Goal: Transaction & Acquisition: Purchase product/service

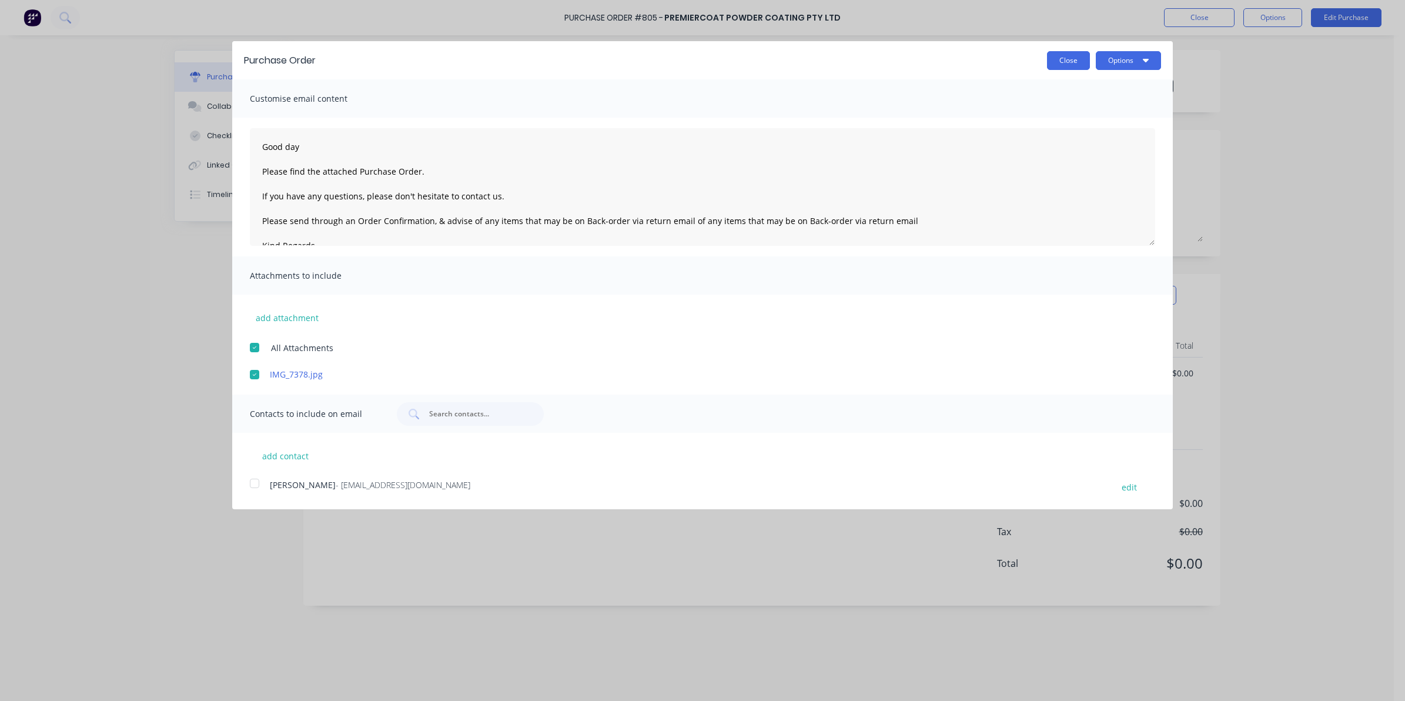
click at [1057, 59] on button "Close" at bounding box center [1068, 60] width 43 height 19
type textarea "x"
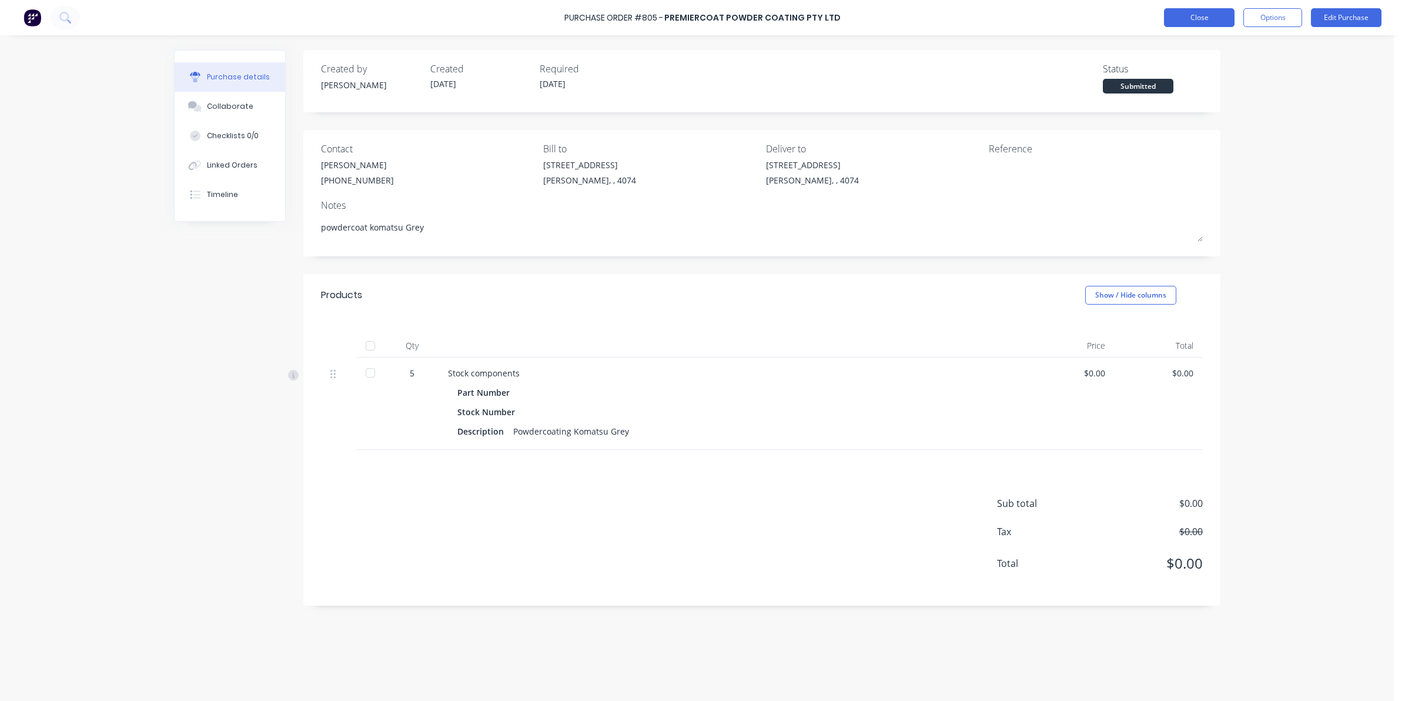
click at [1188, 18] on button "Close" at bounding box center [1199, 17] width 71 height 19
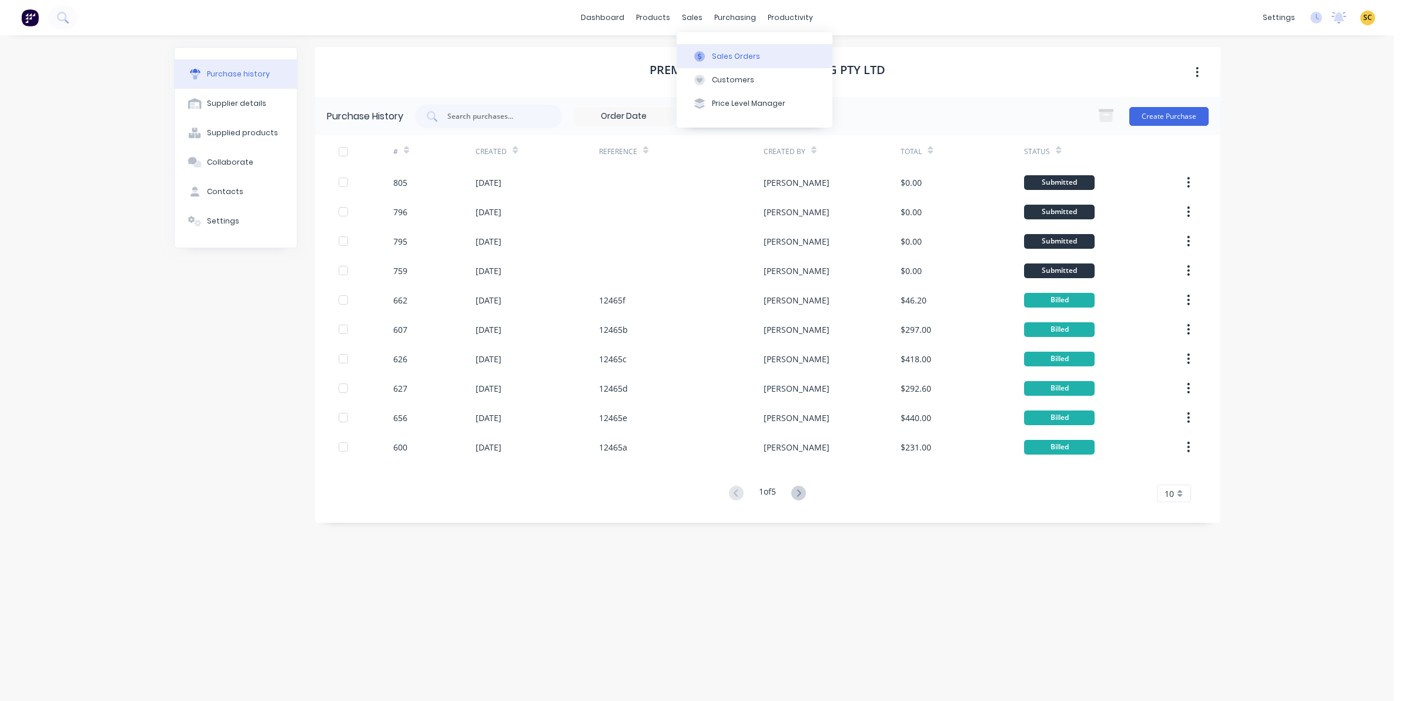
click at [728, 64] on button "Sales Orders" at bounding box center [755, 56] width 156 height 24
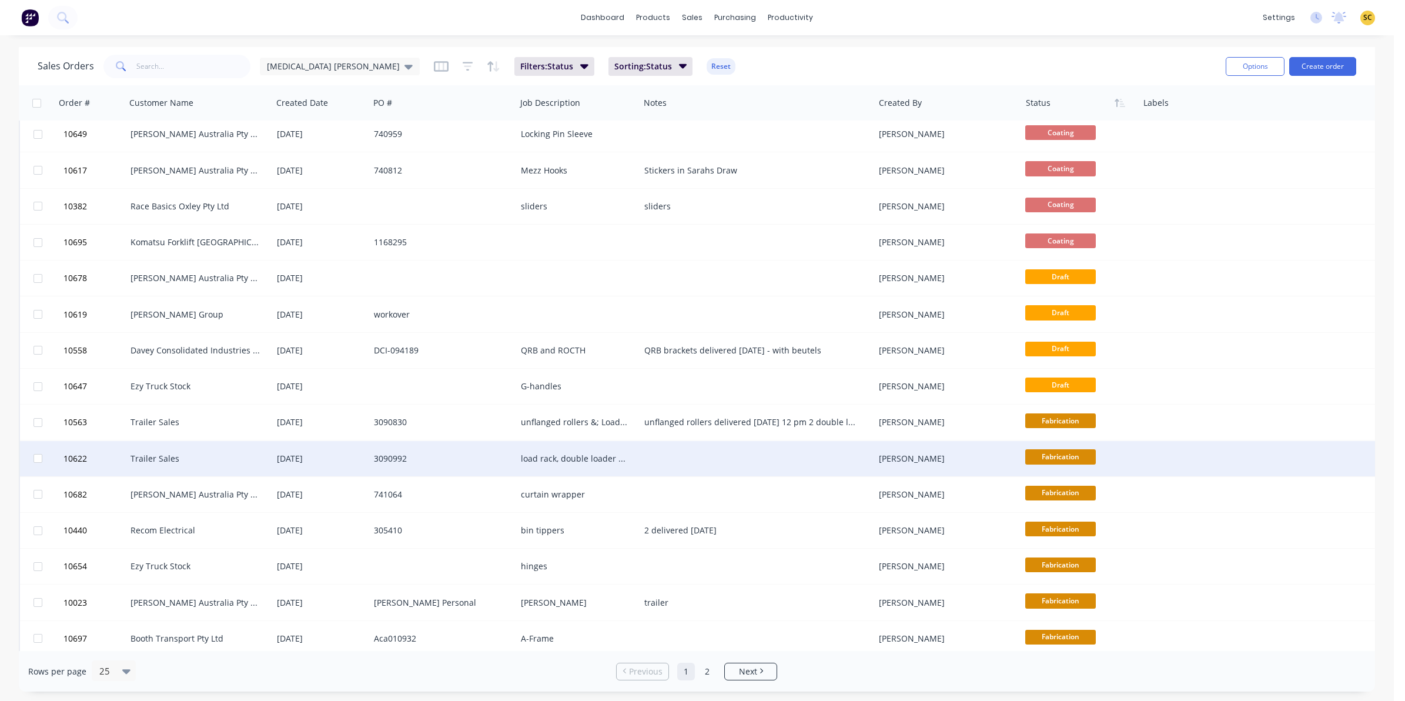
scroll to position [375, 0]
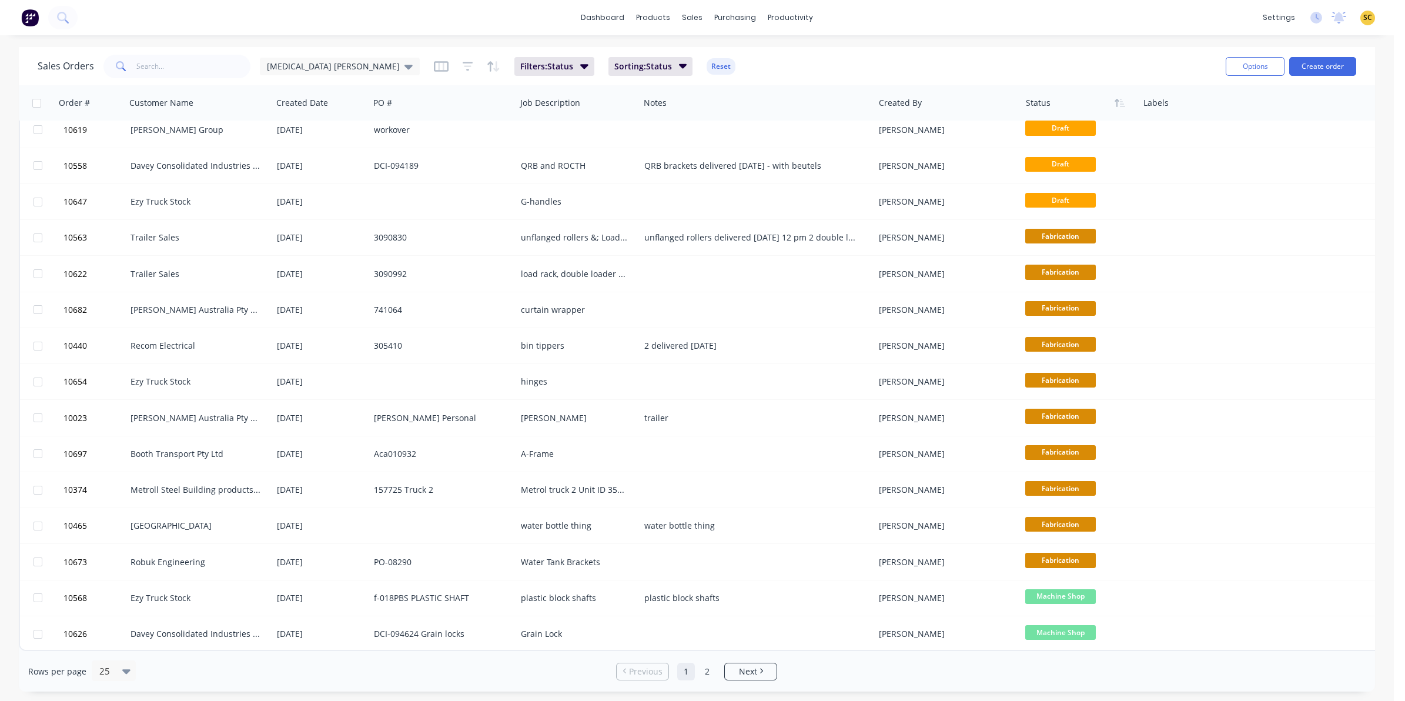
drag, startPoint x: 935, startPoint y: 495, endPoint x: 689, endPoint y: 739, distance: 346.8
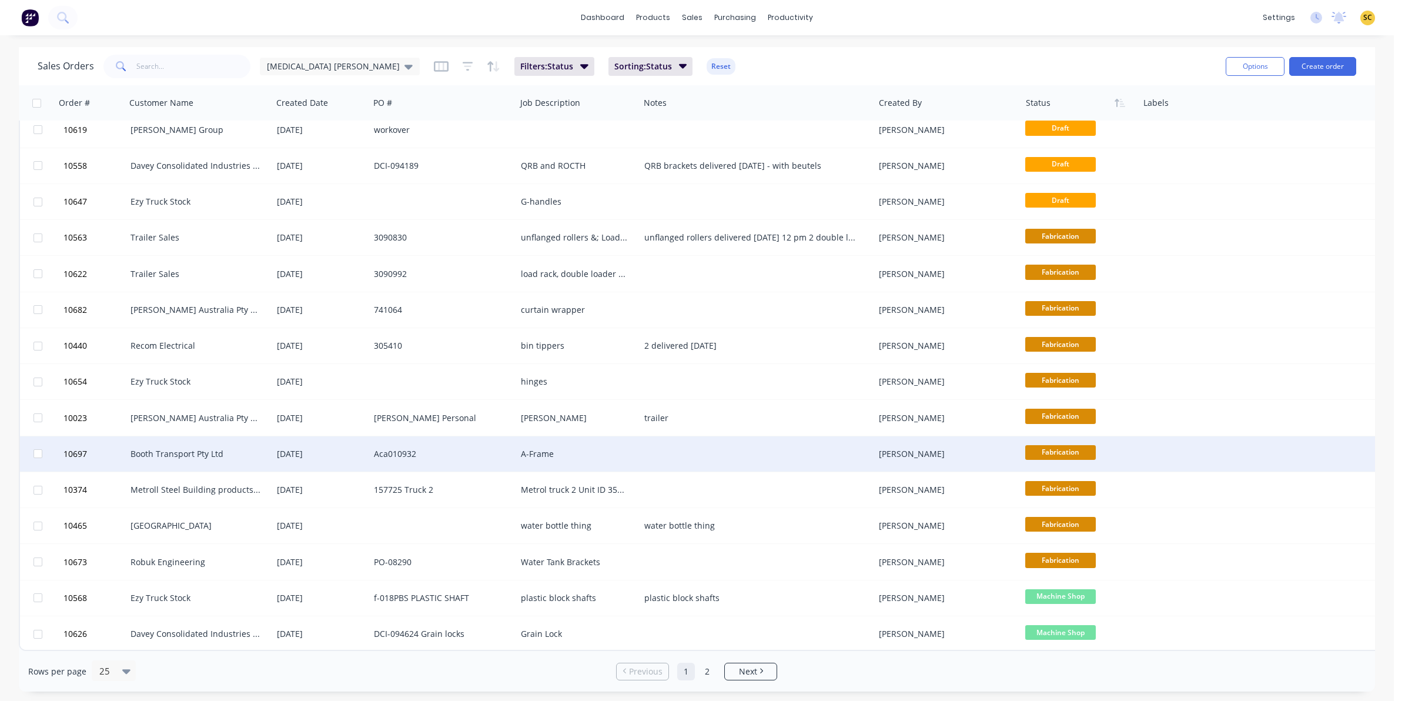
drag, startPoint x: 689, startPoint y: 739, endPoint x: 1280, endPoint y: 449, distance: 658.2
click at [1280, 449] on div at bounding box center [1255, 453] width 235 height 35
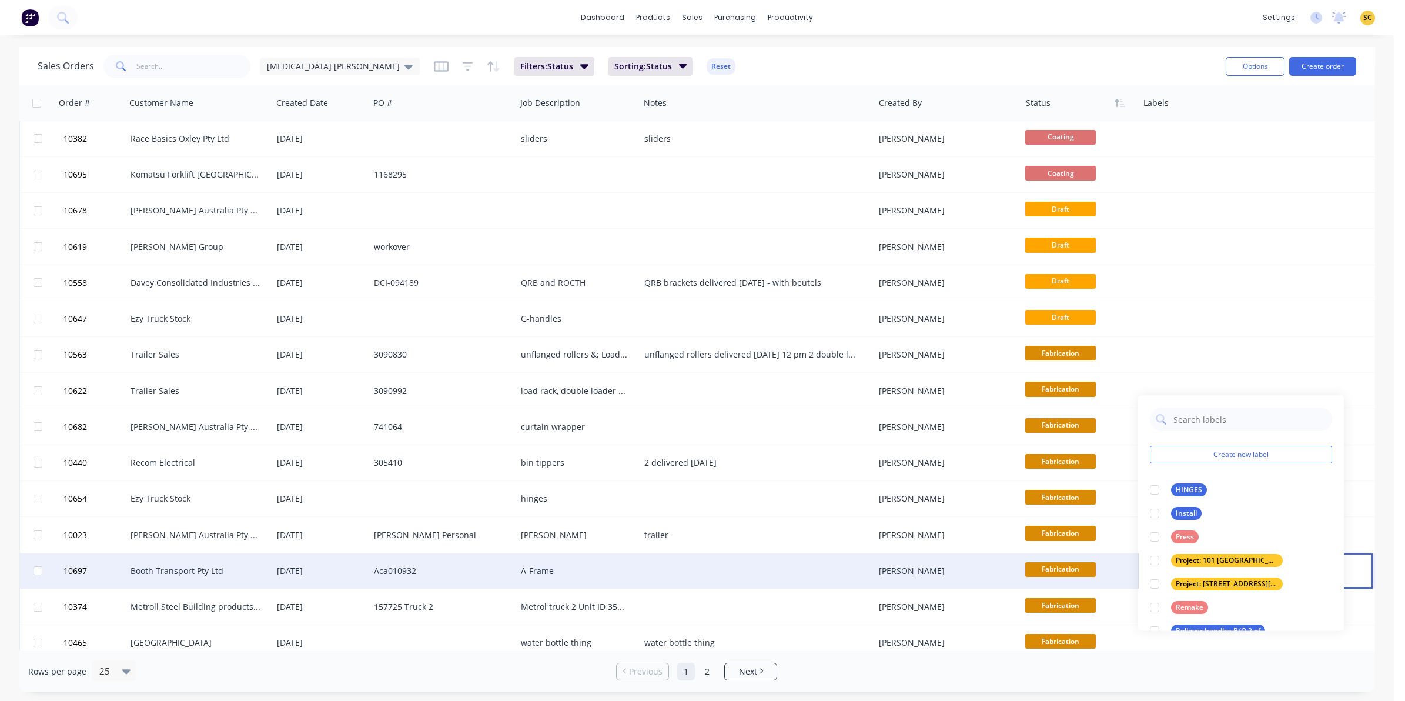
scroll to position [155, 0]
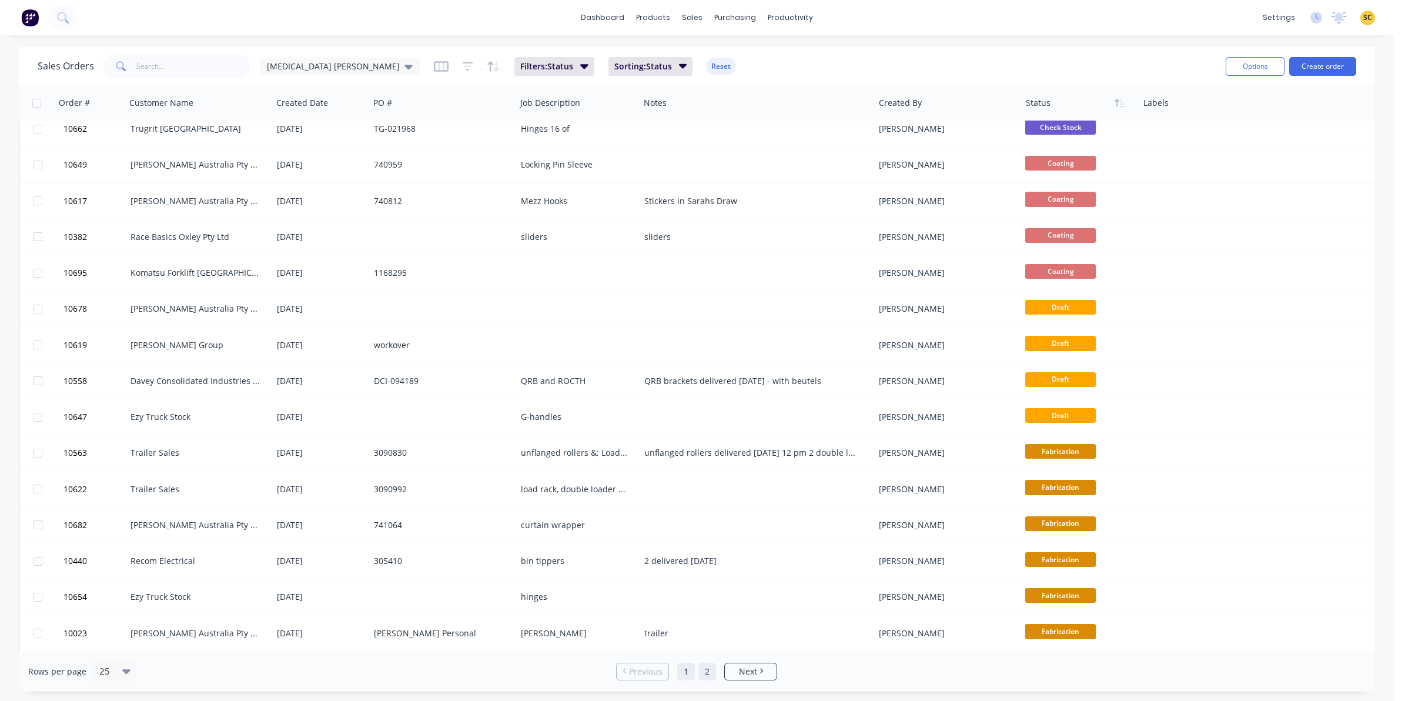
click at [707, 677] on link "2" at bounding box center [708, 672] width 18 height 18
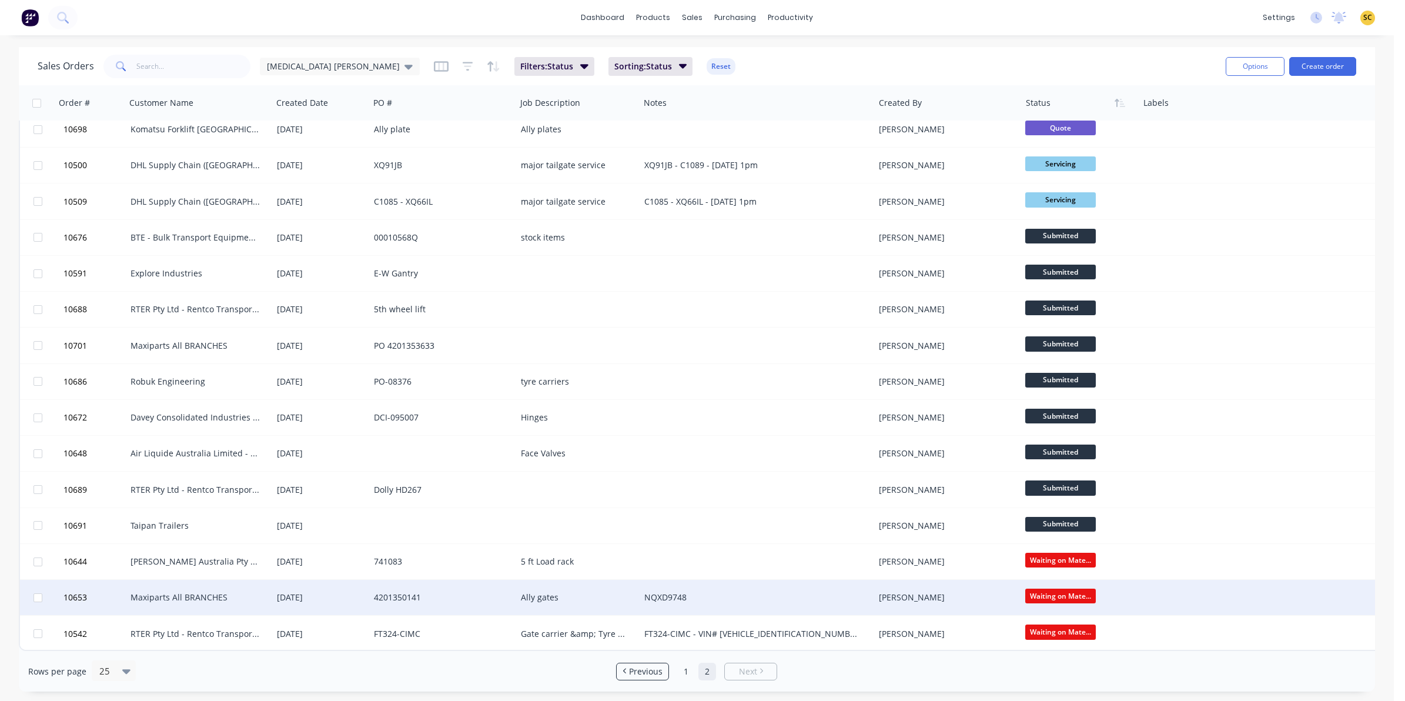
scroll to position [0, 0]
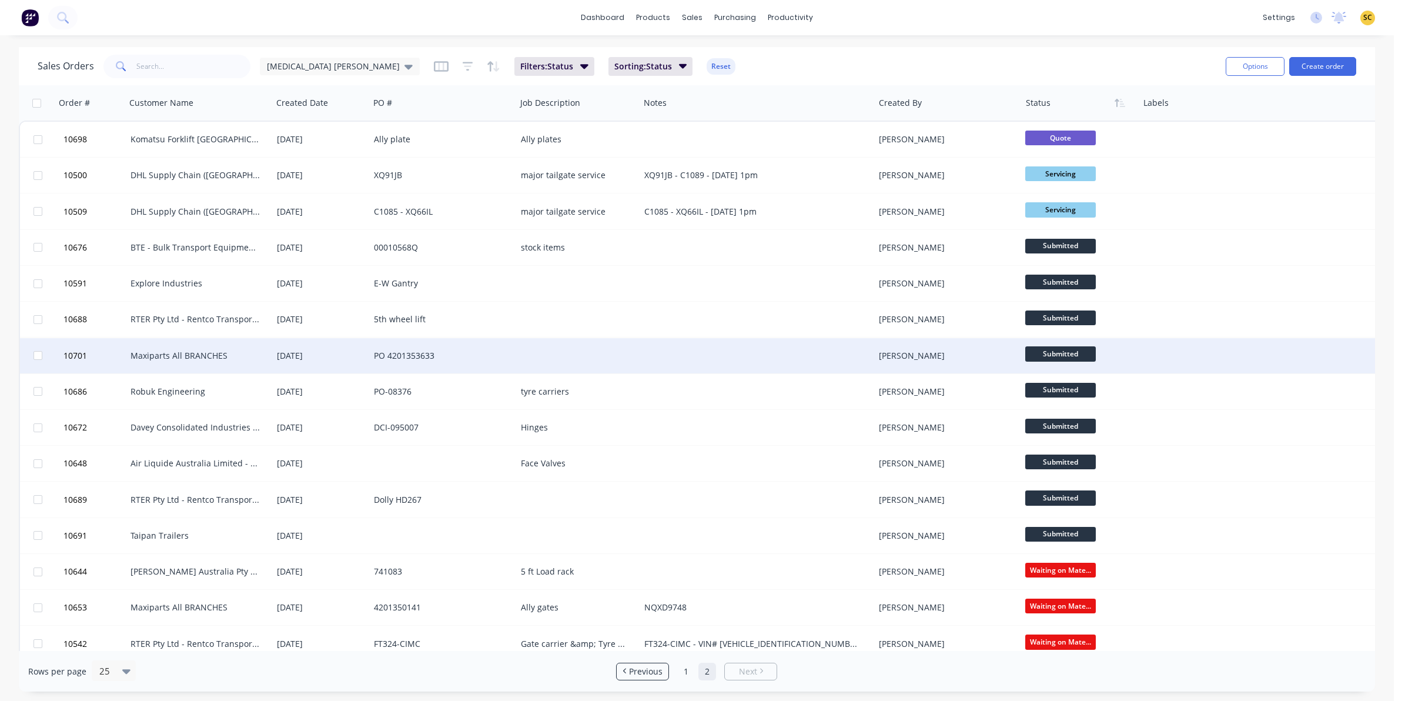
click at [1321, 355] on div at bounding box center [1255, 355] width 235 height 35
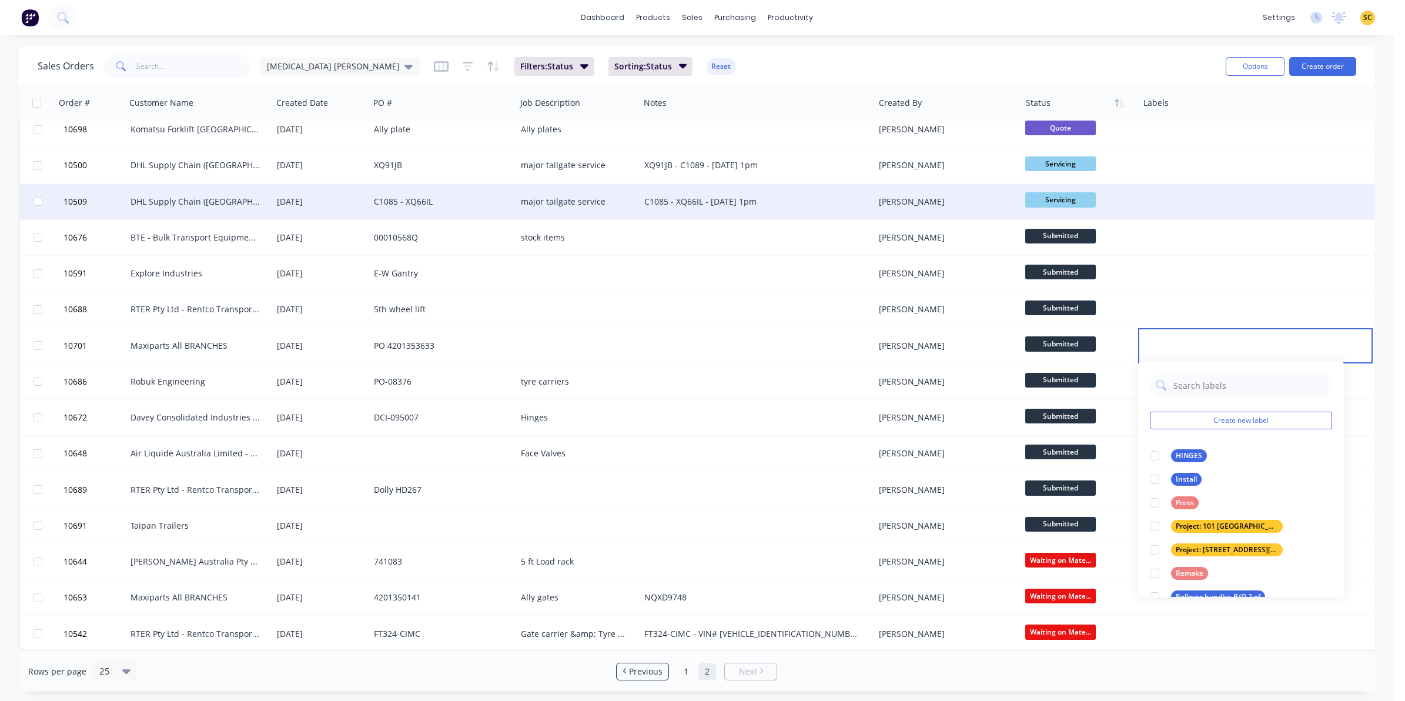
scroll to position [15, 0]
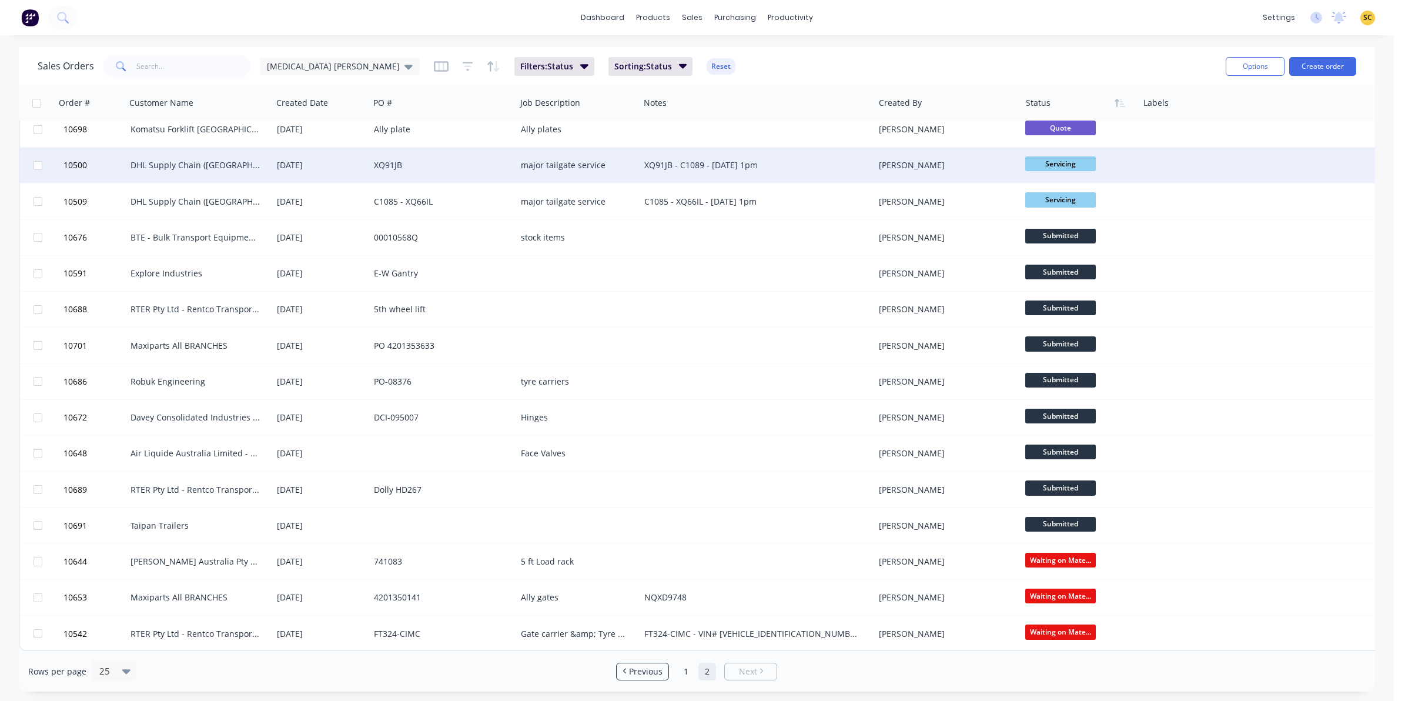
click at [1225, 149] on div at bounding box center [1255, 165] width 235 height 35
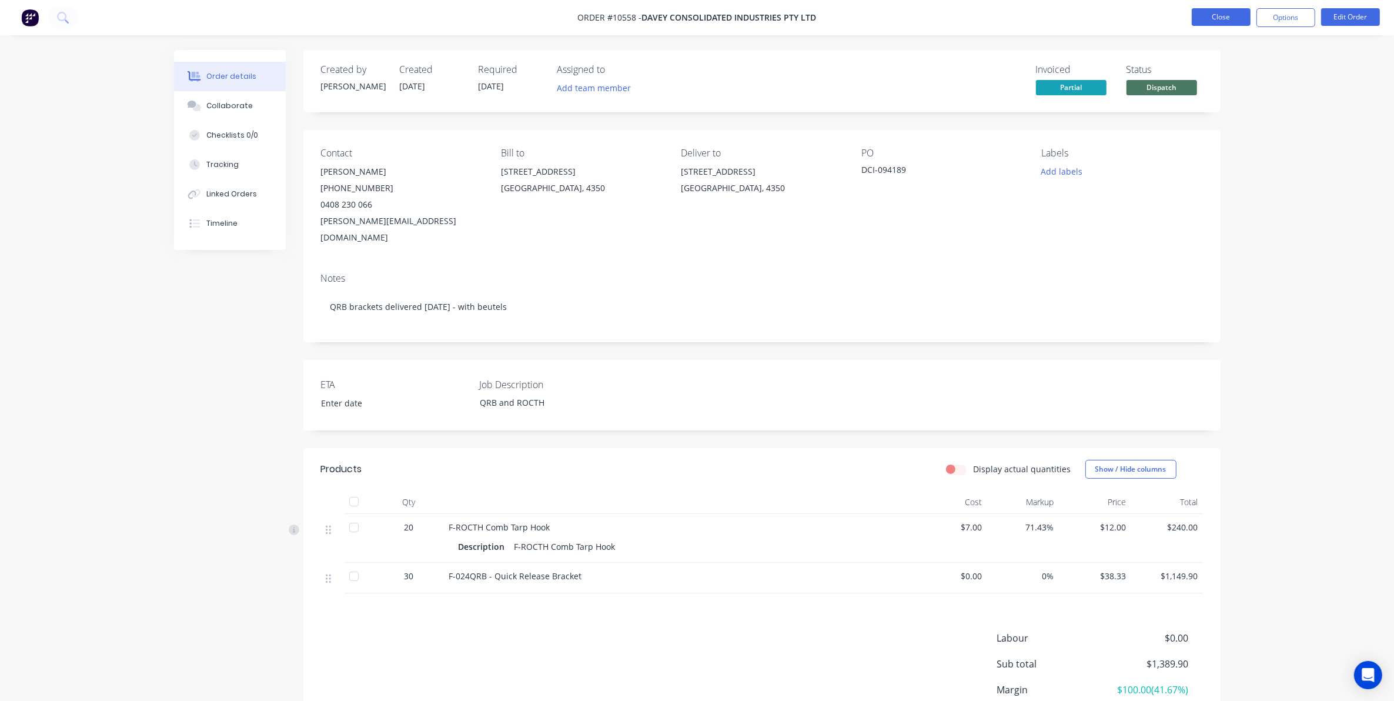
click at [1225, 13] on button "Close" at bounding box center [1221, 17] width 59 height 18
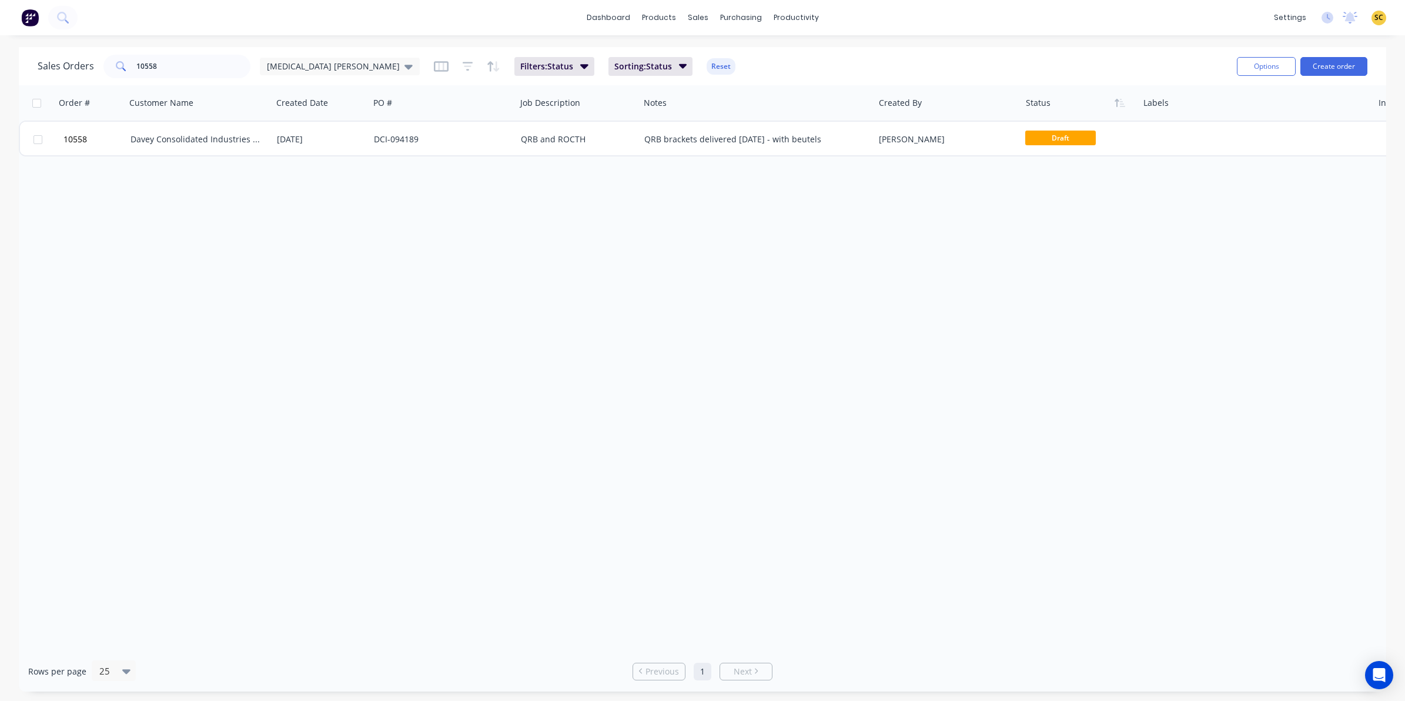
click at [34, 26] on button at bounding box center [30, 18] width 25 height 24
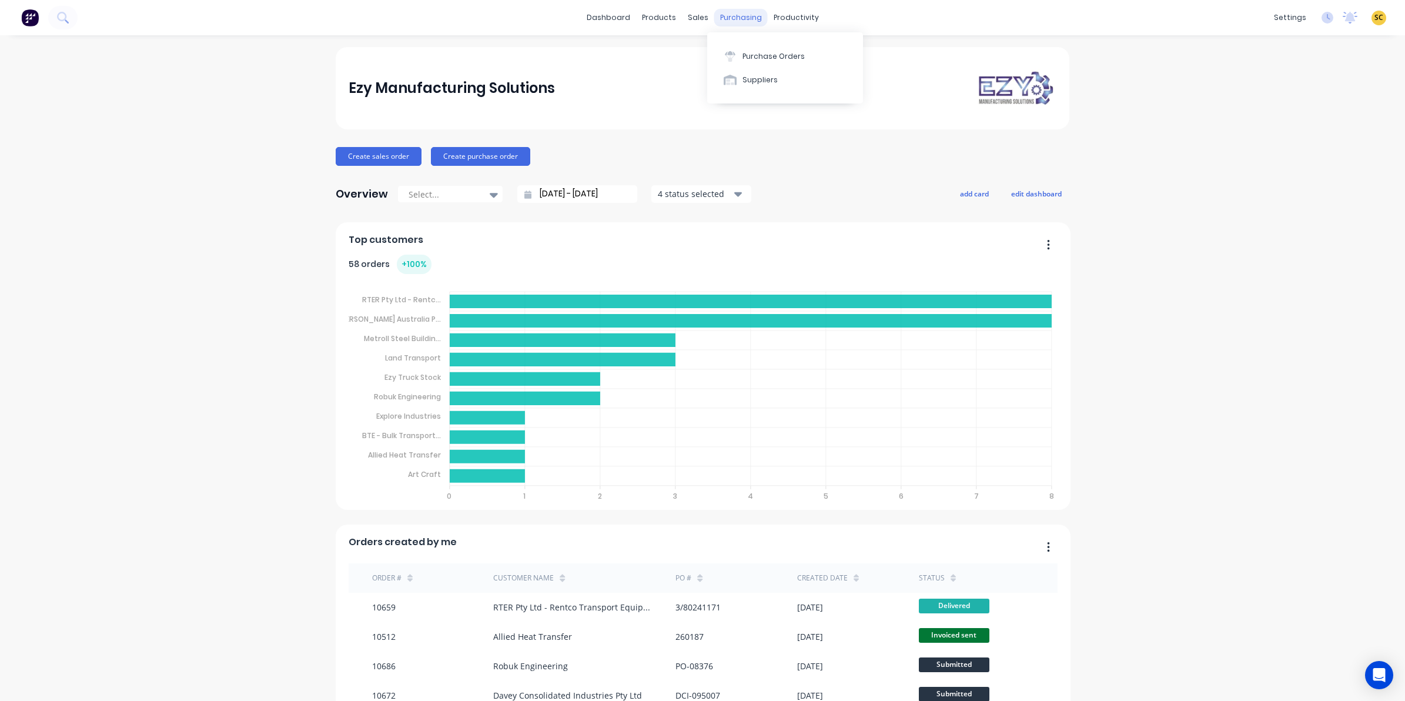
click at [728, 13] on div "purchasing" at bounding box center [741, 18] width 54 height 18
click at [767, 48] on button "Purchase Orders" at bounding box center [785, 56] width 156 height 24
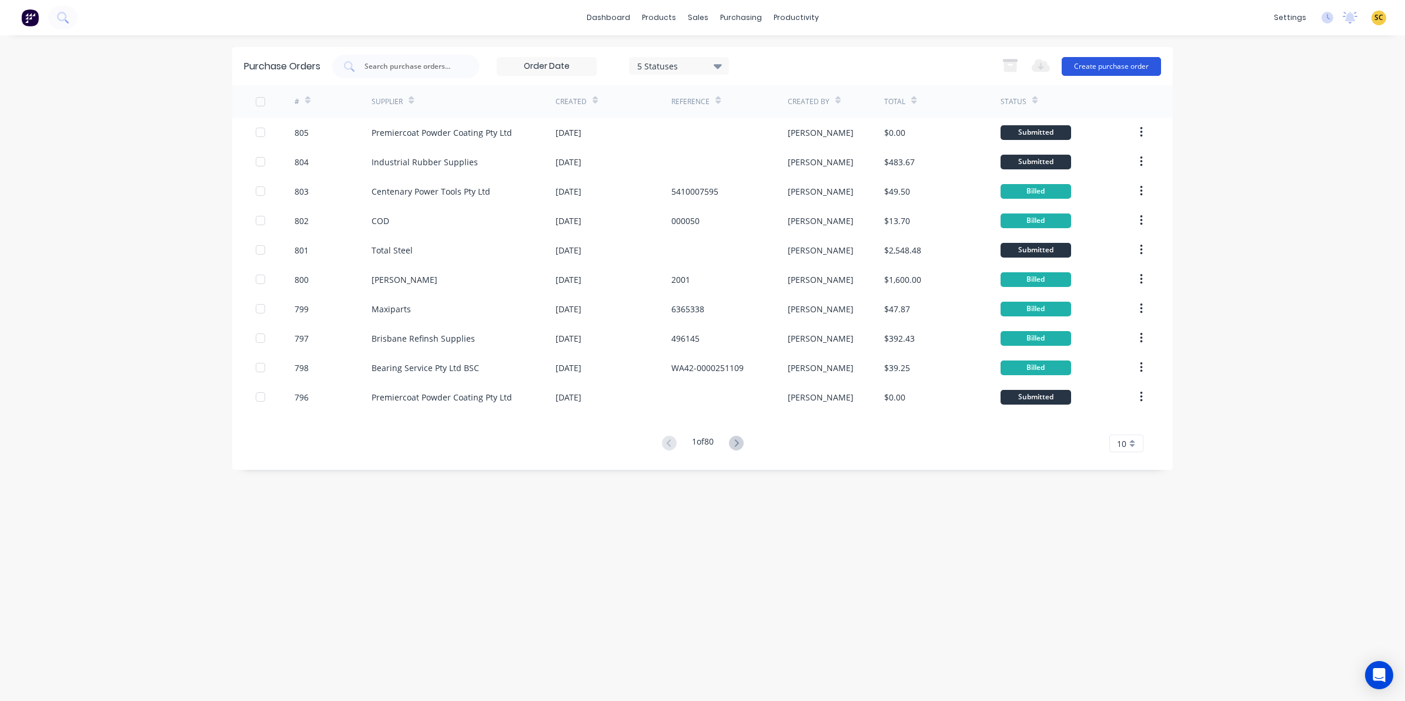
click at [1111, 72] on button "Create purchase order" at bounding box center [1111, 66] width 99 height 19
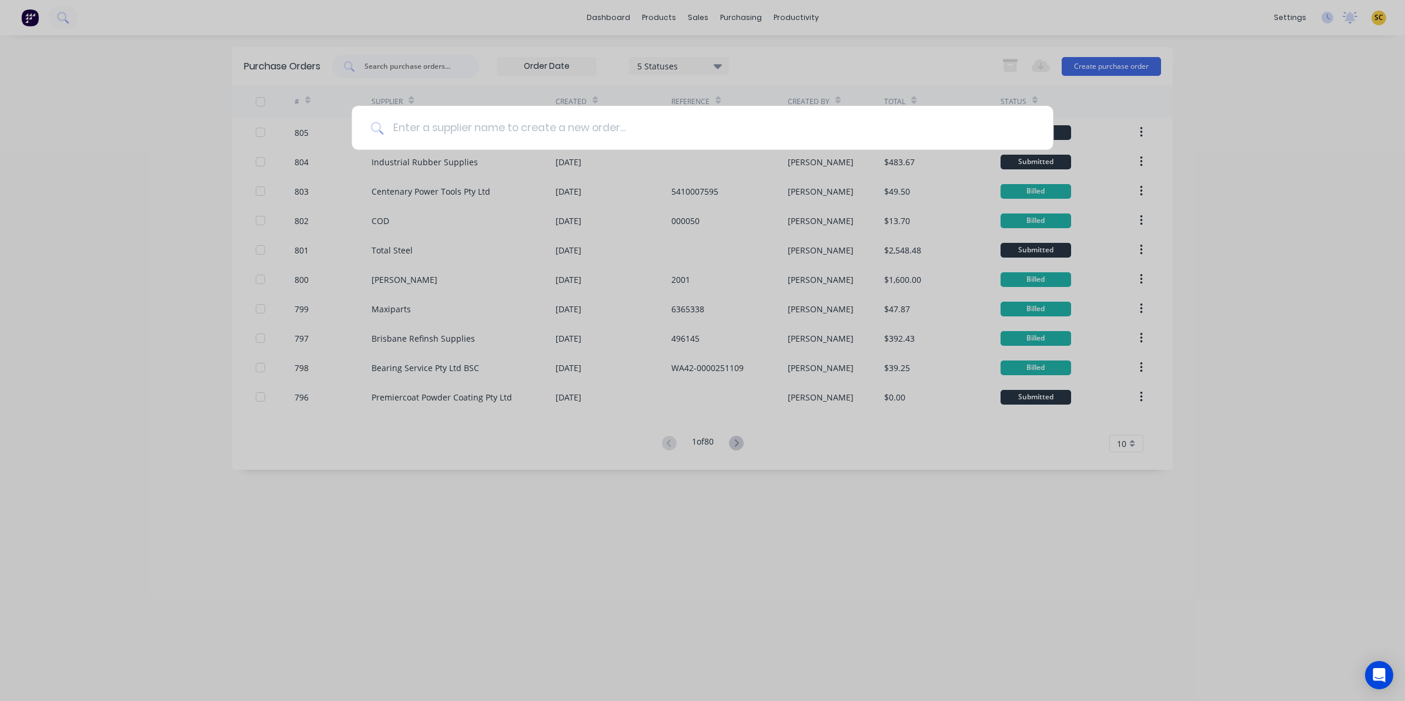
click at [691, 127] on input at bounding box center [708, 128] width 651 height 44
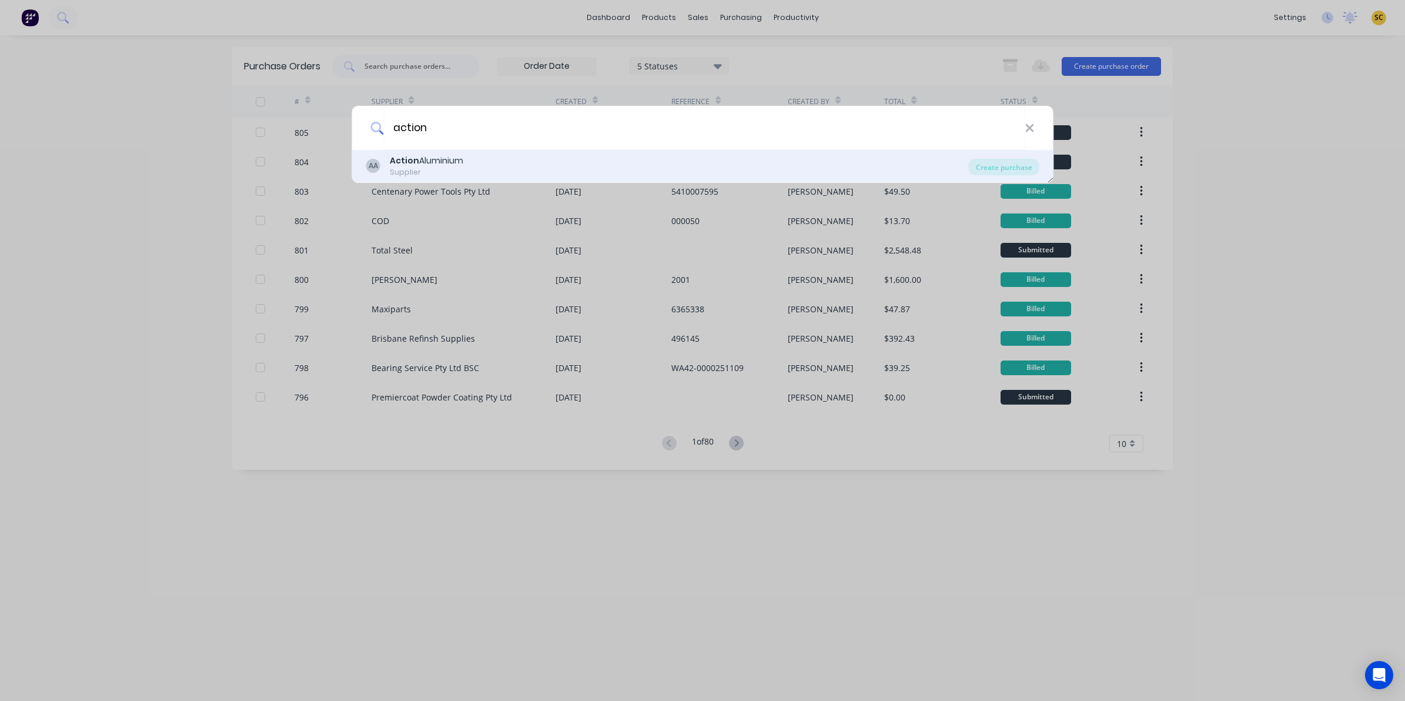
type input "action"
click at [993, 150] on div "AA Action Aluminium Supplier Create purchase" at bounding box center [702, 166] width 701 height 33
click at [1003, 162] on div "Create purchase" at bounding box center [1004, 167] width 71 height 16
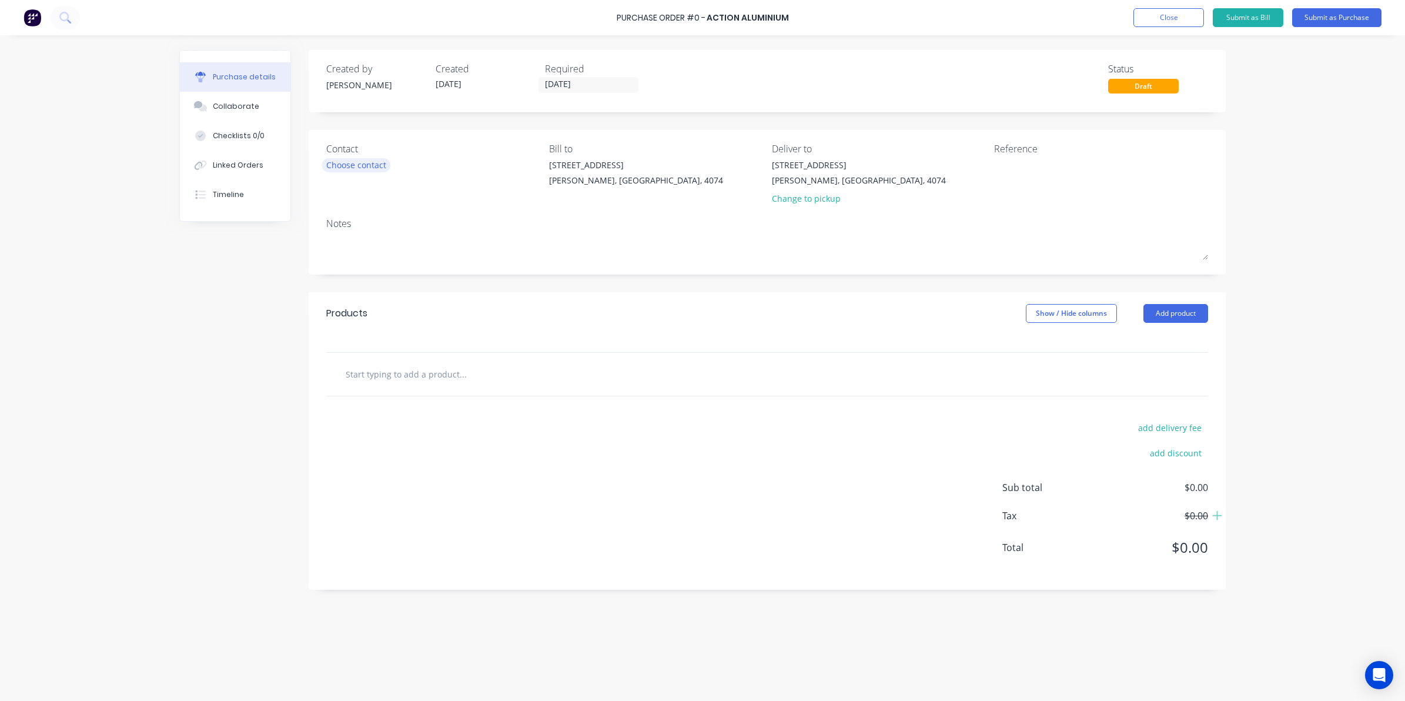
click at [362, 166] on div "Choose contact" at bounding box center [356, 165] width 60 height 12
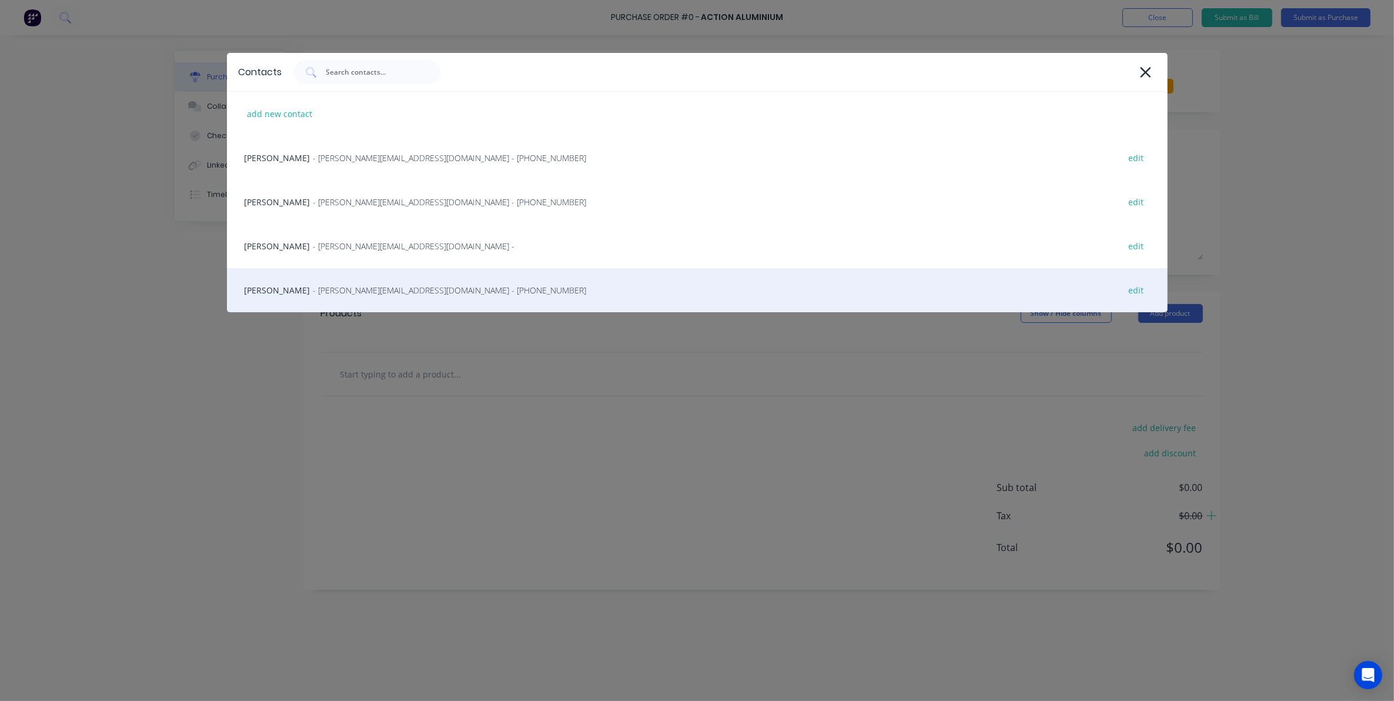
click at [313, 289] on span "- [PERSON_NAME][EMAIL_ADDRESS][DOMAIN_NAME] - [PHONE_NUMBER]" at bounding box center [449, 290] width 273 height 12
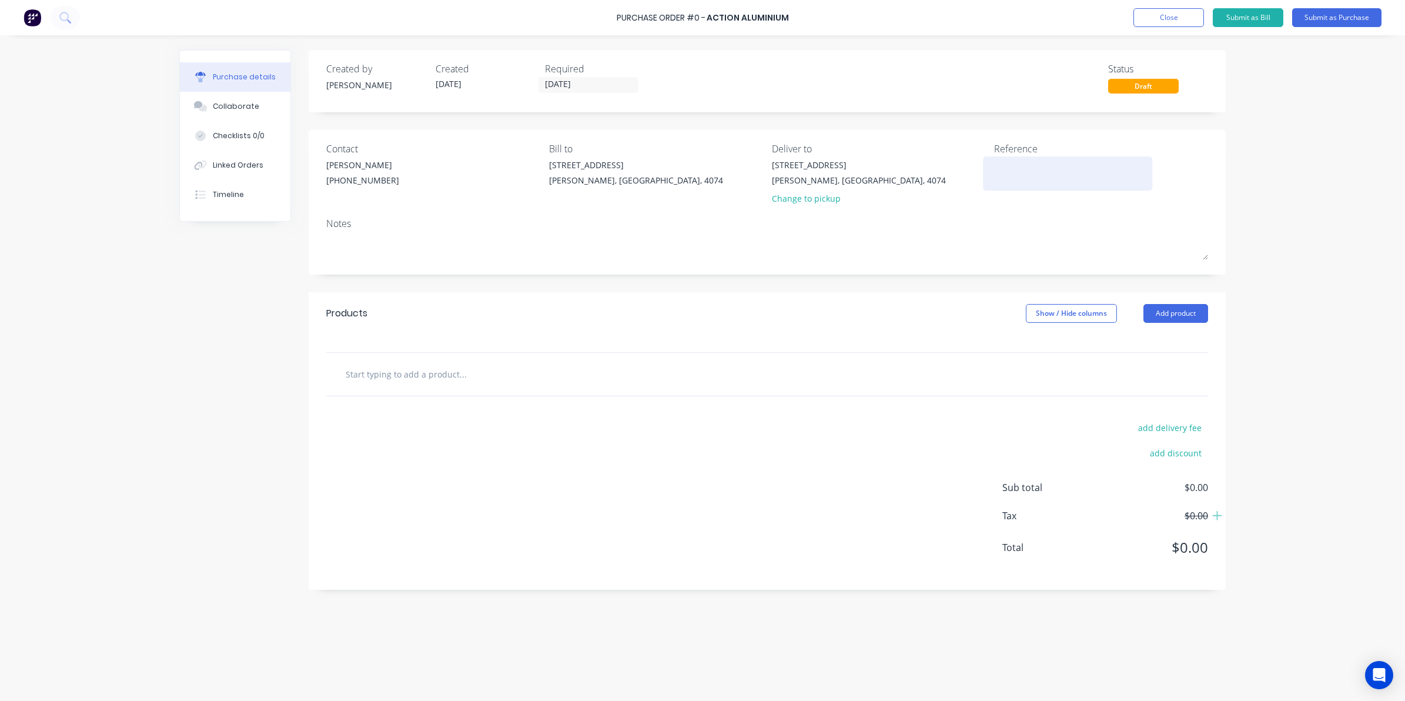
click at [1014, 171] on textarea at bounding box center [1067, 172] width 147 height 26
type textarea "75217725"
type textarea "x"
type textarea "75217725"
click at [412, 373] on input "text" at bounding box center [462, 374] width 235 height 24
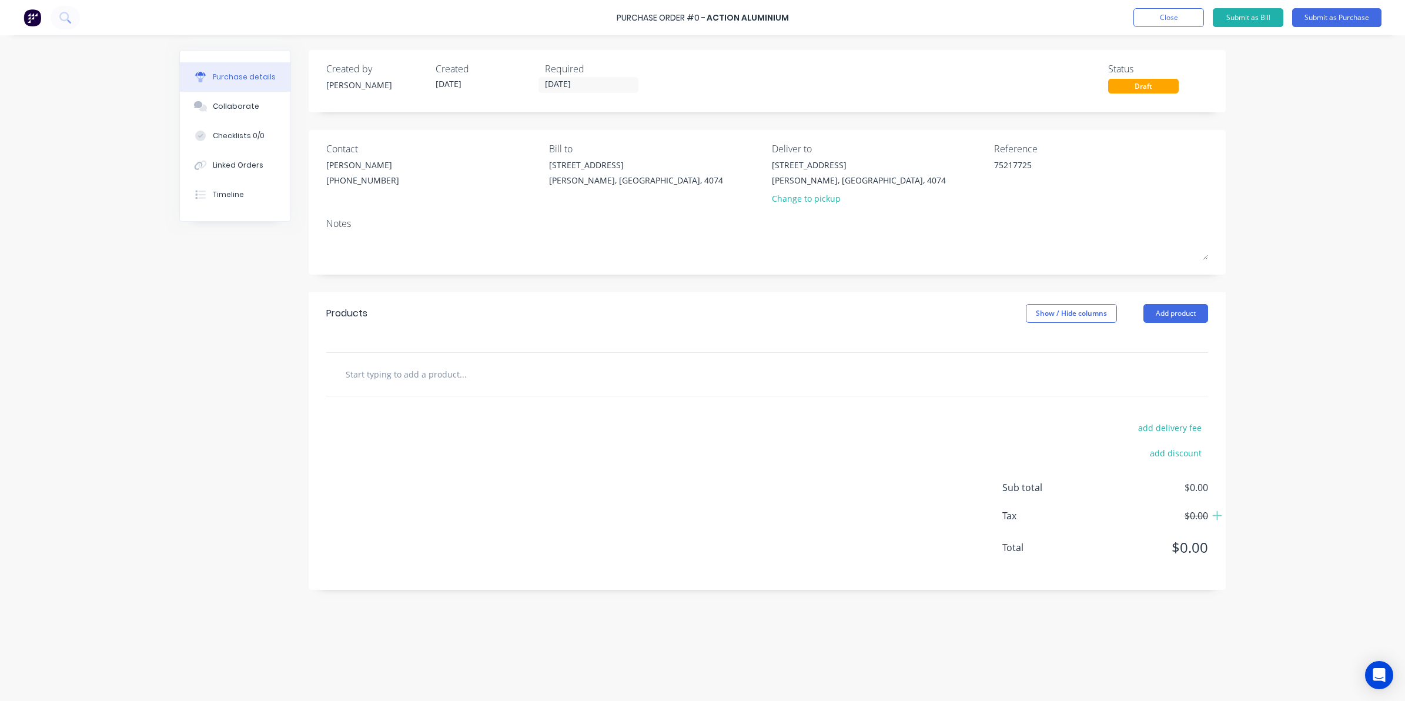
type textarea "x"
type input "p"
type textarea "x"
type input "pp"
type textarea "x"
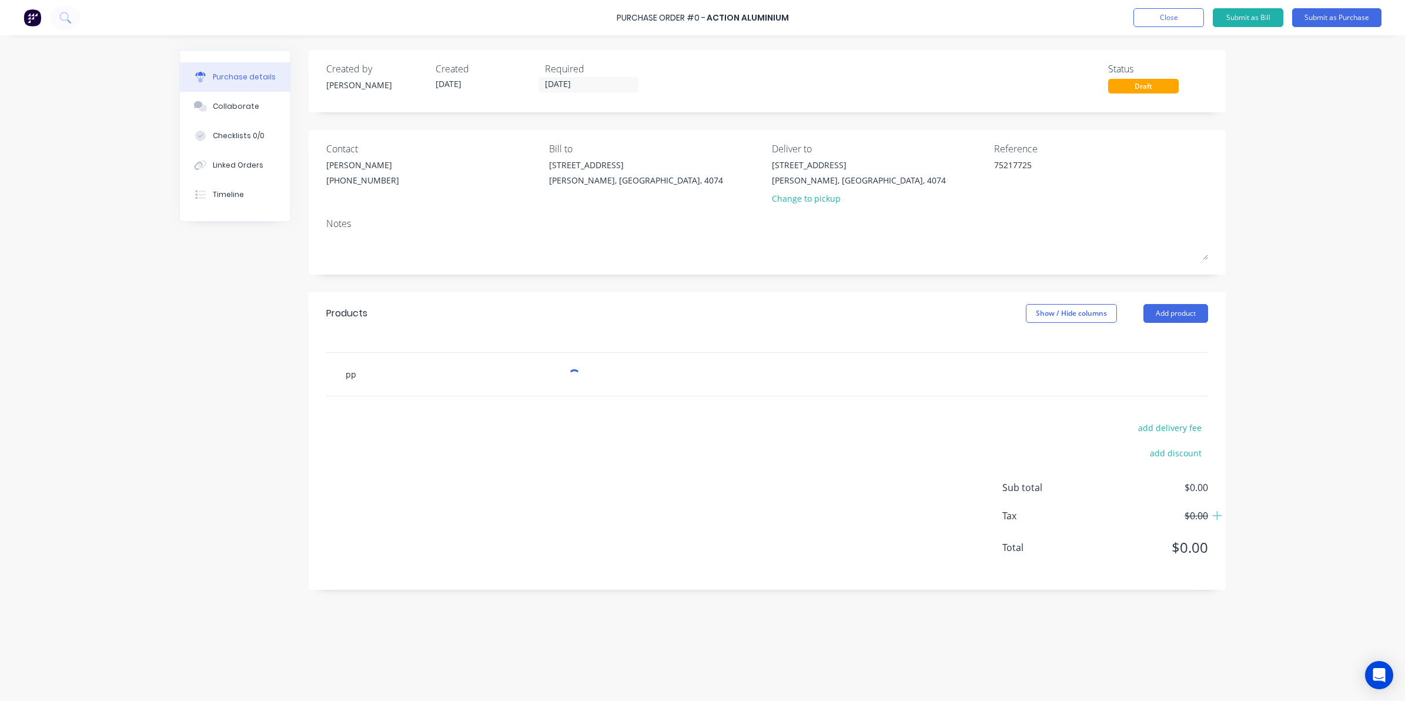
type input "p"
type textarea "x"
type input "P"
type textarea "x"
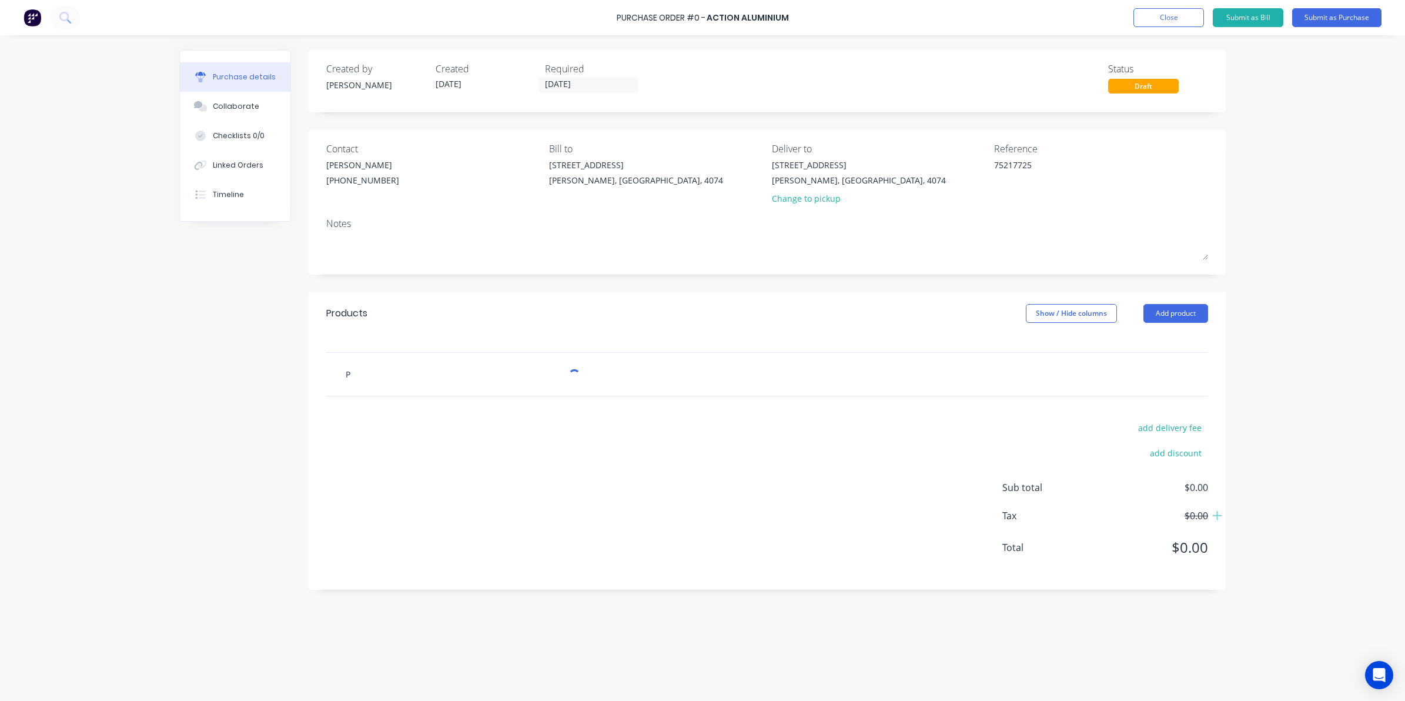
type input "PP"
type textarea "x"
type input "PP1"
type textarea "x"
type input "PP1."
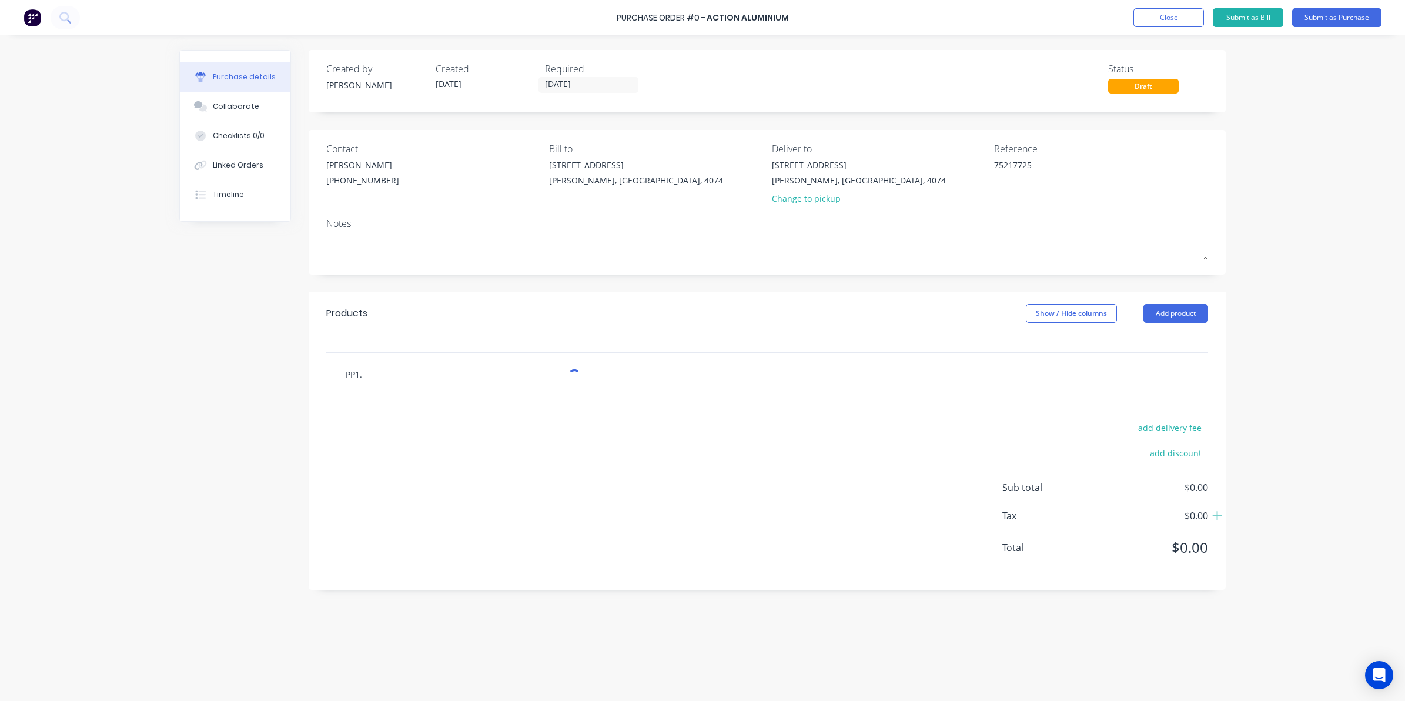
type textarea "x"
type input "PP1.8"
type textarea "x"
type input "PP1.6"
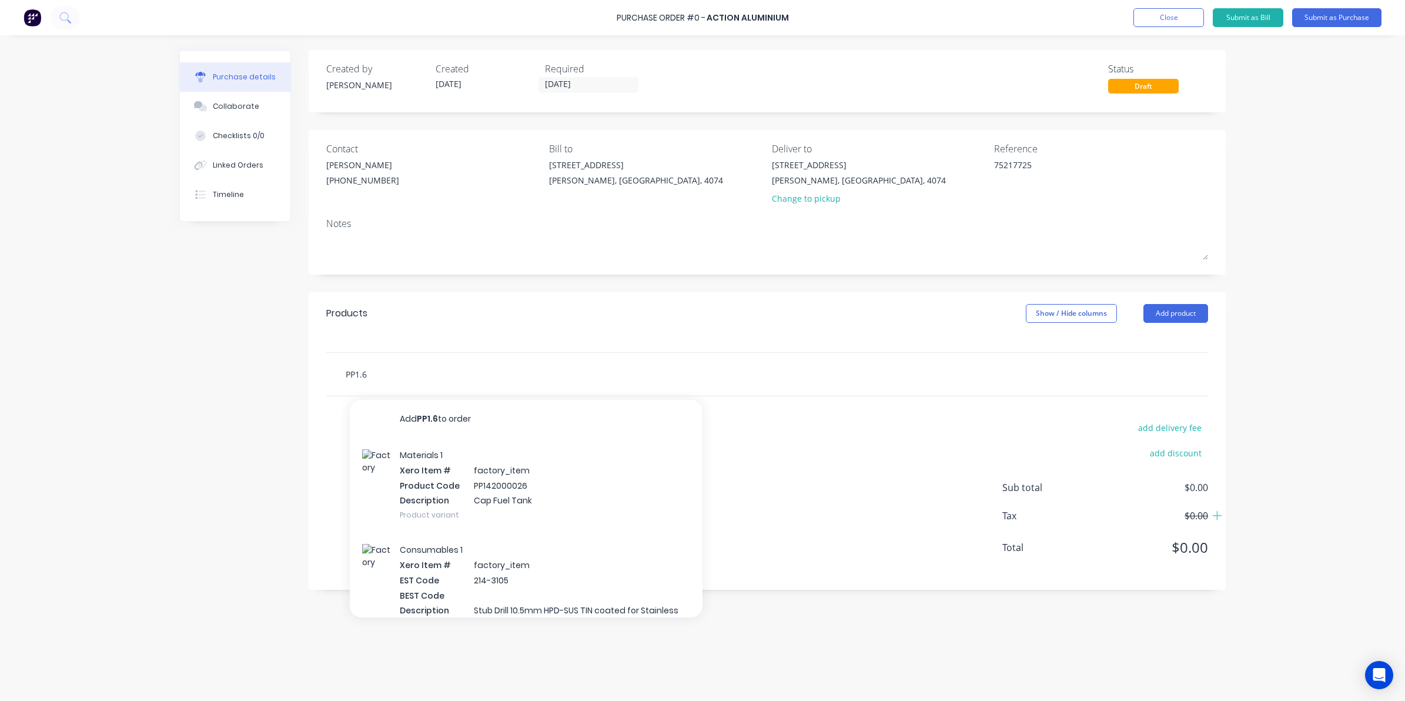
type textarea "x"
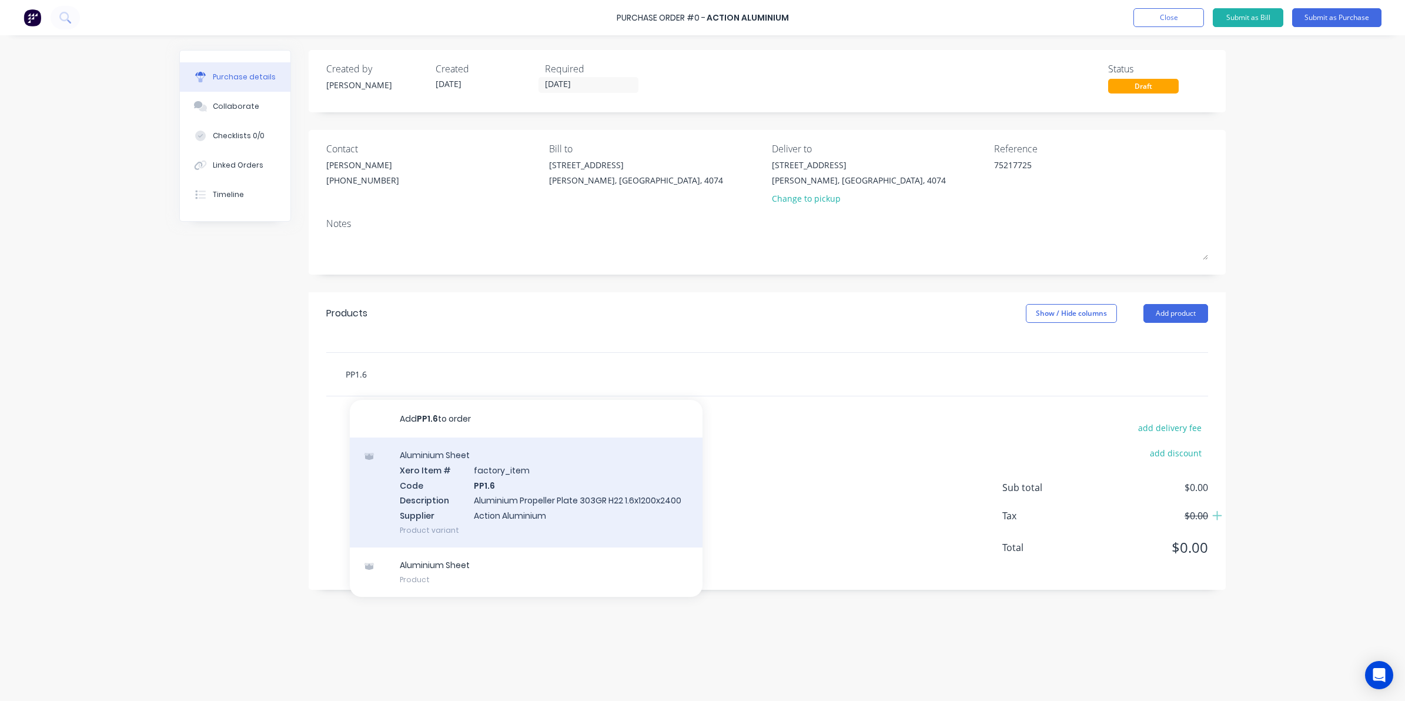
type input "PP1.6"
click at [547, 499] on div "Aluminium Sheet Xero Item # factory_item Code PP1.6 Description Aluminium Prope…" at bounding box center [526, 492] width 353 height 110
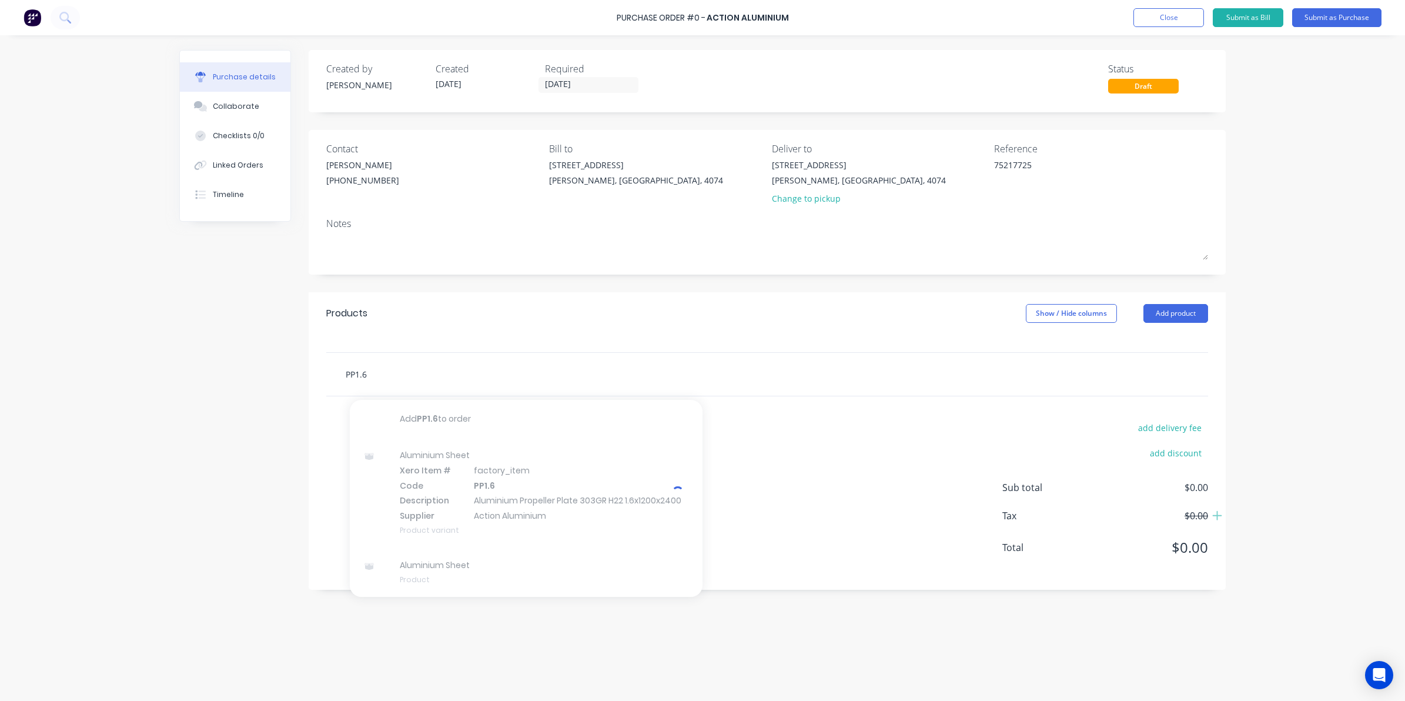
type textarea "x"
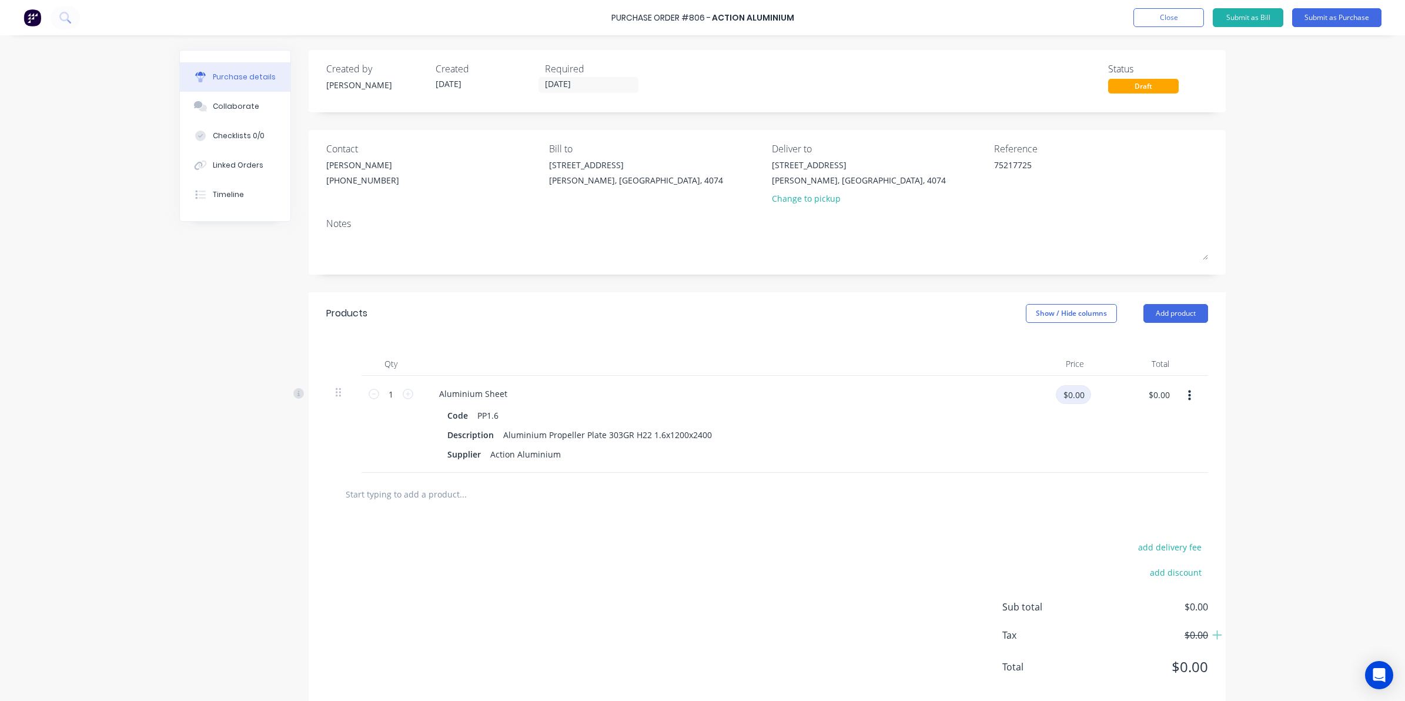
type textarea "x"
click at [1073, 403] on input "$0.00" at bounding box center [1073, 394] width 35 height 19
type input "118.80"
type textarea "x"
type input "$118.80"
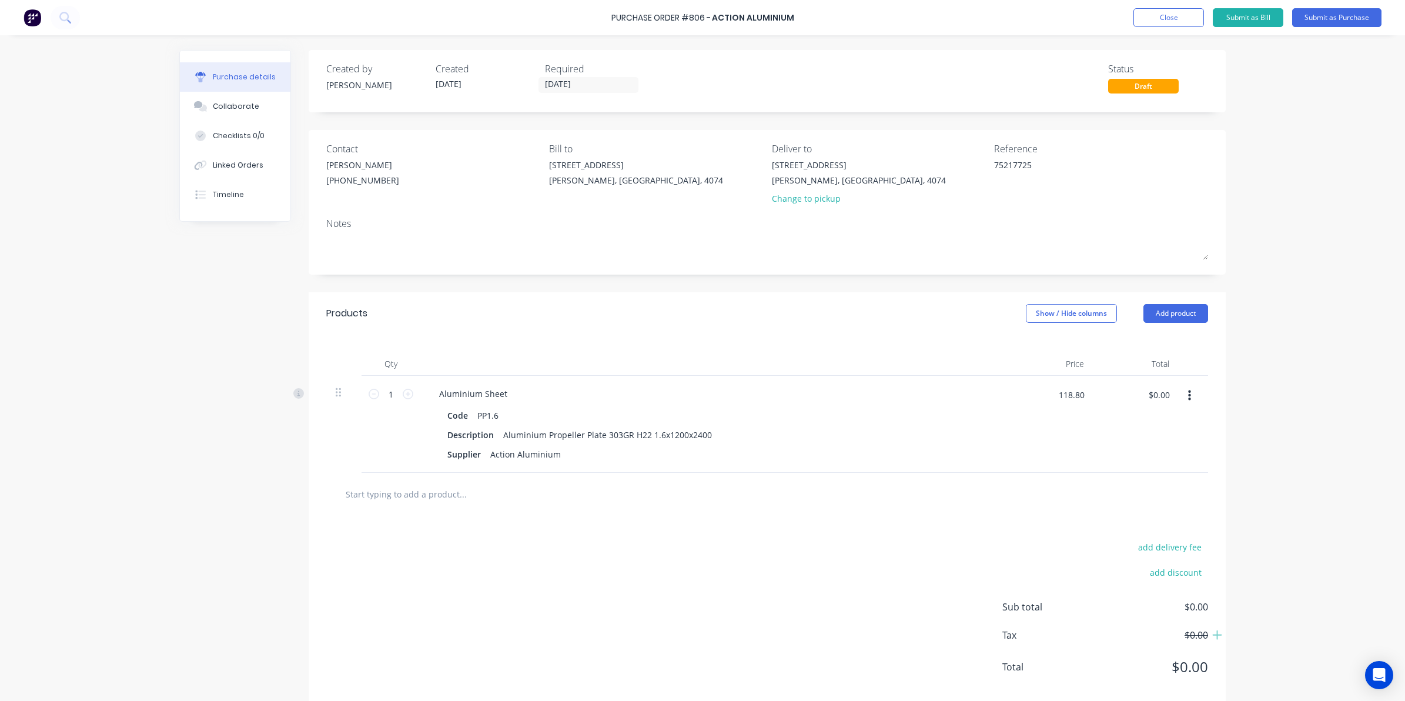
type input "$118.80"
click at [827, 527] on div "add delivery fee add discount Sub total $0.00 Tax $0.00 Total $0.00" at bounding box center [767, 612] width 917 height 193
click at [222, 147] on button "Checklists 0/0" at bounding box center [235, 135] width 111 height 29
type textarea "x"
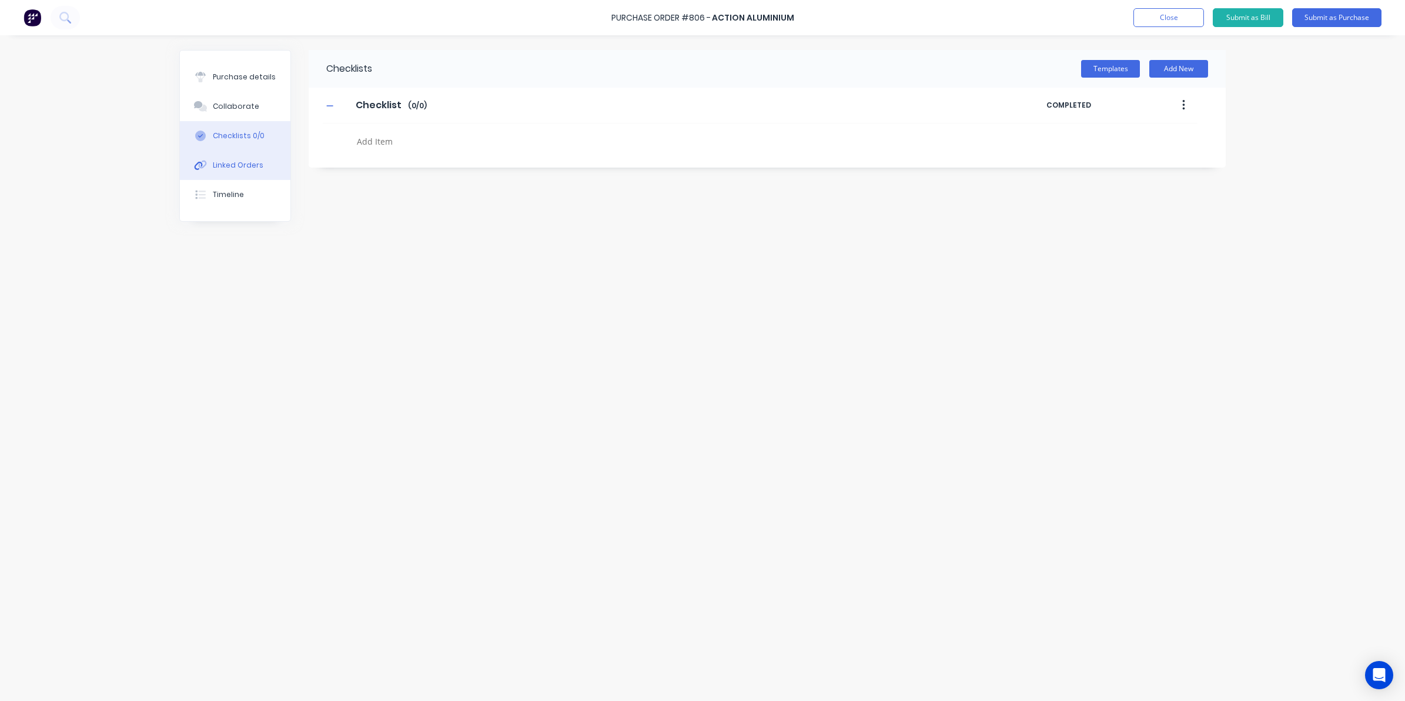
click at [233, 166] on div "Linked Orders" at bounding box center [238, 165] width 51 height 11
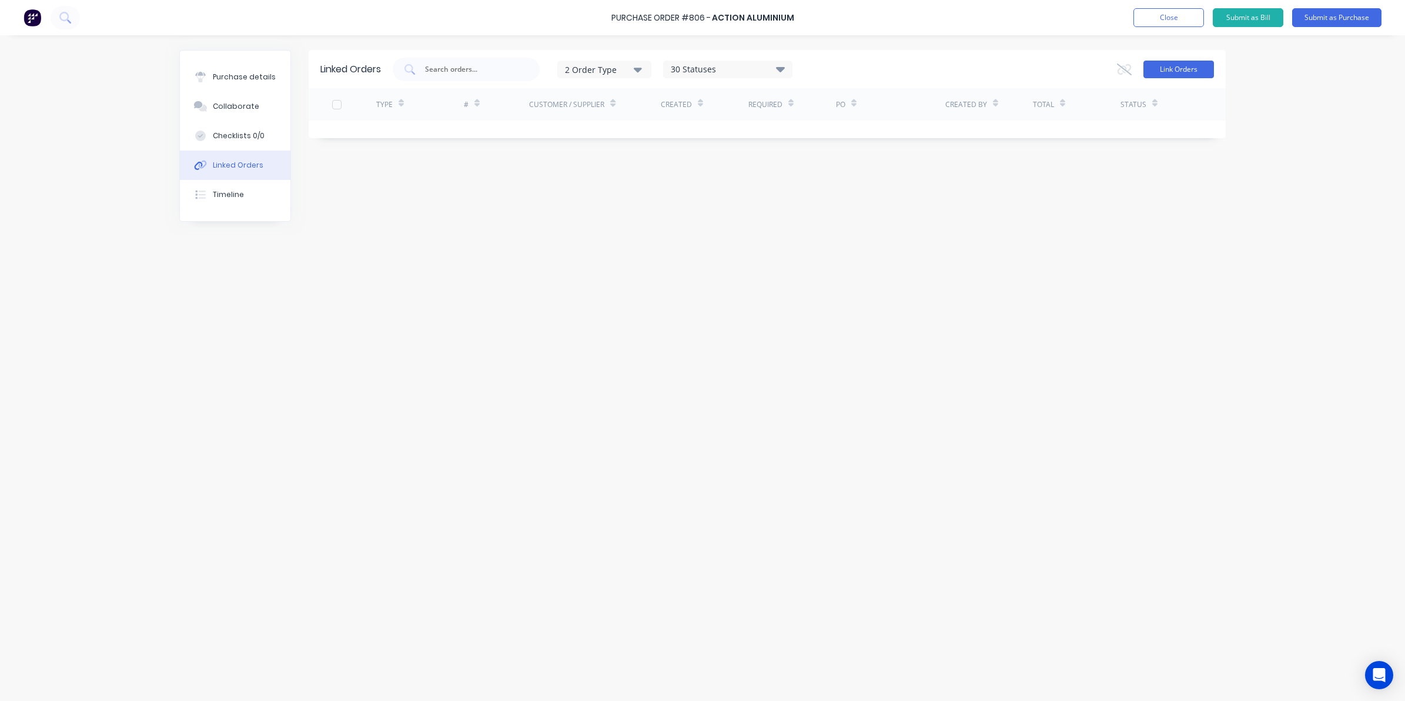
click at [1185, 74] on button "Link Orders" at bounding box center [1179, 70] width 71 height 18
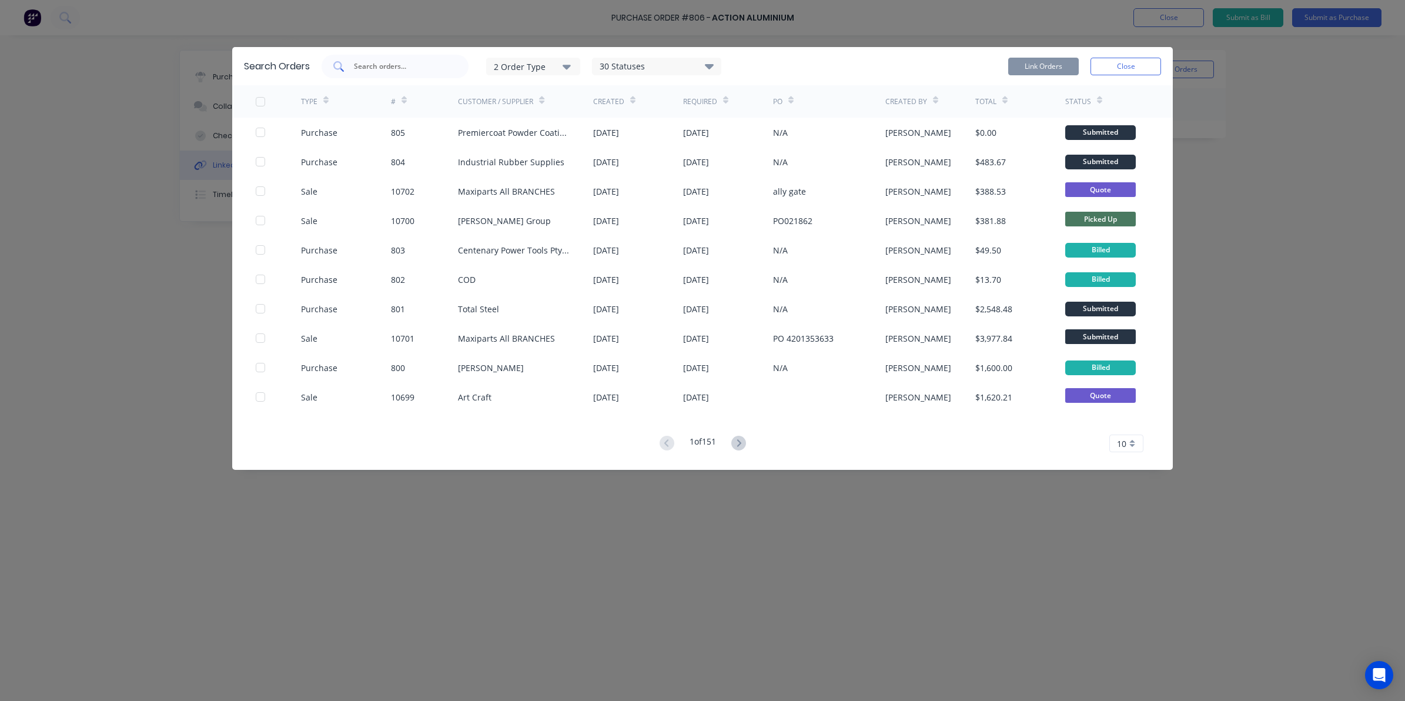
click at [375, 68] on input "text" at bounding box center [402, 67] width 98 height 12
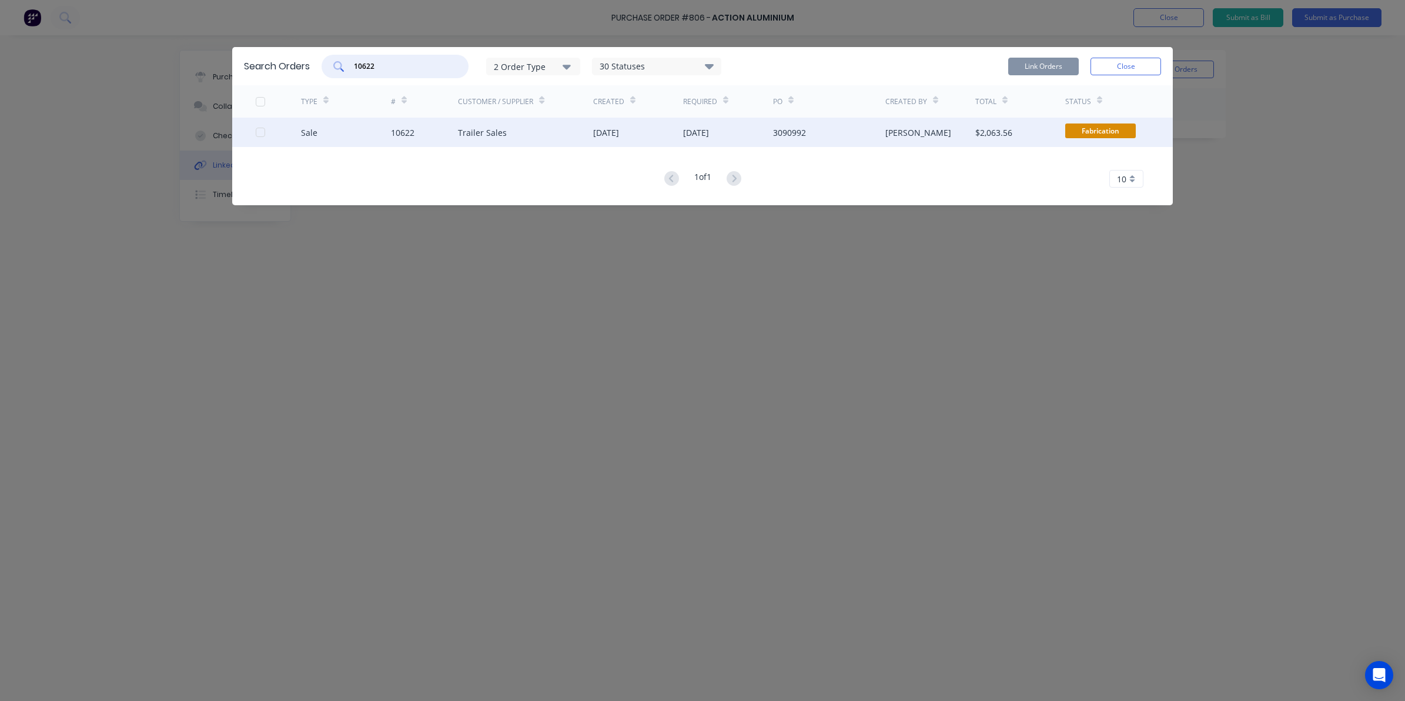
click at [257, 134] on div at bounding box center [261, 133] width 24 height 24
type input "10622"
click at [1025, 63] on button "Link Orders" at bounding box center [1043, 67] width 71 height 18
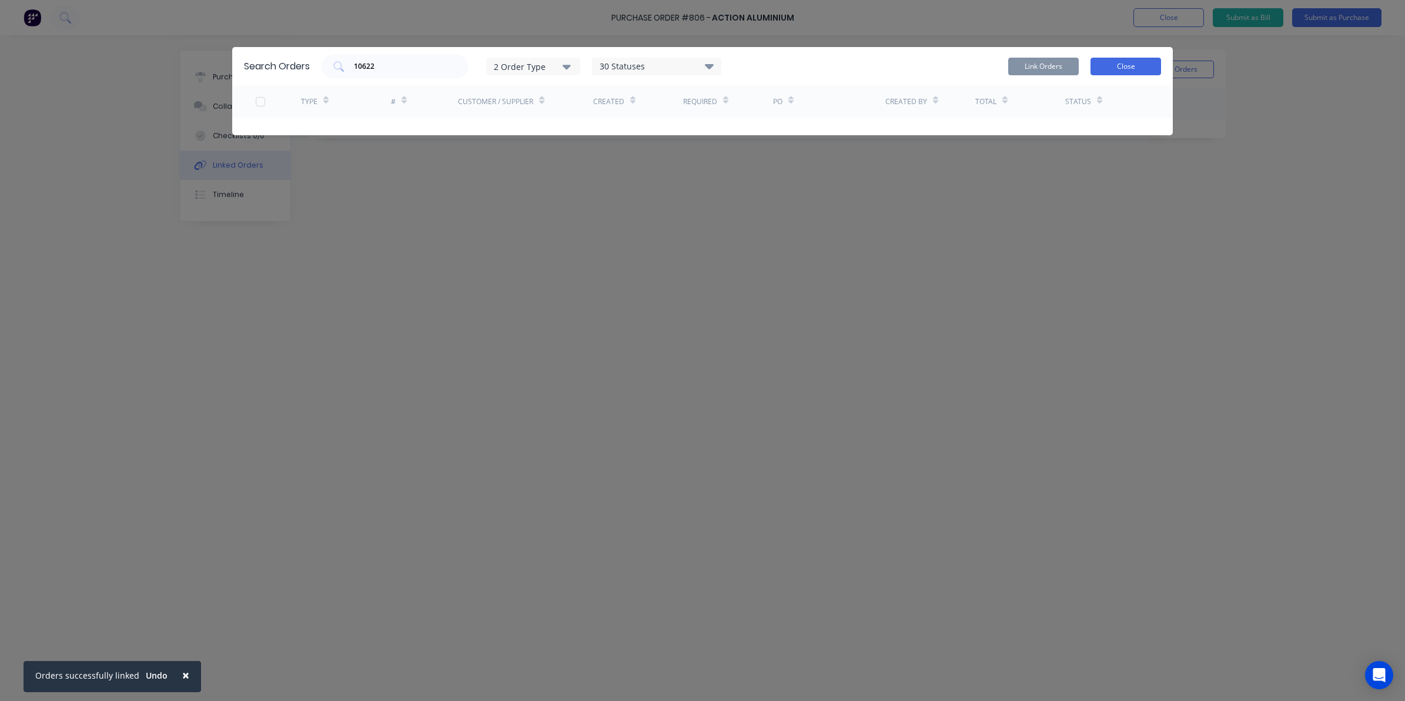
click at [1130, 65] on button "Close" at bounding box center [1126, 67] width 71 height 18
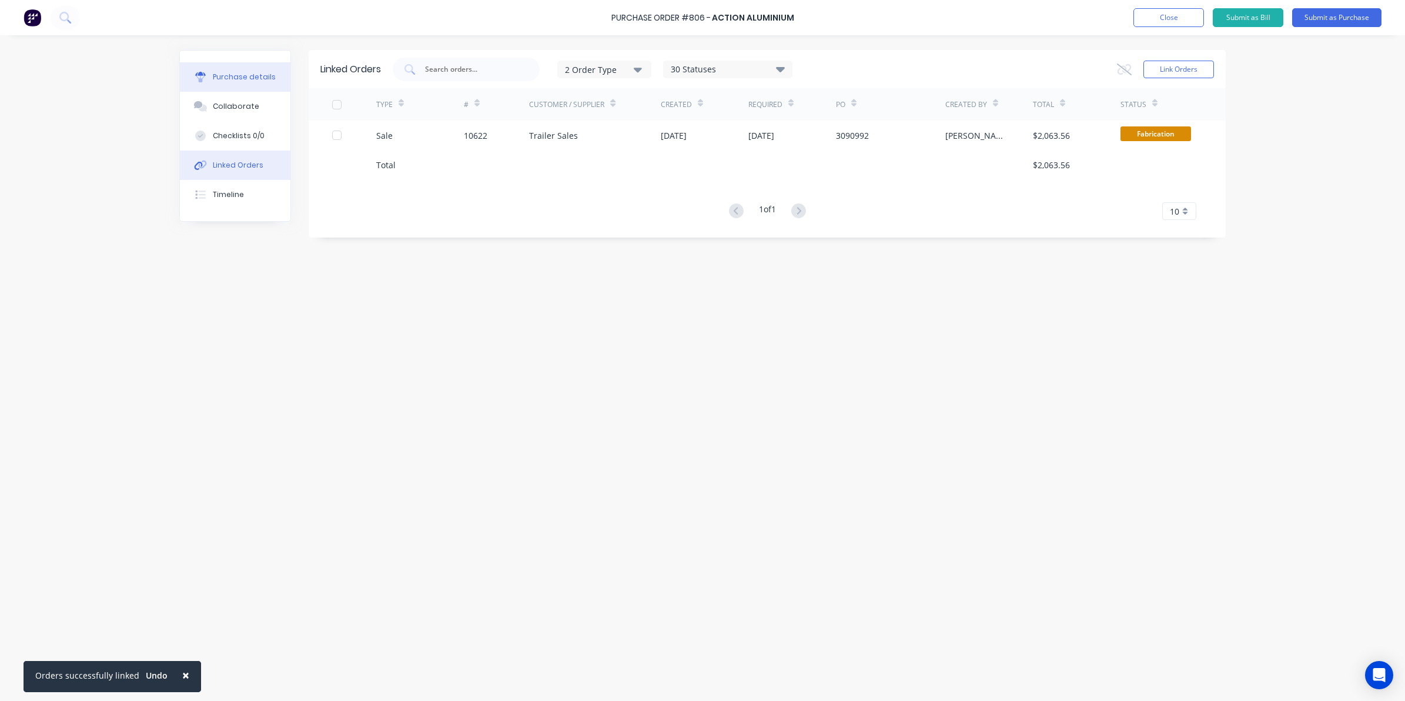
click at [257, 83] on button "Purchase details" at bounding box center [235, 76] width 111 height 29
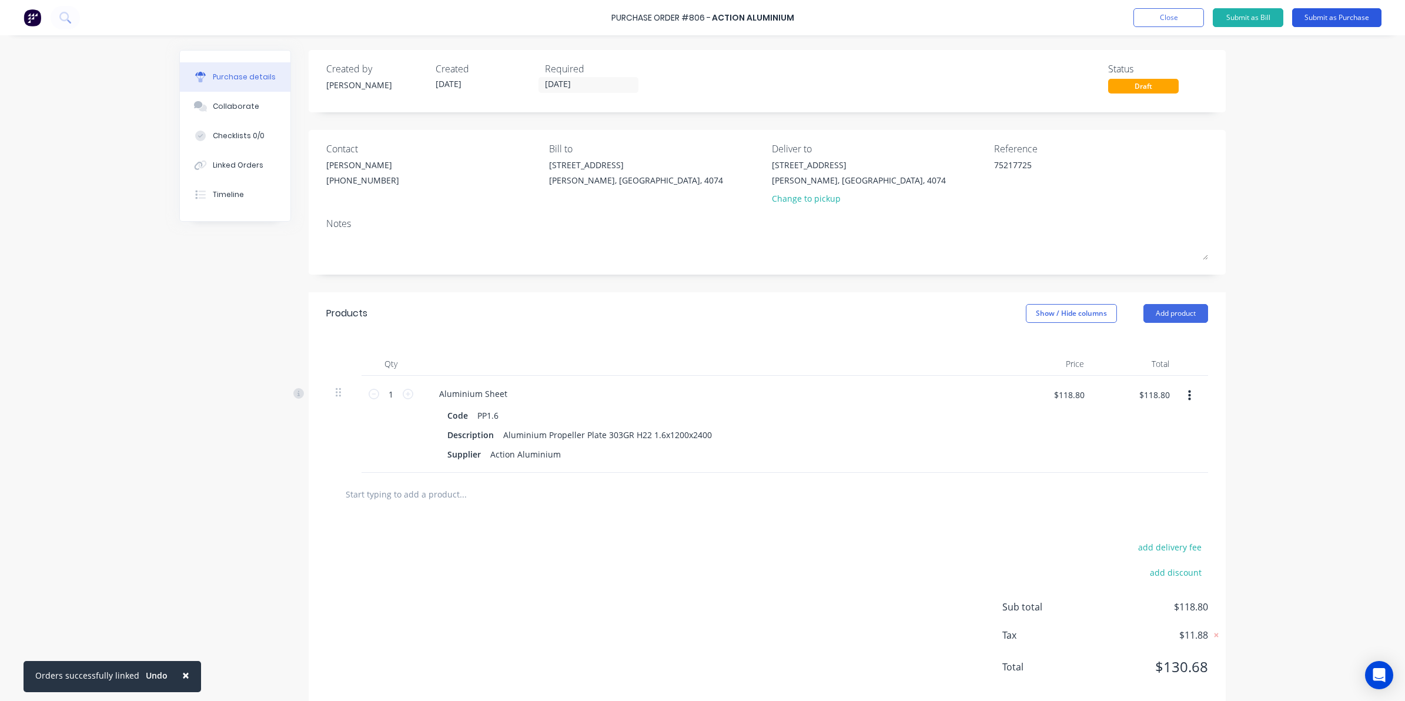
click at [1332, 21] on button "Submit as Purchase" at bounding box center [1336, 17] width 89 height 19
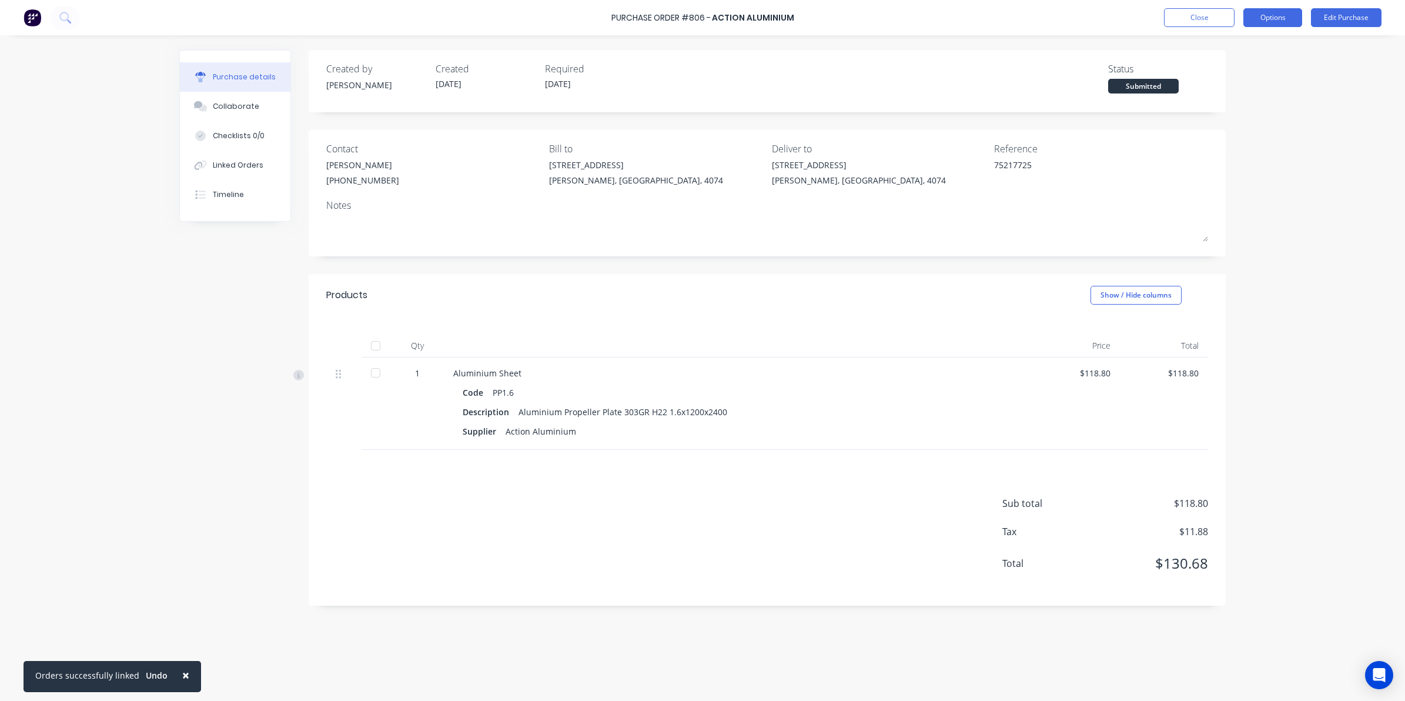
click at [1268, 16] on button "Options" at bounding box center [1273, 17] width 59 height 19
click at [1265, 65] on div "Convert to Bill" at bounding box center [1246, 71] width 91 height 17
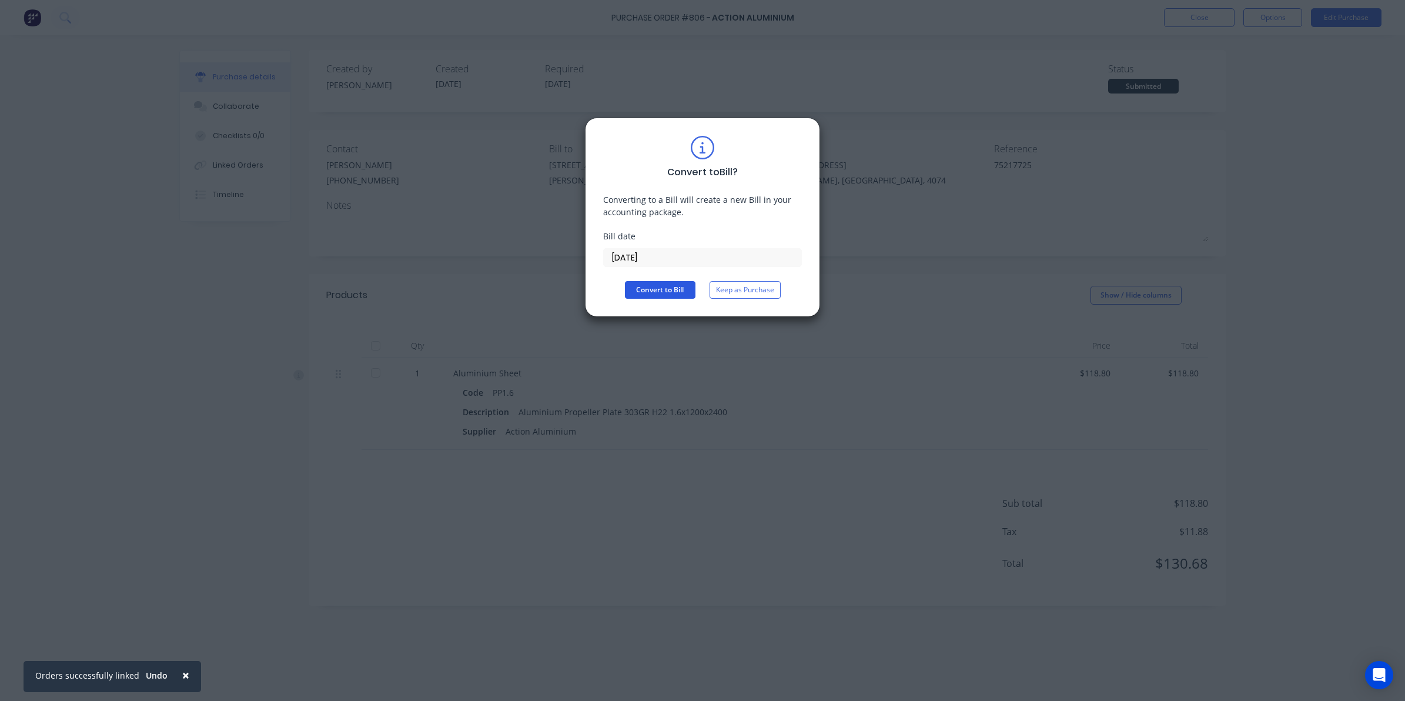
click at [654, 292] on button "Convert to Bill" at bounding box center [660, 290] width 71 height 18
type textarea "x"
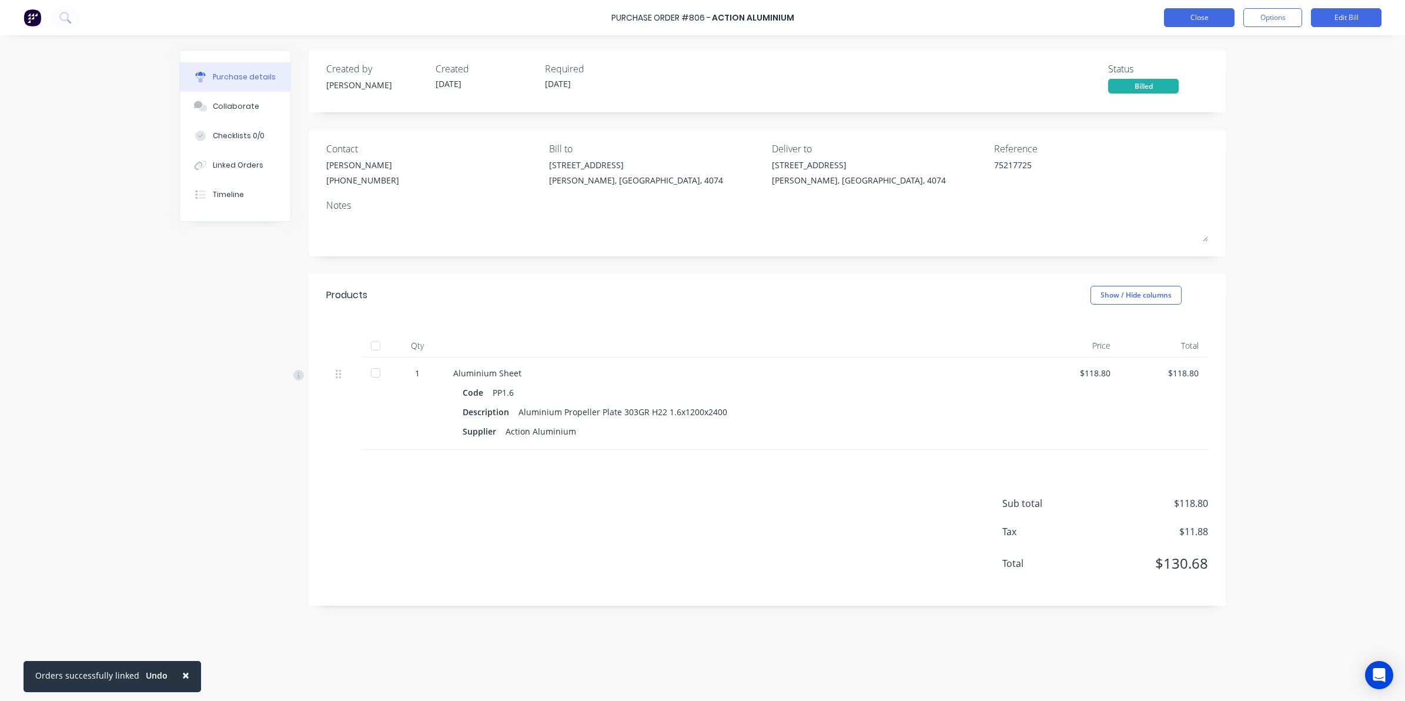
click at [1228, 18] on button "Close" at bounding box center [1199, 17] width 71 height 19
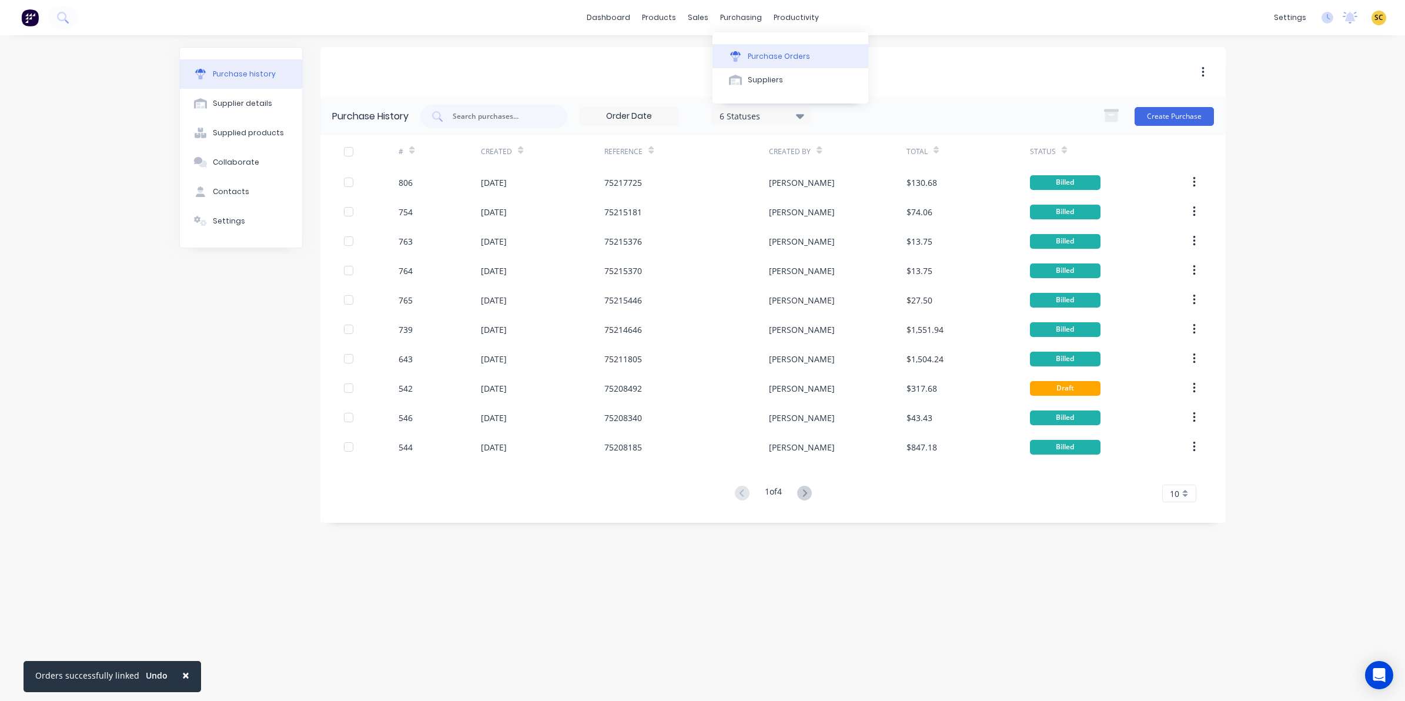
click at [756, 55] on div "Purchase Orders" at bounding box center [779, 56] width 62 height 11
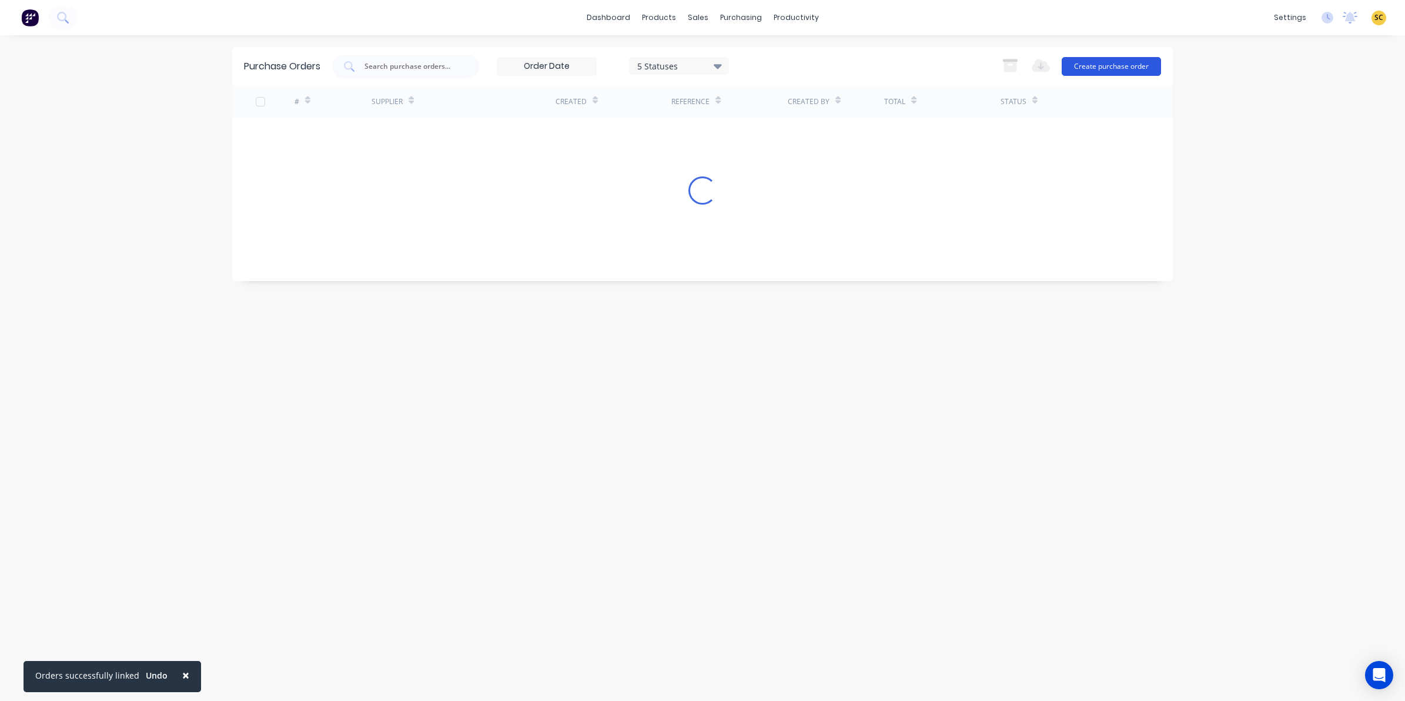
click at [1104, 69] on button "Create purchase order" at bounding box center [1111, 66] width 99 height 19
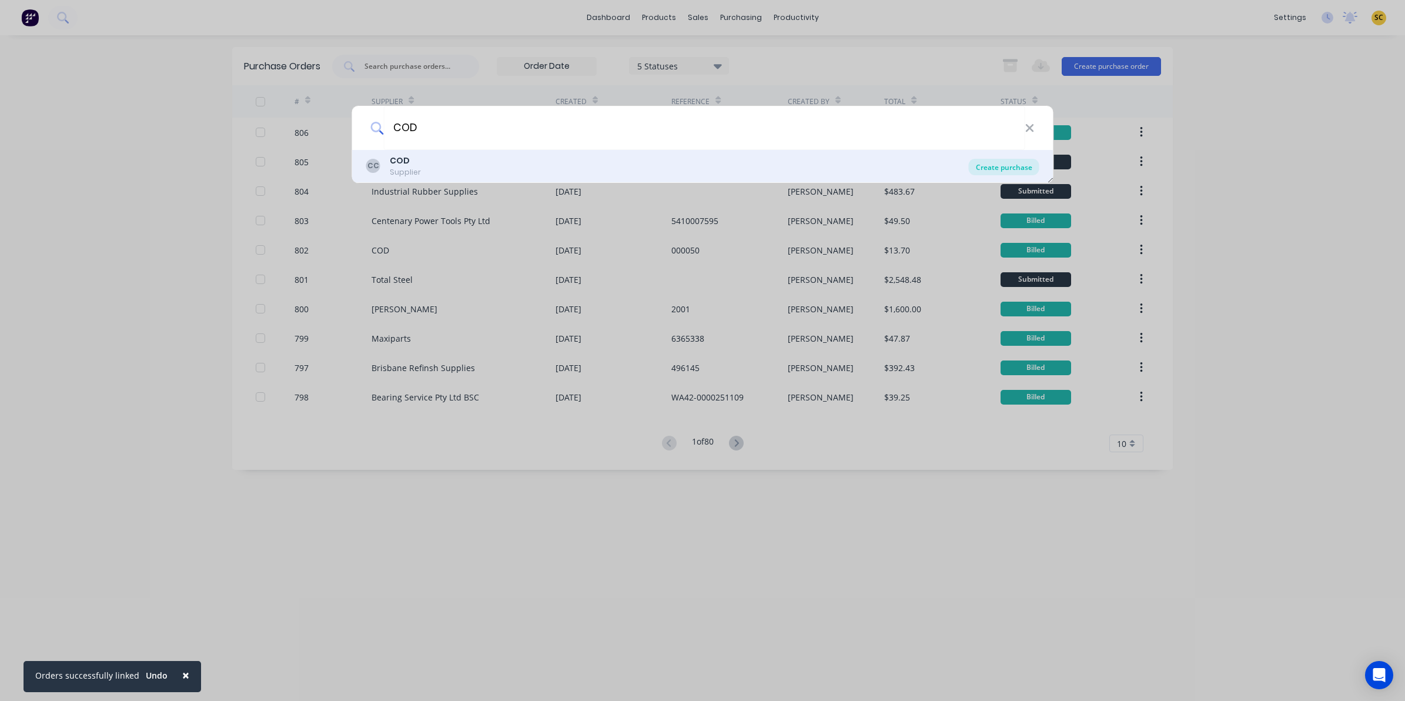
type input "COD"
click at [1004, 168] on div "Create purchase" at bounding box center [1004, 167] width 71 height 16
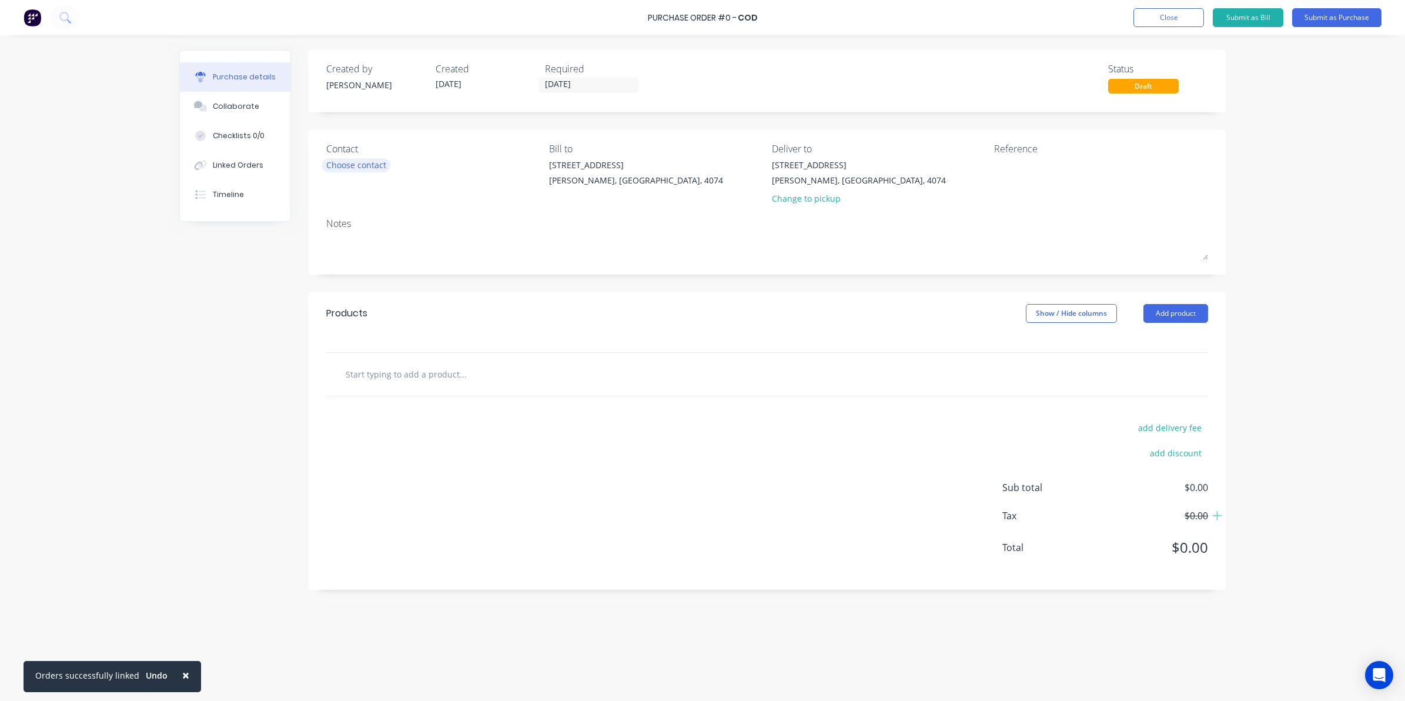
click at [339, 165] on div "Choose contact" at bounding box center [356, 165] width 60 height 12
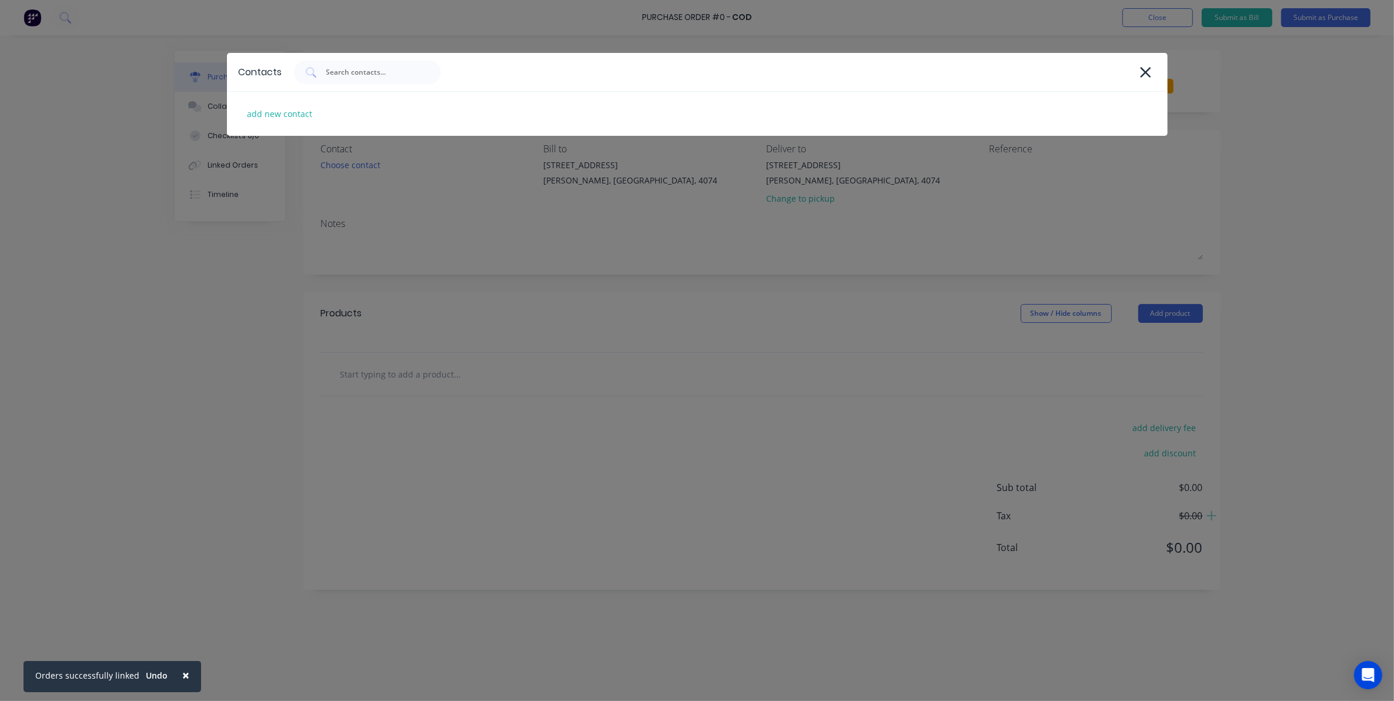
click at [450, 239] on div "Contacts add new contact" at bounding box center [697, 350] width 1394 height 701
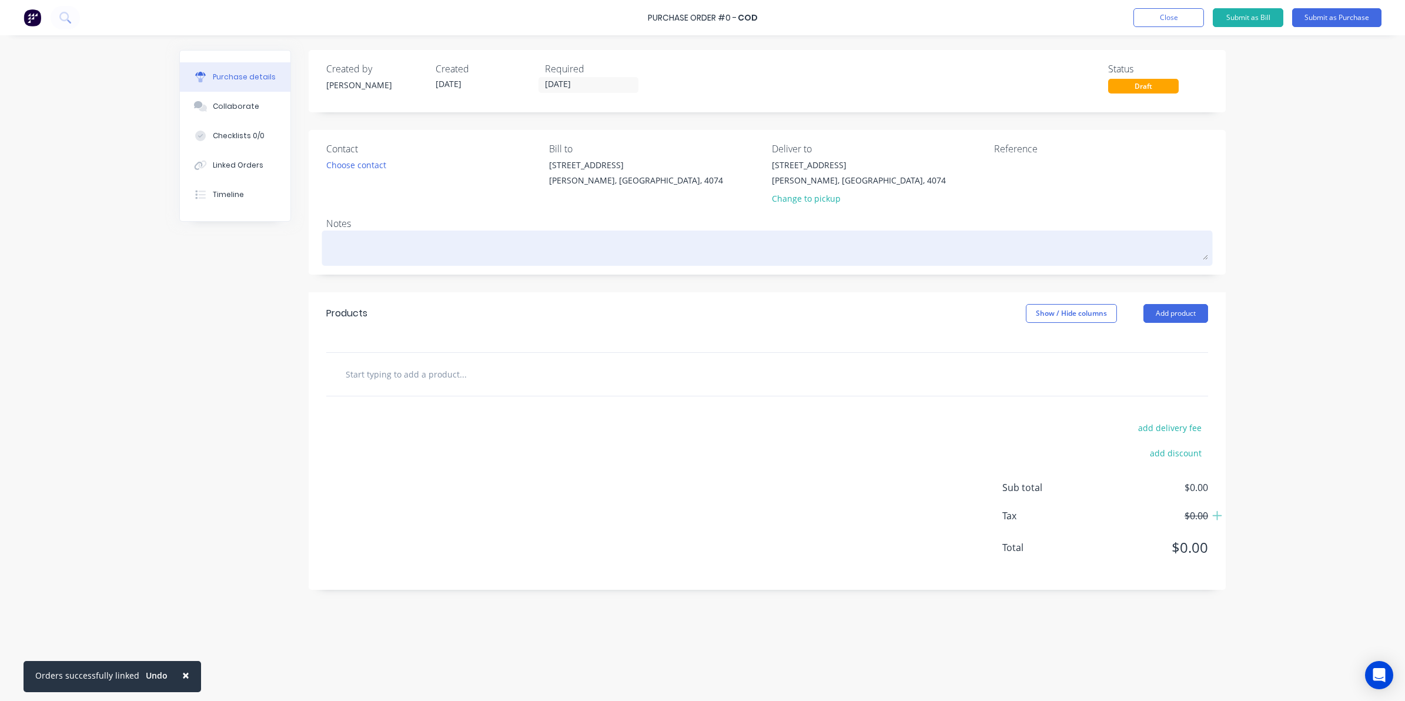
click at [369, 251] on textarea at bounding box center [767, 246] width 882 height 26
type textarea "x"
type textarea "j"
type textarea "x"
type textarea "jb"
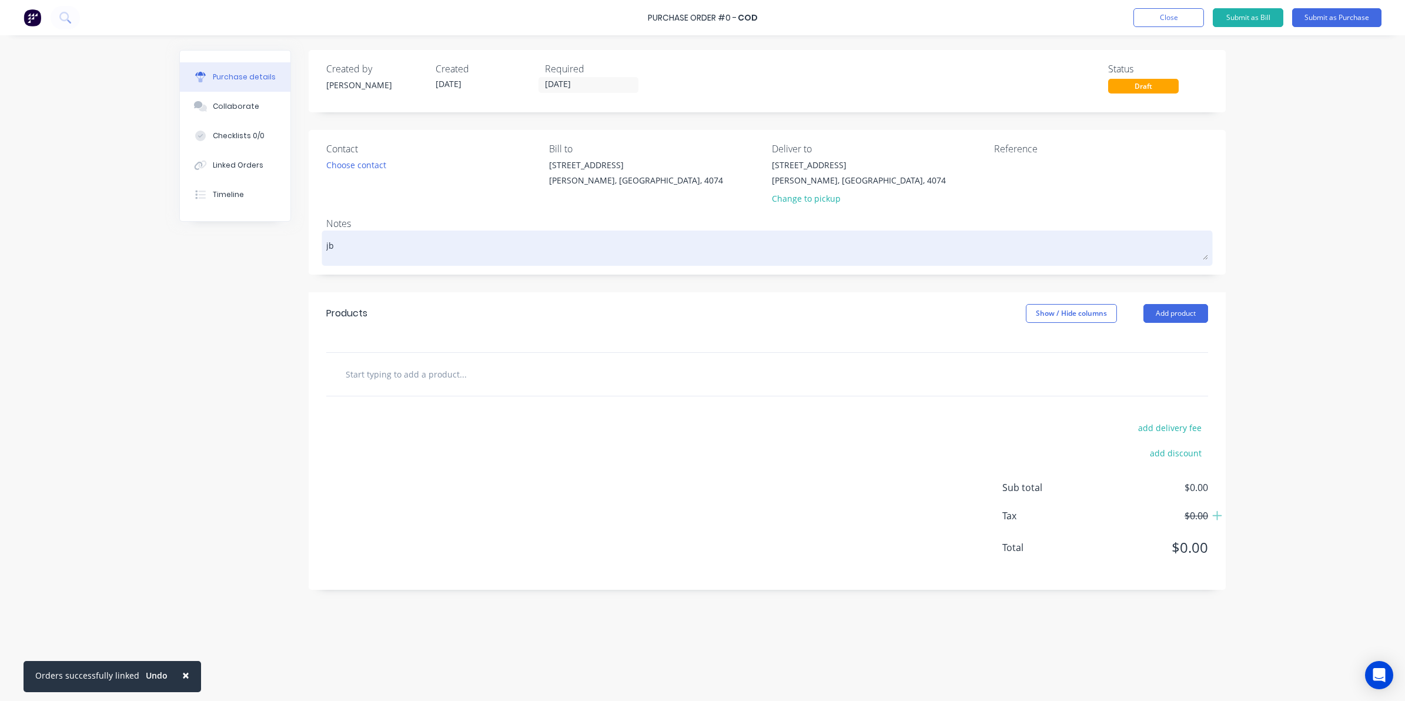
type textarea "x"
type textarea "jb"
type textarea "x"
type textarea "jb h"
type textarea "x"
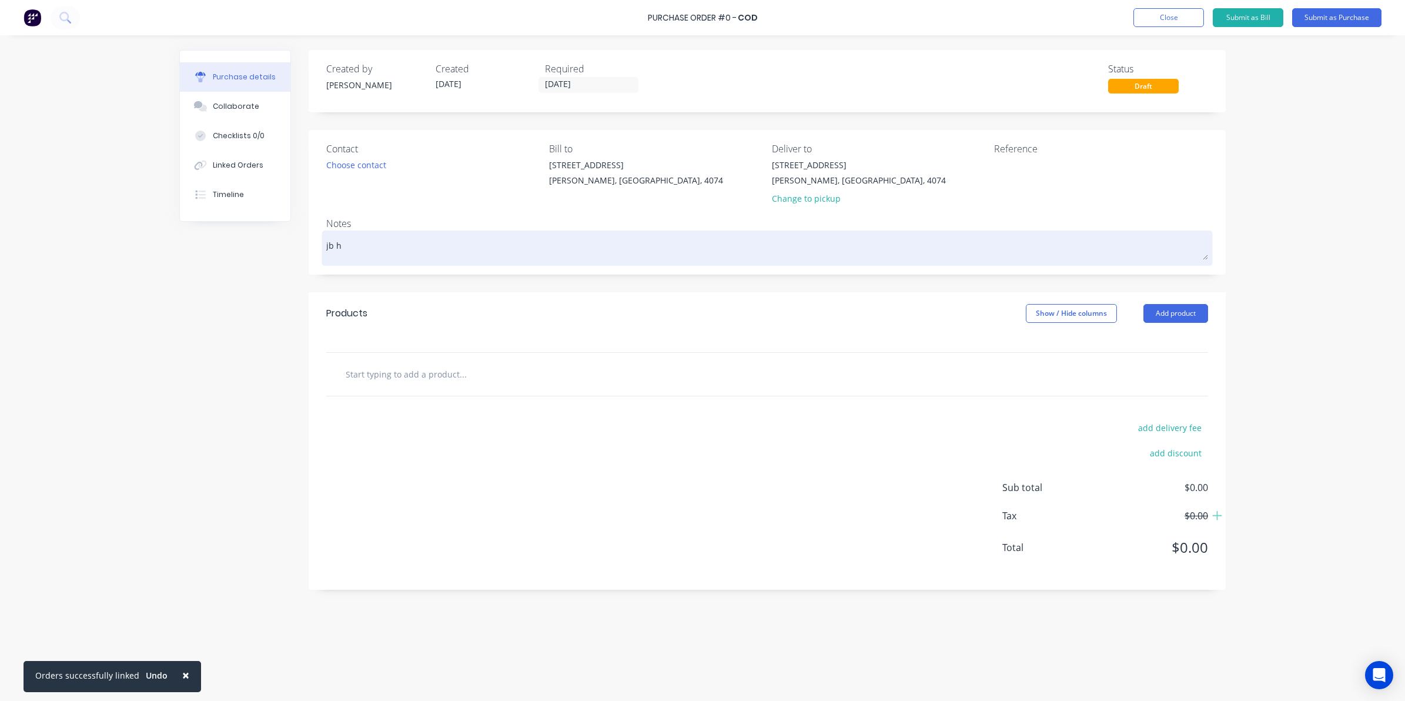
type textarea "jb hi"
type textarea "x"
type textarea "jb hi"
type textarea "x"
type textarea "jb hi f"
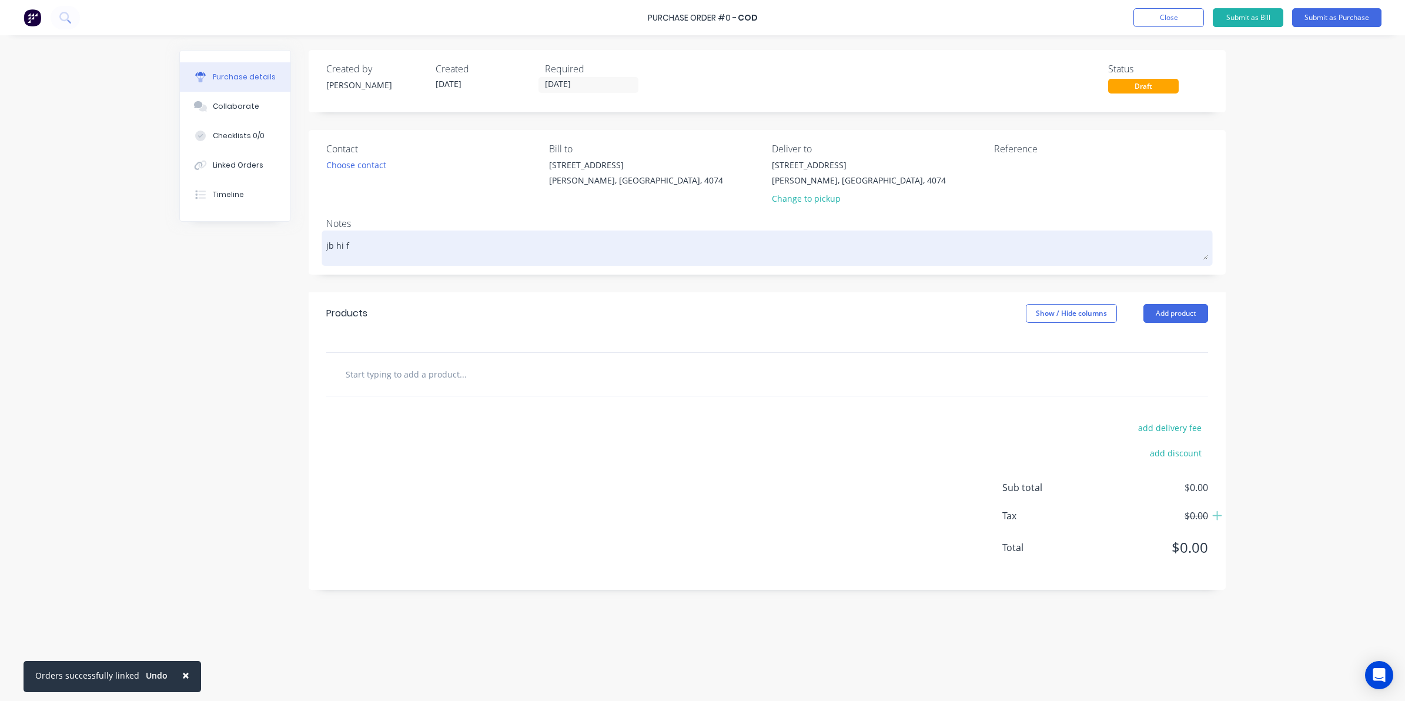
type textarea "x"
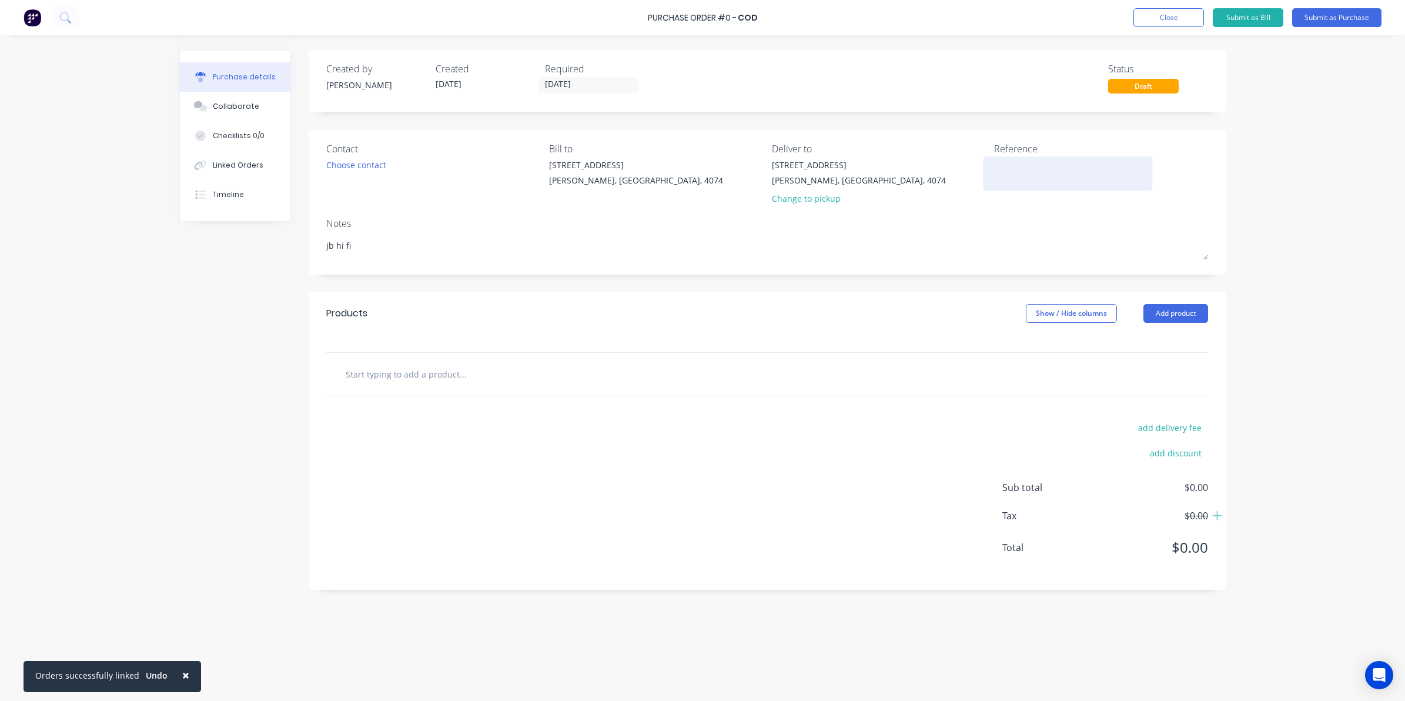
type textarea "jb hi fi"
type textarea "x"
type textarea "jb hi fi"
click at [997, 165] on textarea at bounding box center [1067, 172] width 147 height 26
type textarea "608574292-1"
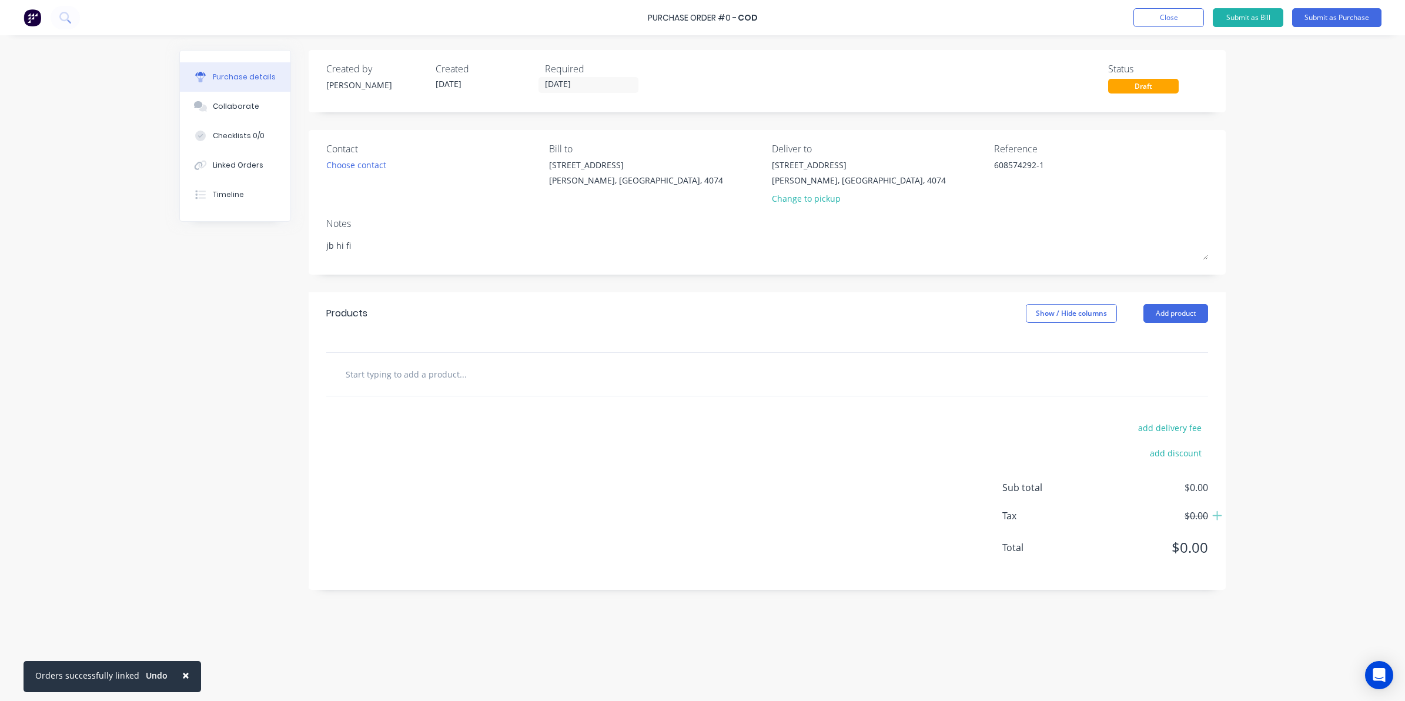
type textarea "x"
type textarea "608574292-1"
click at [477, 368] on input "text" at bounding box center [462, 374] width 235 height 24
type textarea "x"
type input "C"
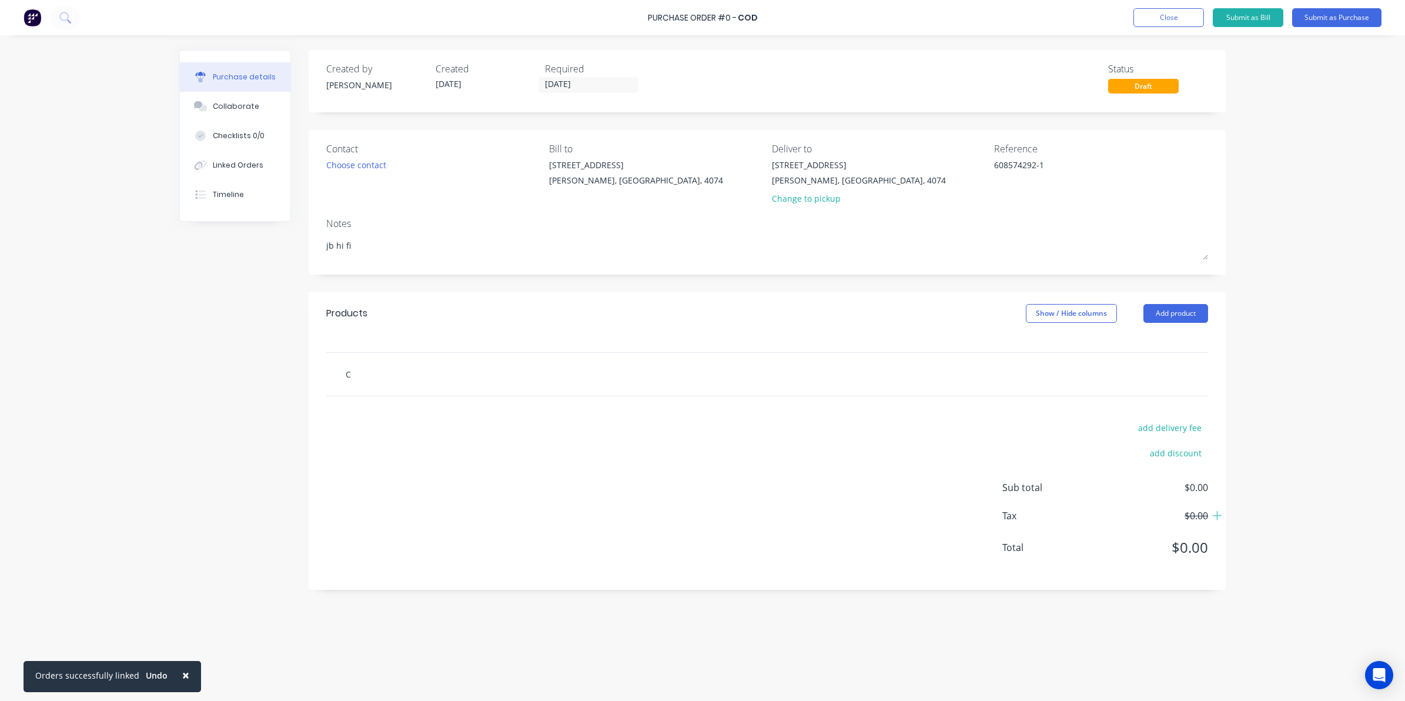
type textarea "x"
type input "CR"
type textarea "x"
type input "CR2"
type textarea "x"
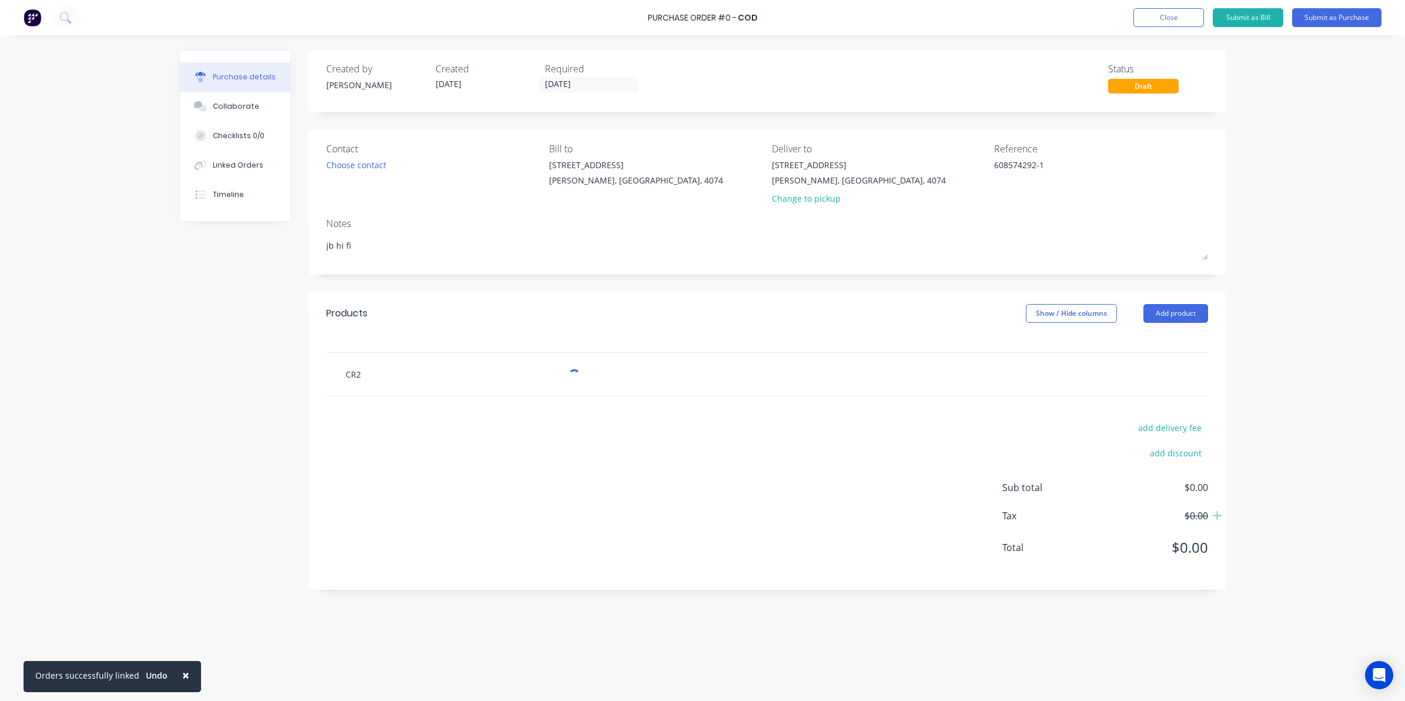
type input "CR24"
type textarea "x"
type input "CR245"
type textarea "x"
type input "CR2450"
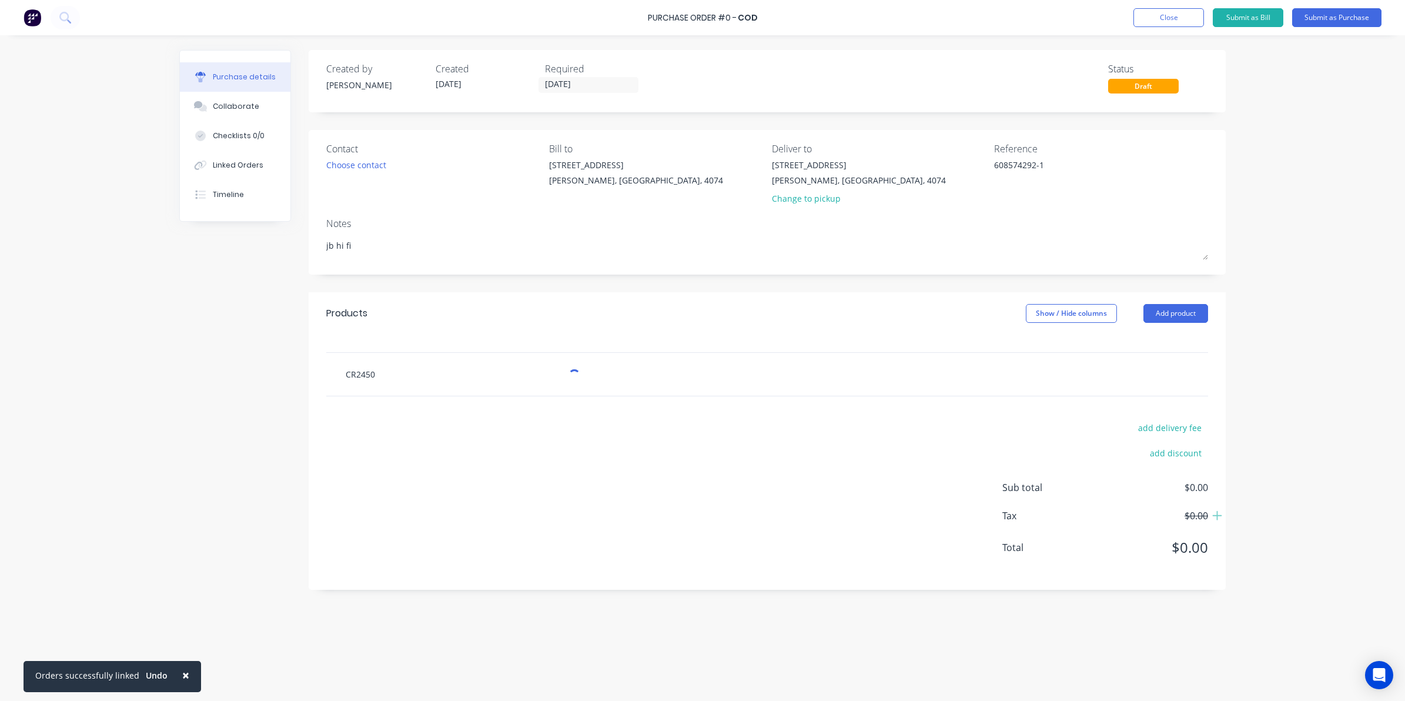
type textarea "x"
type input "CR2450"
type textarea "x"
type input "CR2450 B"
type textarea "x"
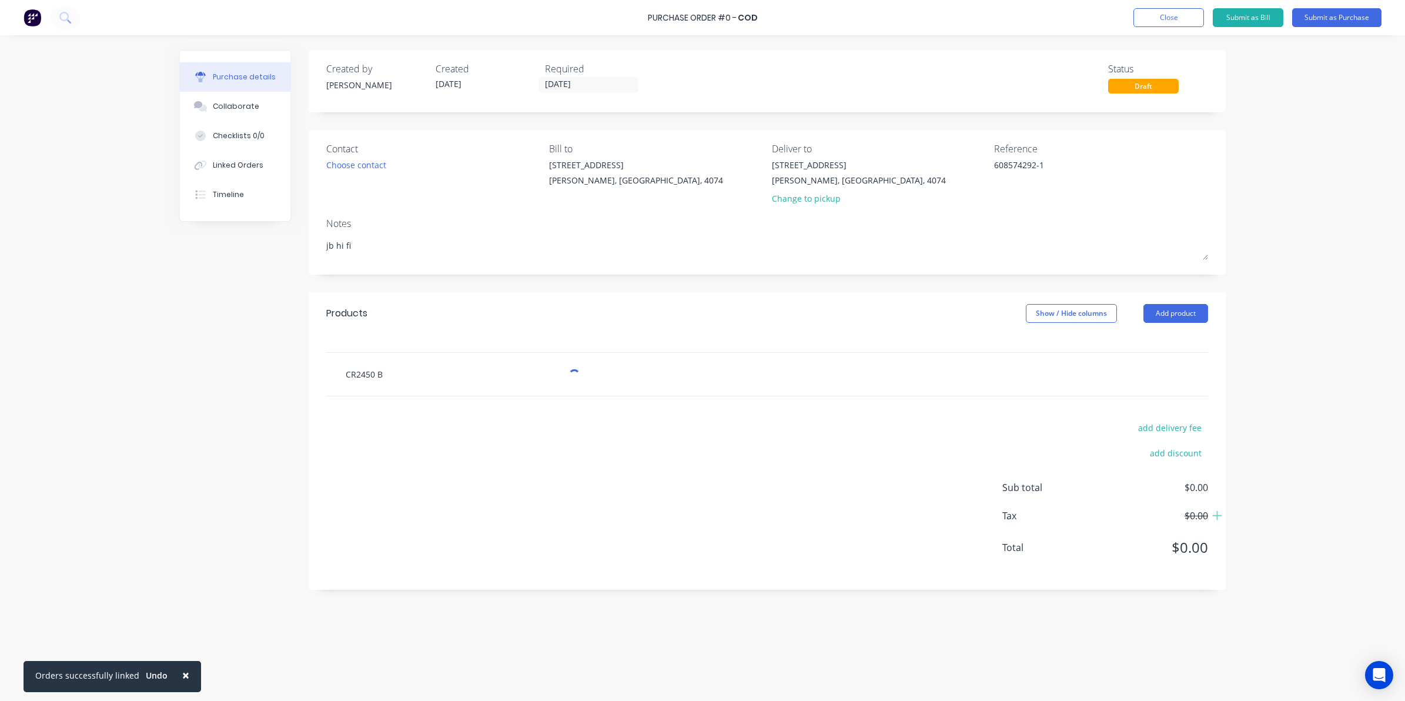
type input "CR2450 Ba"
type textarea "x"
type input "CR2450 Bat"
type textarea "x"
type input "CR2450 Batt"
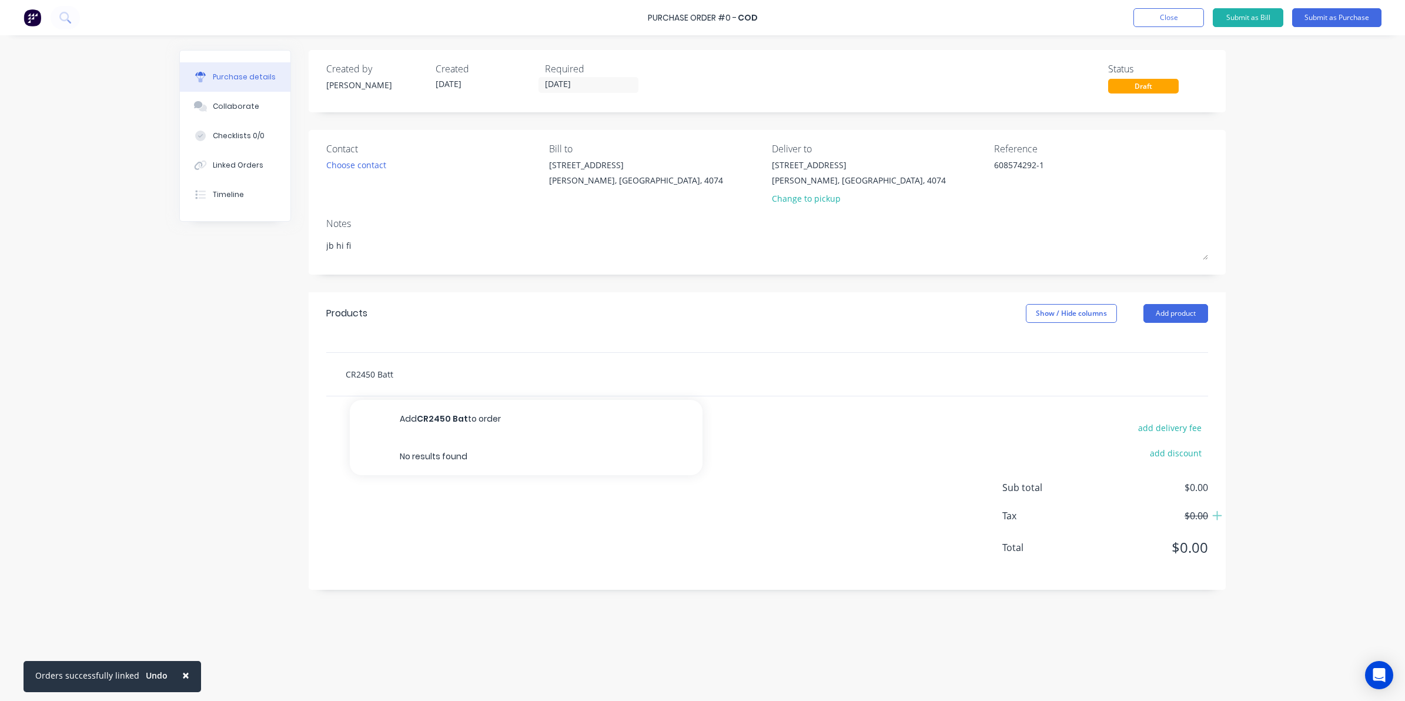
type textarea "x"
type input "CR2450 Batte"
type textarea "x"
type input "CR2450 Batter"
type textarea "x"
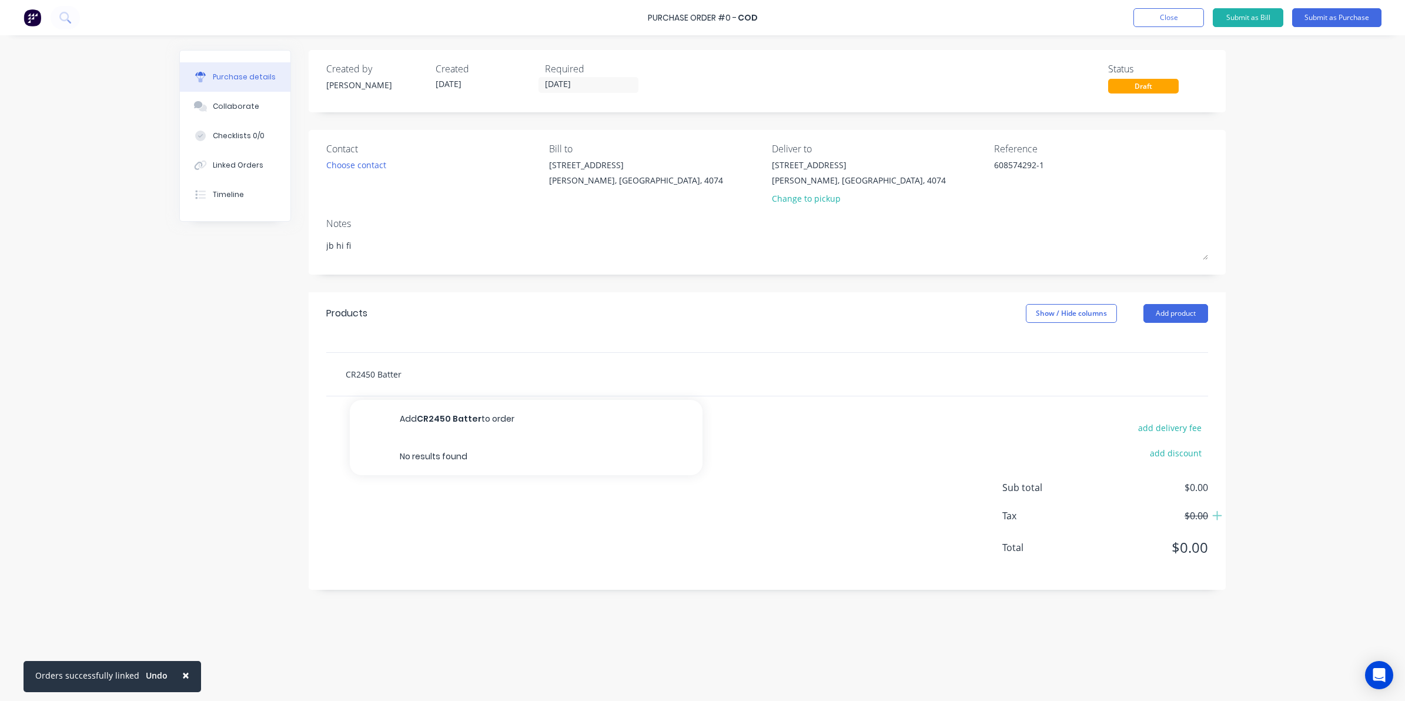
type input "CR2450 Battery"
type textarea "x"
type input "CR2450 Battery"
type textarea "x"
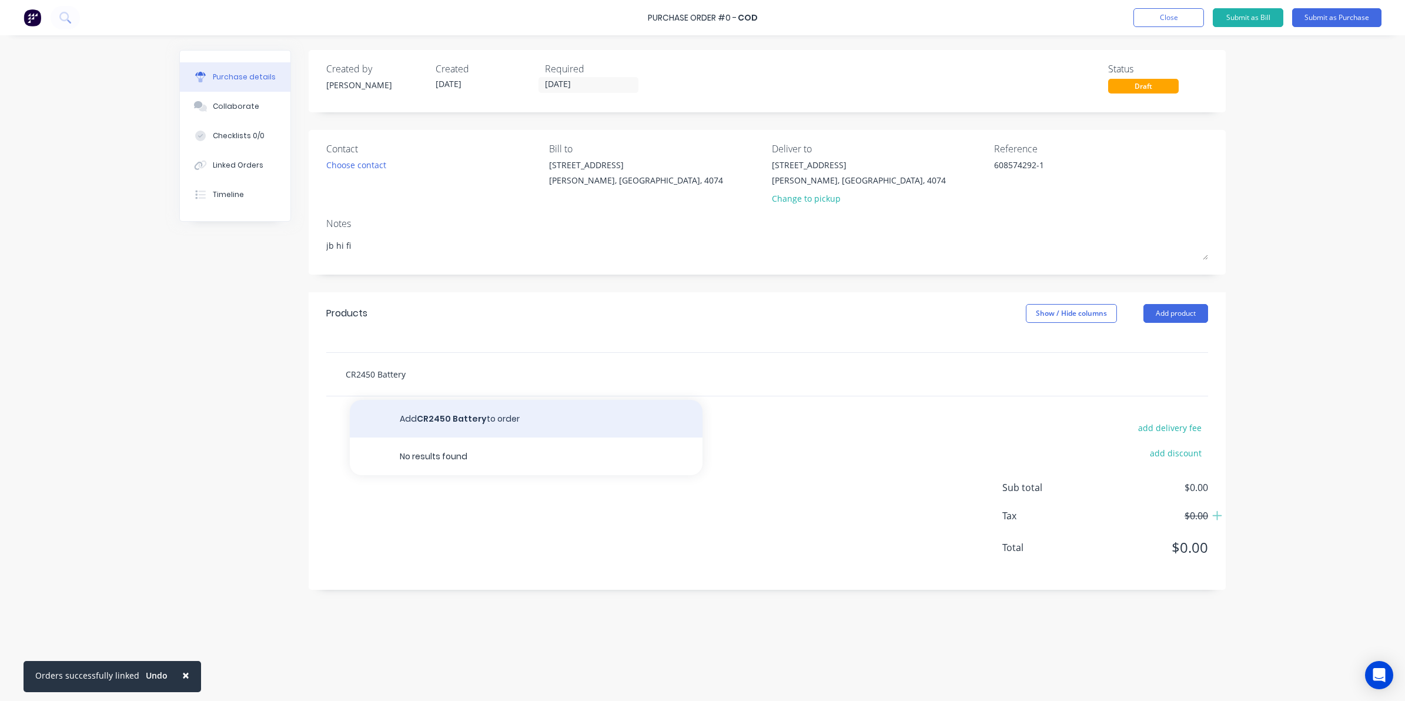
type input "CR2450 Battery"
click at [455, 421] on button "Add CR2450 Battery to order" at bounding box center [526, 419] width 353 height 38
type textarea "x"
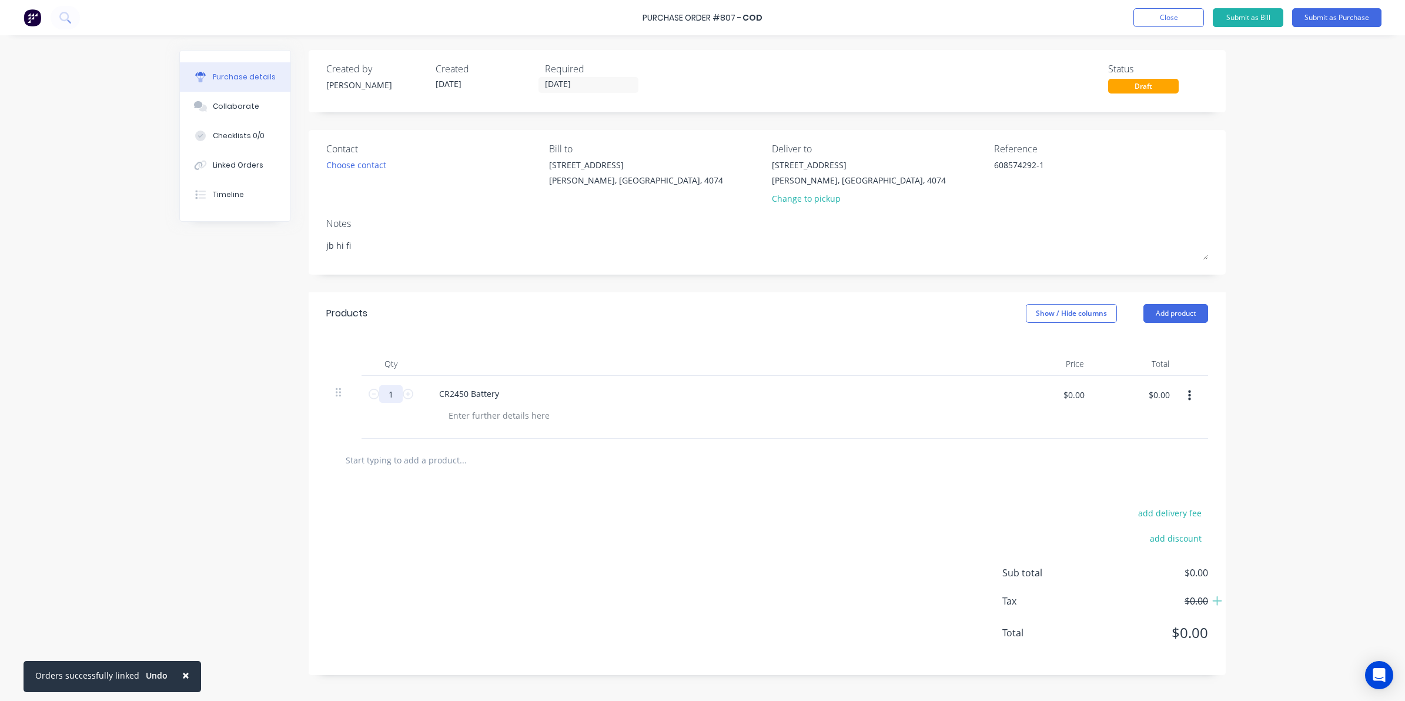
click at [392, 394] on input "1" at bounding box center [391, 394] width 24 height 18
type textarea "x"
type input "3"
type textarea "x"
type input "3"
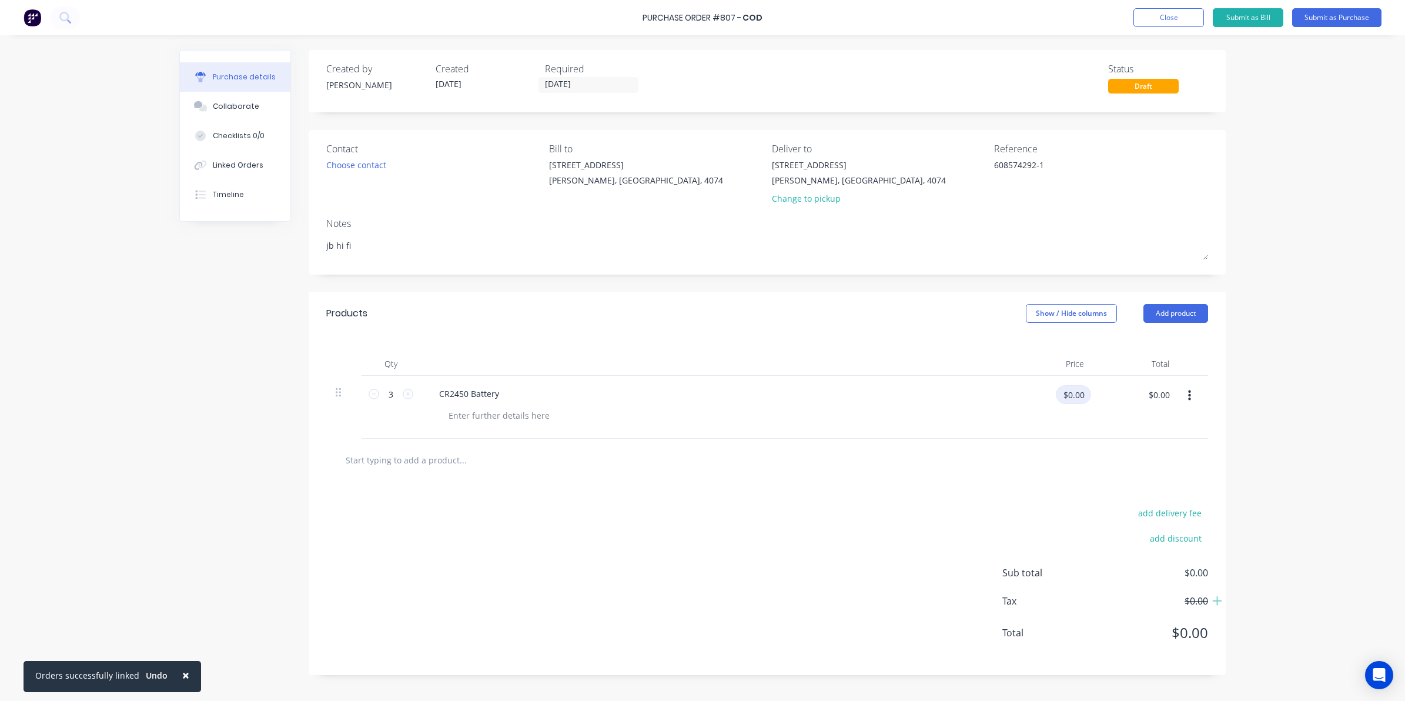
click at [1068, 400] on input "$0.00" at bounding box center [1073, 394] width 35 height 19
click at [1083, 404] on input "$0.00" at bounding box center [1073, 394] width 35 height 19
type textarea "x"
drag, startPoint x: 1085, startPoint y: 400, endPoint x: 1034, endPoint y: 401, distance: 51.8
click at [1034, 401] on div "$0.00 $0.00" at bounding box center [1055, 399] width 74 height 28
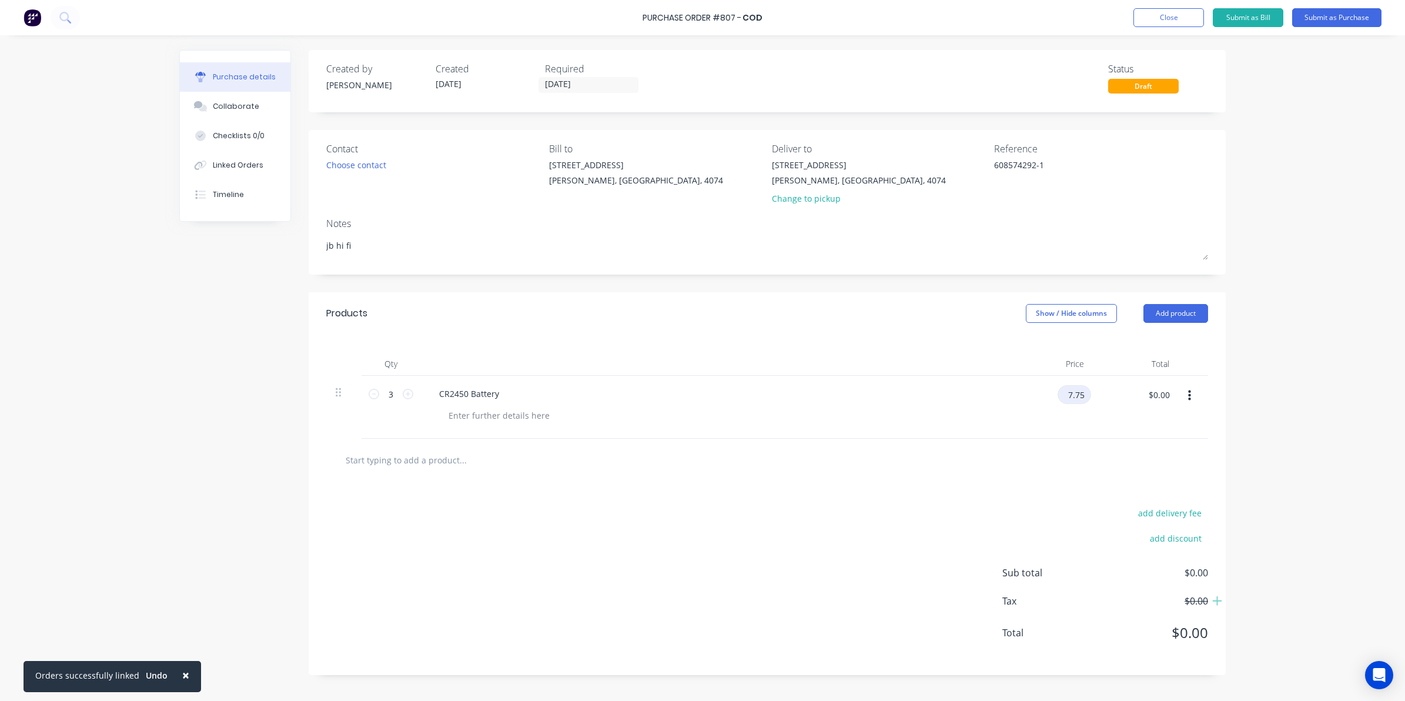
type input "7.75"
type textarea "x"
type input "$7.75"
type input "$23.25"
drag, startPoint x: 997, startPoint y: 492, endPoint x: 991, endPoint y: 488, distance: 7.2
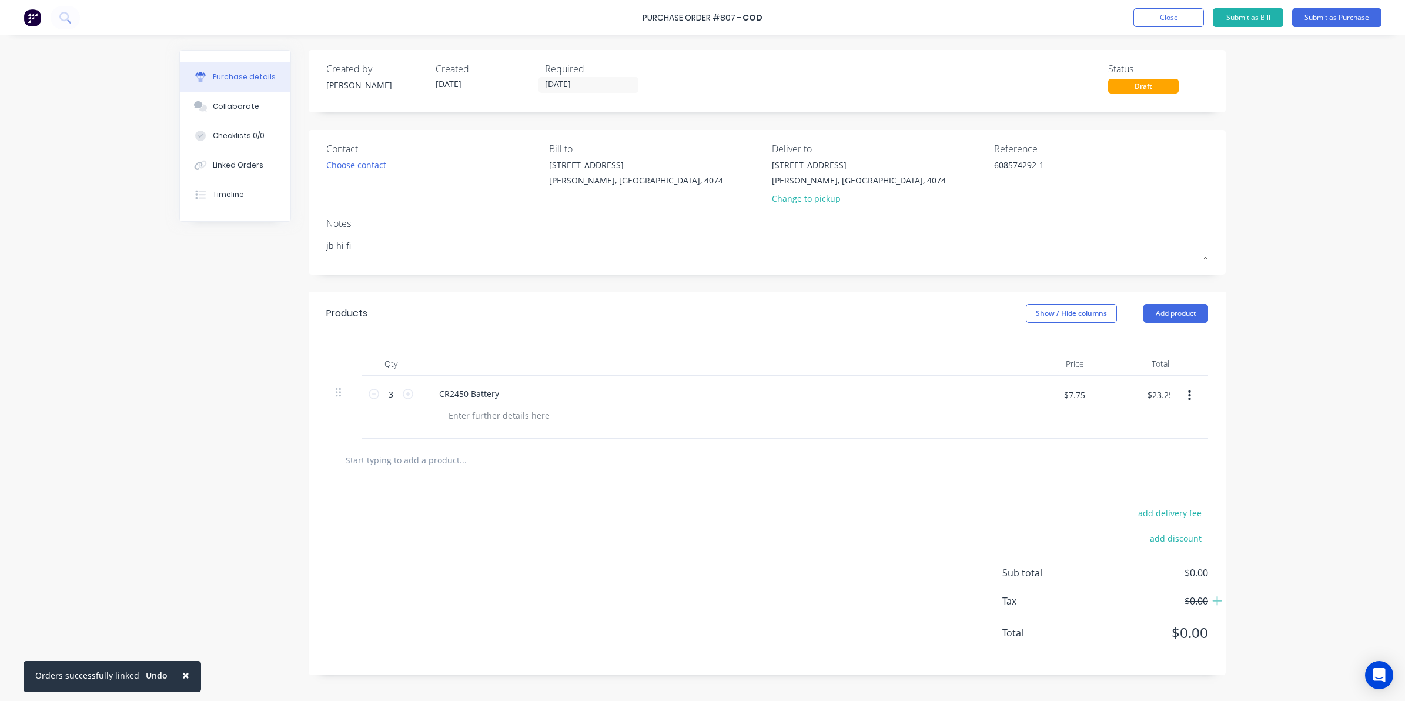
click at [993, 490] on div "add delivery fee add discount Sub total $0.00 Tax $0.00 Total $0.00" at bounding box center [767, 578] width 917 height 193
click at [1080, 400] on input "$7.75" at bounding box center [1073, 394] width 35 height 19
type textarea "x"
click at [1082, 400] on input "$7.75" at bounding box center [1073, 394] width 35 height 19
type input "$7.7"
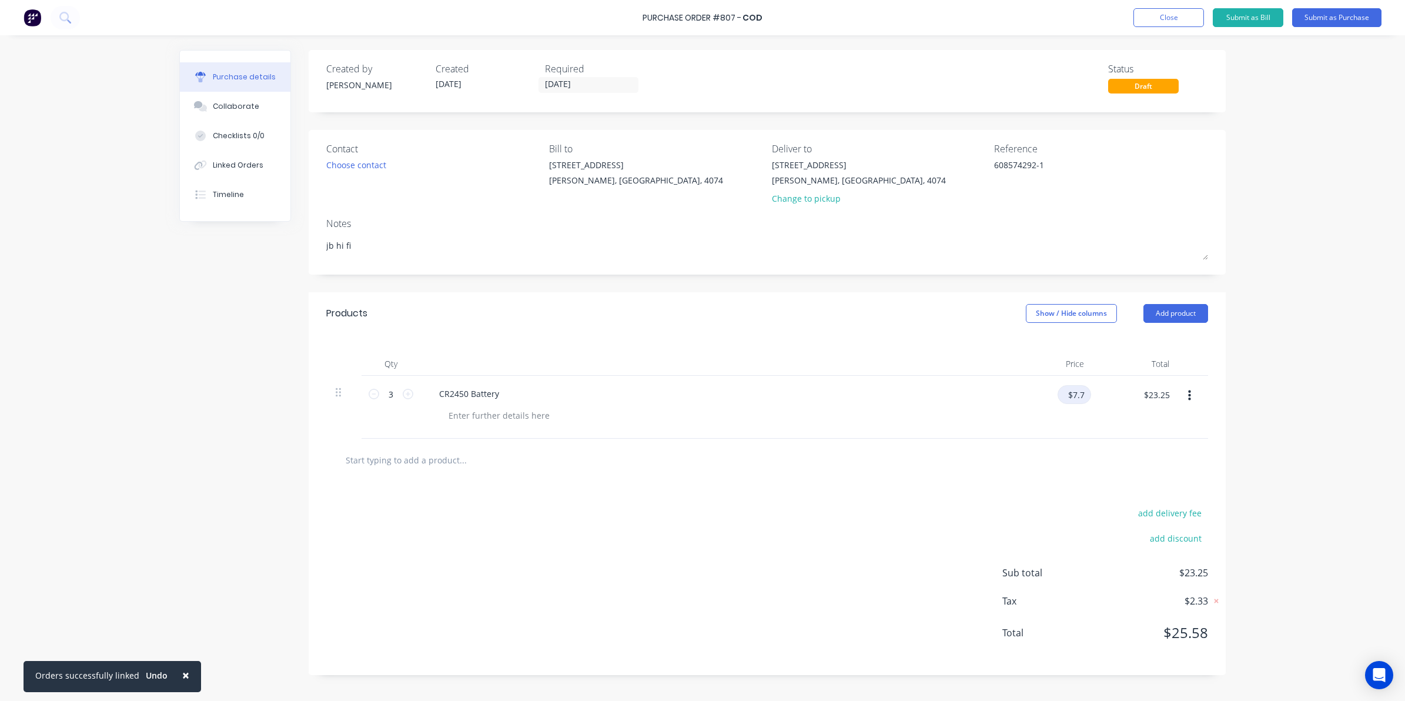
type textarea "x"
type input "$7.70"
type input "$23.10"
click at [1085, 394] on input "$7.70" at bounding box center [1073, 394] width 35 height 19
type textarea "x"
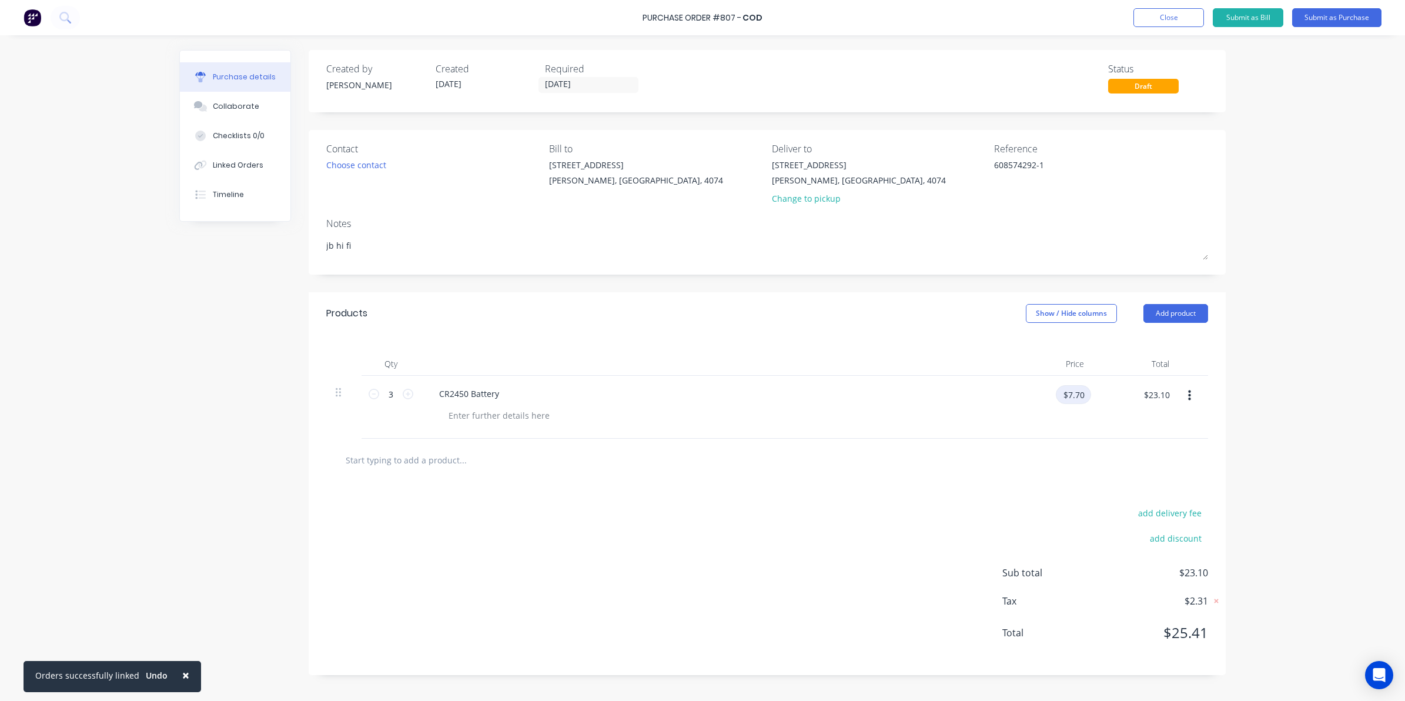
click at [1085, 395] on input "$7.70" at bounding box center [1073, 394] width 35 height 19
type input "$7.72"
type textarea "x"
type input "$7.72"
type input "$23.16"
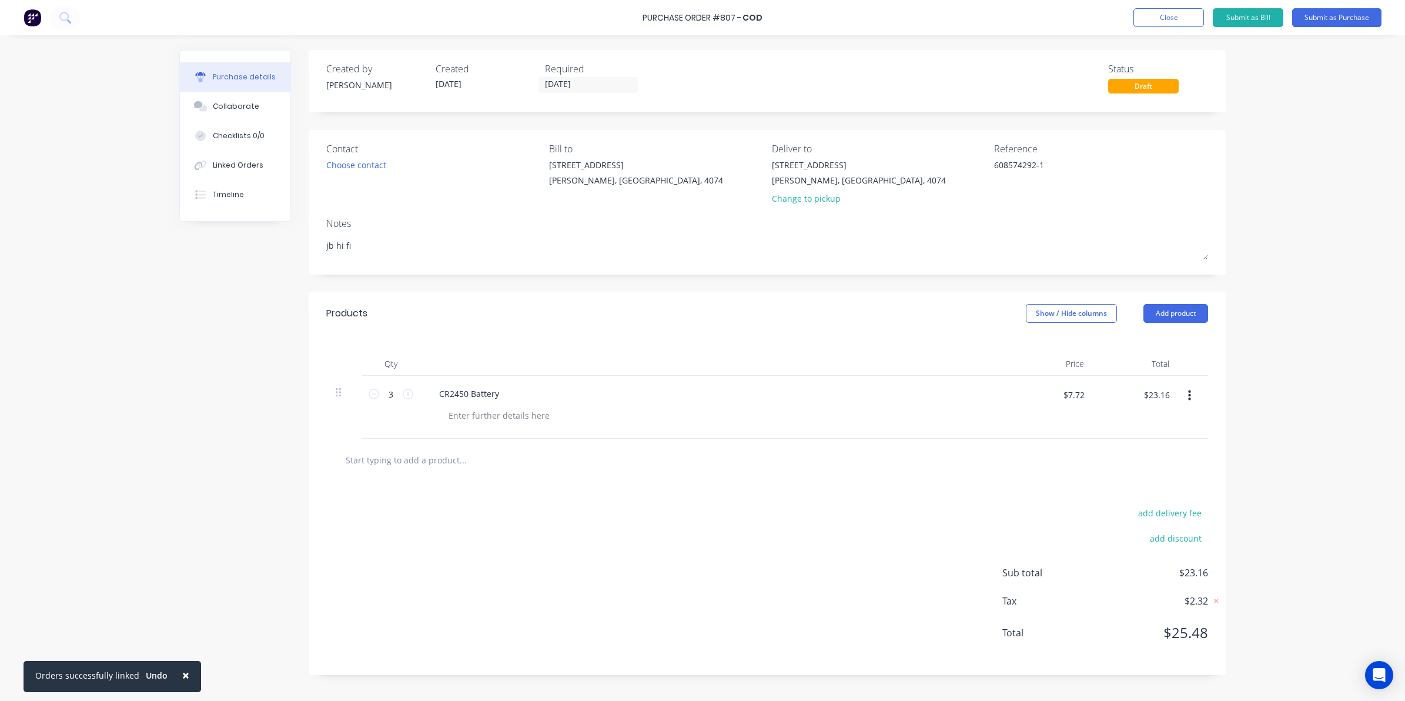
click at [918, 456] on div at bounding box center [767, 460] width 863 height 24
click at [1165, 398] on input "$23.16" at bounding box center [1157, 394] width 40 height 19
type textarea "x"
click at [1168, 401] on input "$23.16" at bounding box center [1157, 394] width 40 height 19
type input "$23.15"
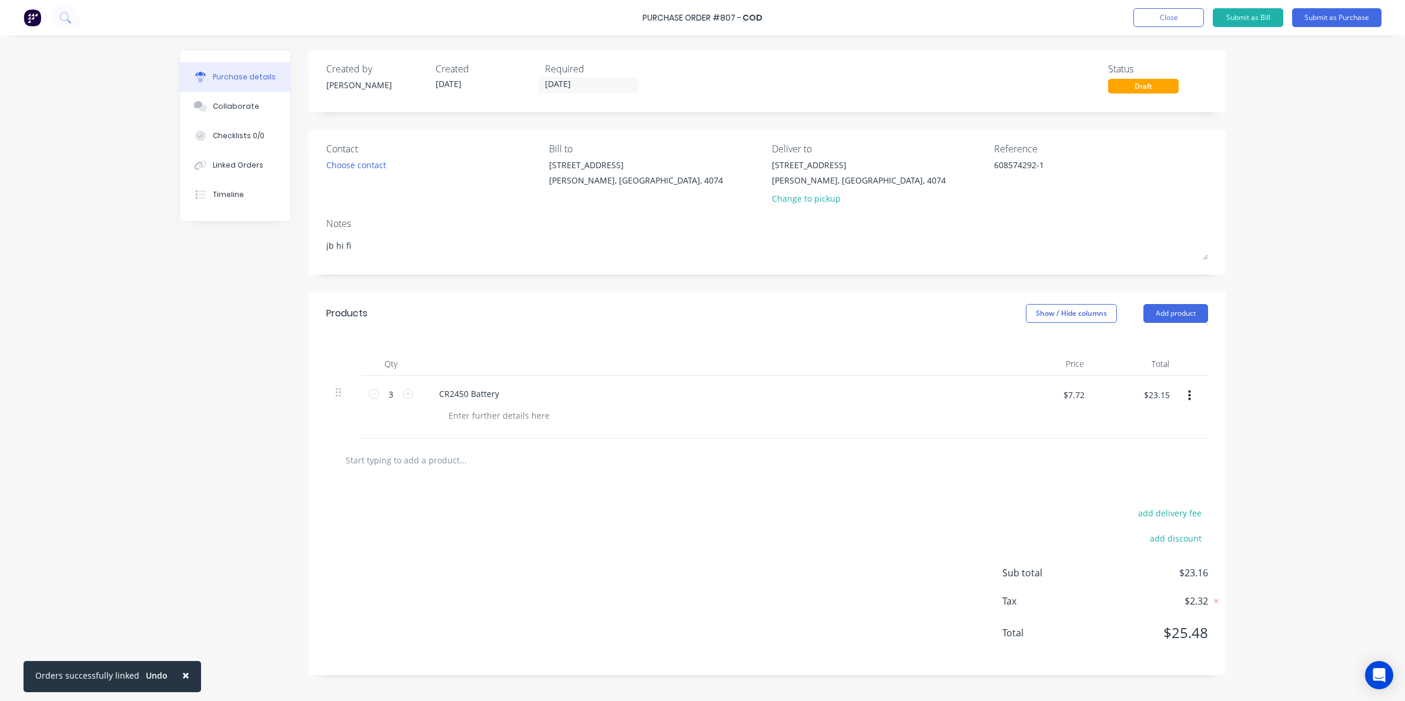
type textarea "x"
type input "$7.7167"
type input "$23.15"
click at [985, 507] on div "add delivery fee add discount Sub total $23.15 Tax $2.32 Total $25.47" at bounding box center [767, 578] width 917 height 193
click at [1351, 34] on div "Purchase Order #807 - COD Add product Close Submit as Bill Submit as Purchase" at bounding box center [702, 17] width 1405 height 35
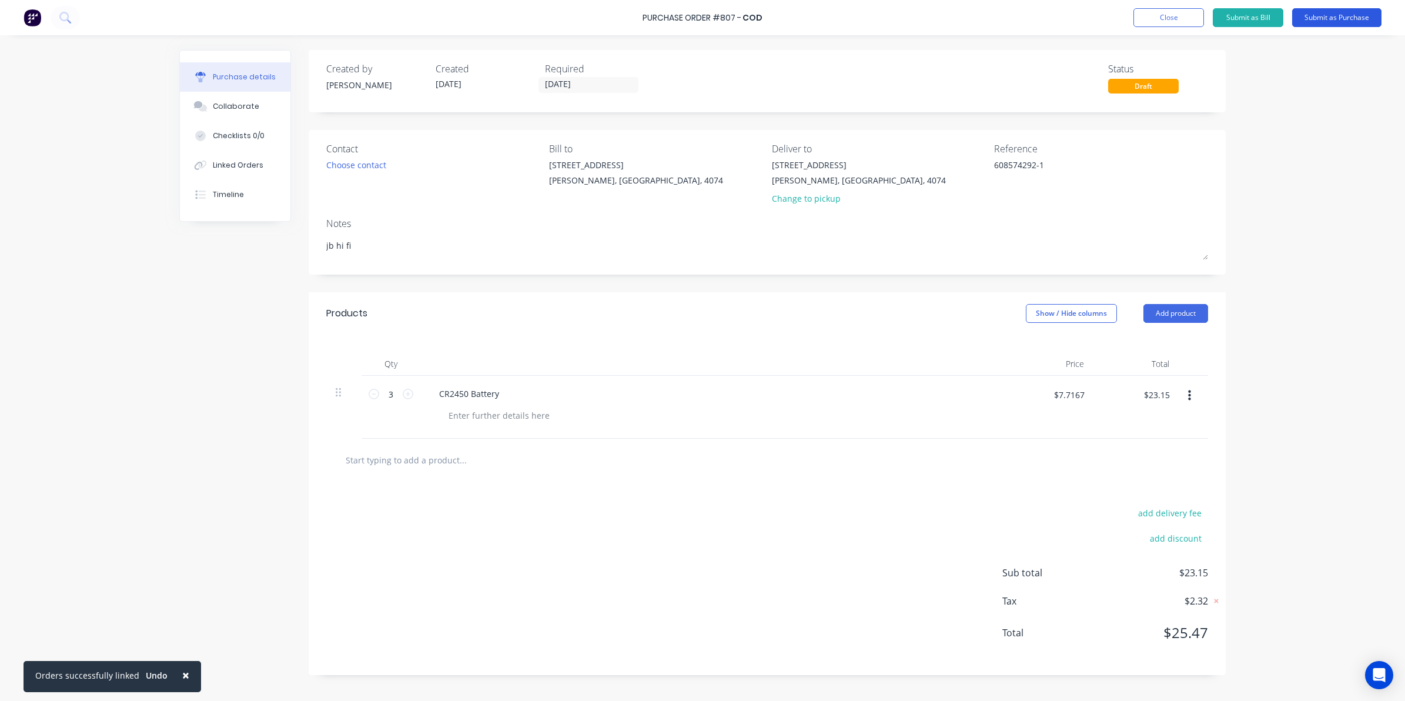
click at [1344, 15] on button "Submit as Purchase" at bounding box center [1336, 17] width 89 height 19
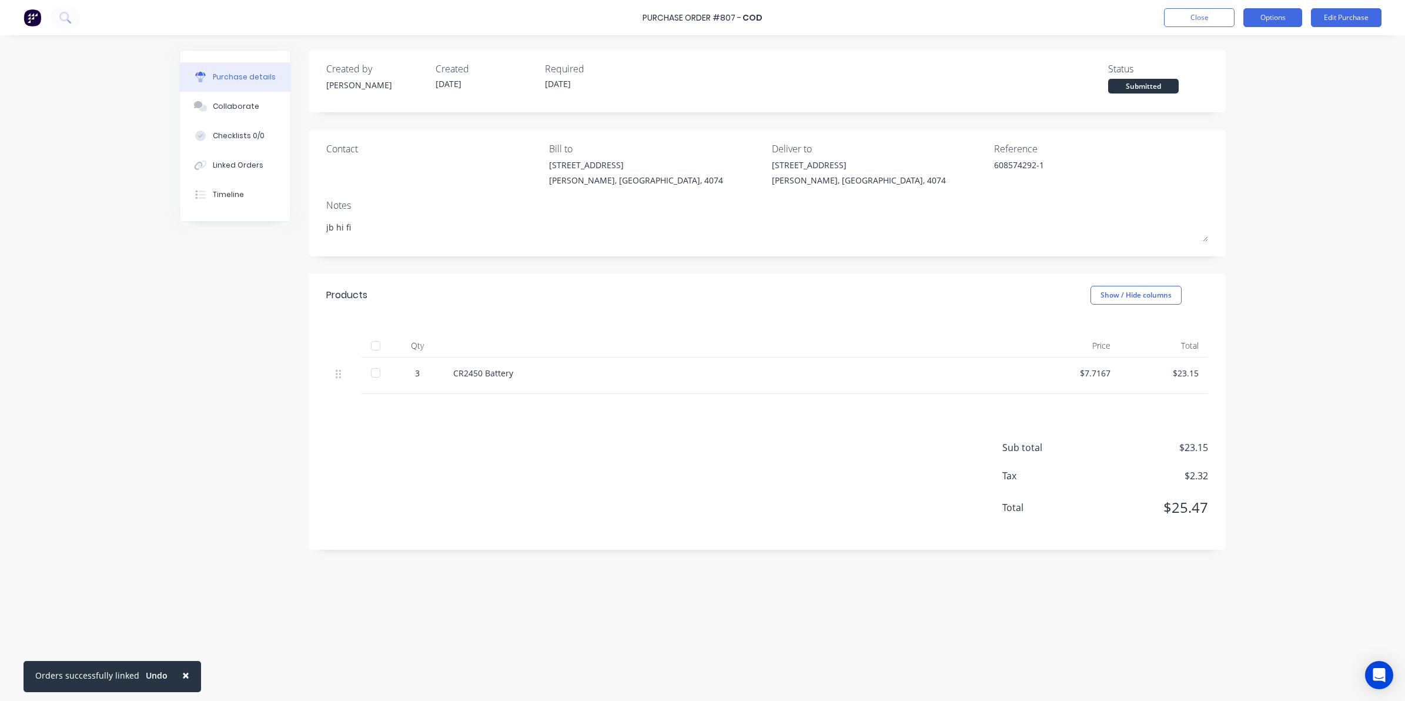
click at [1261, 21] on button "Options" at bounding box center [1273, 17] width 59 height 19
click at [1236, 81] on button "Convert to Bill" at bounding box center [1247, 71] width 112 height 24
type textarea "x"
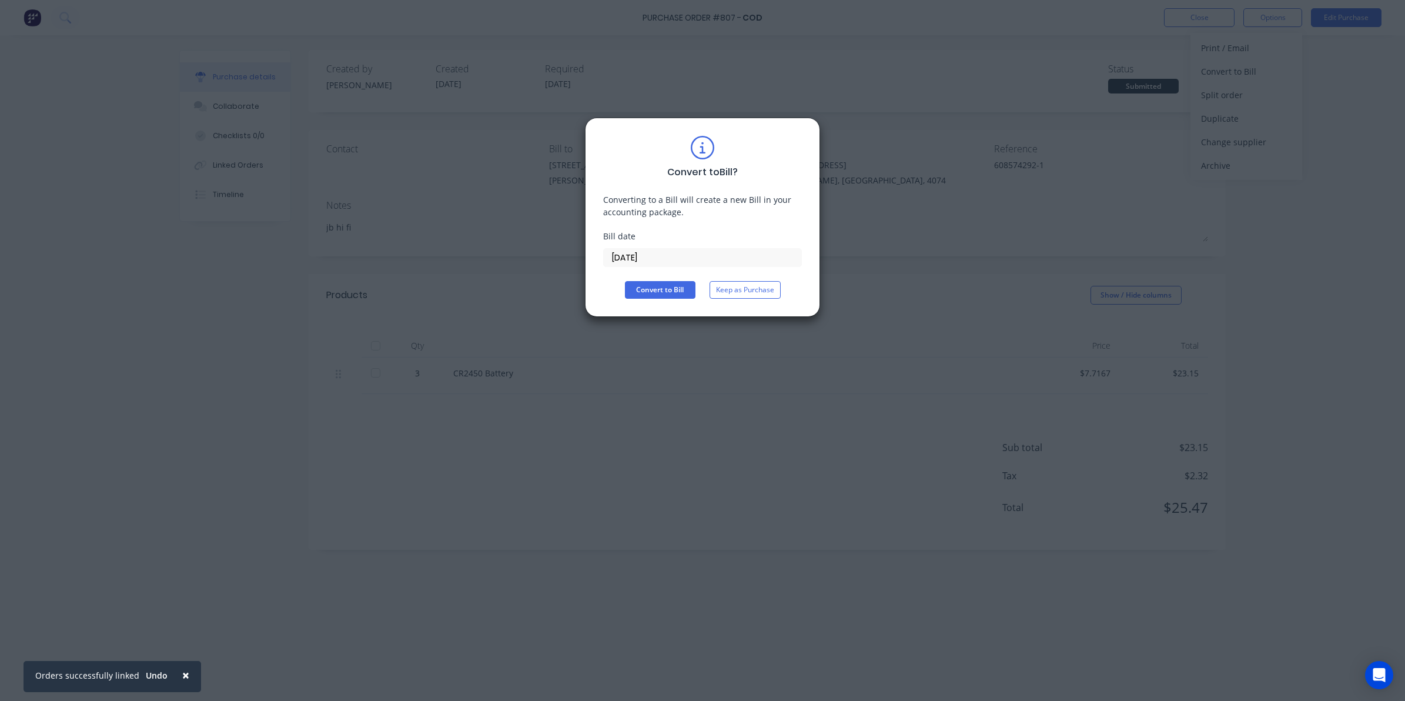
click at [643, 253] on input "[DATE]" at bounding box center [703, 258] width 198 height 18
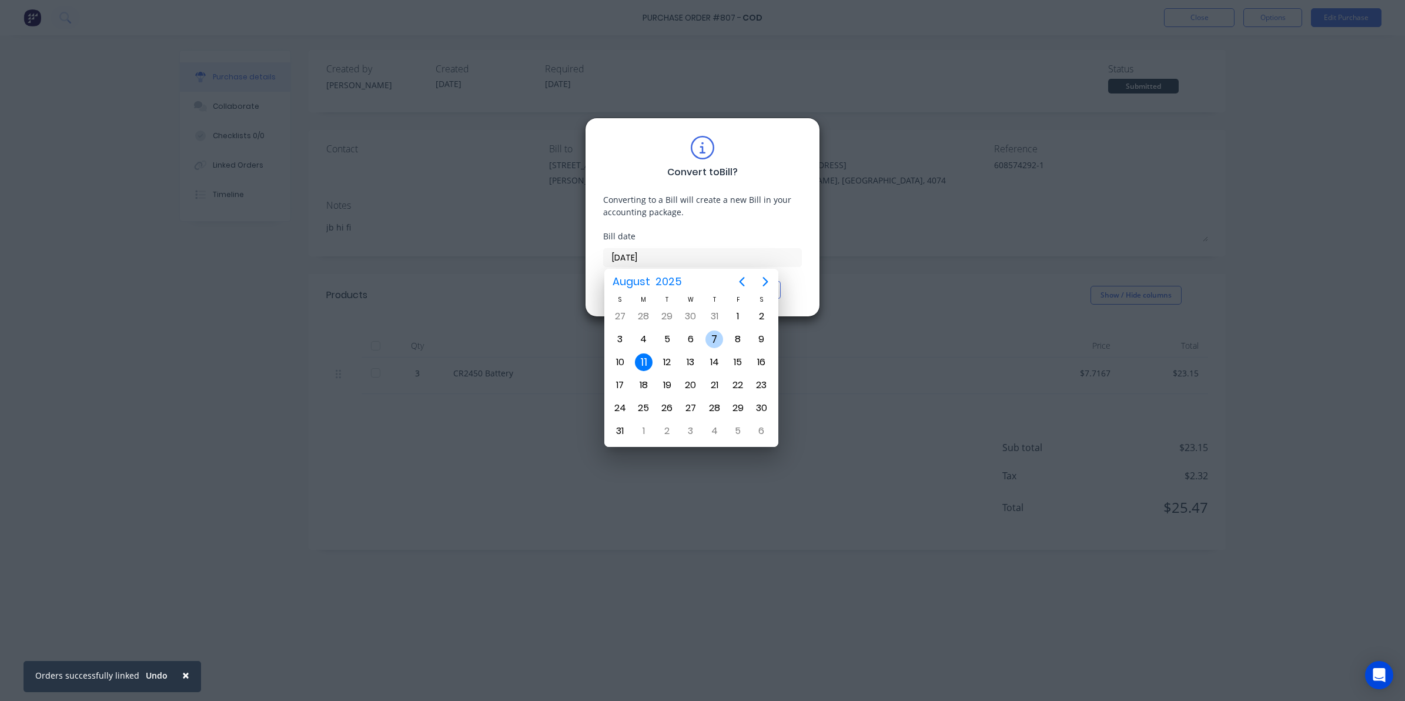
click at [709, 333] on div "7" at bounding box center [715, 339] width 18 height 18
type input "[DATE]"
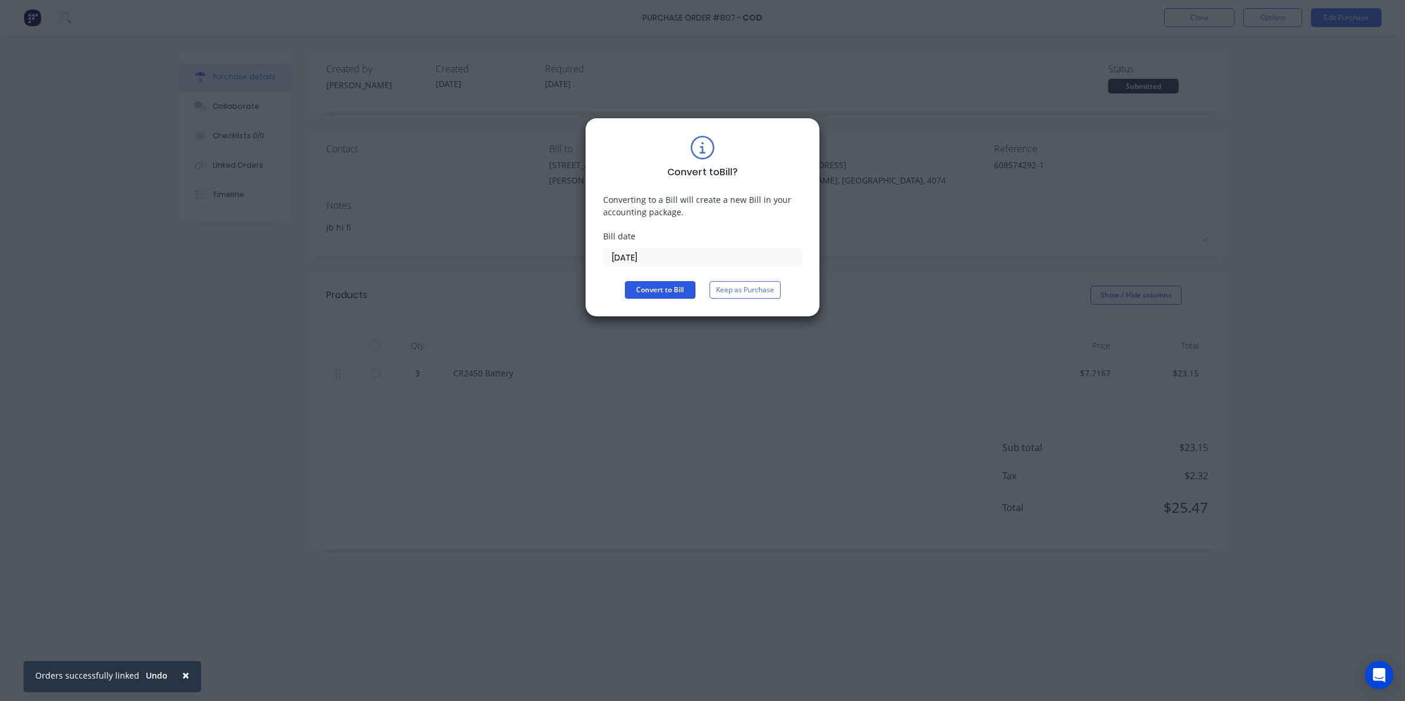
click at [660, 289] on button "Convert to Bill" at bounding box center [660, 290] width 71 height 18
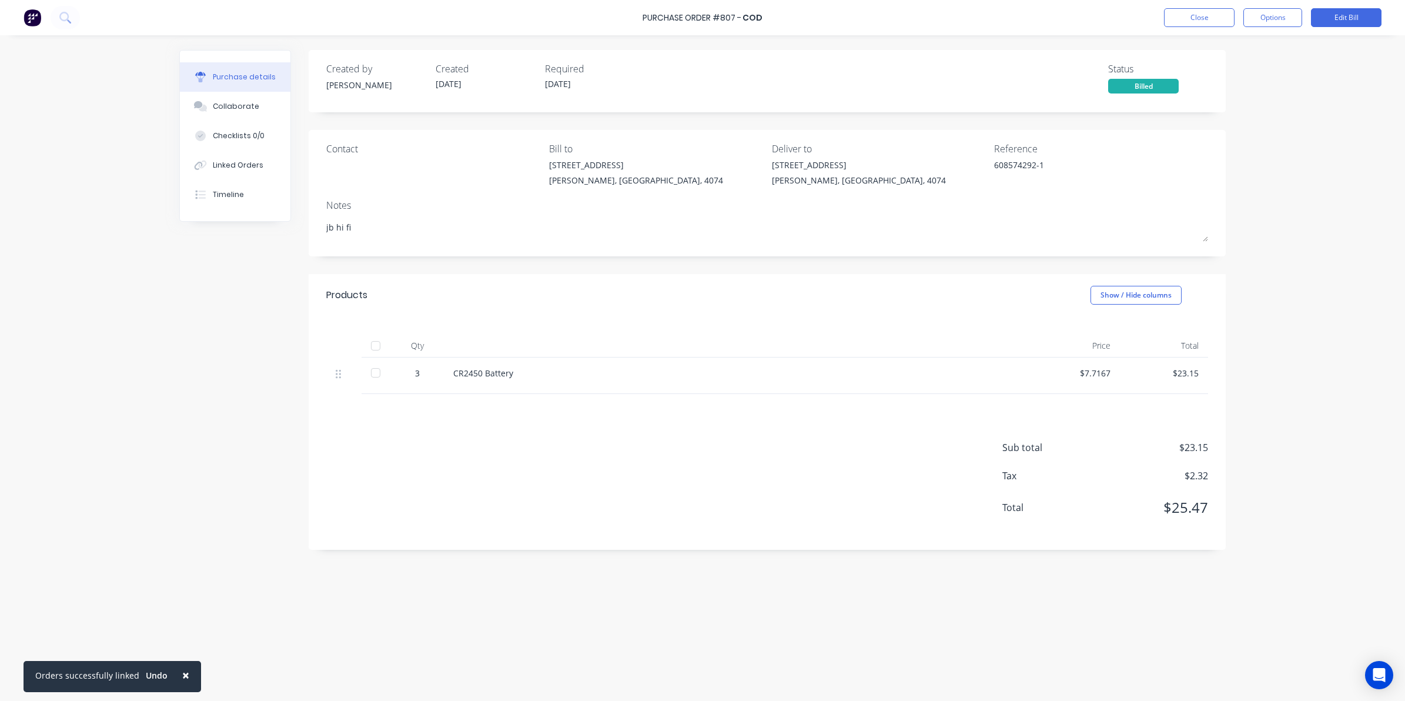
click at [375, 371] on div at bounding box center [376, 373] width 24 height 24
click at [1182, 24] on button "Close" at bounding box center [1199, 17] width 71 height 19
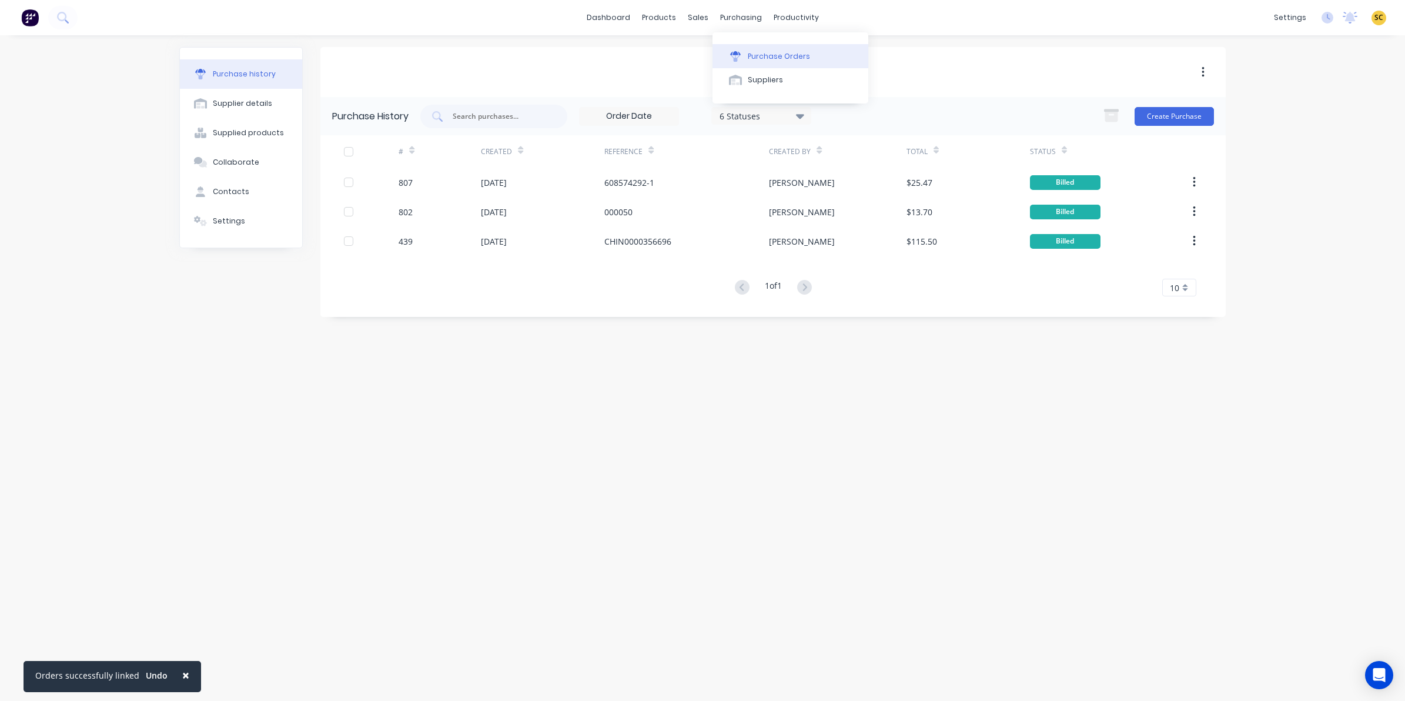
click at [748, 48] on button "Purchase Orders" at bounding box center [791, 56] width 156 height 24
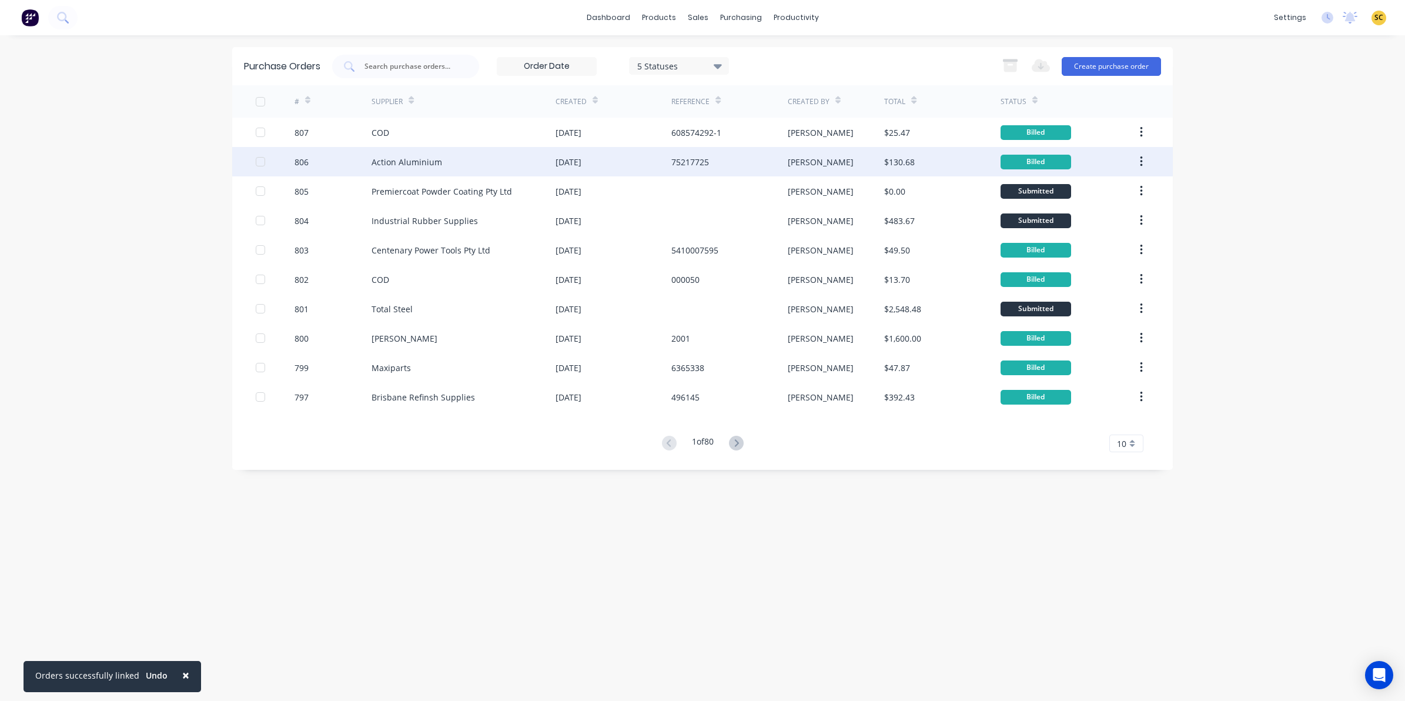
click at [430, 156] on div "Action Aluminium" at bounding box center [407, 162] width 71 height 12
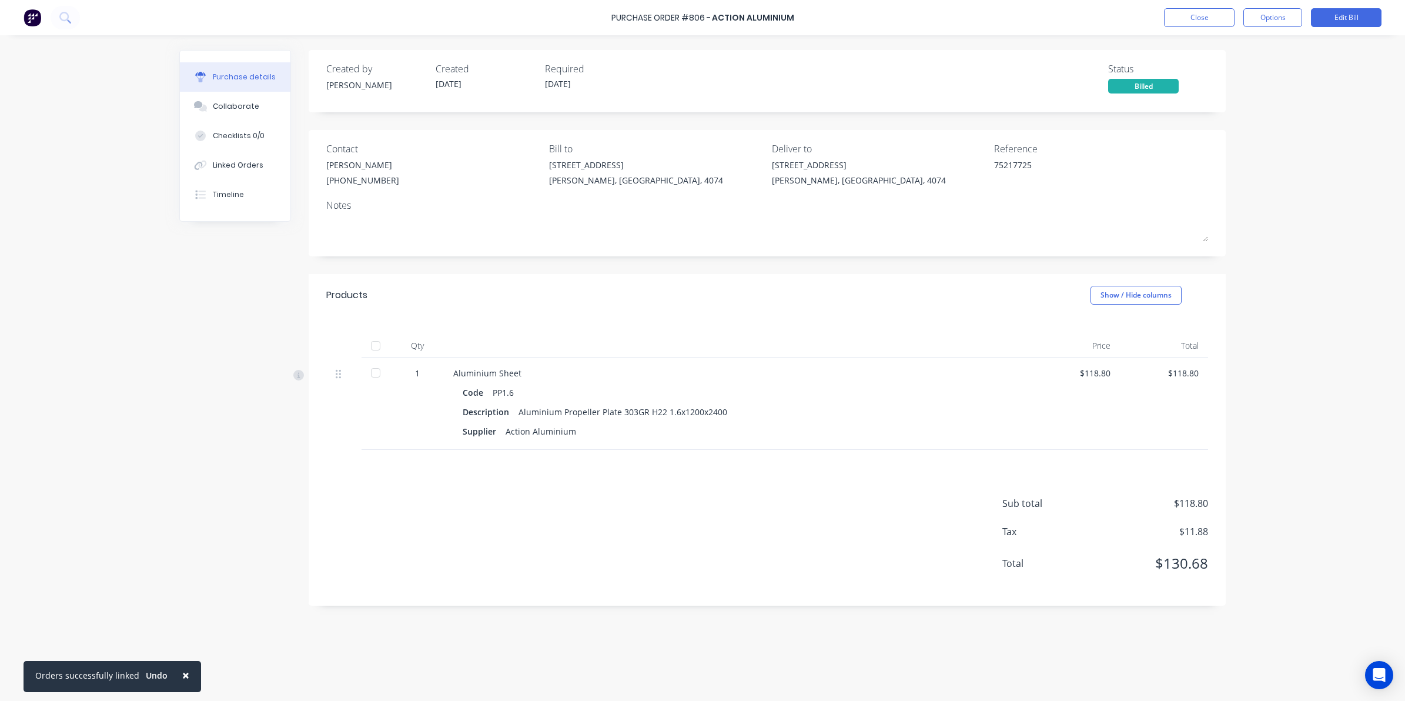
drag, startPoint x: 375, startPoint y: 345, endPoint x: 556, endPoint y: 205, distance: 228.8
click at [377, 347] on div at bounding box center [376, 346] width 24 height 24
type textarea "x"
click at [1195, 11] on button "Close" at bounding box center [1199, 17] width 71 height 19
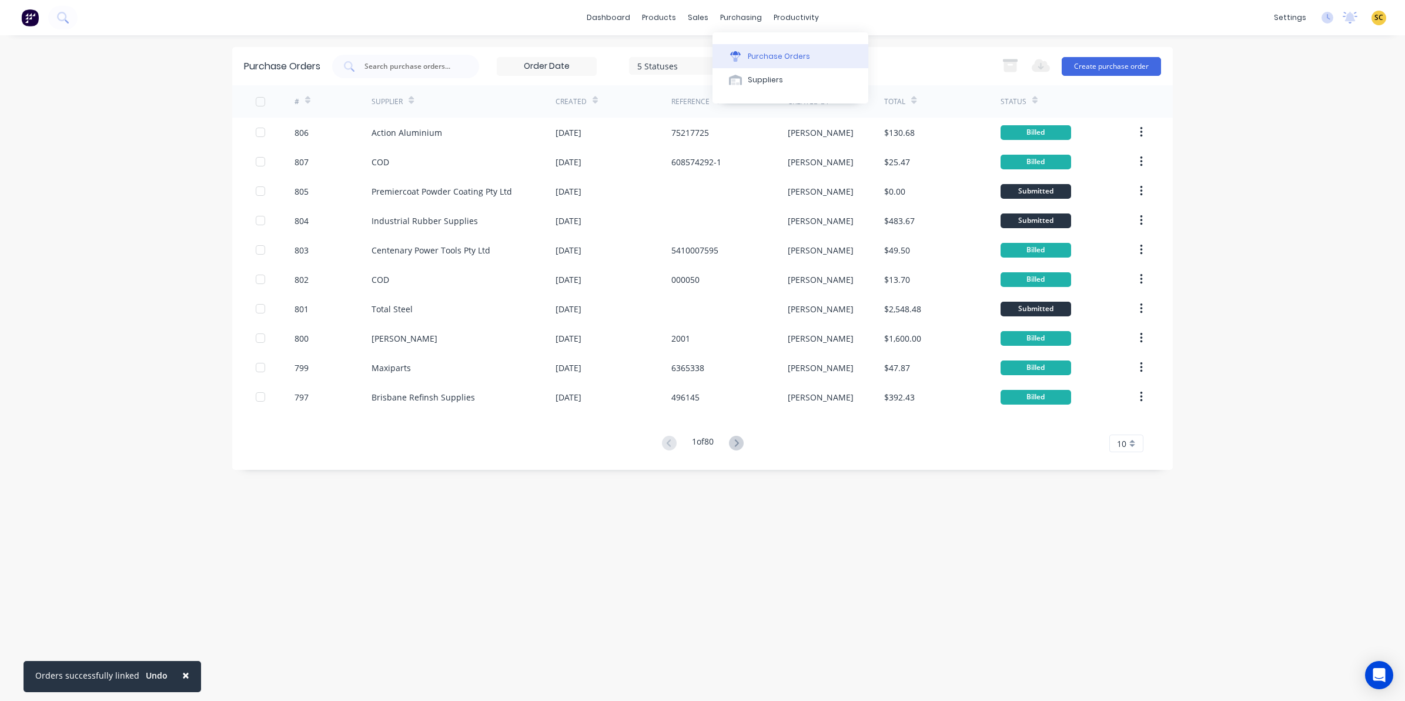
click at [760, 45] on button "Purchase Orders" at bounding box center [791, 56] width 156 height 24
click at [430, 71] on input "text" at bounding box center [412, 67] width 98 height 12
type input "bunnings"
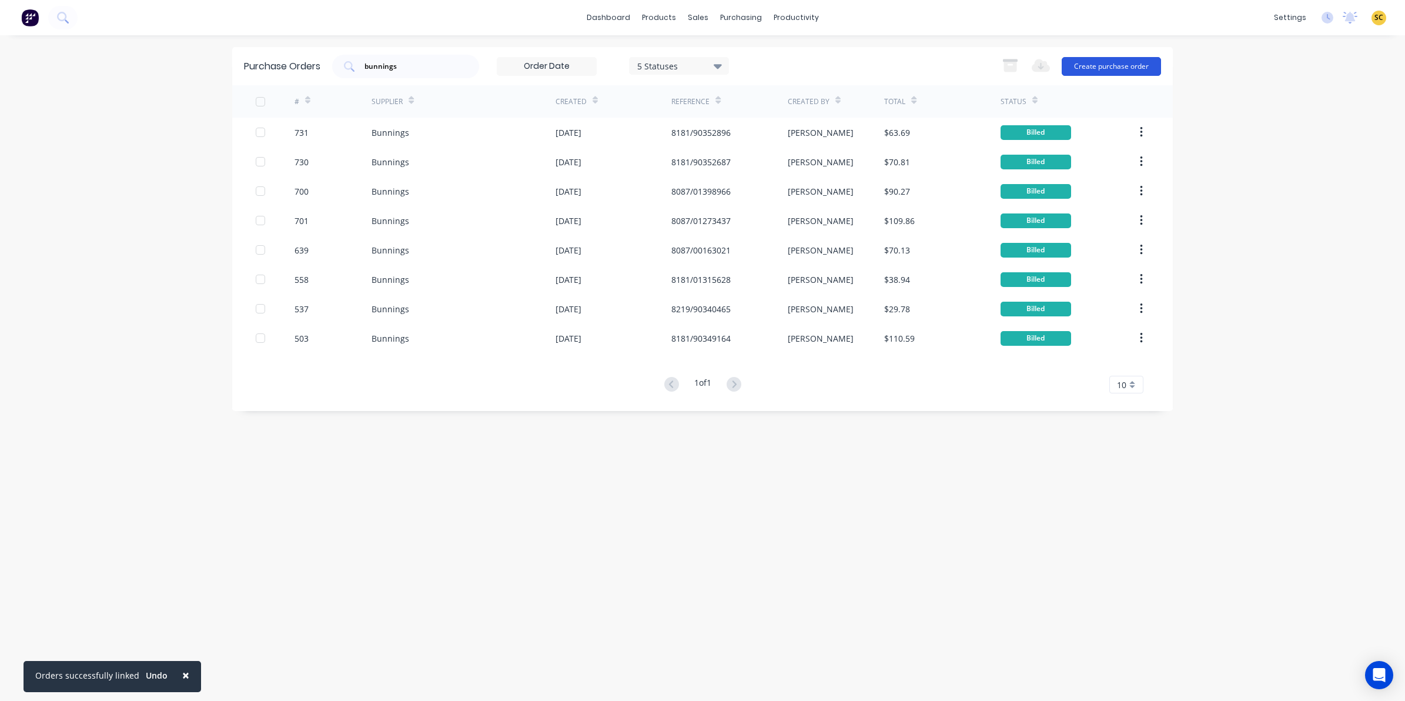
click at [1100, 61] on button "Create purchase order" at bounding box center [1111, 66] width 99 height 19
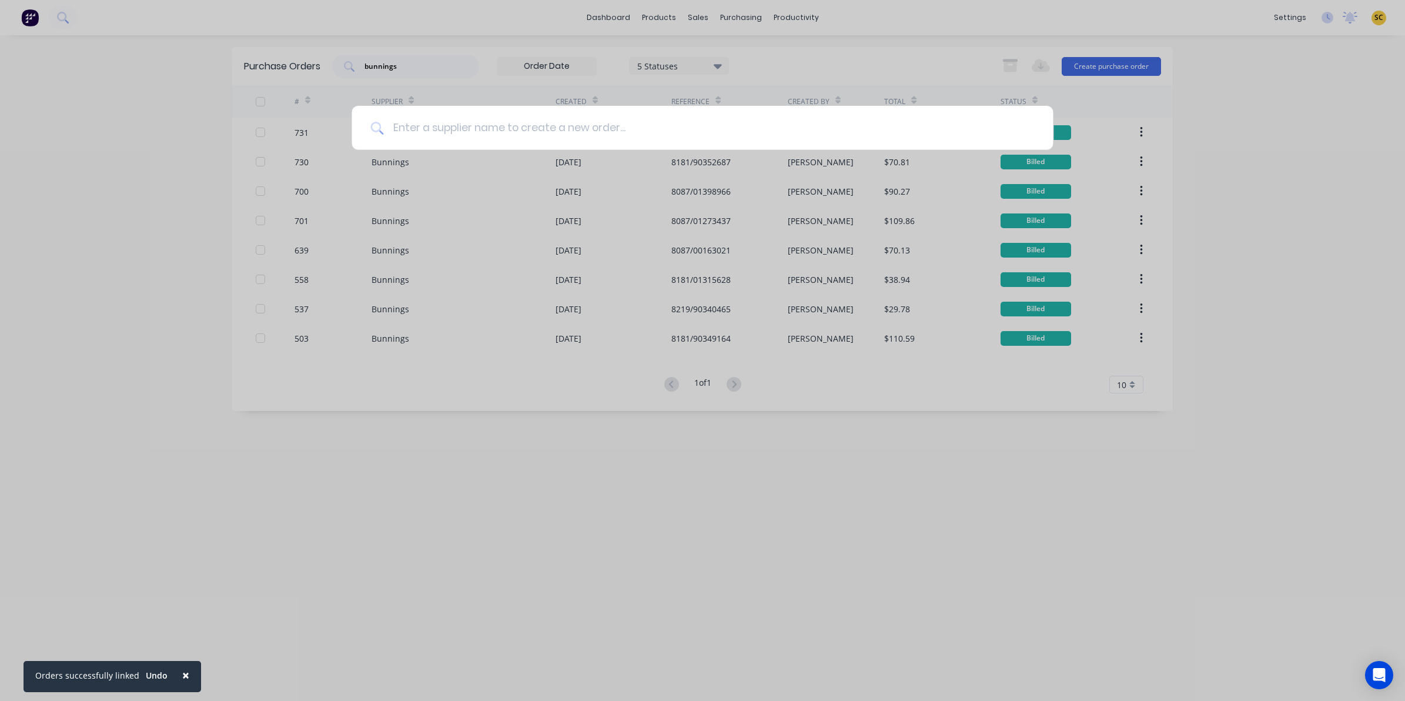
click at [559, 122] on input at bounding box center [708, 128] width 651 height 44
type input "bunnings"
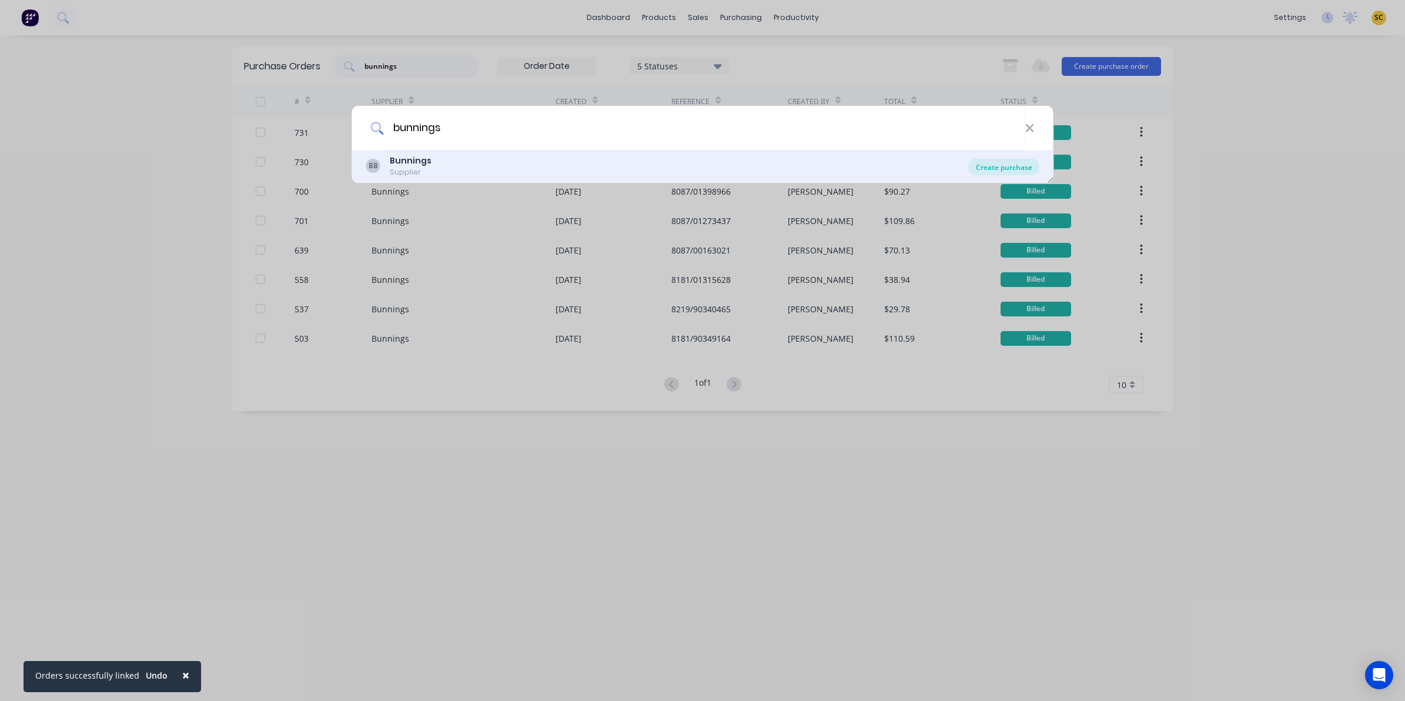
click at [1021, 165] on div "Create purchase" at bounding box center [1004, 167] width 71 height 16
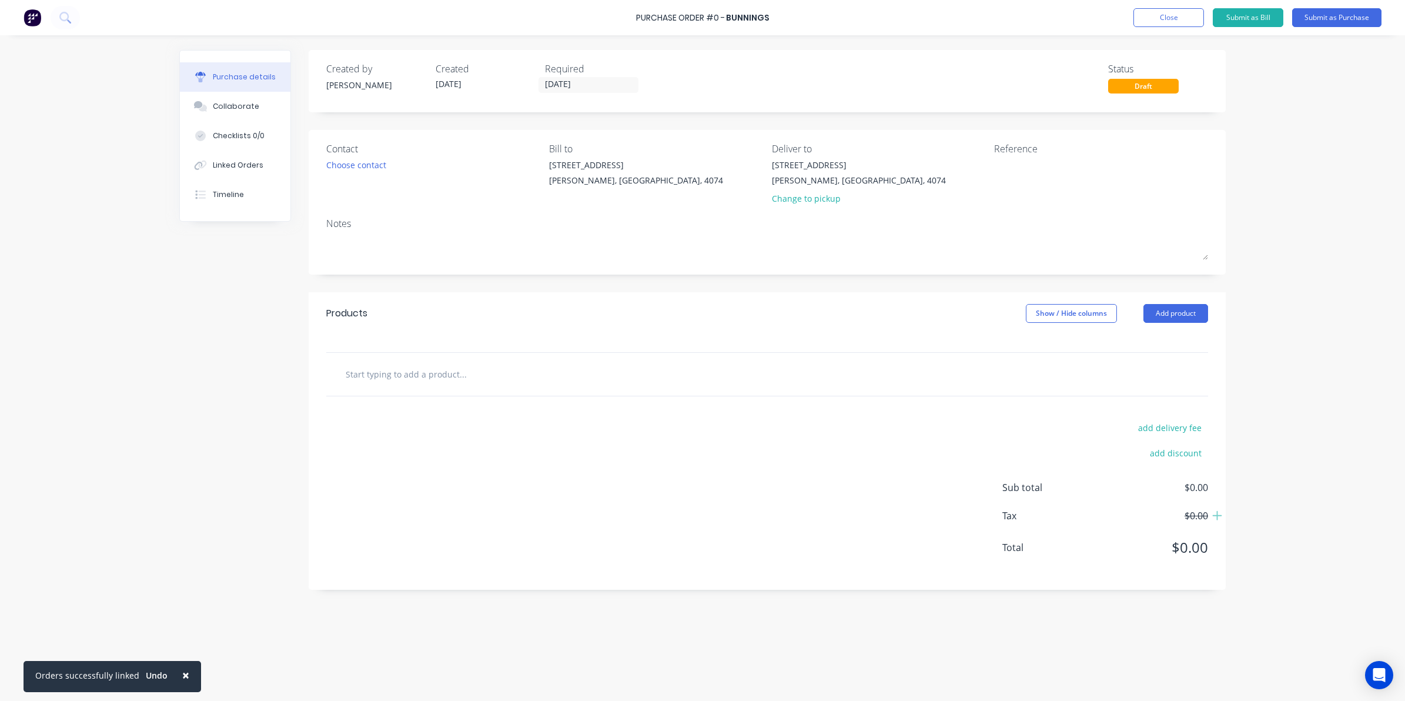
click at [387, 157] on div "Contact Choose contact" at bounding box center [433, 176] width 214 height 69
click at [383, 162] on div "Choose contact" at bounding box center [356, 165] width 60 height 12
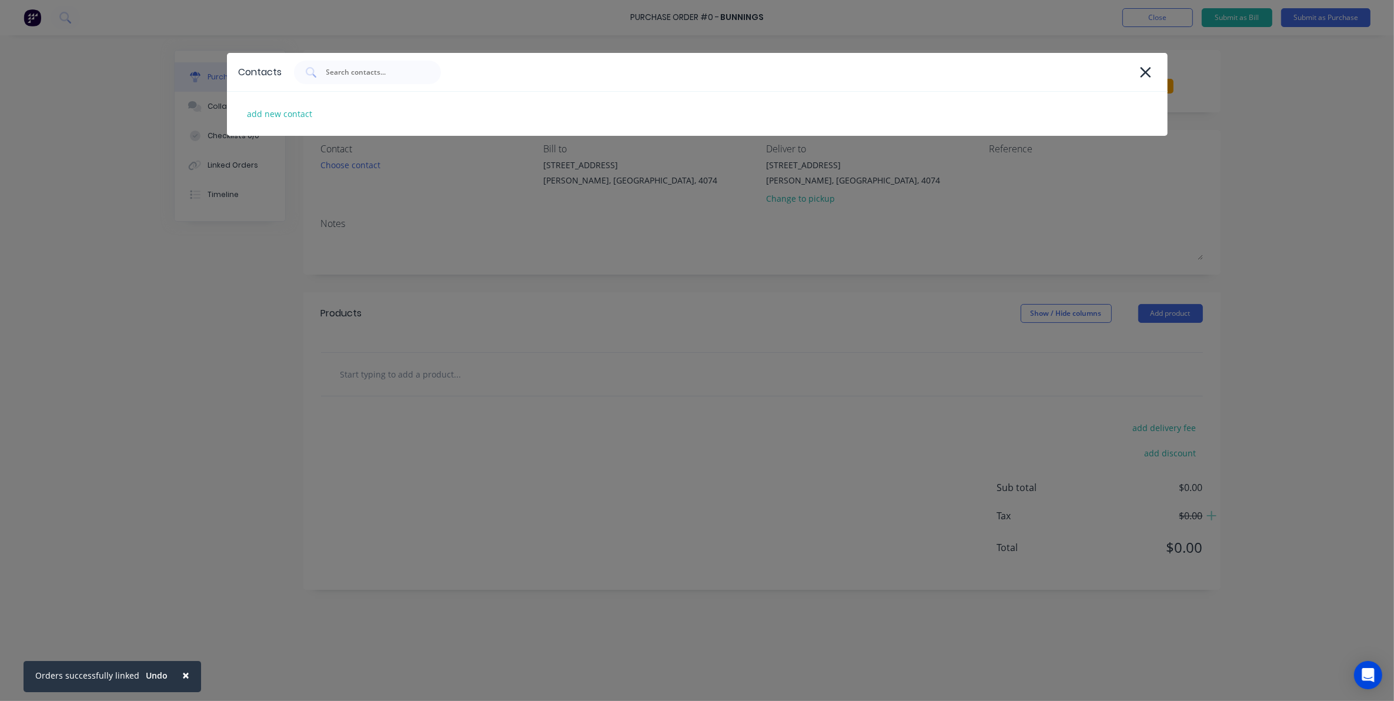
click at [396, 239] on div "Contacts add new contact" at bounding box center [697, 350] width 1394 height 701
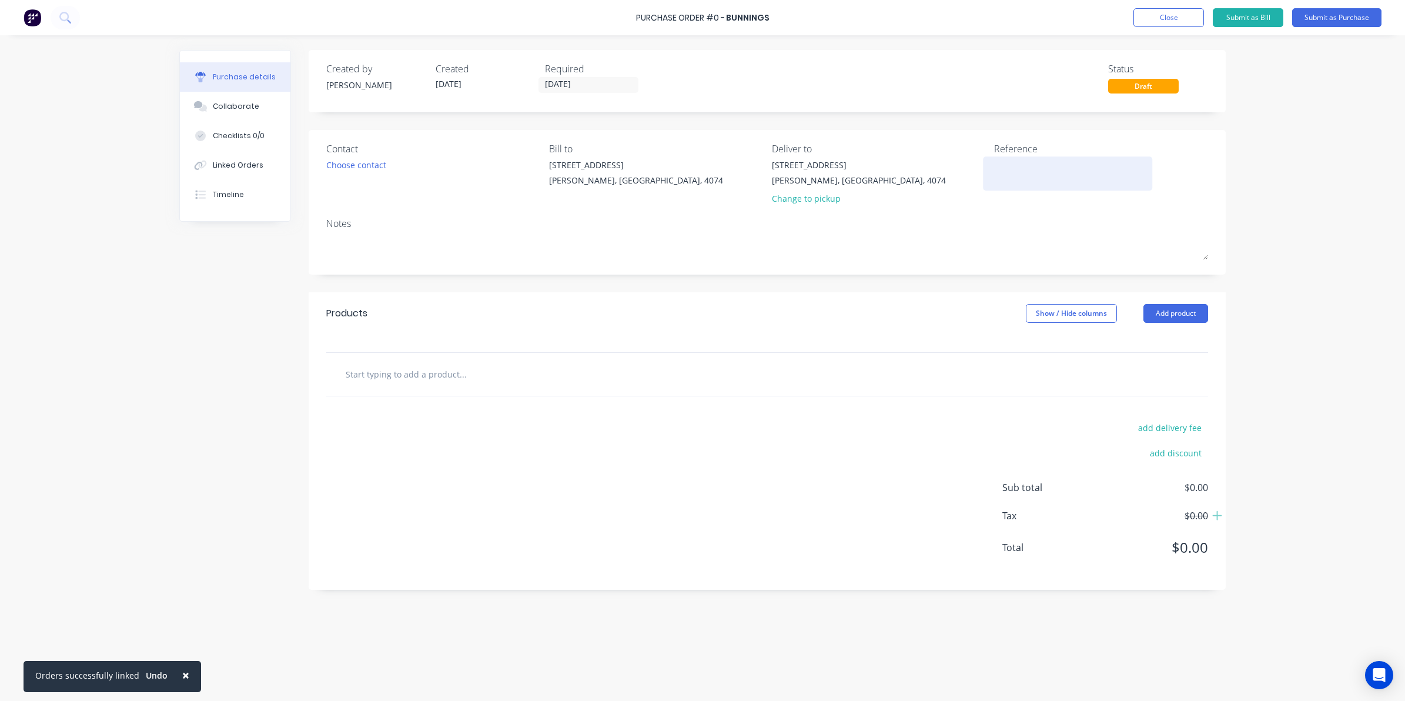
click at [1003, 165] on textarea at bounding box center [1067, 172] width 147 height 26
type textarea "001-77276-8181-20025-08-07"
type textarea "x"
type textarea "001-77276-8181-20025-08-07"
click at [384, 391] on div at bounding box center [767, 374] width 882 height 43
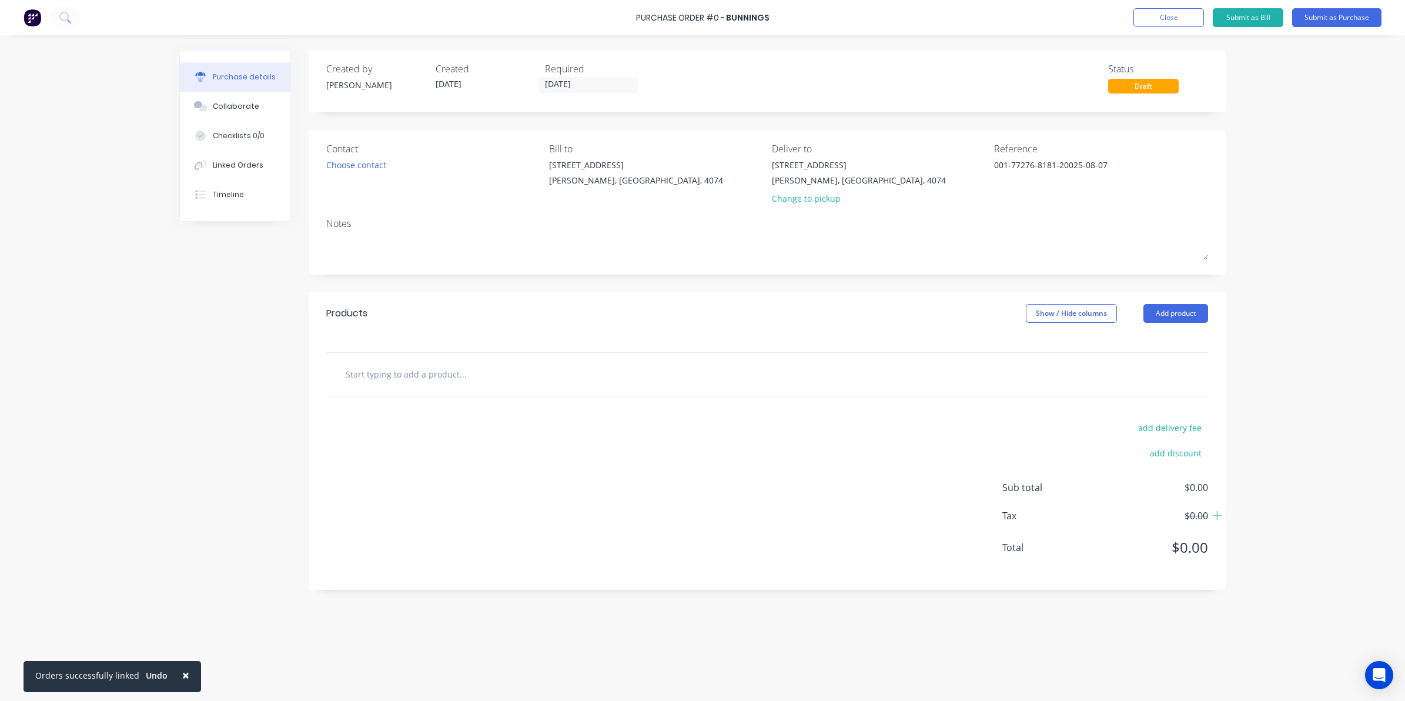
click at [377, 372] on input "text" at bounding box center [462, 374] width 235 height 24
type textarea "x"
type input "6"
type textarea "x"
type input "6m"
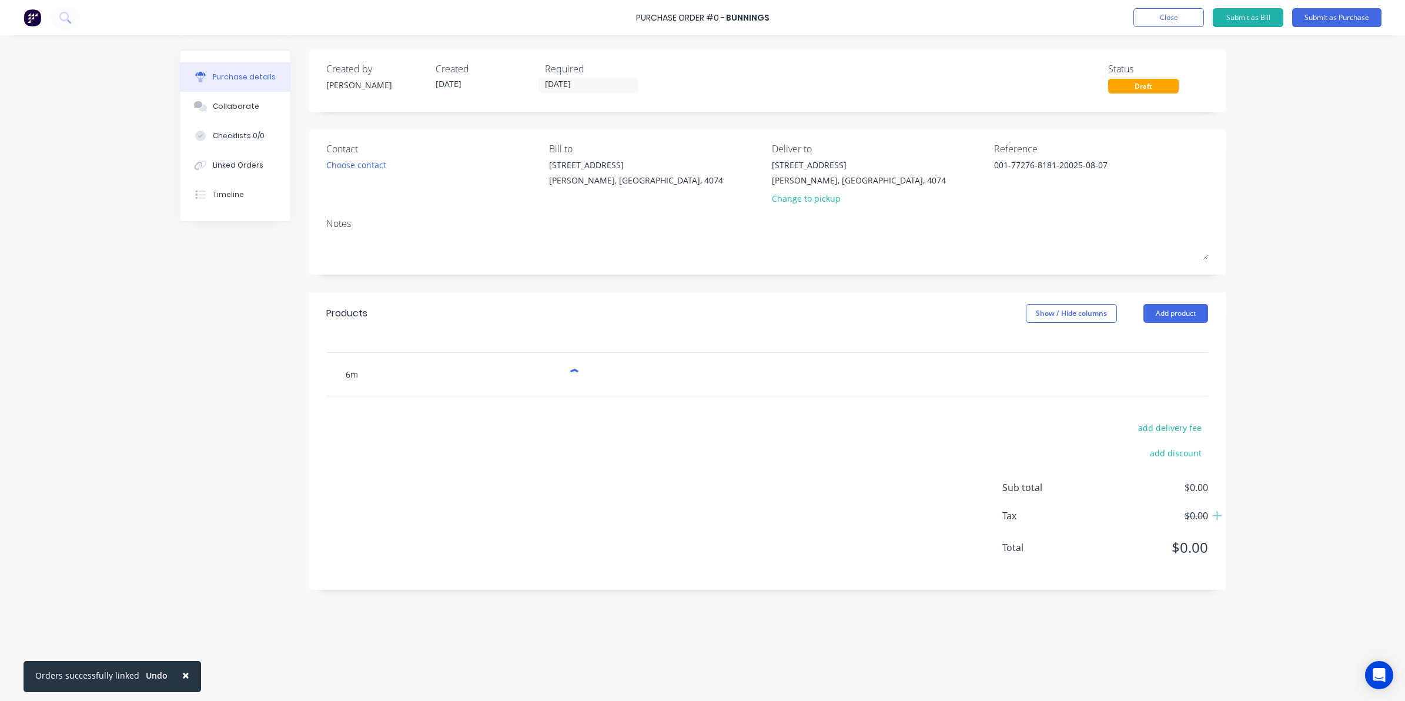
type textarea "x"
type input "6mm"
type textarea "x"
type input "6mm"
type textarea "x"
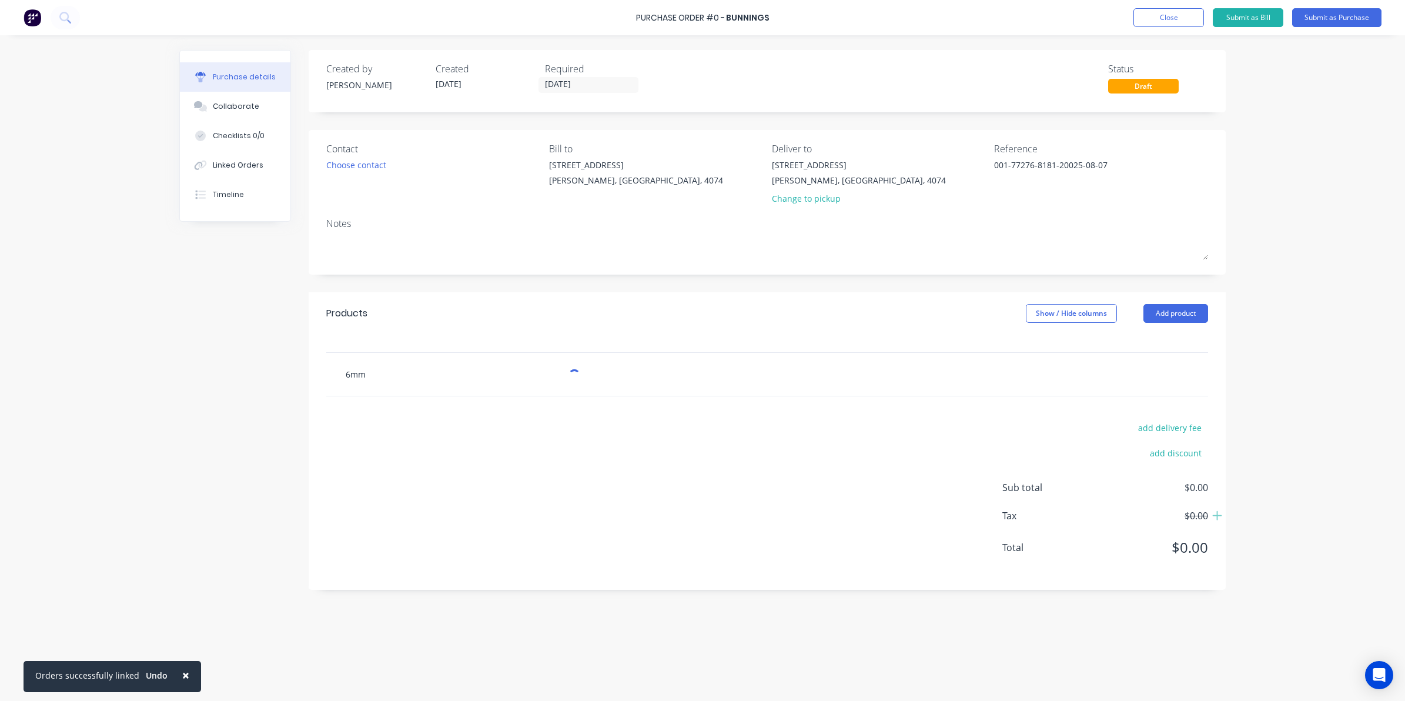
type input "6mm l"
type textarea "x"
type input "6mm lo"
type textarea "x"
type input "6mm loc"
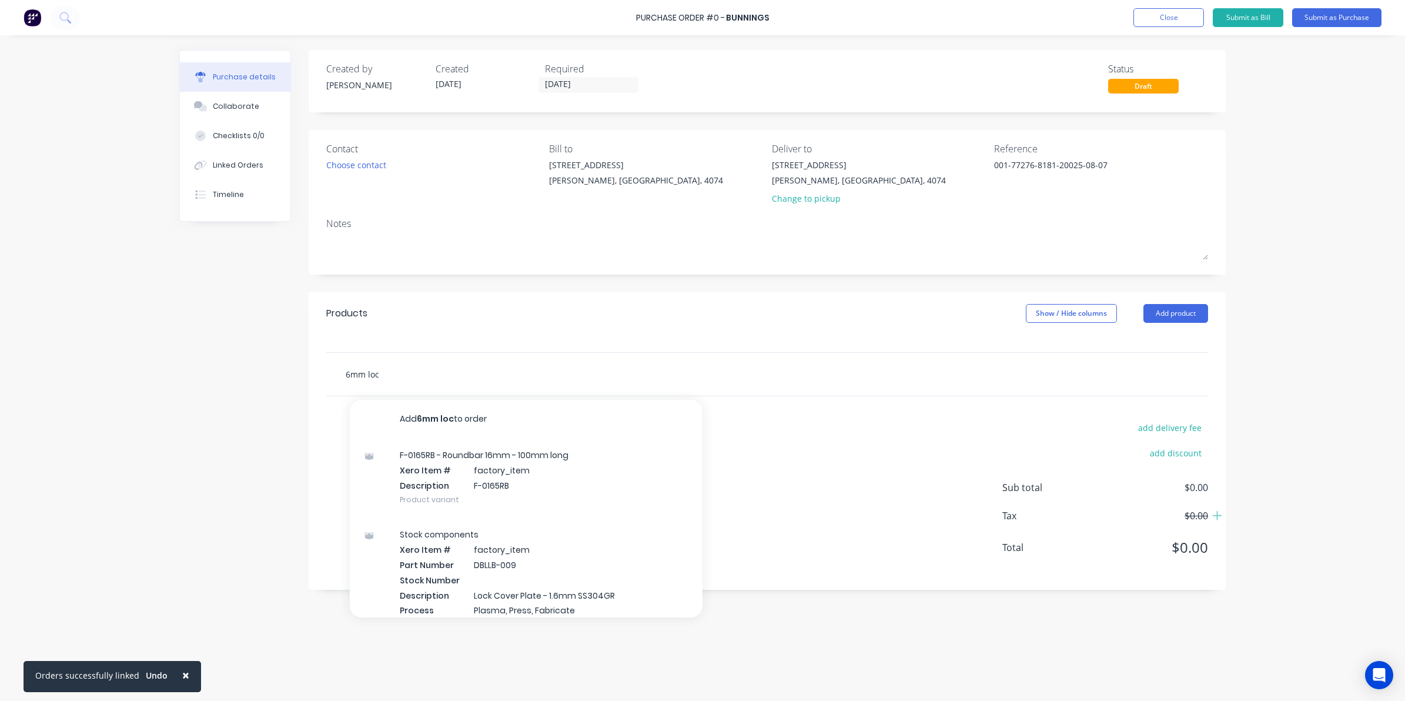
type textarea "x"
type input "6mm lock"
type textarea "x"
type input "6mm locki"
type textarea "x"
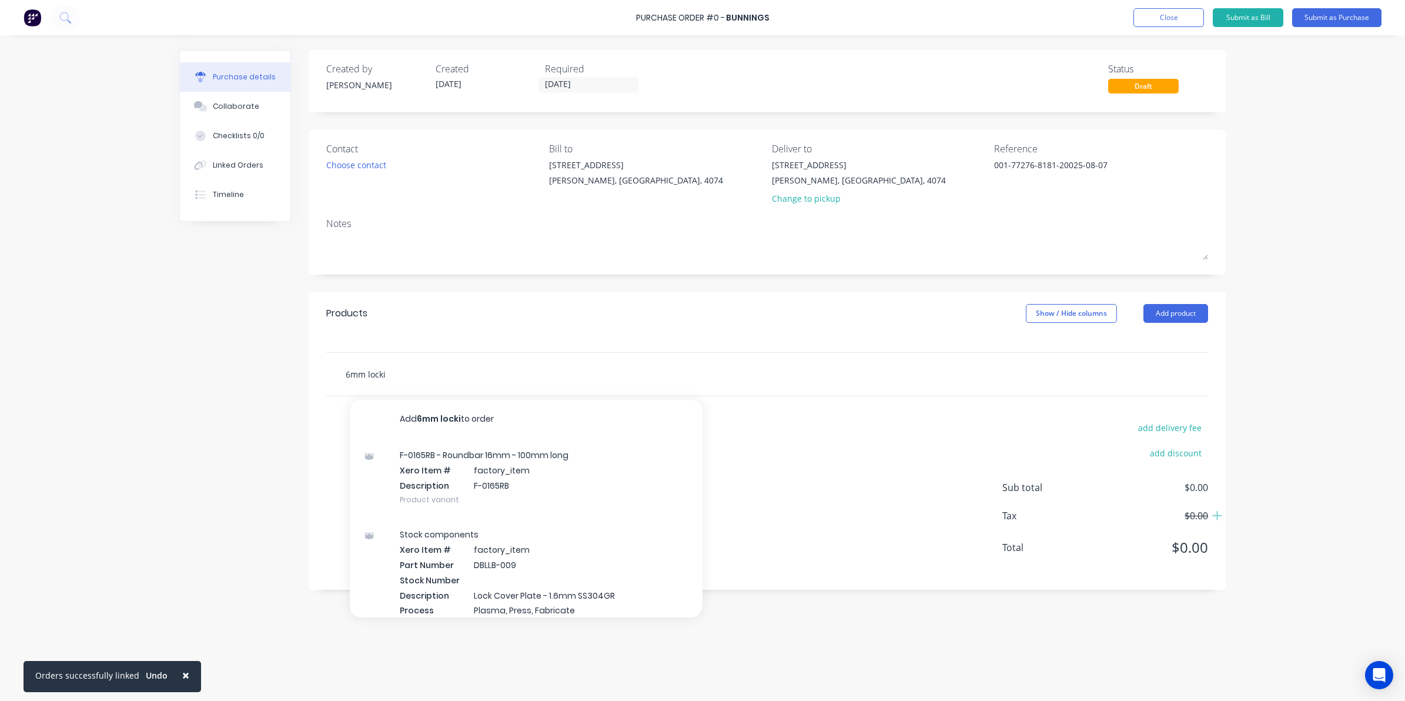
type input "6mm lockin"
type textarea "x"
type input "6mm locking"
type textarea "x"
type input "6mm locking"
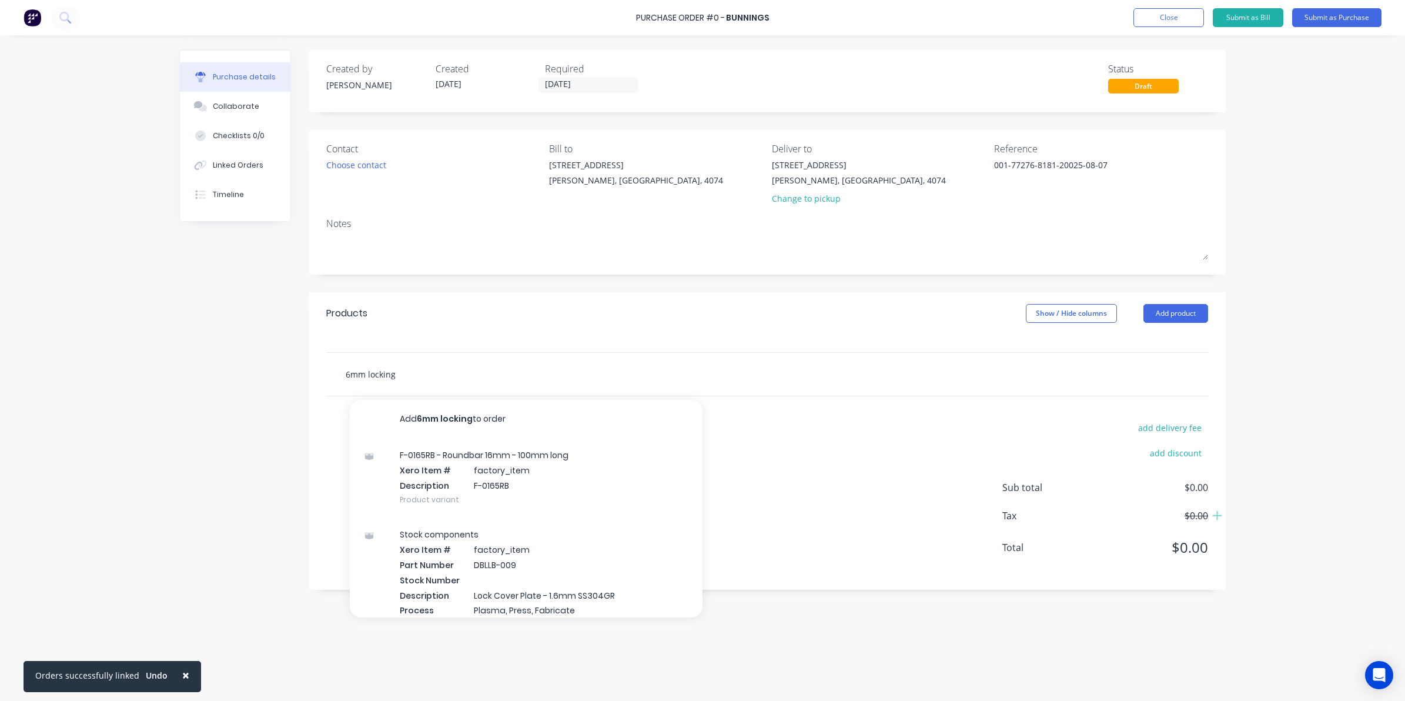
type textarea "x"
type input "6mm locking p"
type textarea "x"
type input "6mm locking pi"
type textarea "x"
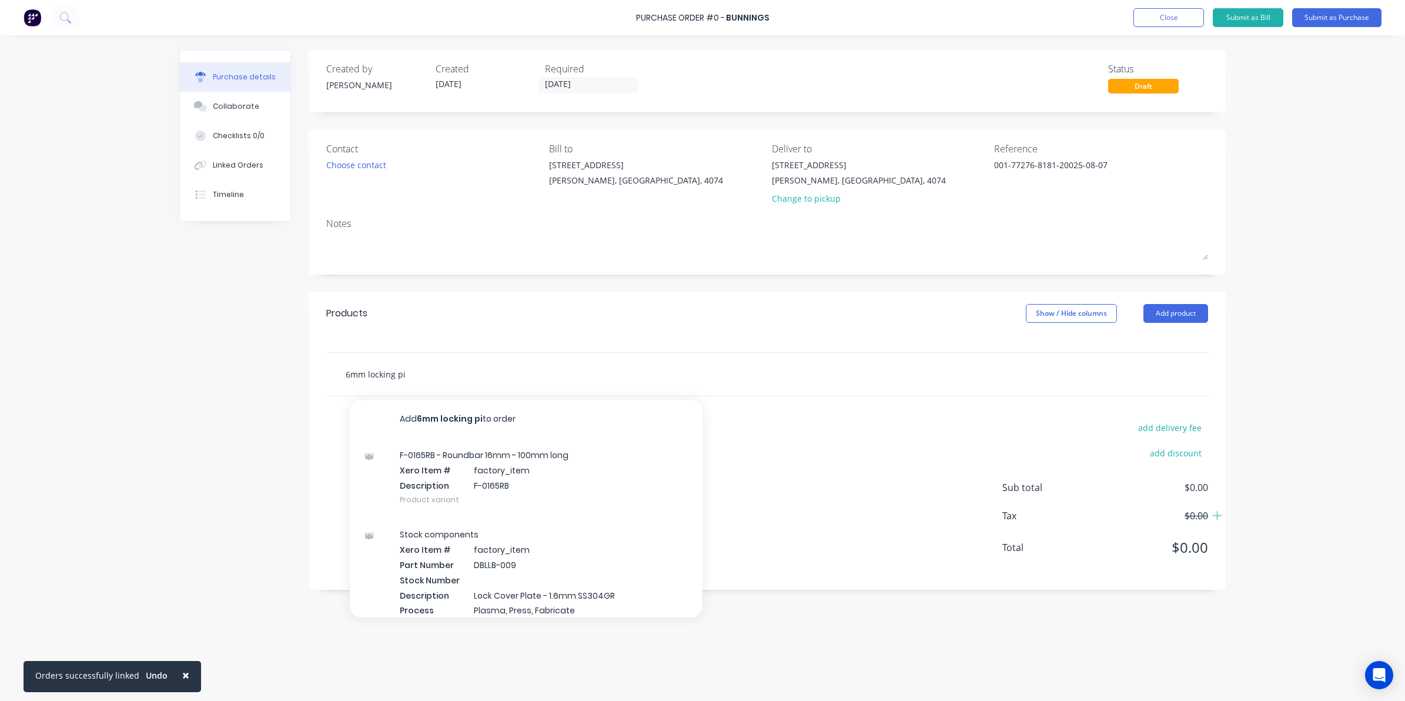
type input "6mm locking pin"
type textarea "x"
type input "6mm locking pin"
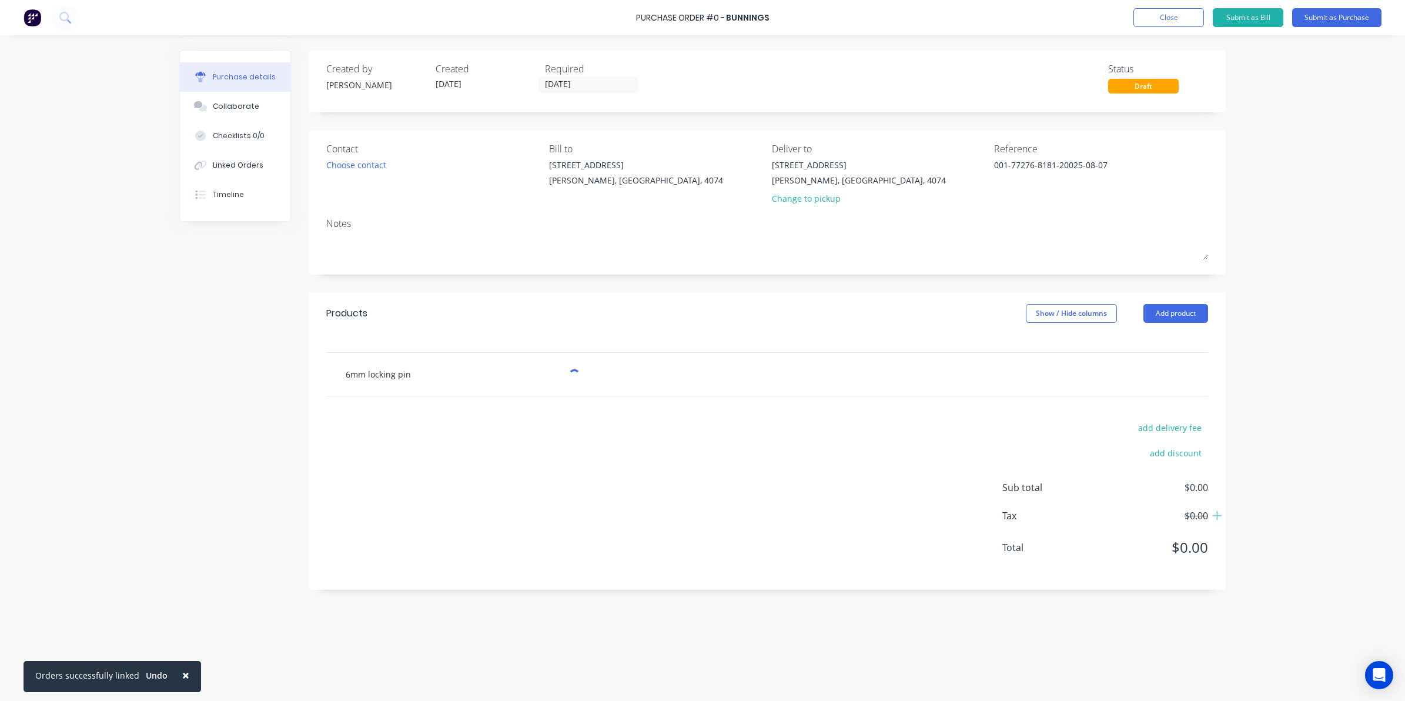
type textarea "x"
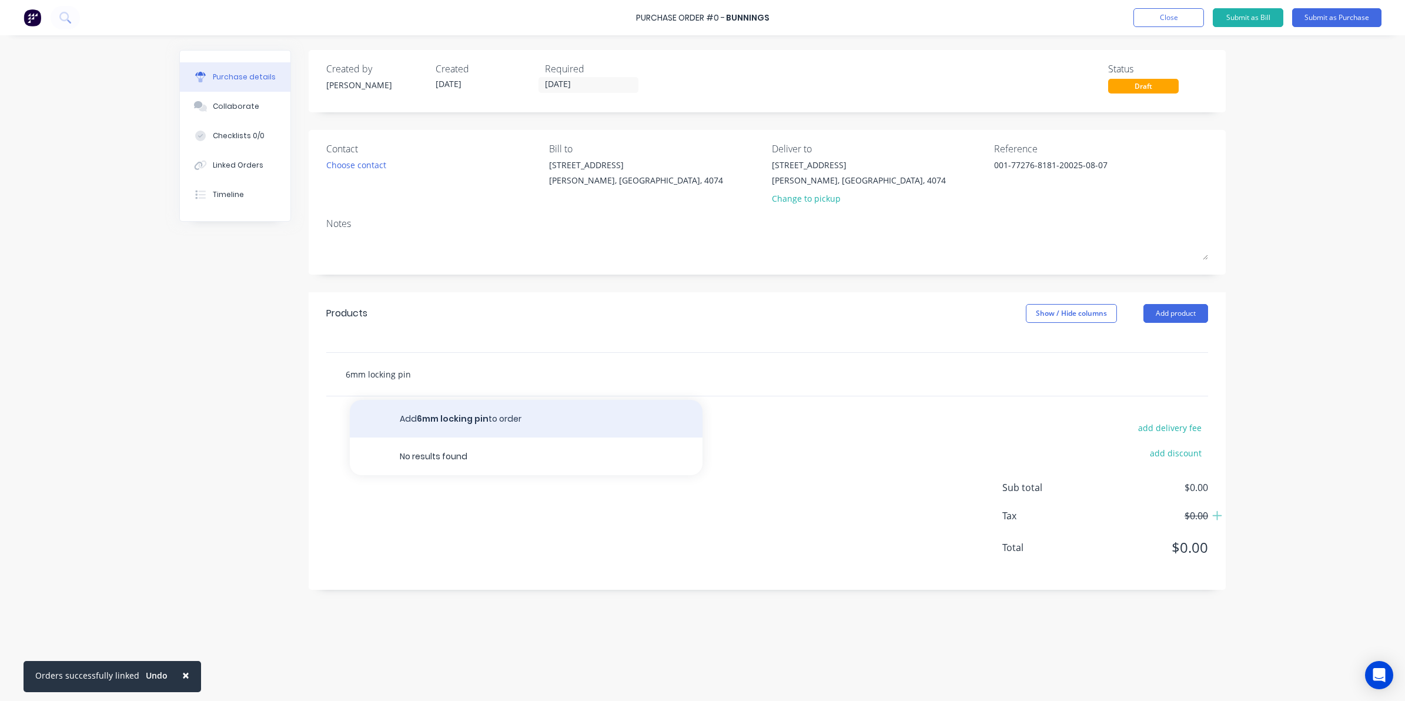
type input "6mm locking pin"
click at [453, 413] on button "Add 6mm locking pin to order" at bounding box center [526, 419] width 353 height 38
type textarea "x"
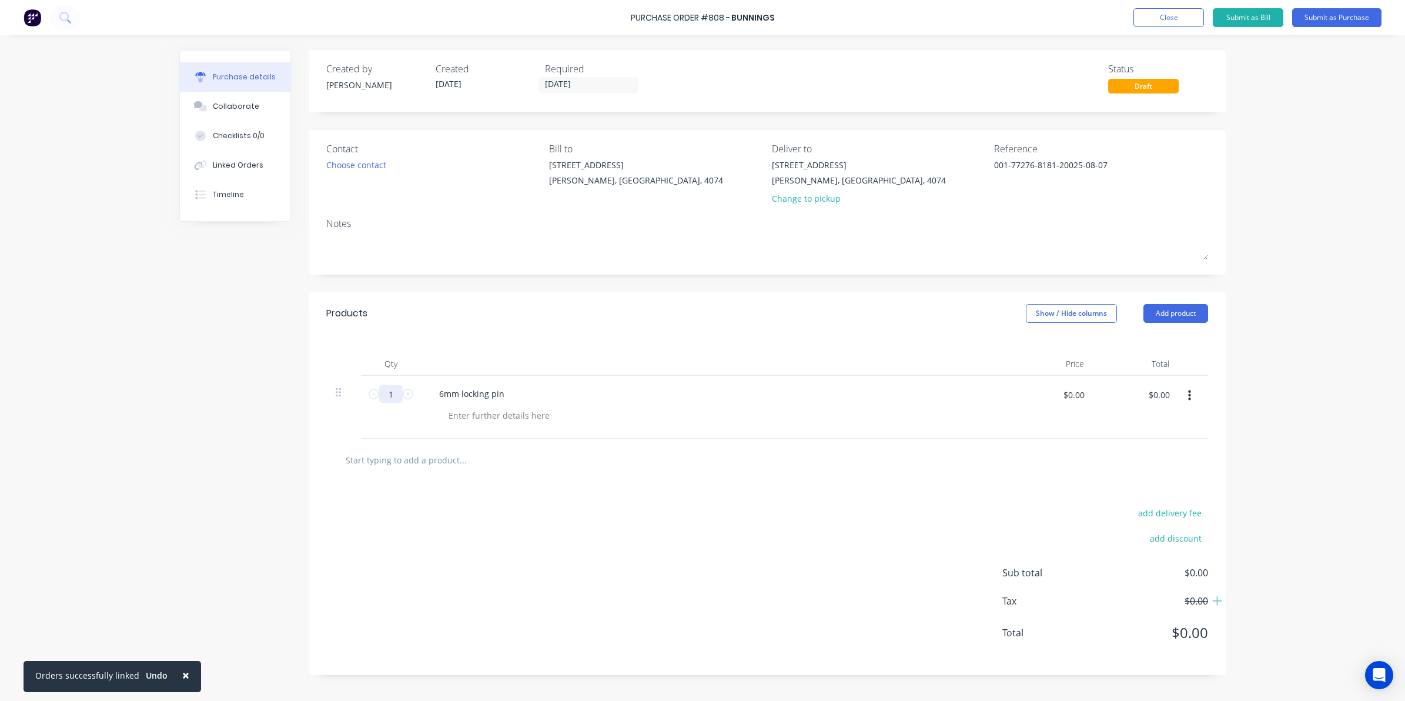
type textarea "x"
click at [397, 398] on input "1" at bounding box center [391, 394] width 24 height 18
type textarea "x"
type input "2"
type textarea "x"
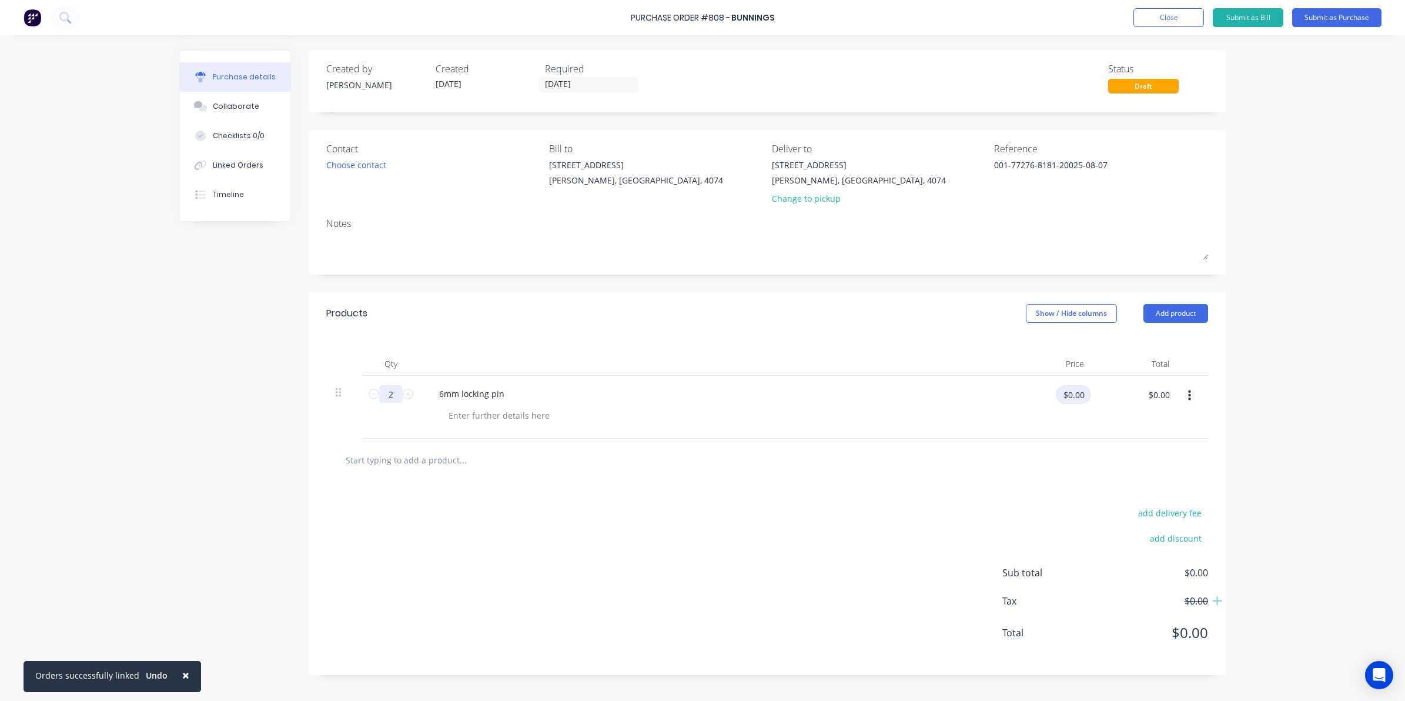
type input "2"
click at [1056, 395] on input "$0.00" at bounding box center [1073, 394] width 35 height 19
type textarea "x"
click at [447, 449] on input "text" at bounding box center [462, 460] width 235 height 24
click at [437, 450] on input "text" at bounding box center [462, 460] width 235 height 24
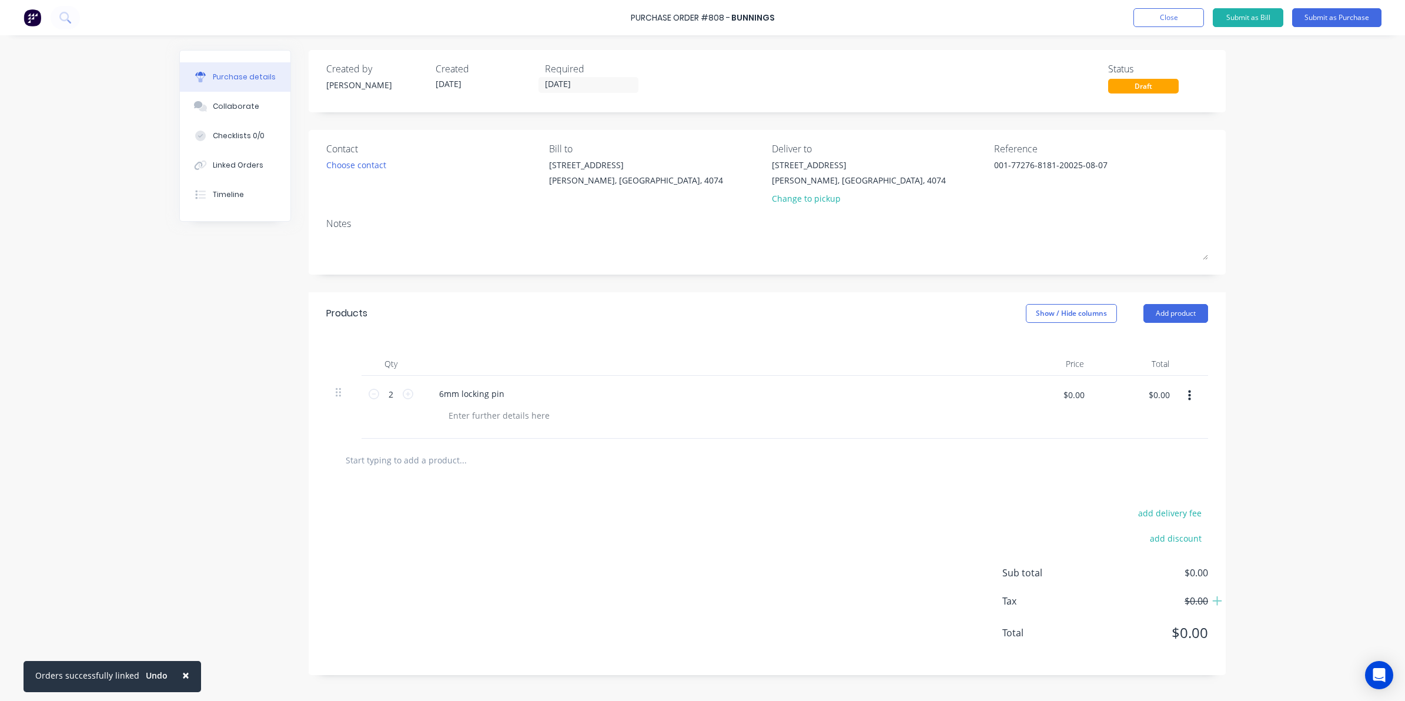
type input "6"
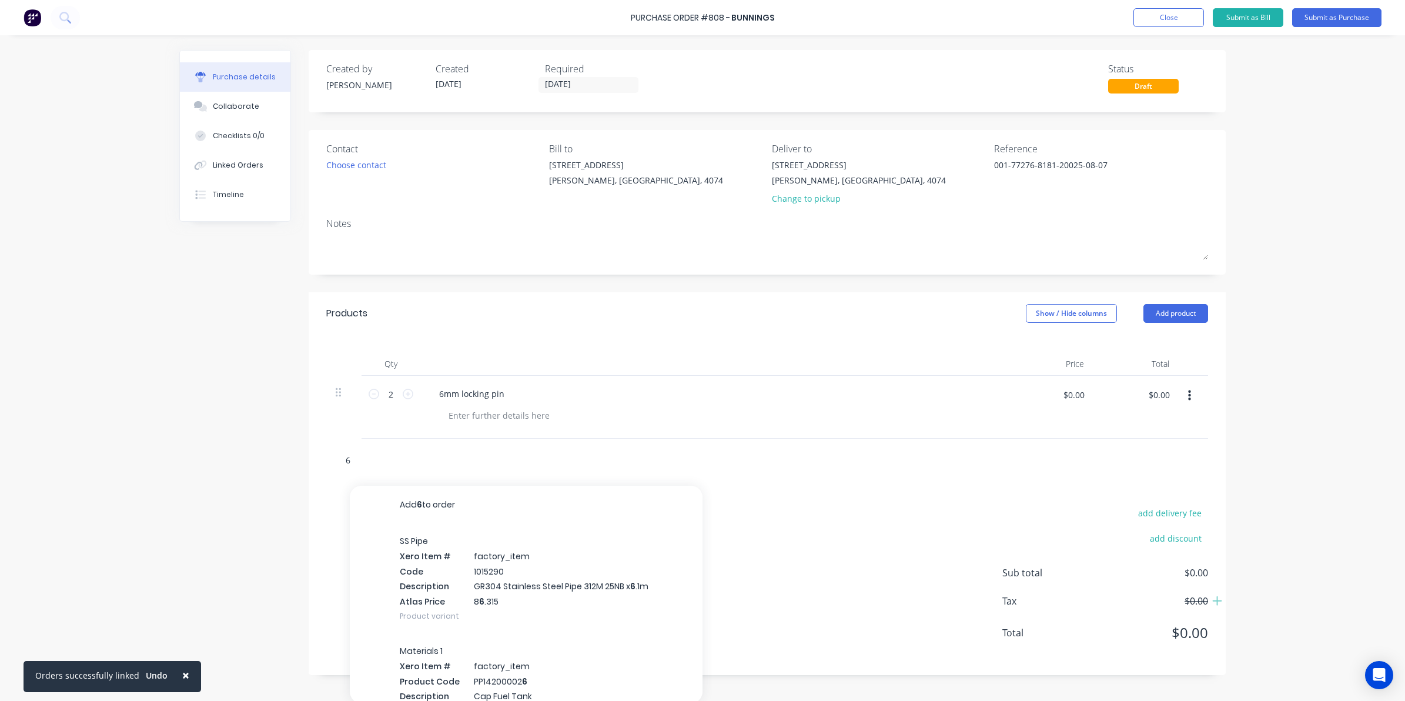
type textarea "x"
type input "6mm"
type textarea "x"
type input "6mm s"
type textarea "x"
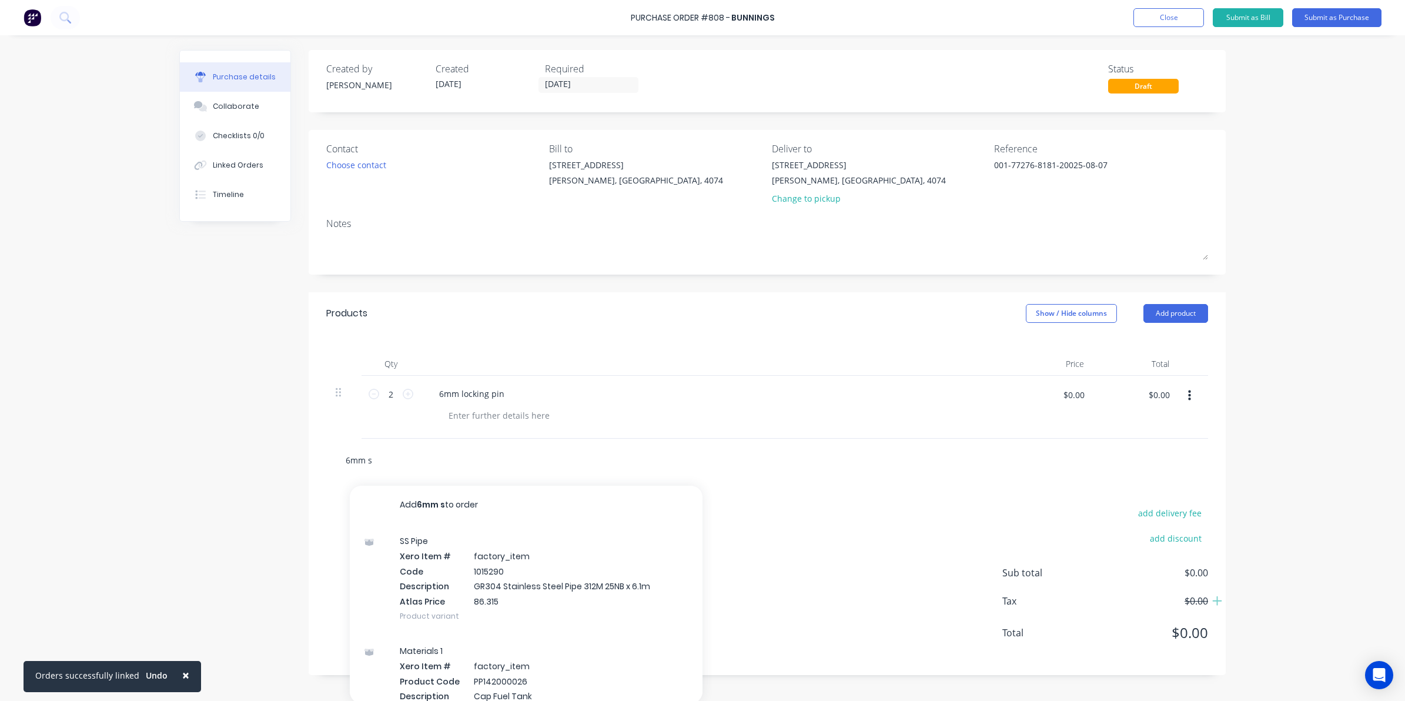
type input "6mm su"
type textarea "x"
type input "6mm suo"
type textarea "x"
type input "6mm suo="
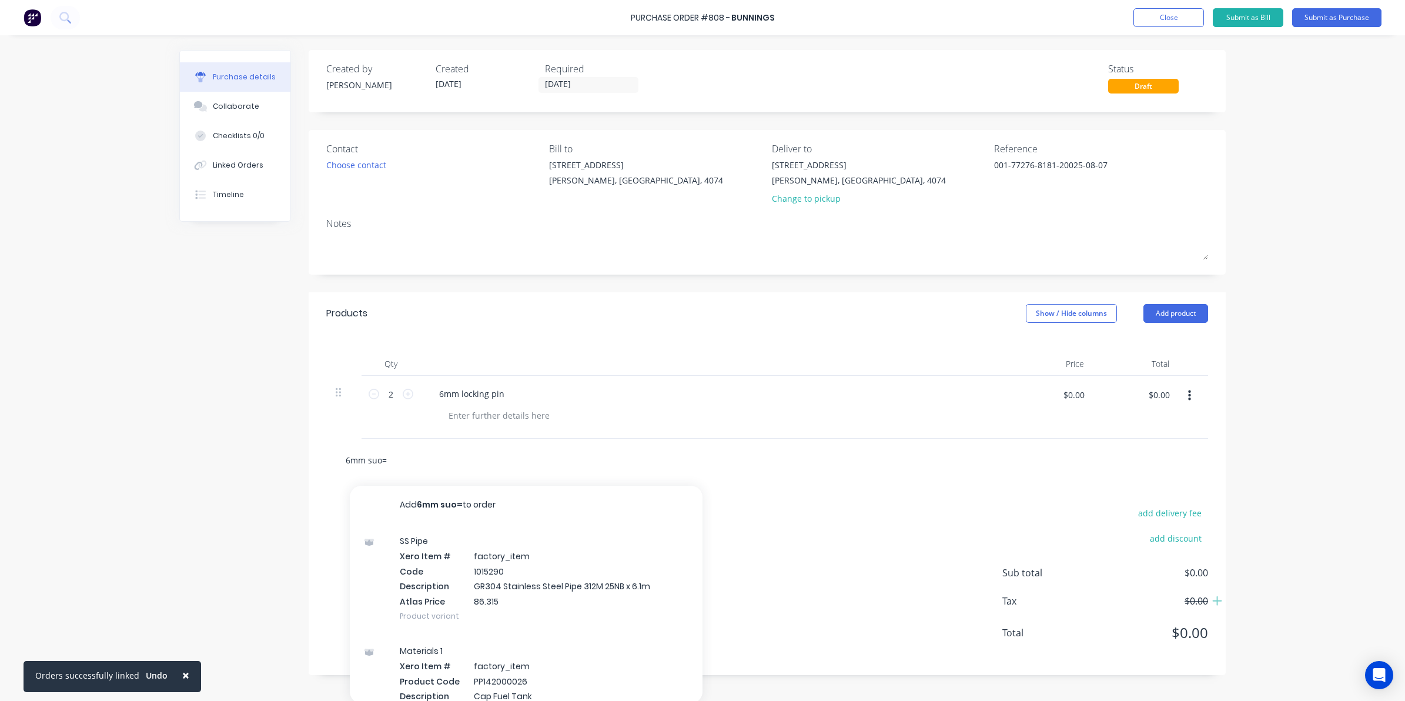
type textarea "x"
type input "6mm suo=i"
type textarea "x"
type input "6mm suo="
type textarea "x"
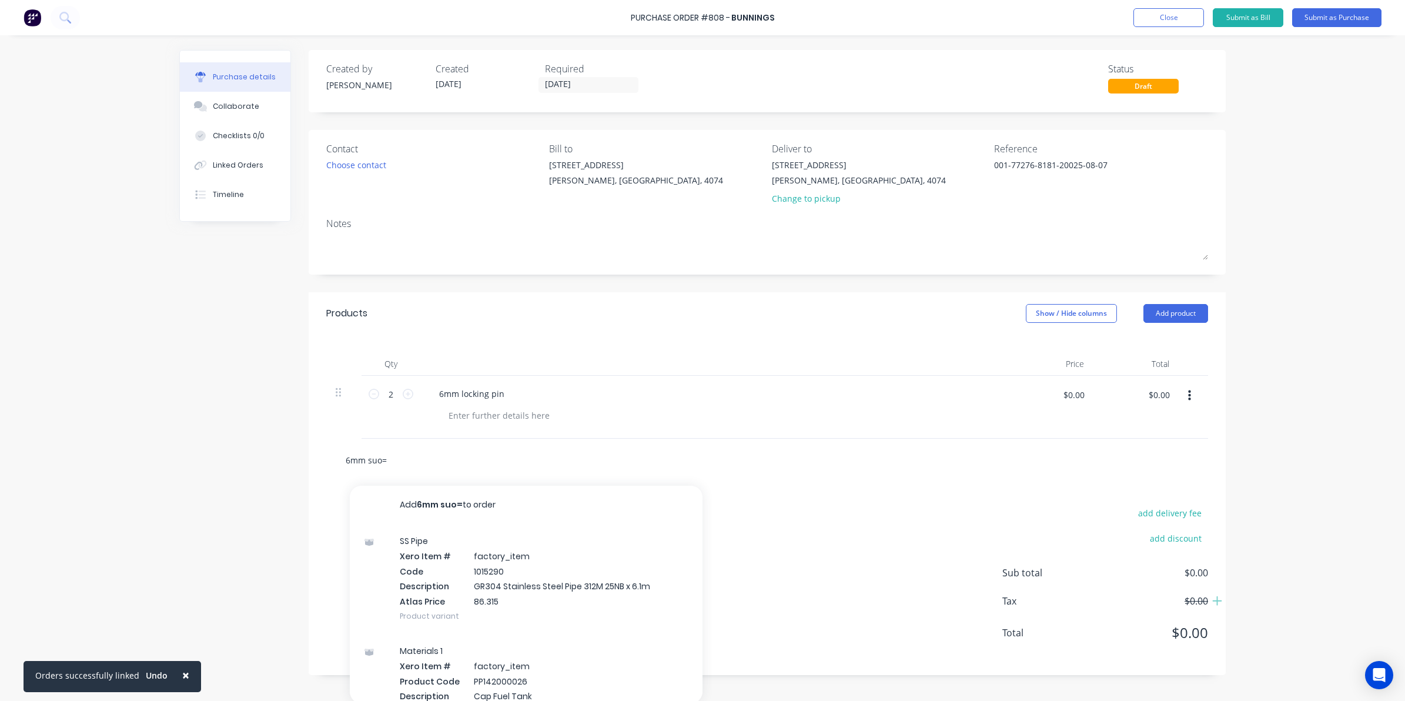
type input "6mm suo"
type textarea "x"
type input "6mm su"
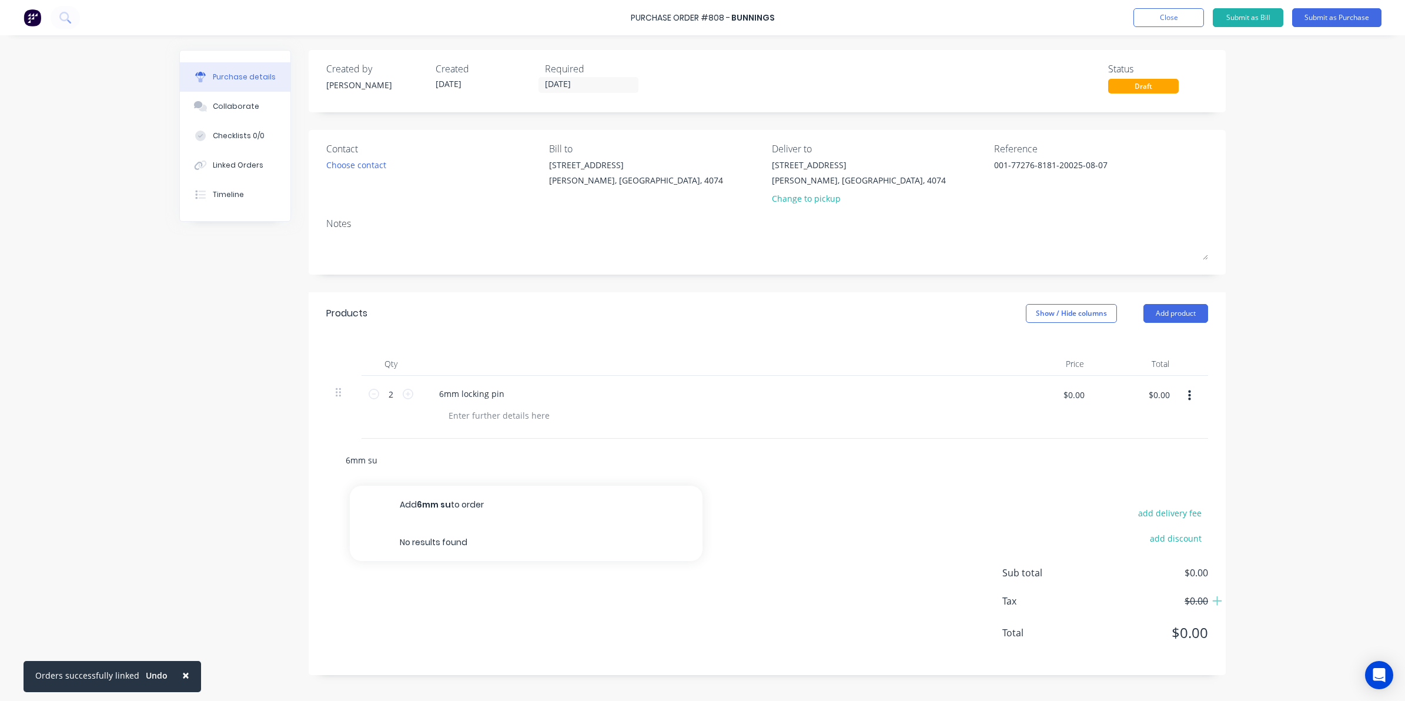
type textarea "x"
type input "6mm sui"
type textarea "x"
type input "6mm suit"
type textarea "x"
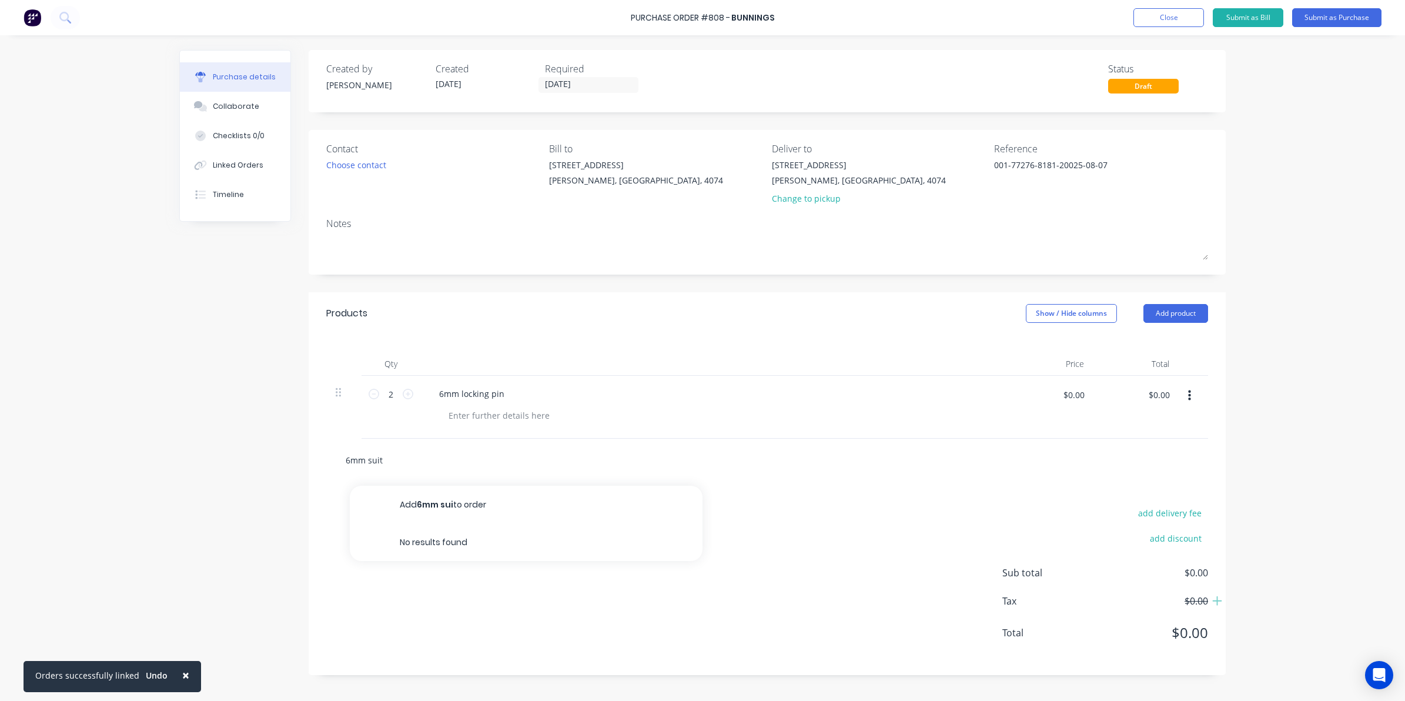
type input "6mm suits"
type textarea "x"
type input "6mm suits"
type textarea "x"
type input "6mm suits 1"
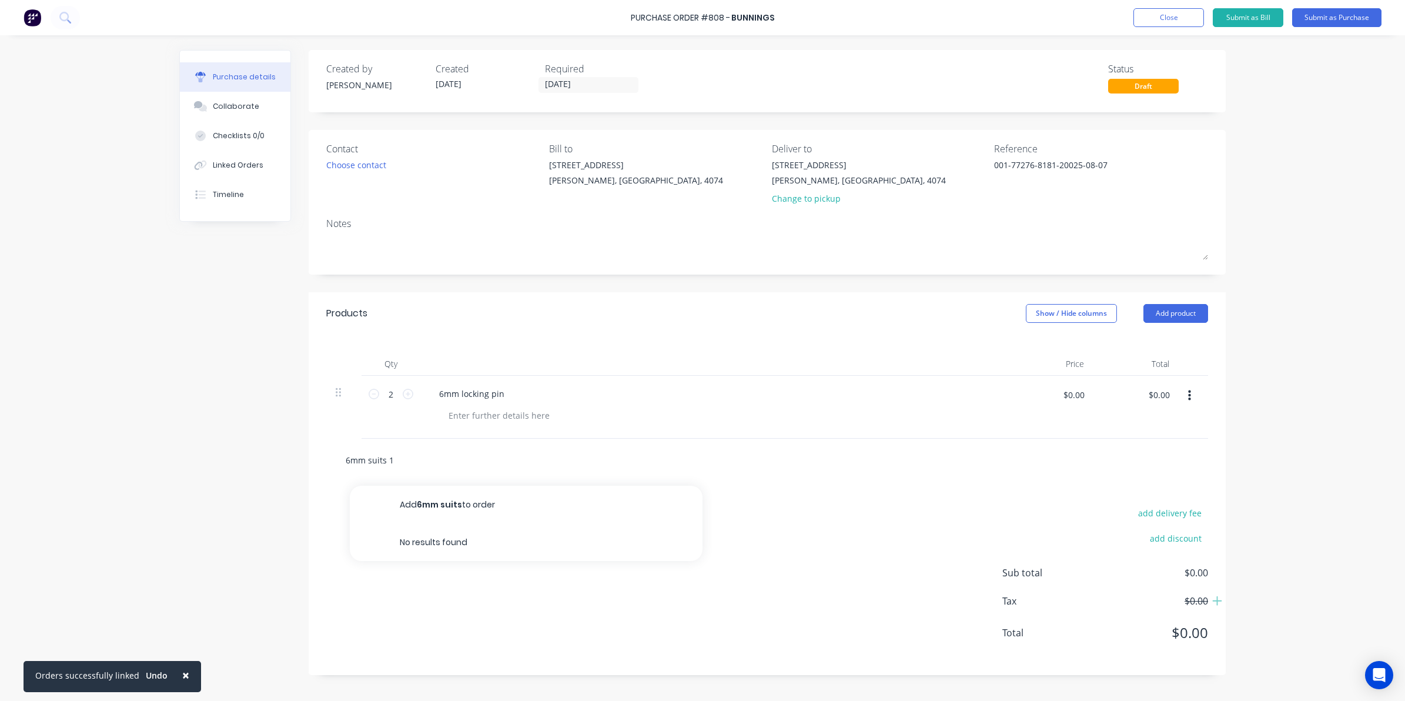
type textarea "x"
type input "6mm suits 19"
type textarea "x"
type input "6mm suits 19-"
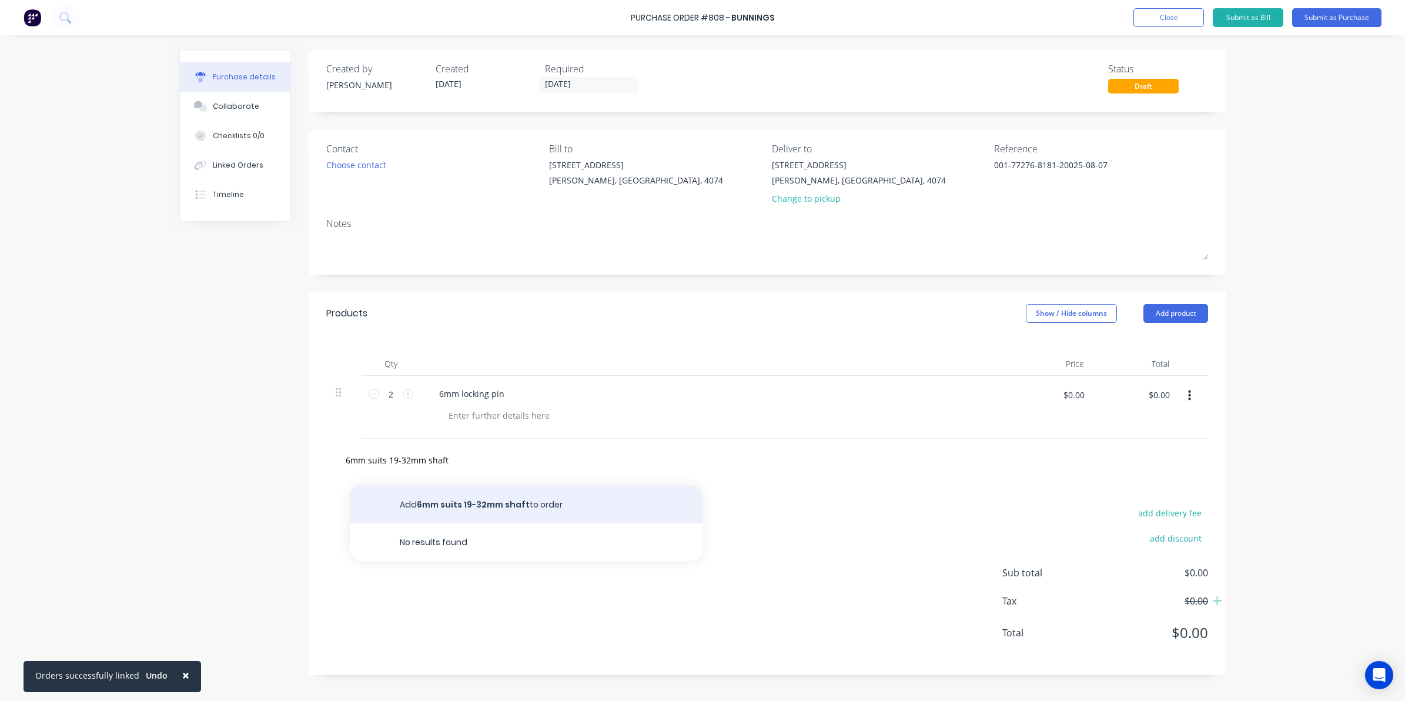
click at [433, 497] on button "Add 6mm suits 19-32mm shaft to order" at bounding box center [526, 505] width 353 height 38
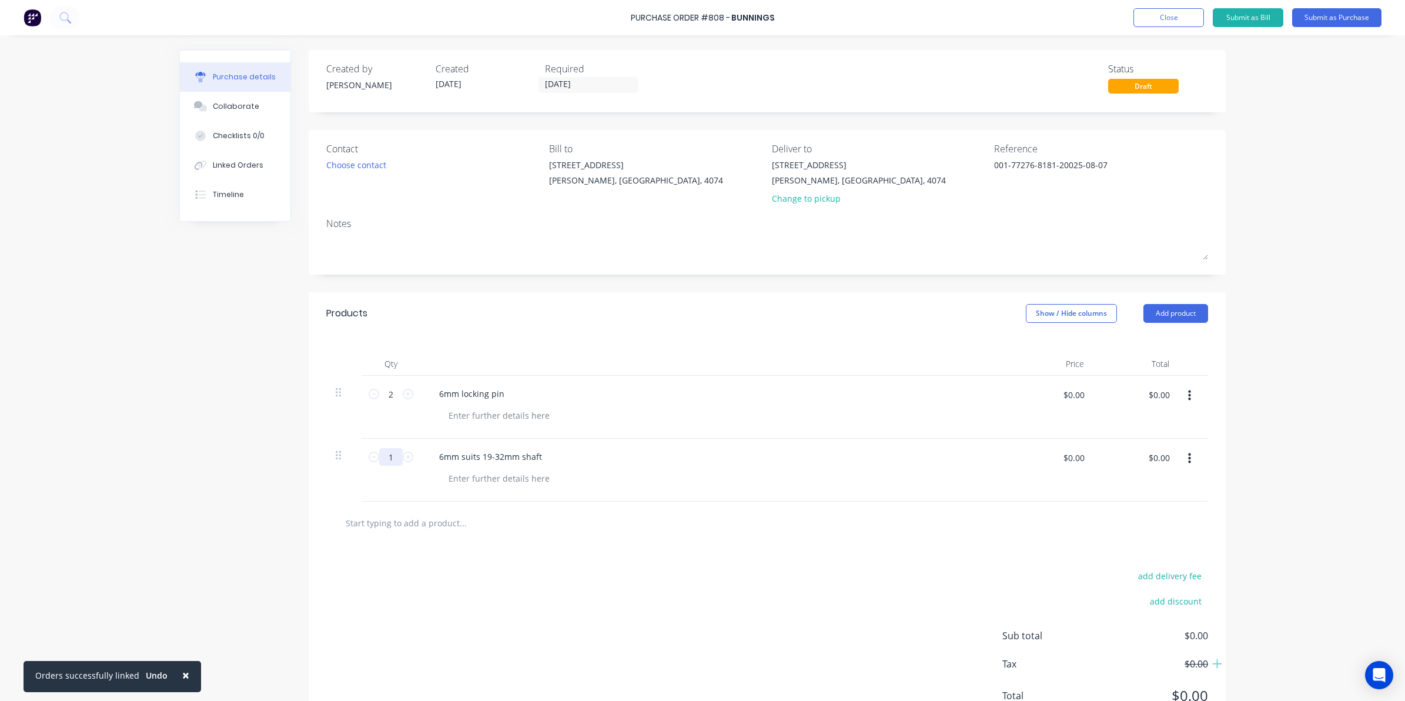
click at [395, 460] on input "1" at bounding box center [391, 457] width 24 height 18
click at [1077, 459] on input "$0.00" at bounding box center [1073, 457] width 35 height 19
click at [1159, 456] on input "$0.00" at bounding box center [1158, 457] width 35 height 19
click at [1155, 398] on input "$0.00" at bounding box center [1158, 394] width 35 height 19
click at [903, 529] on div at bounding box center [767, 523] width 863 height 24
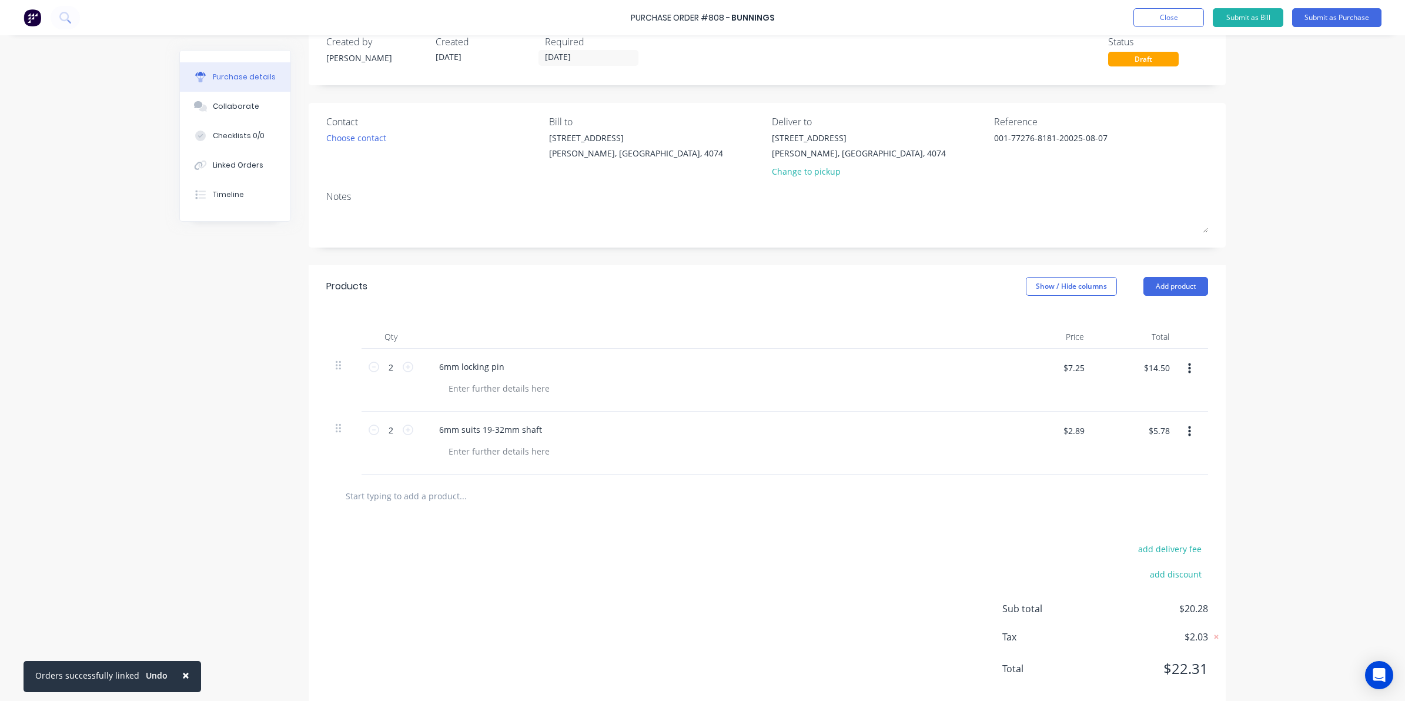
scroll to position [51, 0]
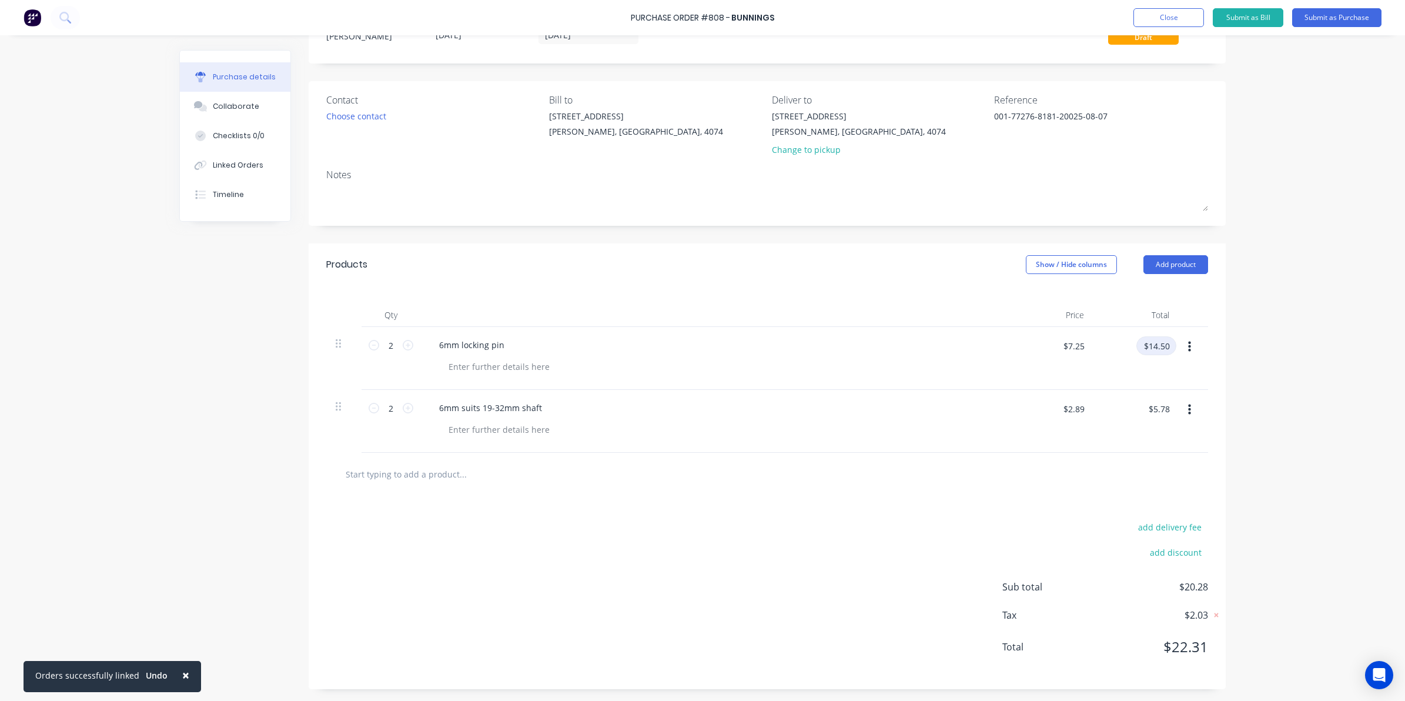
click at [1162, 348] on input "$14.50" at bounding box center [1157, 345] width 40 height 19
click at [1201, 373] on div at bounding box center [1193, 358] width 29 height 63
click at [1162, 407] on input "$5.78" at bounding box center [1158, 408] width 35 height 19
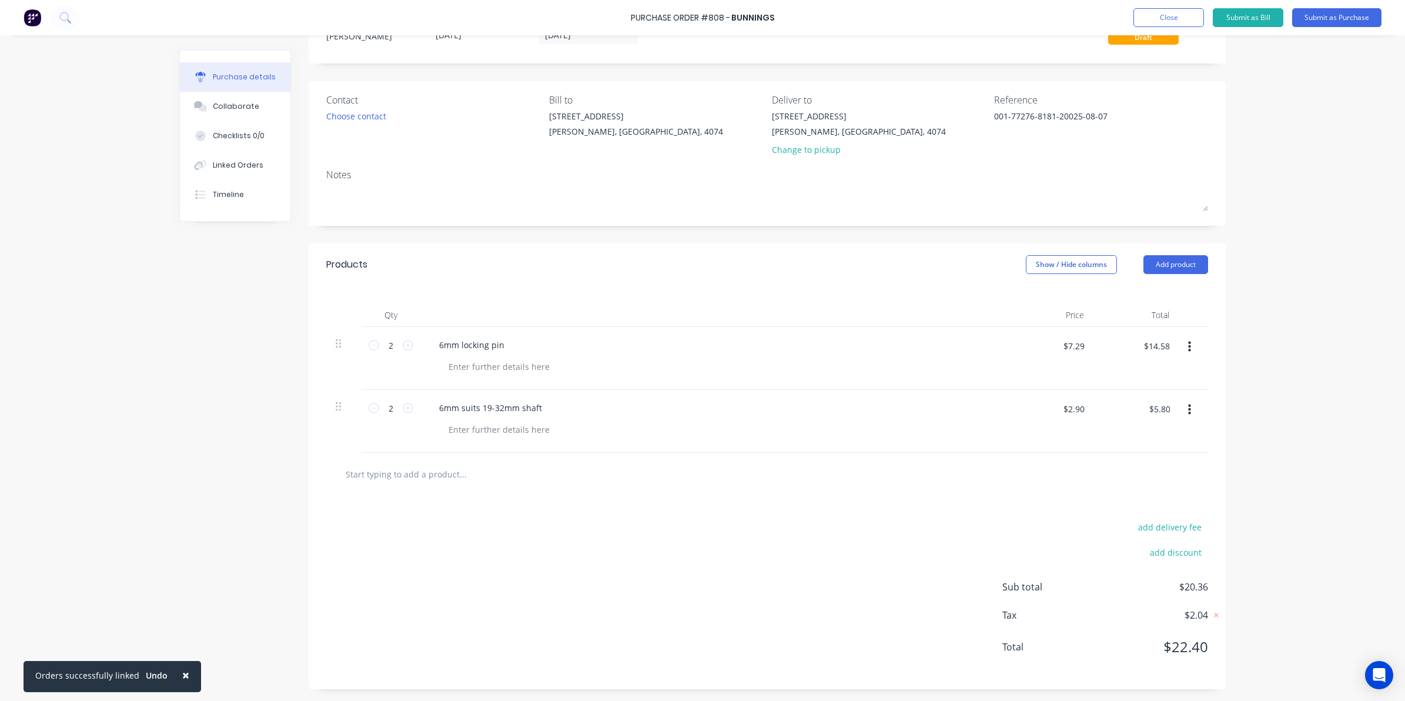
click at [1244, 393] on div "× Orders successfully linked Undo Purchase Order #808 - Bunnings Add product Cl…" at bounding box center [702, 350] width 1405 height 701
click at [1151, 344] on input "$14.58" at bounding box center [1157, 345] width 40 height 19
click at [1152, 343] on input "$14.50" at bounding box center [1157, 345] width 40 height 19
click at [924, 499] on div "add delivery fee add discount Sub total $20.30 Tax $2.03 Total $22.33" at bounding box center [767, 592] width 917 height 193
click at [1157, 413] on input "$5.80" at bounding box center [1158, 408] width 35 height 19
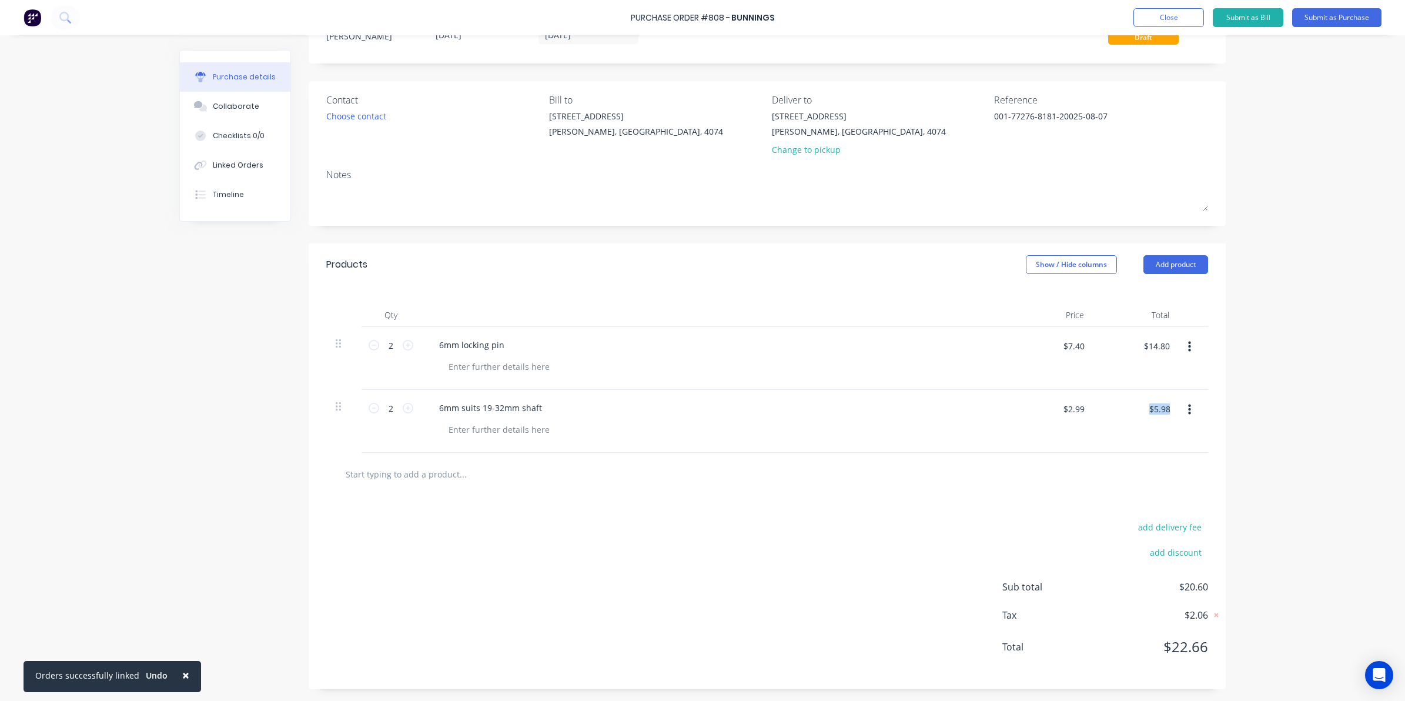
click at [1154, 456] on div "Products Show / Hide columns Add product Qty Price Total 2 2 6mm locking pin $7…" at bounding box center [767, 466] width 917 height 446
drag, startPoint x: 1154, startPoint y: 456, endPoint x: 1095, endPoint y: 486, distance: 66.0
click at [1095, 486] on div at bounding box center [767, 474] width 882 height 43
click at [1298, 453] on div "× Orders successfully linked Undo Purchase Order #808 - Bunnings Add product Cl…" at bounding box center [702, 350] width 1405 height 701
click at [1162, 342] on input "$14.80" at bounding box center [1157, 345] width 40 height 19
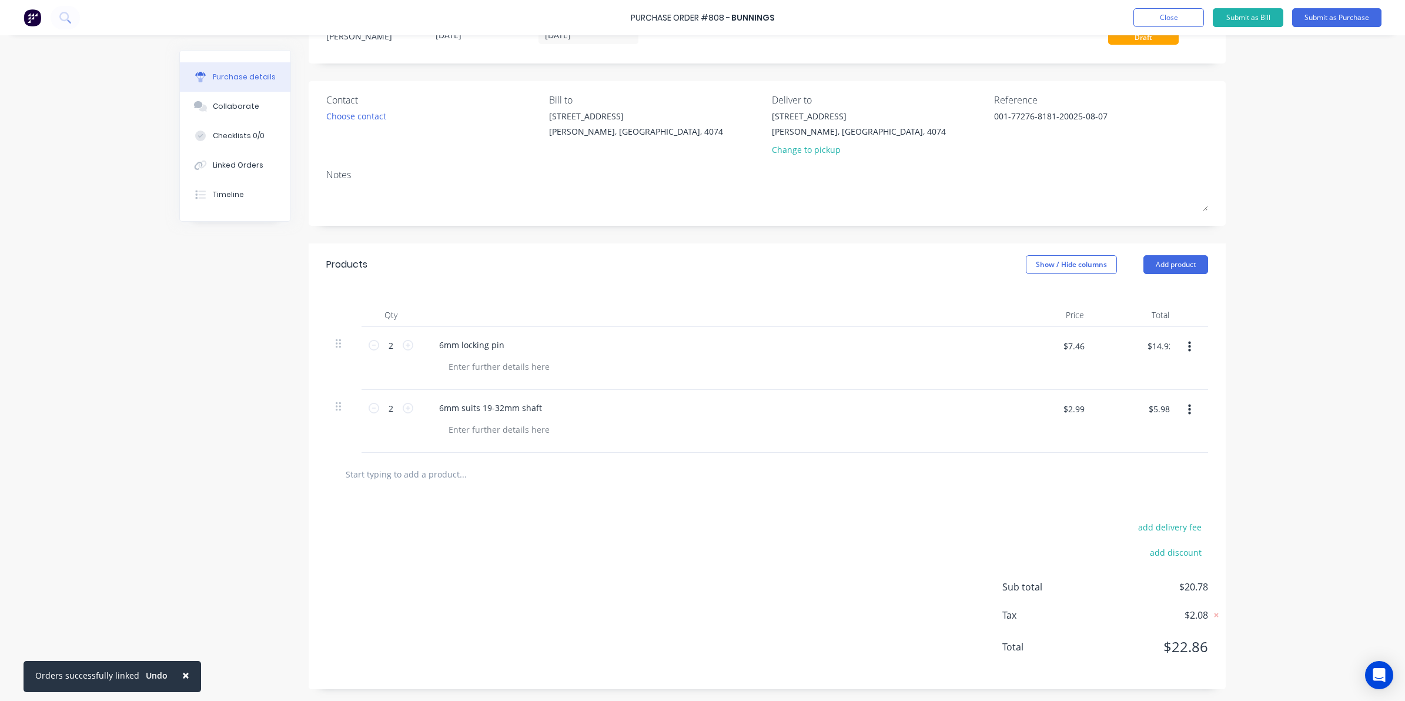
click at [1235, 390] on div "× Orders successfully linked Undo Purchase Order #808 - Bunnings Add product Cl…" at bounding box center [702, 350] width 1405 height 701
click at [1167, 400] on input "$5.98" at bounding box center [1158, 408] width 35 height 19
click at [1165, 409] on input "$5.98" at bounding box center [1158, 408] width 35 height 19
click at [1259, 476] on div "× Orders successfully linked Undo Purchase Order #808 - Bunnings Add product Cl…" at bounding box center [702, 350] width 1405 height 701
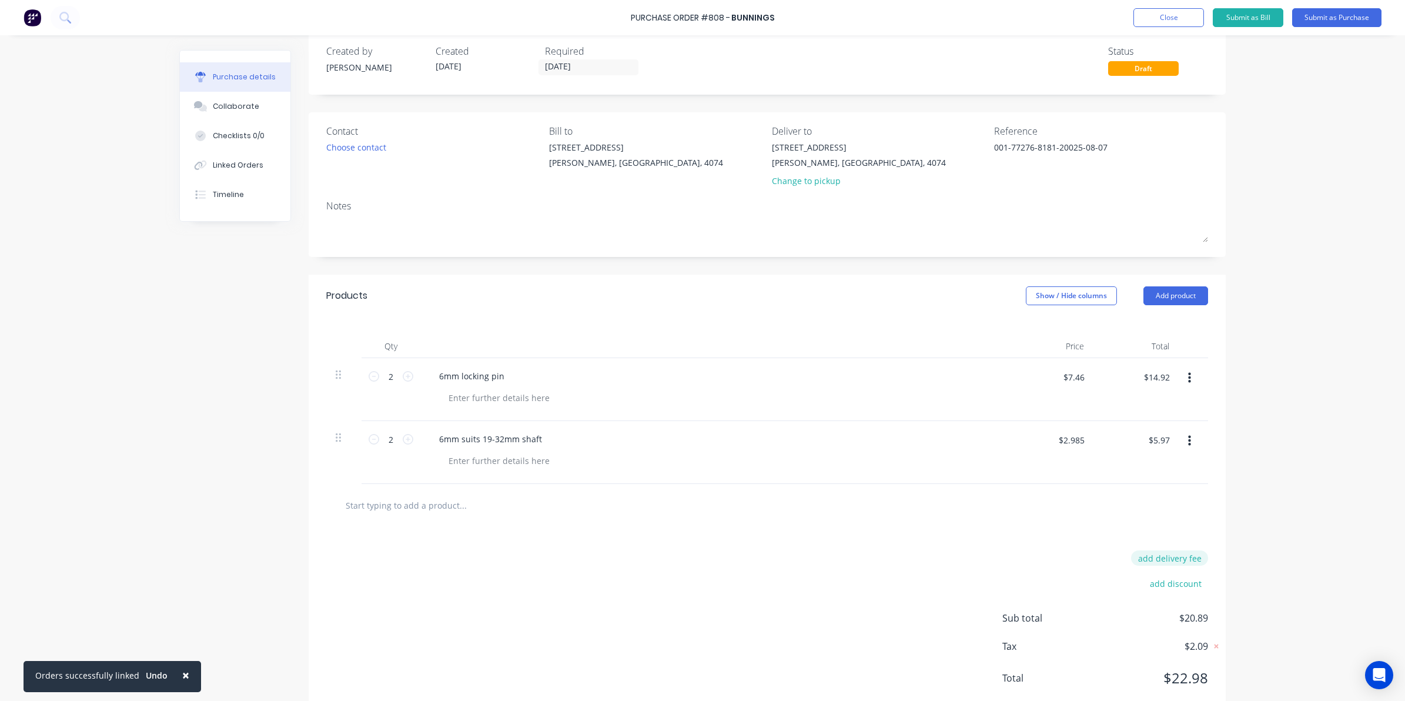
scroll to position [0, 0]
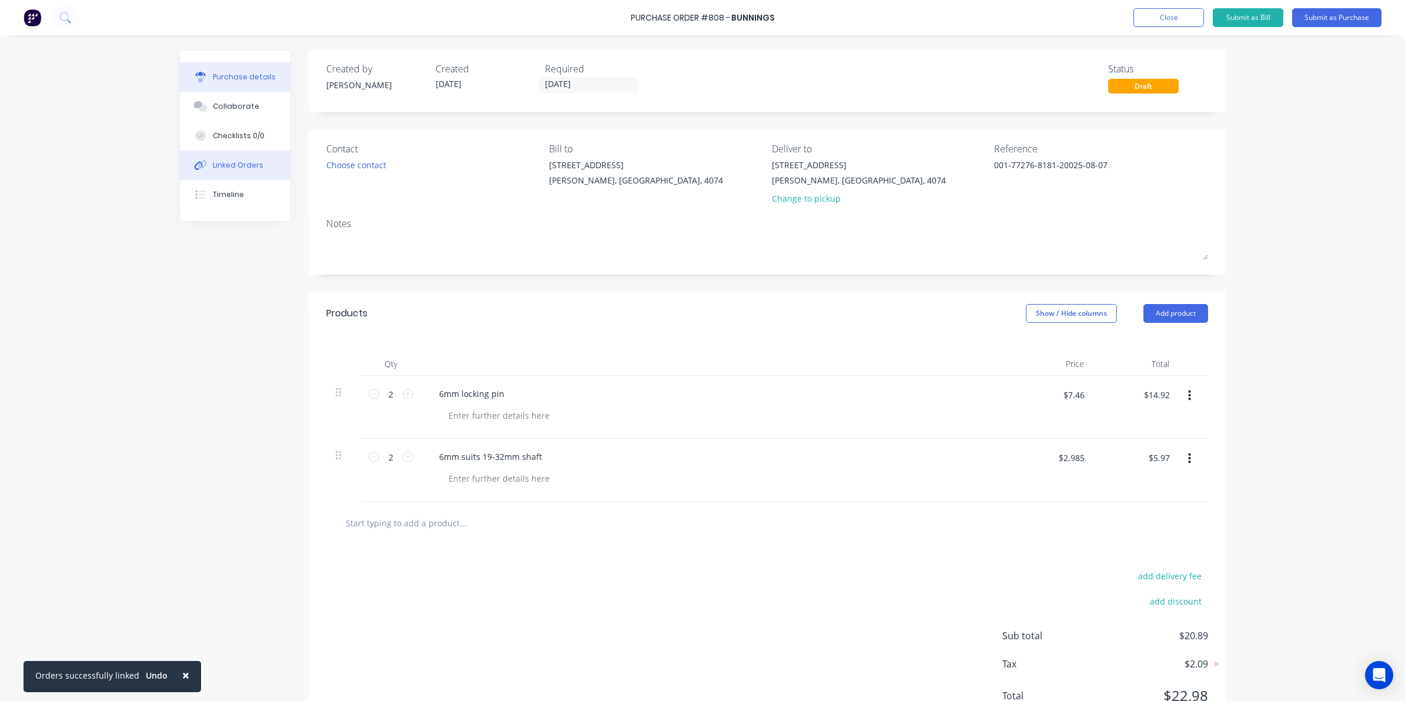
click at [245, 160] on div "Linked Orders" at bounding box center [238, 165] width 51 height 11
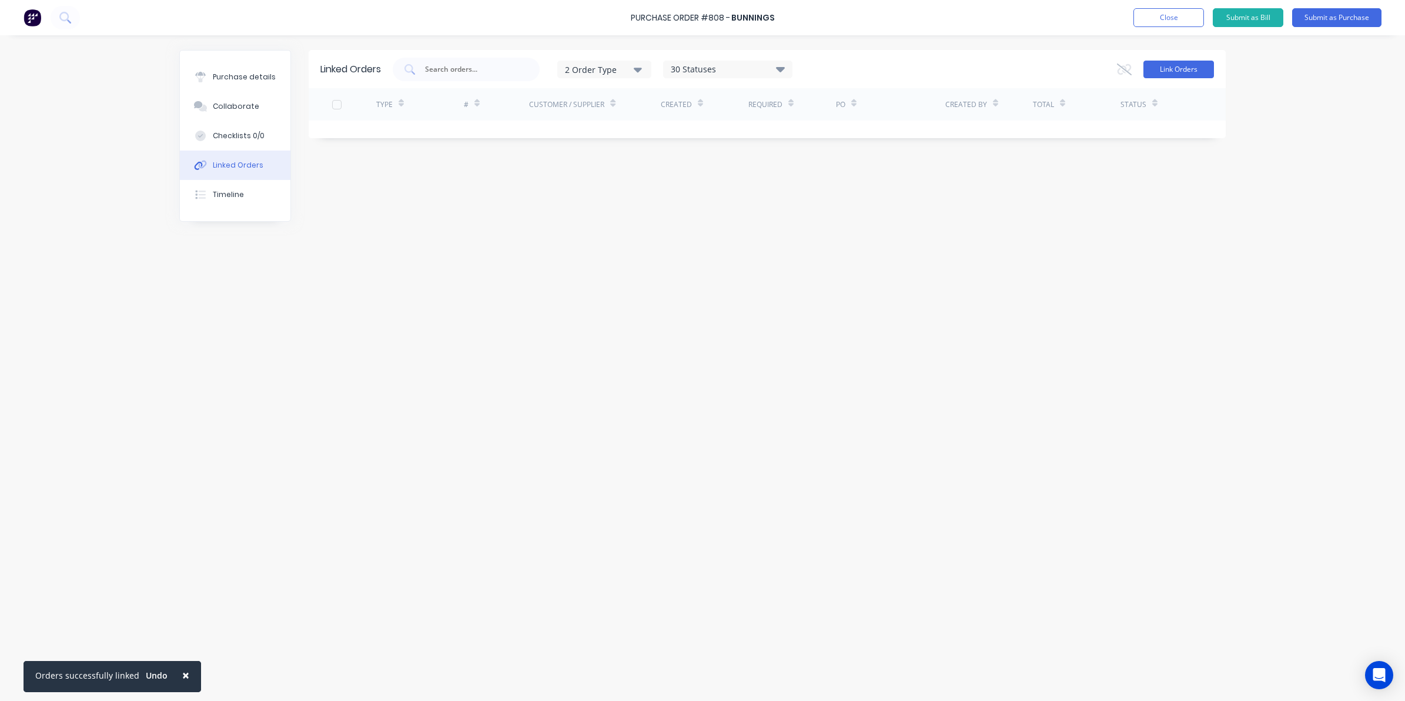
click at [1176, 71] on button "Link Orders" at bounding box center [1179, 70] width 71 height 18
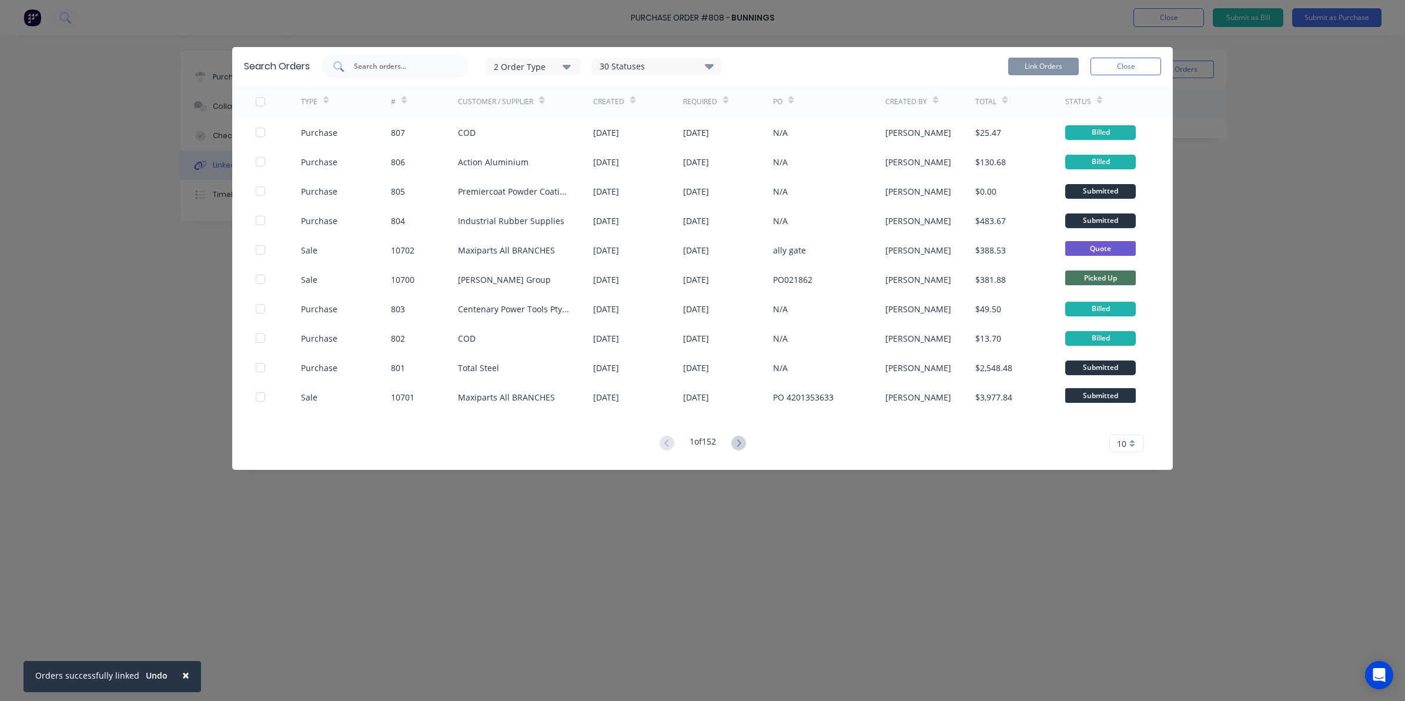
click at [366, 57] on div at bounding box center [395, 67] width 147 height 24
click at [436, 55] on div at bounding box center [395, 67] width 147 height 24
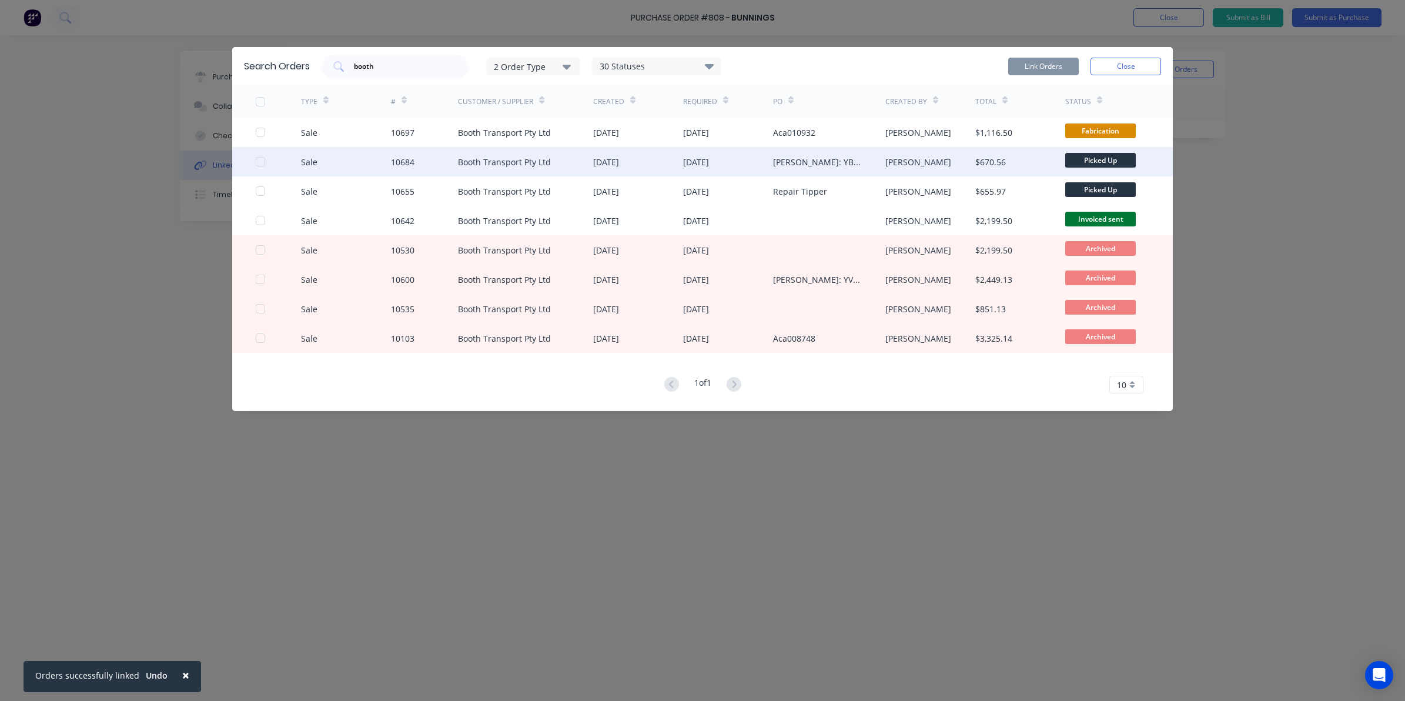
click at [254, 166] on div "Sale 10684 Booth Transport Pty Ltd [DATE] [DATE] [PERSON_NAME]: YB87ID [PERSON_…" at bounding box center [702, 161] width 941 height 29
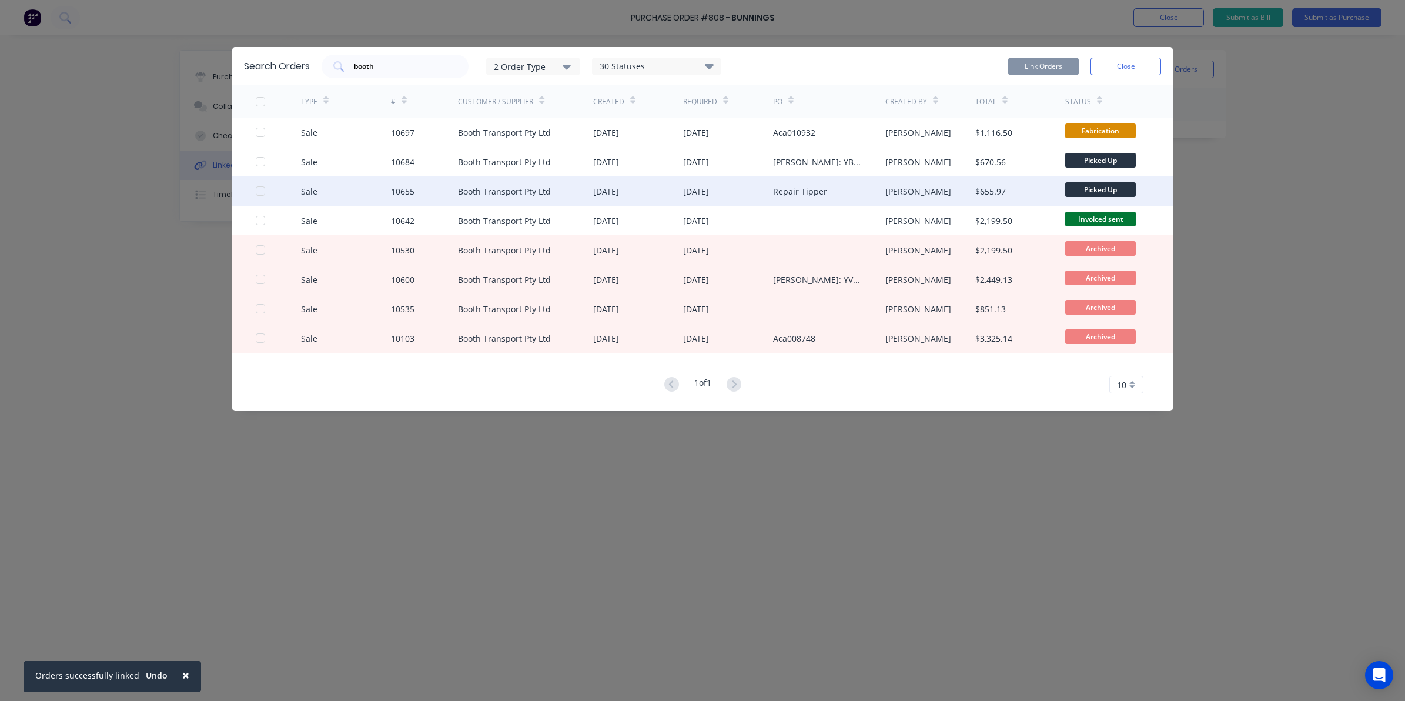
click at [263, 192] on div at bounding box center [261, 191] width 24 height 24
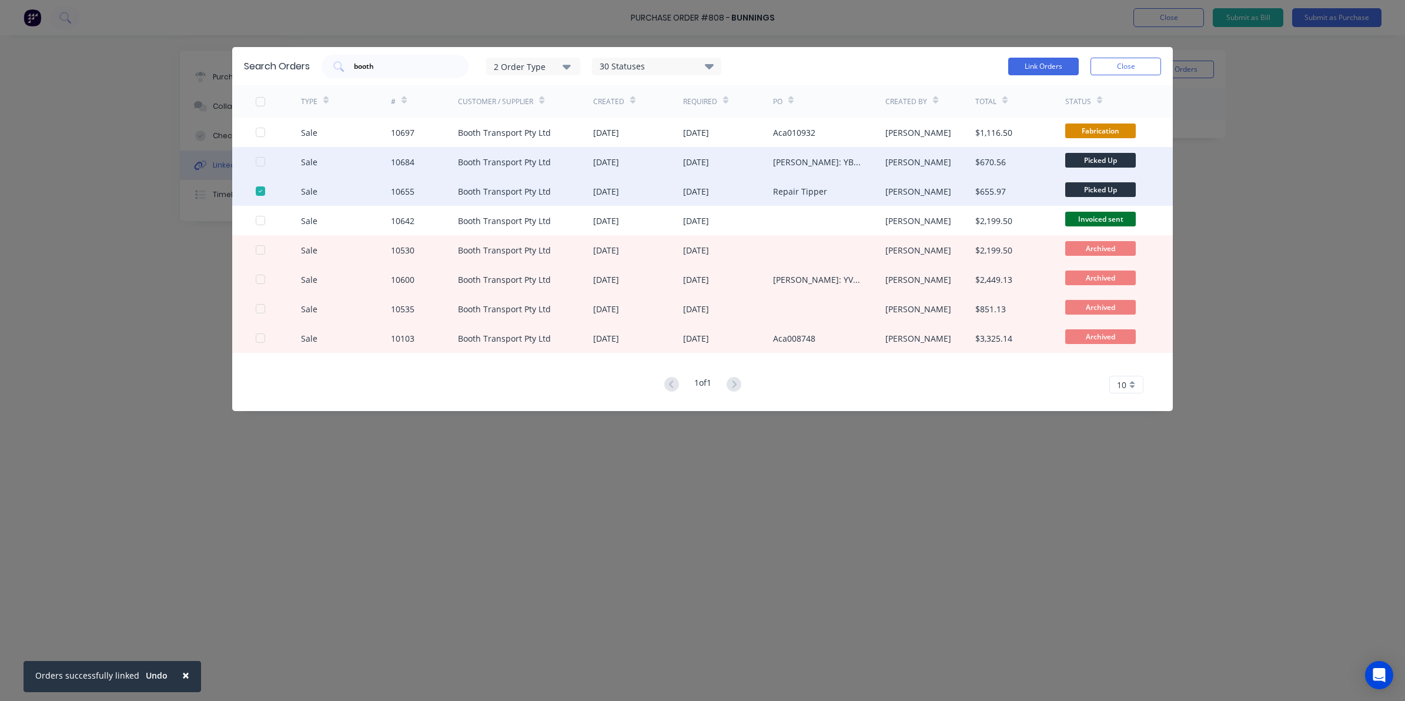
click at [259, 159] on div at bounding box center [261, 162] width 24 height 24
click at [1041, 58] on button "Link Orders" at bounding box center [1043, 67] width 71 height 18
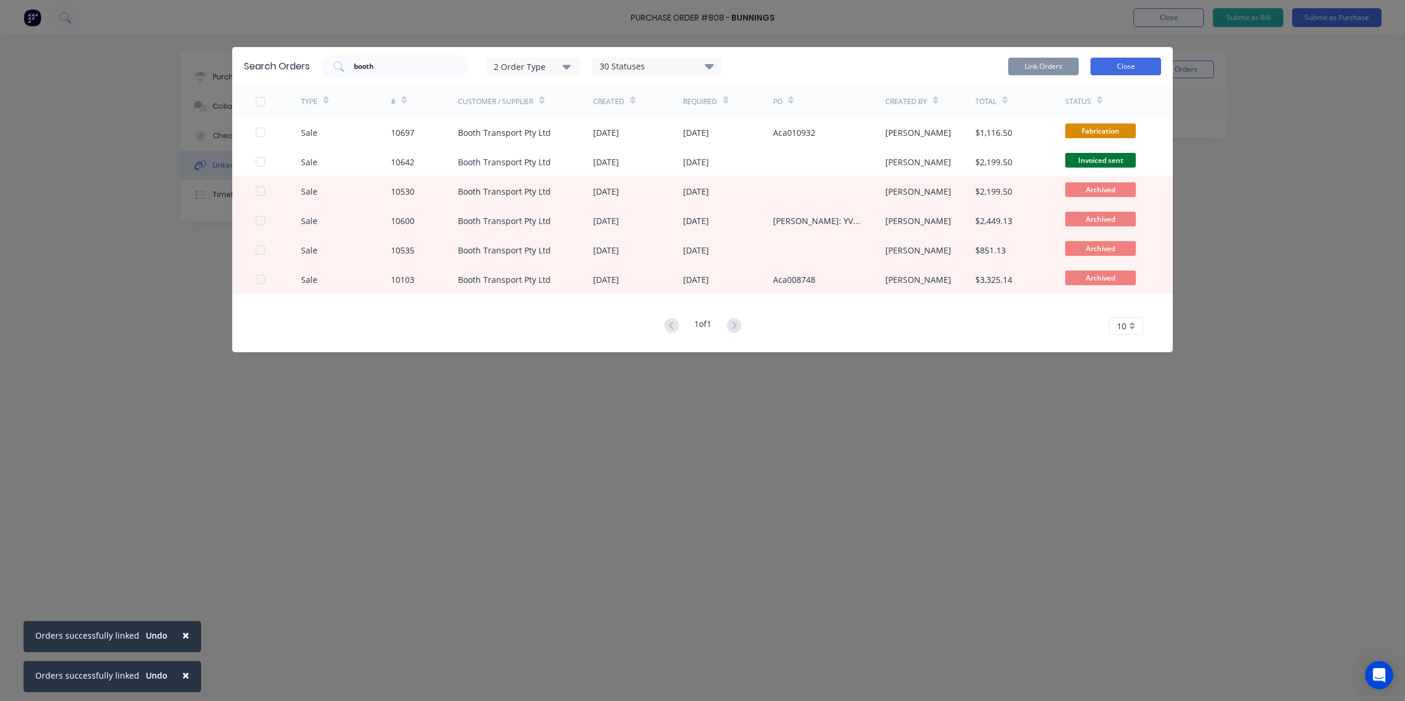
click at [1107, 63] on button "Close" at bounding box center [1126, 67] width 71 height 18
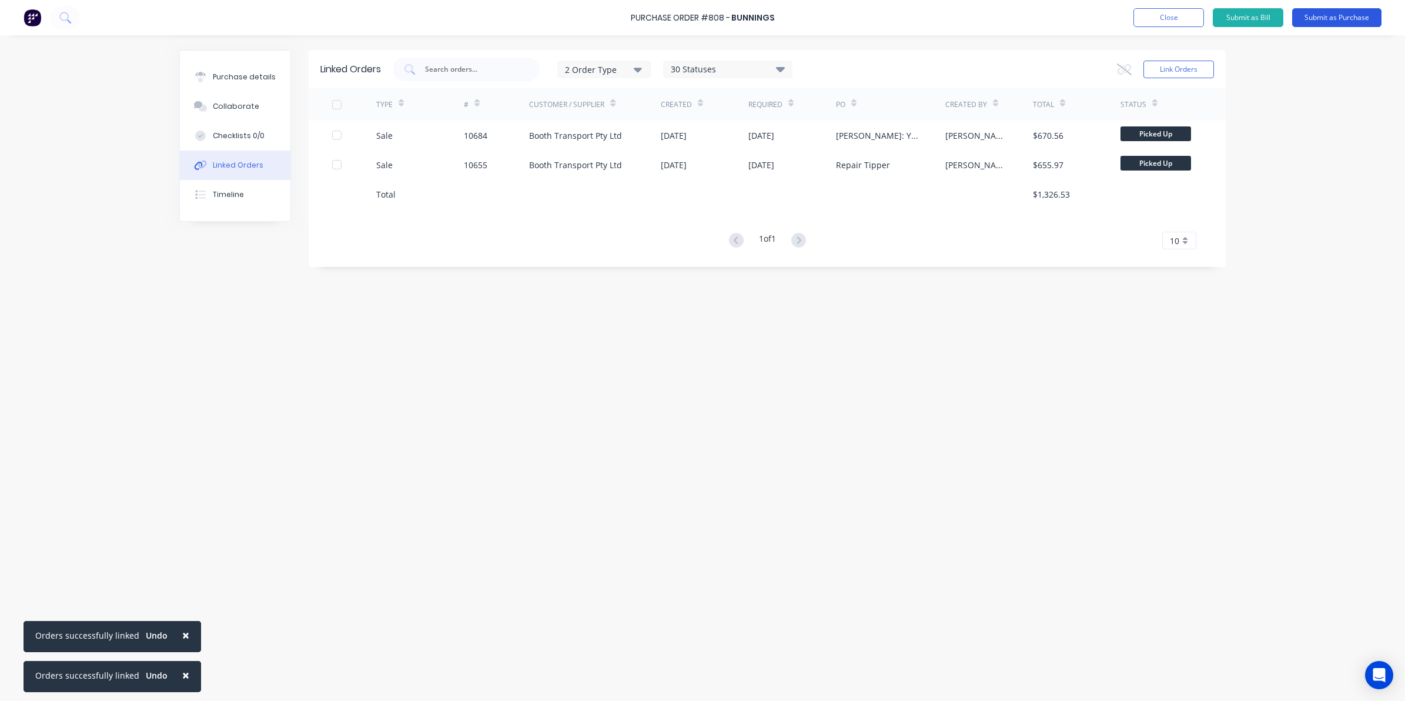
click at [1321, 21] on button "Submit as Purchase" at bounding box center [1336, 17] width 89 height 19
click at [1259, 19] on button "Options" at bounding box center [1273, 17] width 59 height 19
click at [1248, 75] on div "Convert to Bill" at bounding box center [1246, 71] width 91 height 17
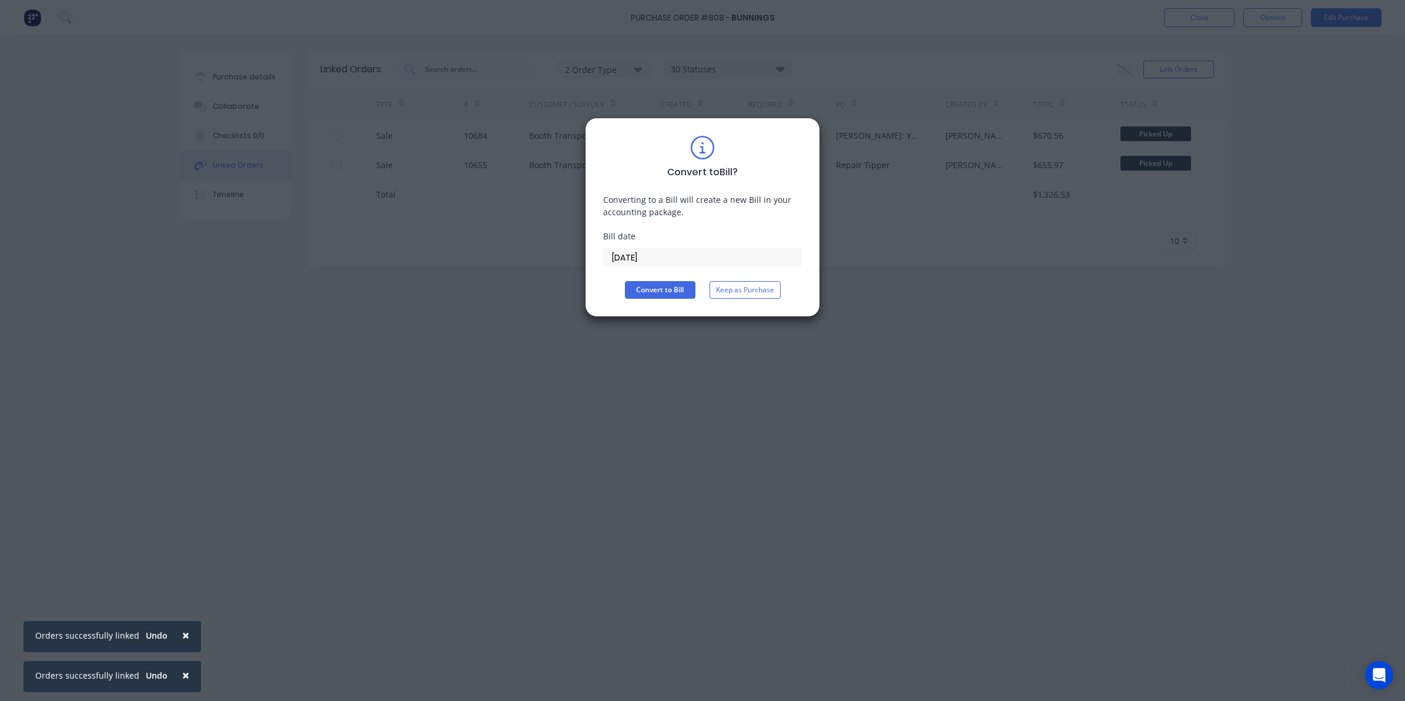
click at [686, 246] on div "Bill date [DATE]" at bounding box center [702, 248] width 199 height 37
click at [663, 259] on input "[DATE]" at bounding box center [703, 258] width 198 height 18
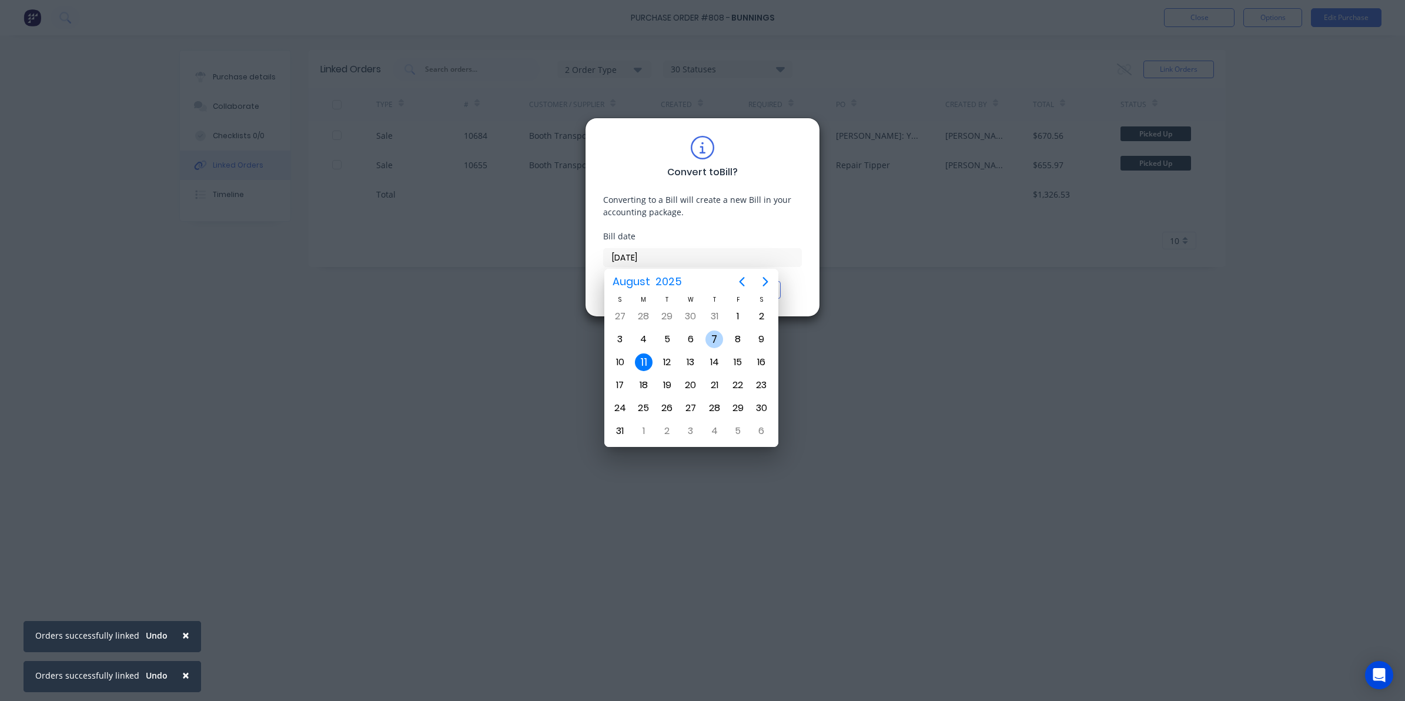
click at [709, 333] on div "7" at bounding box center [715, 339] width 18 height 18
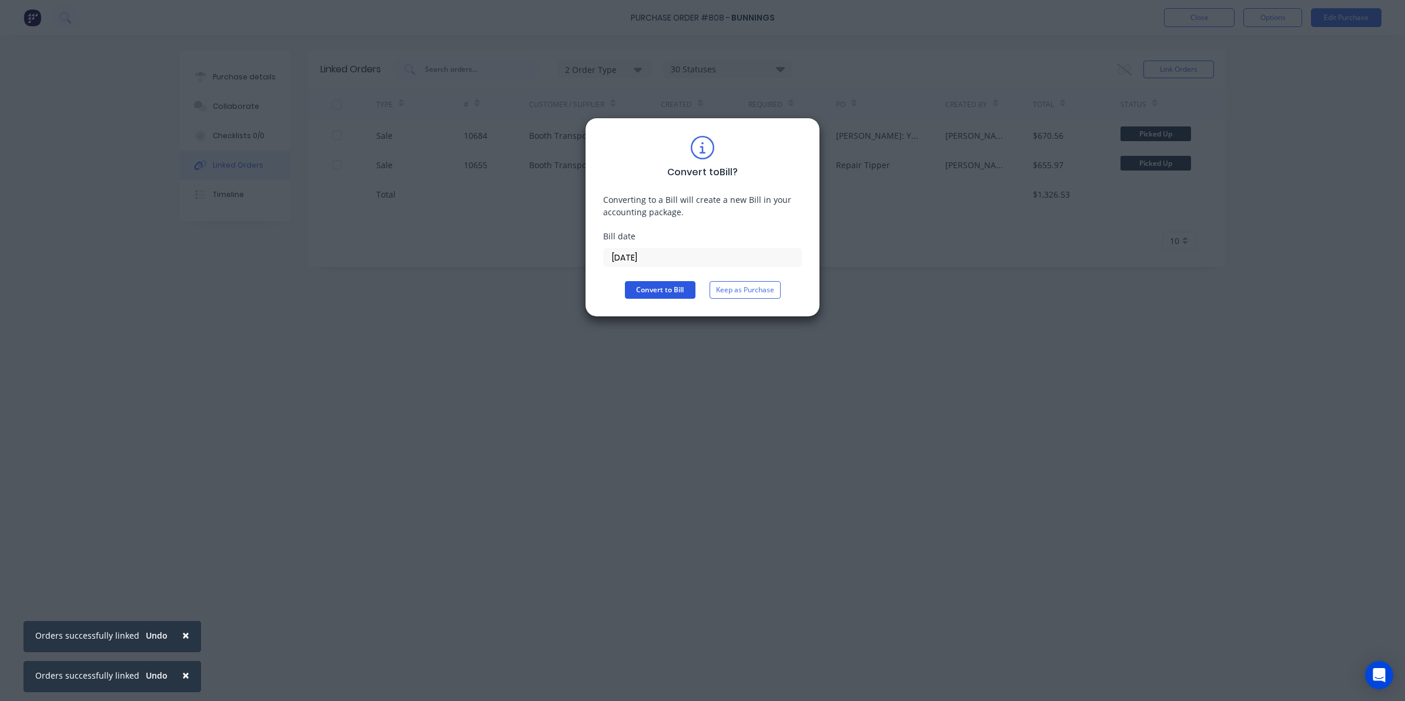
click at [657, 287] on button "Convert to Bill" at bounding box center [660, 290] width 71 height 18
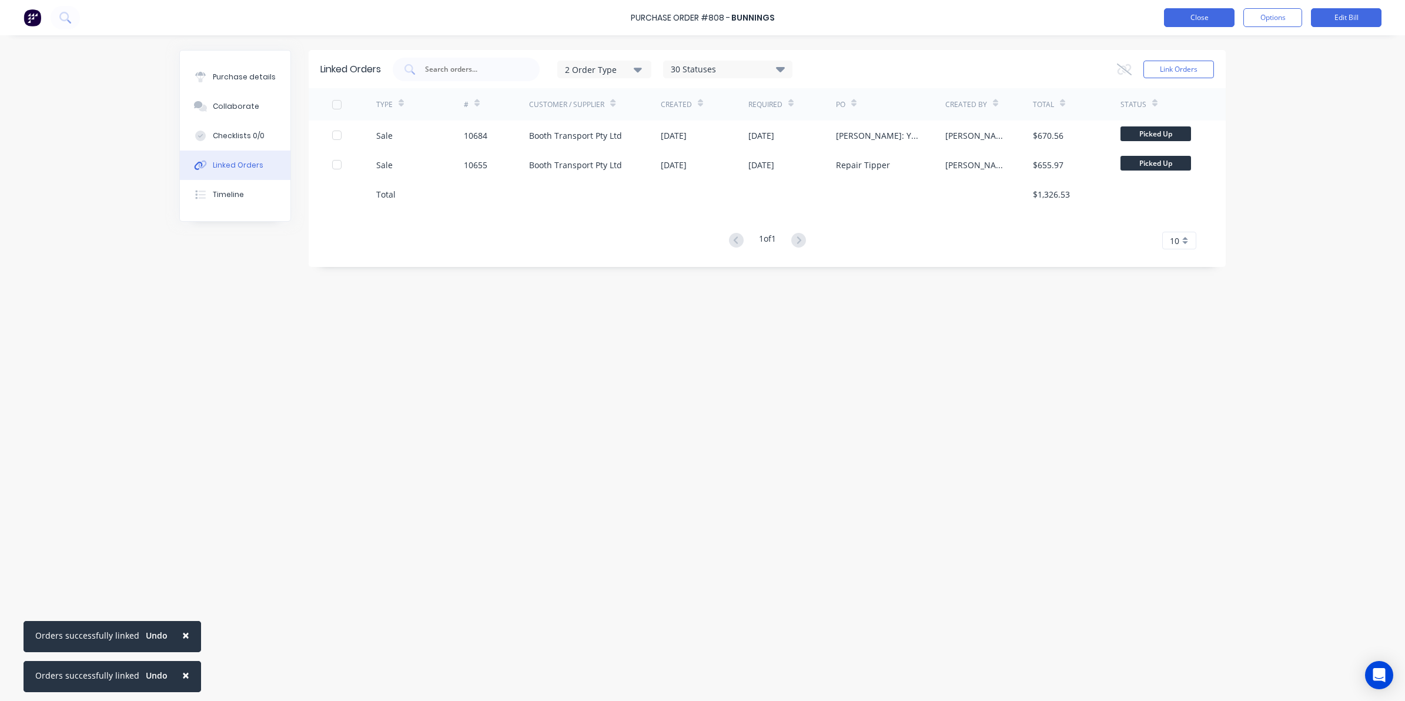
click at [1195, 13] on button "Close" at bounding box center [1199, 17] width 71 height 19
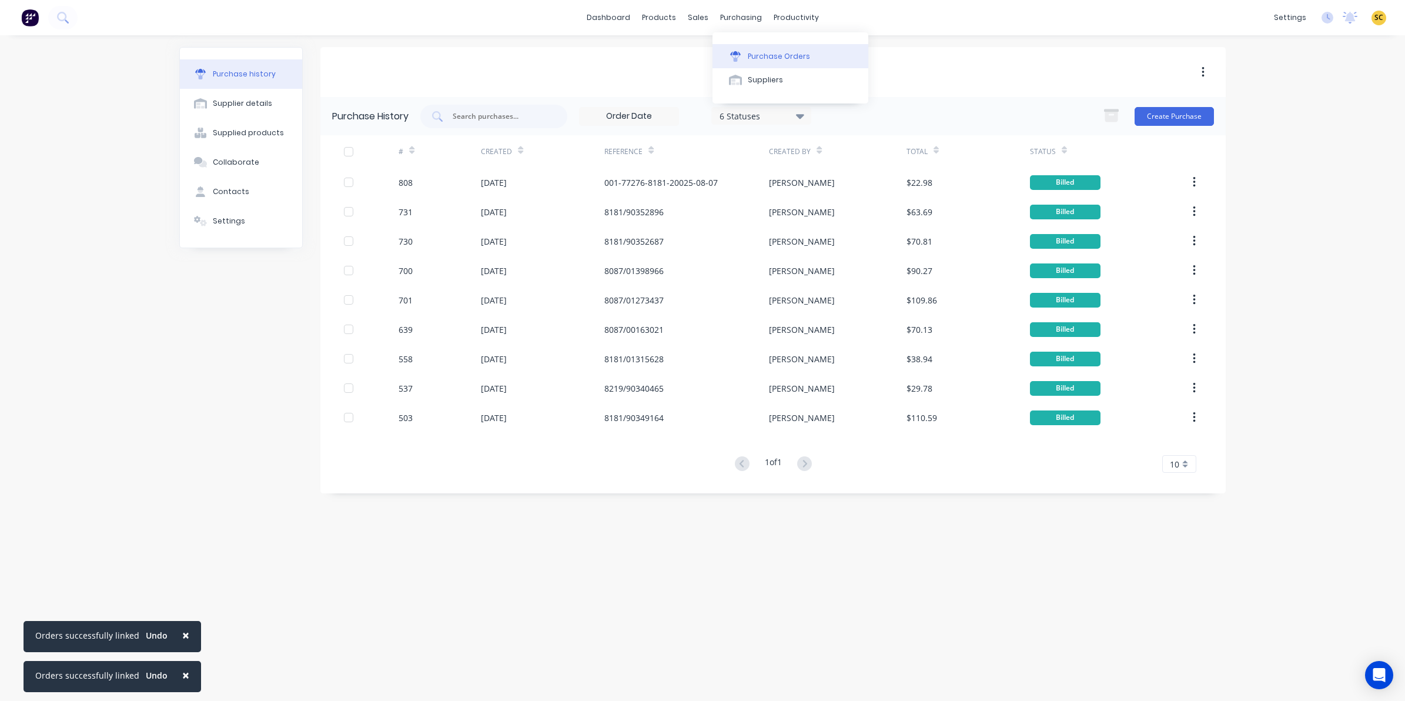
click at [741, 53] on div at bounding box center [736, 56] width 18 height 11
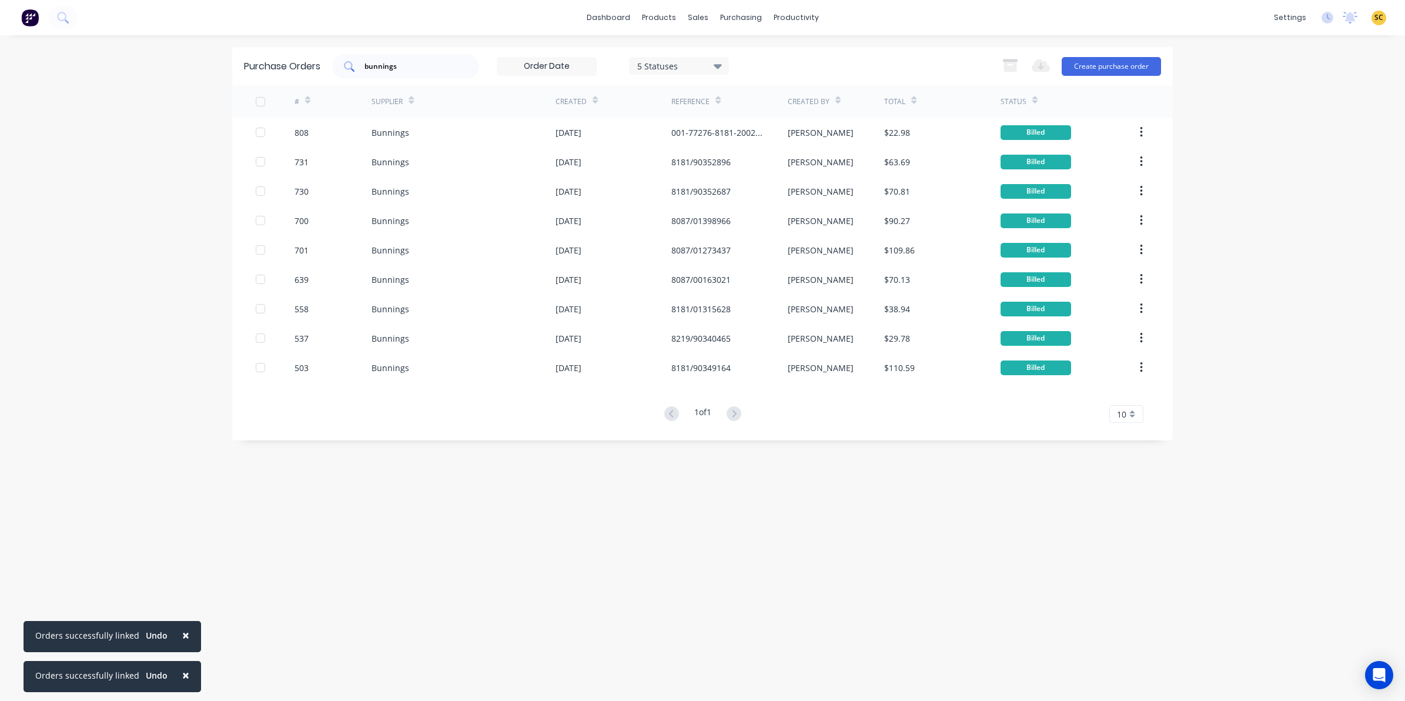
drag, startPoint x: 445, startPoint y: 56, endPoint x: 443, endPoint y: 65, distance: 8.4
click at [445, 62] on div "bunnings" at bounding box center [405, 67] width 147 height 24
drag, startPoint x: 433, startPoint y: 72, endPoint x: 345, endPoint y: 65, distance: 87.9
click at [345, 65] on div "bunnings" at bounding box center [405, 67] width 147 height 24
click at [1088, 75] on button "Create purchase order" at bounding box center [1111, 66] width 99 height 19
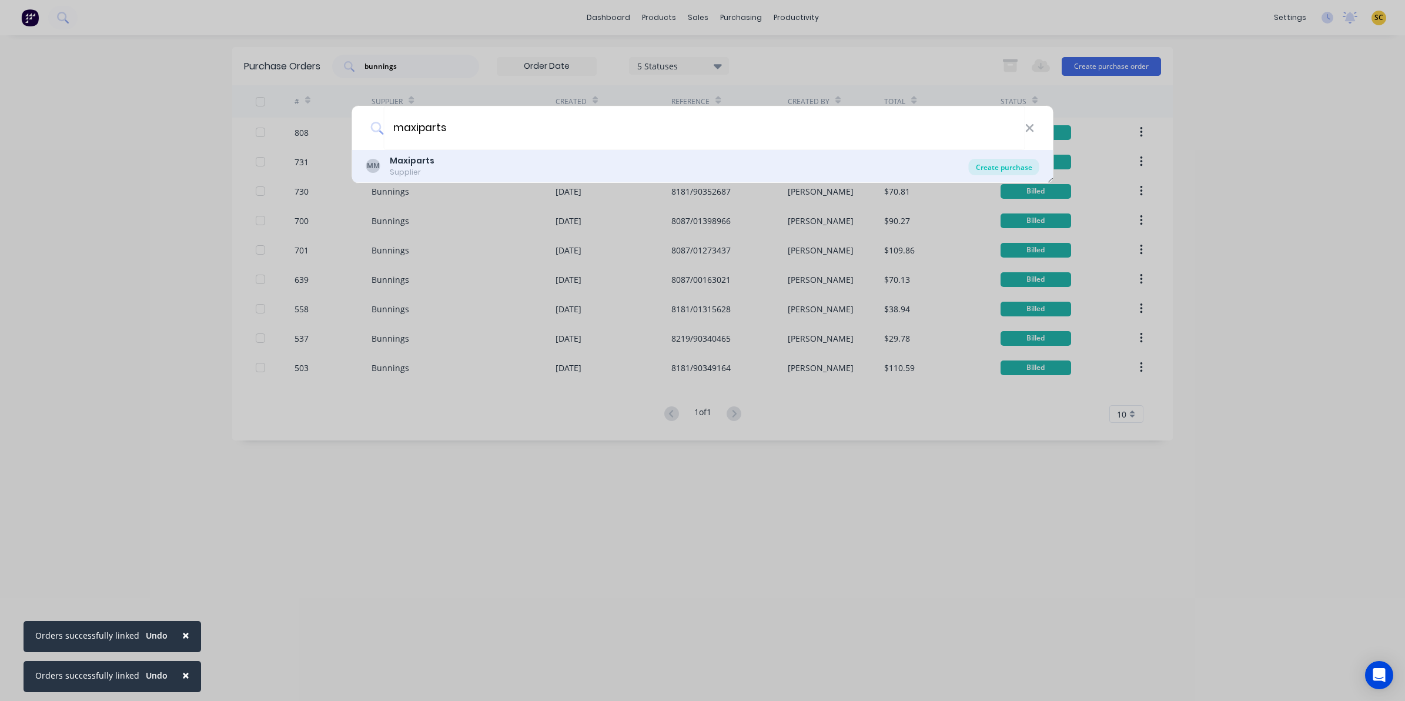
click at [1014, 173] on div "Create purchase" at bounding box center [1004, 167] width 71 height 16
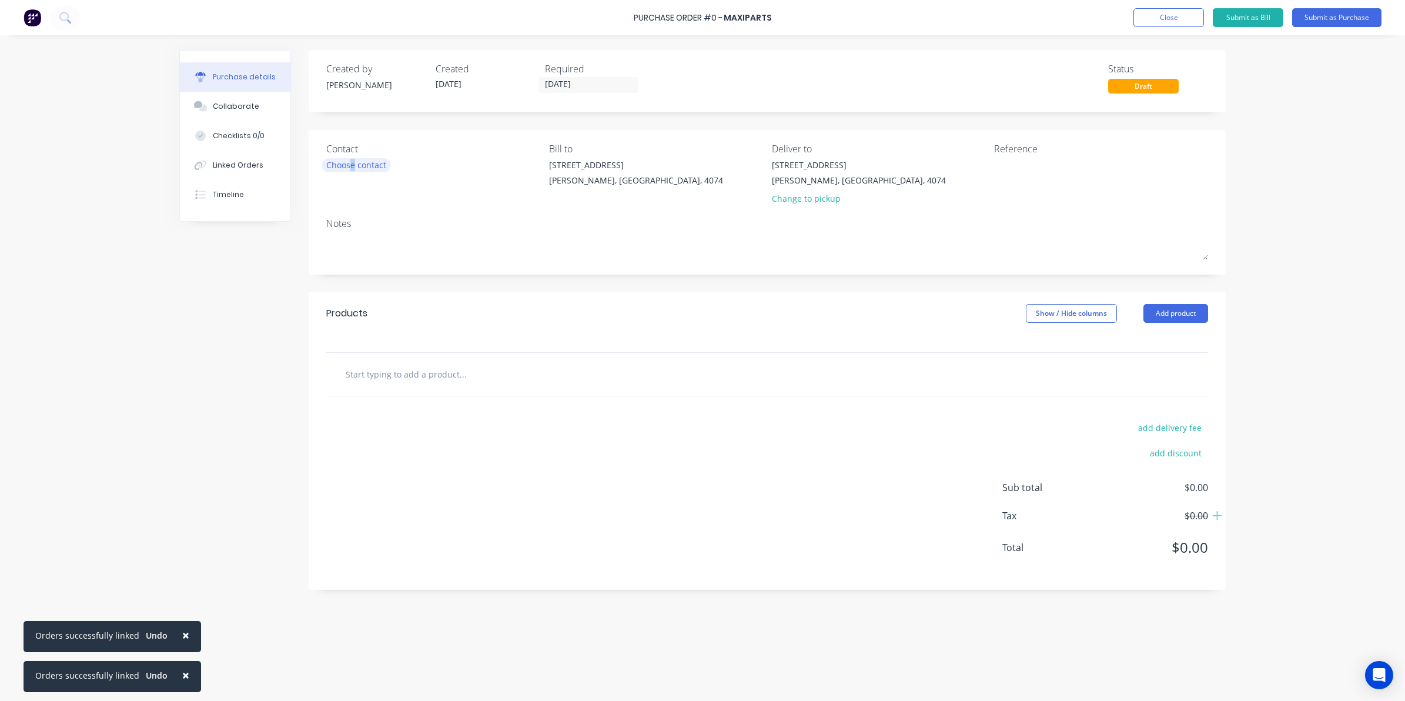
click at [353, 171] on div "Choose contact" at bounding box center [356, 165] width 60 height 12
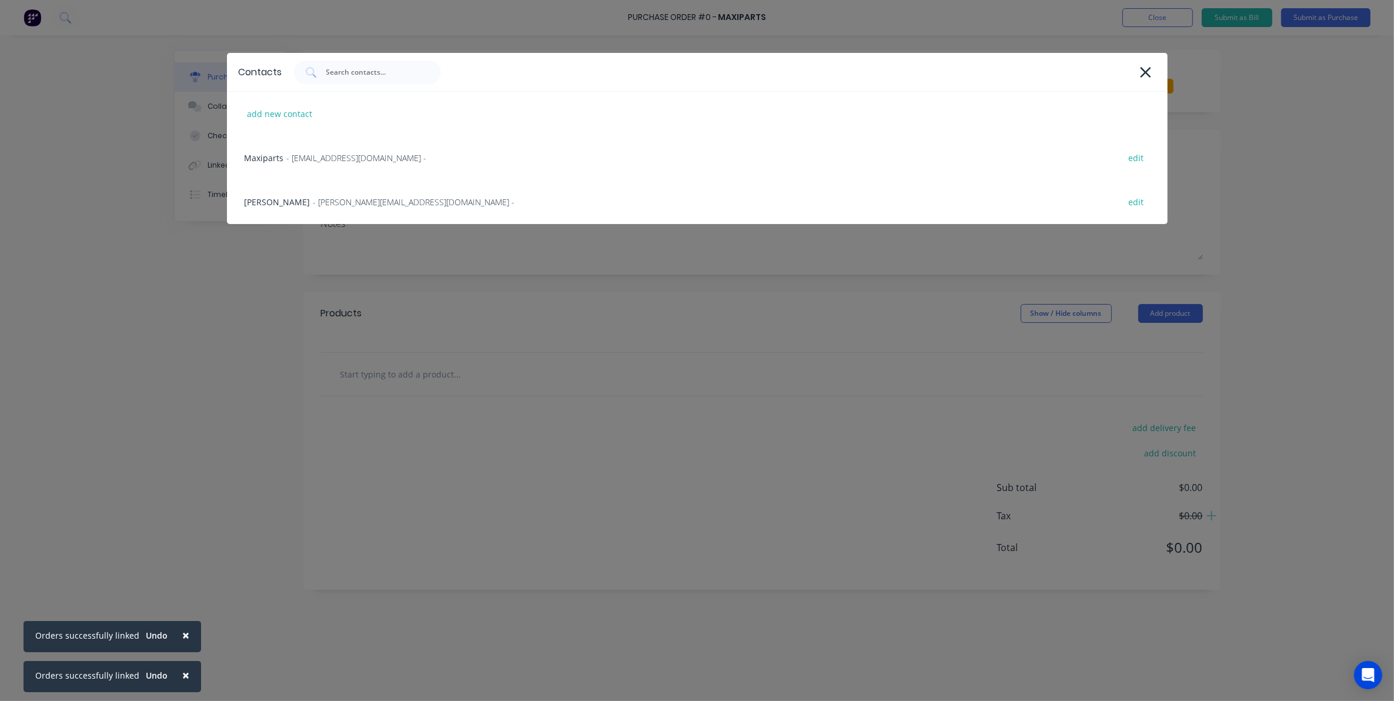
drag, startPoint x: 353, startPoint y: 171, endPoint x: 301, endPoint y: 201, distance: 60.1
click at [301, 201] on div "Simon Flashman - [EMAIL_ADDRESS][DOMAIN_NAME] - edit" at bounding box center [697, 202] width 941 height 44
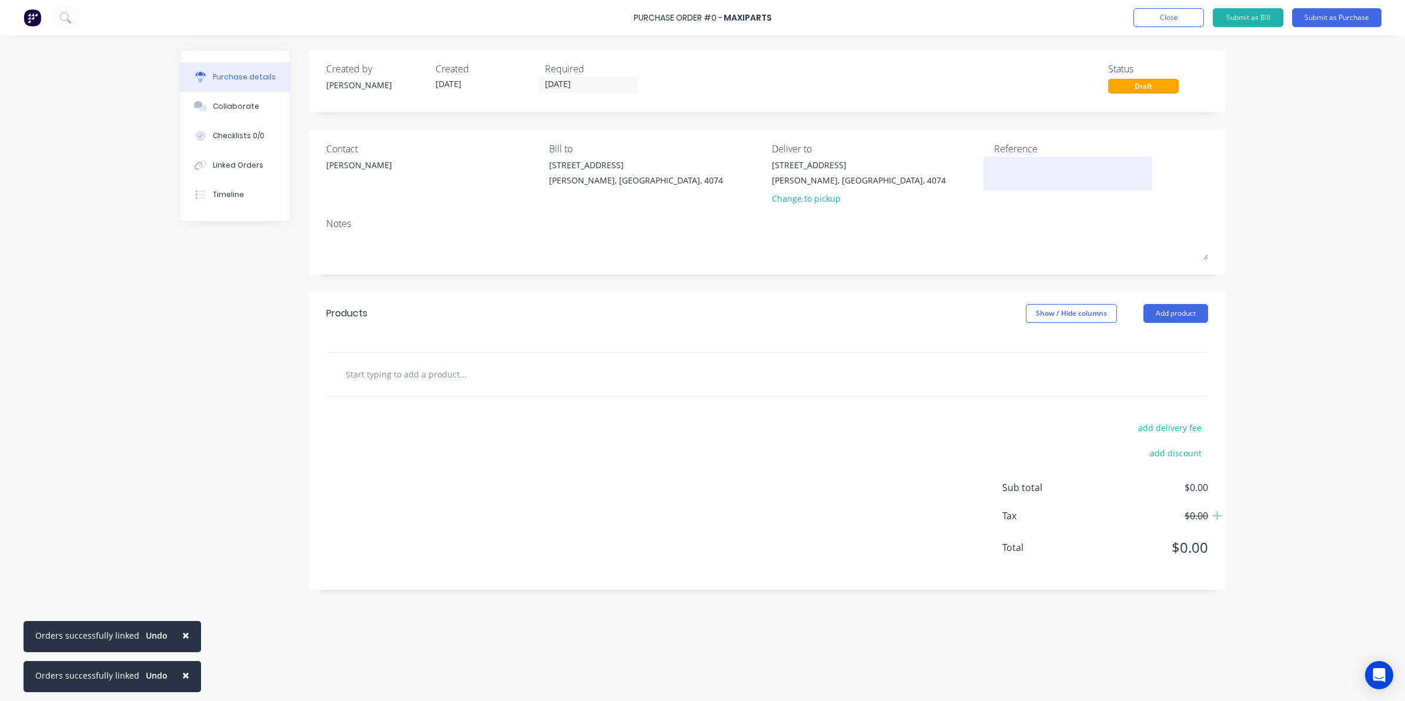
click at [1044, 188] on div at bounding box center [1067, 173] width 147 height 29
click at [1024, 166] on textarea at bounding box center [1067, 172] width 147 height 26
click at [440, 379] on input "text" at bounding box center [462, 374] width 235 height 24
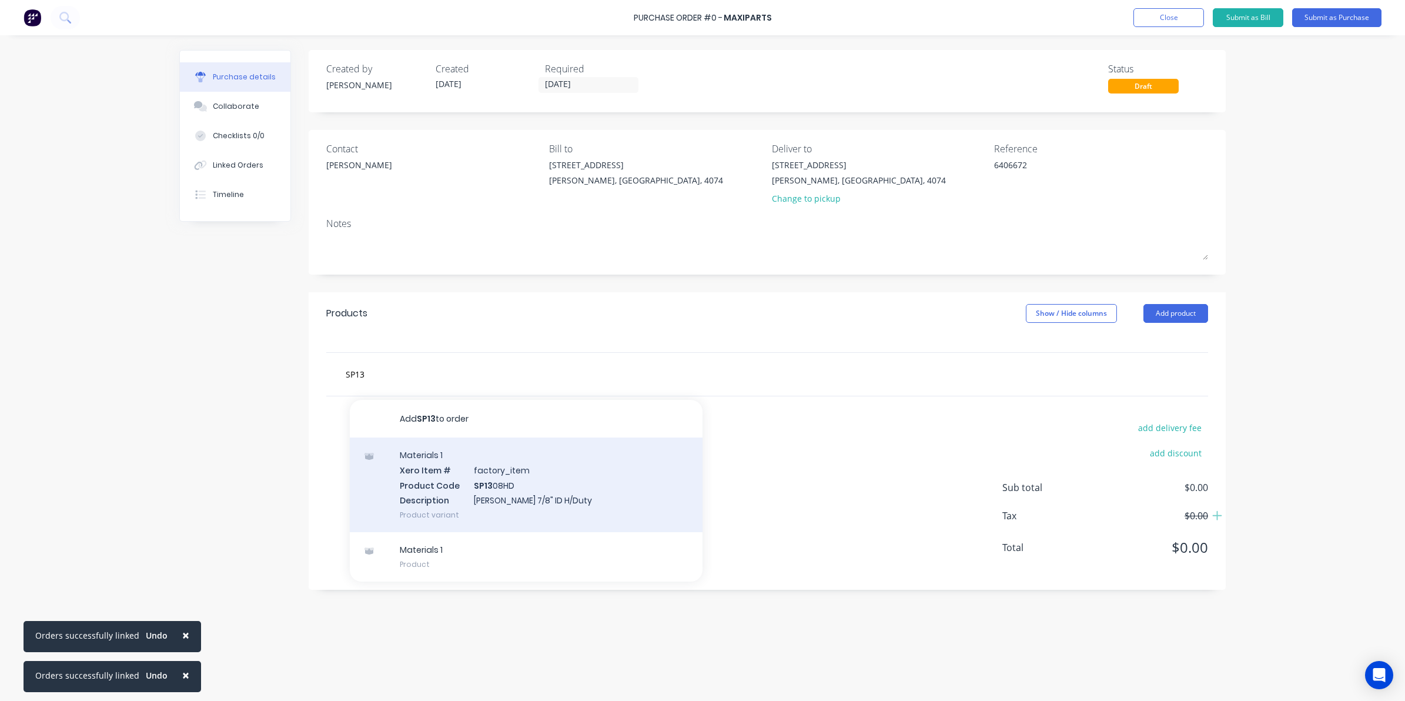
click at [475, 492] on div "Materials 1 Xero Item # factory_item Product Code SP13 08HD Description Radius …" at bounding box center [526, 484] width 353 height 95
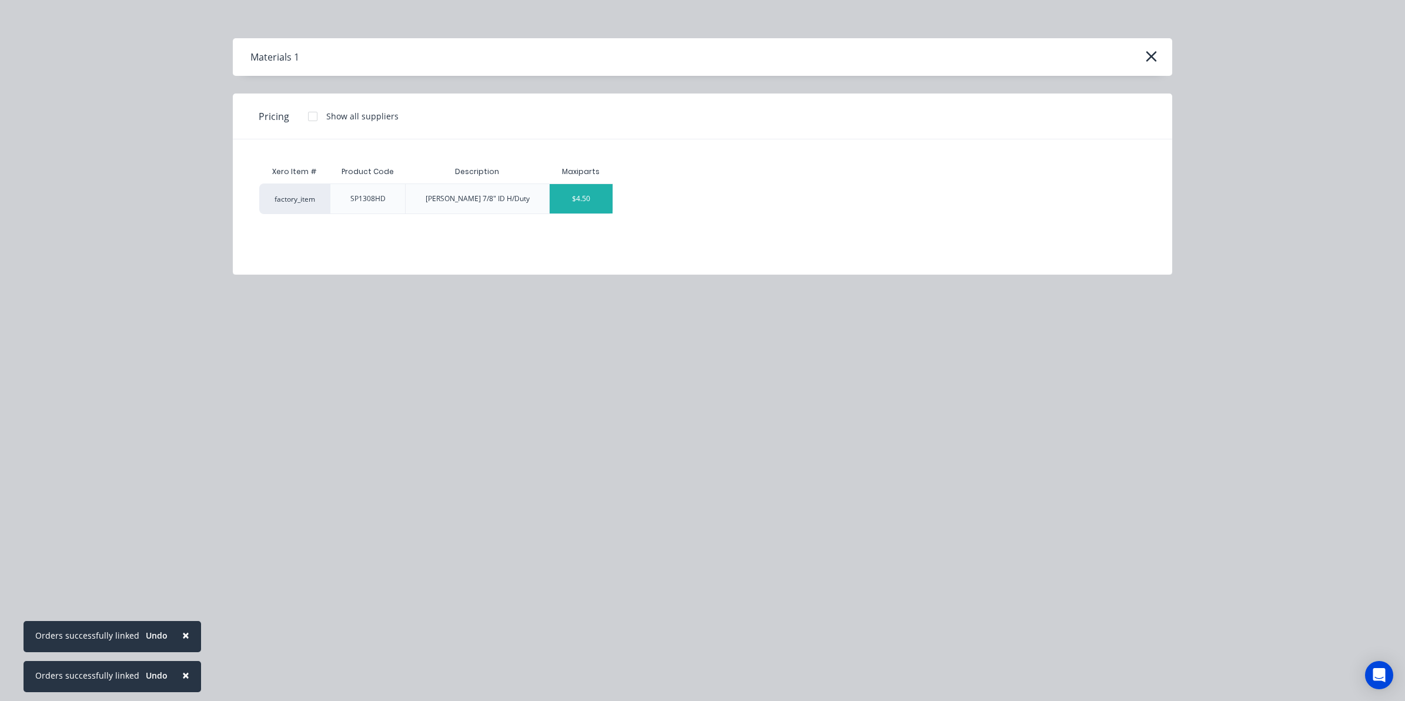
click at [597, 202] on div "$4.50" at bounding box center [581, 198] width 63 height 29
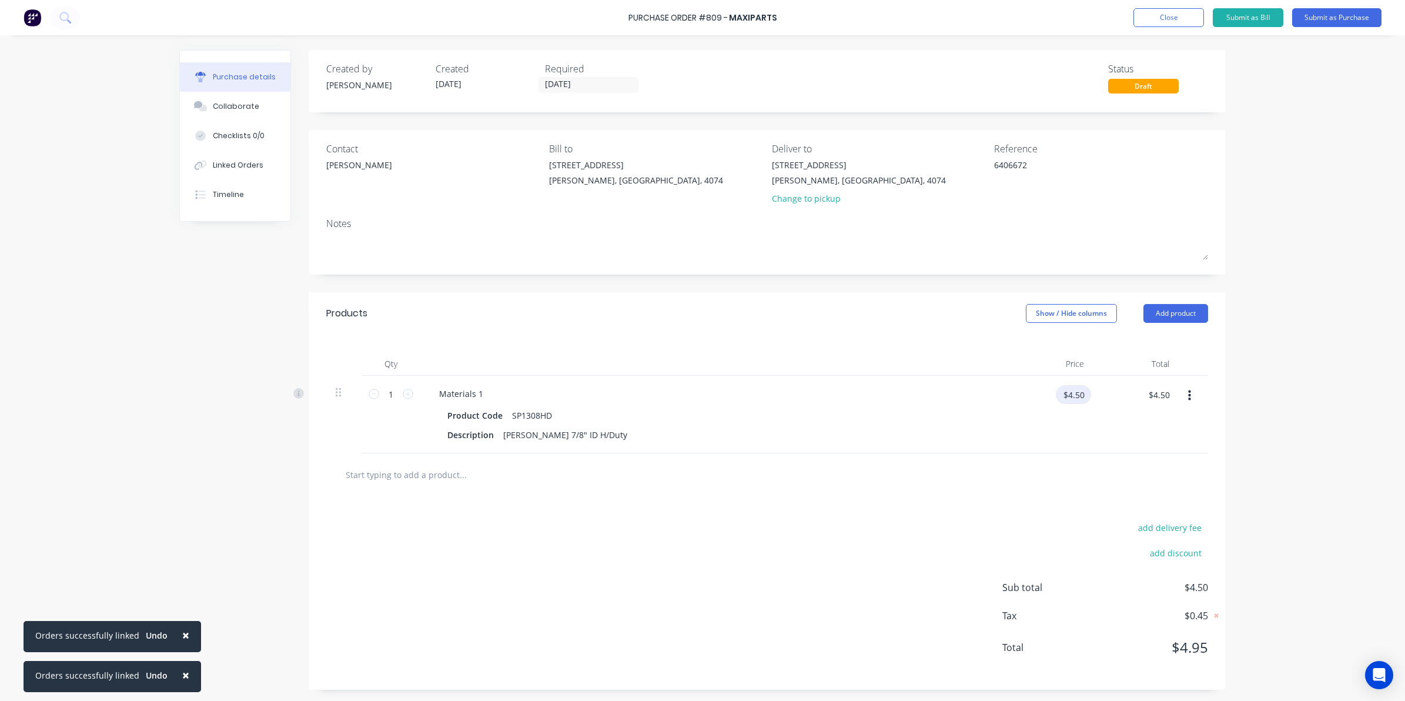
click at [1068, 395] on input "$4.50" at bounding box center [1073, 394] width 35 height 19
drag, startPoint x: 724, startPoint y: 635, endPoint x: 603, endPoint y: 486, distance: 192.7
click at [724, 634] on div "add delivery fee add discount Sub total $4.00 Tax $0.40 Total $4.40" at bounding box center [767, 592] width 917 height 193
click at [394, 392] on input "1" at bounding box center [391, 394] width 24 height 18
click at [366, 550] on div "add delivery fee add discount Sub total $80.00 Tax $8.00 Total $88.00" at bounding box center [767, 592] width 917 height 193
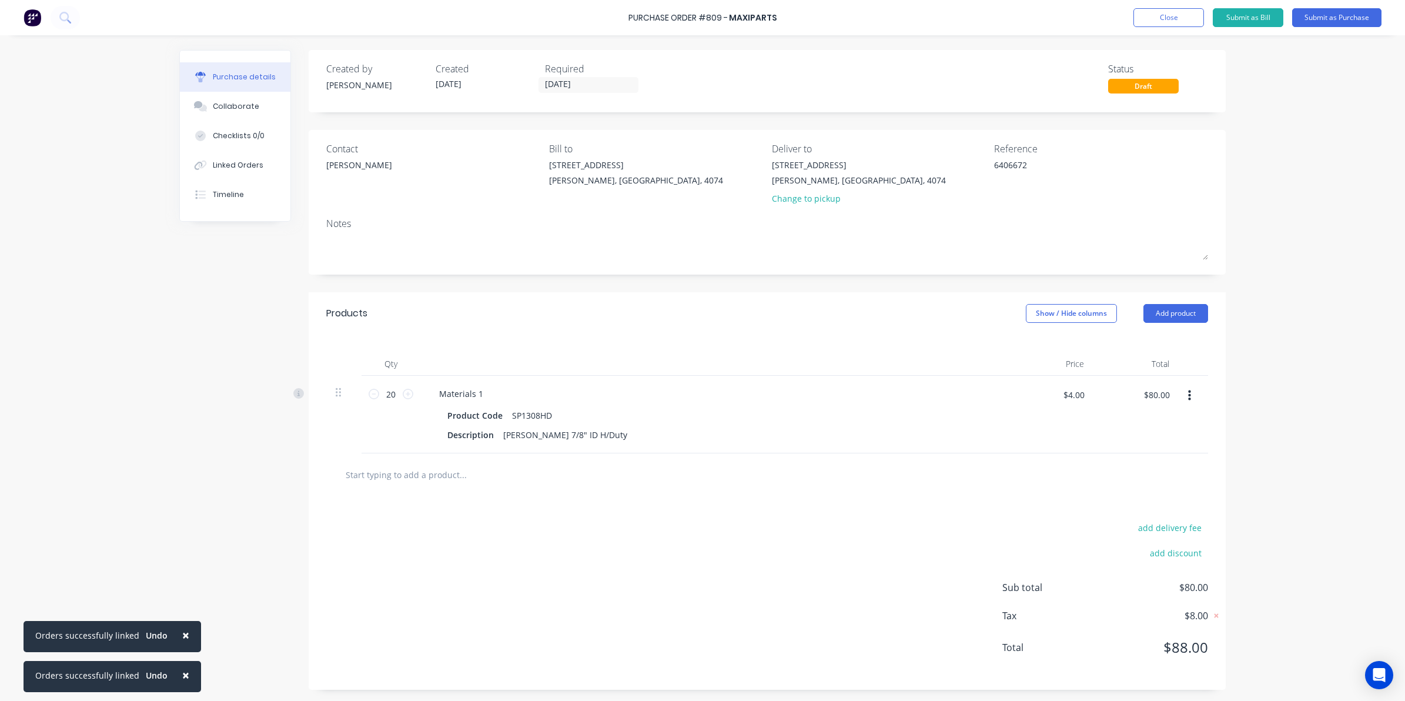
click at [368, 492] on div at bounding box center [767, 474] width 882 height 43
click at [362, 480] on input "text" at bounding box center [462, 475] width 235 height 24
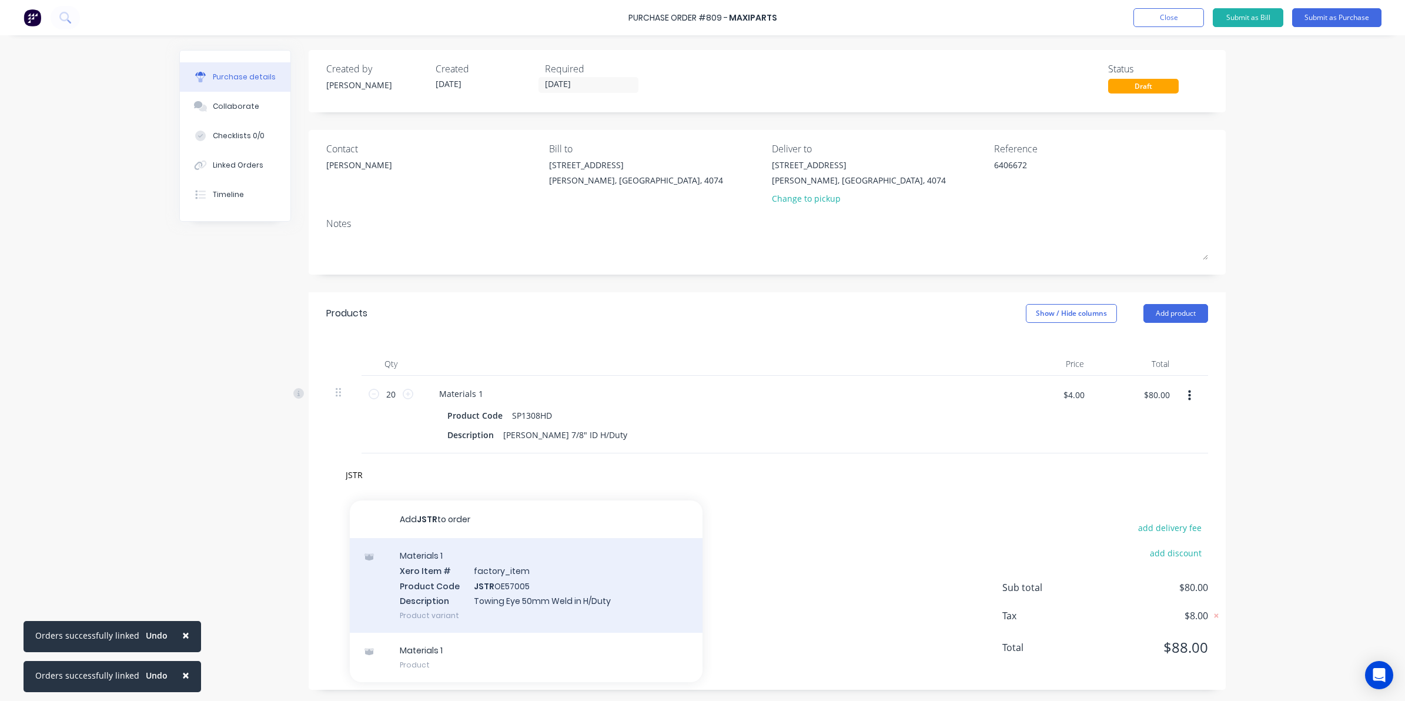
click at [551, 587] on div "Materials 1 Xero Item # factory_item Product Code JSTR OE57005 Description Towi…" at bounding box center [526, 585] width 353 height 95
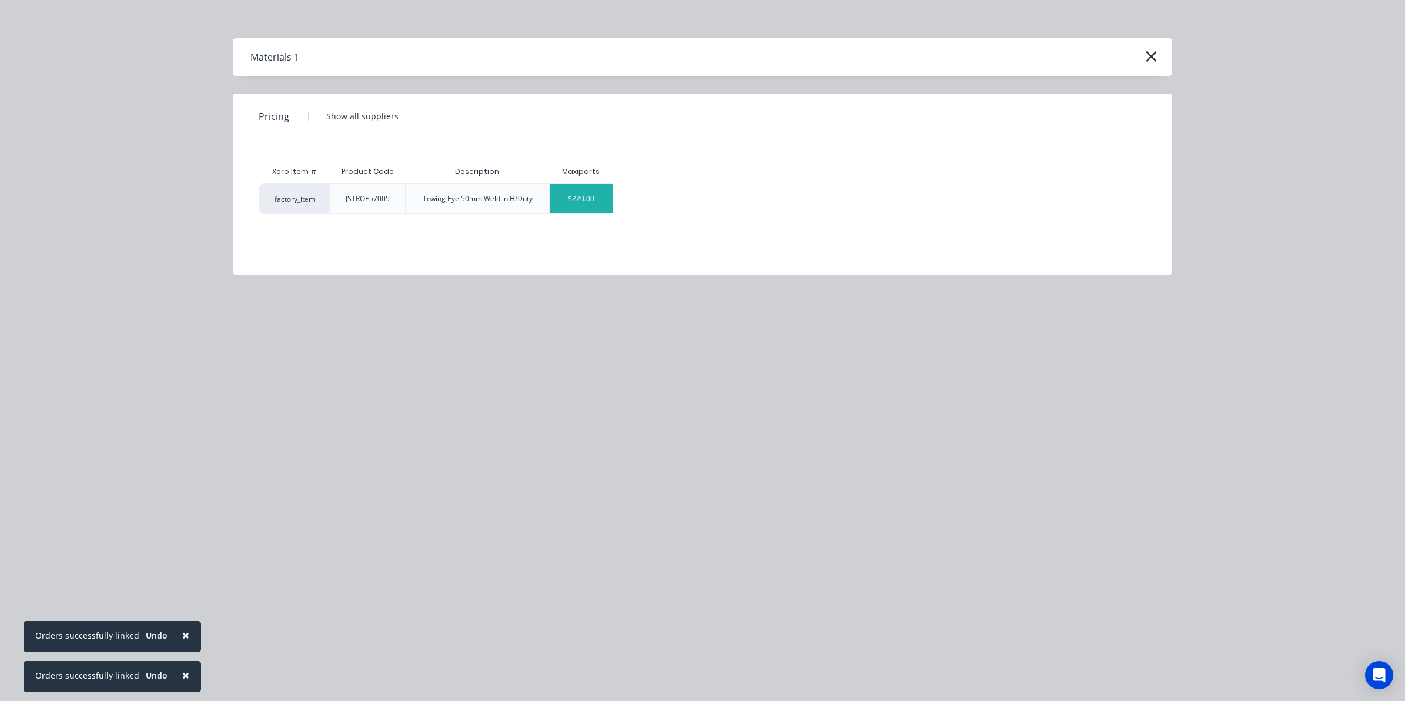
click at [560, 201] on div "$220.00" at bounding box center [581, 198] width 63 height 29
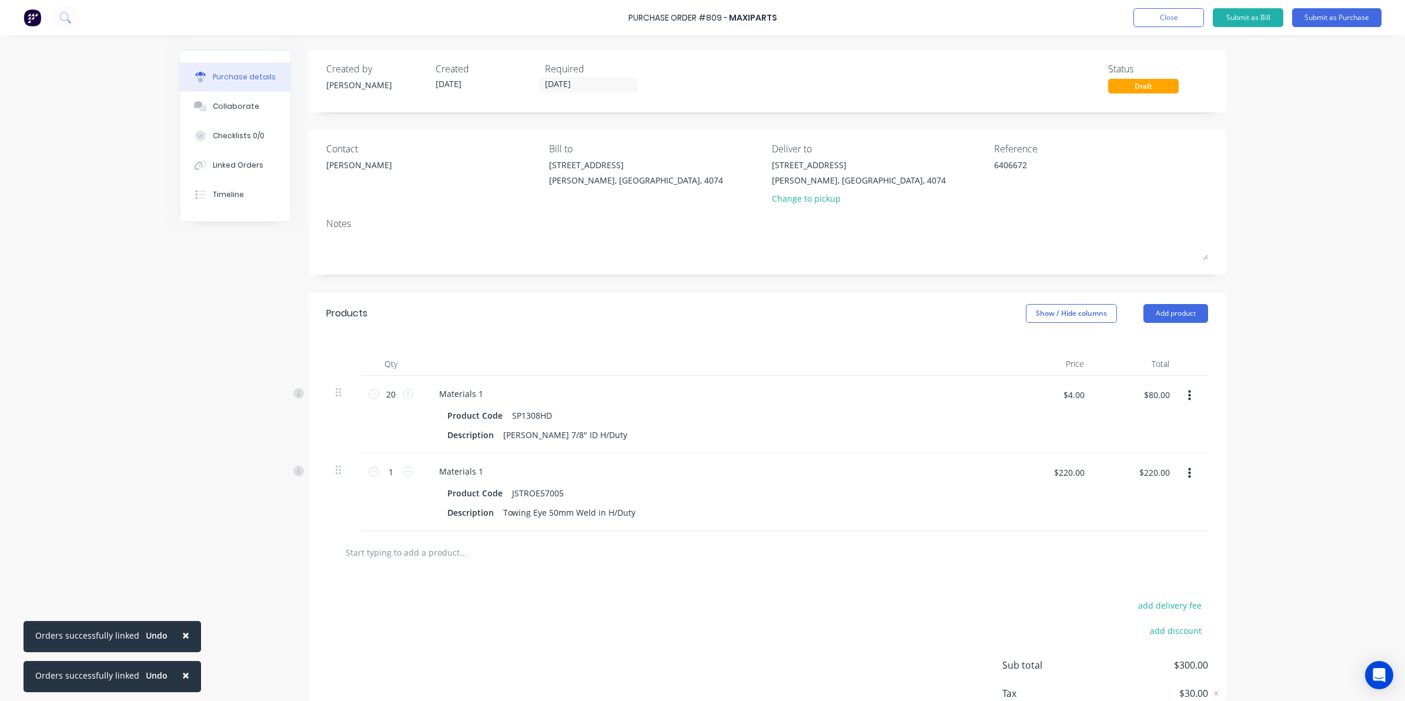
click at [425, 562] on input "text" at bounding box center [462, 552] width 235 height 24
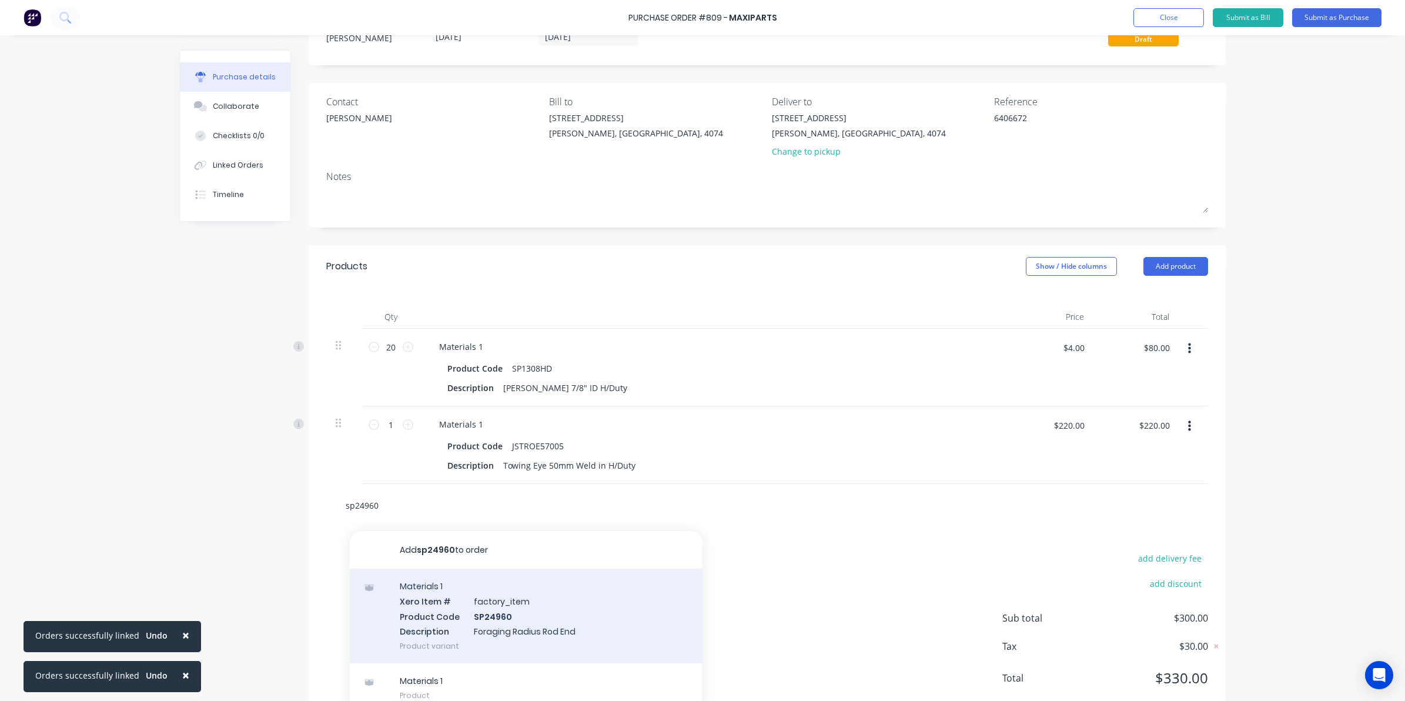
scroll to position [74, 0]
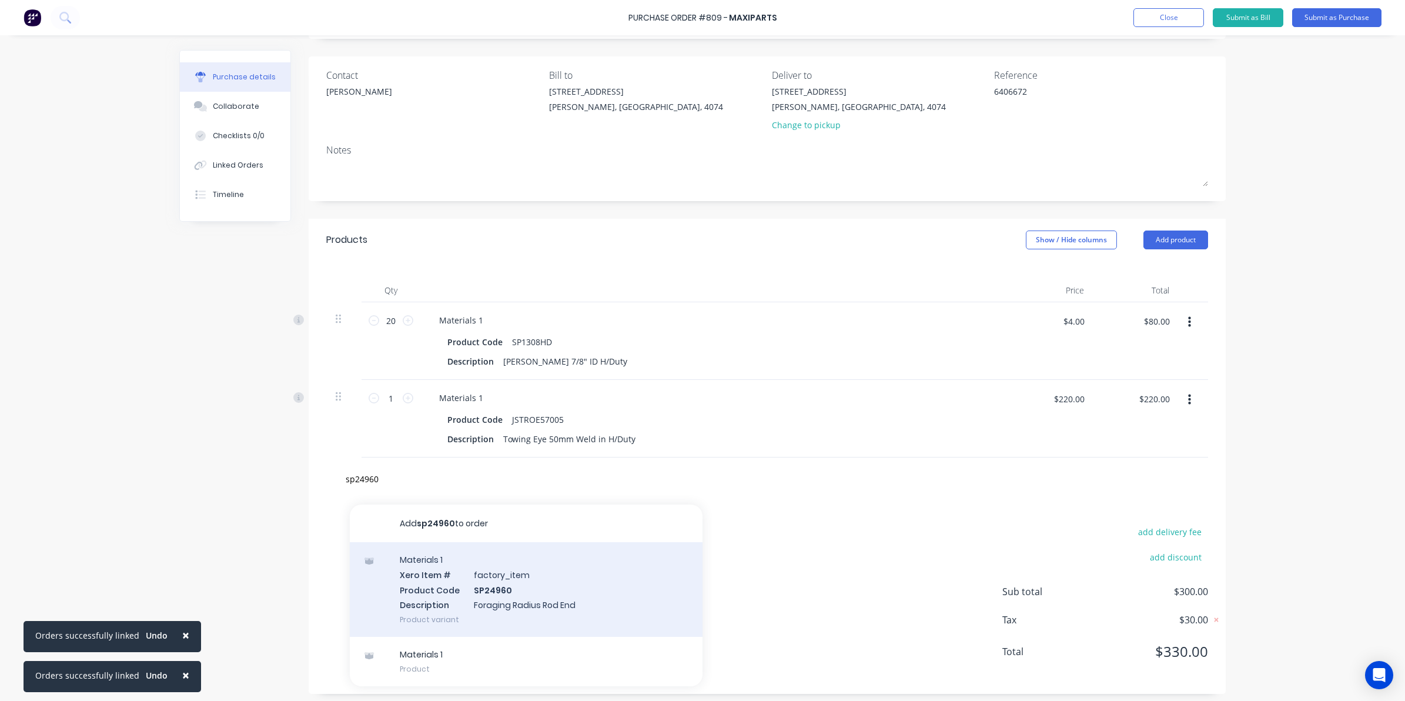
click at [509, 580] on div "Materials 1 Xero Item # factory_item Product Code SP24960 Description Foraging …" at bounding box center [526, 589] width 353 height 95
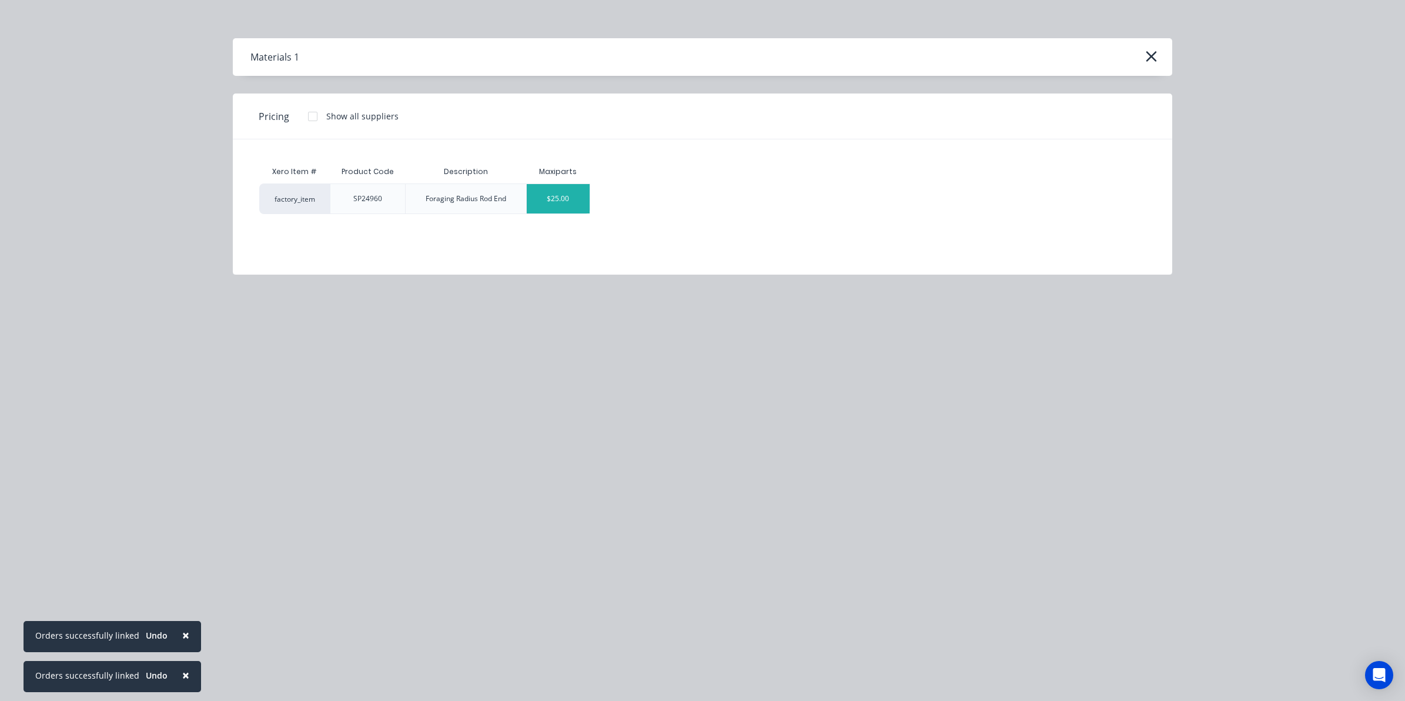
click at [547, 205] on div "$25.00" at bounding box center [558, 198] width 63 height 29
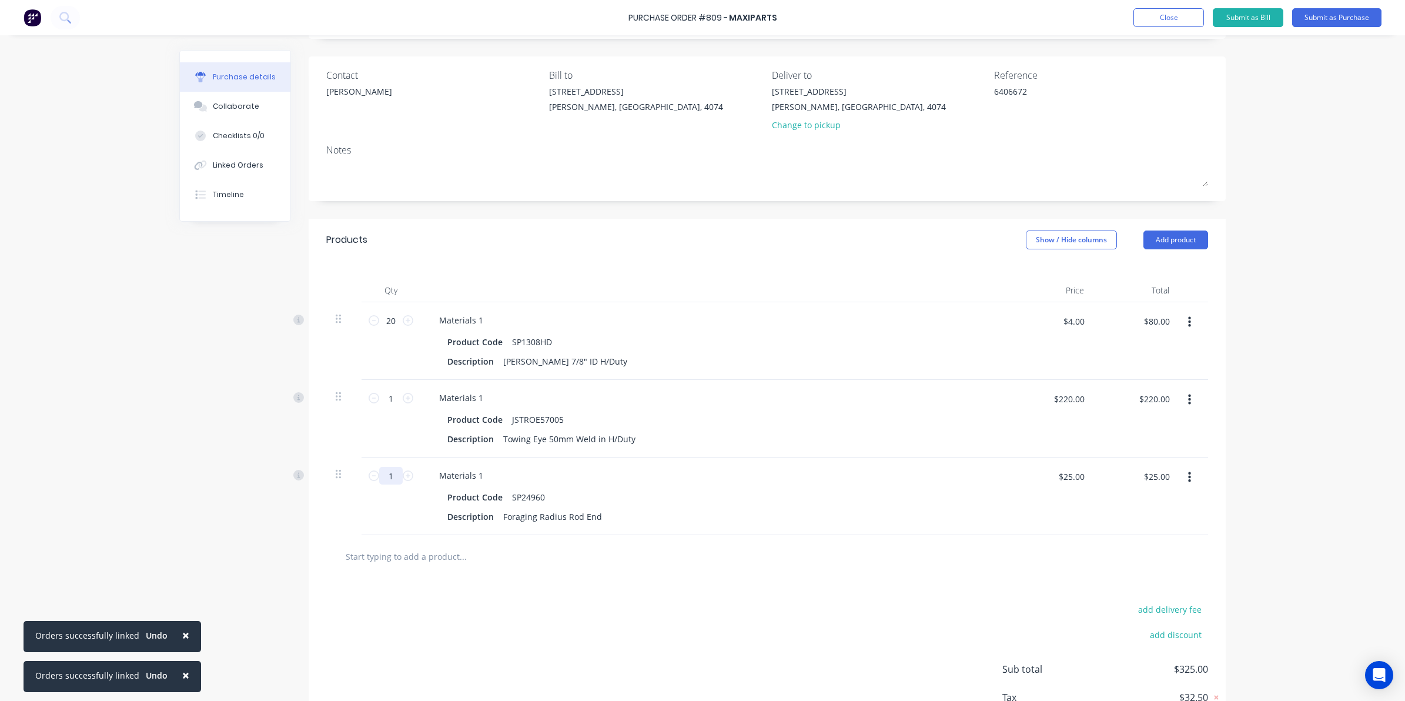
click at [389, 472] on input "1" at bounding box center [391, 476] width 24 height 18
click at [533, 624] on div "add delivery fee add discount Sub total $700.00 Tax $70.00 Total $770.00" at bounding box center [767, 674] width 917 height 193
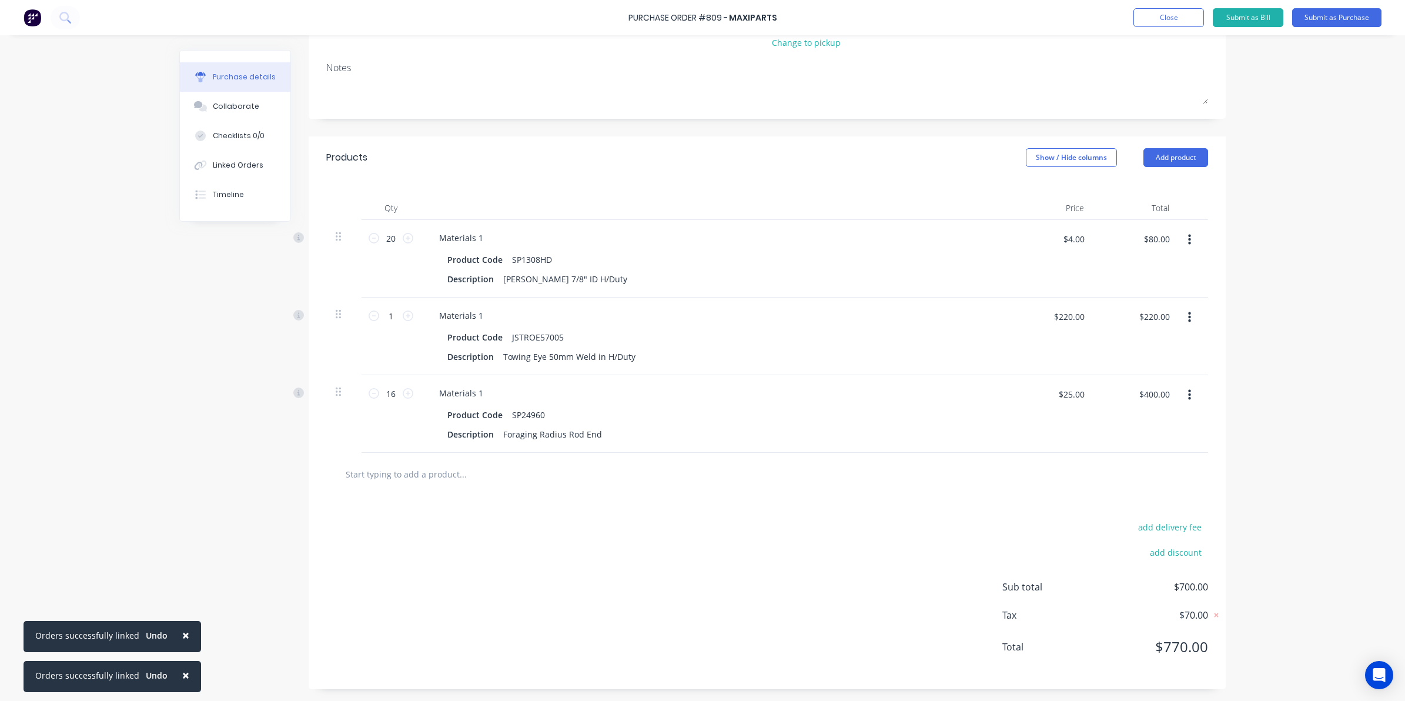
scroll to position [157, 0]
click at [391, 388] on input "16" at bounding box center [391, 394] width 24 height 18
click at [516, 577] on div "add delivery fee add discount Sub total $650.00 Tax $65.00 Total $715.00" at bounding box center [767, 592] width 917 height 193
click at [501, 674] on div "add delivery fee add discount Sub total $650.00 Tax $65.00 Total $715.00" at bounding box center [767, 592] width 917 height 193
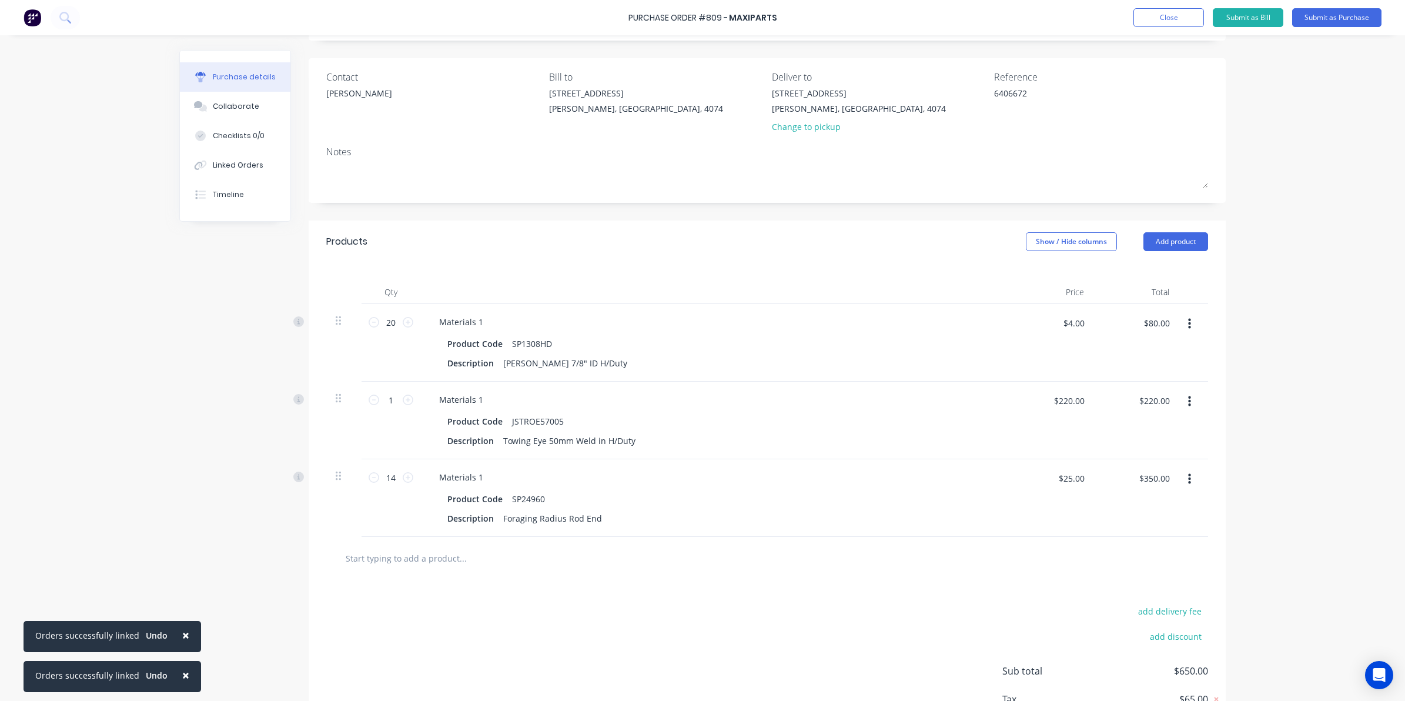
scroll to position [0, 0]
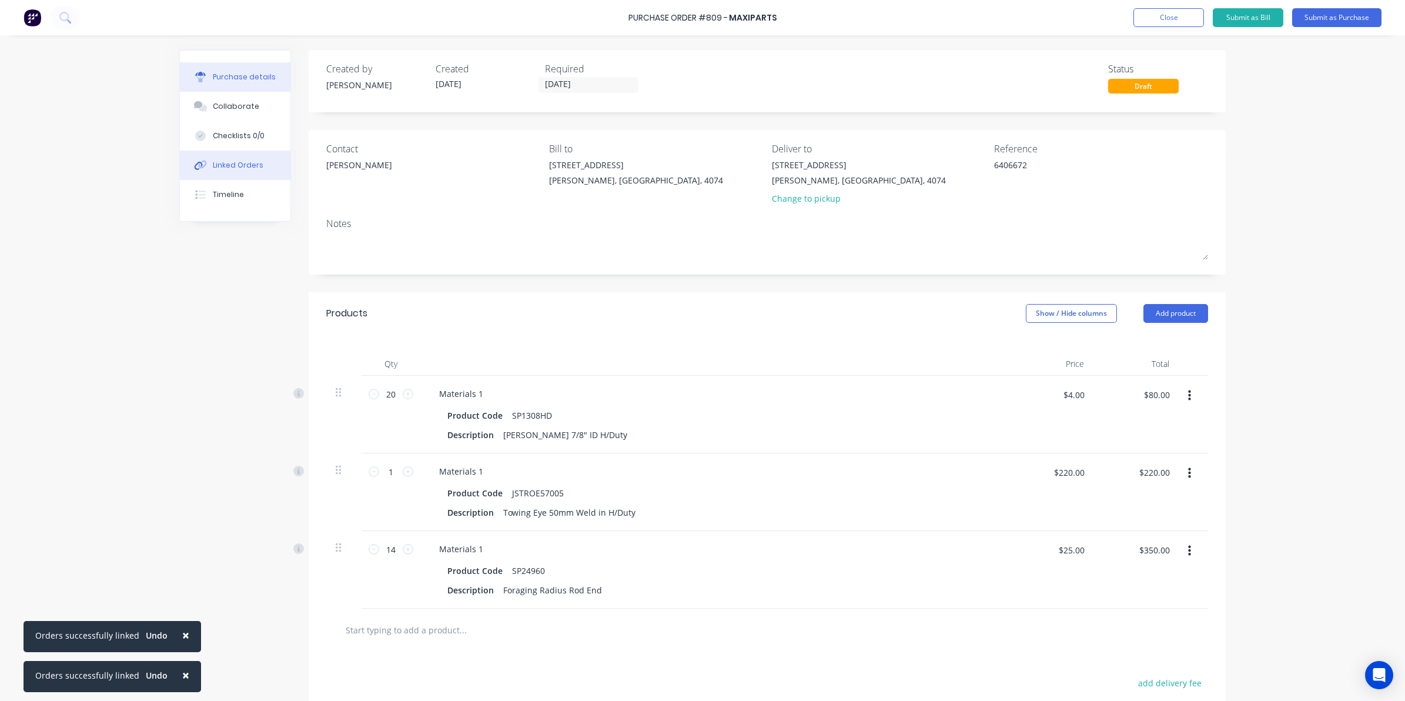
click at [215, 160] on div "Linked Orders" at bounding box center [238, 165] width 51 height 11
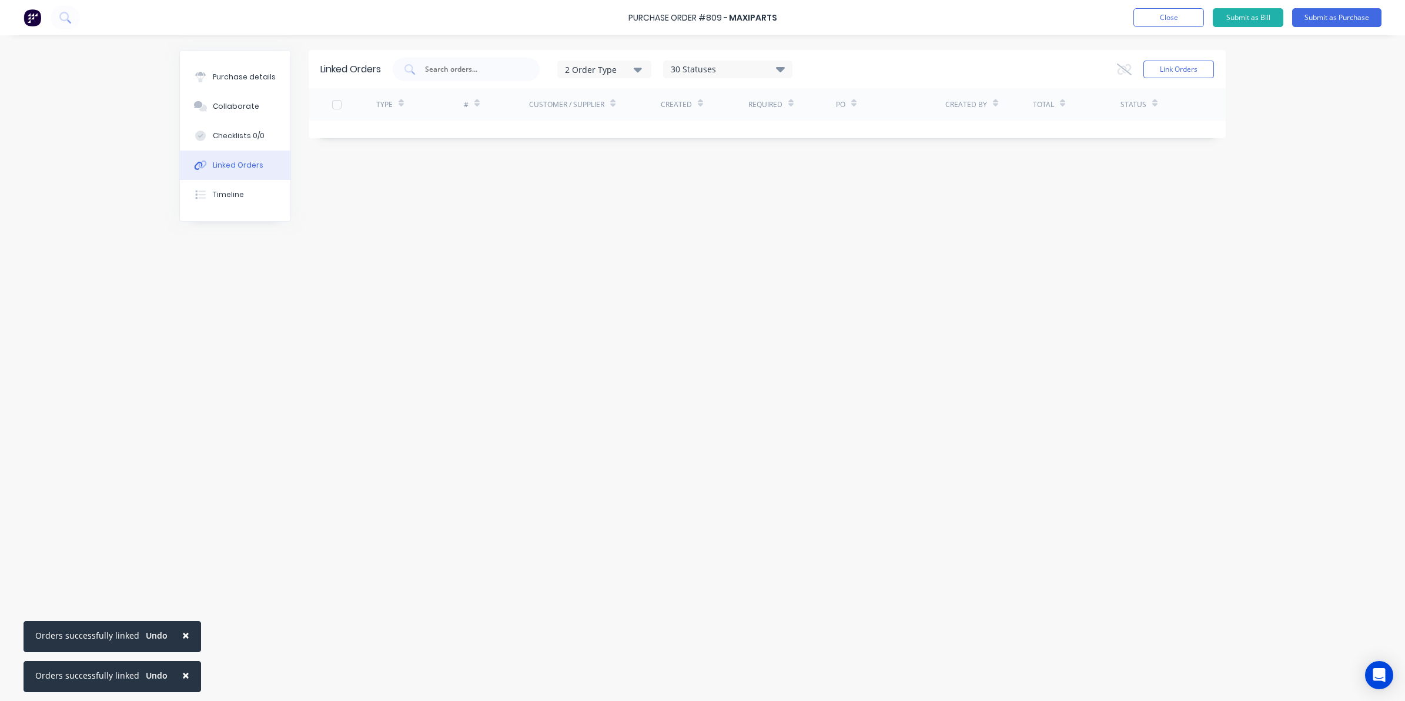
click at [218, 62] on div "Purchase details Collaborate Checklists 0/0 Linked Orders Timeline" at bounding box center [235, 136] width 111 height 171
click at [227, 68] on button "Purchase details" at bounding box center [235, 76] width 111 height 29
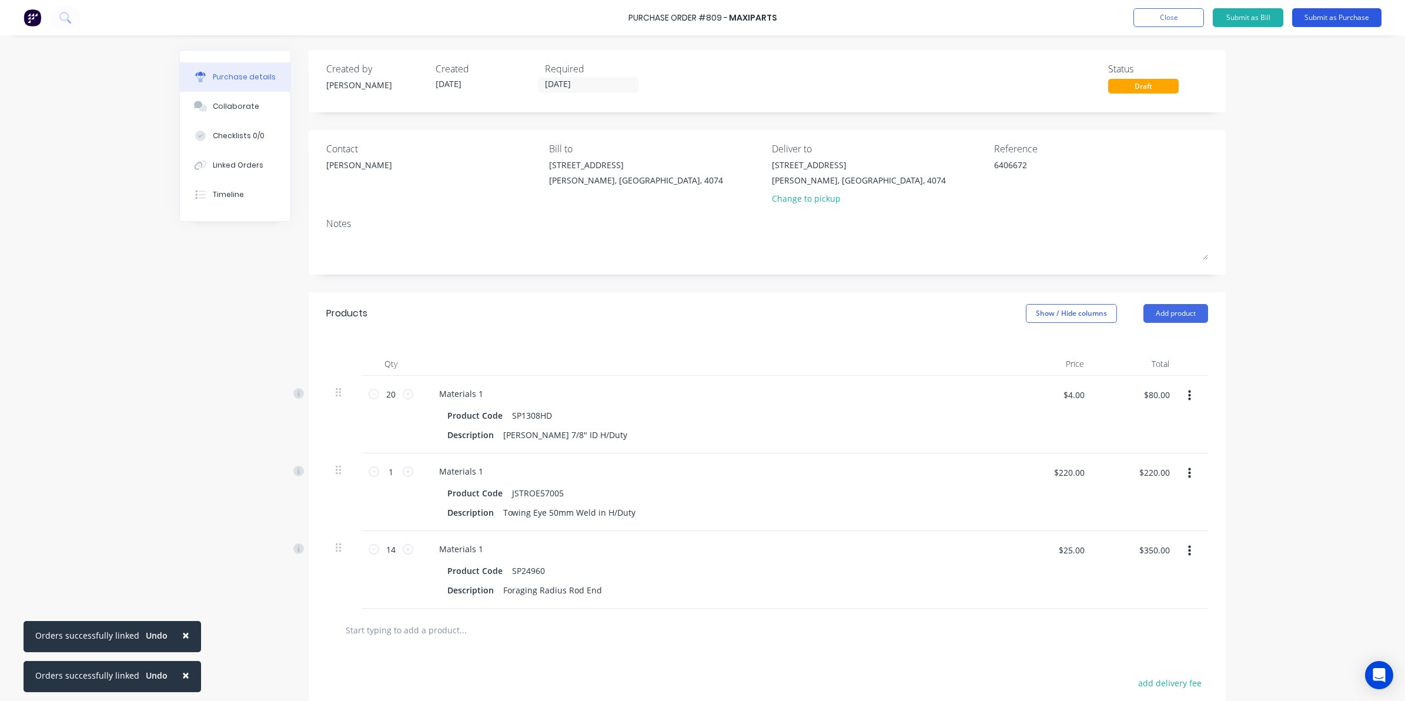
click at [1329, 22] on button "Submit as Purchase" at bounding box center [1336, 17] width 89 height 19
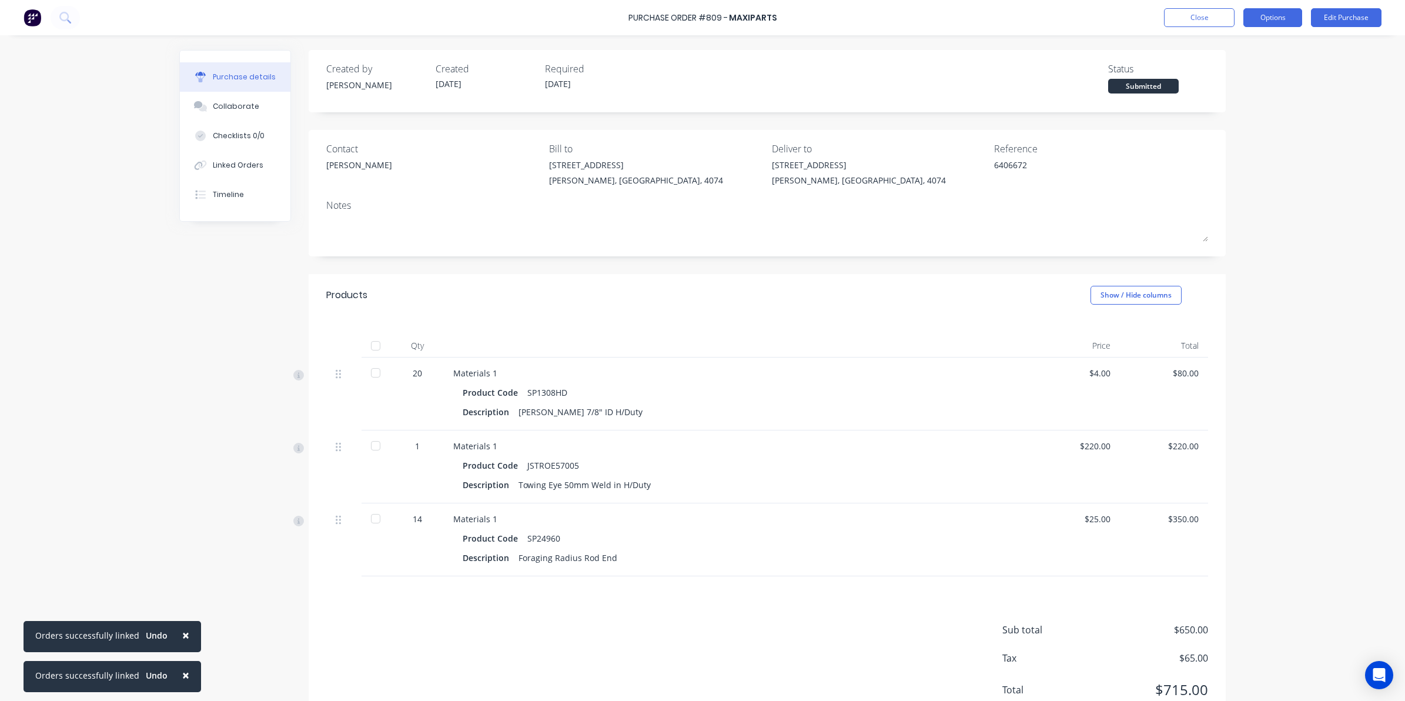
click at [1273, 19] on button "Options" at bounding box center [1273, 17] width 59 height 19
click at [1239, 72] on div "Convert to Bill" at bounding box center [1246, 71] width 91 height 17
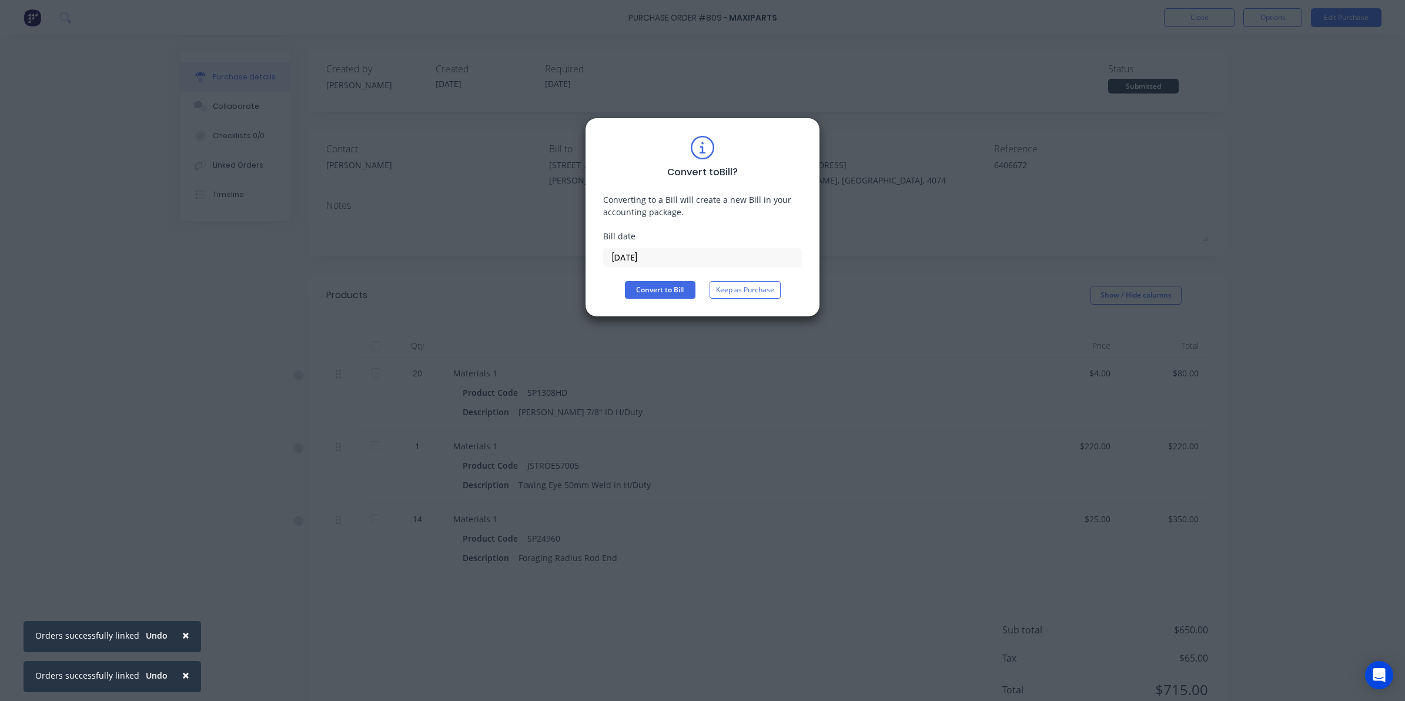
click at [662, 256] on input "[DATE]" at bounding box center [703, 258] width 198 height 18
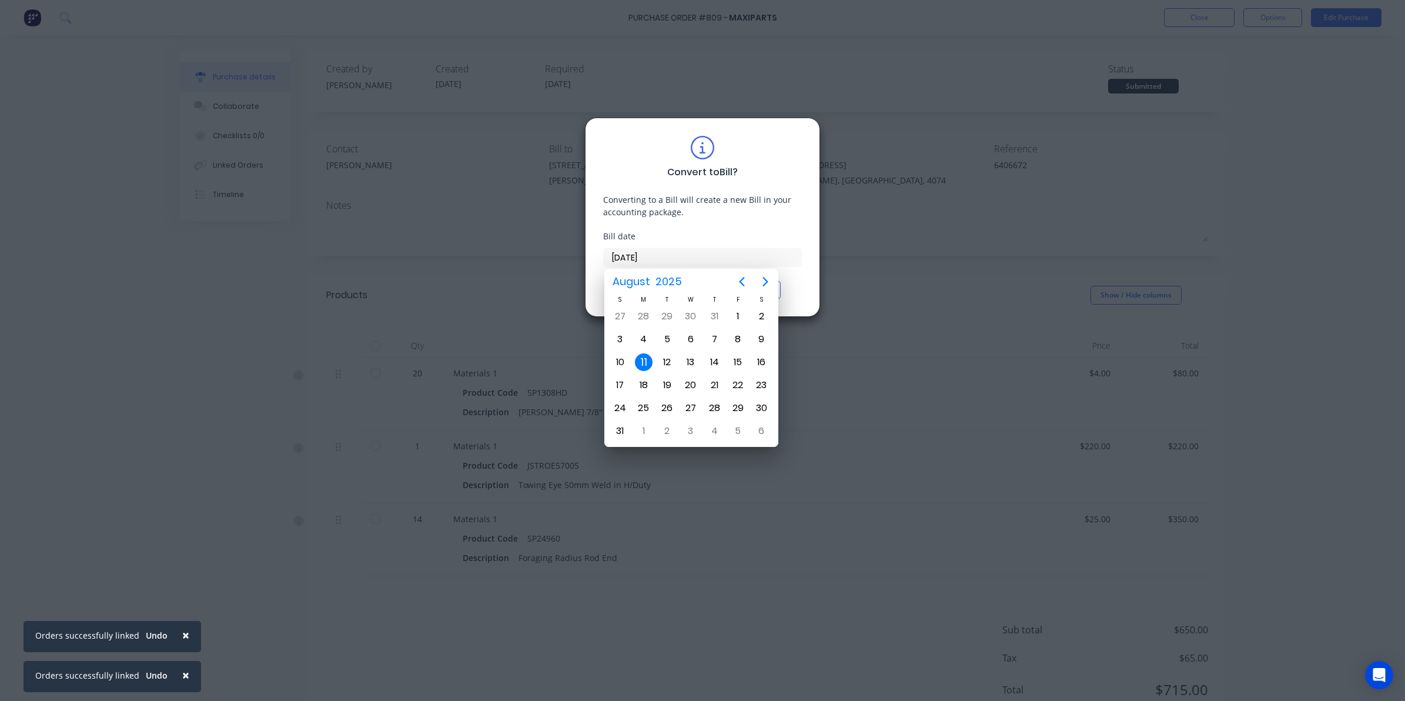
click at [642, 363] on div "11" at bounding box center [644, 362] width 18 height 18
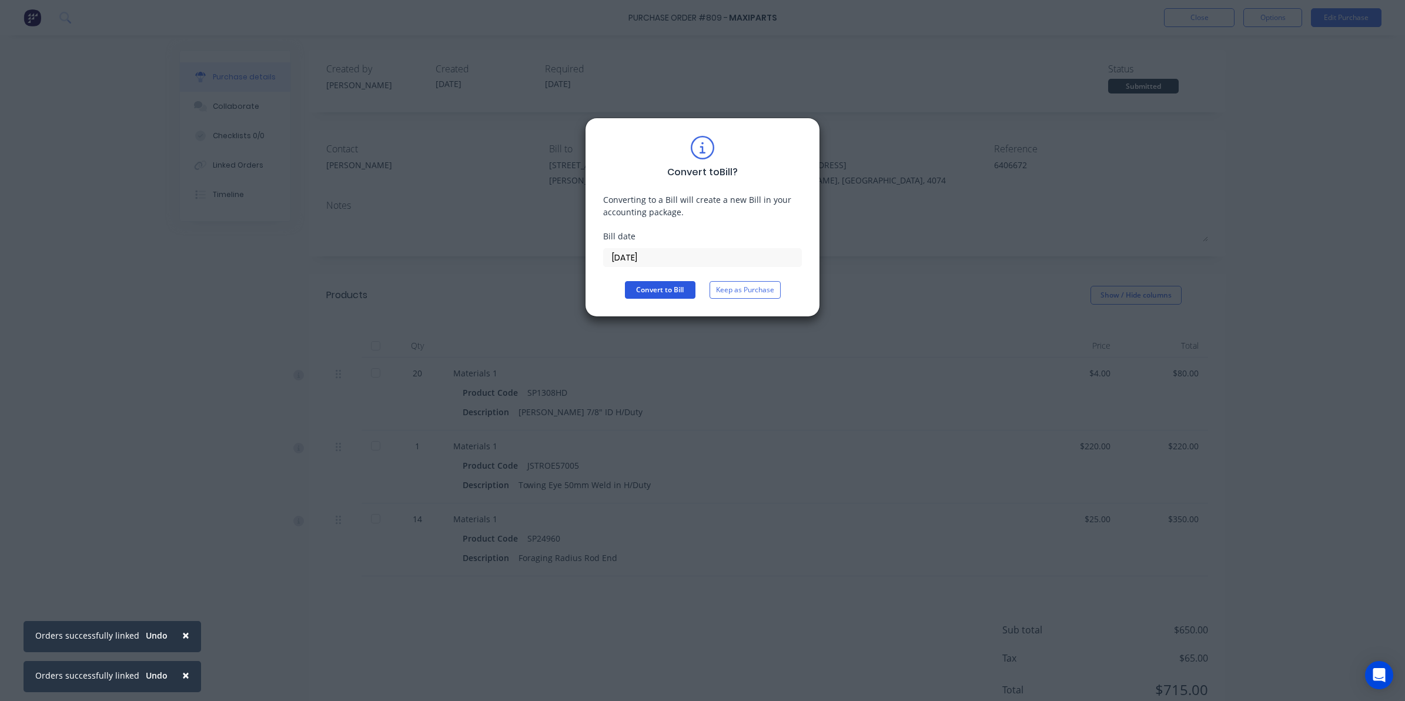
click at [639, 289] on button "Convert to Bill" at bounding box center [660, 290] width 71 height 18
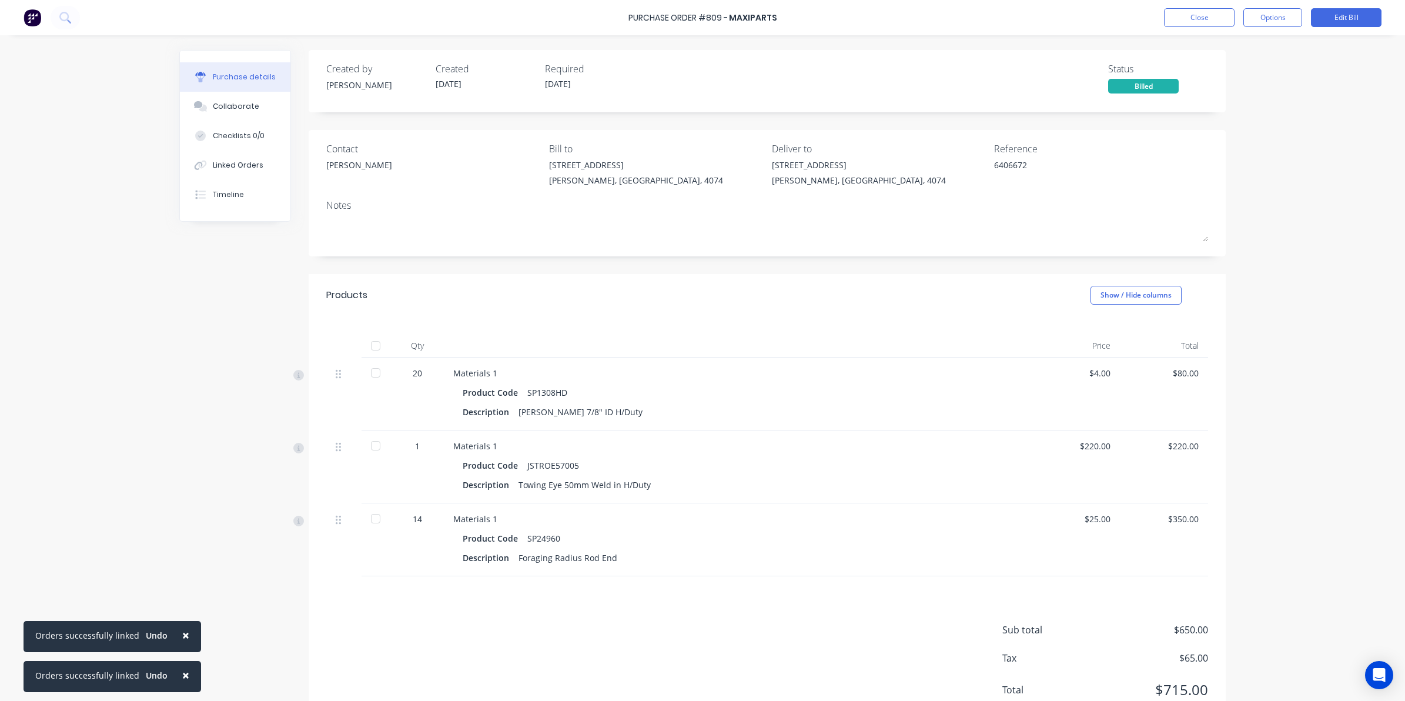
click at [168, 399] on div "Purchase details Collaborate Checklists 0/0 Linked Orders Timeline Created by […" at bounding box center [703, 333] width 1070 height 642
click at [364, 347] on div at bounding box center [376, 346] width 24 height 24
click at [1224, 19] on button "Close" at bounding box center [1199, 17] width 71 height 19
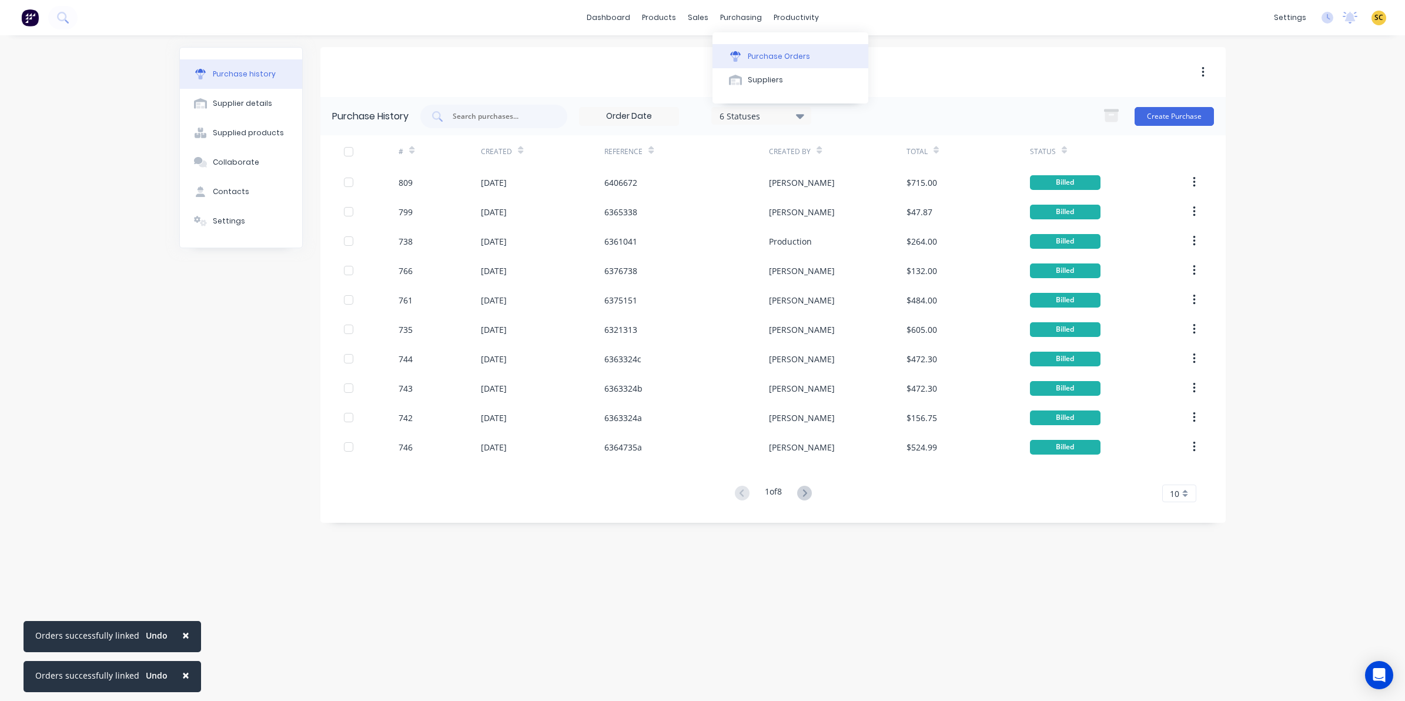
click at [791, 54] on div "Purchase Orders" at bounding box center [779, 56] width 62 height 11
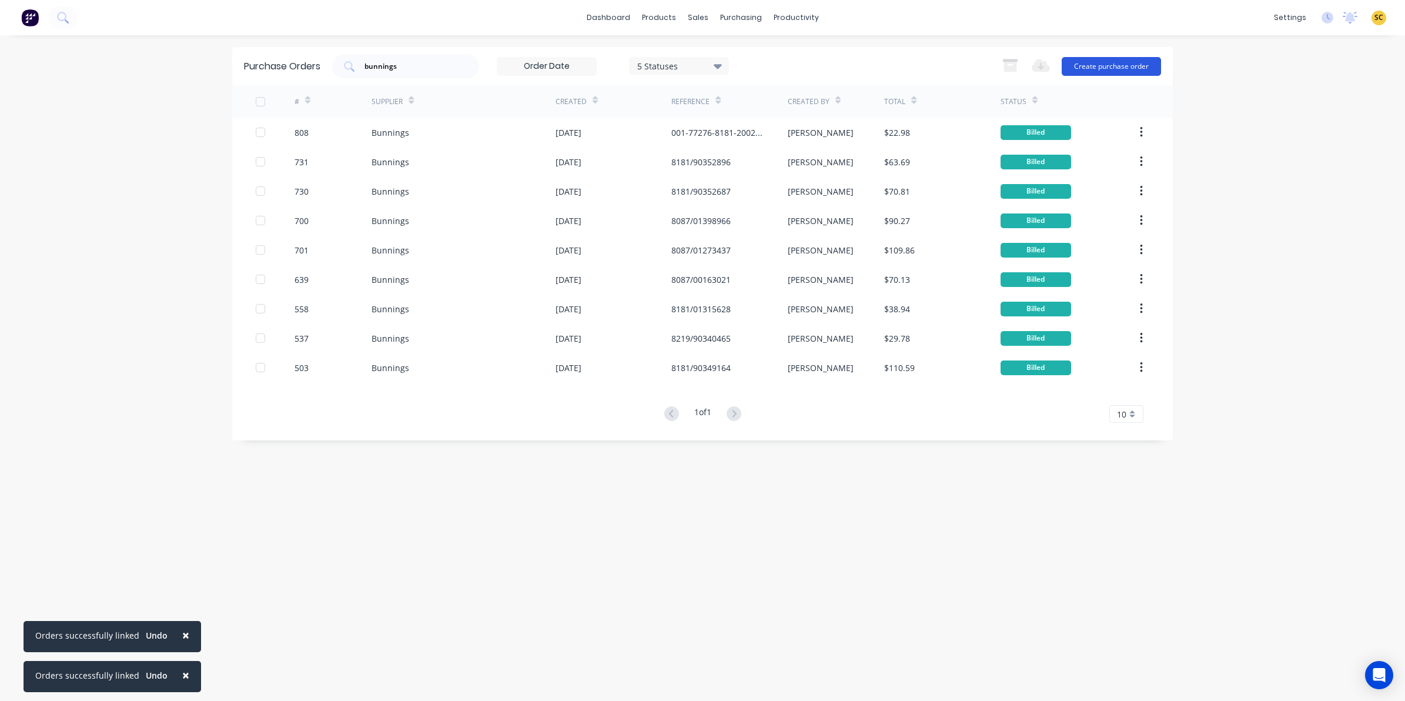
click at [1118, 66] on button "Create purchase order" at bounding box center [1111, 66] width 99 height 19
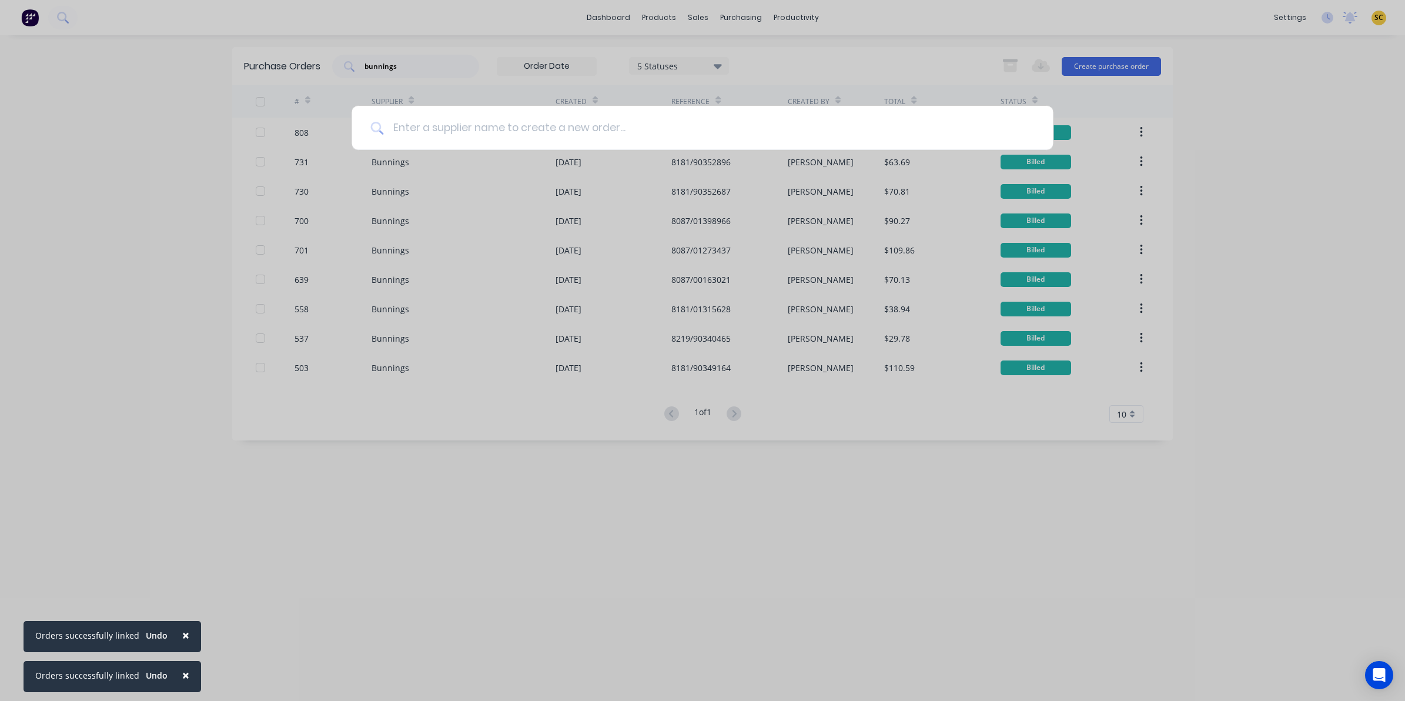
click at [489, 129] on input at bounding box center [708, 128] width 651 height 44
click at [421, 130] on input at bounding box center [708, 128] width 651 height 44
click at [650, 457] on div at bounding box center [702, 350] width 1405 height 701
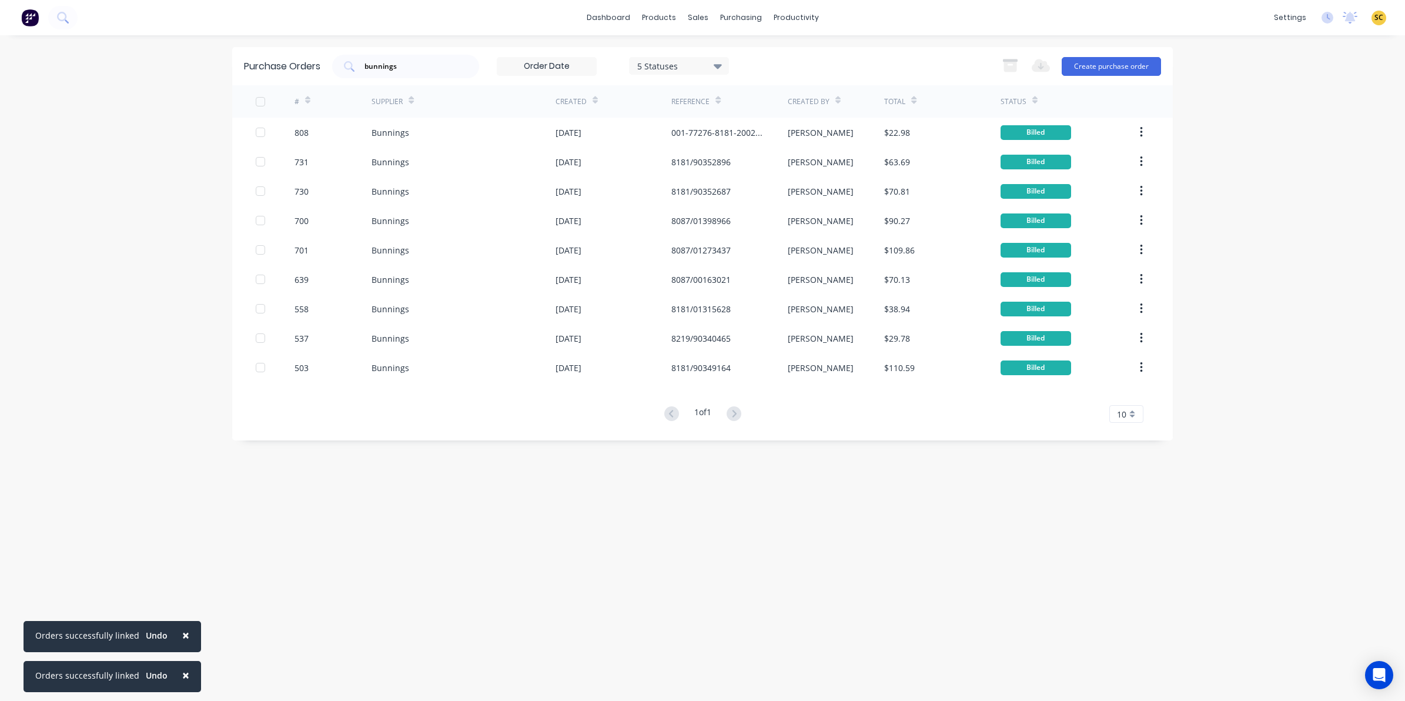
click at [295, 612] on div "Purchase Orders bunnings 5 Statuses 5 Statuses Export to Excel (XLSX) Create pu…" at bounding box center [702, 368] width 941 height 642
drag, startPoint x: 416, startPoint y: 69, endPoint x: 242, endPoint y: 69, distance: 174.0
click at [242, 69] on div "Purchase Orders bunnings 5 Statuses 5 Statuses Export to Excel (XLSX) Create pu…" at bounding box center [702, 66] width 941 height 38
click at [597, 553] on div "Purchase Orders 5 Statuses 5 Statuses Export to Excel (XLSX) Create purchase or…" at bounding box center [702, 368] width 941 height 642
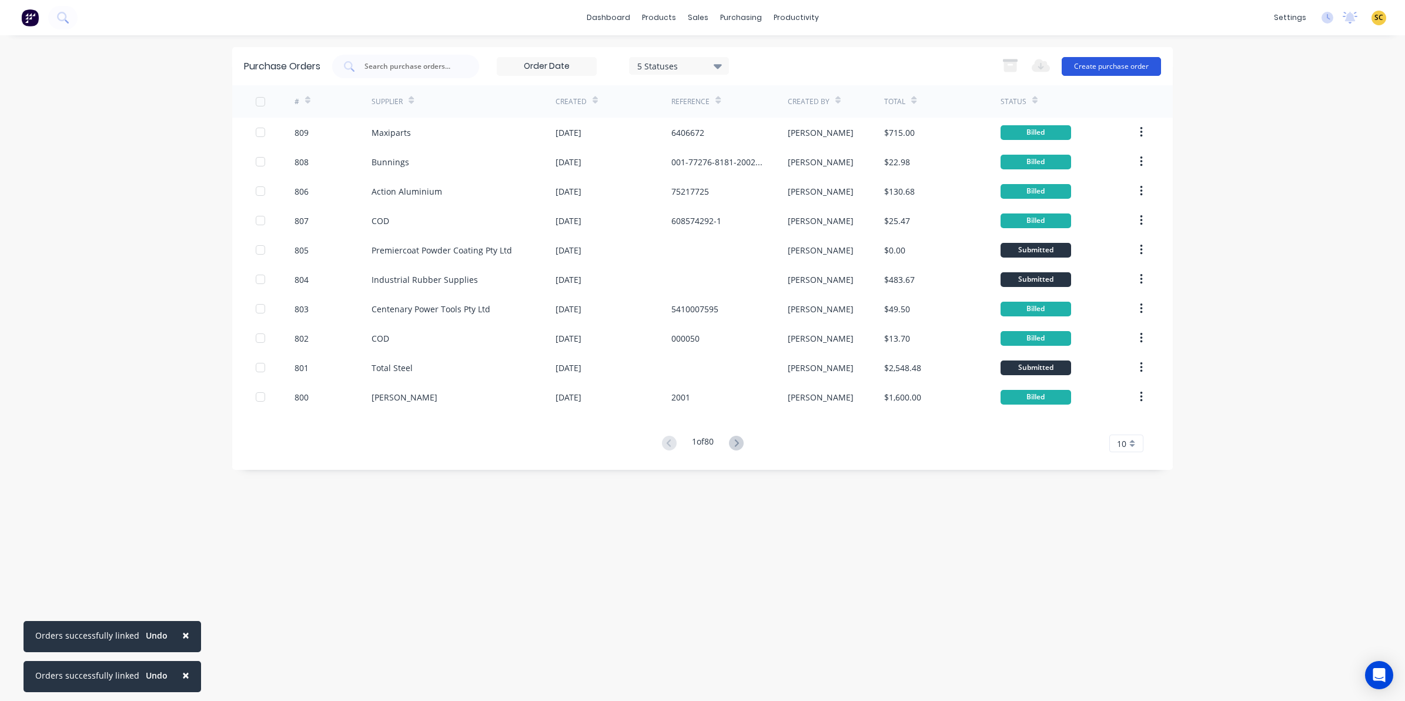
click at [1129, 65] on button "Create purchase order" at bounding box center [1111, 66] width 99 height 19
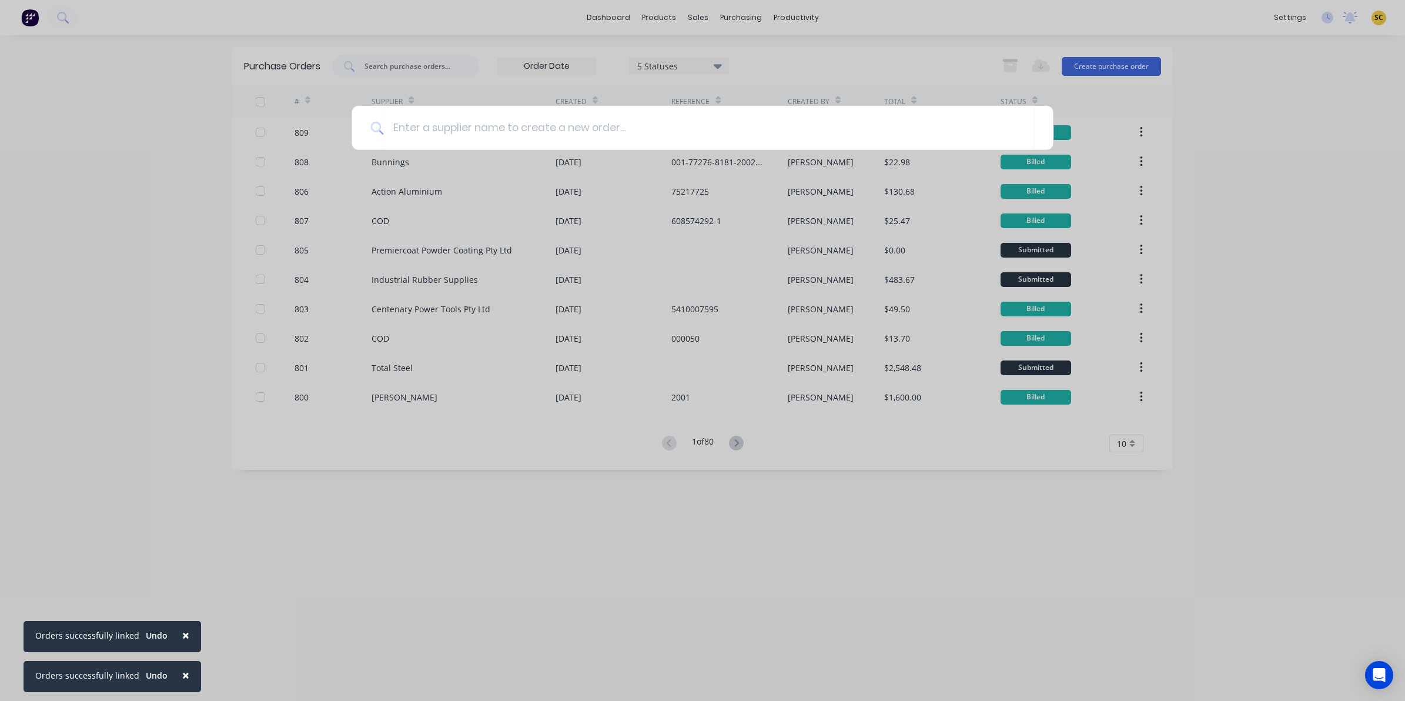
click at [1294, 172] on div at bounding box center [702, 350] width 1405 height 701
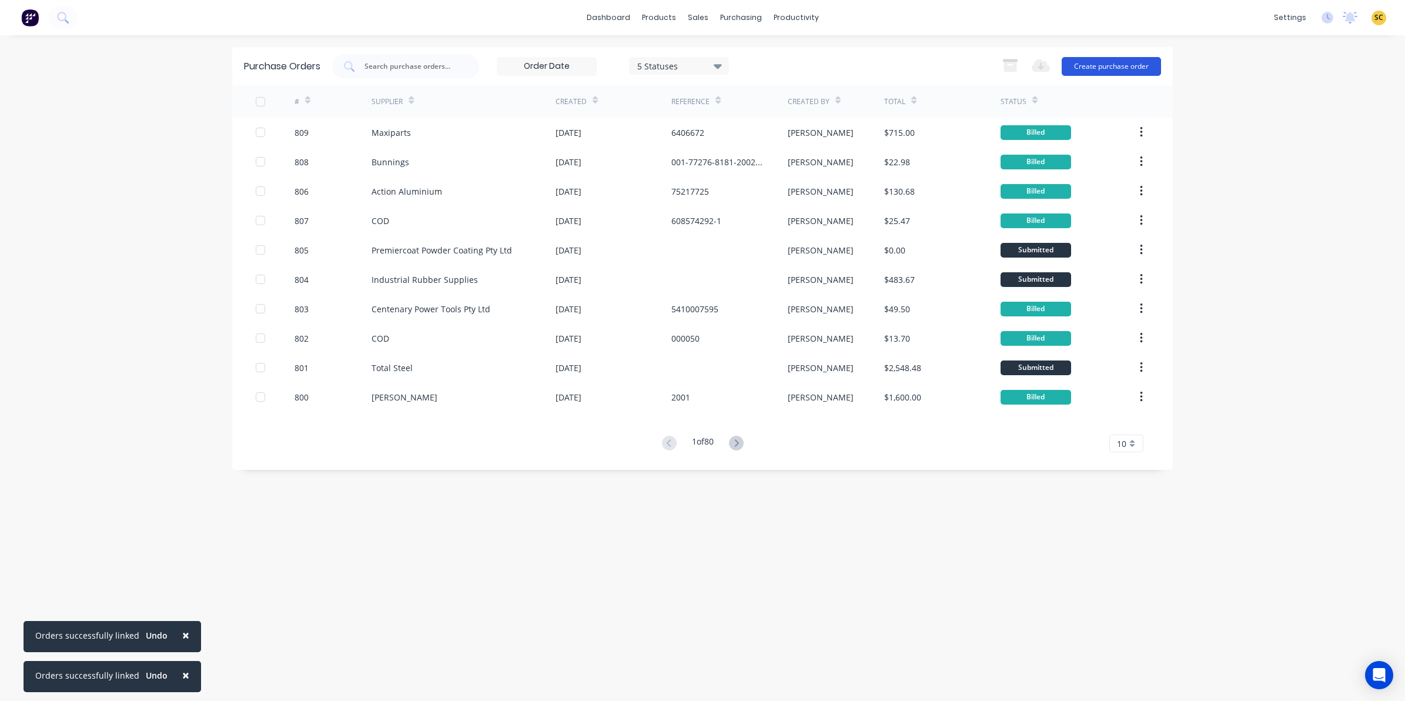
click at [1110, 59] on button "Create purchase order" at bounding box center [1111, 66] width 99 height 19
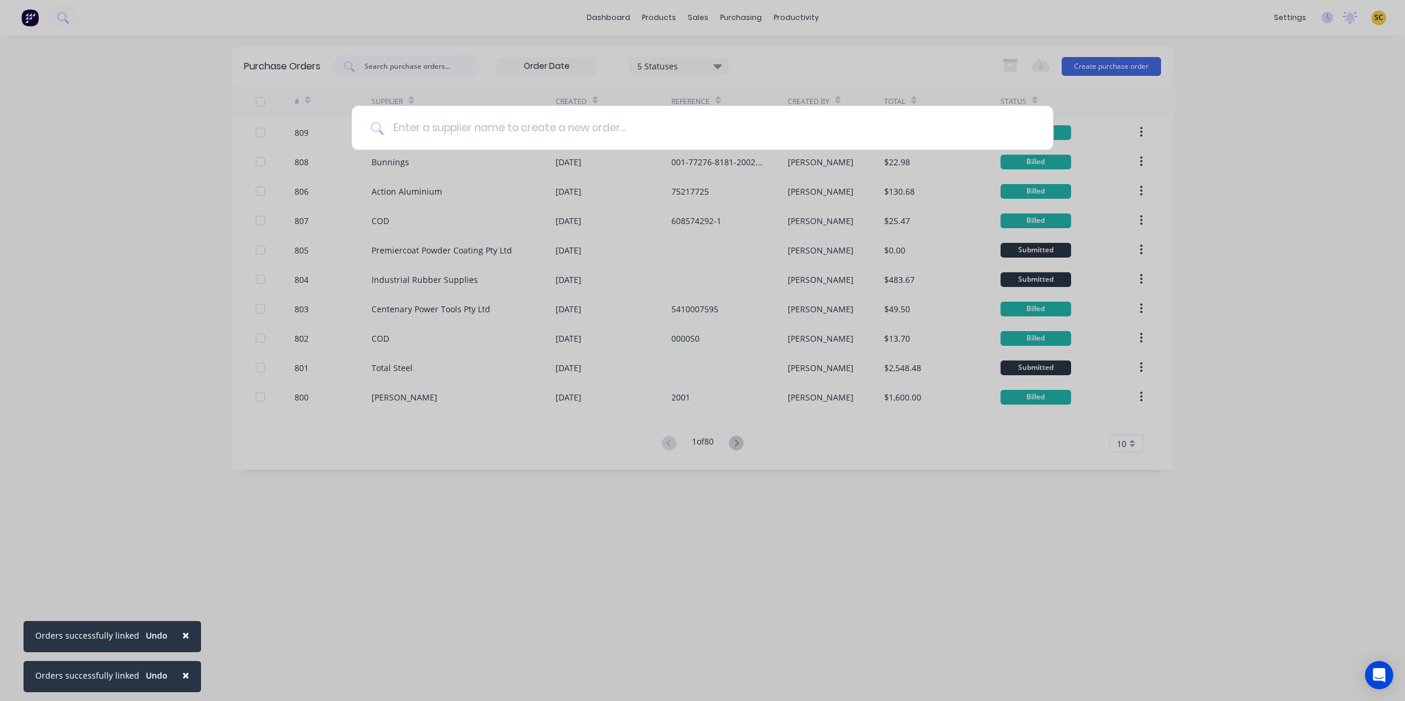
click at [586, 119] on input at bounding box center [708, 128] width 651 height 44
click at [450, 128] on input at bounding box center [708, 128] width 651 height 44
click at [433, 125] on input at bounding box center [708, 128] width 651 height 44
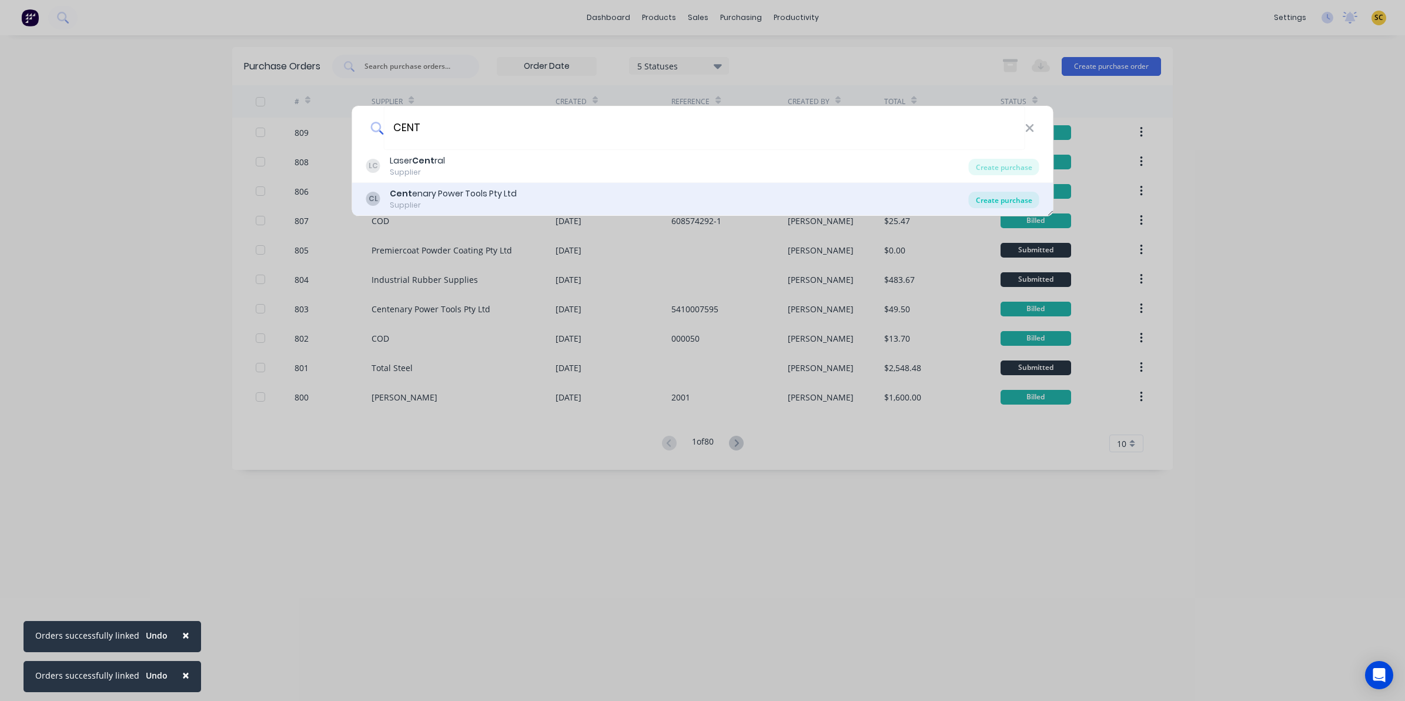
click at [986, 199] on div "Create purchase" at bounding box center [1004, 200] width 71 height 16
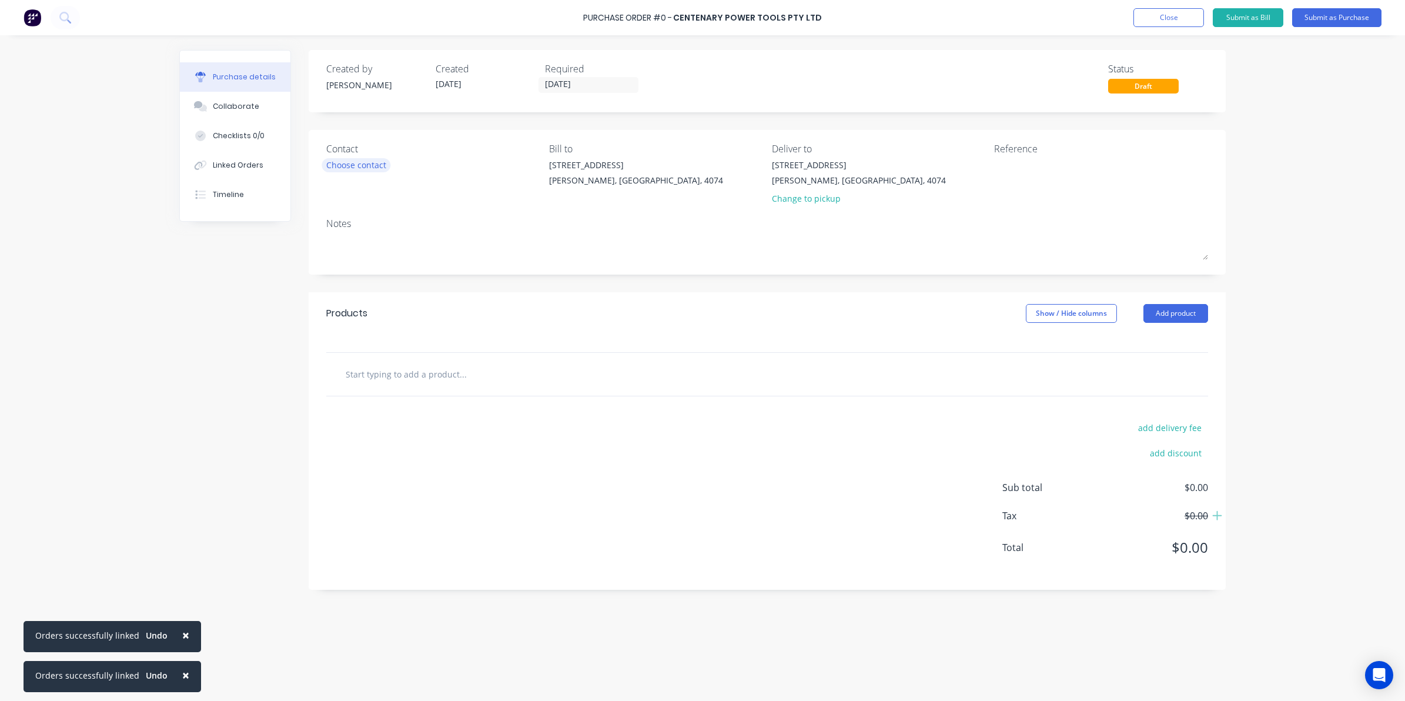
click at [347, 163] on div "Choose contact" at bounding box center [356, 165] width 60 height 12
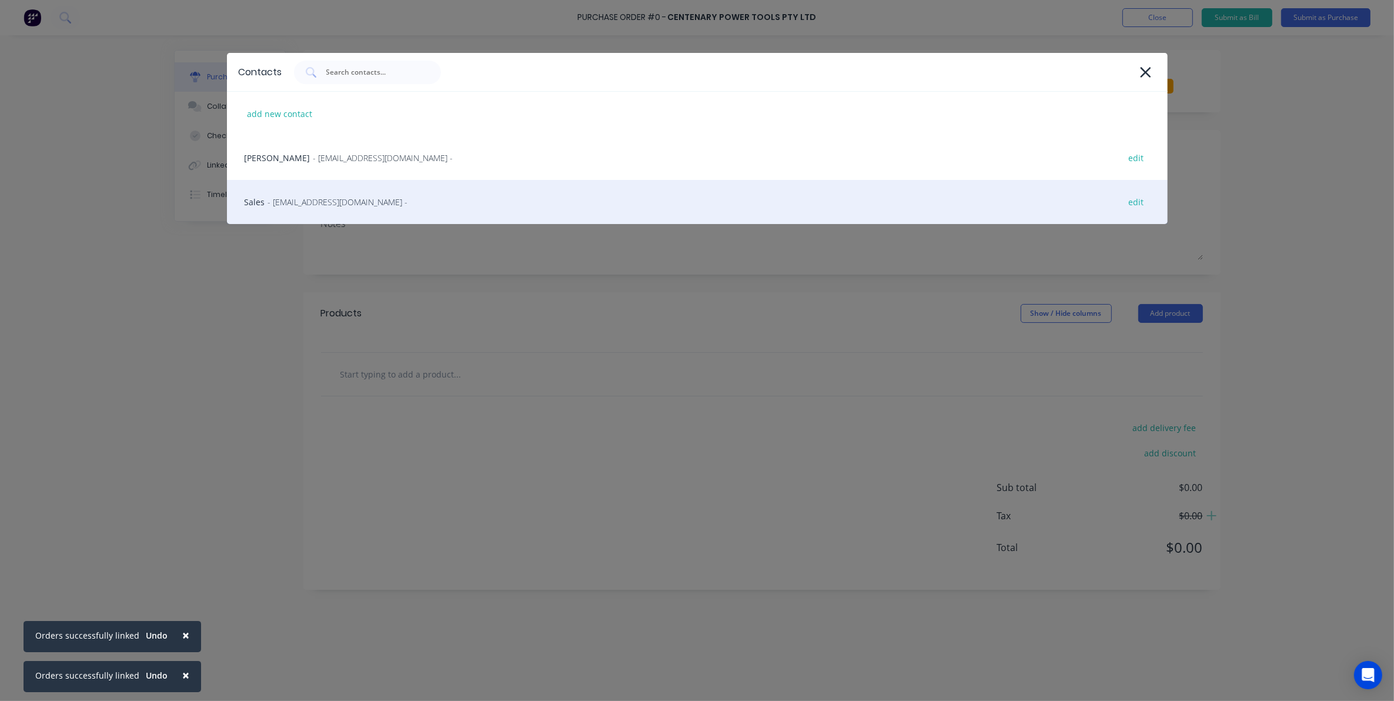
click at [275, 212] on div "Sales - [EMAIL_ADDRESS][DOMAIN_NAME] - edit" at bounding box center [697, 202] width 941 height 44
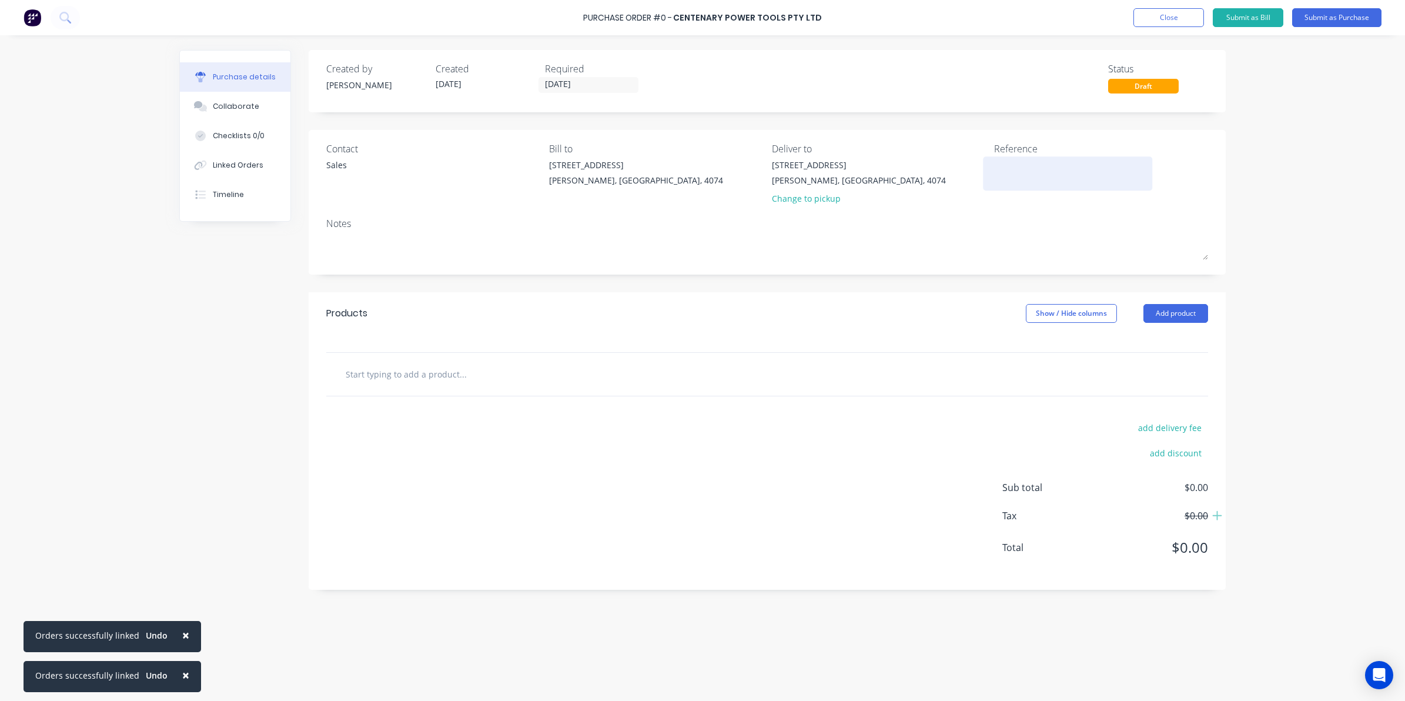
click at [1032, 174] on textarea at bounding box center [1067, 172] width 147 height 26
click at [374, 370] on input "text" at bounding box center [462, 374] width 235 height 24
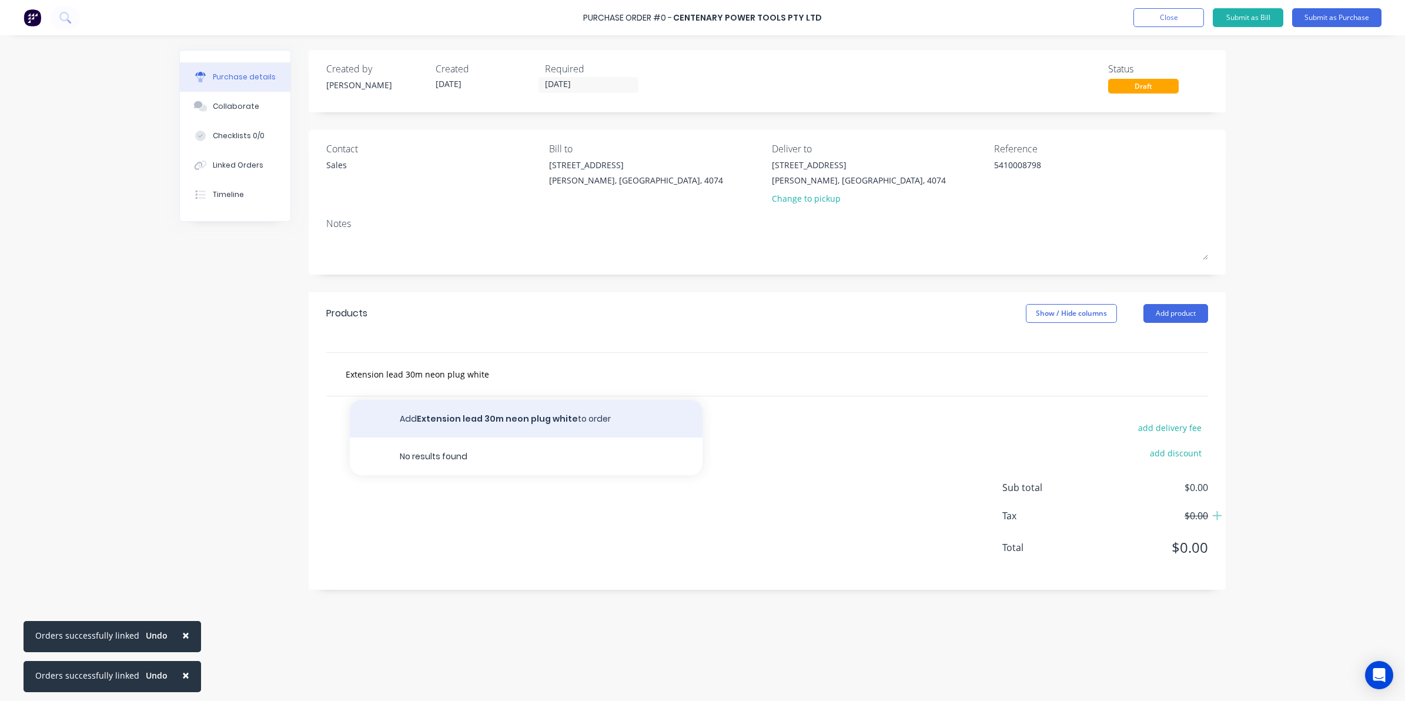
click at [510, 420] on button "Add Extension lead 30m neon plug white to order" at bounding box center [526, 419] width 353 height 38
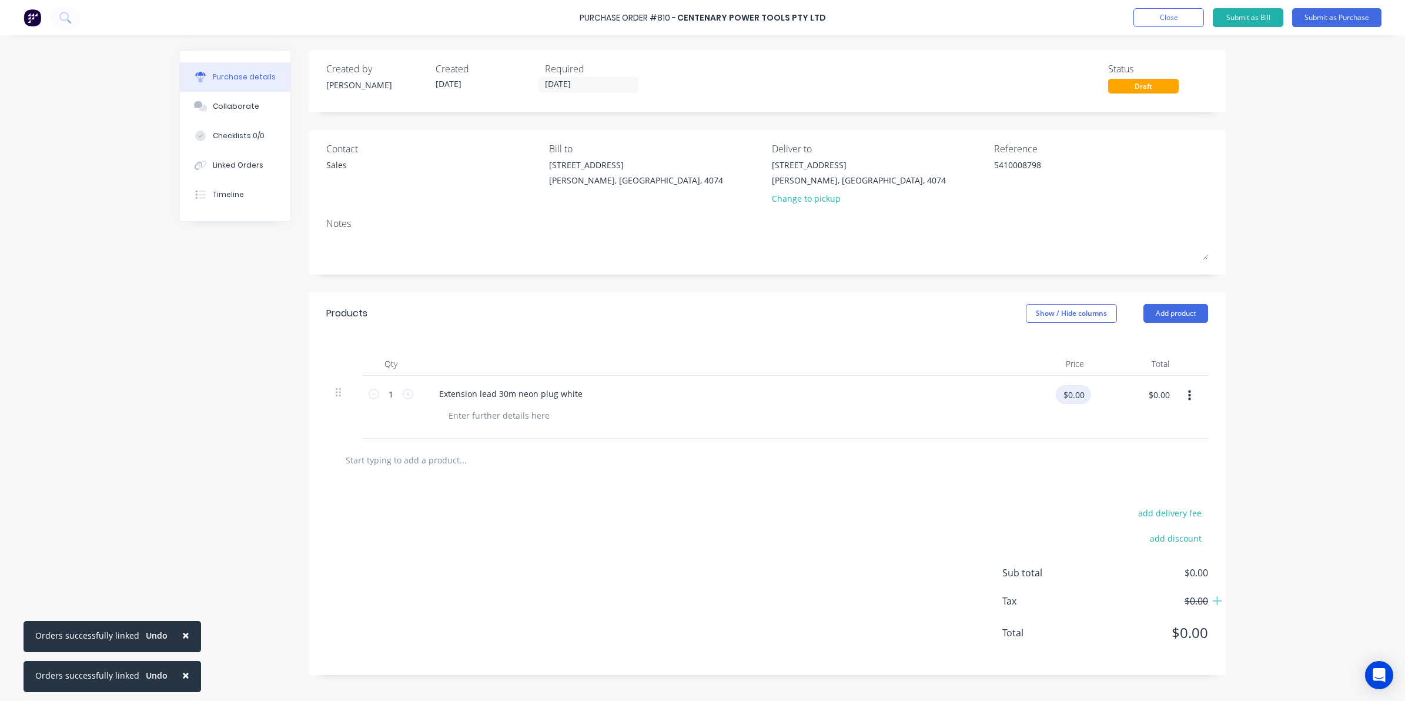
click at [1080, 402] on input "$0.00" at bounding box center [1073, 394] width 35 height 19
click at [789, 568] on div "add delivery fee add discount Sub total $0.00 Tax $0.00 Total $0.00" at bounding box center [767, 578] width 917 height 193
click at [1268, 15] on button "Submit as Bill" at bounding box center [1248, 17] width 71 height 19
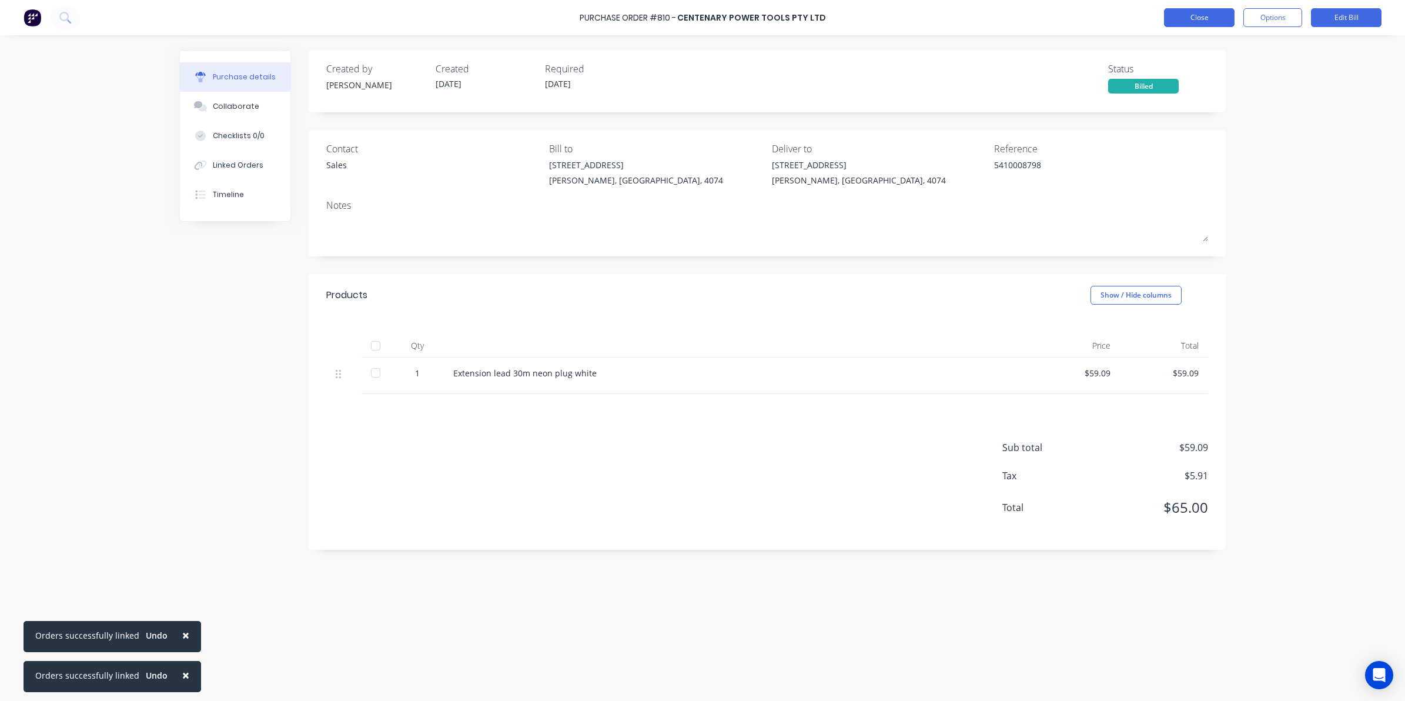
click at [1197, 12] on button "Close" at bounding box center [1199, 17] width 71 height 19
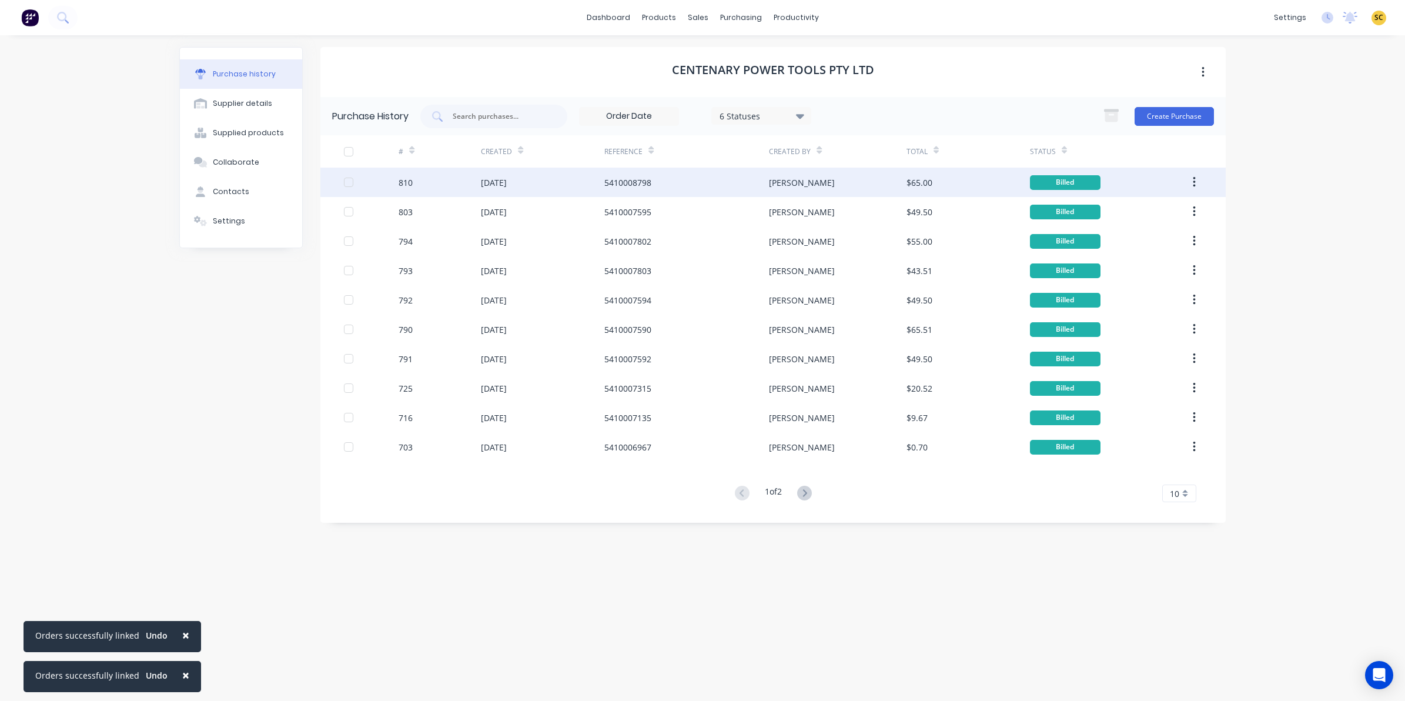
click at [442, 172] on div "810" at bounding box center [440, 182] width 82 height 29
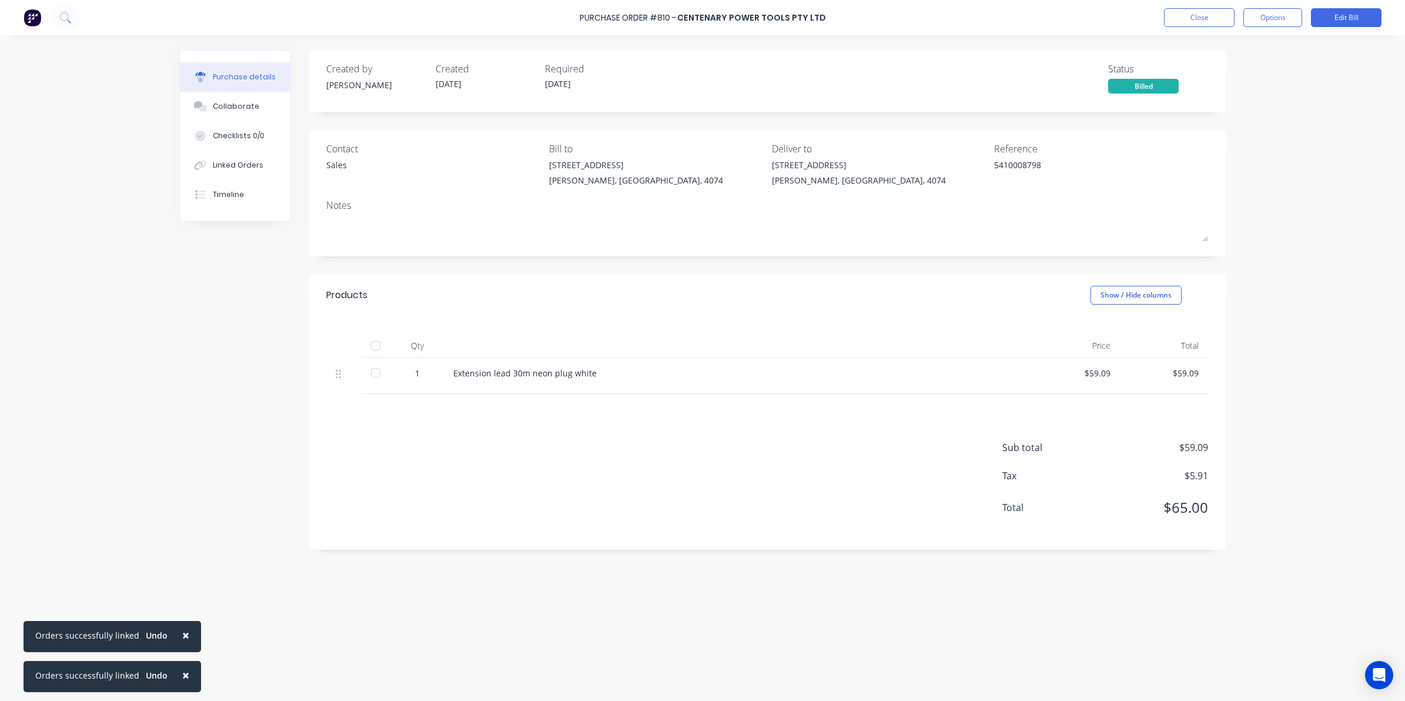
click at [371, 348] on div at bounding box center [376, 346] width 24 height 24
click at [1194, 19] on button "Close" at bounding box center [1199, 17] width 71 height 19
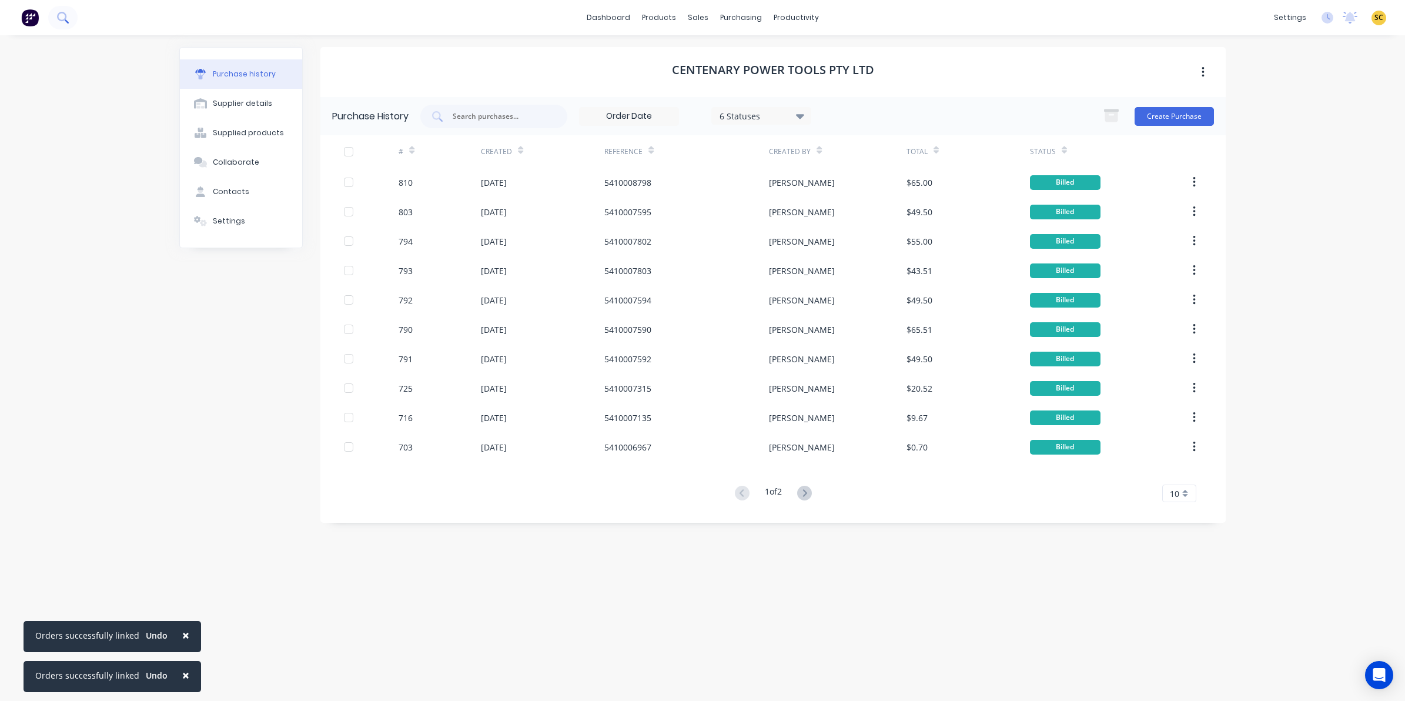
click at [65, 18] on icon at bounding box center [61, 16] width 9 height 9
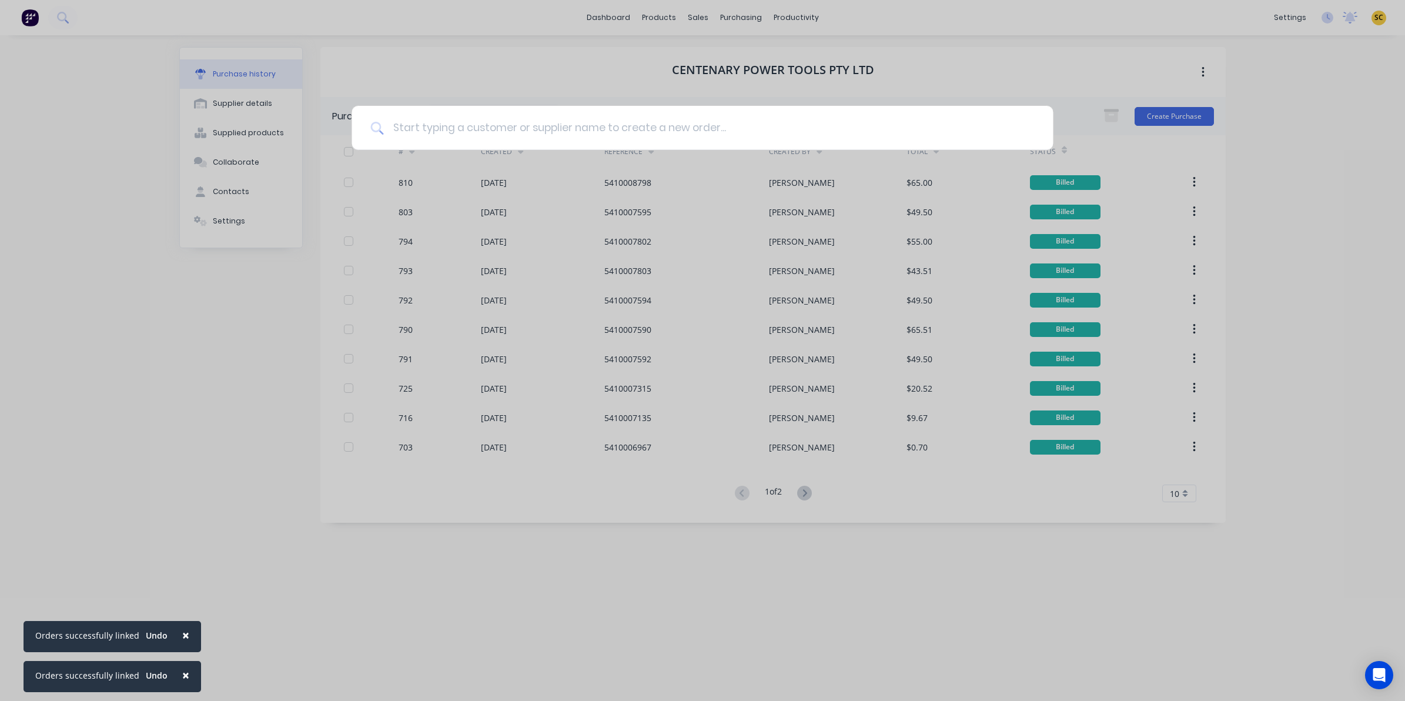
click at [850, 125] on input at bounding box center [708, 128] width 651 height 44
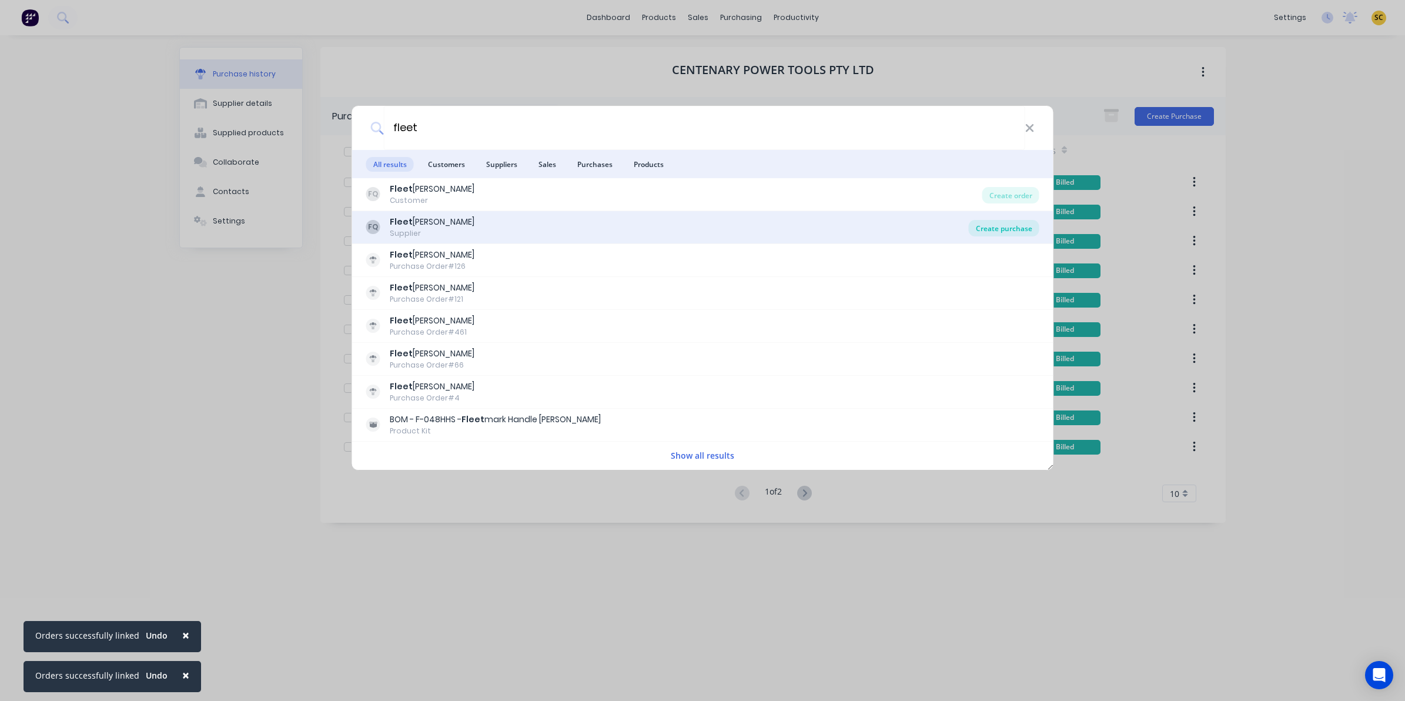
click at [1001, 228] on div "Create purchase" at bounding box center [1004, 228] width 71 height 16
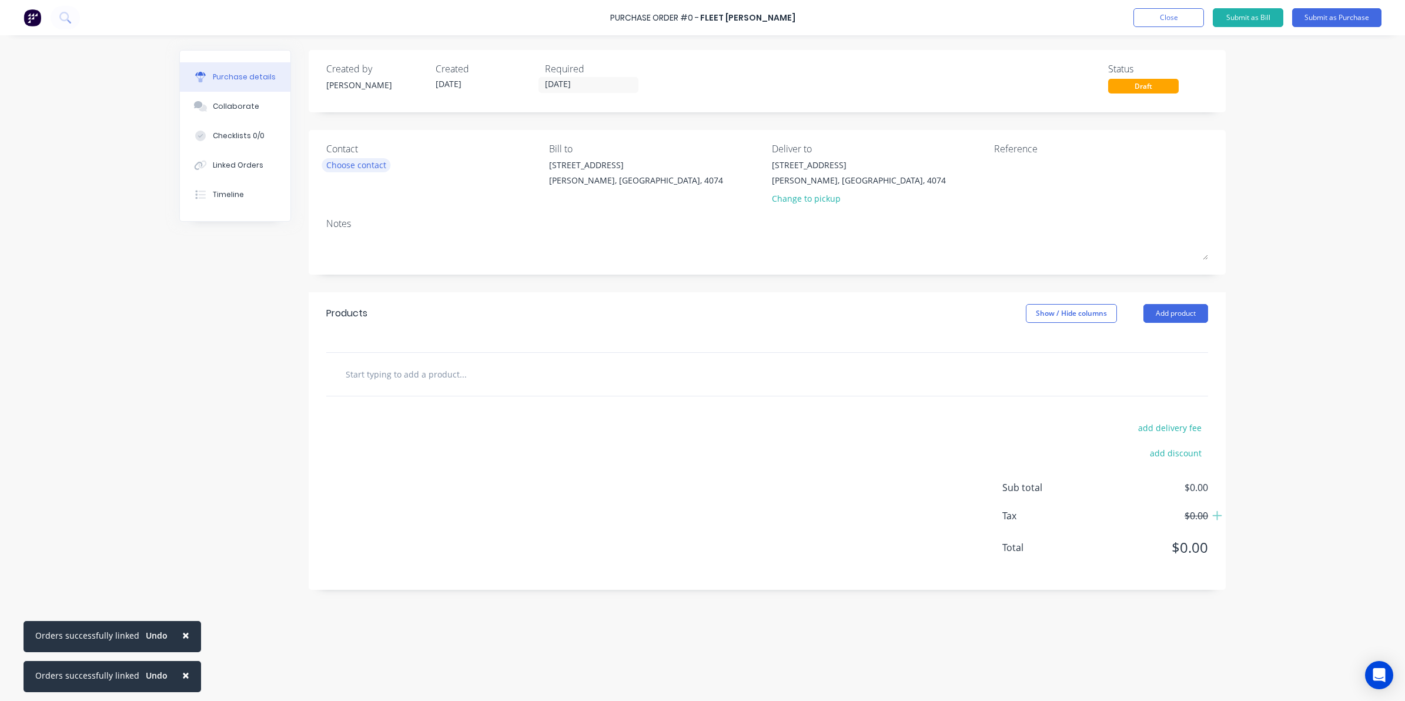
click at [368, 159] on div "Choose contact" at bounding box center [356, 165] width 60 height 12
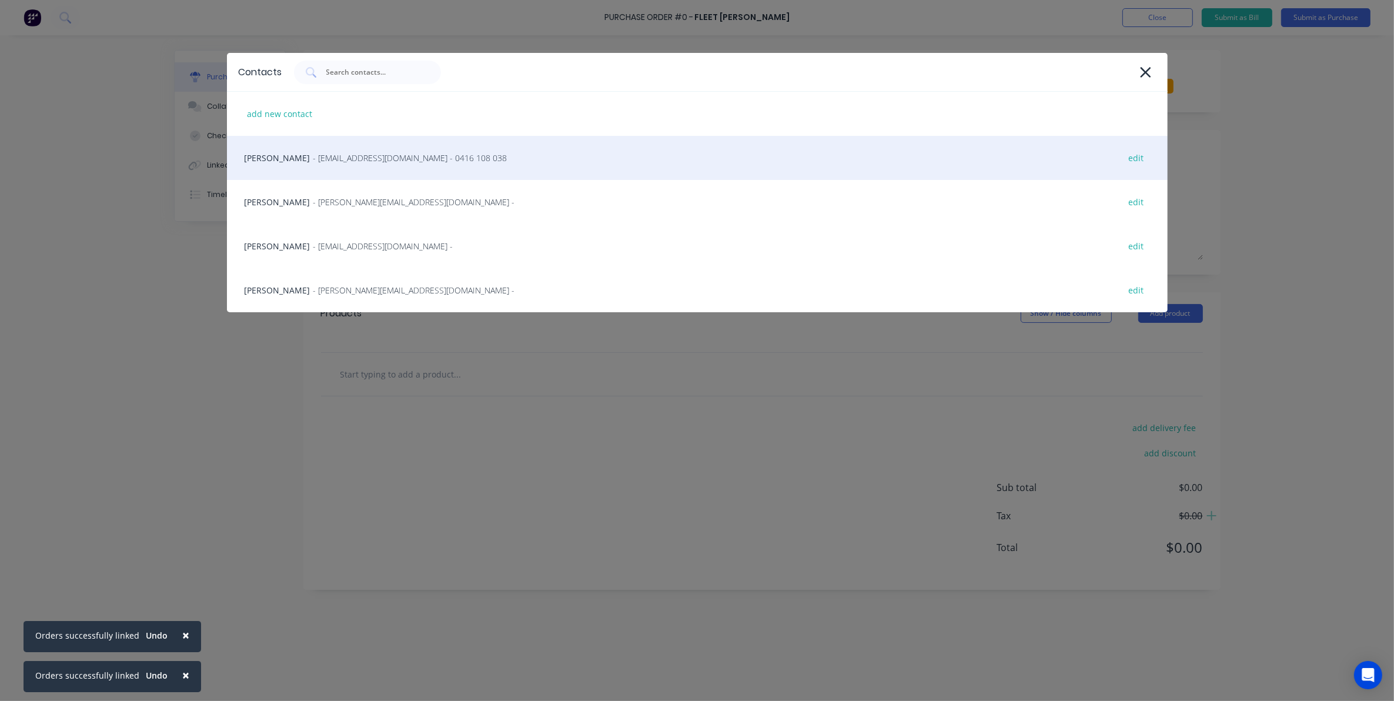
click at [295, 157] on div "[PERSON_NAME] - [EMAIL_ADDRESS][DOMAIN_NAME] - 0416 108 038 edit" at bounding box center [697, 158] width 941 height 44
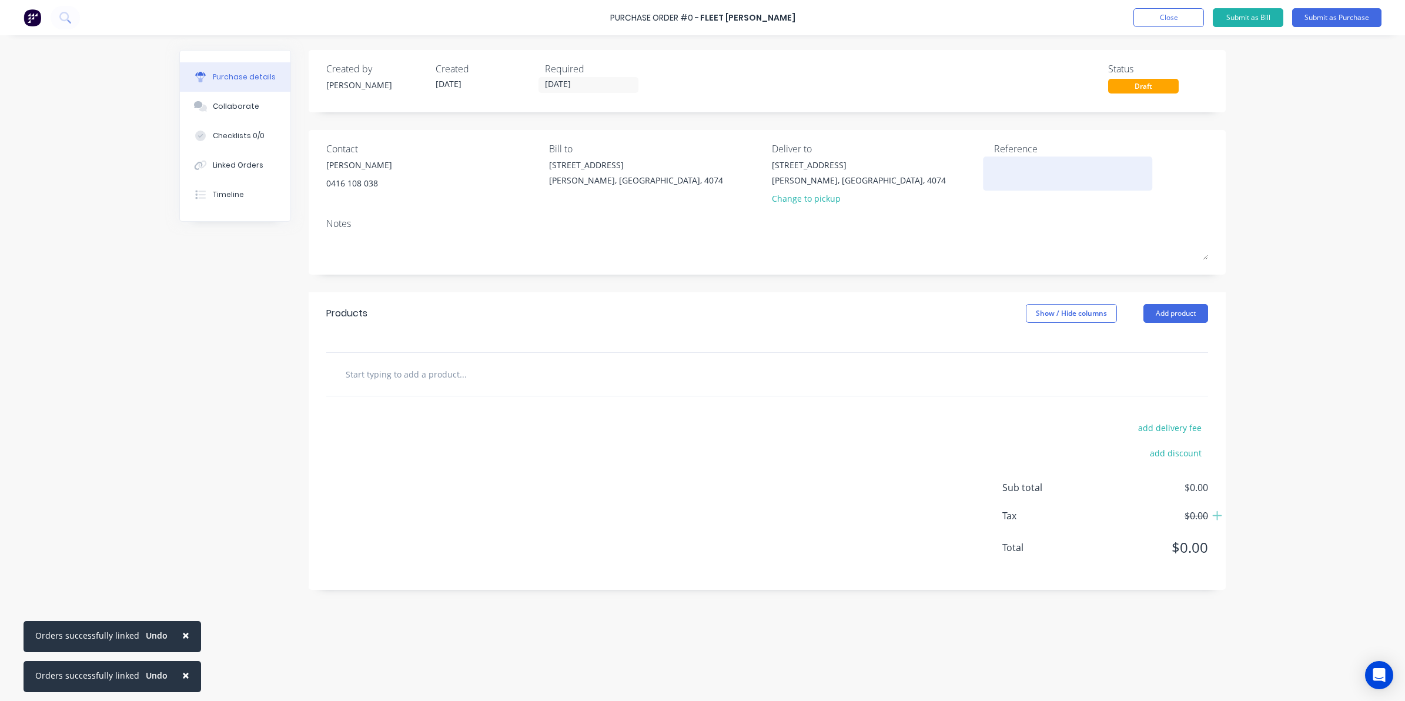
click at [1004, 166] on textarea at bounding box center [1067, 172] width 147 height 26
click at [360, 379] on input "text" at bounding box center [462, 374] width 235 height 24
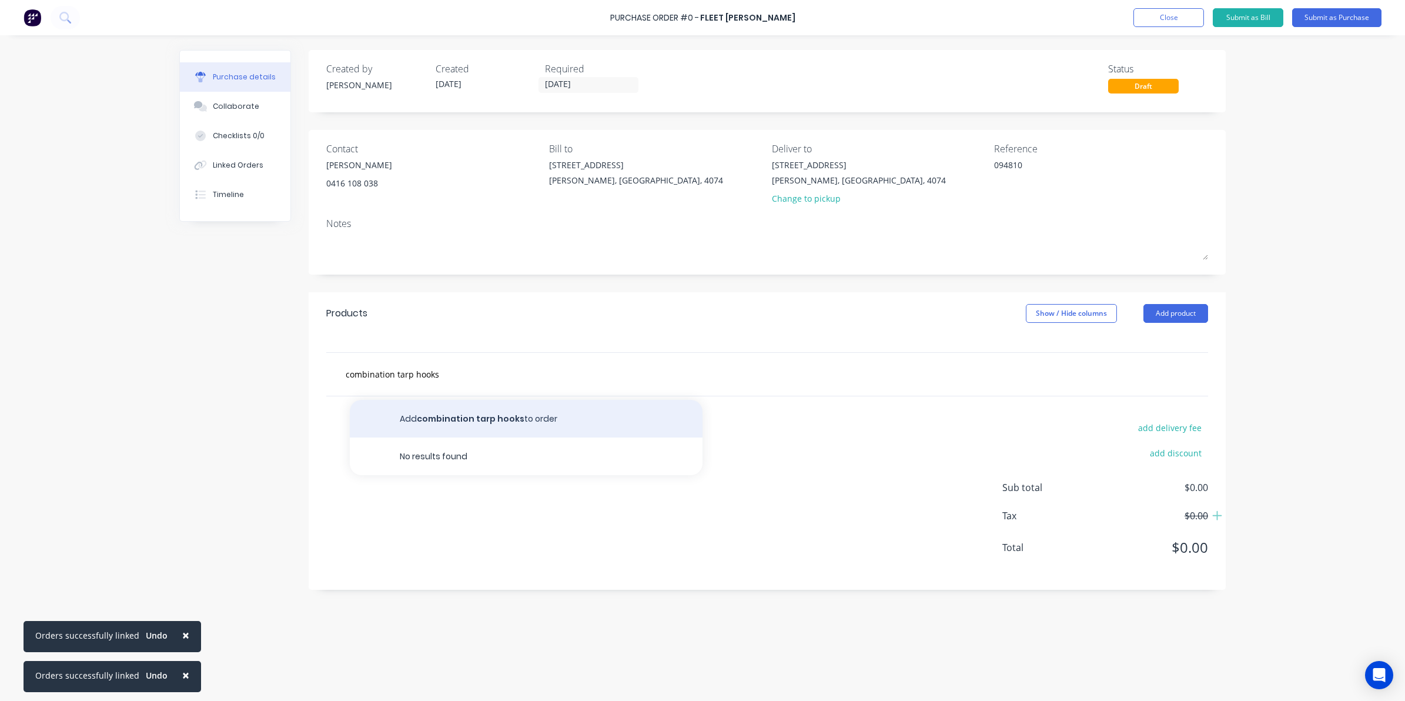
click at [500, 420] on button "Add combination tarp hooks to order" at bounding box center [526, 419] width 353 height 38
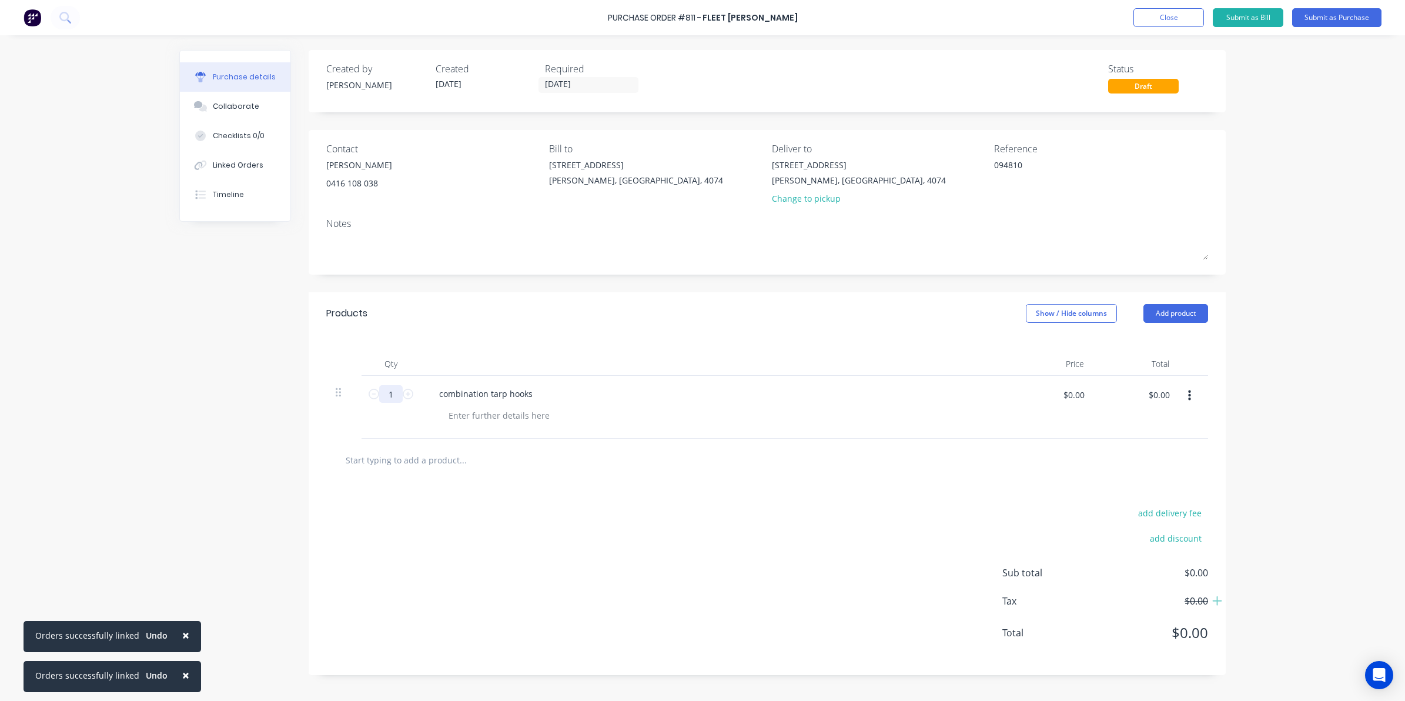
click at [397, 394] on input "1" at bounding box center [391, 394] width 24 height 18
drag, startPoint x: 646, startPoint y: 472, endPoint x: 674, endPoint y: 450, distance: 35.8
click at [646, 472] on div at bounding box center [767, 460] width 882 height 43
click at [1168, 402] on input "$0.00" at bounding box center [1158, 394] width 35 height 19
click at [963, 524] on div "add delivery fee add discount Sub total $0.00 Tax $0.00 Total $0.00" at bounding box center [767, 578] width 917 height 193
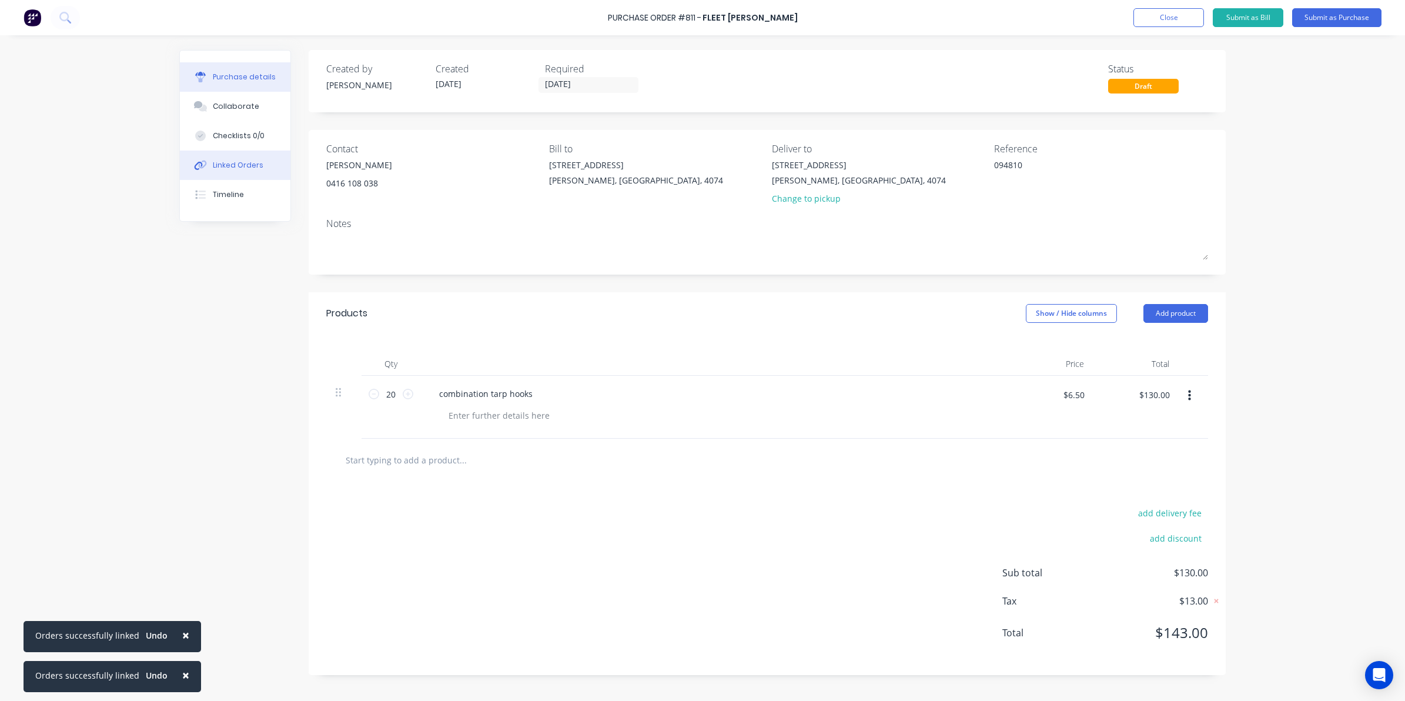
click at [215, 163] on div "Linked Orders" at bounding box center [238, 165] width 51 height 11
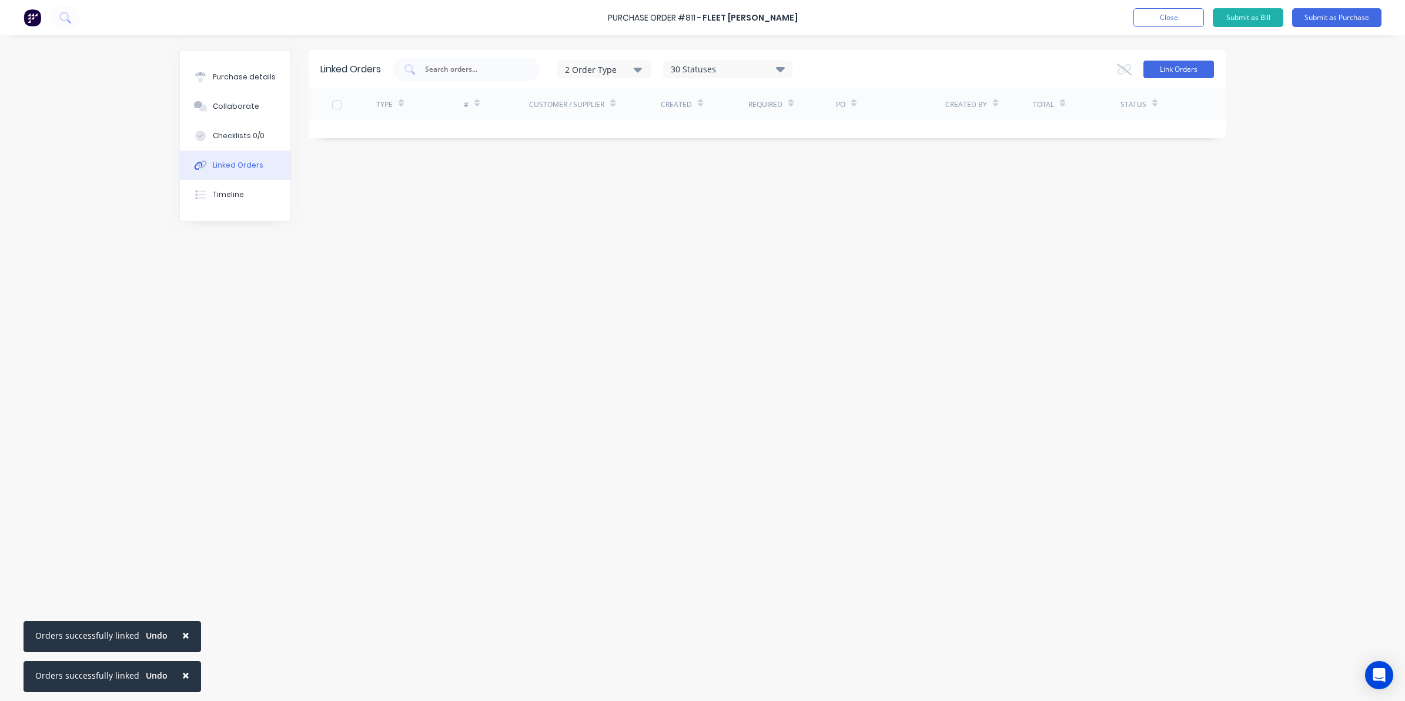
click at [1179, 69] on button "Link Orders" at bounding box center [1179, 70] width 71 height 18
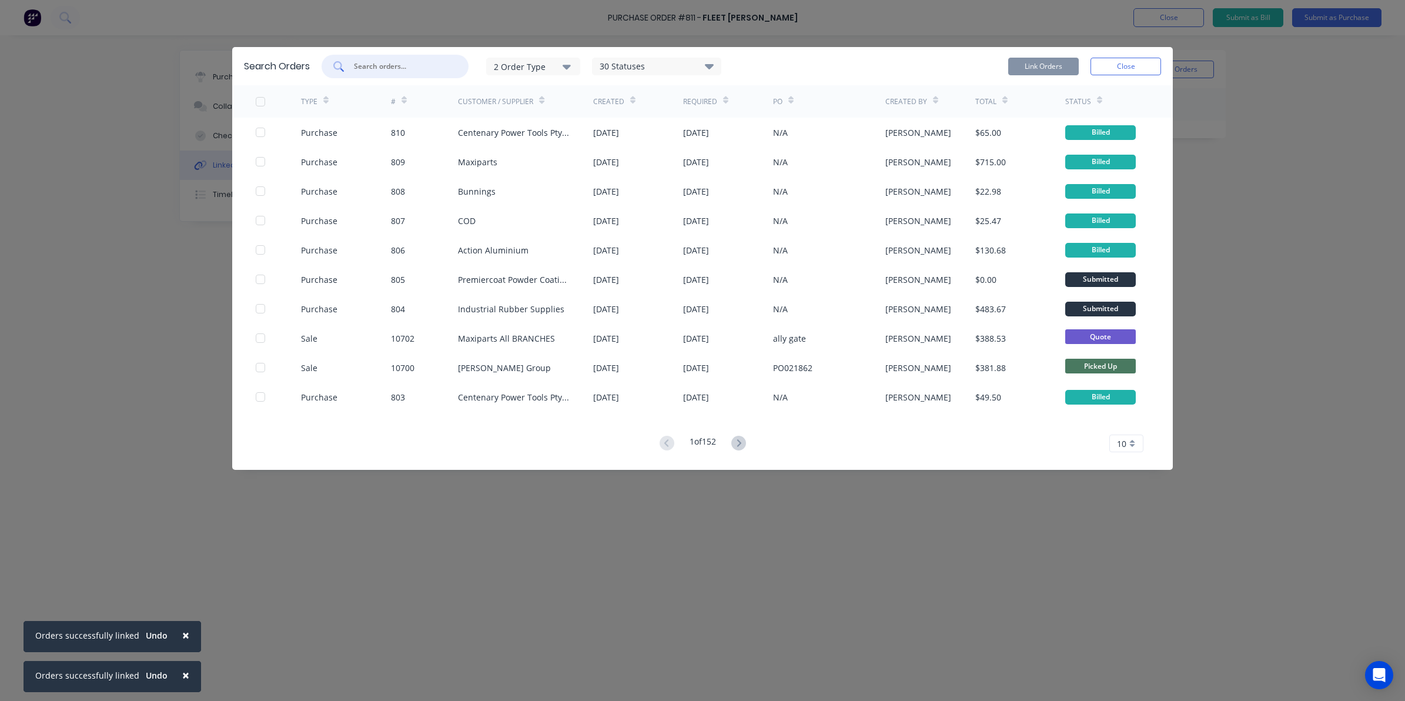
click at [399, 62] on input "text" at bounding box center [402, 67] width 98 height 12
click at [400, 68] on input "text" at bounding box center [402, 67] width 98 height 12
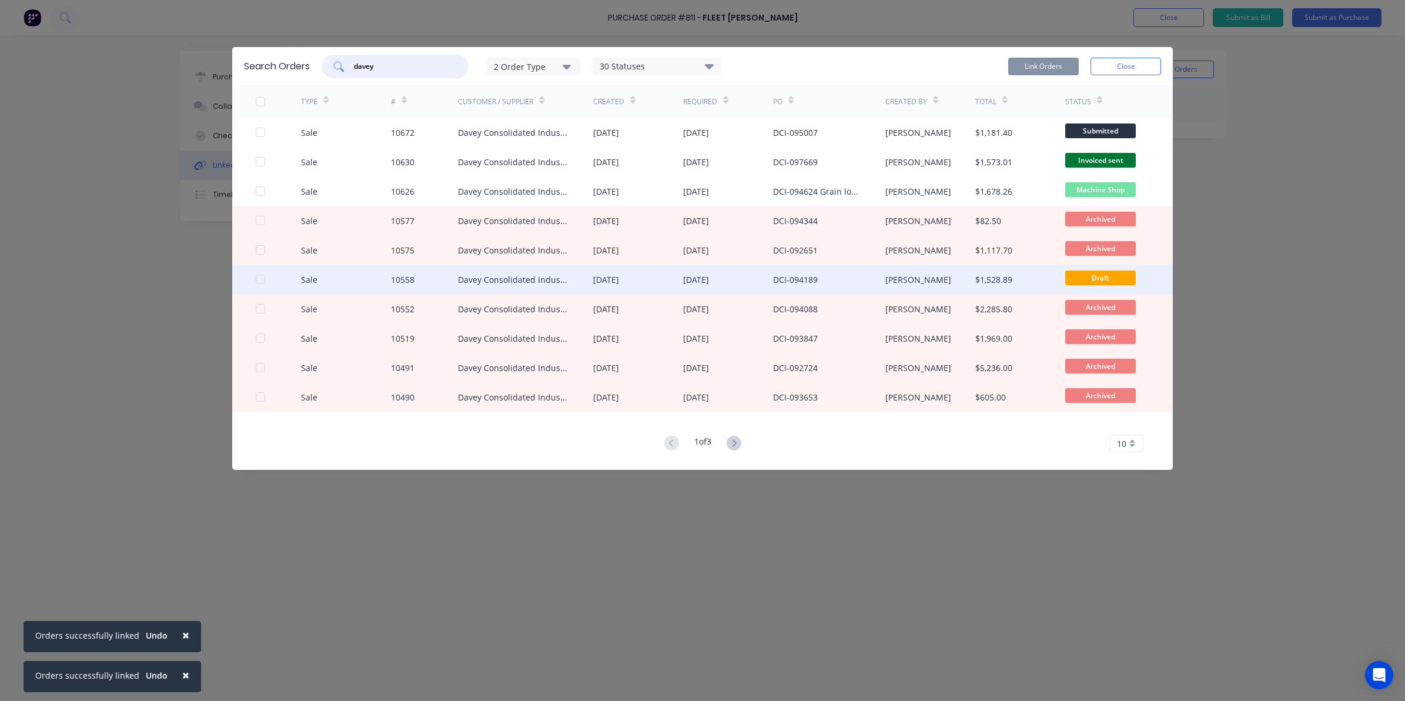
click at [265, 279] on div at bounding box center [261, 280] width 24 height 24
click at [1048, 68] on button "Link Orders" at bounding box center [1043, 67] width 71 height 18
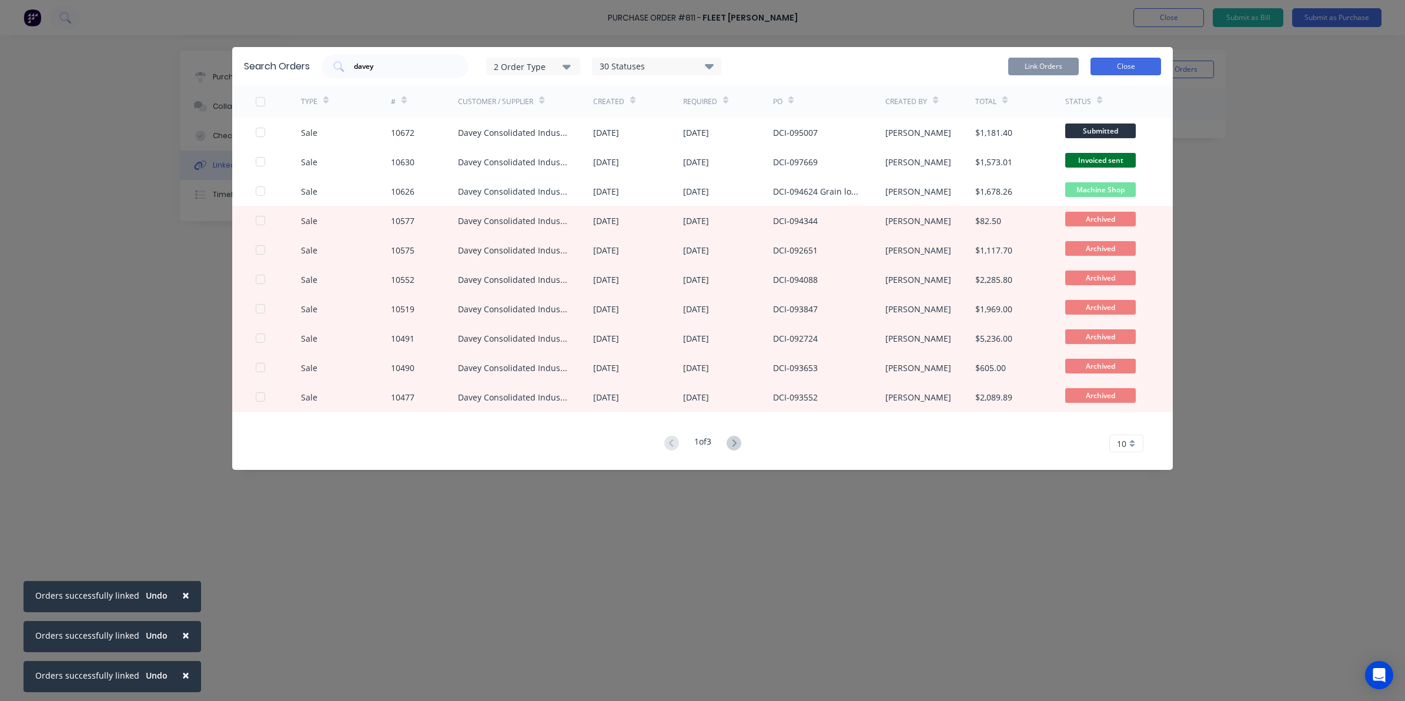
click at [1129, 62] on button "Close" at bounding box center [1126, 67] width 71 height 18
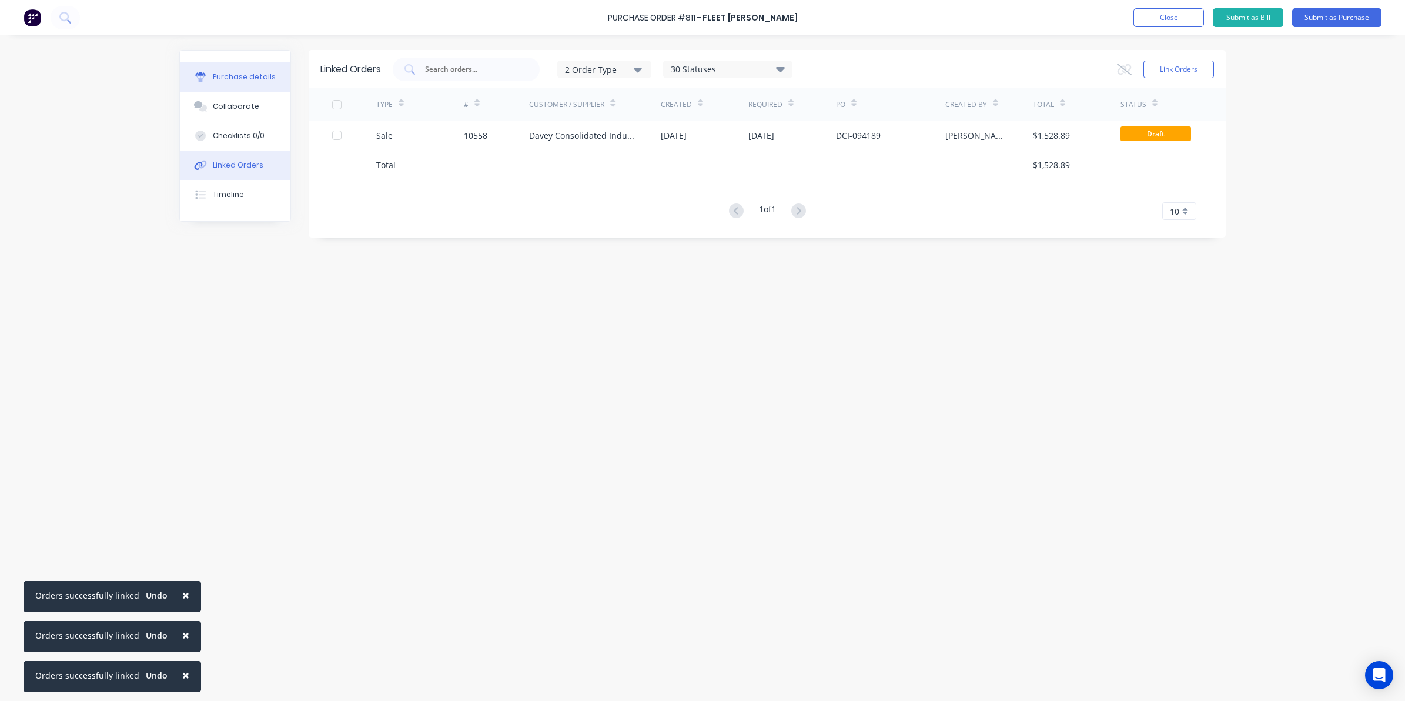
click at [259, 69] on button "Purchase details" at bounding box center [235, 76] width 111 height 29
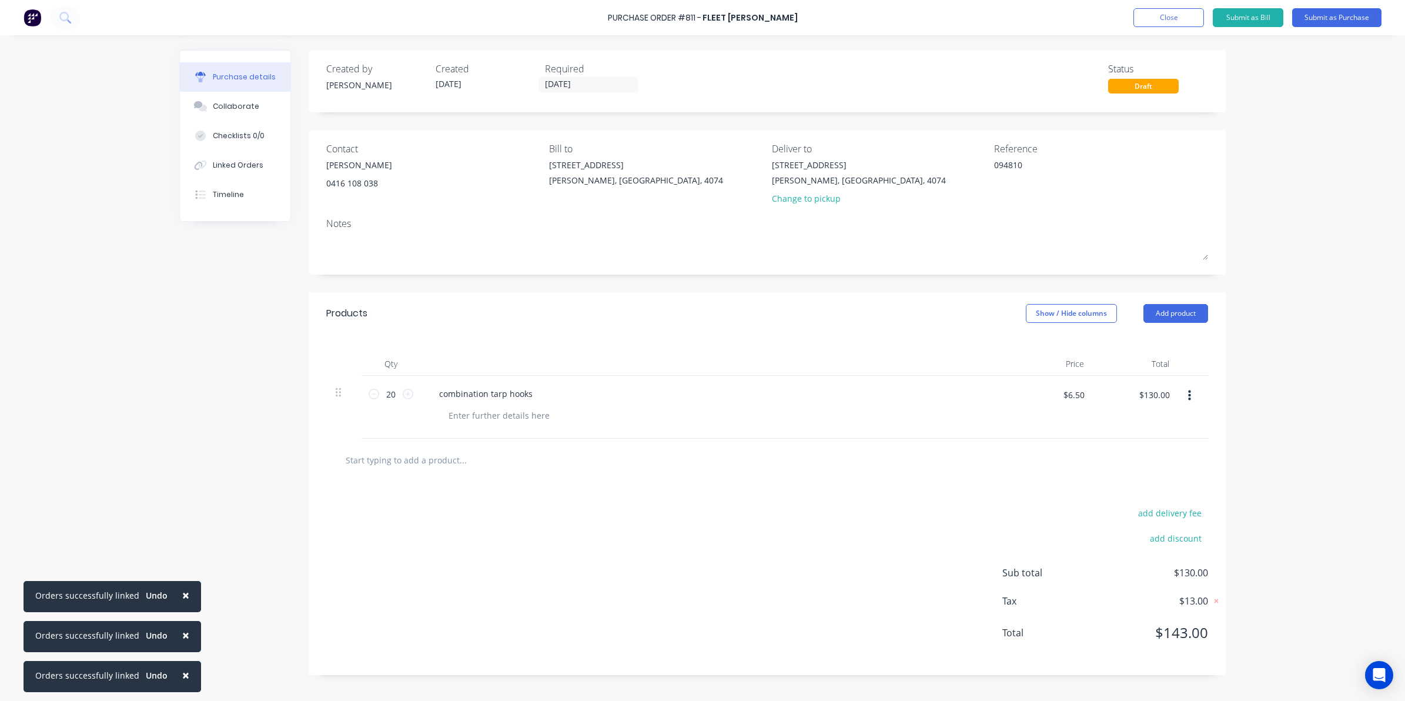
click at [353, 399] on div at bounding box center [343, 407] width 35 height 63
click at [356, 400] on div at bounding box center [343, 407] width 35 height 63
click at [1353, 12] on button "Submit as Purchase" at bounding box center [1336, 17] width 89 height 19
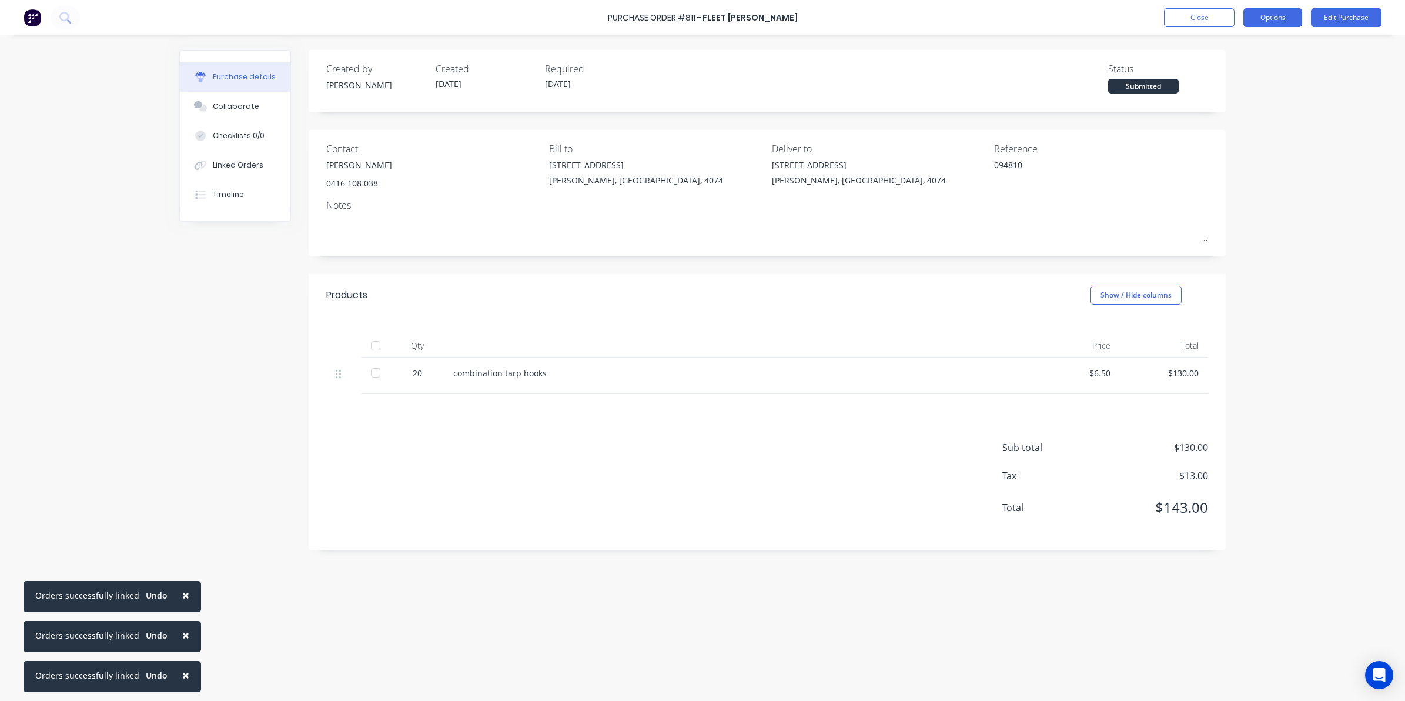
click at [1250, 16] on button "Options" at bounding box center [1273, 17] width 59 height 19
click at [1222, 71] on div "Convert to Bill" at bounding box center [1246, 71] width 91 height 17
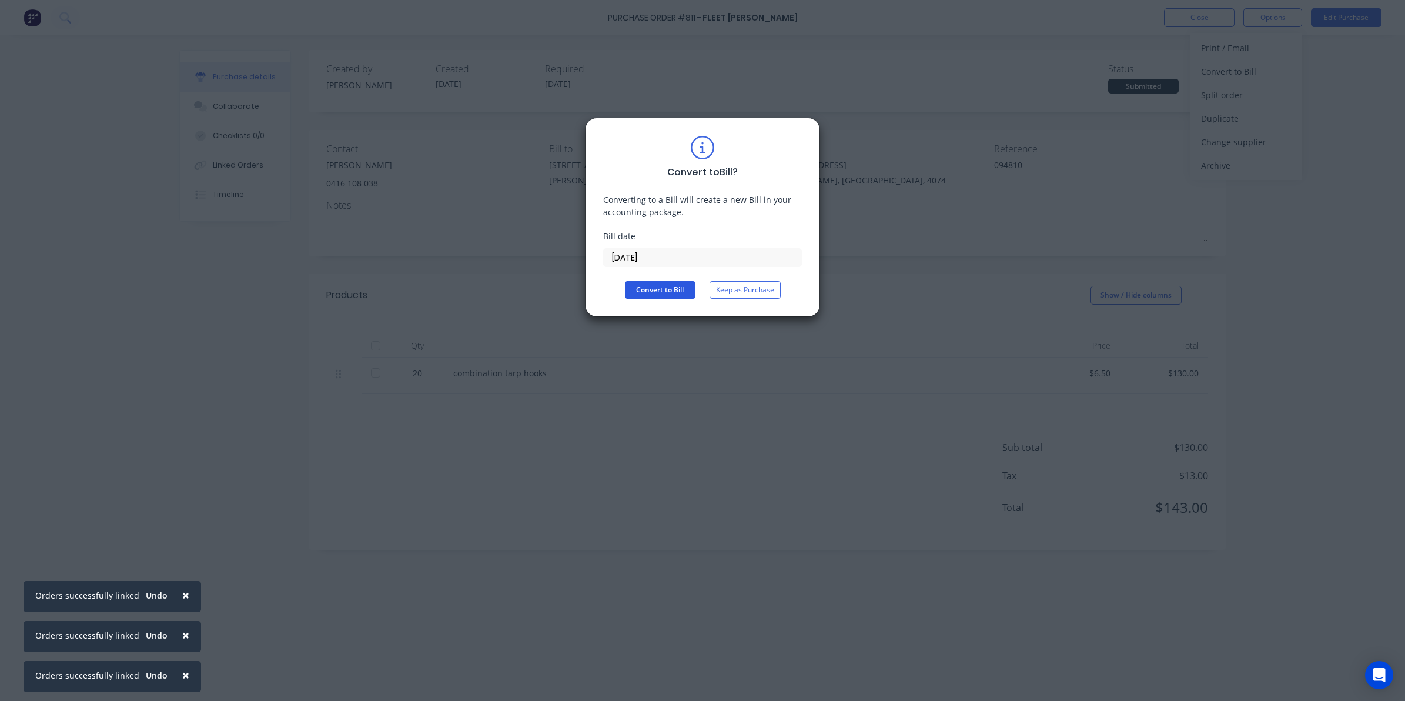
click at [677, 291] on button "Convert to Bill" at bounding box center [660, 290] width 71 height 18
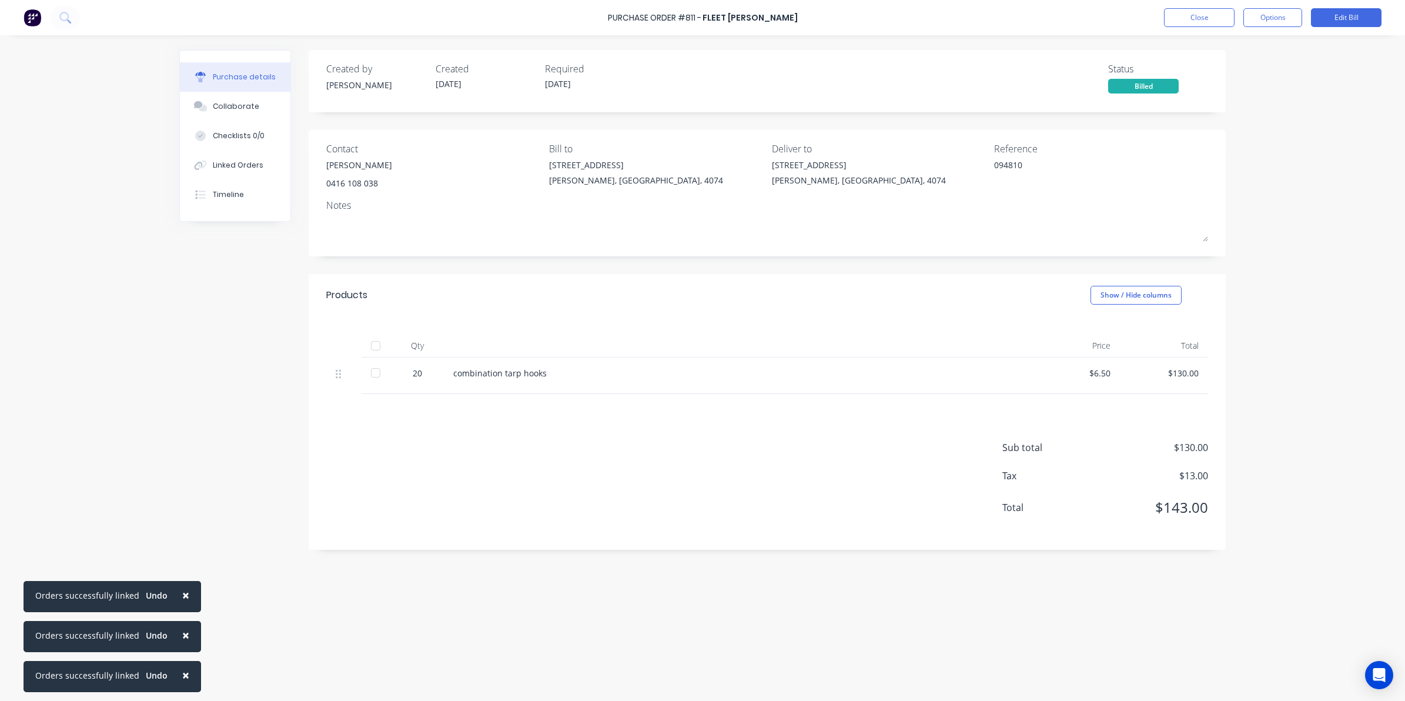
click at [375, 368] on div at bounding box center [376, 373] width 24 height 24
click at [1191, 27] on div "Purchase Order #811 - Fleet Mark QLD Close Options Edit Bill" at bounding box center [702, 17] width 1405 height 35
click at [1190, 24] on button "Close" at bounding box center [1199, 17] width 71 height 19
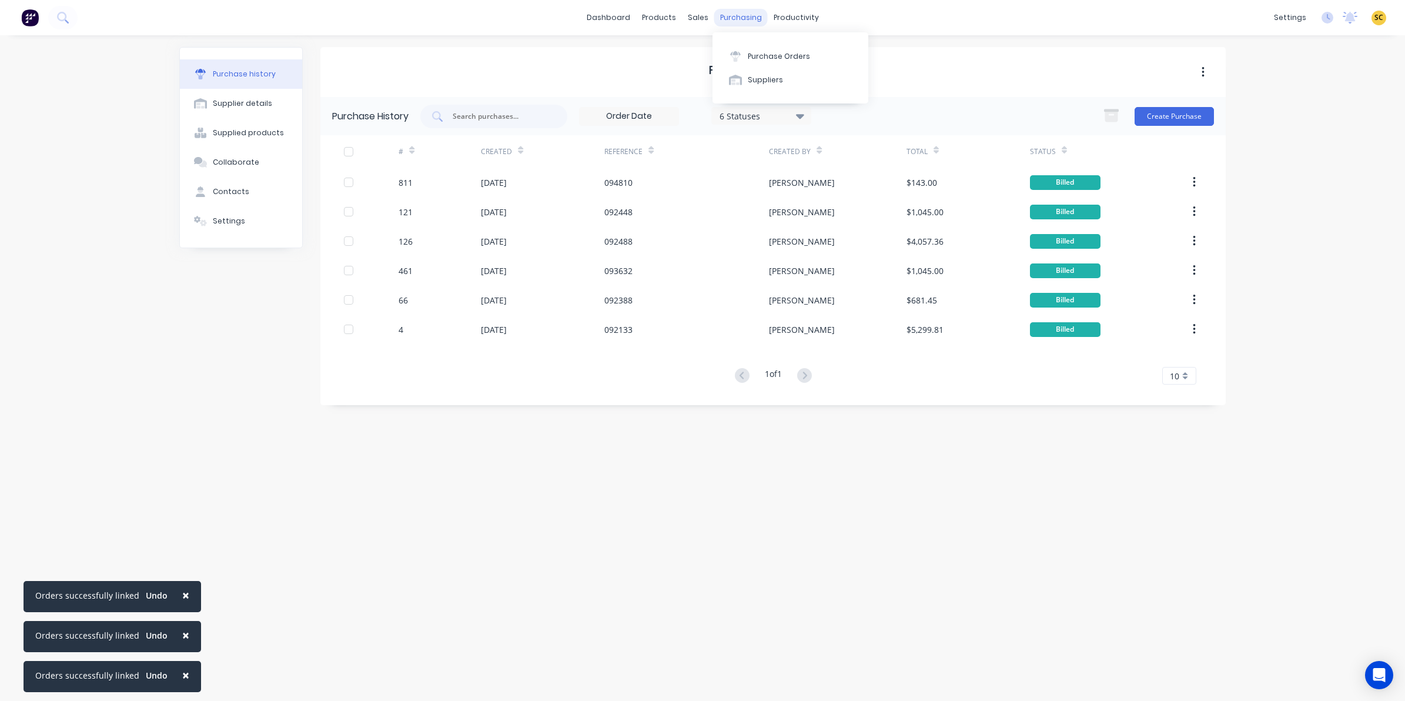
click at [739, 10] on div "purchasing" at bounding box center [741, 18] width 54 height 18
click at [753, 39] on div "Purchase Orders Suppliers" at bounding box center [791, 67] width 156 height 71
click at [754, 51] on div "Purchase Orders" at bounding box center [779, 56] width 62 height 11
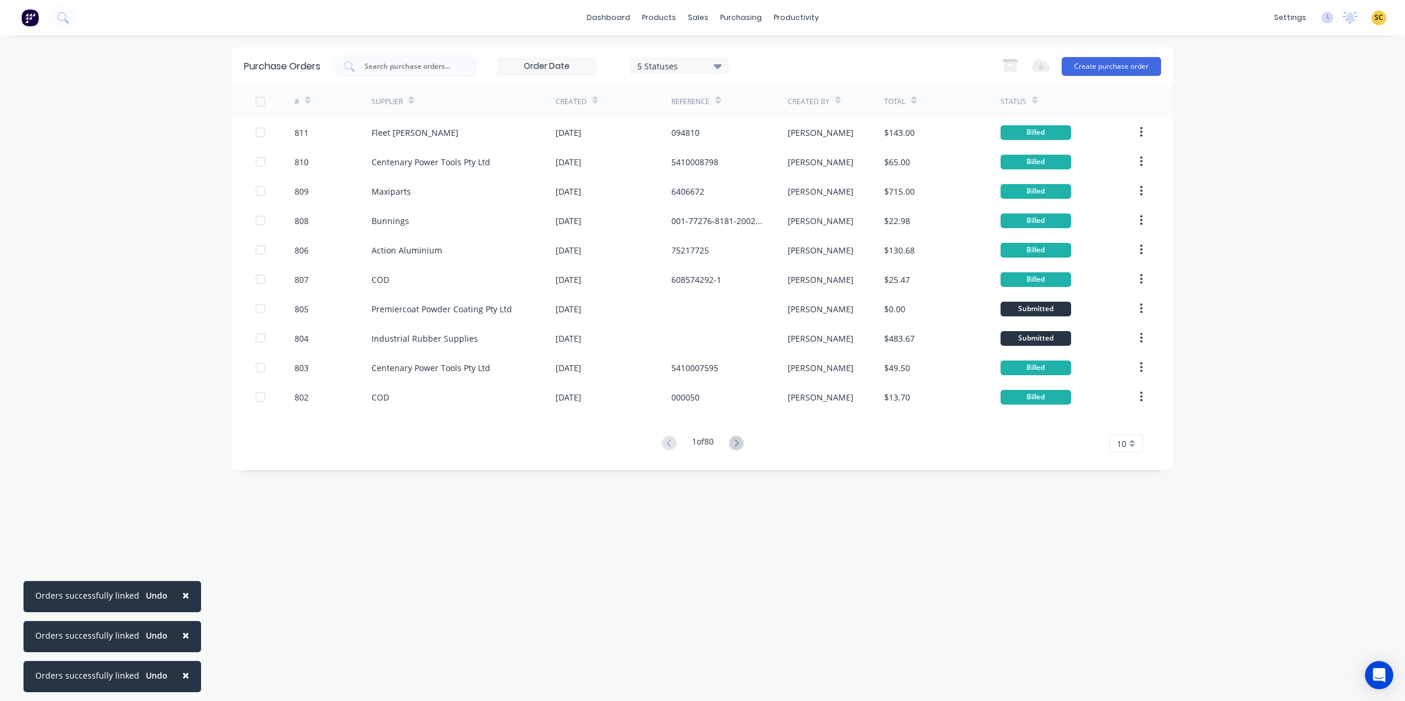
drag, startPoint x: 699, startPoint y: 9, endPoint x: 777, endPoint y: 527, distance: 523.9
click at [777, 531] on div "Purchase Orders 5 Statuses 5 Statuses Export to Excel (XLSX) Create purchase or…" at bounding box center [702, 368] width 941 height 642
click at [1074, 63] on button "Create purchase order" at bounding box center [1111, 66] width 99 height 19
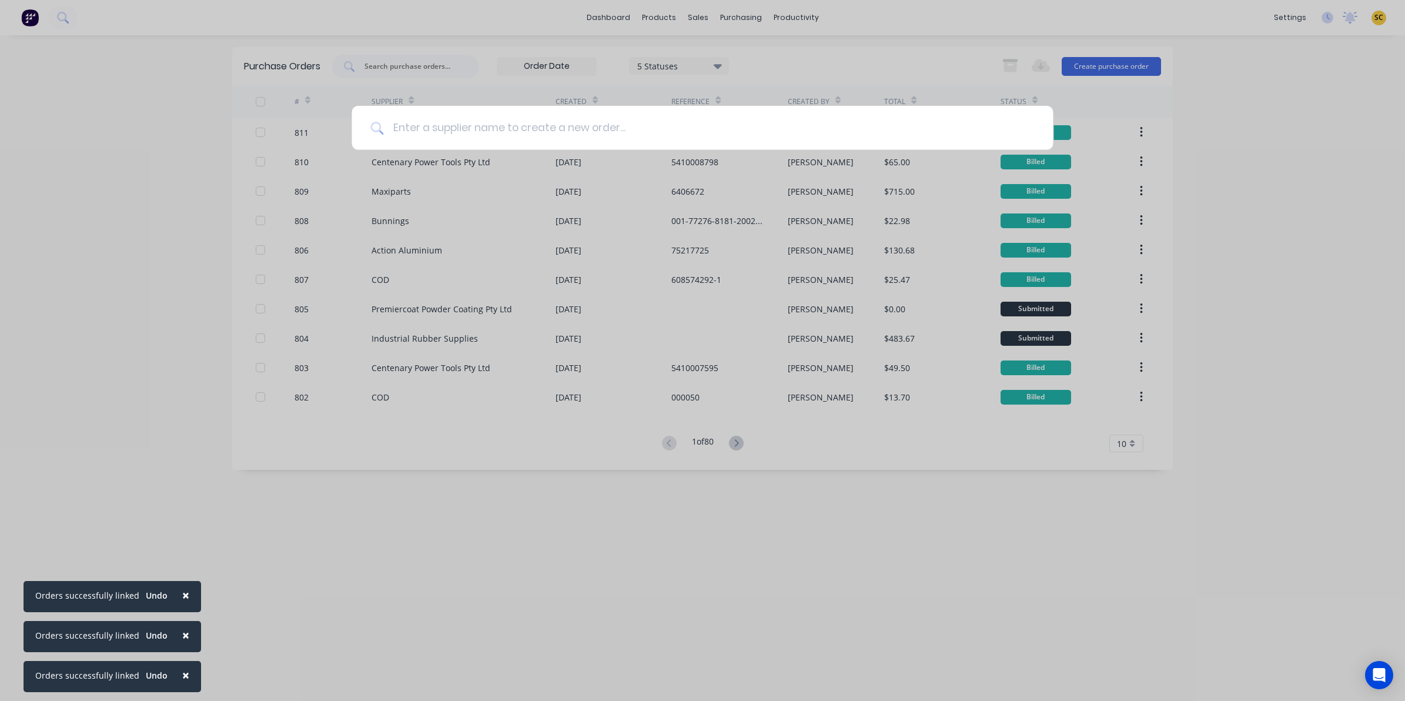
click at [400, 136] on input at bounding box center [708, 128] width 651 height 44
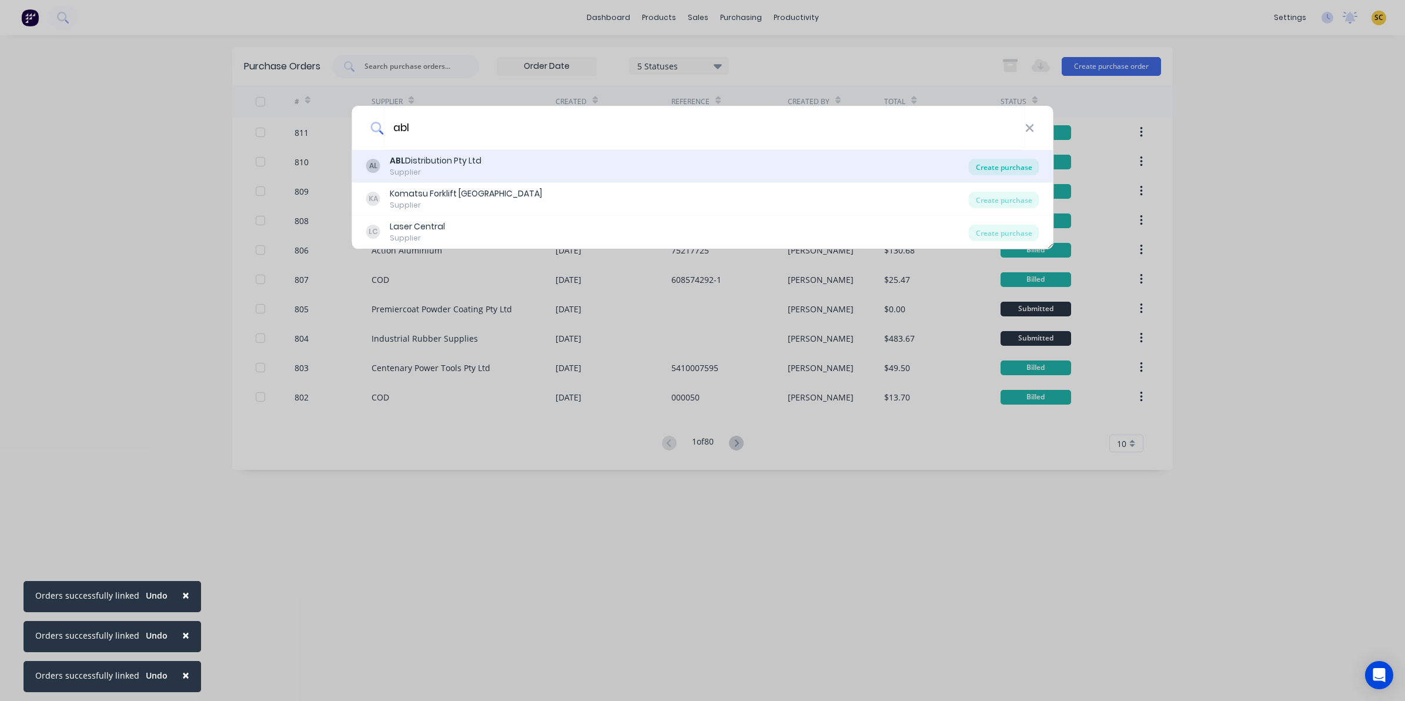
click at [1026, 165] on div "Create purchase" at bounding box center [1004, 167] width 71 height 16
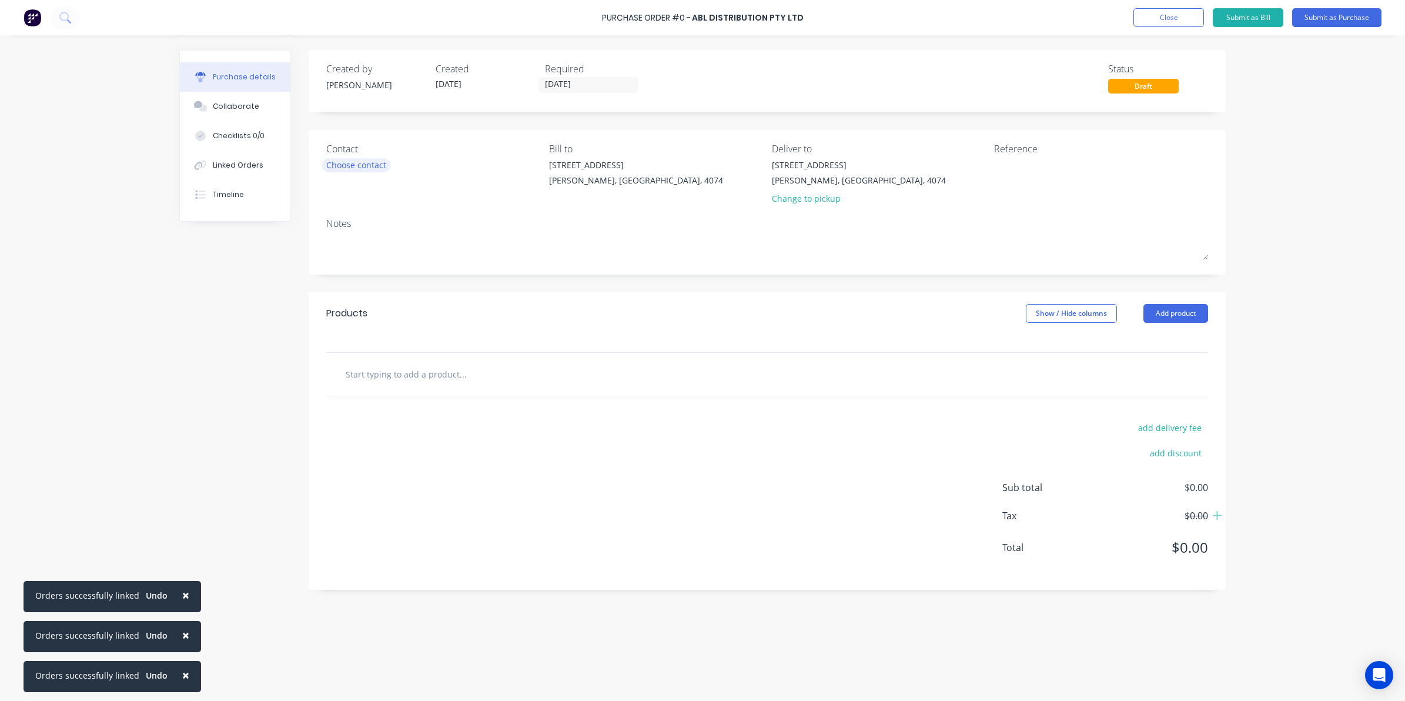
click at [357, 162] on div "Choose contact" at bounding box center [356, 165] width 60 height 12
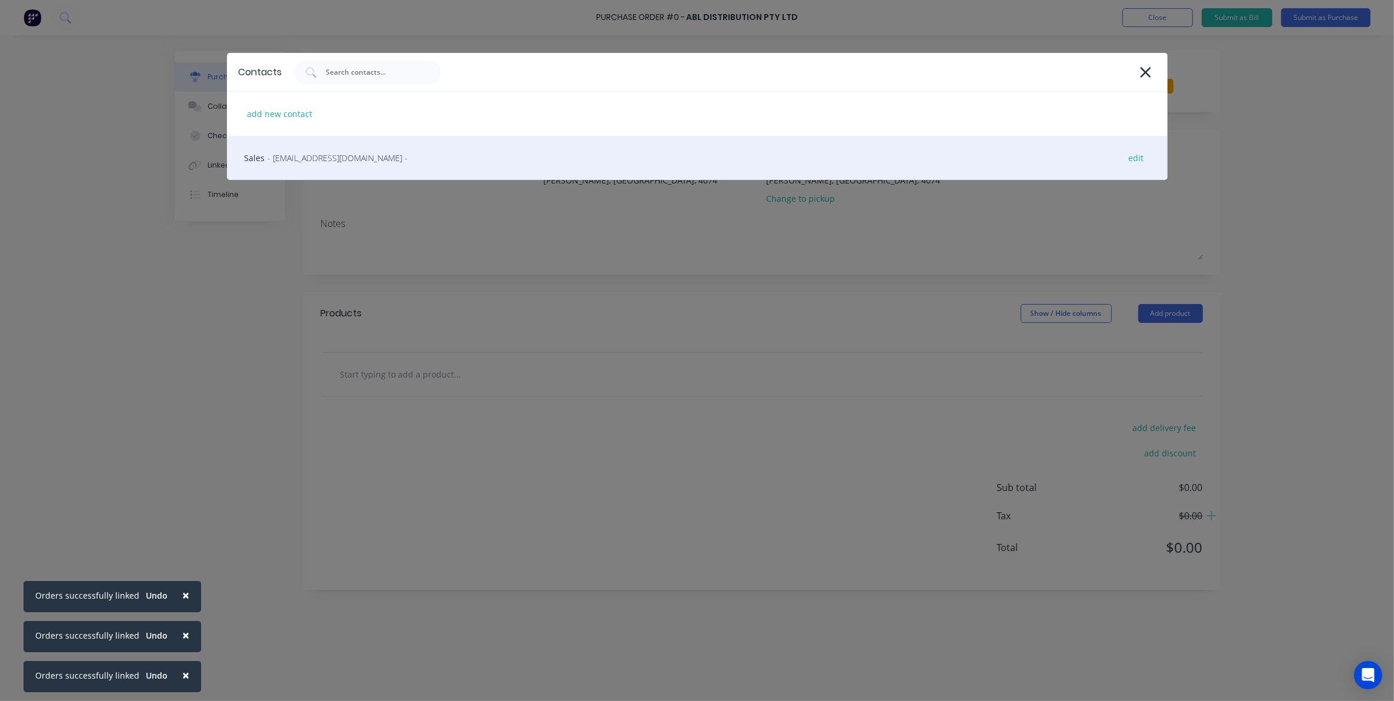
click at [341, 169] on div "Sales - [EMAIL_ADDRESS][DOMAIN_NAME] - edit" at bounding box center [697, 158] width 941 height 44
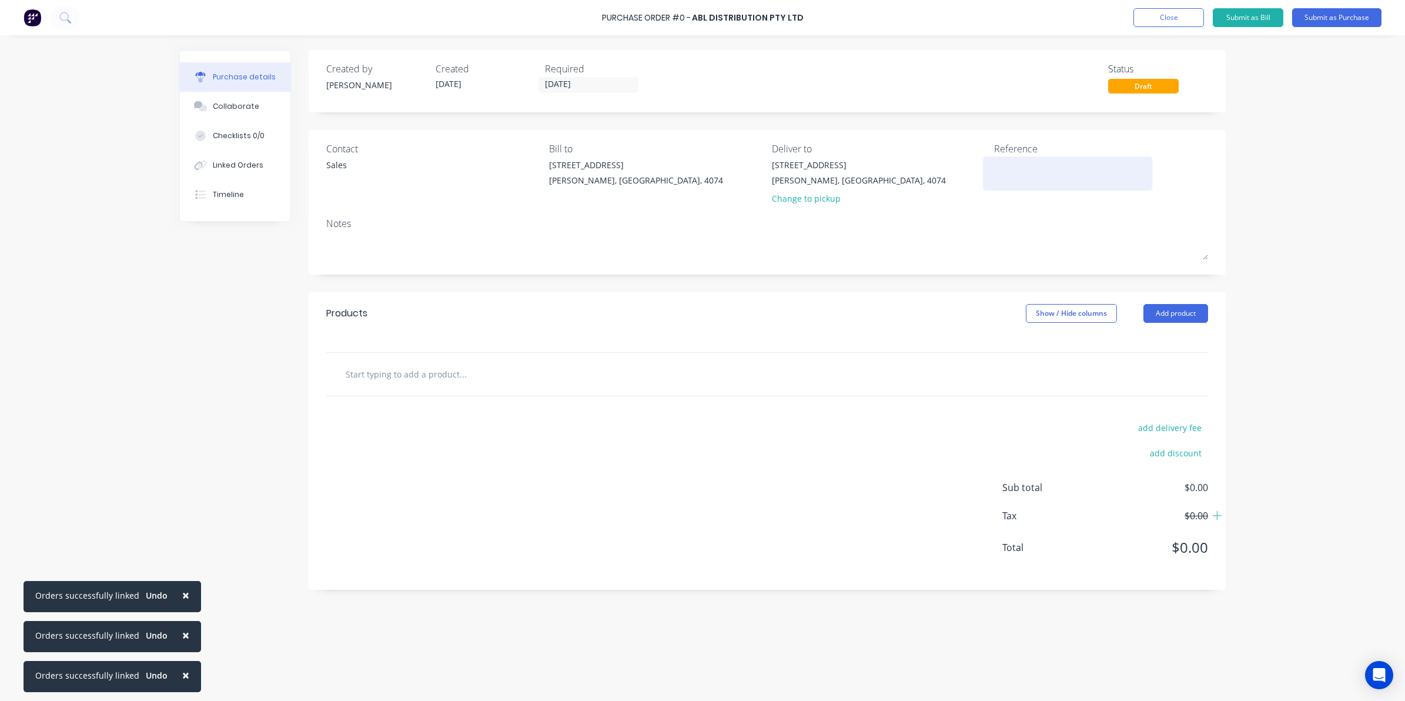
click at [1048, 175] on textarea at bounding box center [1067, 172] width 147 height 26
click at [399, 374] on input "text" at bounding box center [462, 374] width 235 height 24
drag, startPoint x: 399, startPoint y: 374, endPoint x: 328, endPoint y: 470, distance: 119.8
click at [333, 474] on div "add delivery fee add discount Sub total $0.00 Tax $0.00 Total $0.00" at bounding box center [767, 492] width 917 height 193
click at [400, 370] on input "text" at bounding box center [462, 374] width 235 height 24
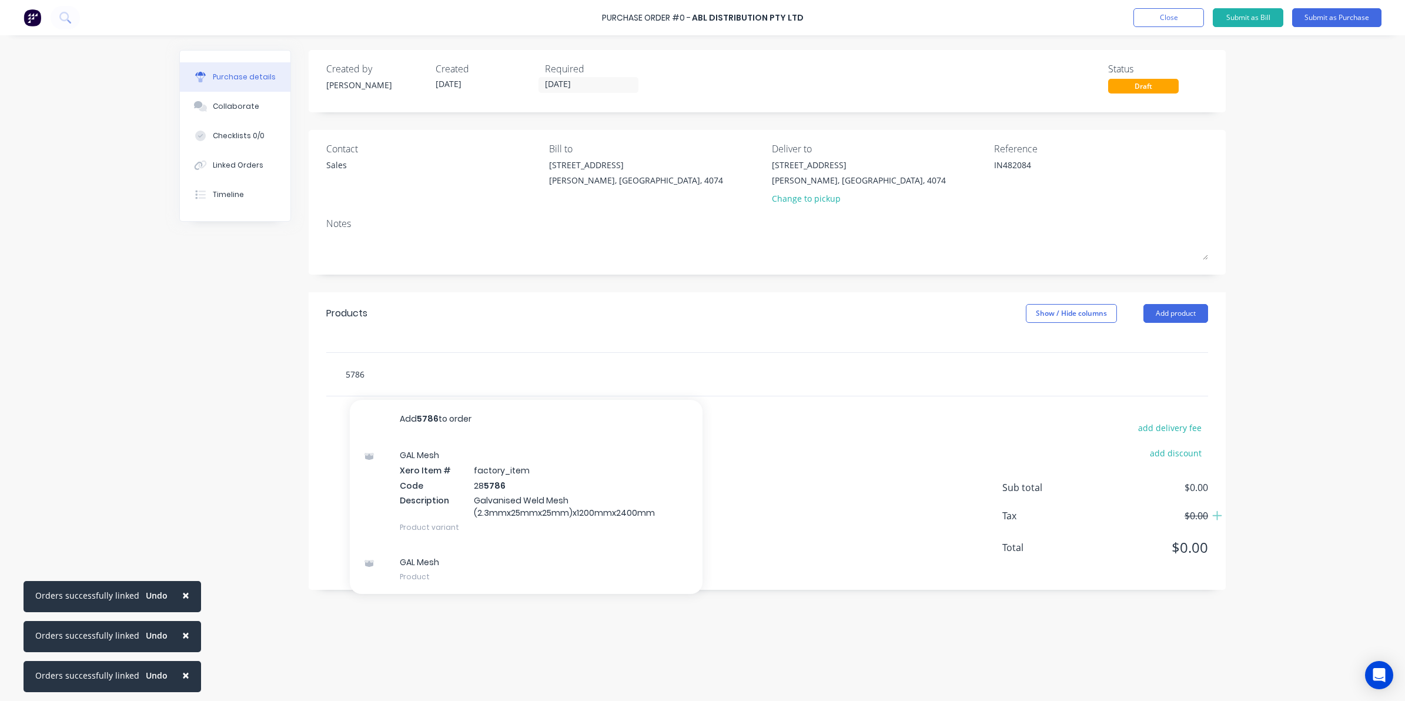
drag, startPoint x: 378, startPoint y: 374, endPoint x: 303, endPoint y: 385, distance: 76.1
click at [303, 385] on div "Created by [PERSON_NAME] Created [DATE] Required [DATE] Status Draft Contact Sa…" at bounding box center [702, 365] width 1047 height 630
drag, startPoint x: 380, startPoint y: 374, endPoint x: 283, endPoint y: 371, distance: 96.5
click at [283, 371] on div "Created by [PERSON_NAME] Created [DATE] Required [DATE] Status Draft Contact Sa…" at bounding box center [702, 365] width 1047 height 630
click at [456, 372] on input "text" at bounding box center [462, 374] width 235 height 24
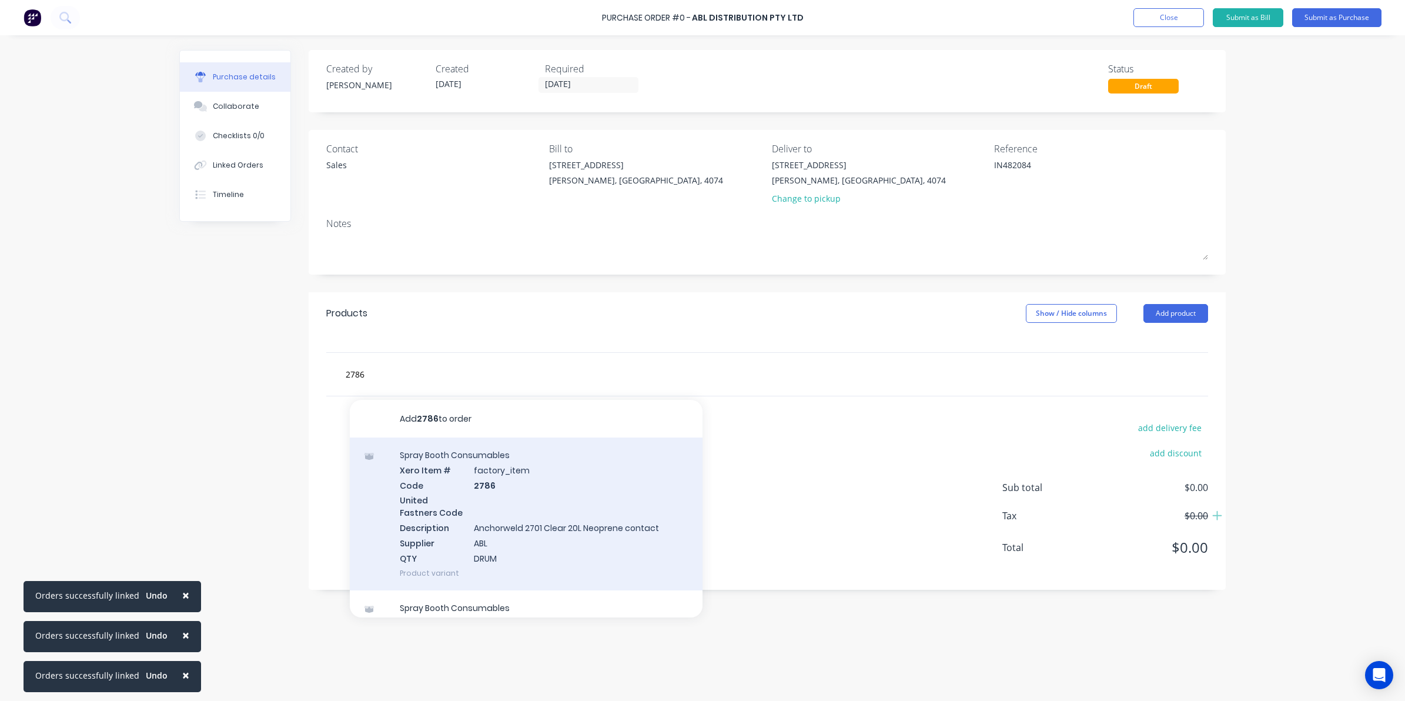
click at [490, 509] on div "Spray Booth Consumables Xero Item # factory_item Code 2786 United Fastners Code…" at bounding box center [526, 513] width 353 height 153
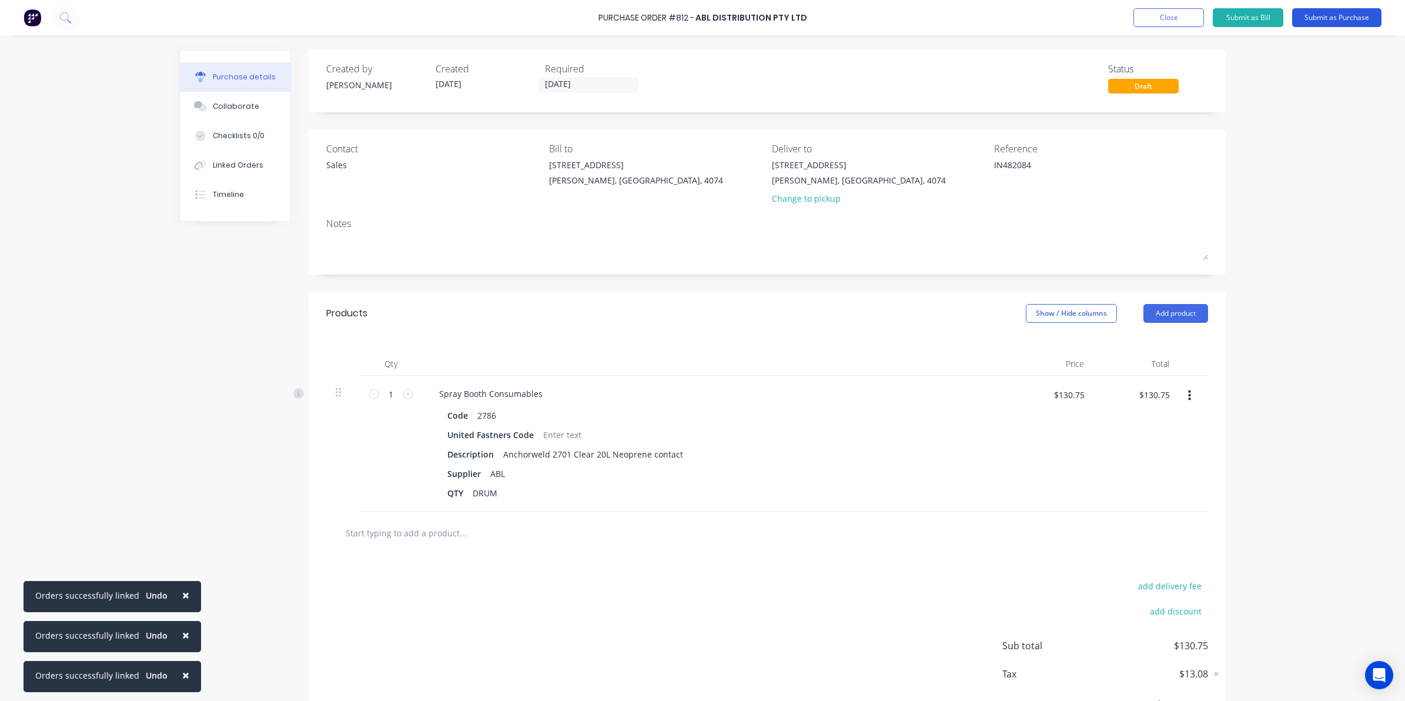
click at [1344, 21] on button "Submit as Purchase" at bounding box center [1336, 17] width 89 height 19
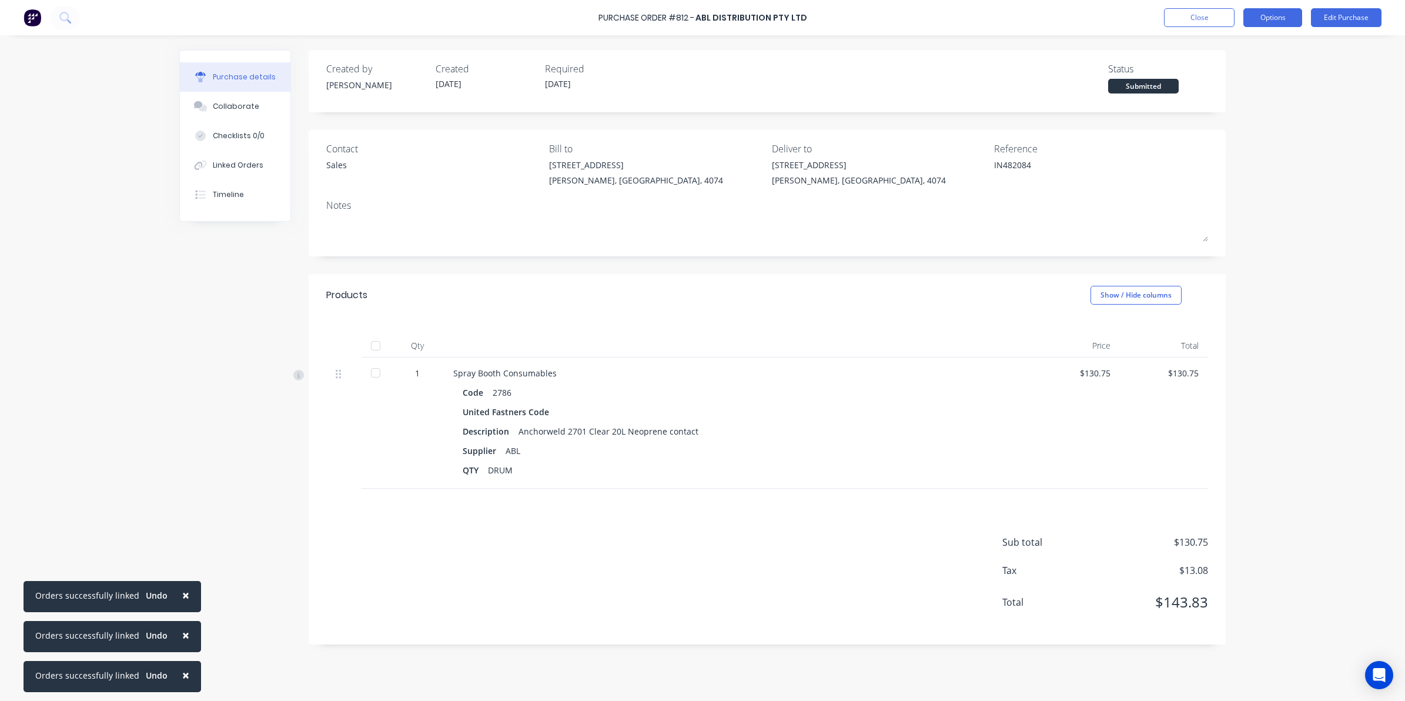
drag, startPoint x: 1288, startPoint y: 16, endPoint x: 1282, endPoint y: 25, distance: 10.3
click at [1288, 18] on button "Options" at bounding box center [1273, 17] width 59 height 19
click at [1222, 74] on div "Convert to Bill" at bounding box center [1246, 71] width 91 height 17
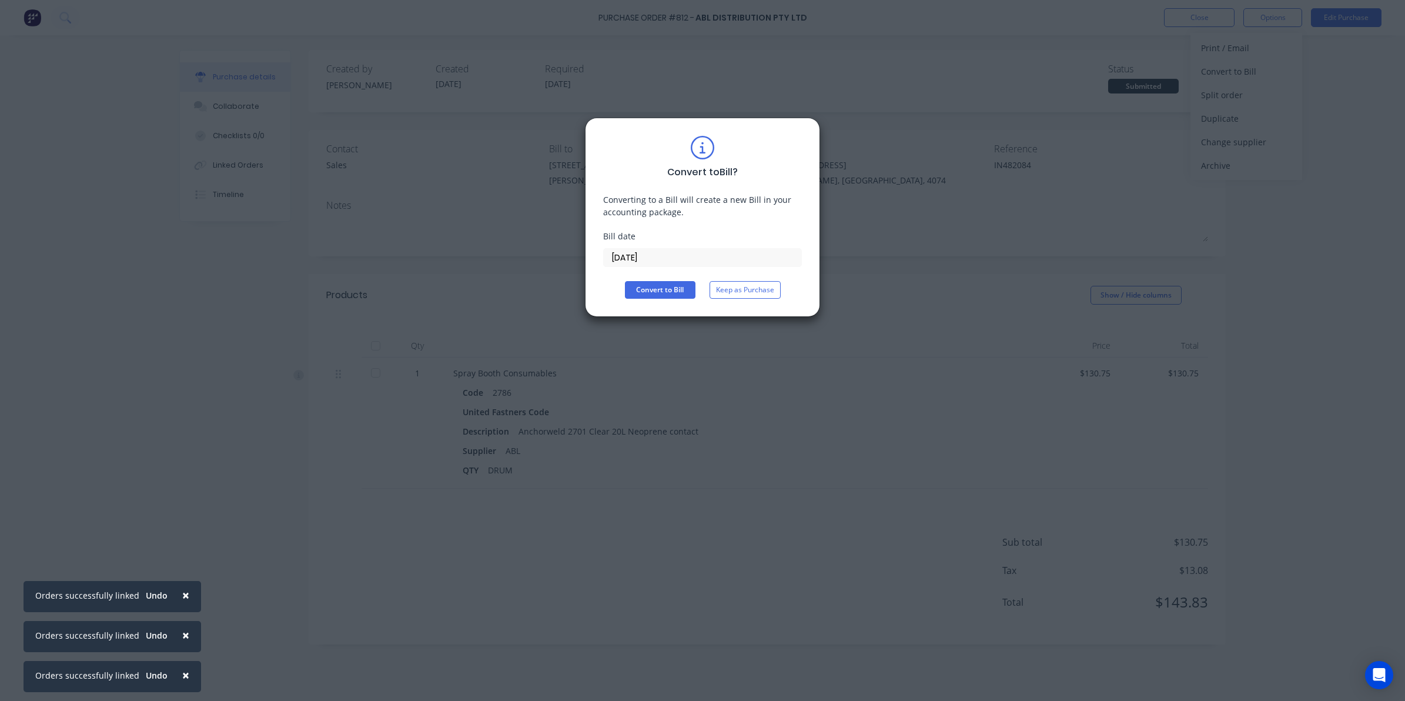
drag, startPoint x: 674, startPoint y: 269, endPoint x: 666, endPoint y: 262, distance: 11.2
click at [673, 269] on div "Convert to Bill ? Converting to a Bill will create a new Bill in your accountin…" at bounding box center [702, 217] width 199 height 163
click at [665, 260] on input "[DATE]" at bounding box center [703, 258] width 198 height 18
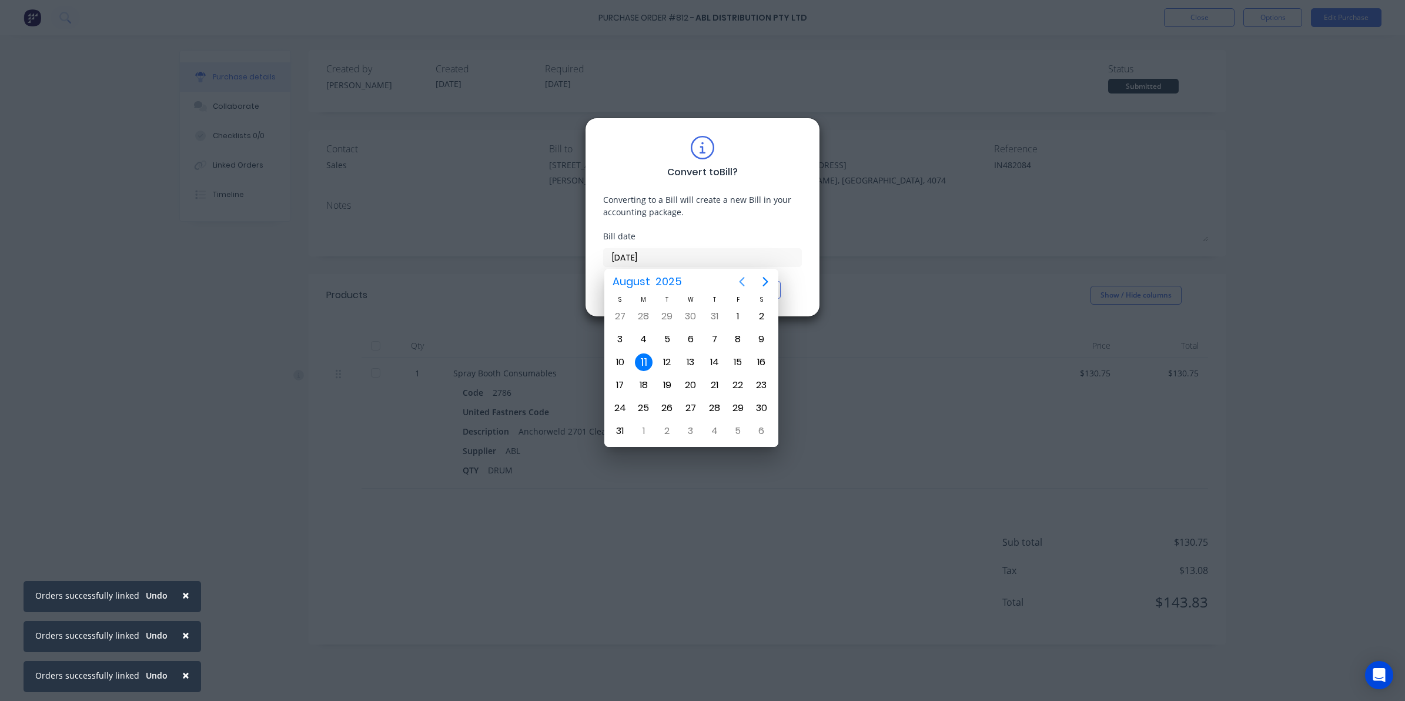
click at [739, 282] on icon "Previous page" at bounding box center [742, 282] width 14 height 14
click at [667, 359] on div "15" at bounding box center [668, 362] width 18 height 18
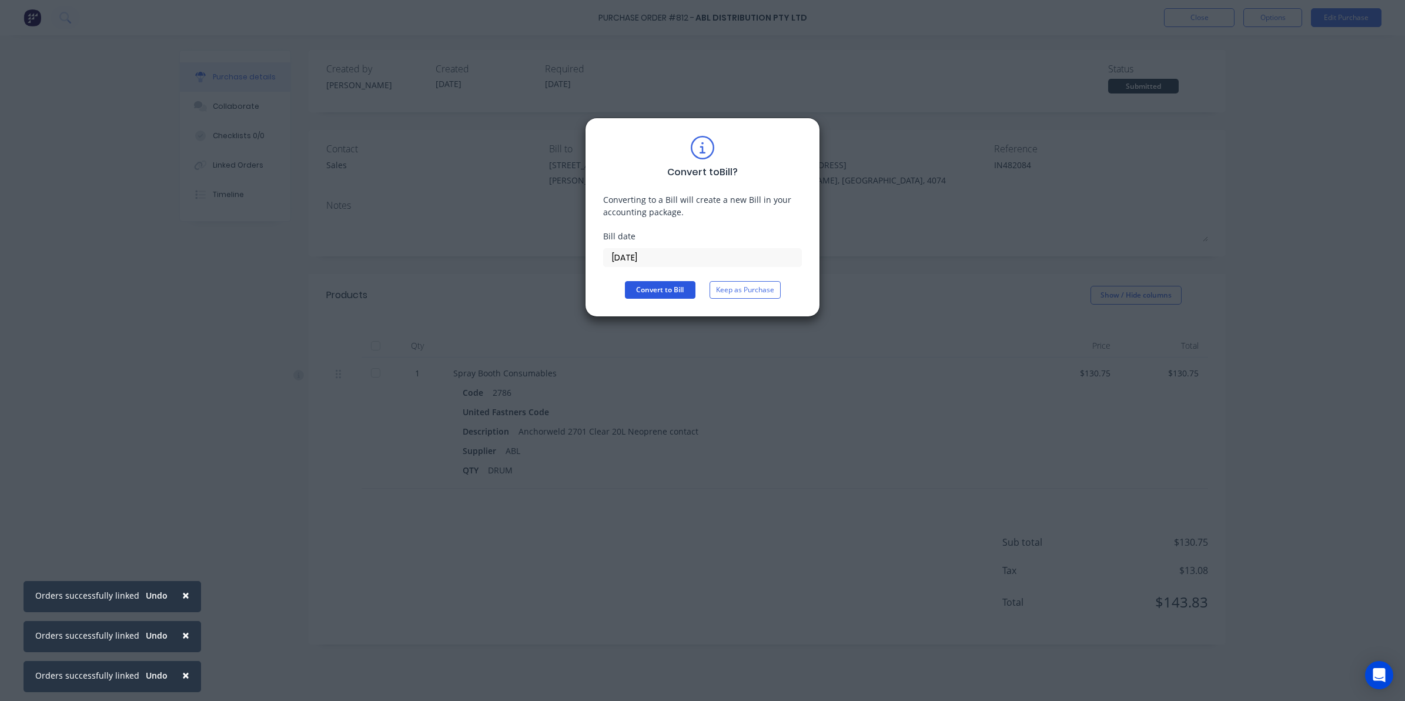
click at [673, 292] on button "Convert to Bill" at bounding box center [660, 290] width 71 height 18
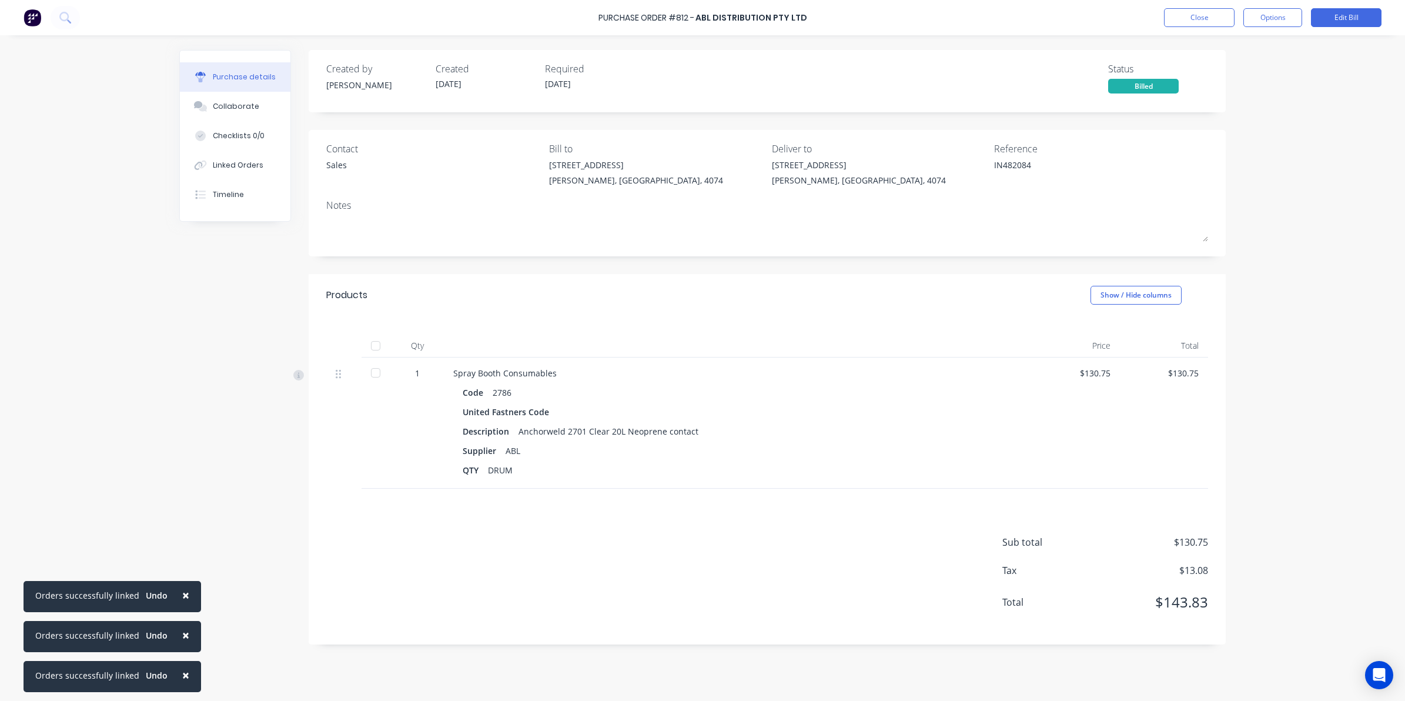
click at [374, 369] on div at bounding box center [376, 373] width 24 height 24
click at [1195, 12] on button "Close" at bounding box center [1199, 17] width 71 height 19
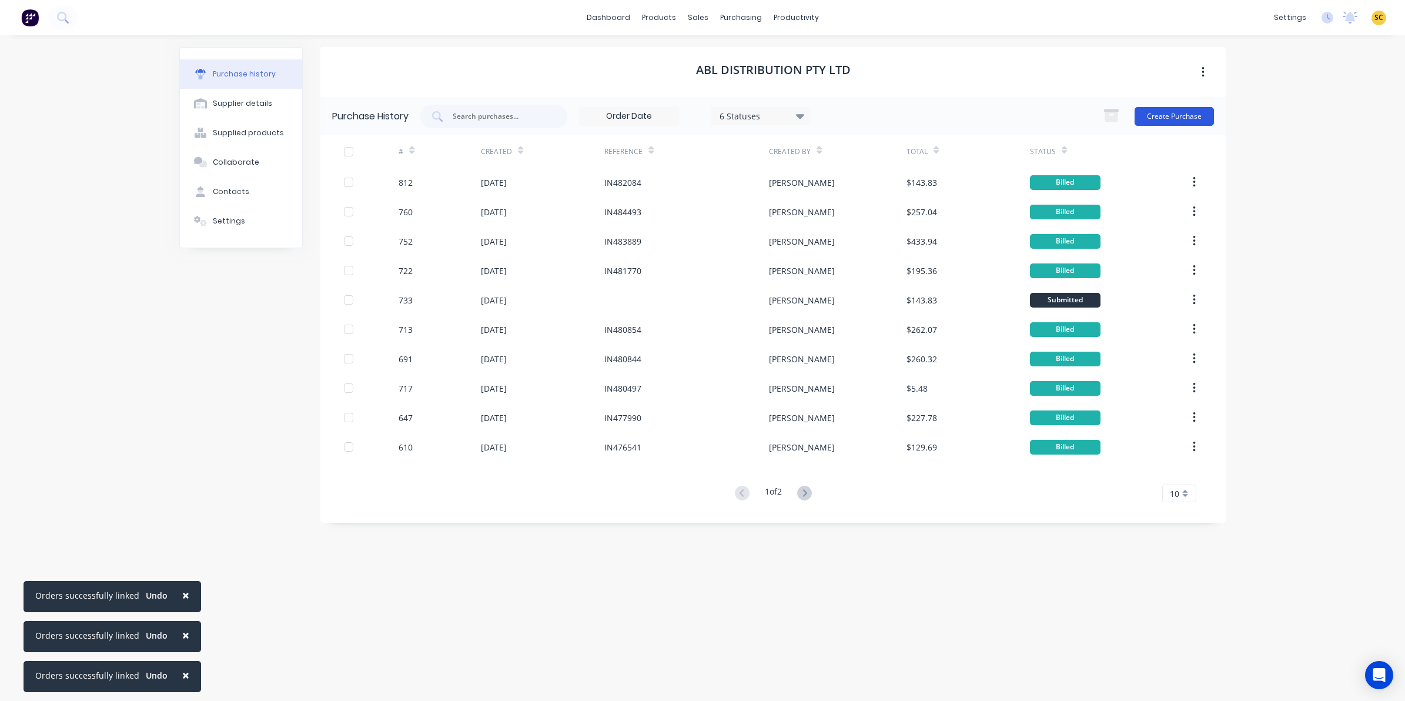
click at [1175, 113] on button "Create Purchase" at bounding box center [1174, 116] width 79 height 19
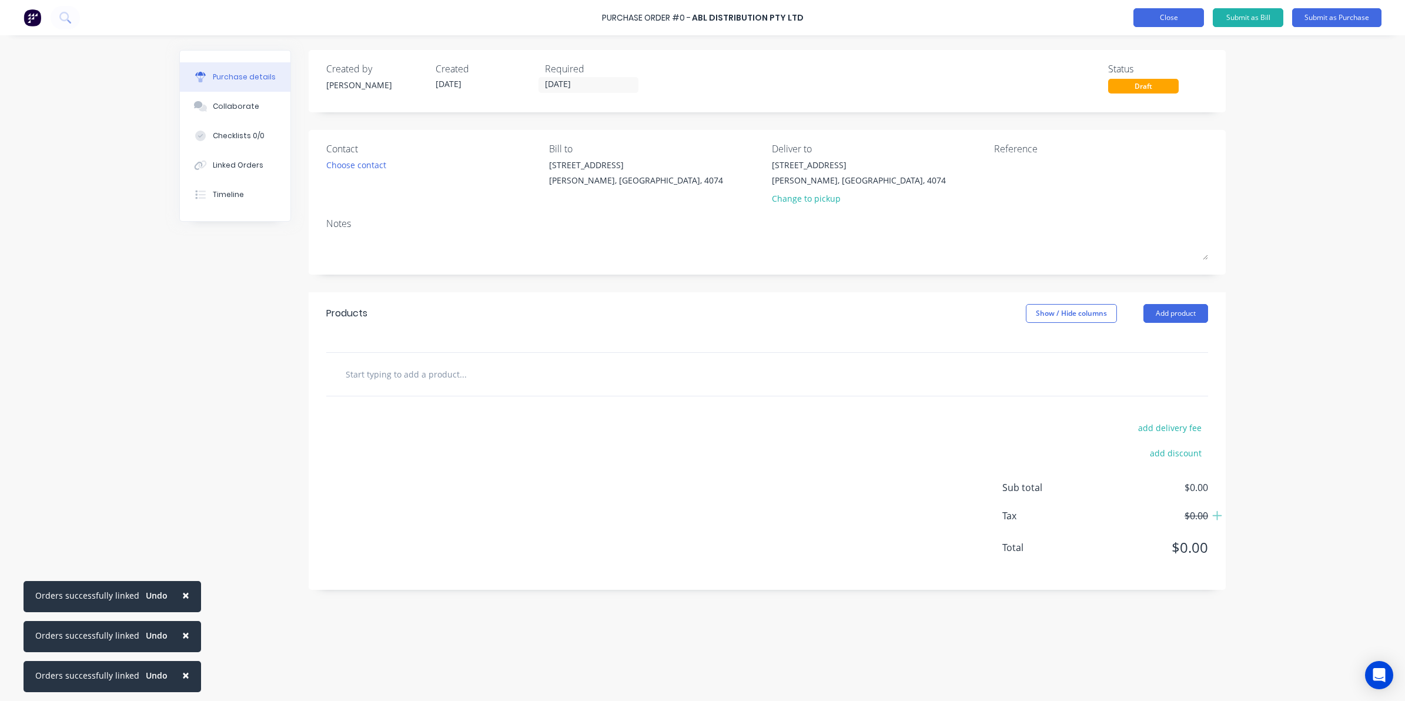
click at [1160, 25] on button "Close" at bounding box center [1169, 17] width 71 height 19
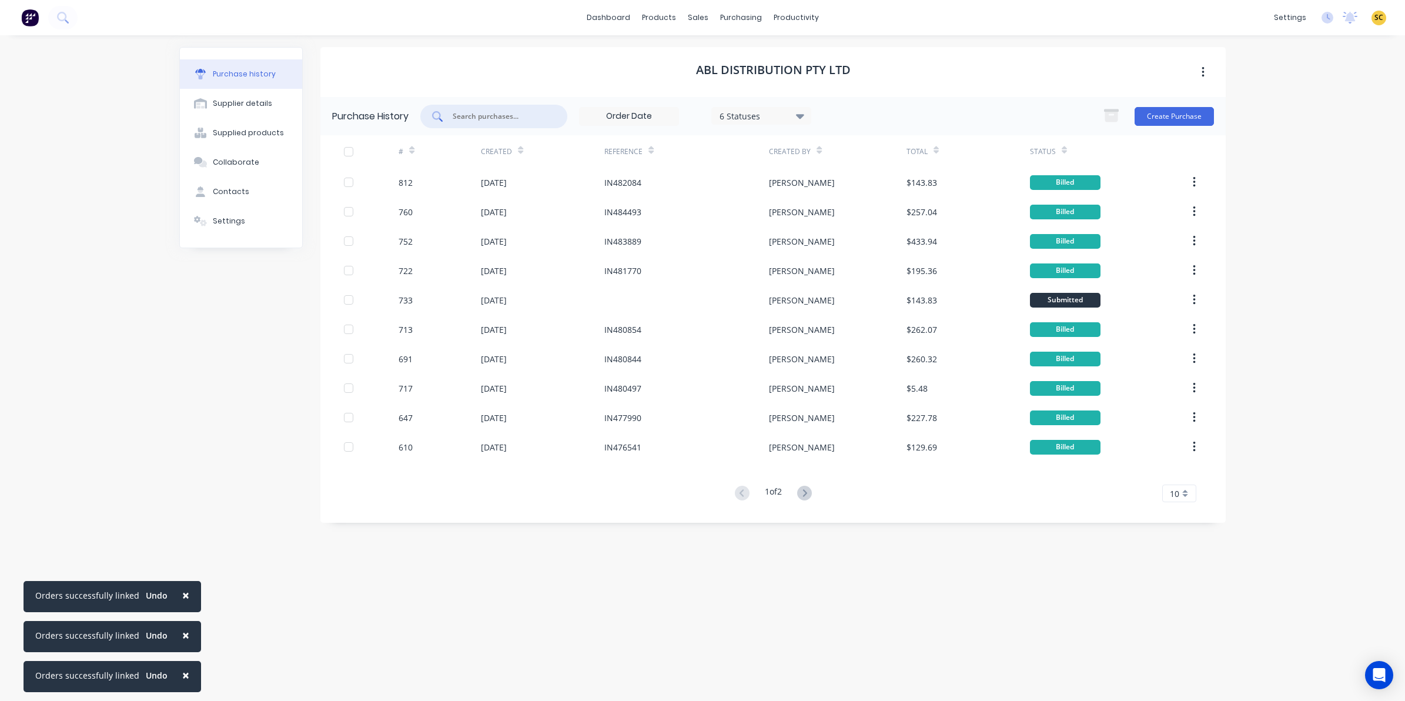
click at [513, 112] on input "text" at bounding box center [501, 117] width 98 height 12
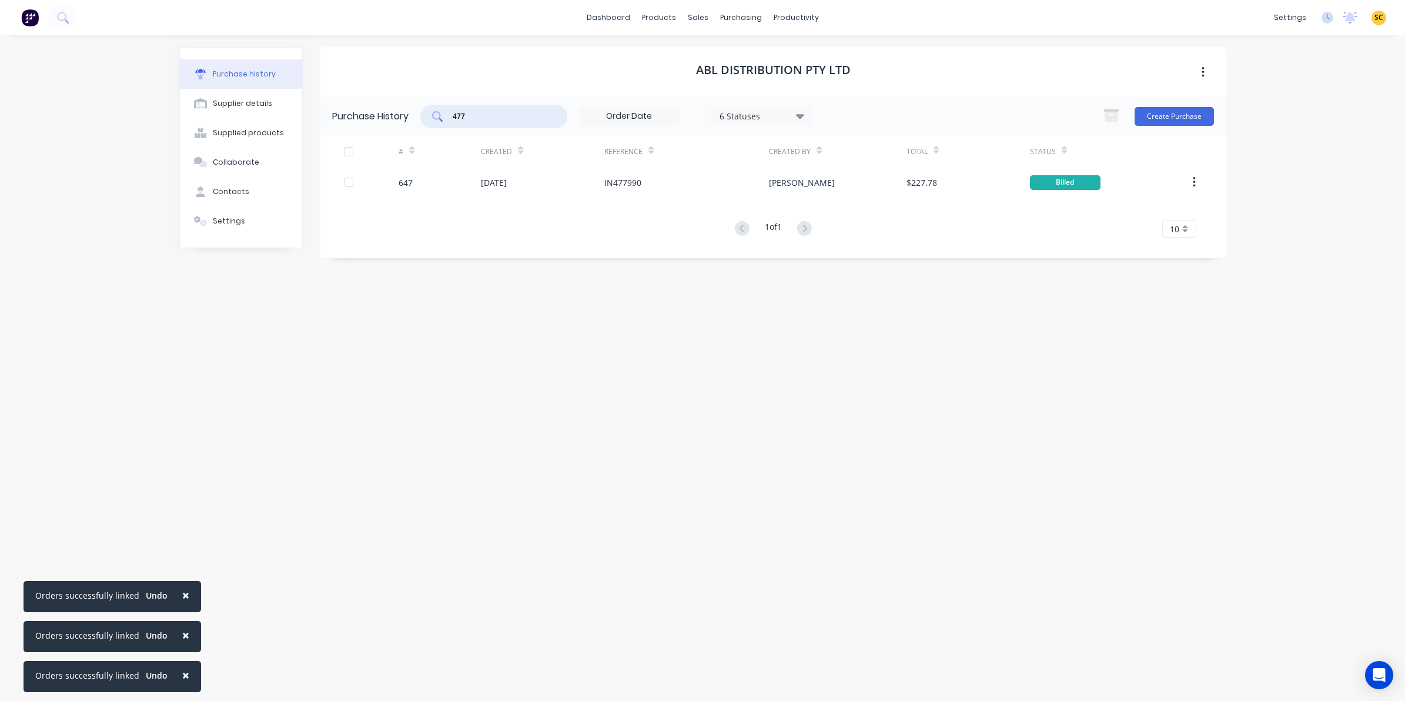
drag, startPoint x: 482, startPoint y: 118, endPoint x: 439, endPoint y: 128, distance: 44.1
click at [440, 128] on div "Purchase History 477 6 Statuses 6 Statuses Create Purchase" at bounding box center [773, 116] width 906 height 38
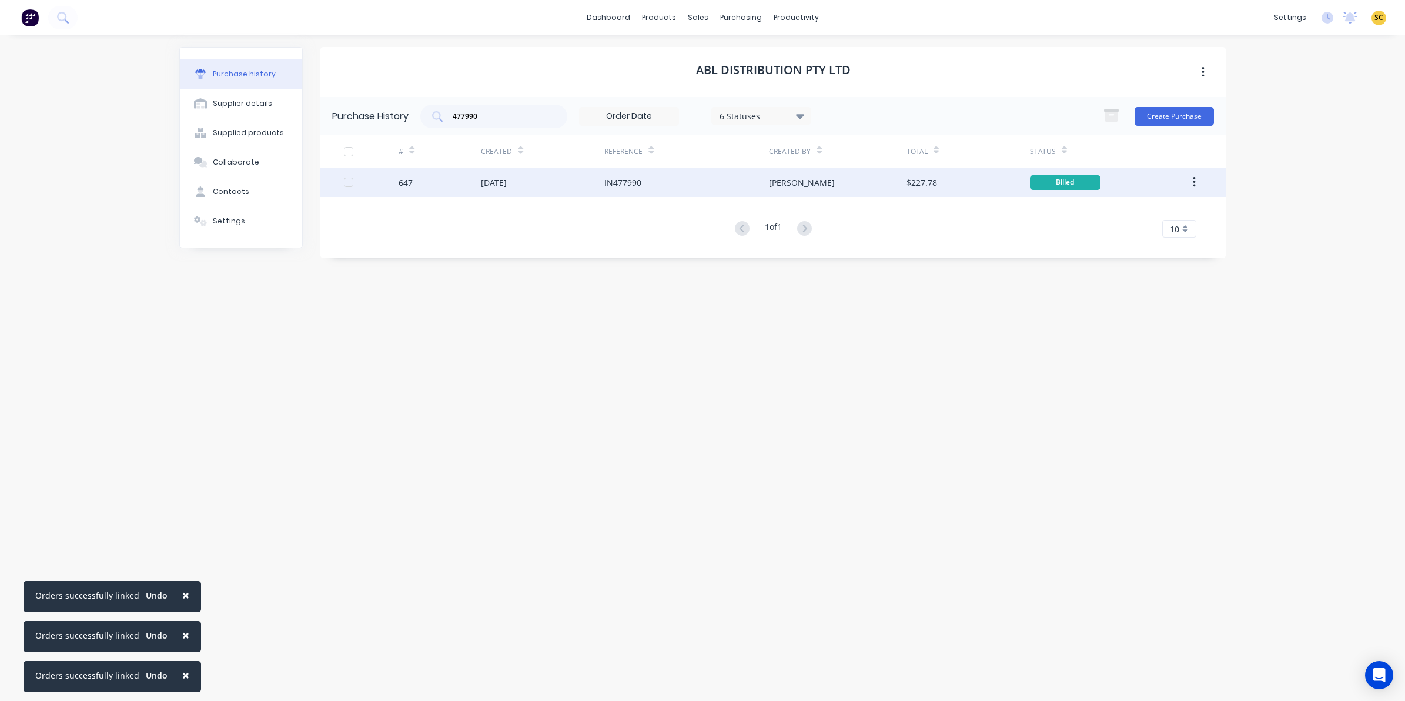
click at [719, 171] on div "IN477990" at bounding box center [686, 182] width 165 height 29
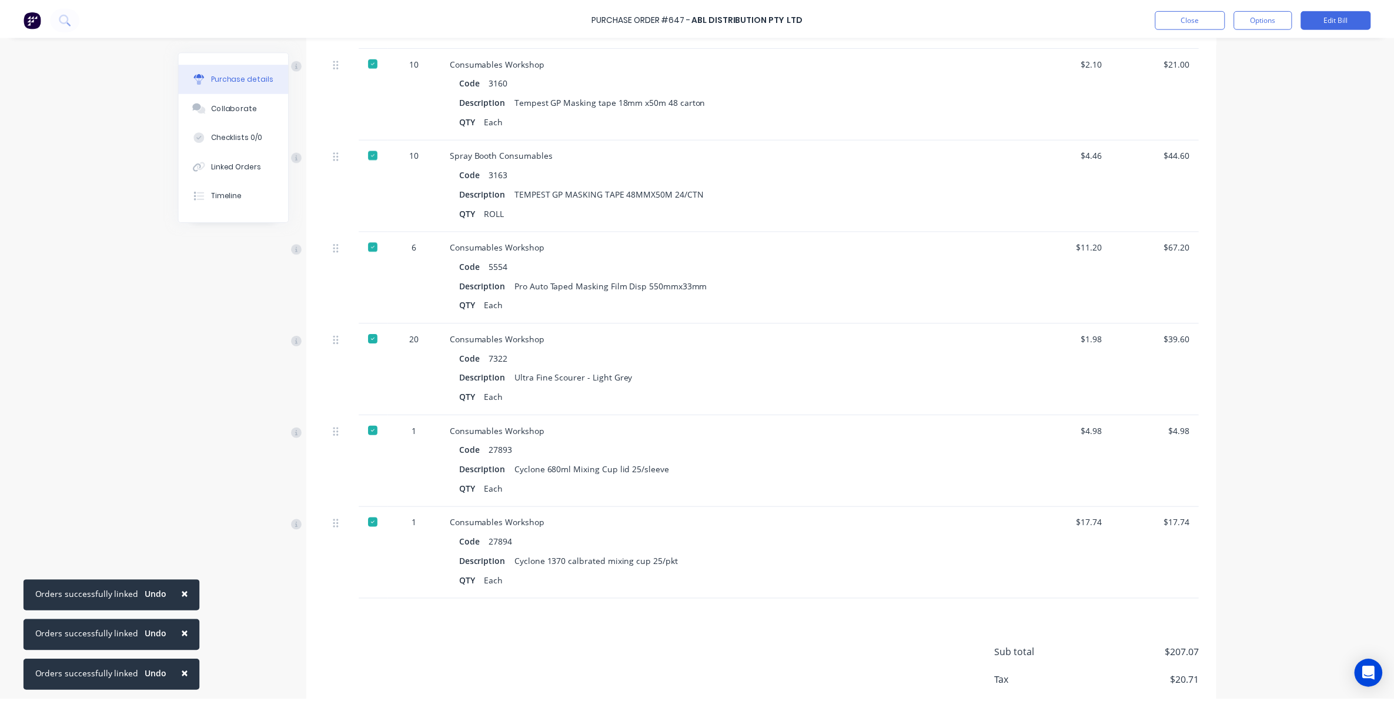
scroll to position [471, 0]
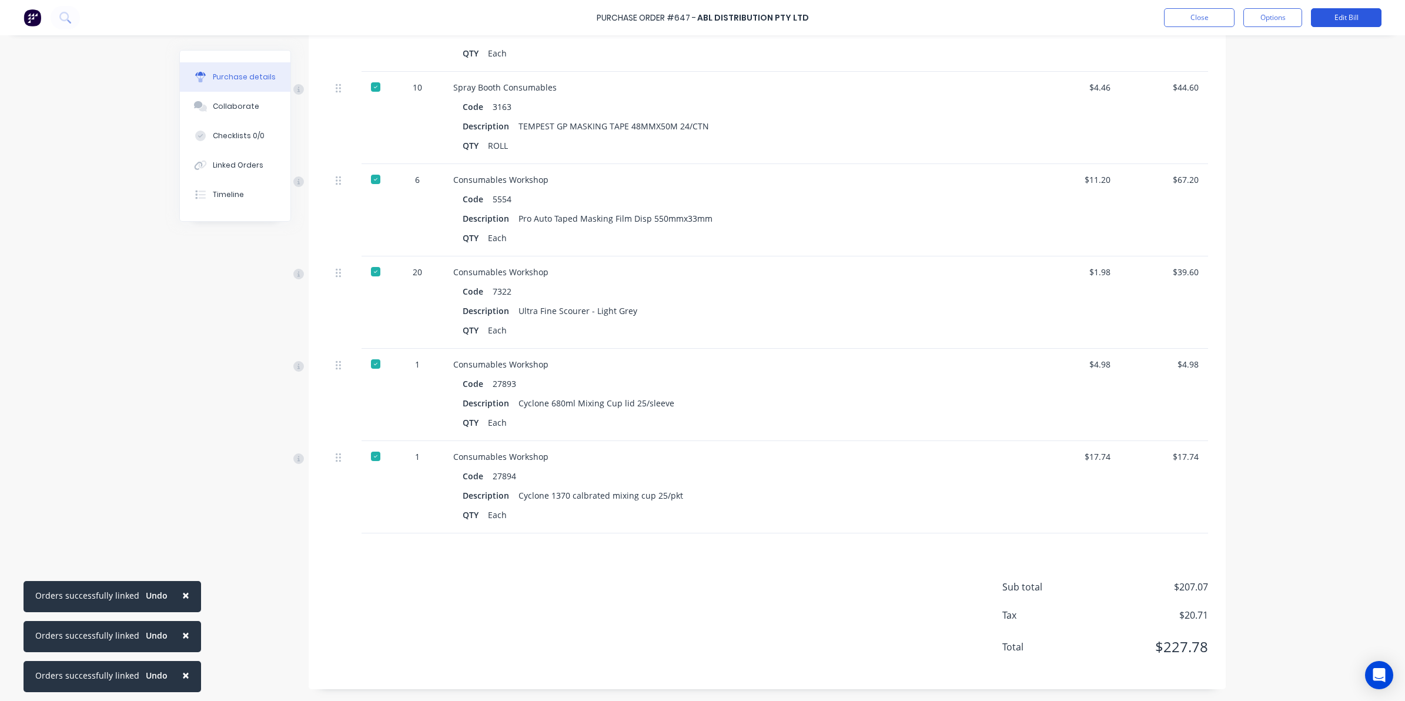
click at [1361, 16] on button "Edit Bill" at bounding box center [1346, 17] width 71 height 19
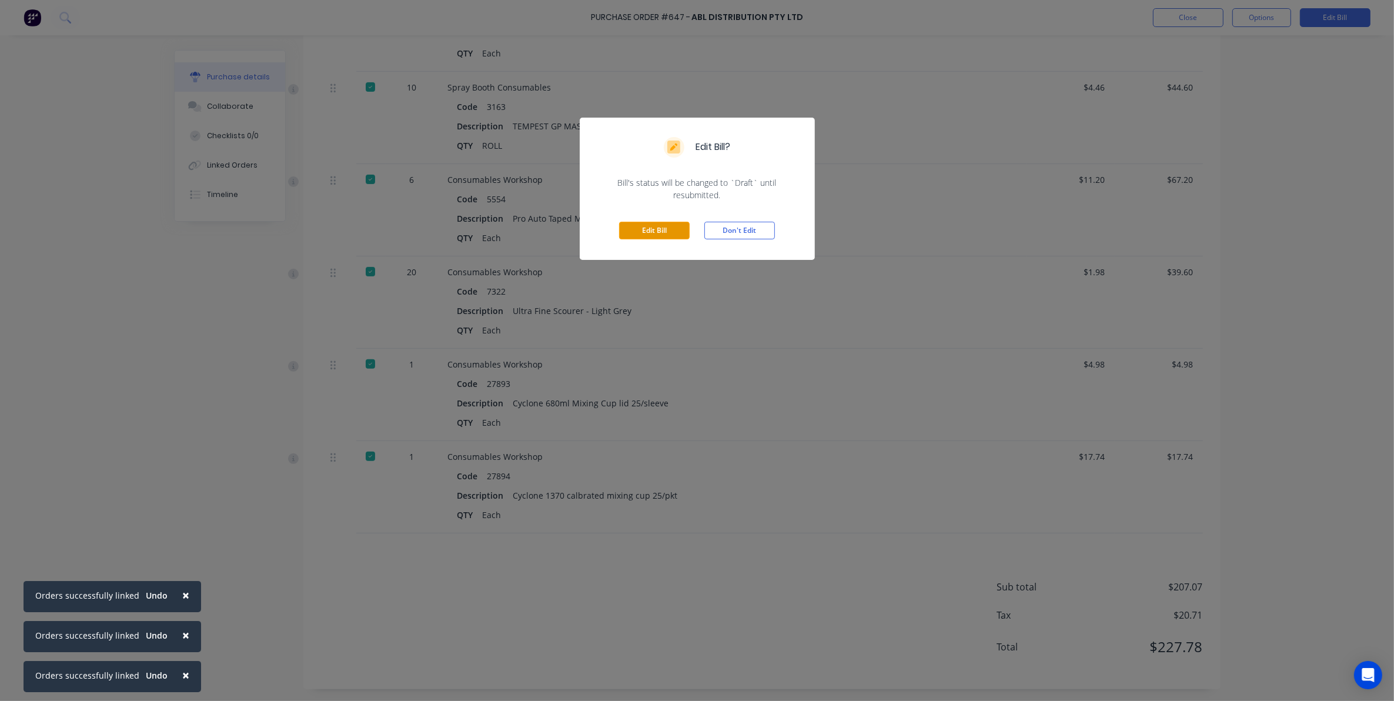
click at [668, 236] on button "Edit Bill" at bounding box center [654, 231] width 71 height 18
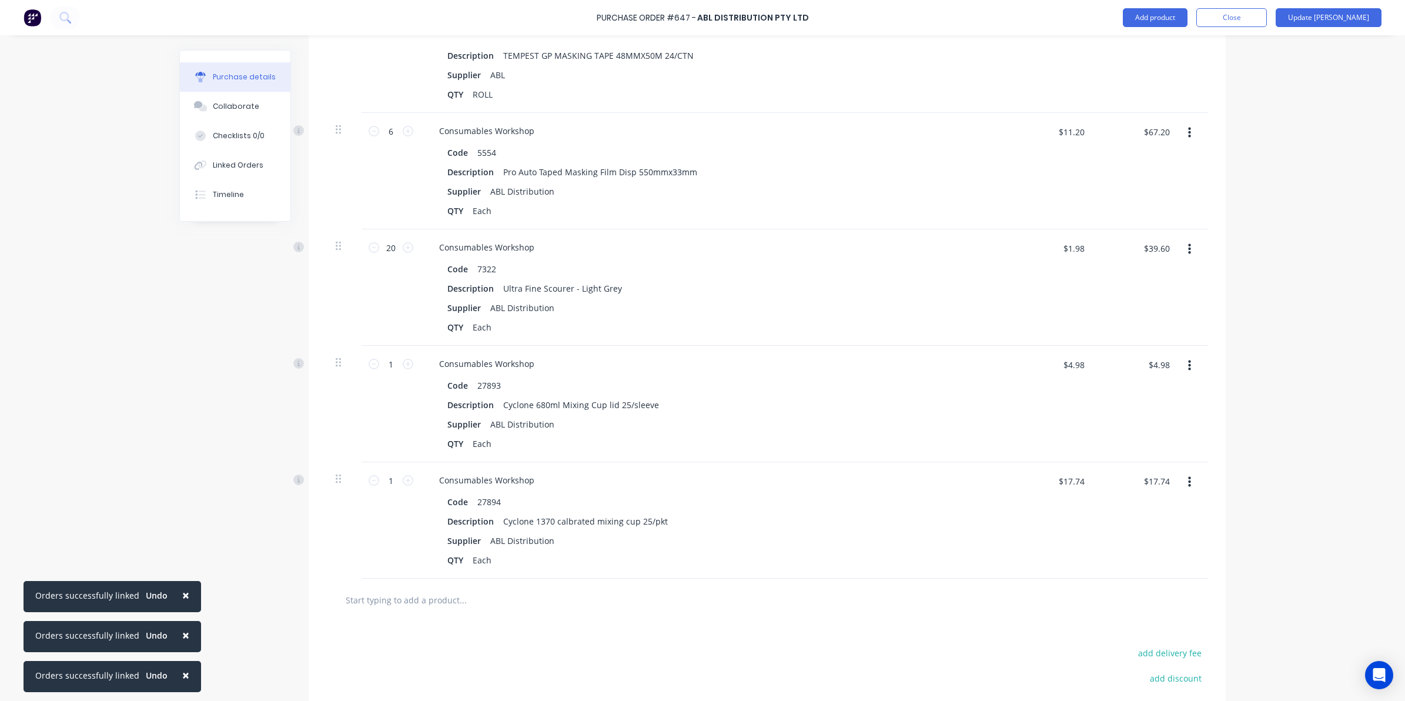
scroll to position [739, 0]
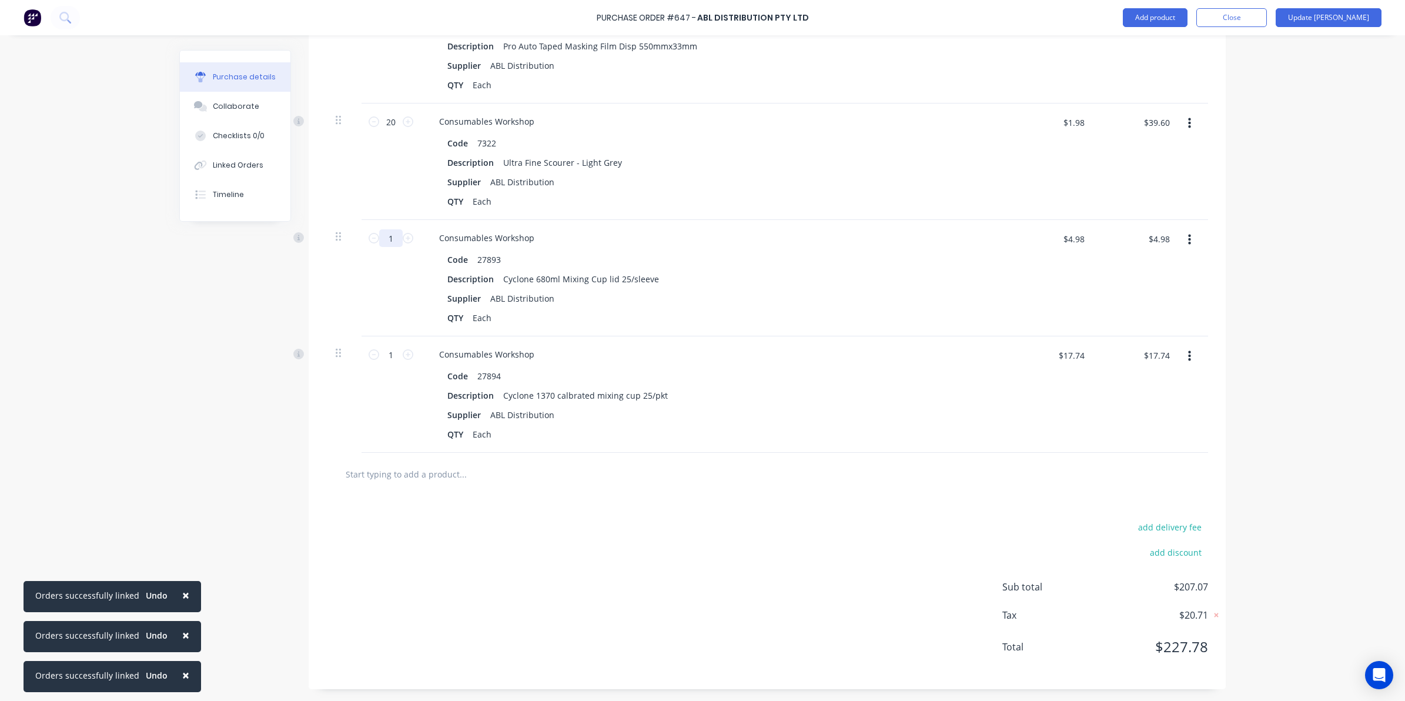
click at [392, 231] on input "1" at bounding box center [391, 238] width 24 height 18
click at [523, 531] on div "add delivery fee add discount Sub total $212.05 Tax $21.21 Total $233.26" at bounding box center [767, 592] width 917 height 193
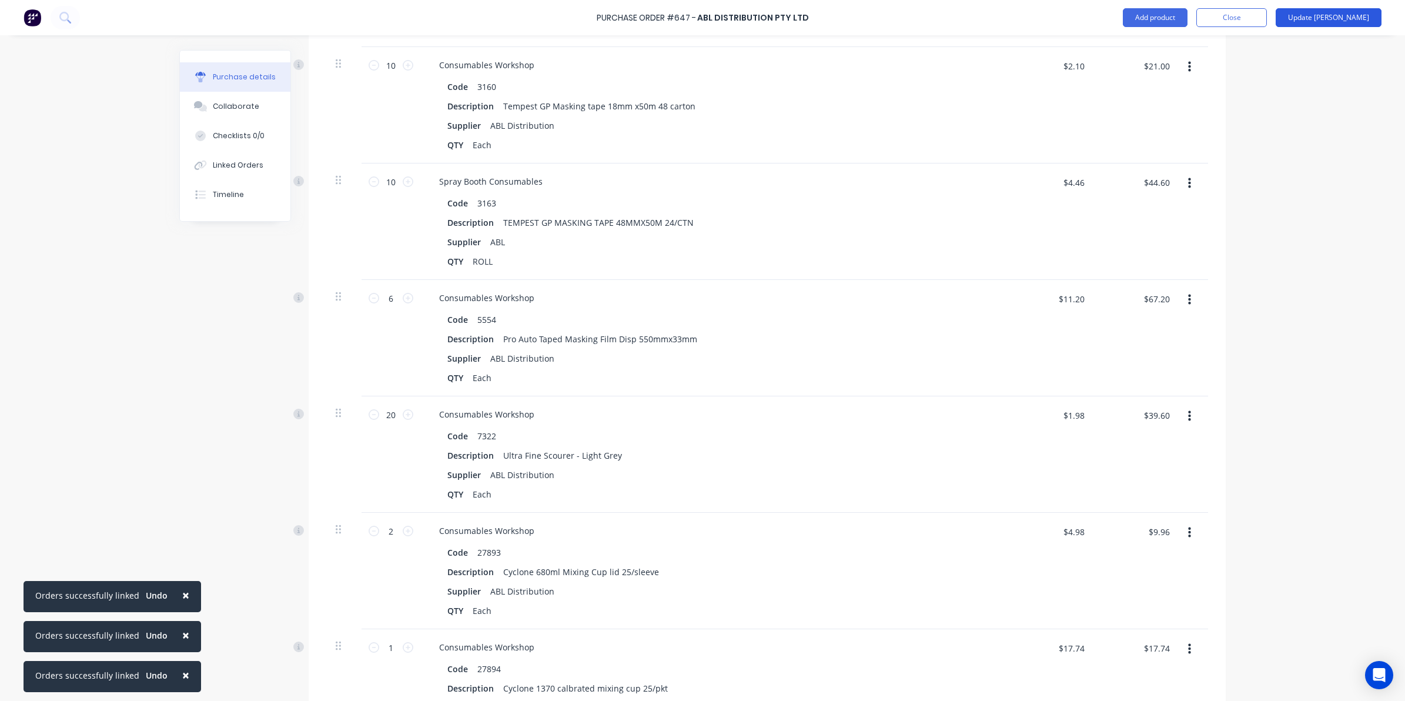
click at [1329, 16] on button "Update [PERSON_NAME]" at bounding box center [1329, 17] width 106 height 19
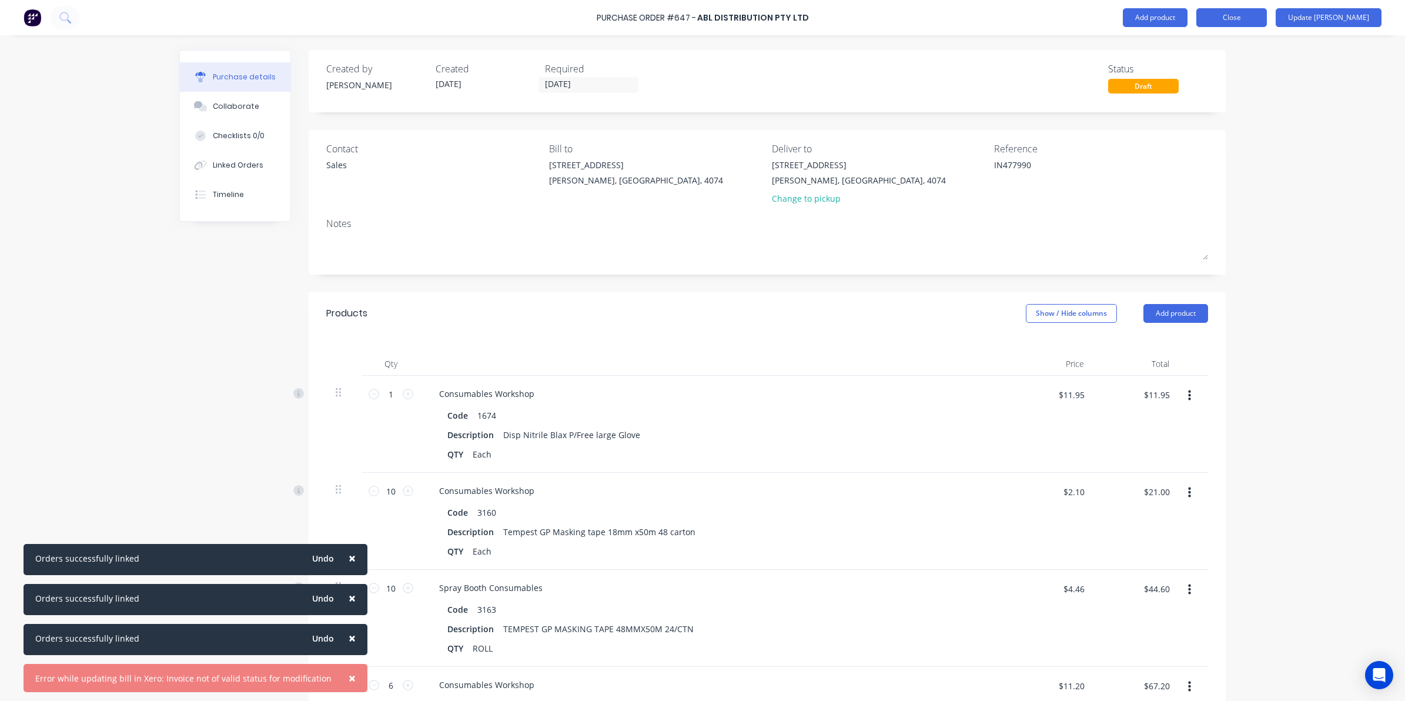
click at [1263, 14] on button "Close" at bounding box center [1232, 17] width 71 height 19
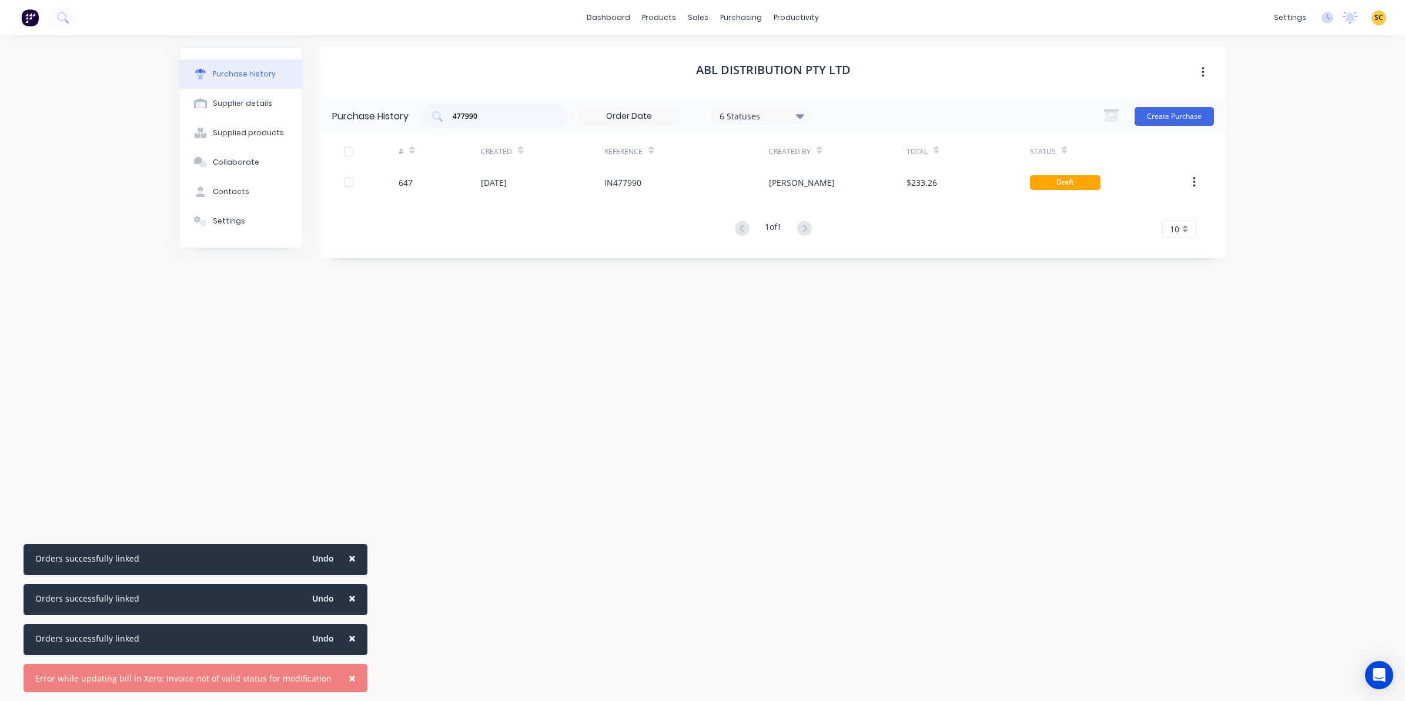
click at [349, 563] on span "×" at bounding box center [352, 558] width 7 height 16
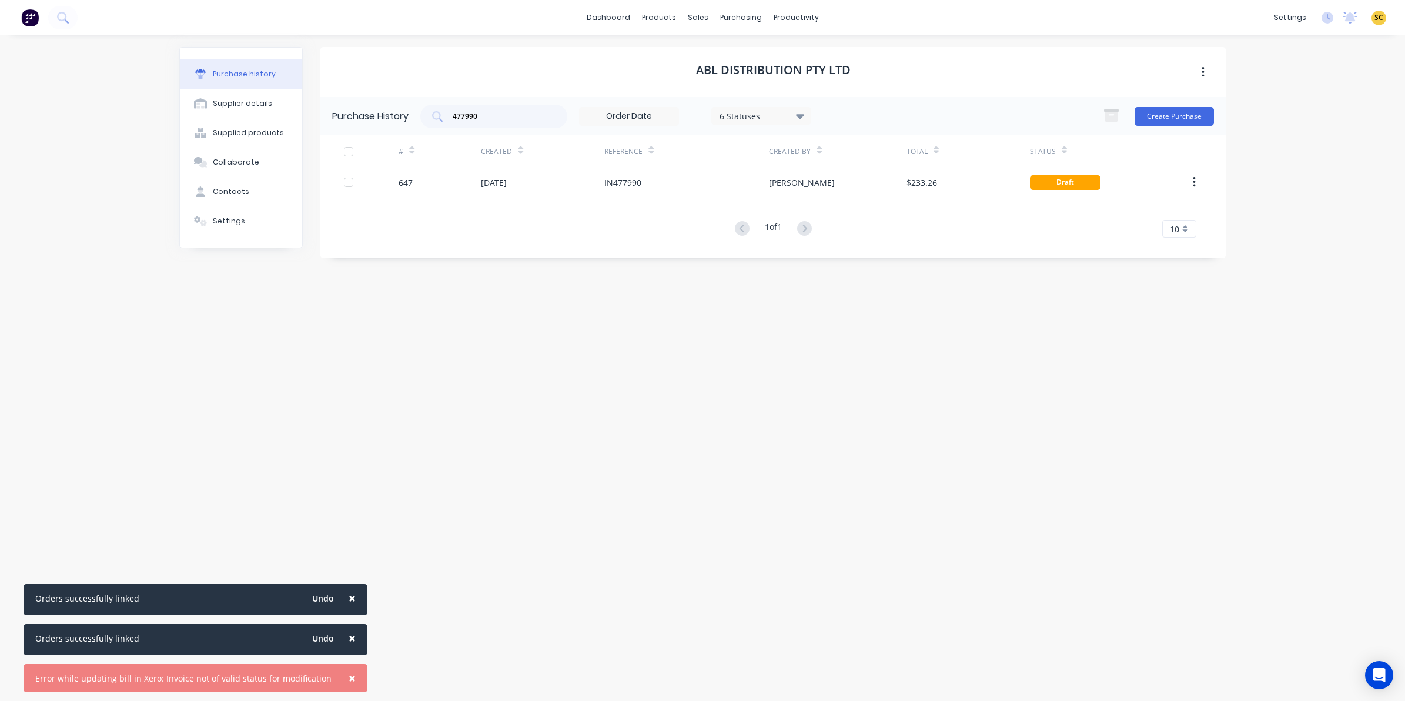
click at [349, 601] on span "×" at bounding box center [352, 598] width 7 height 16
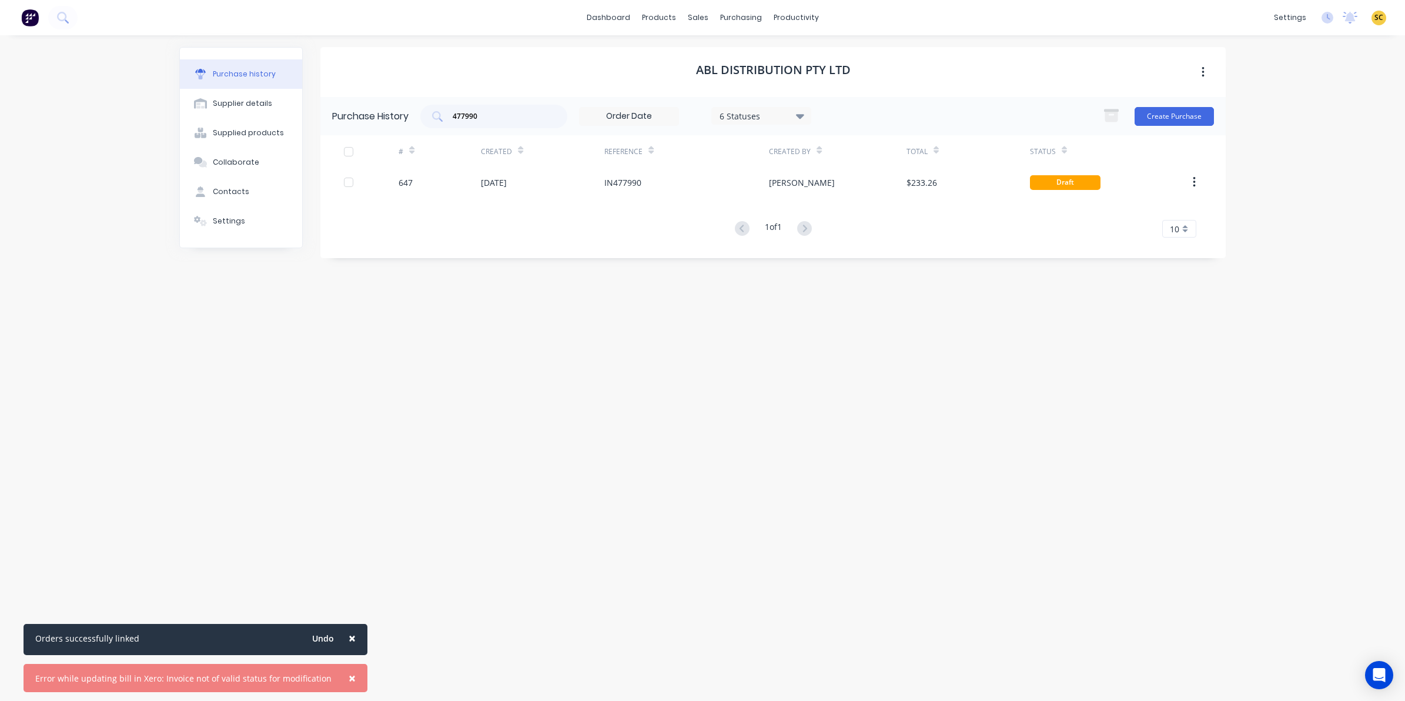
click at [348, 634] on button "×" at bounding box center [352, 638] width 31 height 28
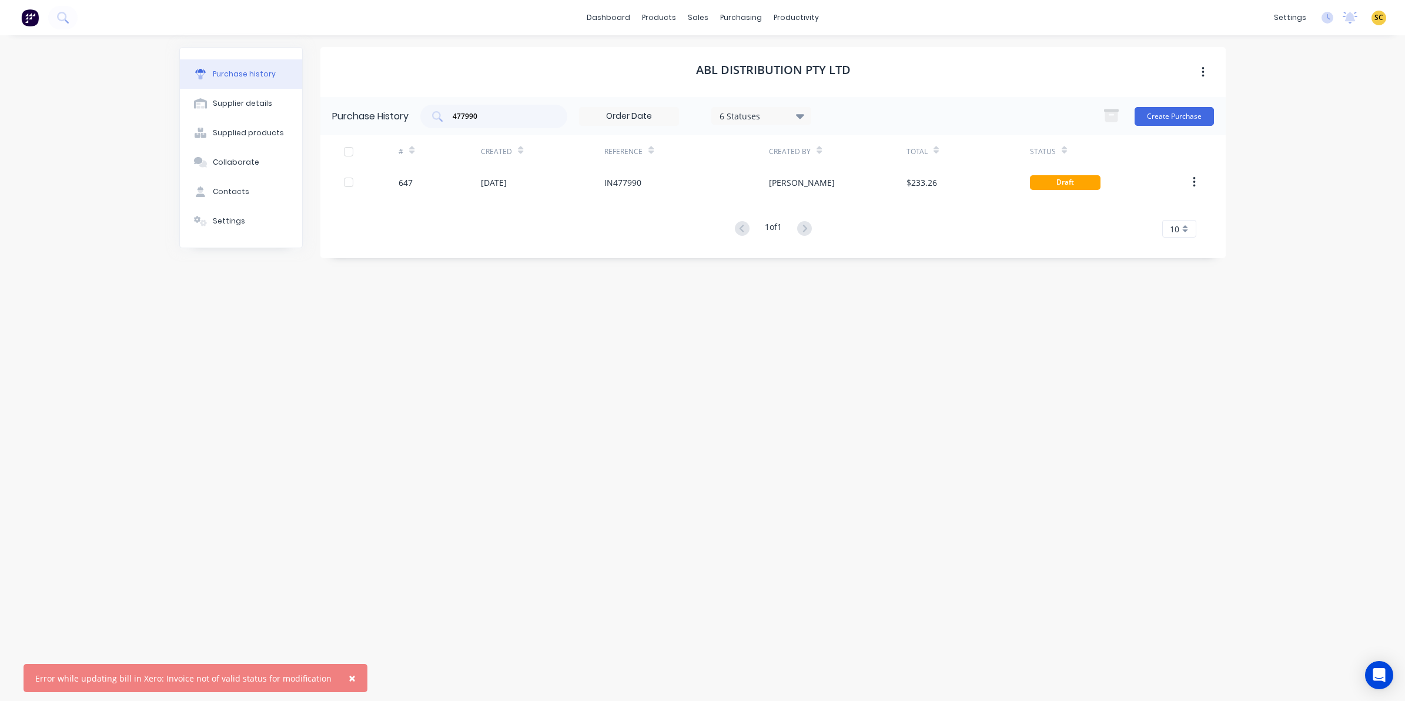
click at [337, 685] on button "×" at bounding box center [352, 678] width 31 height 28
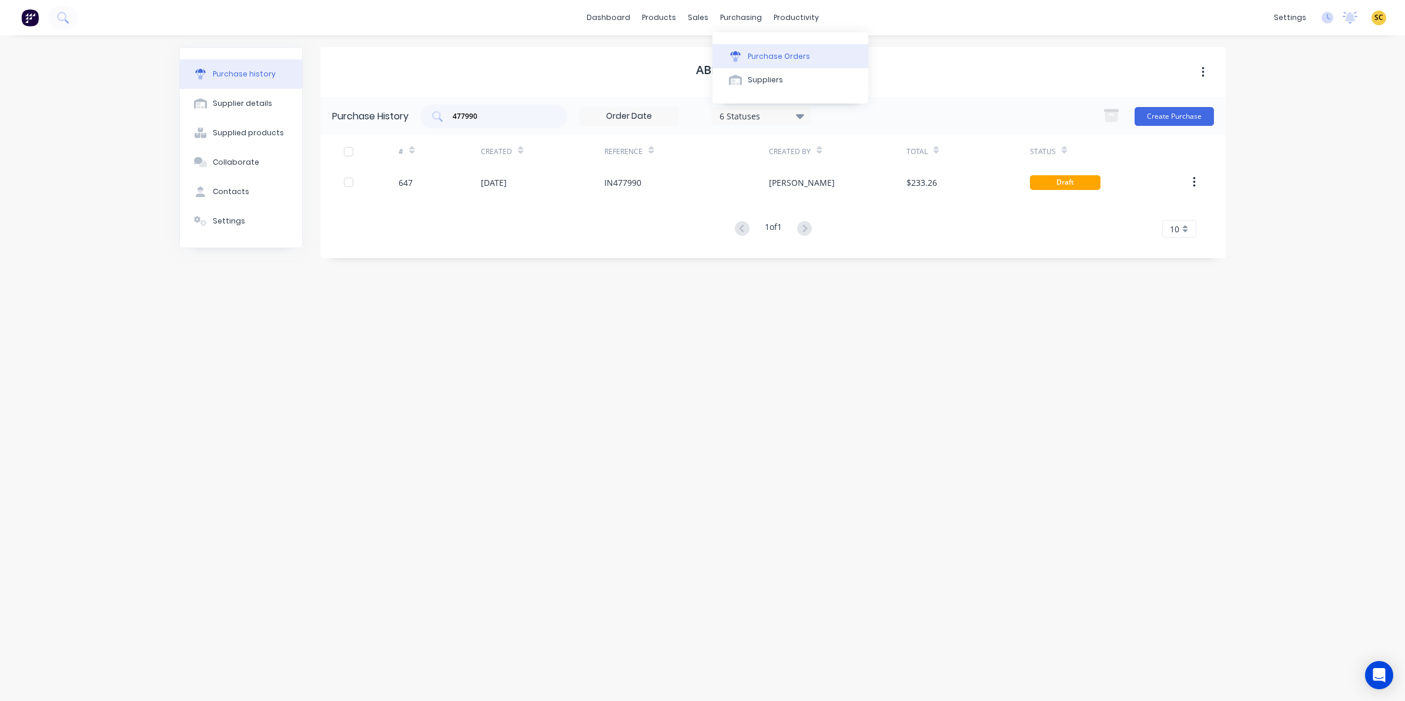
click at [759, 51] on div "Purchase Orders" at bounding box center [779, 56] width 62 height 11
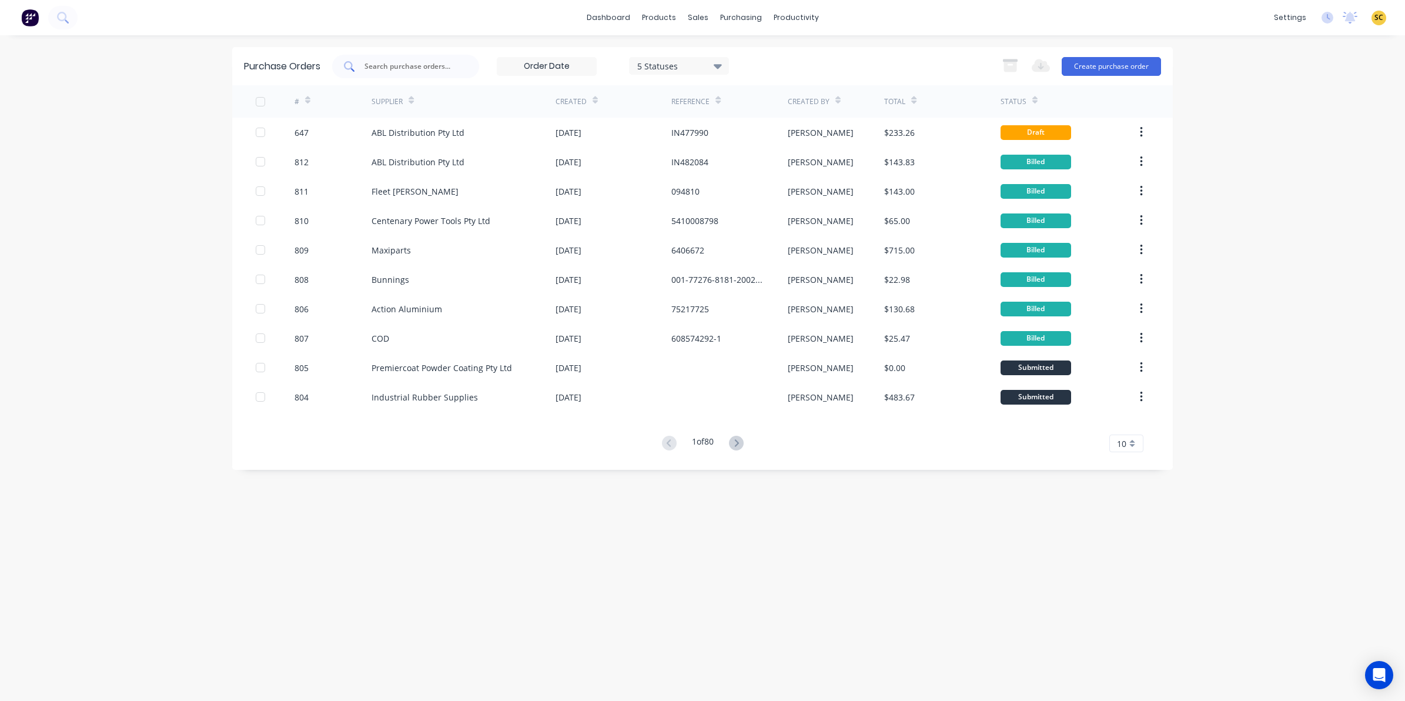
click at [397, 62] on input "text" at bounding box center [412, 67] width 98 height 12
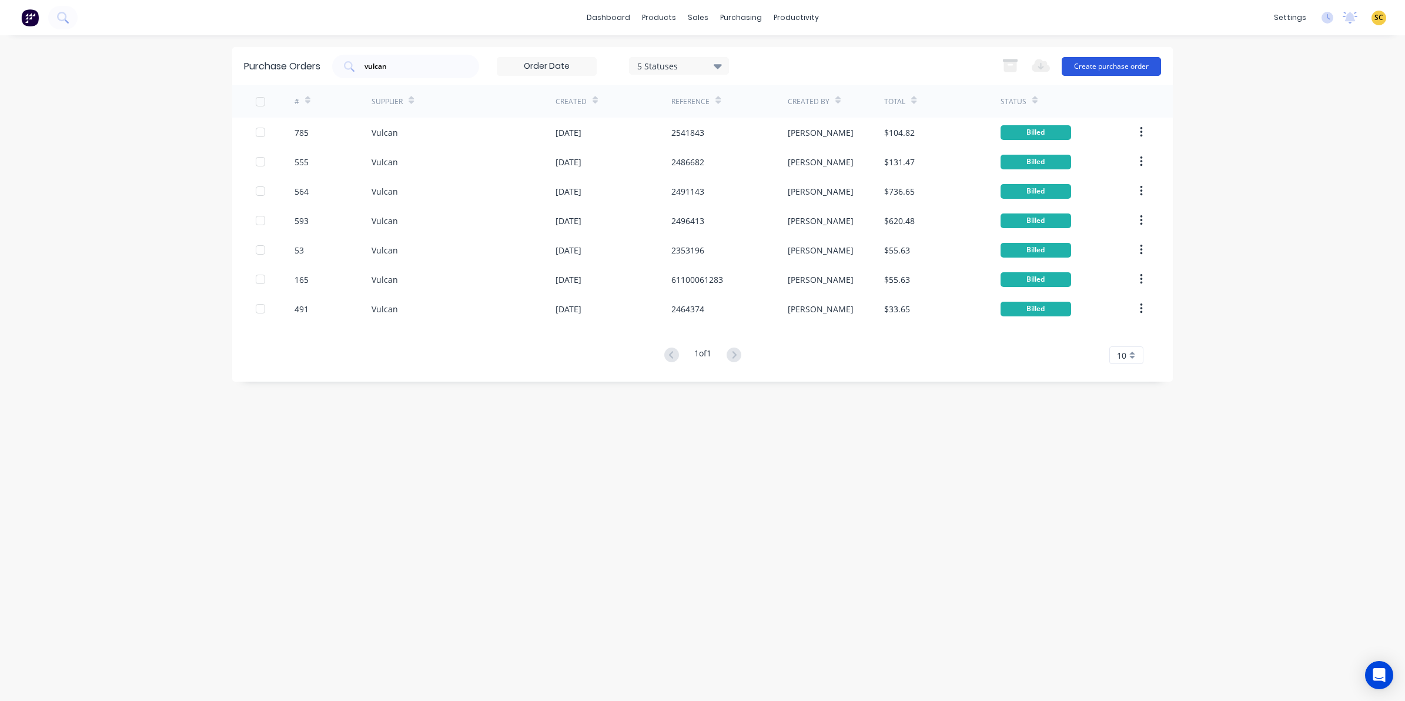
click at [1121, 66] on button "Create purchase order" at bounding box center [1111, 66] width 99 height 19
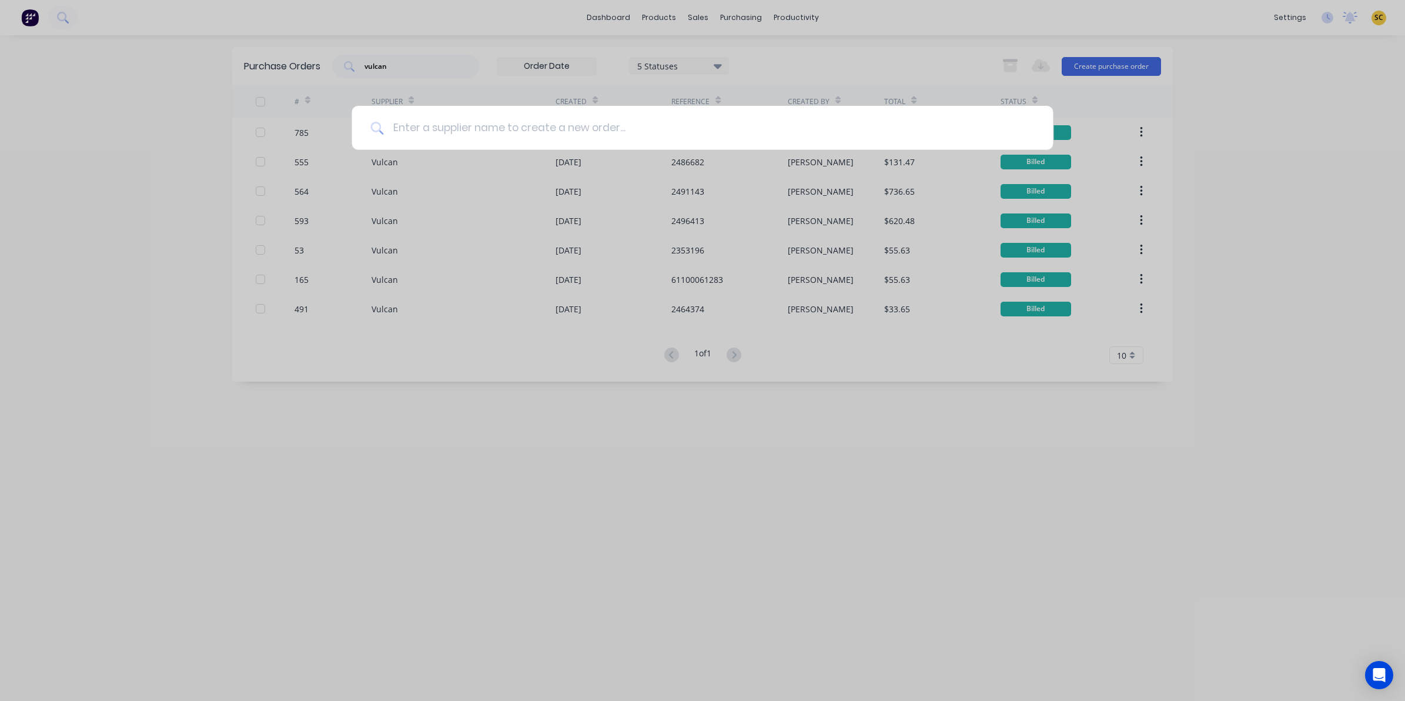
click at [472, 139] on input at bounding box center [708, 128] width 651 height 44
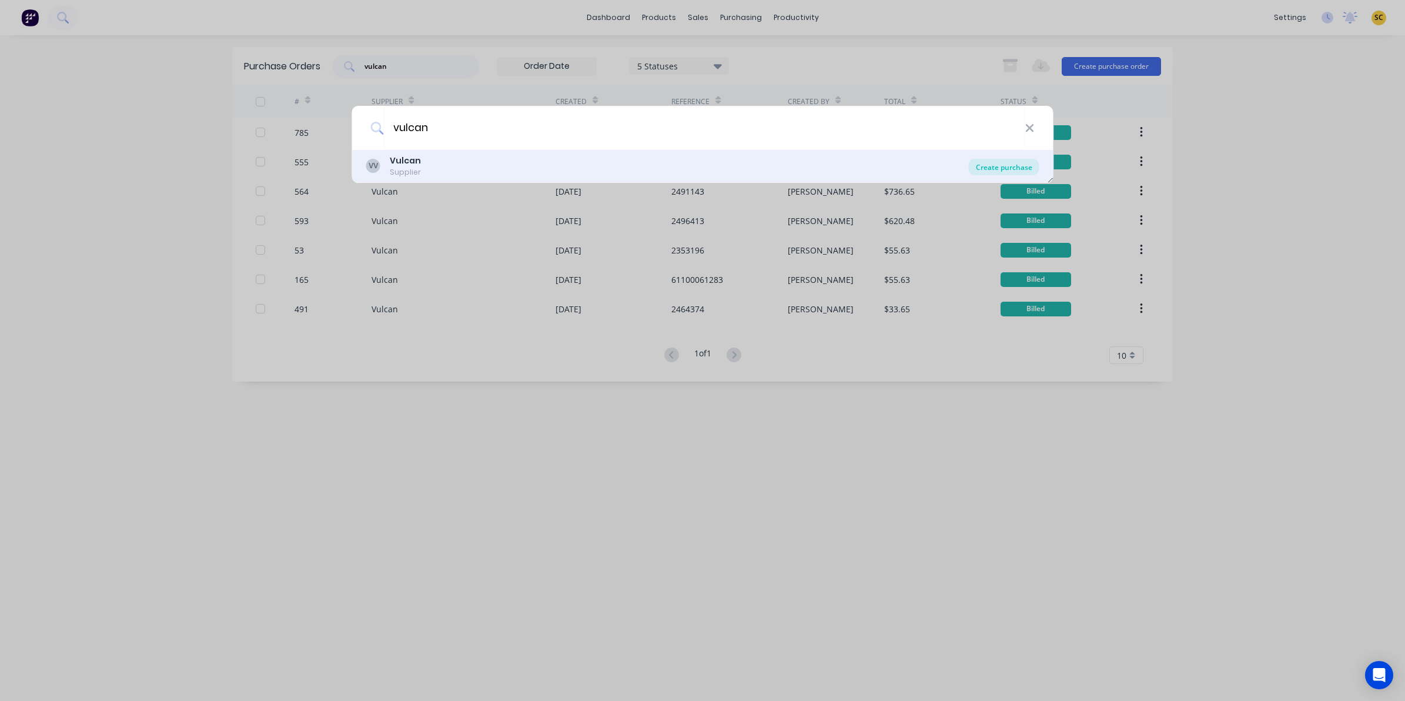
click at [1005, 161] on div "Create purchase" at bounding box center [1004, 167] width 71 height 16
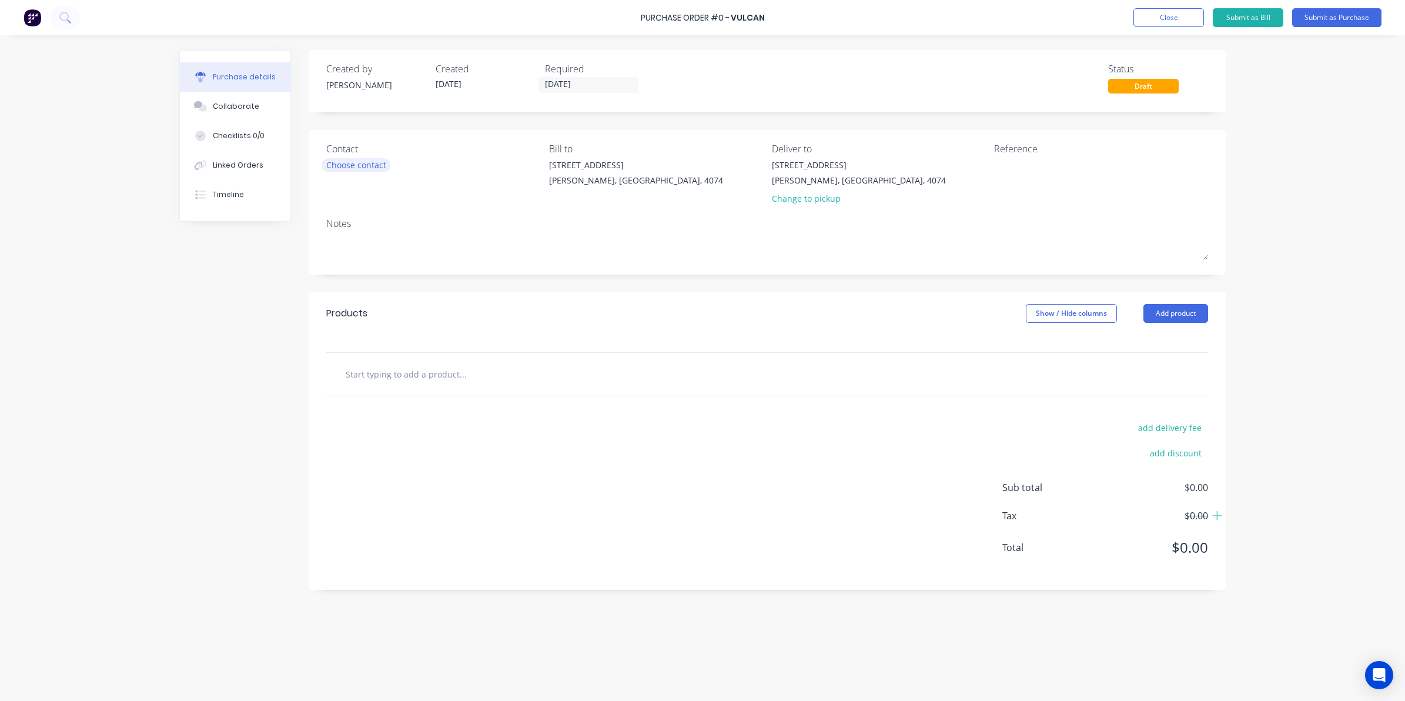
click at [383, 159] on div "Choose contact" at bounding box center [356, 165] width 60 height 12
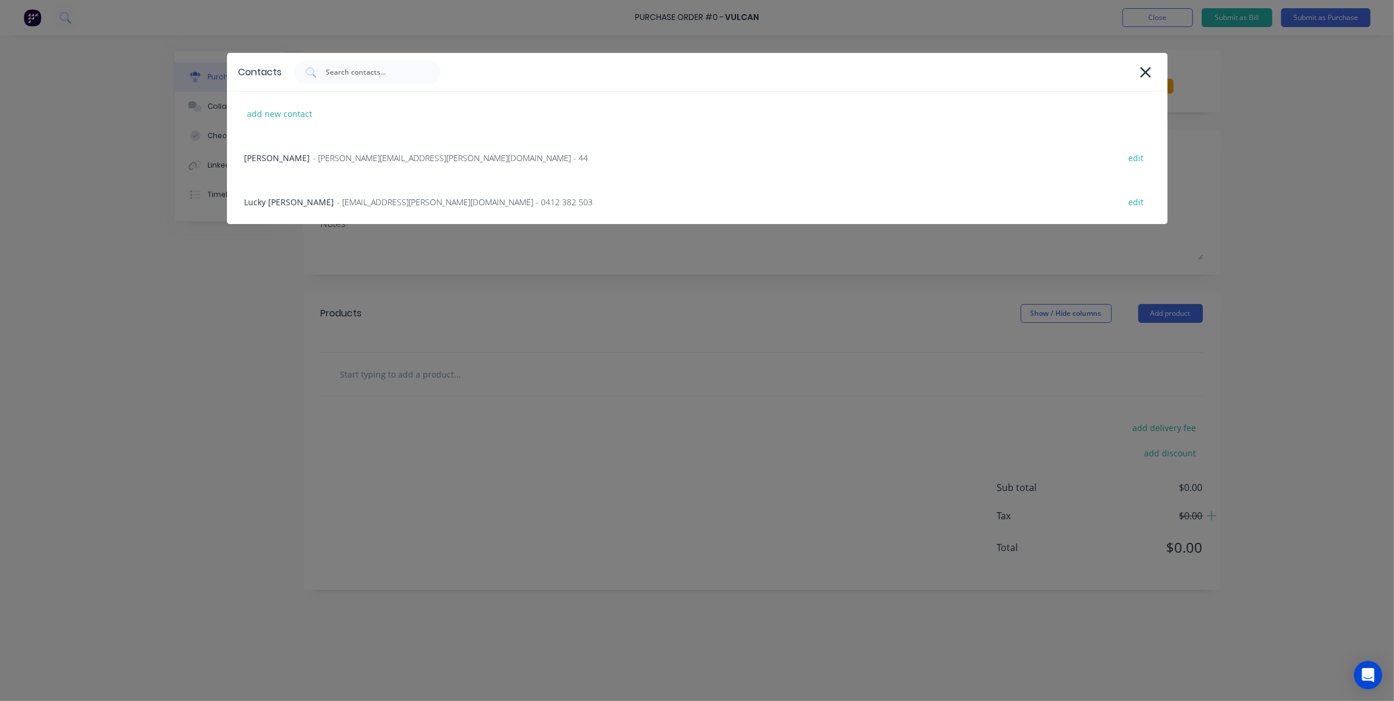
drag, startPoint x: 383, startPoint y: 159, endPoint x: 336, endPoint y: 203, distance: 64.9
click at [357, 224] on div "Contacts add new contact [PERSON_NAME] - [PERSON_NAME][EMAIL_ADDRESS][PERSON_NA…" at bounding box center [697, 350] width 1394 height 701
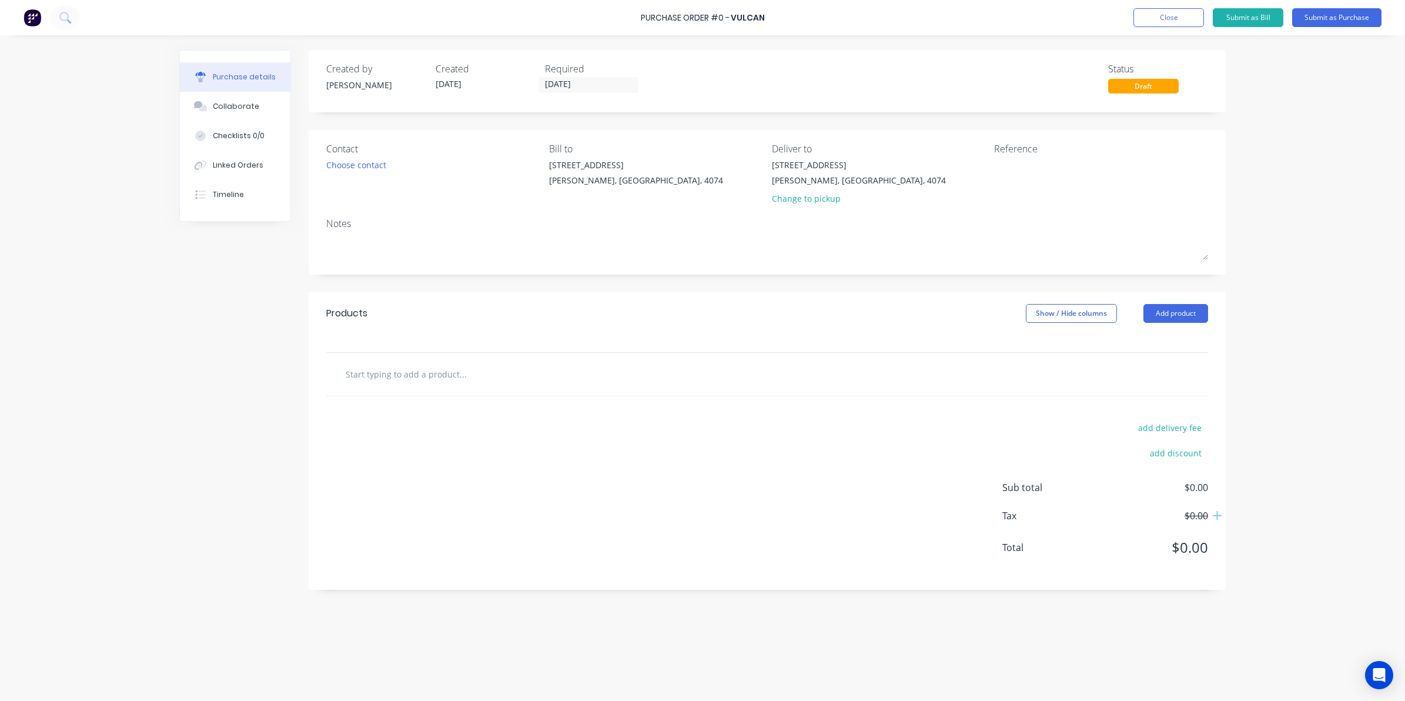
click at [366, 156] on div "Contact Choose contact" at bounding box center [433, 176] width 214 height 69
click at [371, 163] on div "Choose contact" at bounding box center [356, 165] width 60 height 12
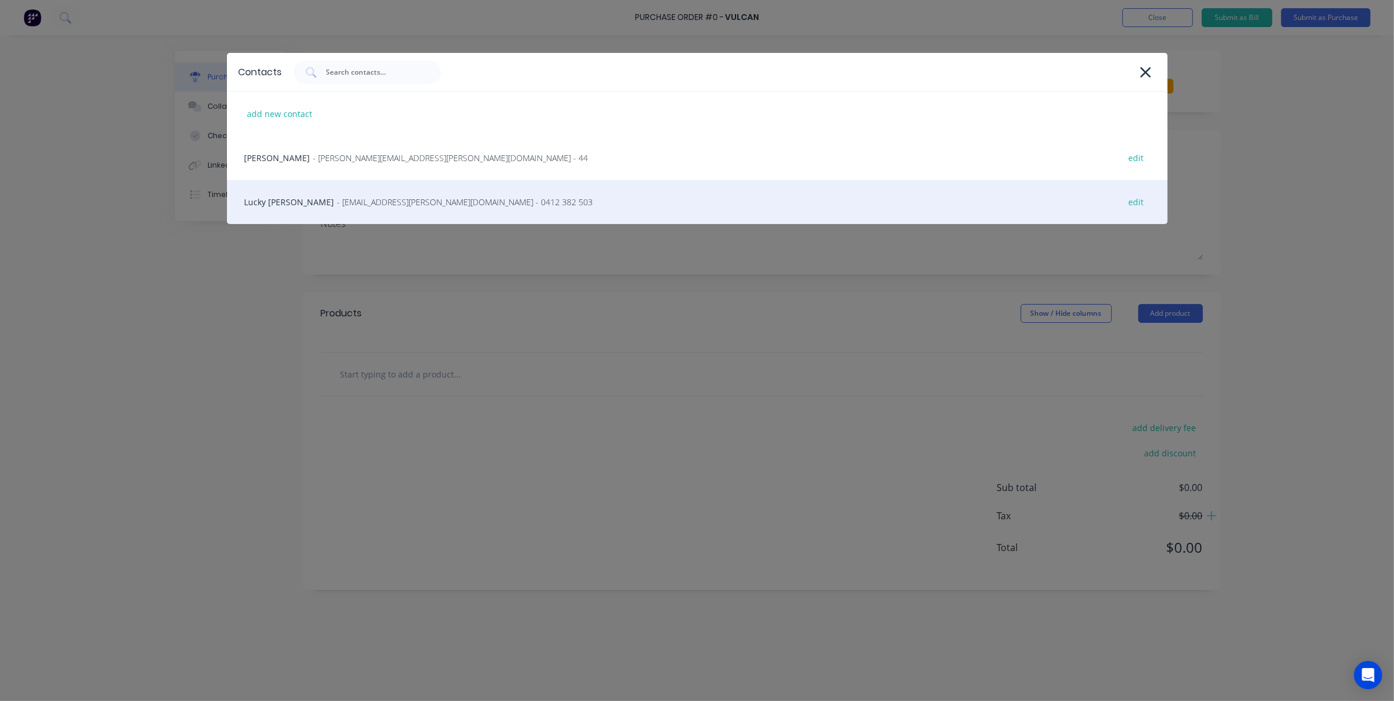
click at [360, 196] on span "- [EMAIL_ADDRESS][PERSON_NAME][DOMAIN_NAME] - 0412 382 503" at bounding box center [466, 202] width 256 height 12
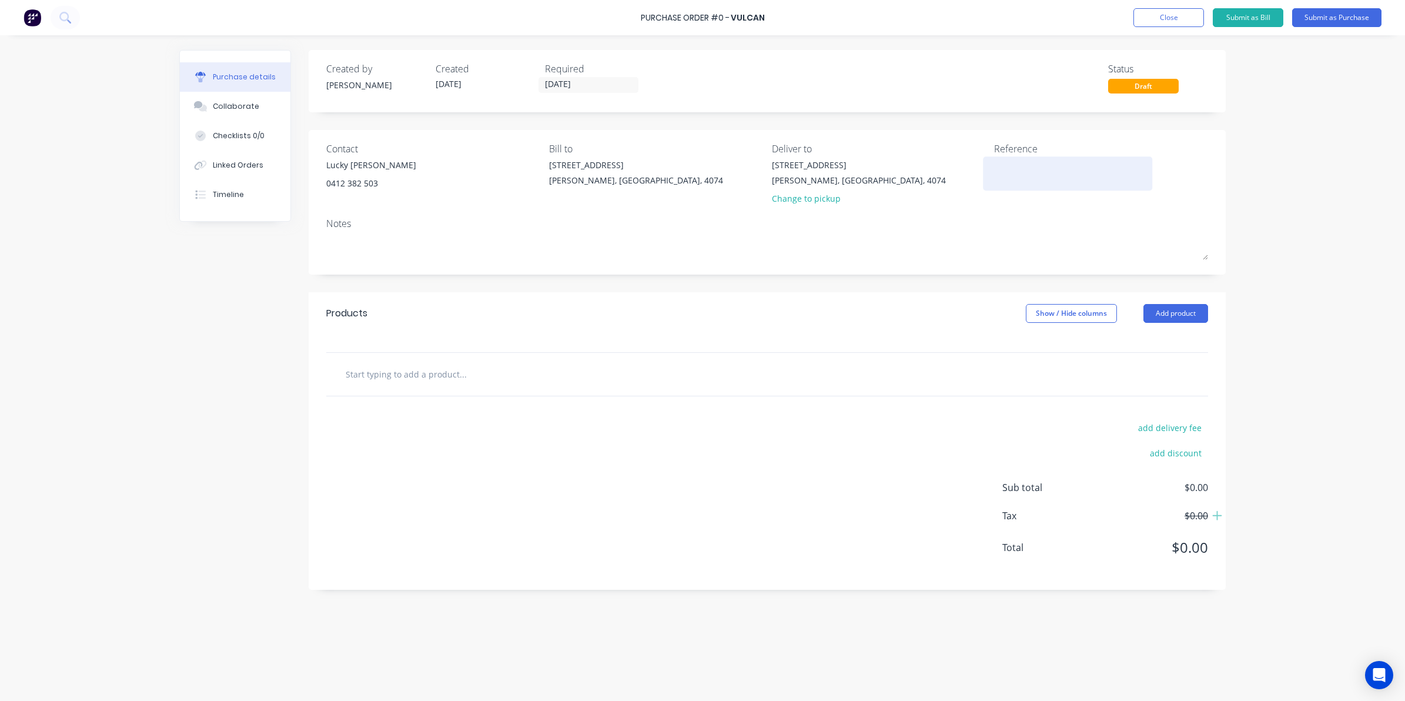
click at [1035, 165] on textarea at bounding box center [1067, 172] width 147 height 26
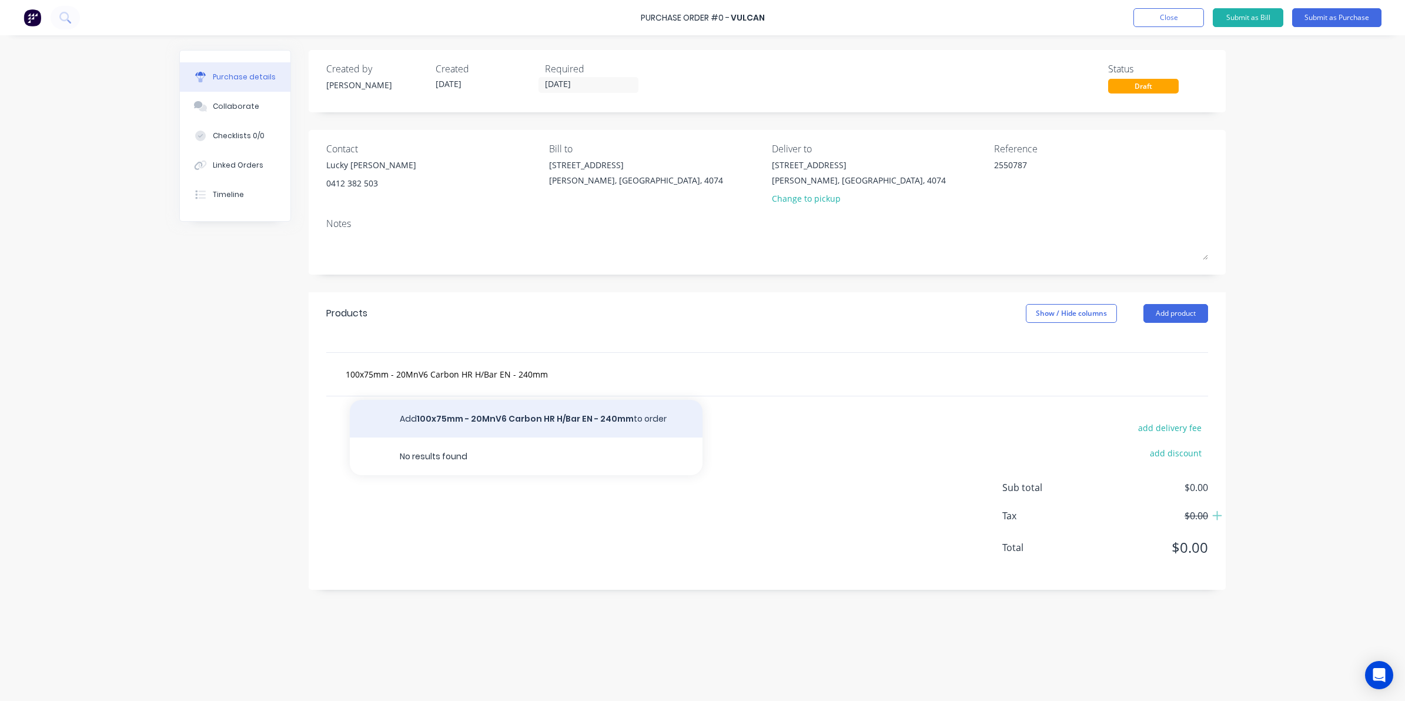
click at [524, 421] on button "Add 100x75mm - 20MnV6 Carbon HR H/Bar EN - 240mm to order" at bounding box center [526, 419] width 353 height 38
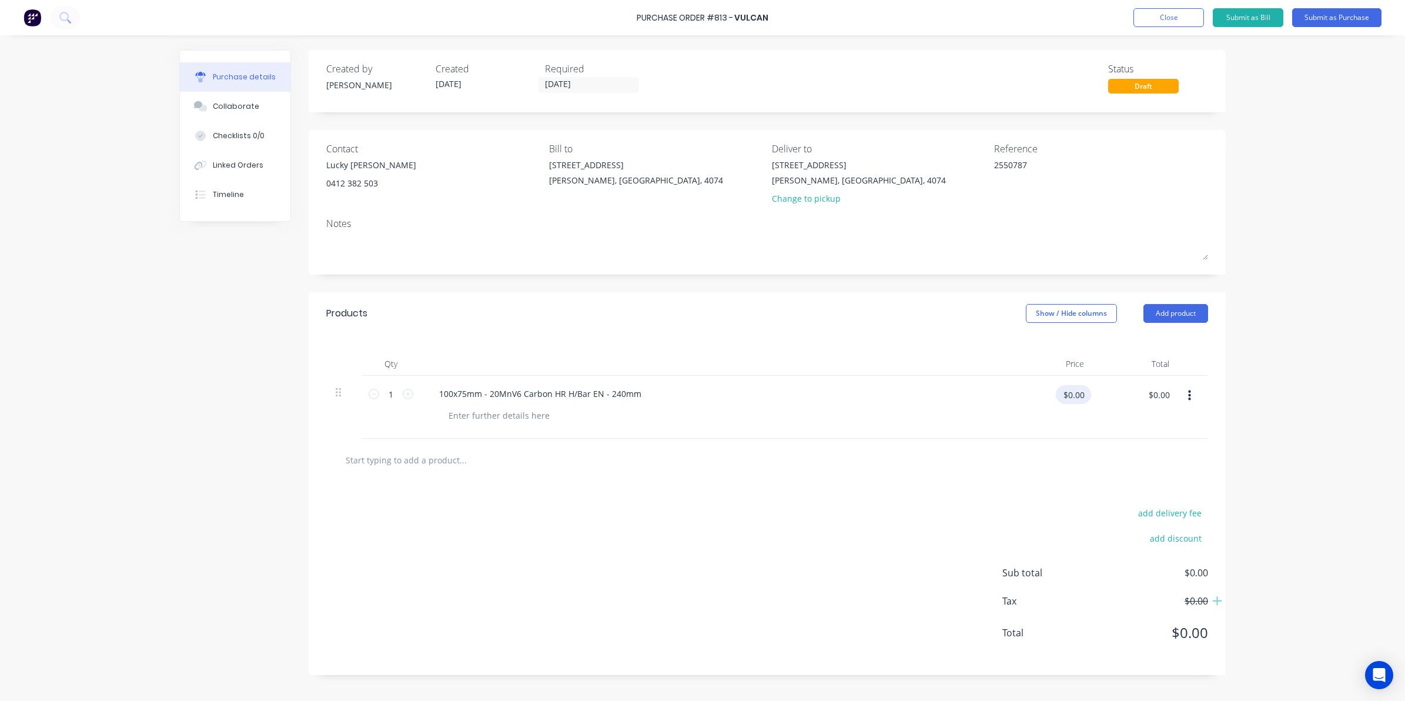
click at [1072, 394] on input "$0.00" at bounding box center [1073, 394] width 35 height 19
click at [868, 609] on div "add delivery fee add discount Sub total $0.00 Tax $0.00 Total $0.00" at bounding box center [767, 578] width 917 height 193
drag, startPoint x: 868, startPoint y: 609, endPoint x: 319, endPoint y: 525, distance: 556.2
drag, startPoint x: 319, startPoint y: 525, endPoint x: 210, endPoint y: 435, distance: 141.2
click at [210, 435] on div "Created by [PERSON_NAME] Created [DATE] Required [DATE] Status Draft Contact Lu…" at bounding box center [702, 365] width 1047 height 630
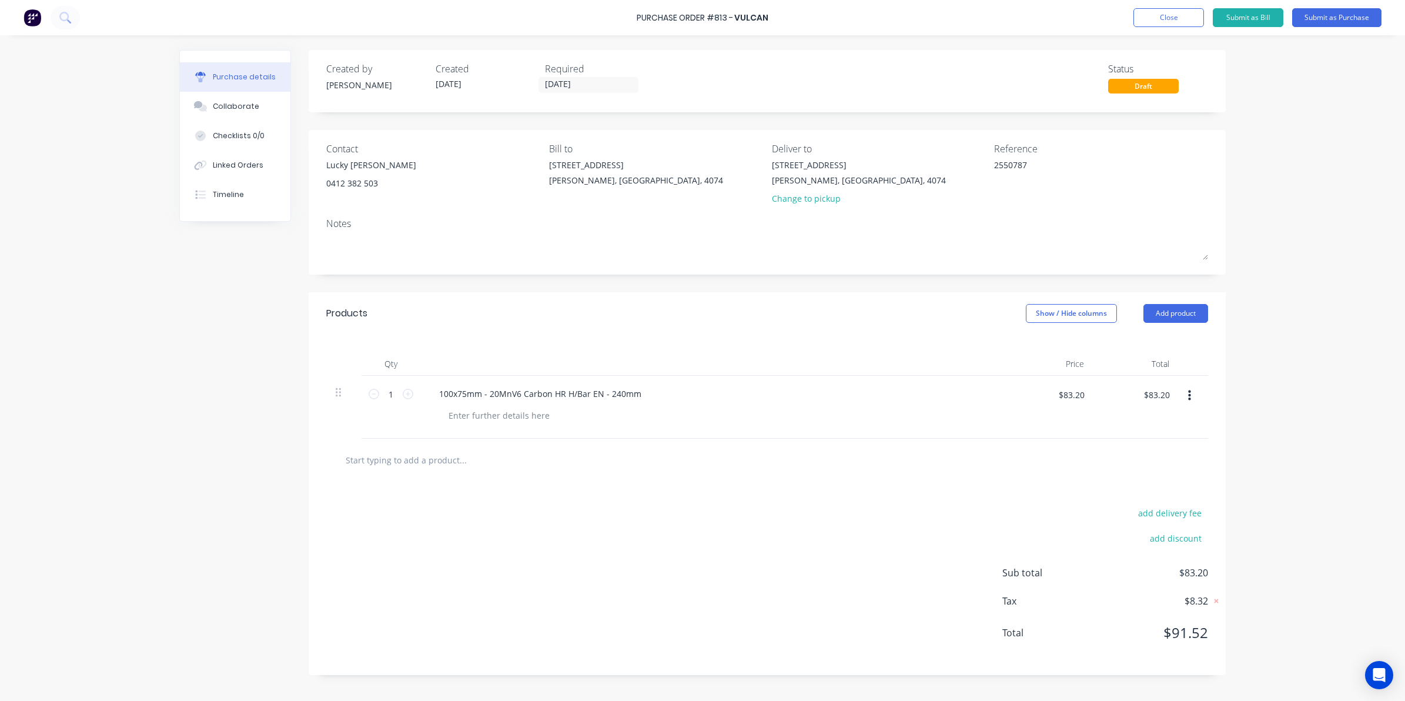
click at [355, 390] on div at bounding box center [343, 407] width 35 height 63
click at [363, 395] on div "1 1 100x75mm - 20MnV6 Carbon HR H/Bar EN - 240mm $83.20 $83.20 $83.20 $83.20" at bounding box center [767, 407] width 882 height 63
click at [1347, 18] on button "Submit as Purchase" at bounding box center [1336, 17] width 89 height 19
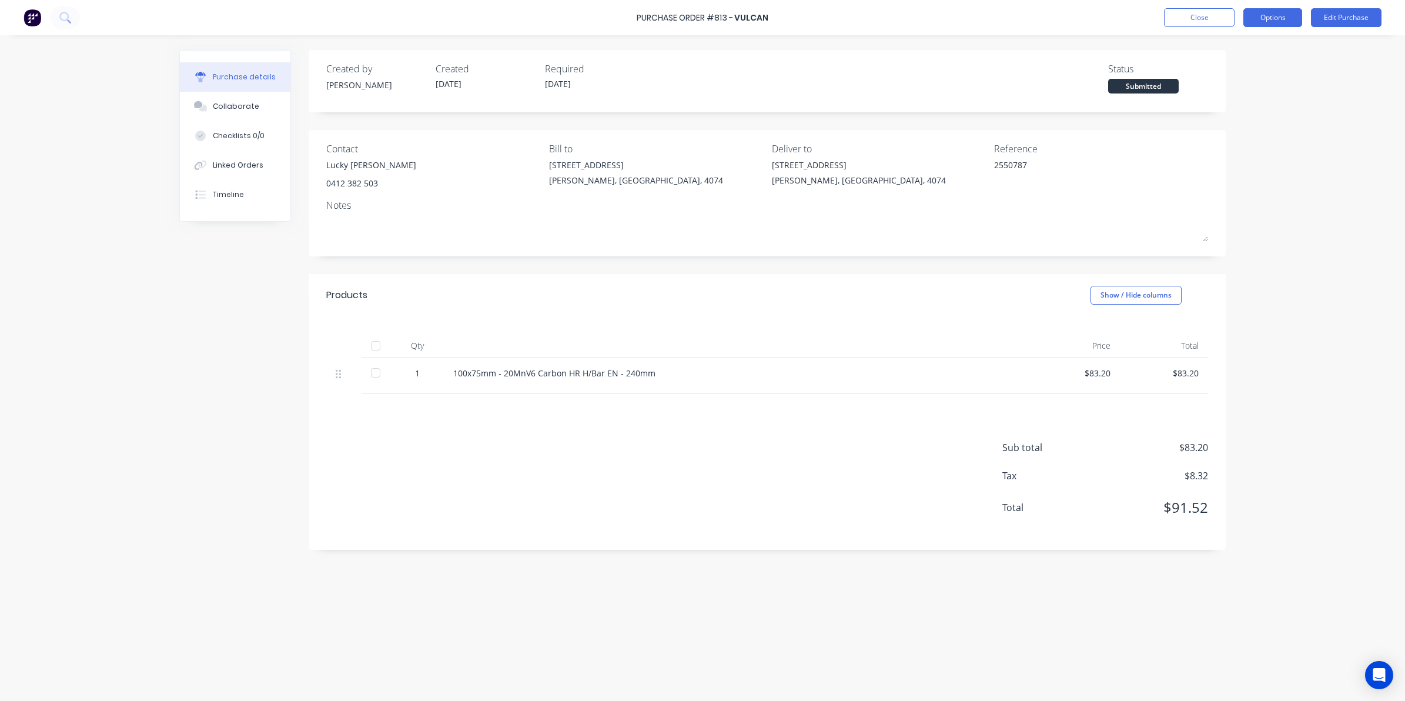
click at [1262, 11] on button "Options" at bounding box center [1273, 17] width 59 height 19
click at [1235, 69] on div "Convert to Bill" at bounding box center [1246, 71] width 91 height 17
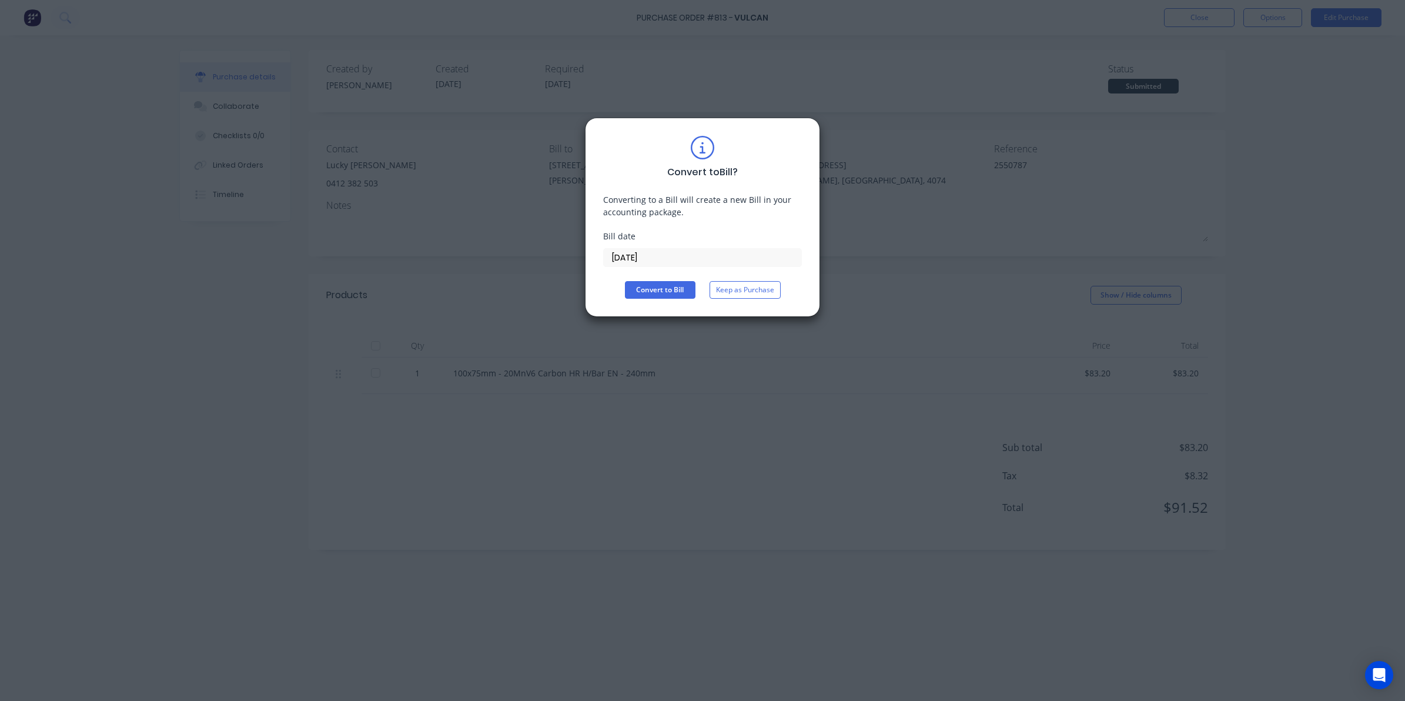
click at [730, 257] on input "[DATE]" at bounding box center [703, 258] width 198 height 18
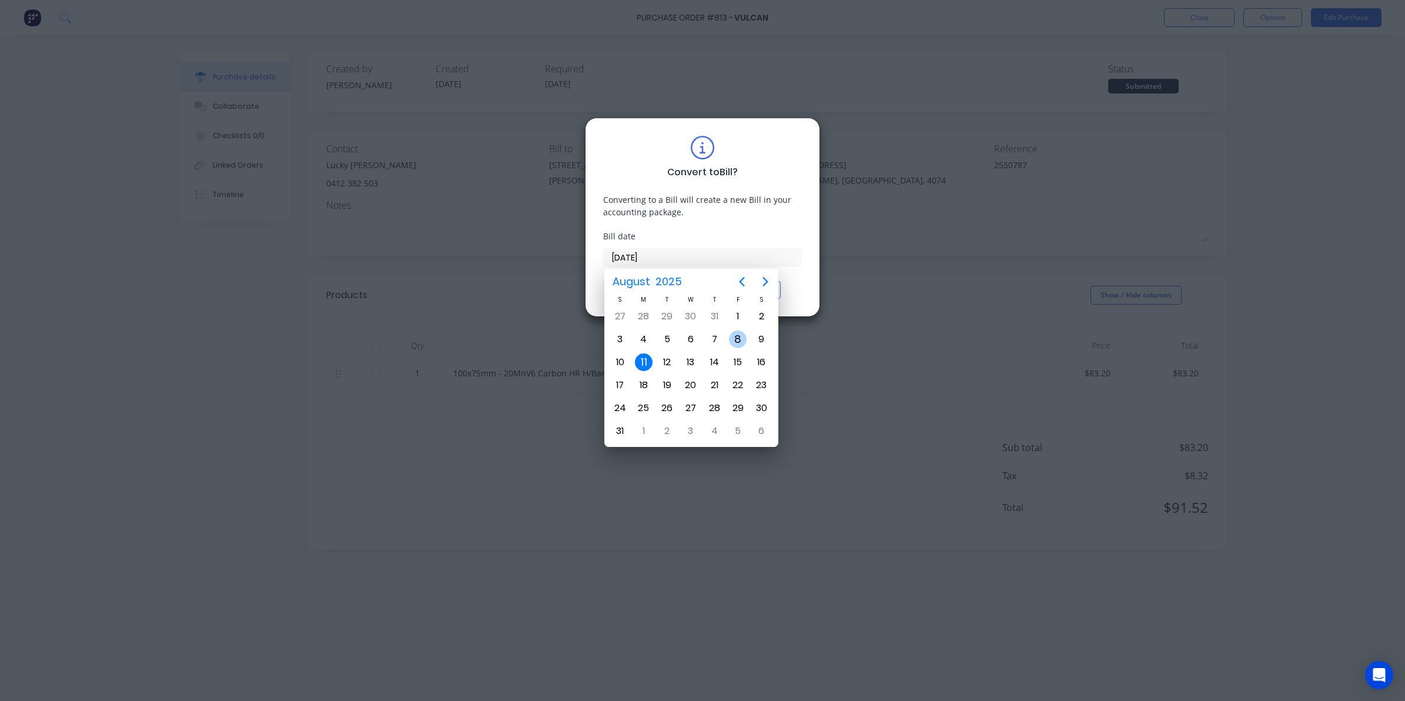
click at [744, 339] on div "8" at bounding box center [738, 339] width 18 height 18
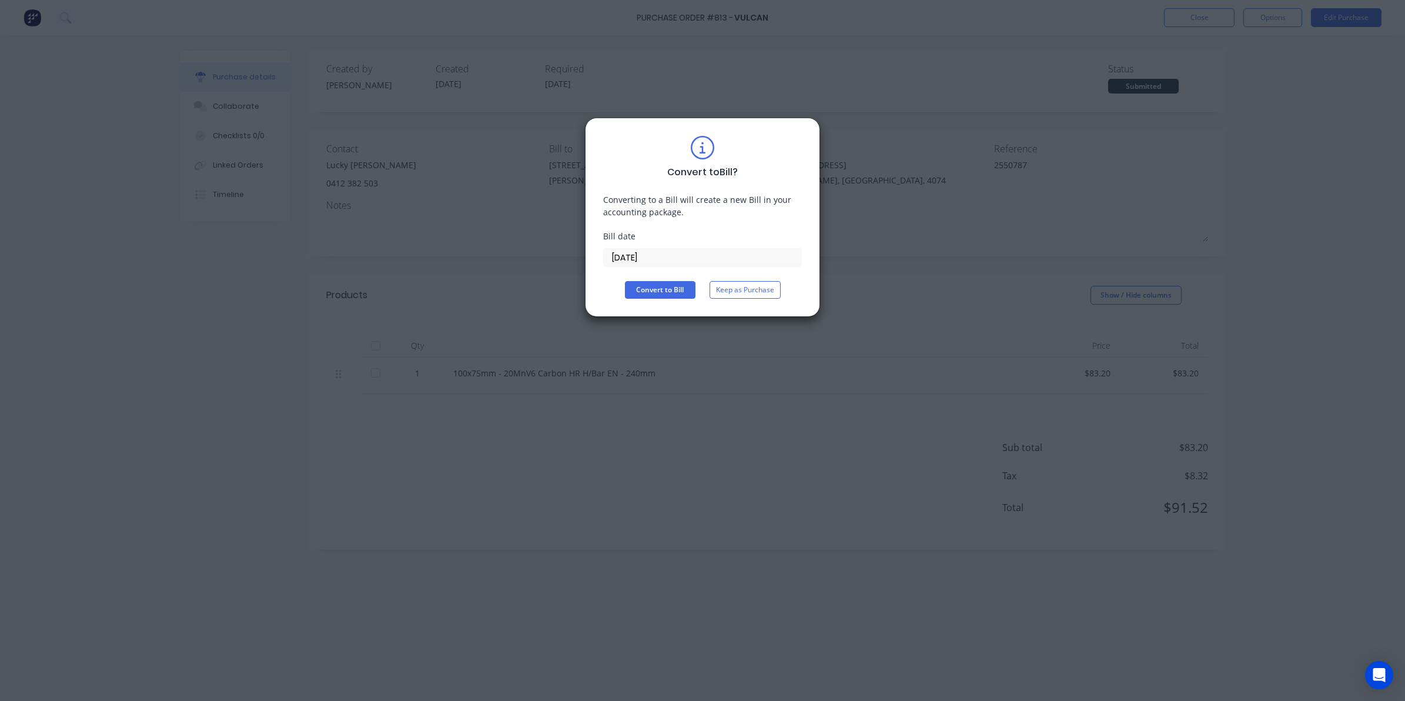
click at [604, 547] on div "Convert to Bill ? Converting to a Bill will create a new Bill in your accountin…" at bounding box center [702, 350] width 1405 height 701
click at [675, 298] on button "Convert to Bill" at bounding box center [660, 290] width 71 height 18
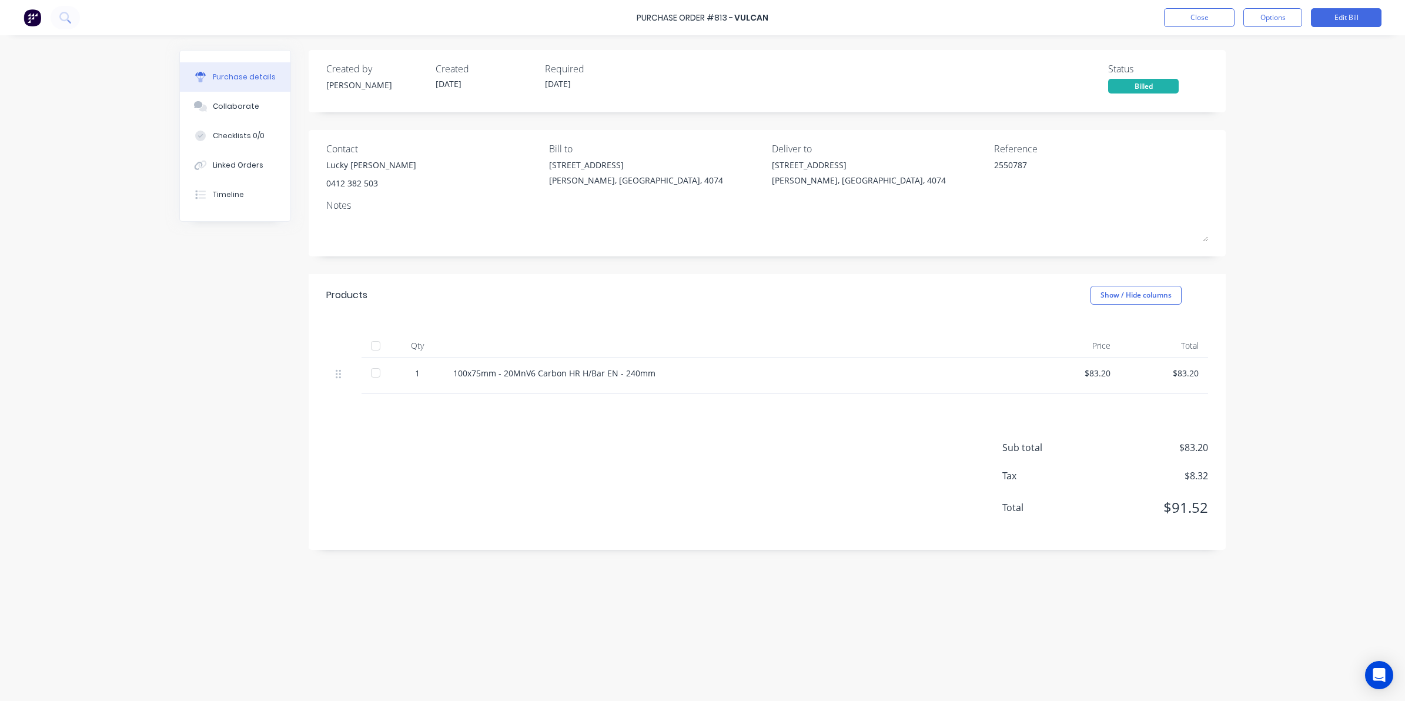
click at [383, 372] on div at bounding box center [376, 373] width 24 height 24
click at [1222, 13] on button "Close" at bounding box center [1199, 17] width 71 height 19
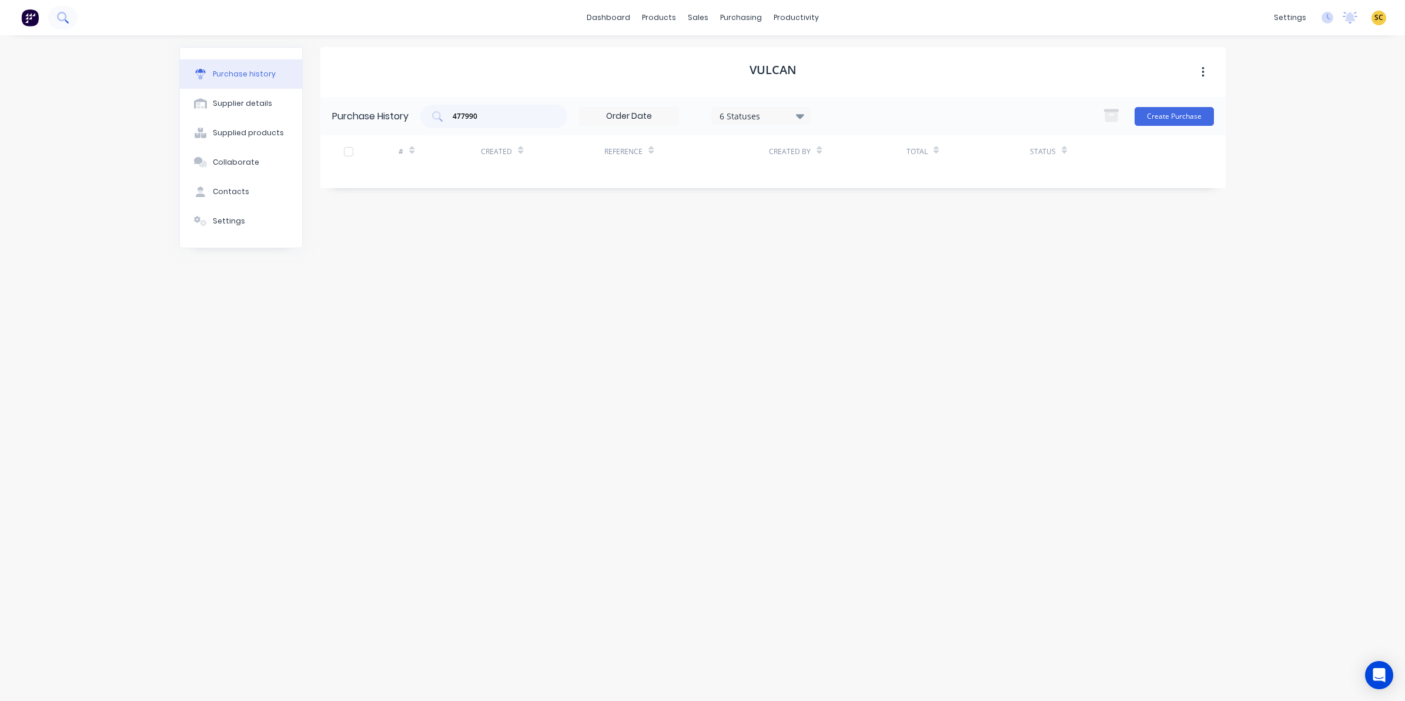
click at [58, 18] on icon at bounding box center [61, 16] width 9 height 9
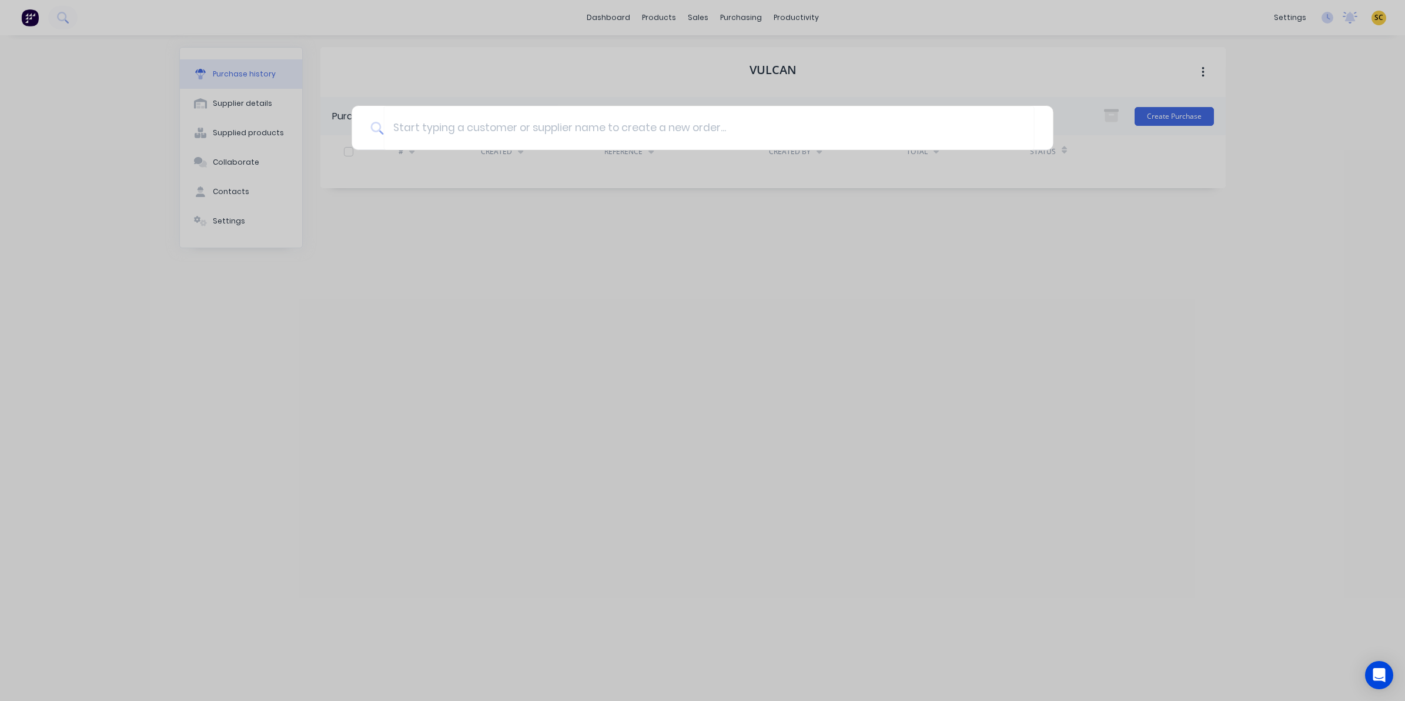
click at [760, 6] on div at bounding box center [702, 350] width 1405 height 701
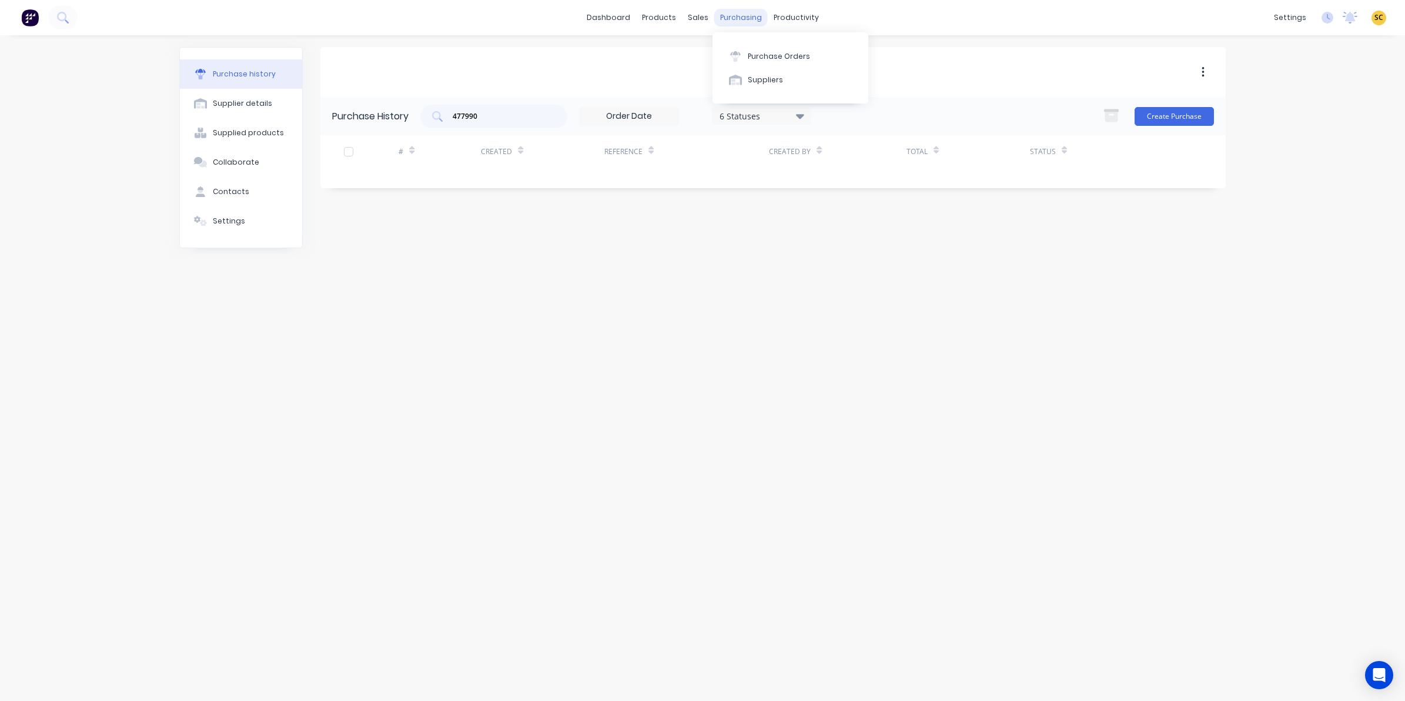
click at [744, 21] on div "purchasing" at bounding box center [741, 18] width 54 height 18
click at [751, 54] on div "Purchase Orders" at bounding box center [779, 56] width 62 height 11
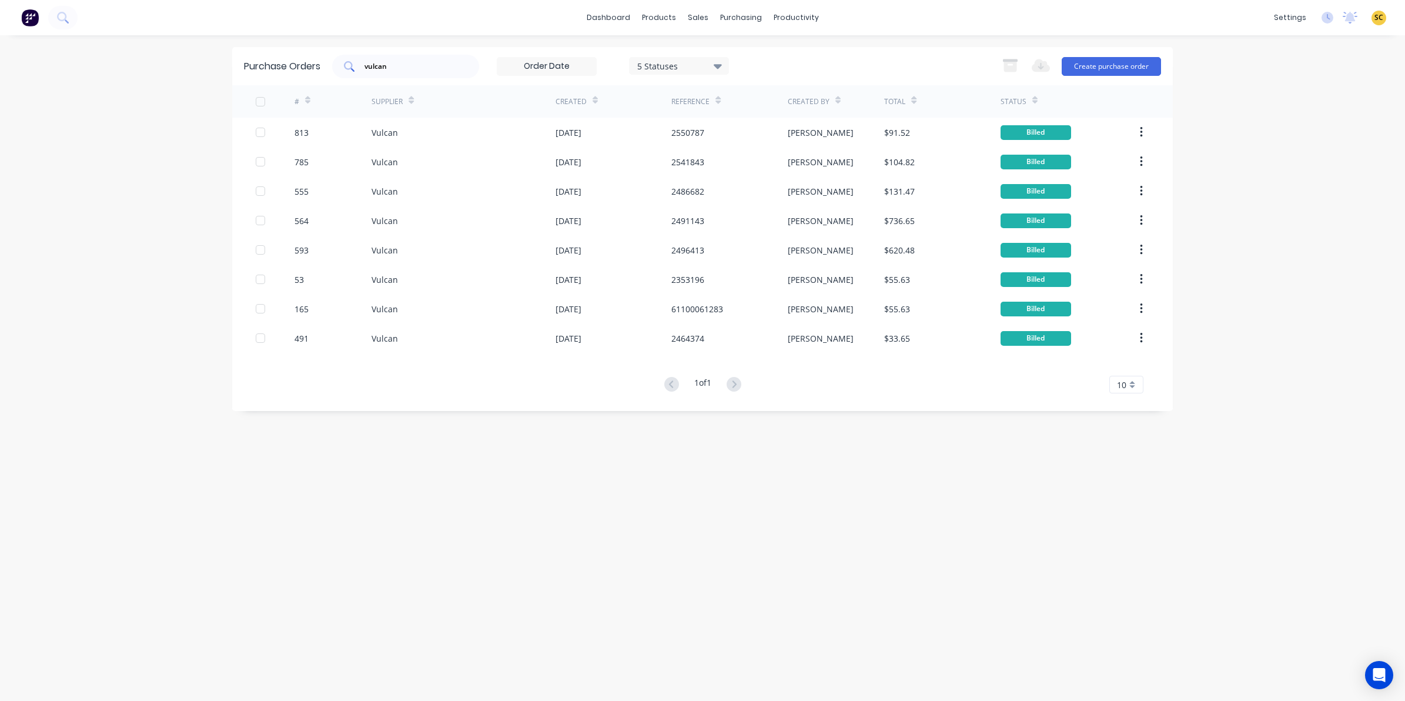
drag, startPoint x: 410, startPoint y: 59, endPoint x: 372, endPoint y: 63, distance: 38.4
click at [372, 63] on div "vulcan" at bounding box center [405, 67] width 147 height 24
drag, startPoint x: 396, startPoint y: 68, endPoint x: 355, endPoint y: 62, distance: 41.6
click at [355, 62] on div "vulcan" at bounding box center [405, 67] width 147 height 24
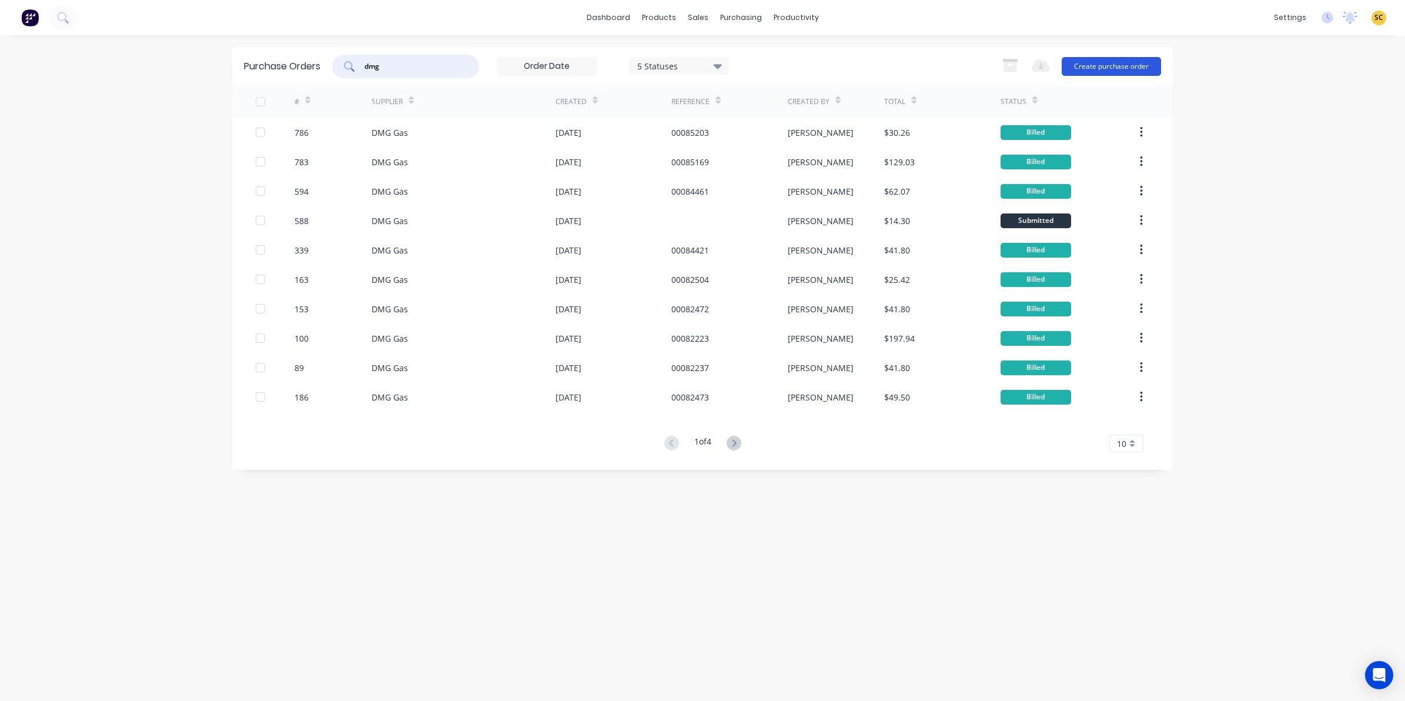
click at [1147, 62] on button "Create purchase order" at bounding box center [1111, 66] width 99 height 19
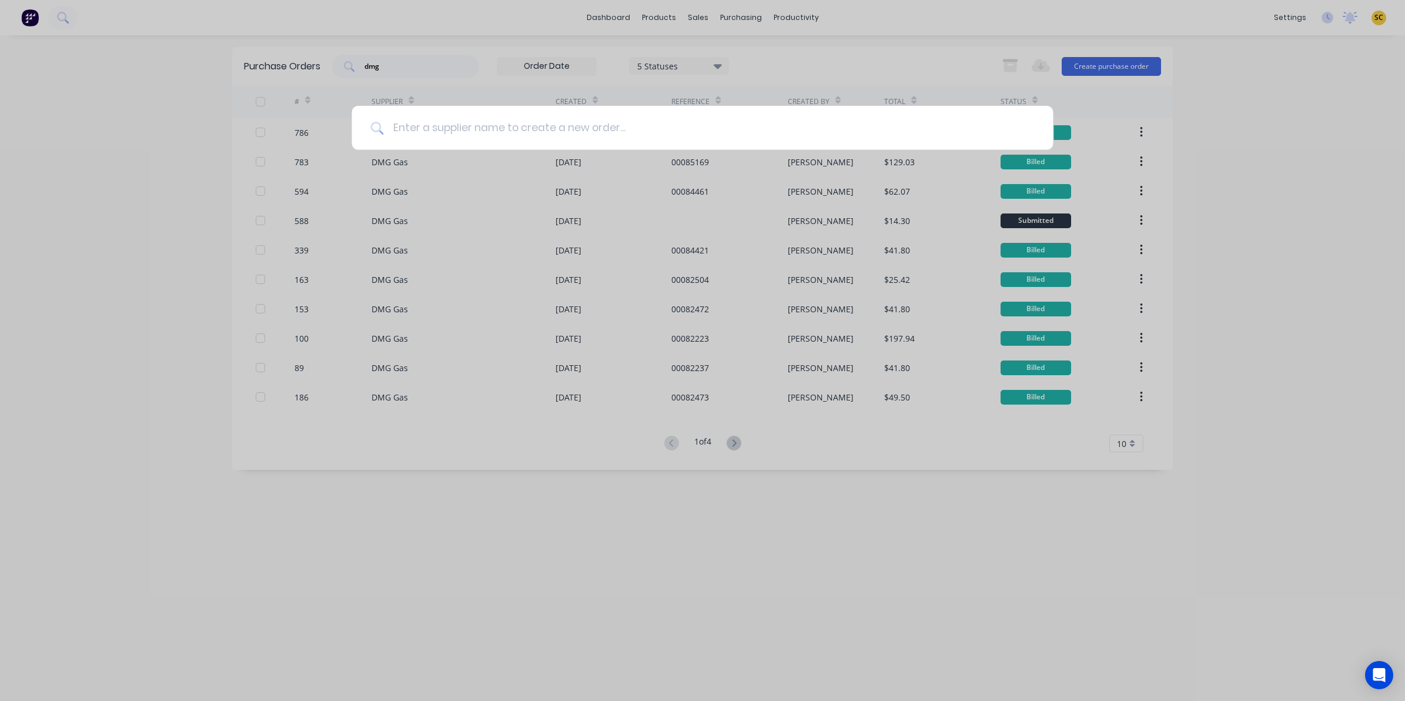
click at [439, 136] on input at bounding box center [708, 128] width 651 height 44
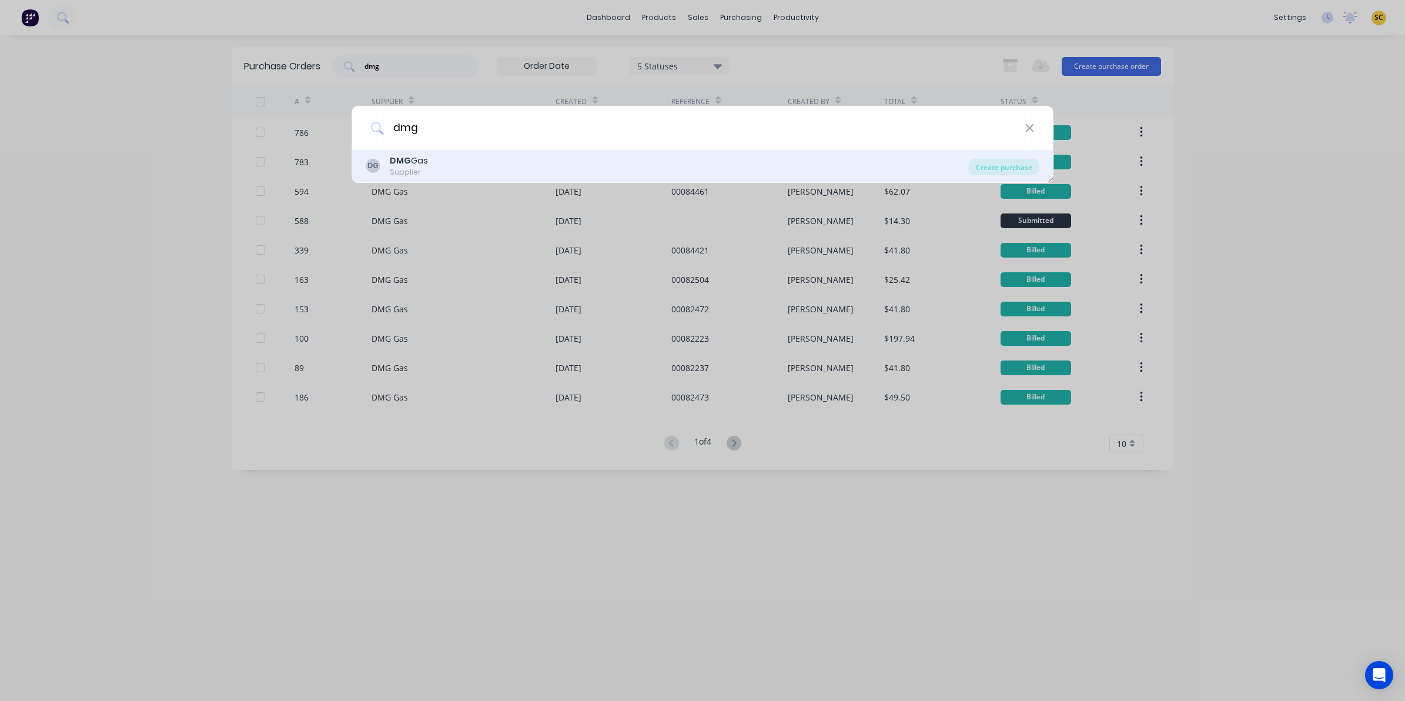
click at [426, 153] on div "DG DMG Gas Supplier Create purchase" at bounding box center [702, 166] width 701 height 33
click at [1009, 165] on div "Create purchase" at bounding box center [1004, 167] width 71 height 16
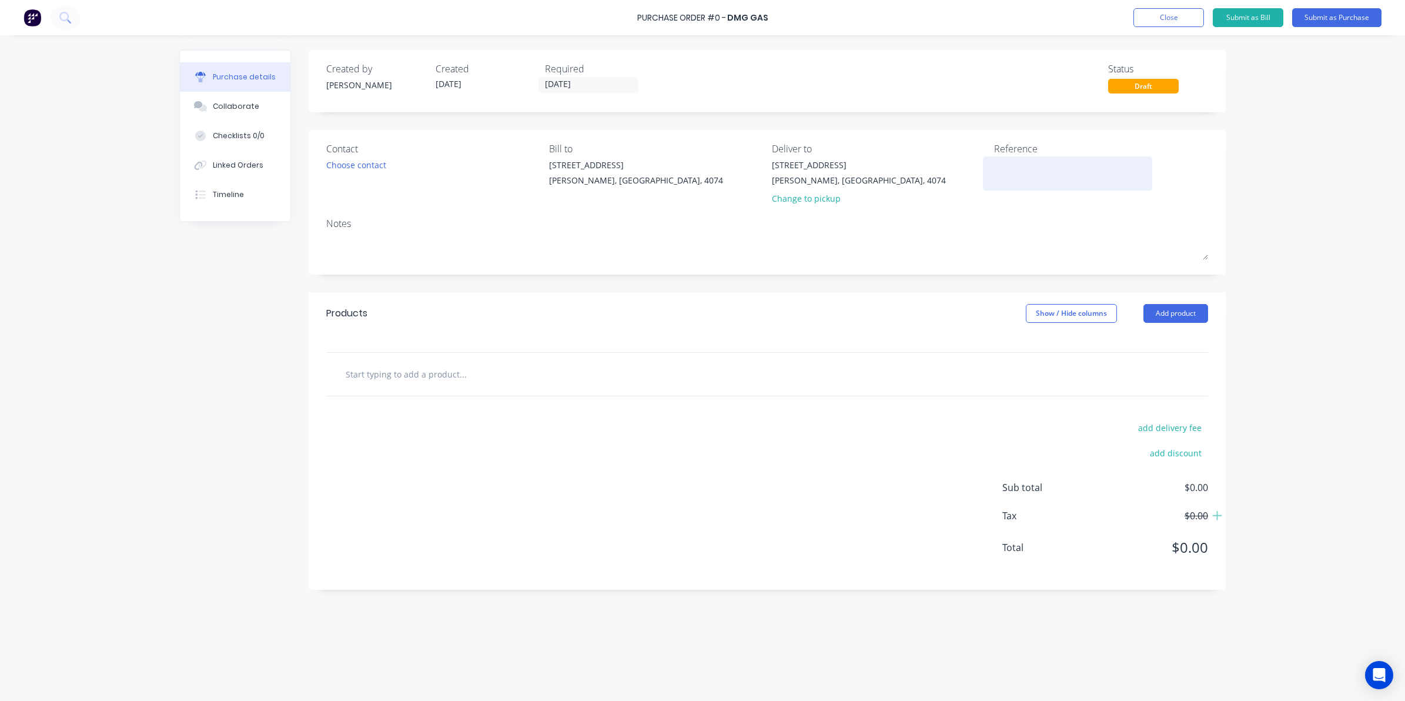
click at [1060, 169] on textarea at bounding box center [1067, 172] width 147 height 26
click at [376, 169] on div "Choose contact" at bounding box center [356, 165] width 60 height 12
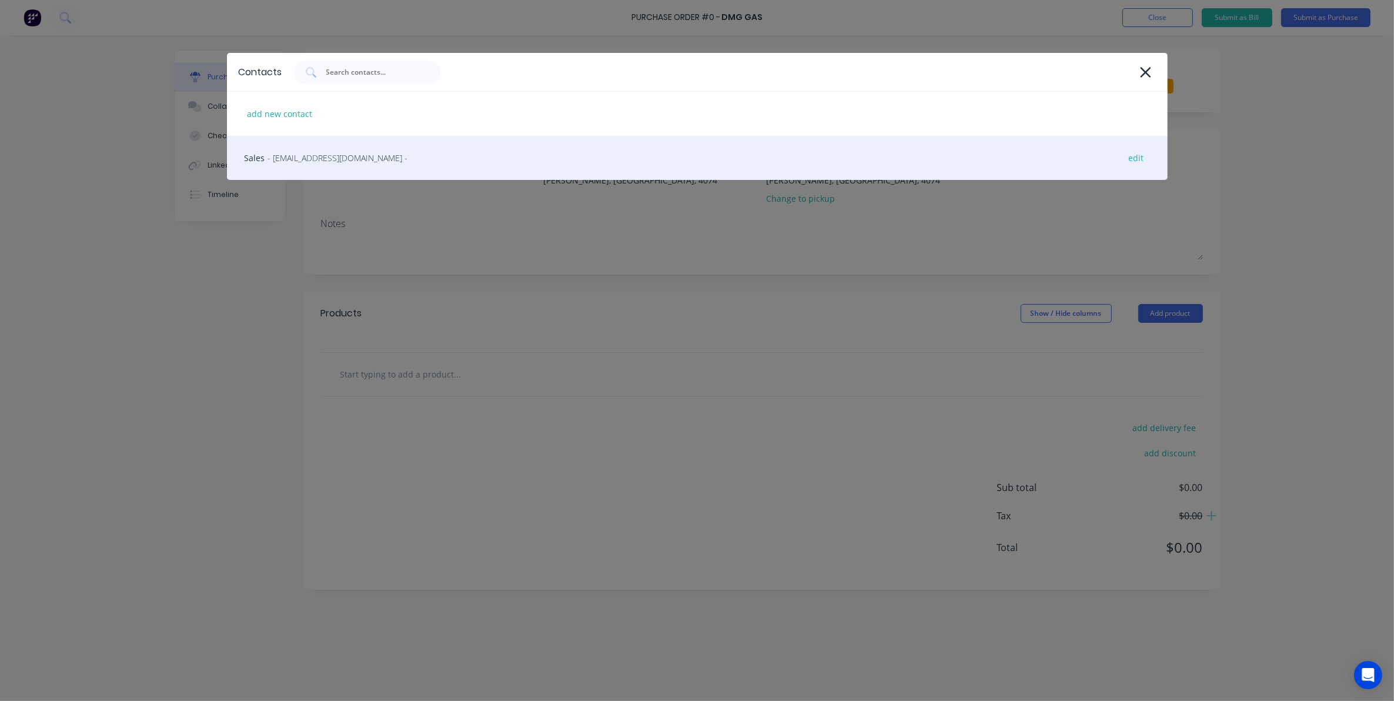
click at [313, 156] on span "- [EMAIL_ADDRESS][DOMAIN_NAME] -" at bounding box center [338, 158] width 140 height 12
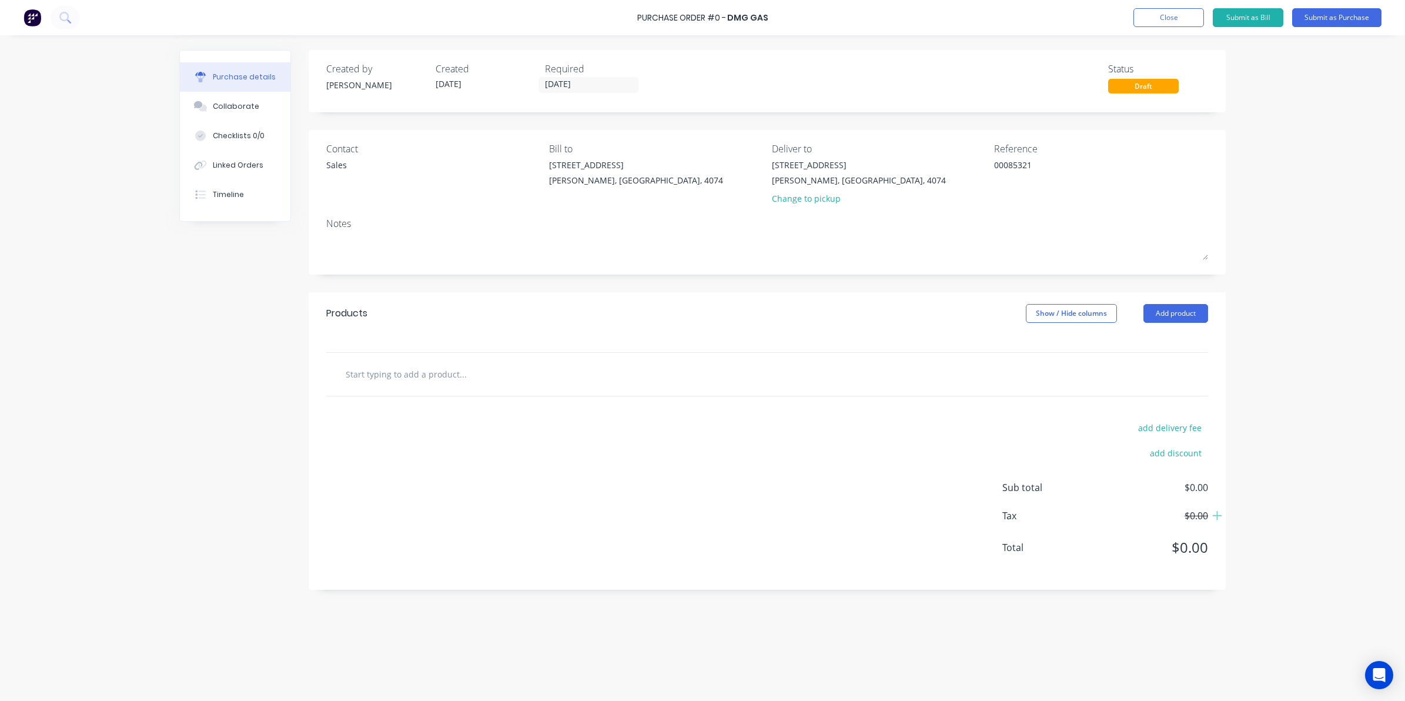
click at [424, 404] on div "add delivery fee add discount Sub total $0.00 Tax $0.00 Total $0.00" at bounding box center [767, 492] width 917 height 193
click at [416, 378] on input "text" at bounding box center [462, 374] width 235 height 24
drag, startPoint x: 402, startPoint y: 405, endPoint x: 407, endPoint y: 384, distance: 21.4
click at [402, 400] on div "add delivery fee add discount Sub total $0.00 Tax $0.00 Total $0.00" at bounding box center [767, 492] width 917 height 193
click at [409, 380] on input "text" at bounding box center [462, 374] width 235 height 24
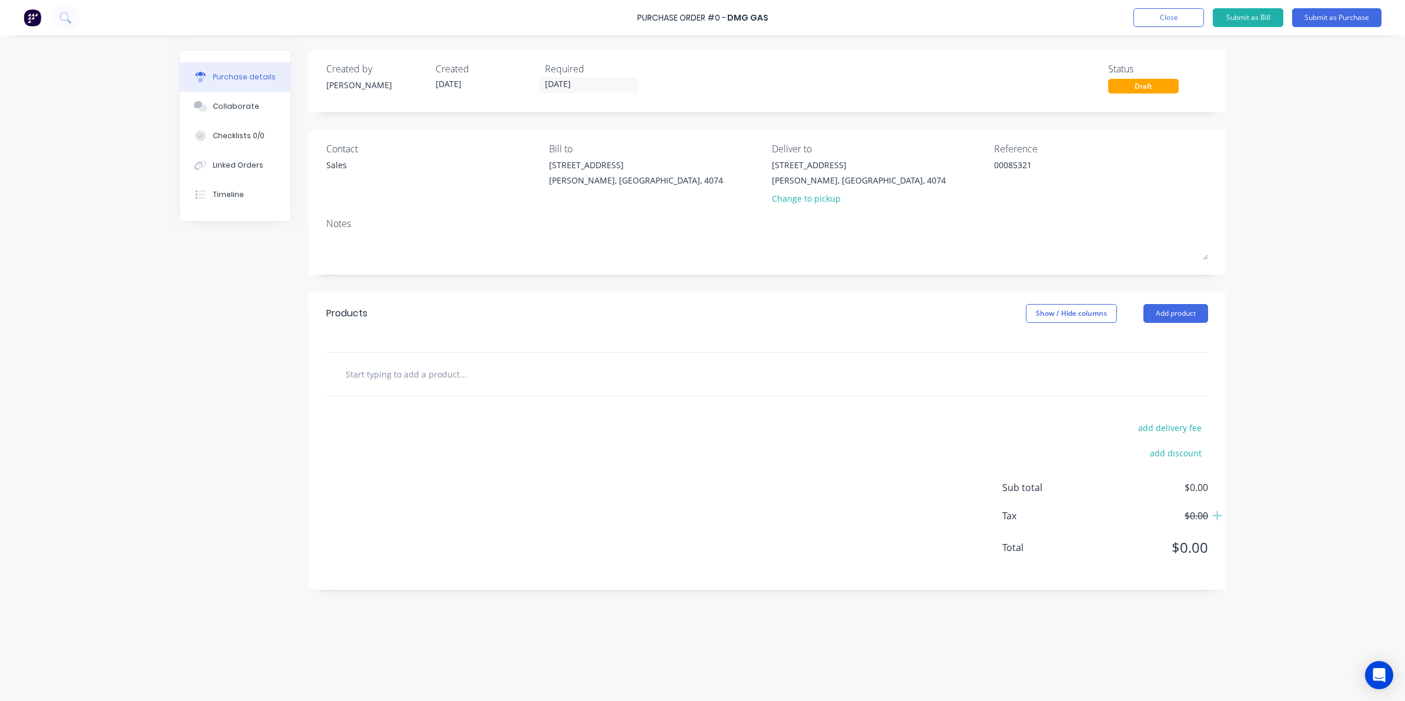
click at [436, 372] on input "text" at bounding box center [462, 374] width 235 height 24
drag, startPoint x: 416, startPoint y: 368, endPoint x: 202, endPoint y: 369, distance: 214.0
click at [202, 369] on div "Created by [PERSON_NAME] Created [DATE] Required [DATE] Status Draft Contact Sa…" at bounding box center [702, 365] width 1047 height 630
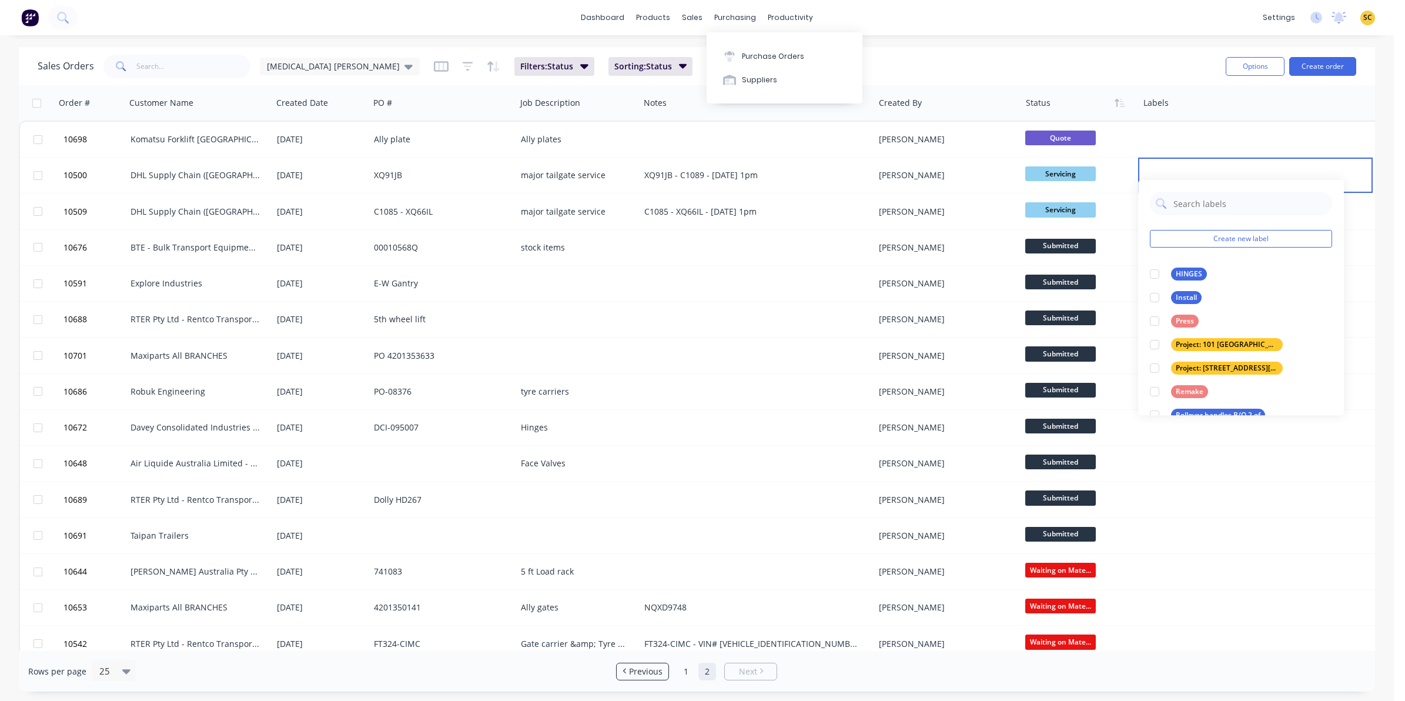
scroll to position [15, 0]
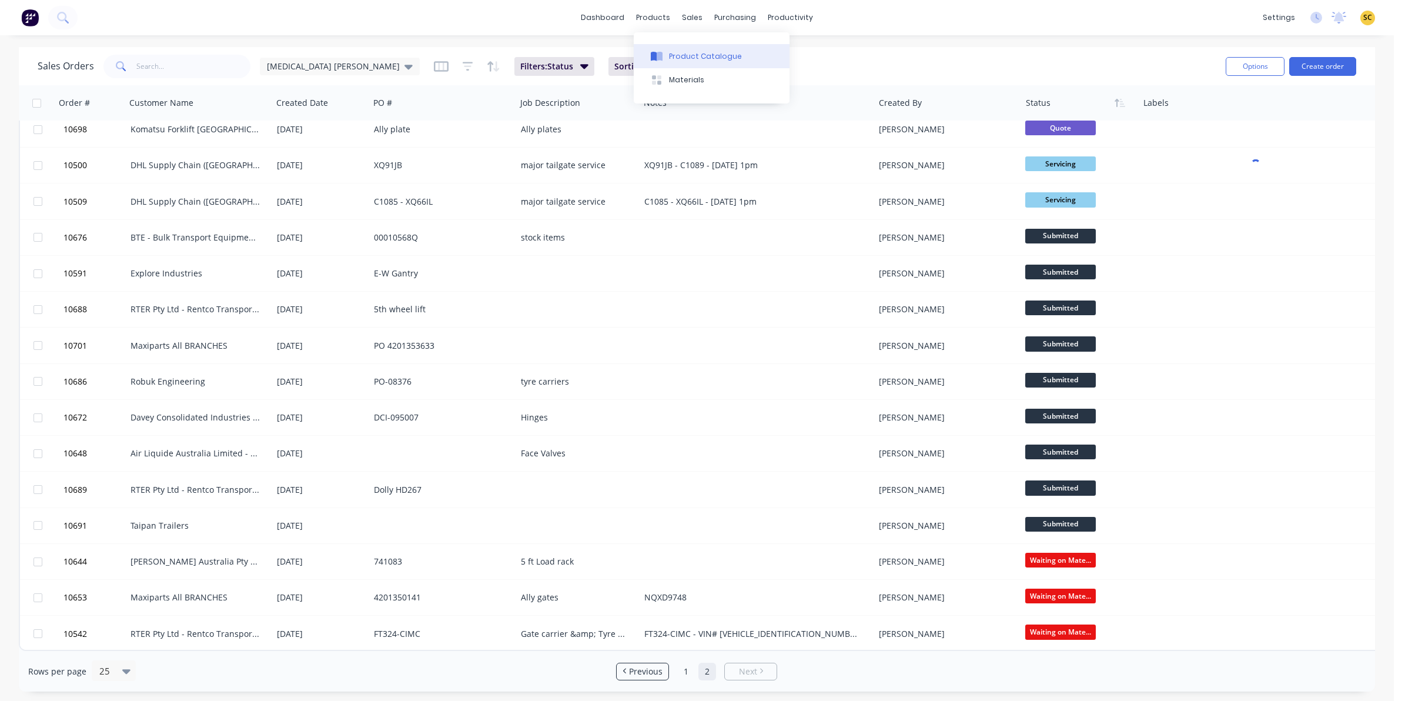
click at [672, 51] on div "Product Catalogue" at bounding box center [705, 56] width 73 height 11
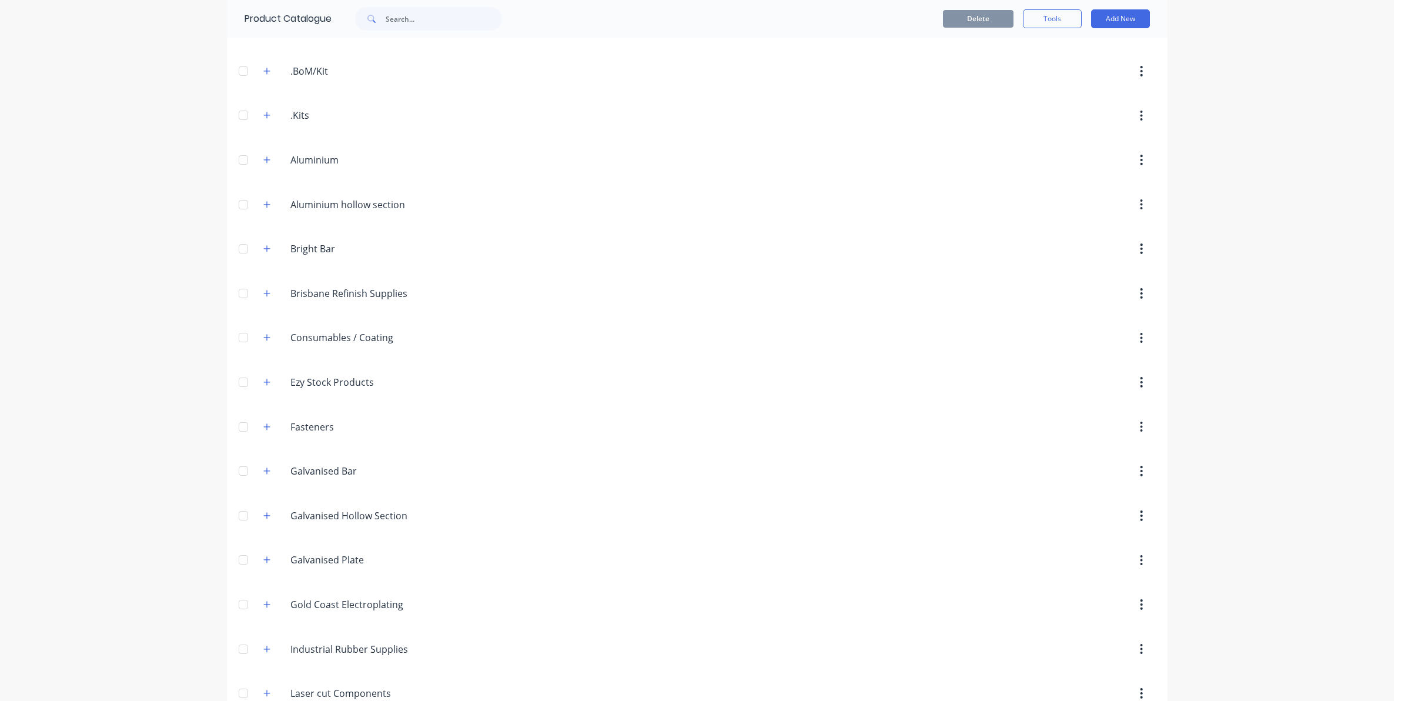
scroll to position [294, 0]
click at [263, 610] on icon "button" at bounding box center [266, 606] width 6 height 6
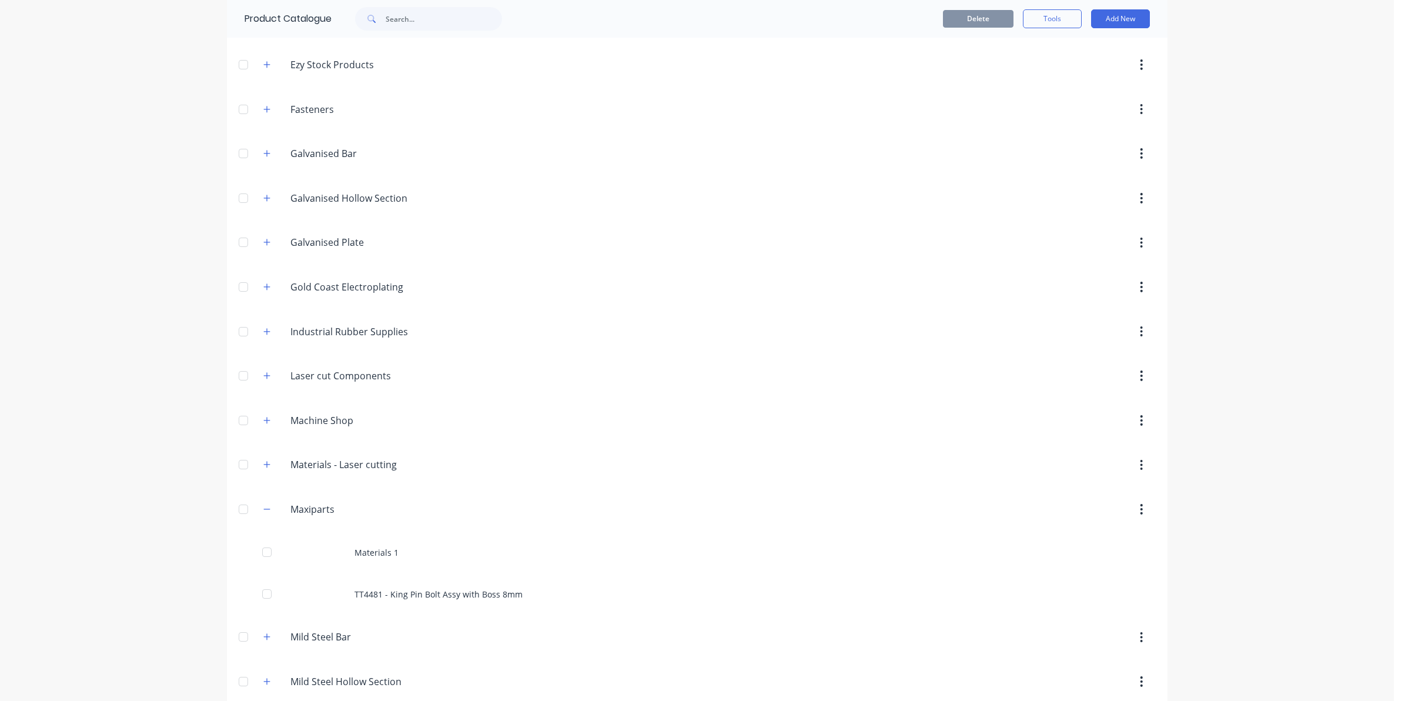
scroll to position [515, 0]
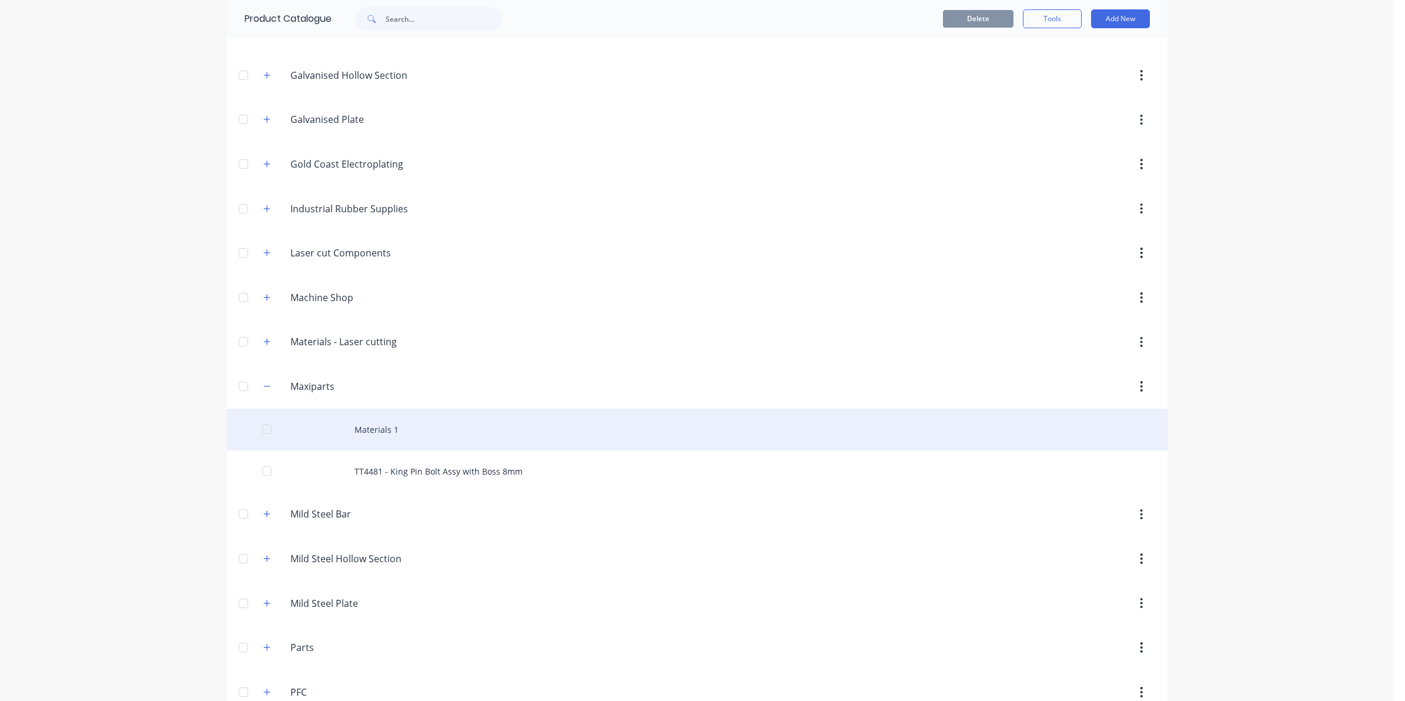
click at [372, 422] on div "Materials 1" at bounding box center [697, 430] width 941 height 42
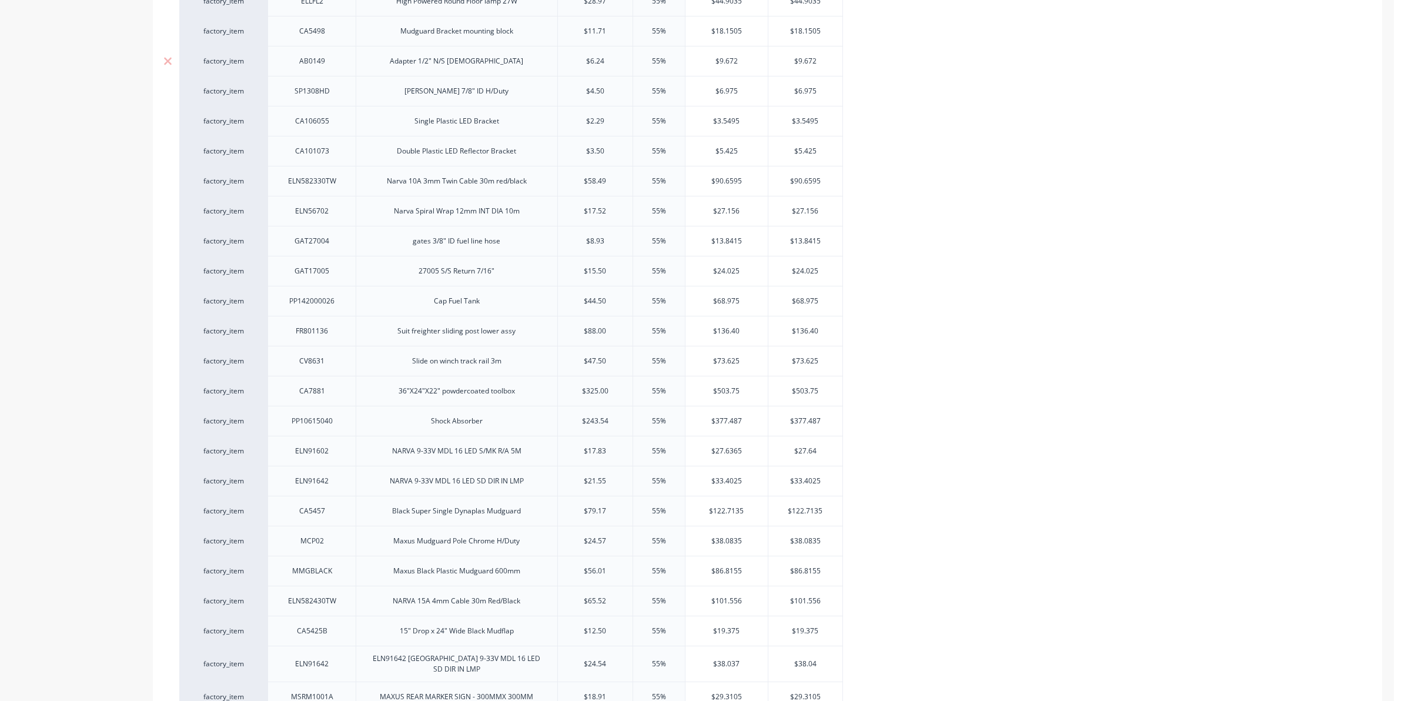
scroll to position [1027, 0]
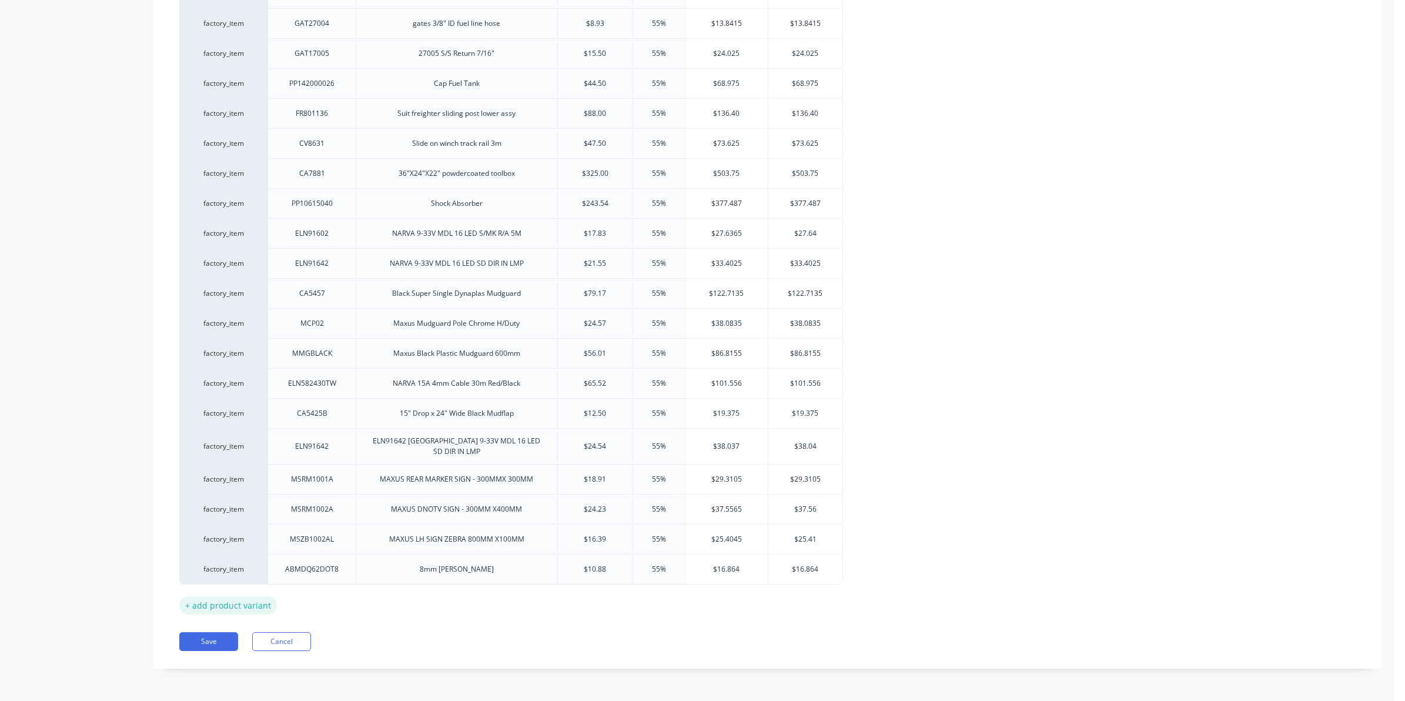
click at [265, 607] on div "+ add product variant" at bounding box center [228, 605] width 98 height 18
type textarea "x"
click at [348, 595] on div at bounding box center [312, 598] width 88 height 31
click at [322, 609] on div at bounding box center [312, 598] width 88 height 31
click at [325, 586] on div at bounding box center [312, 598] width 88 height 31
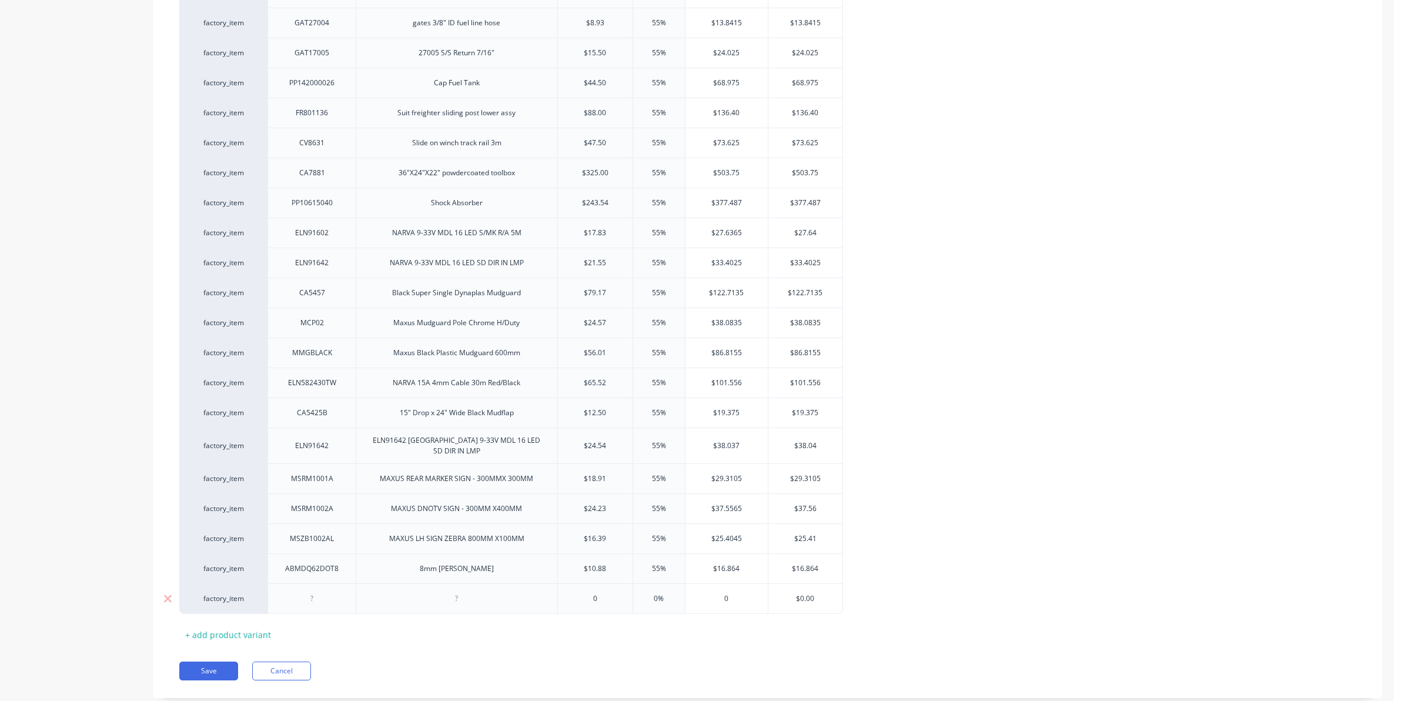
click at [325, 590] on div at bounding box center [312, 598] width 88 height 31
click at [315, 598] on div at bounding box center [312, 598] width 59 height 15
type textarea "x"
type input "02"
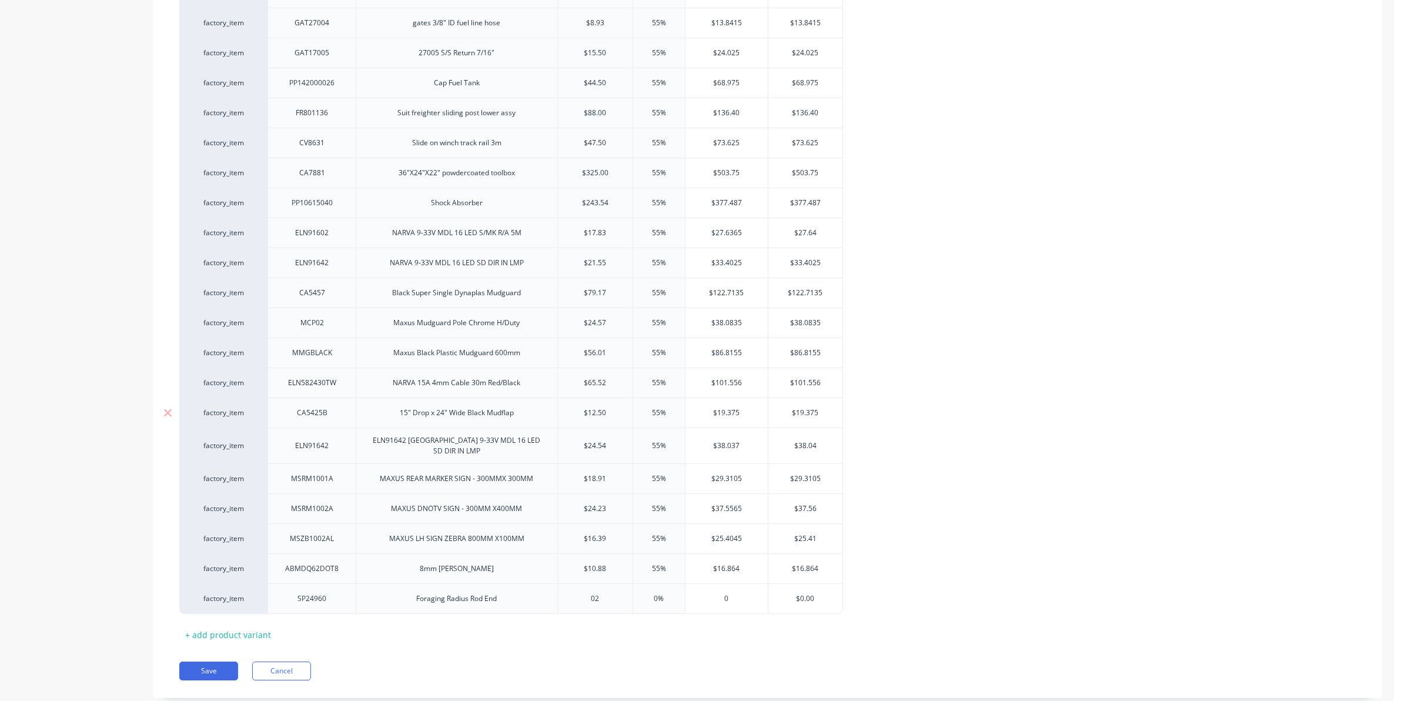
type textarea "x"
type input "025"
type textarea "x"
type input "025"
type input "0%5"
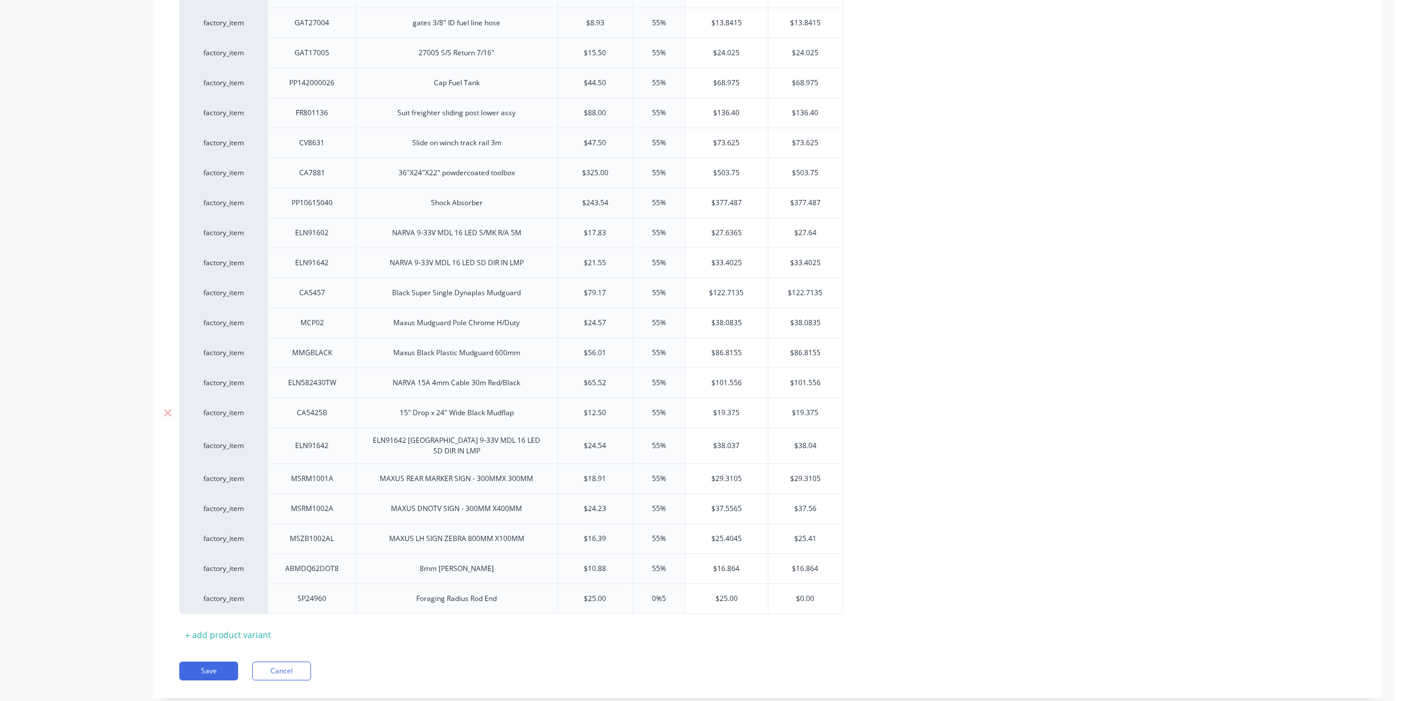
type textarea "x"
type input "0%55"
type input "$38.75"
type input "$0.00"
type textarea "x"
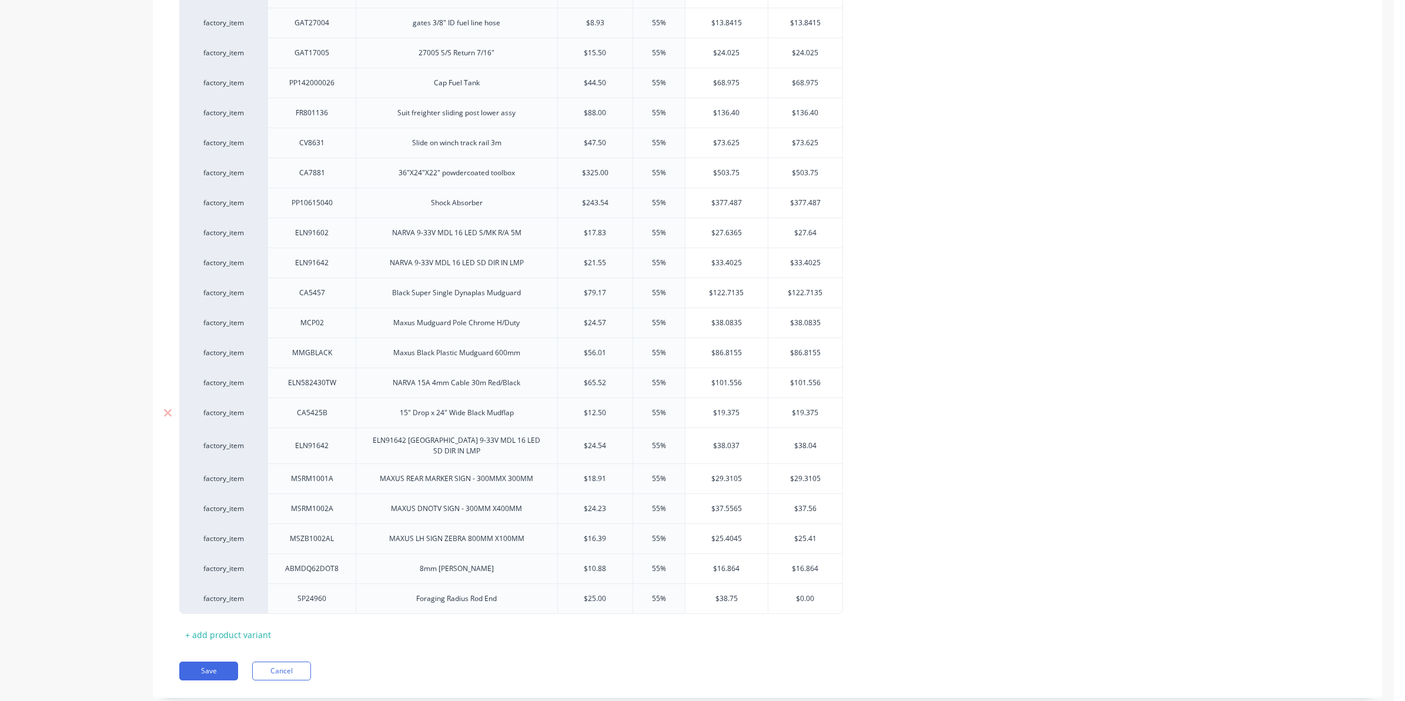
type input "$0.0"
type textarea "x"
type input "$0."
type textarea "x"
type input "$0"
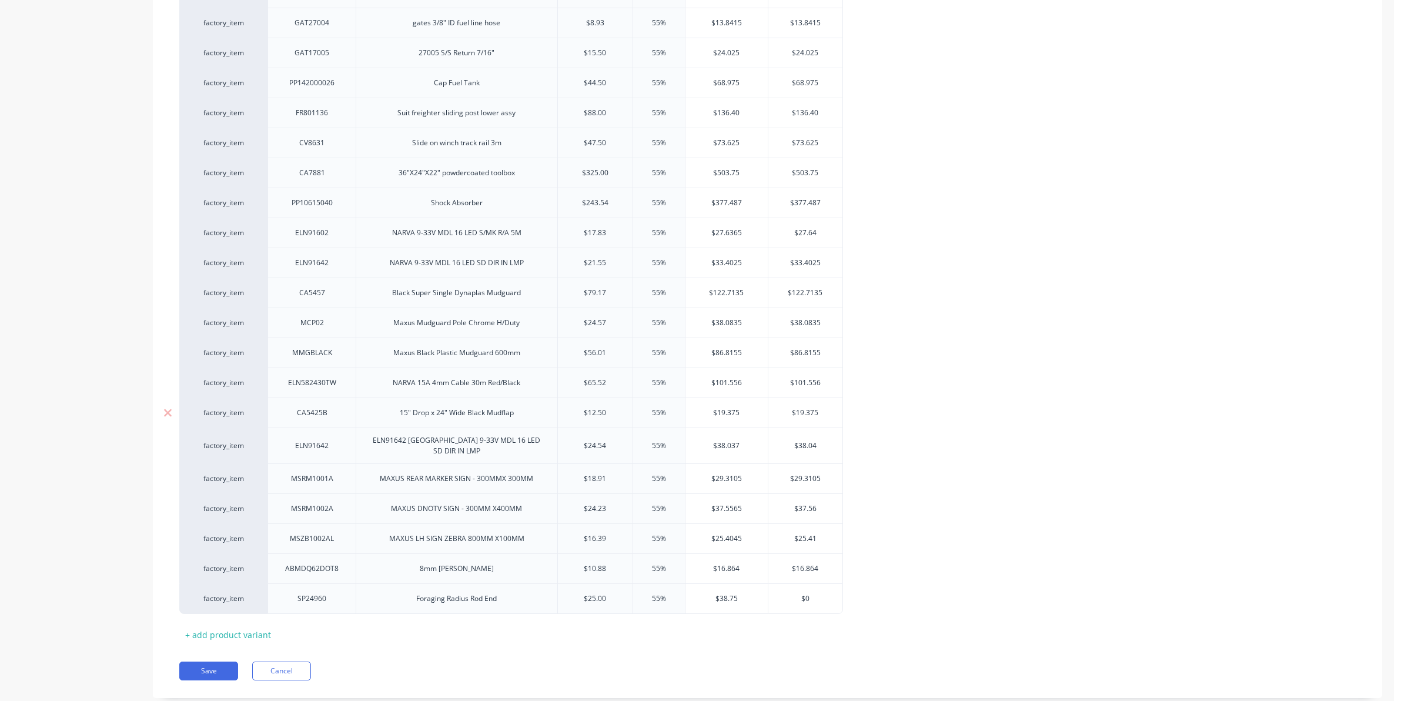
type textarea "x"
type input "$"
type textarea "x"
type input "$3"
type textarea "x"
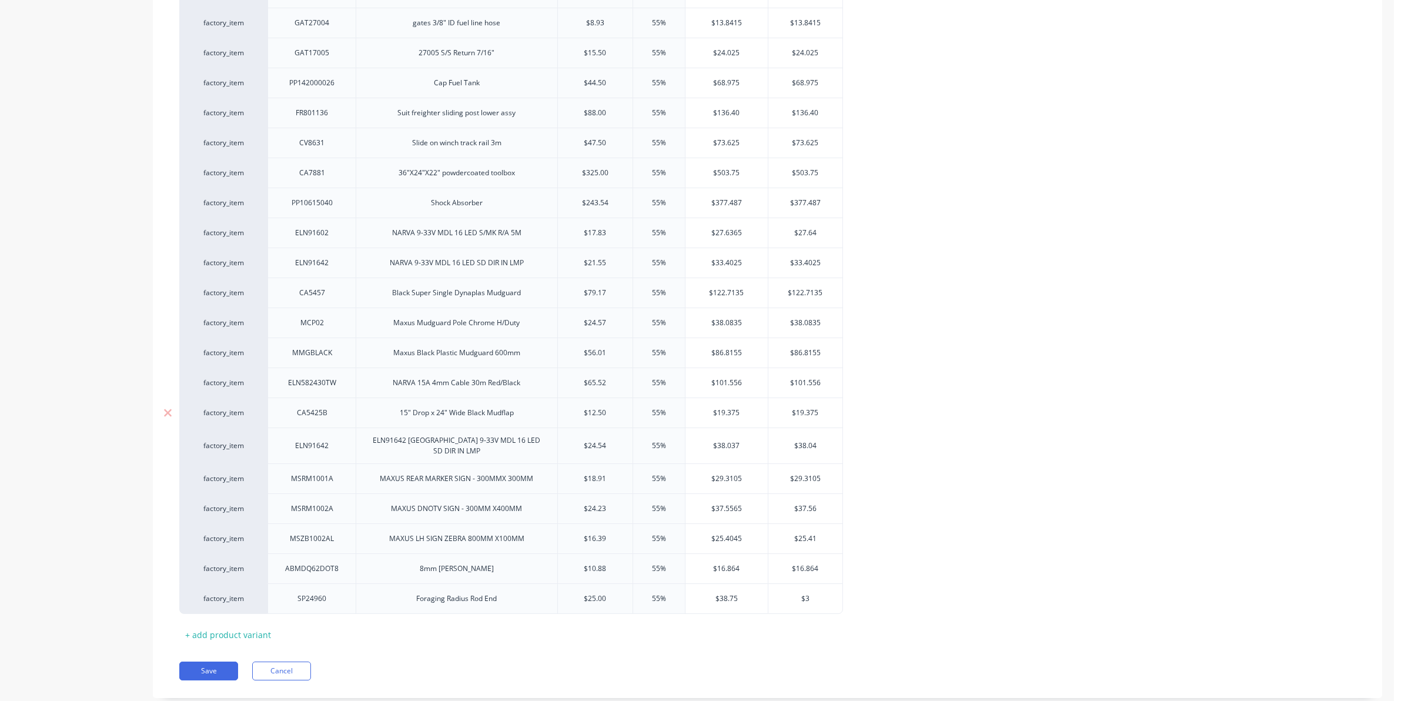
type input "$38"
type textarea "x"
type input "$38."
type textarea "x"
type input "$38.7"
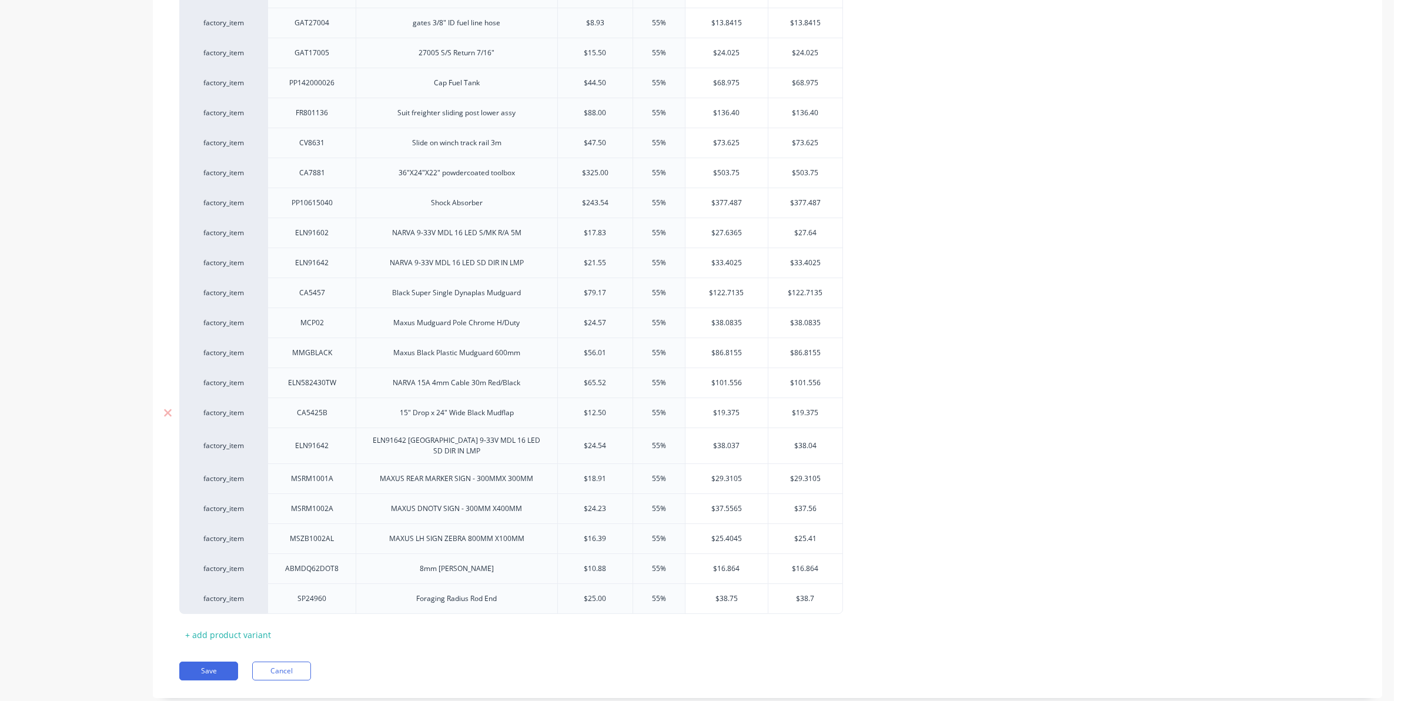
type textarea "x"
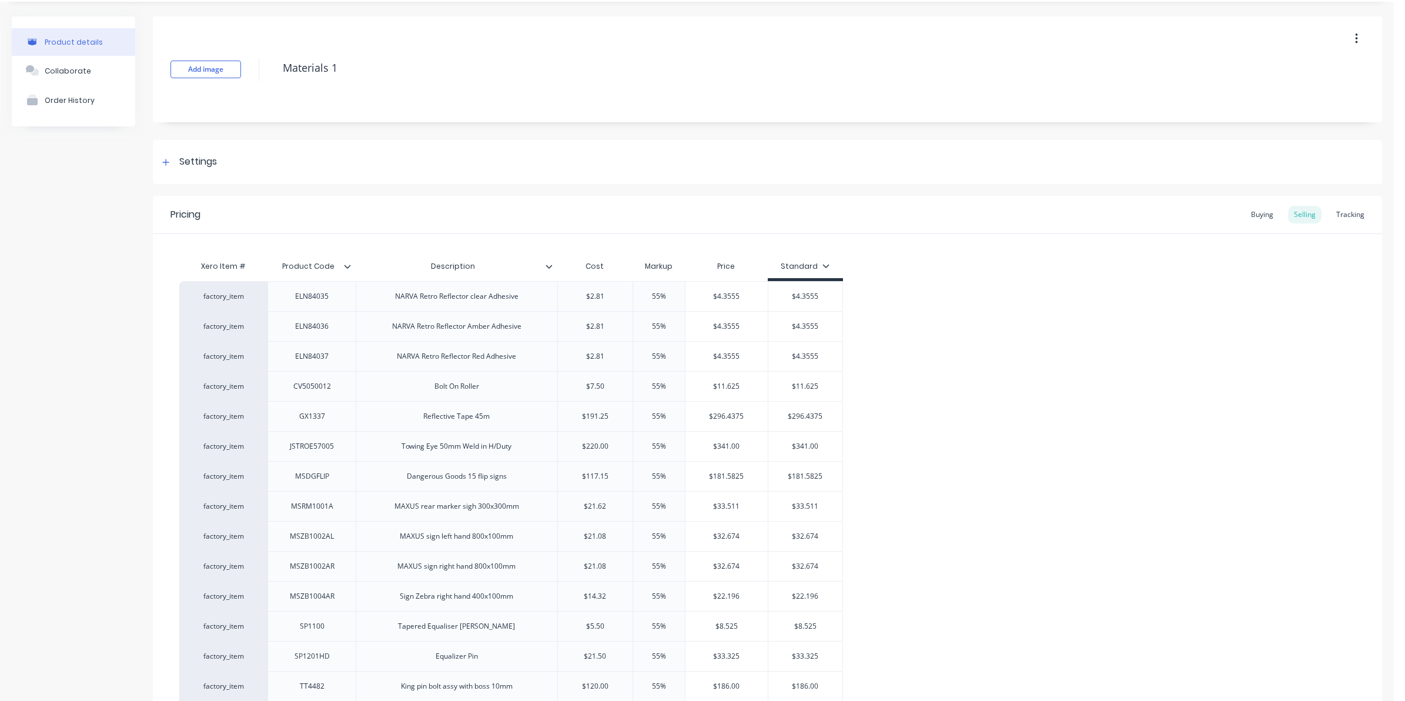
scroll to position [0, 0]
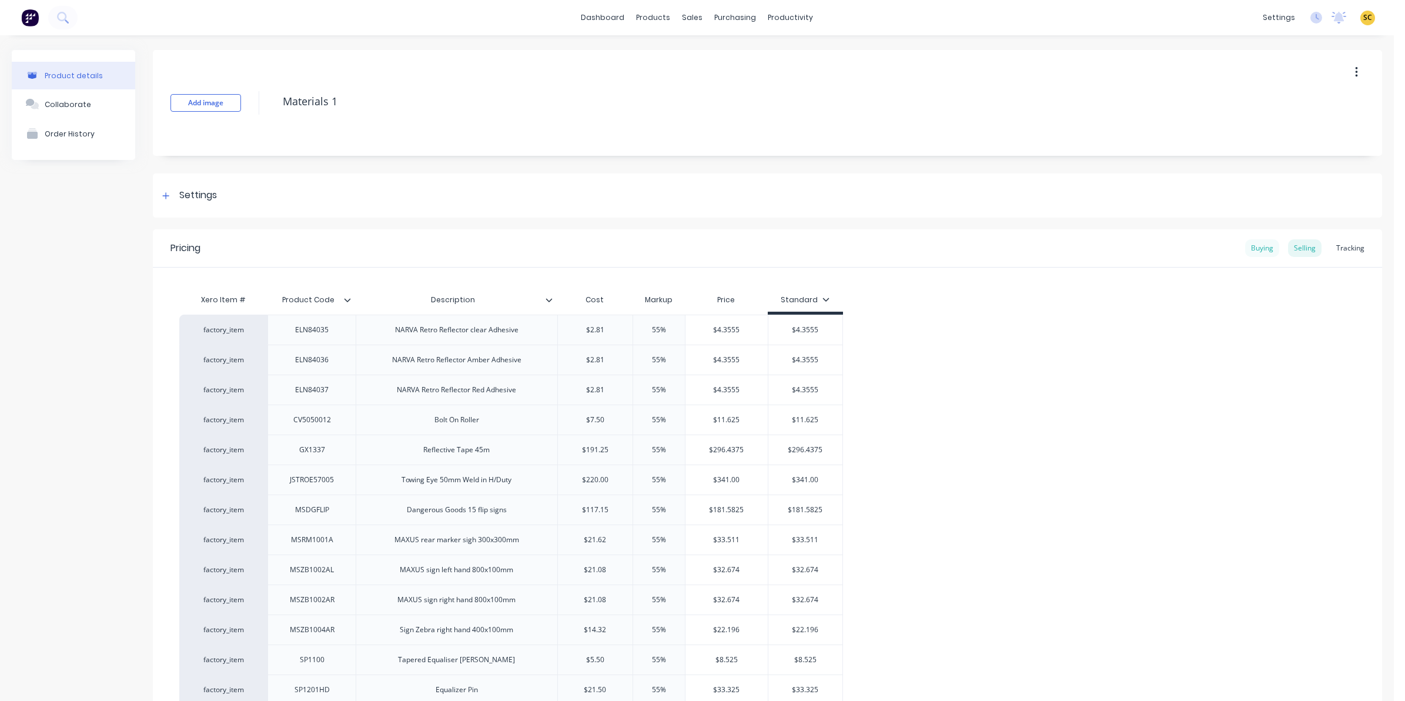
type input "$38.75"
click at [1262, 248] on div "Buying" at bounding box center [1262, 248] width 34 height 18
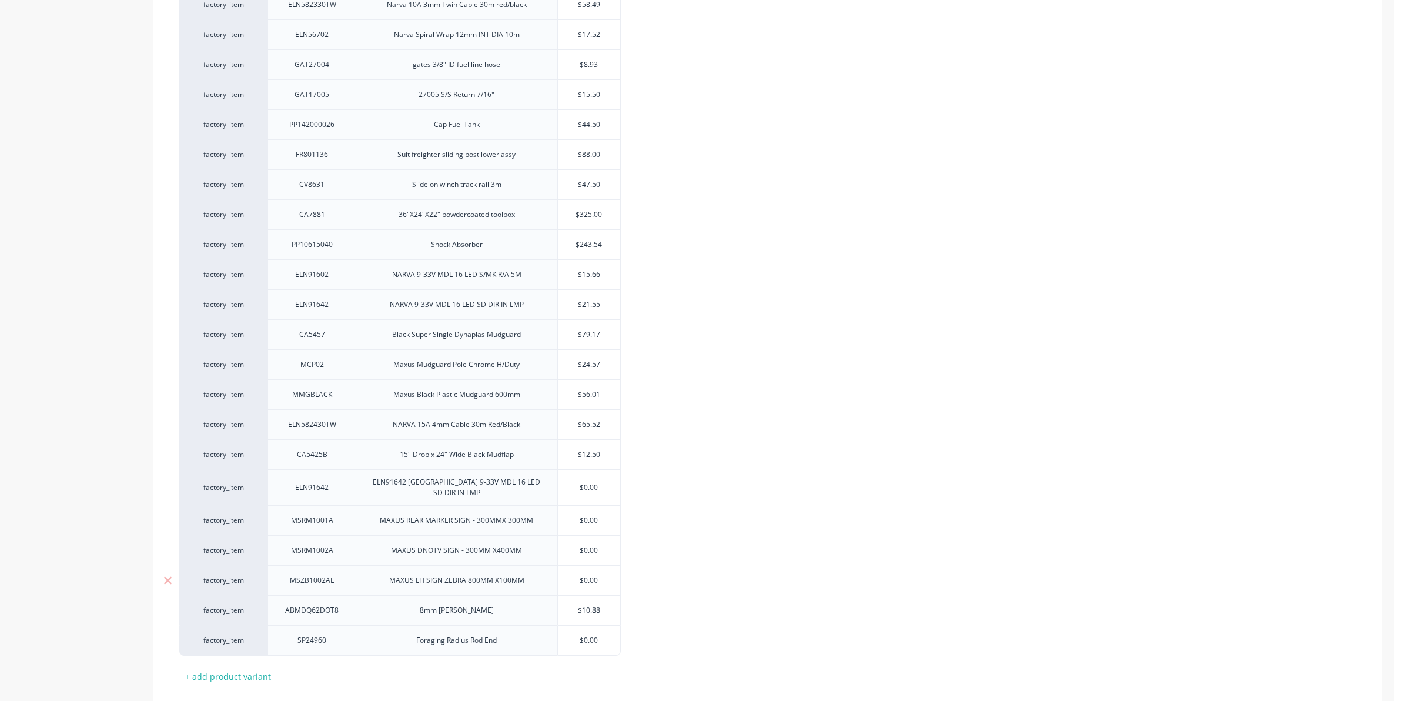
scroll to position [1054, 0]
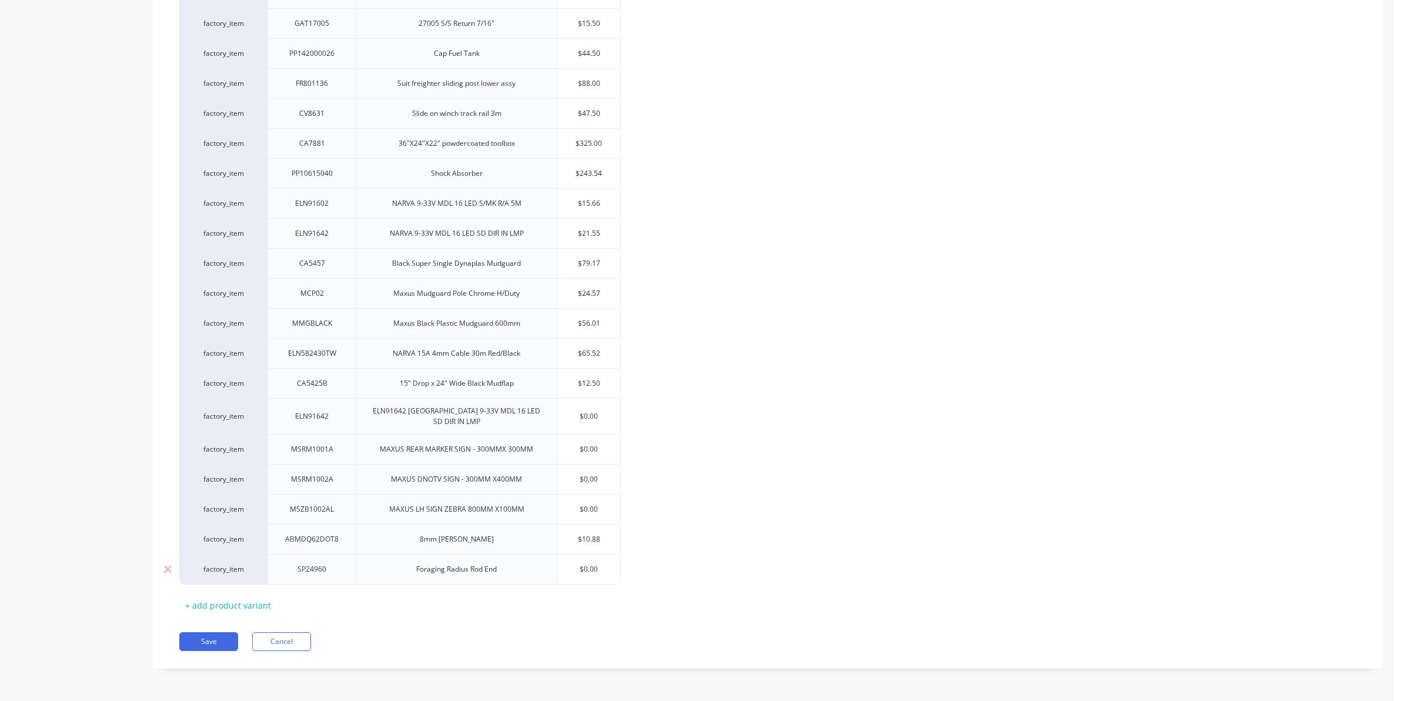
type input "$0.00"
drag, startPoint x: 603, startPoint y: 570, endPoint x: 566, endPoint y: 569, distance: 36.5
click at [566, 569] on input "$0.00" at bounding box center [589, 569] width 63 height 11
type textarea "x"
type input "2"
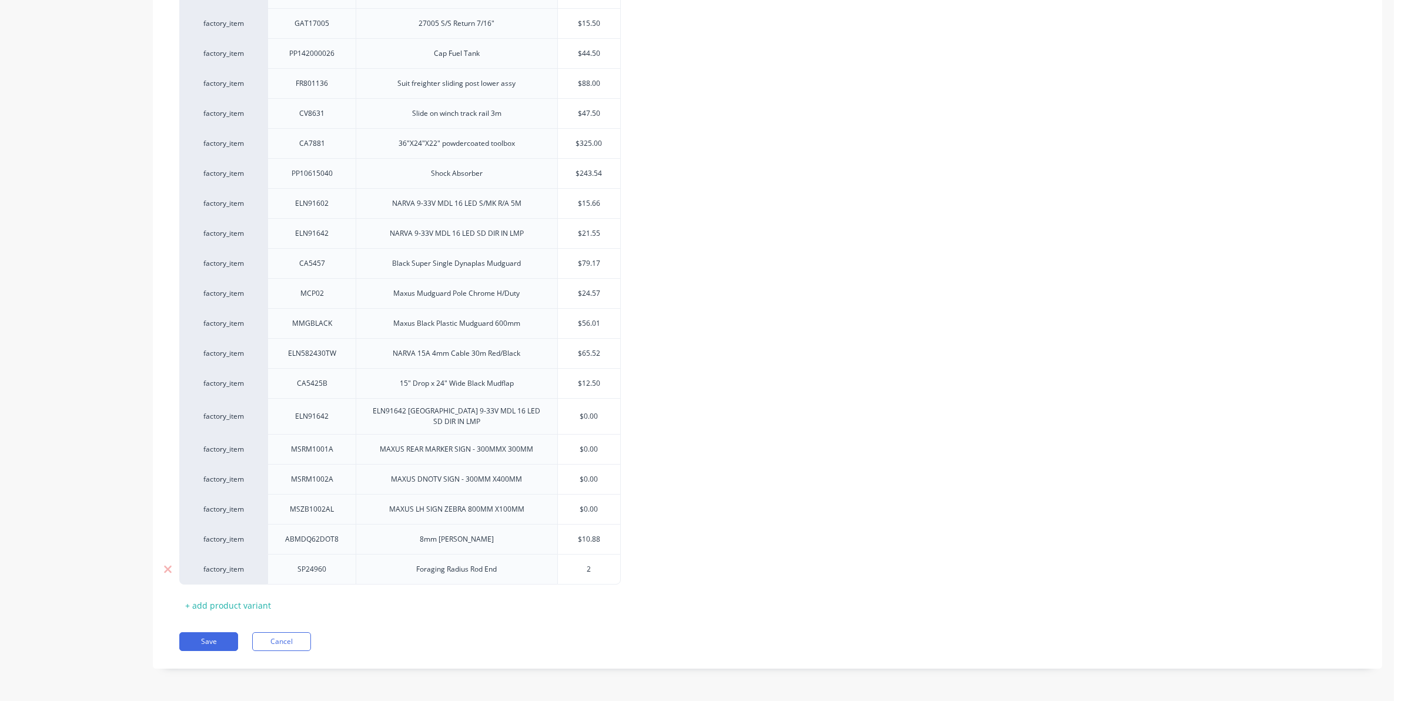
type textarea "x"
type input "25"
click at [533, 636] on div "Save Cancel" at bounding box center [780, 641] width 1203 height 19
click at [206, 643] on button "Save" at bounding box center [208, 641] width 59 height 19
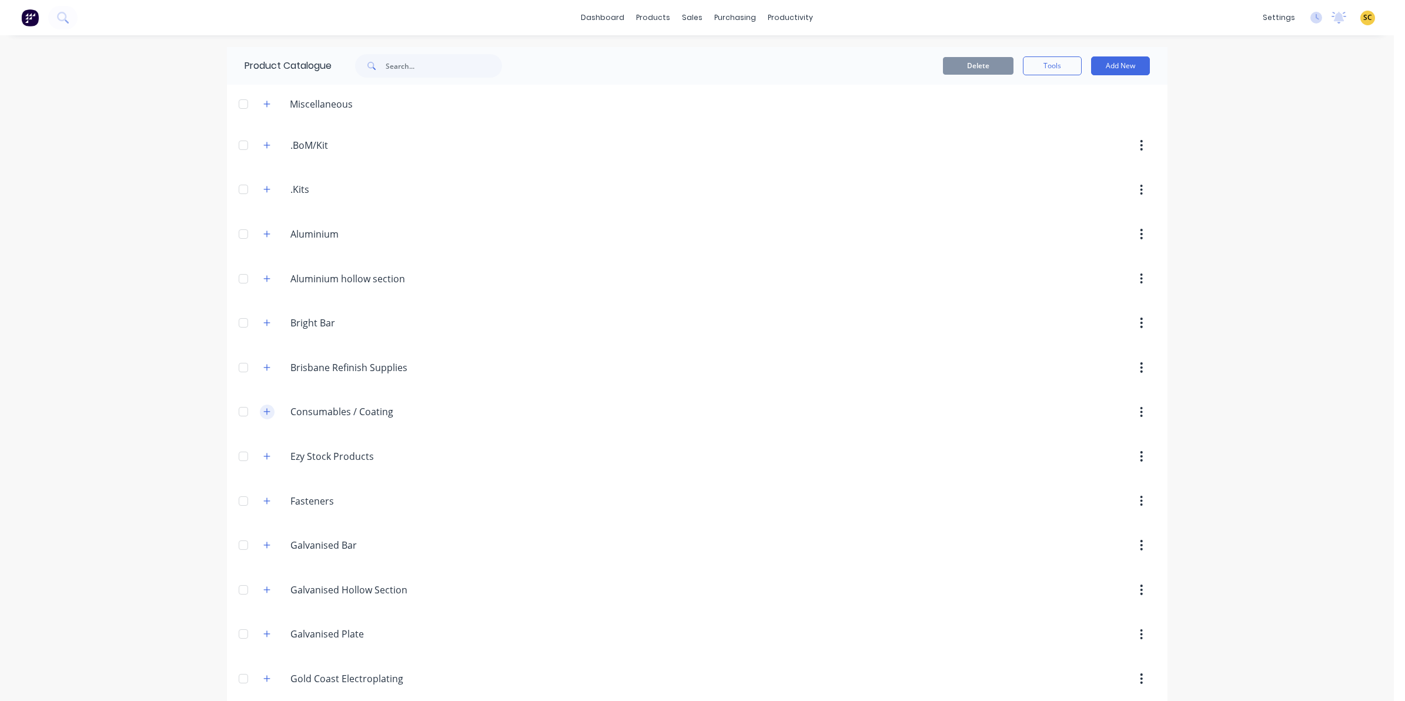
click at [263, 412] on icon "button" at bounding box center [266, 411] width 7 height 8
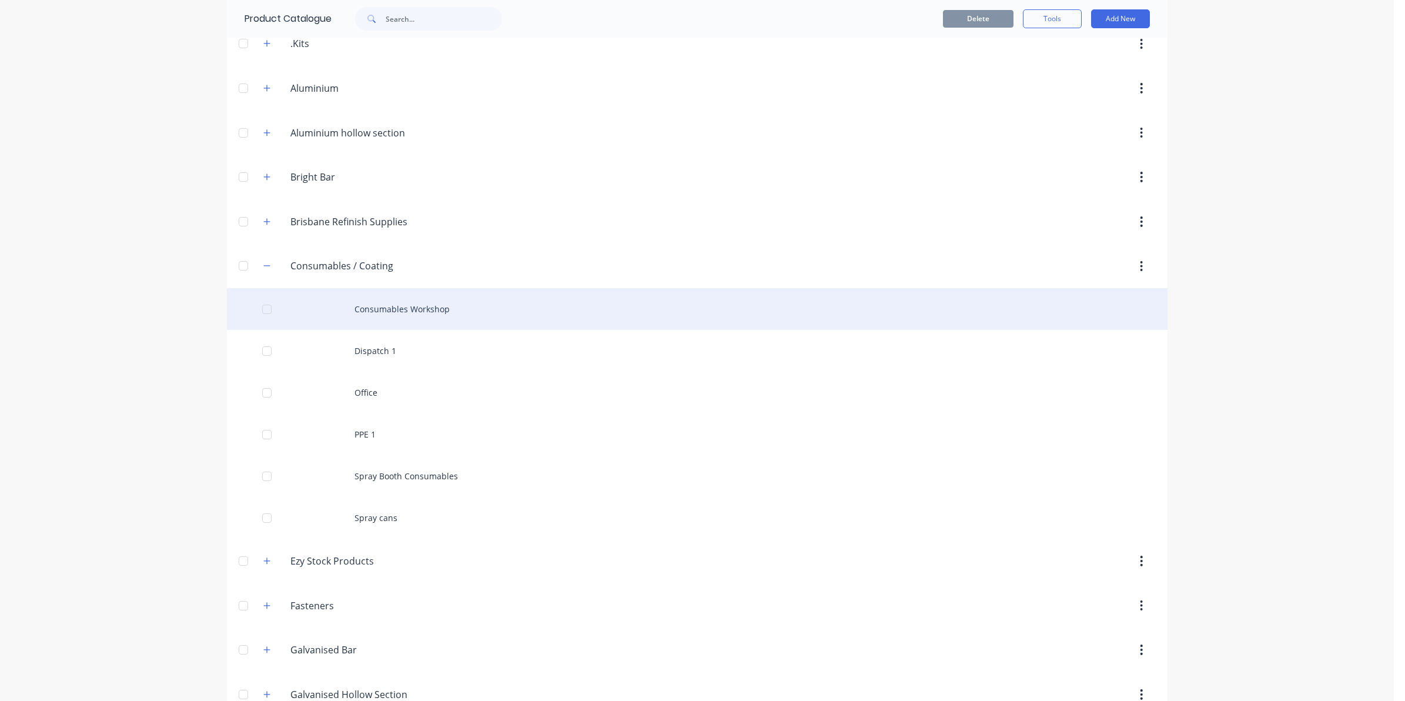
scroll to position [147, 0]
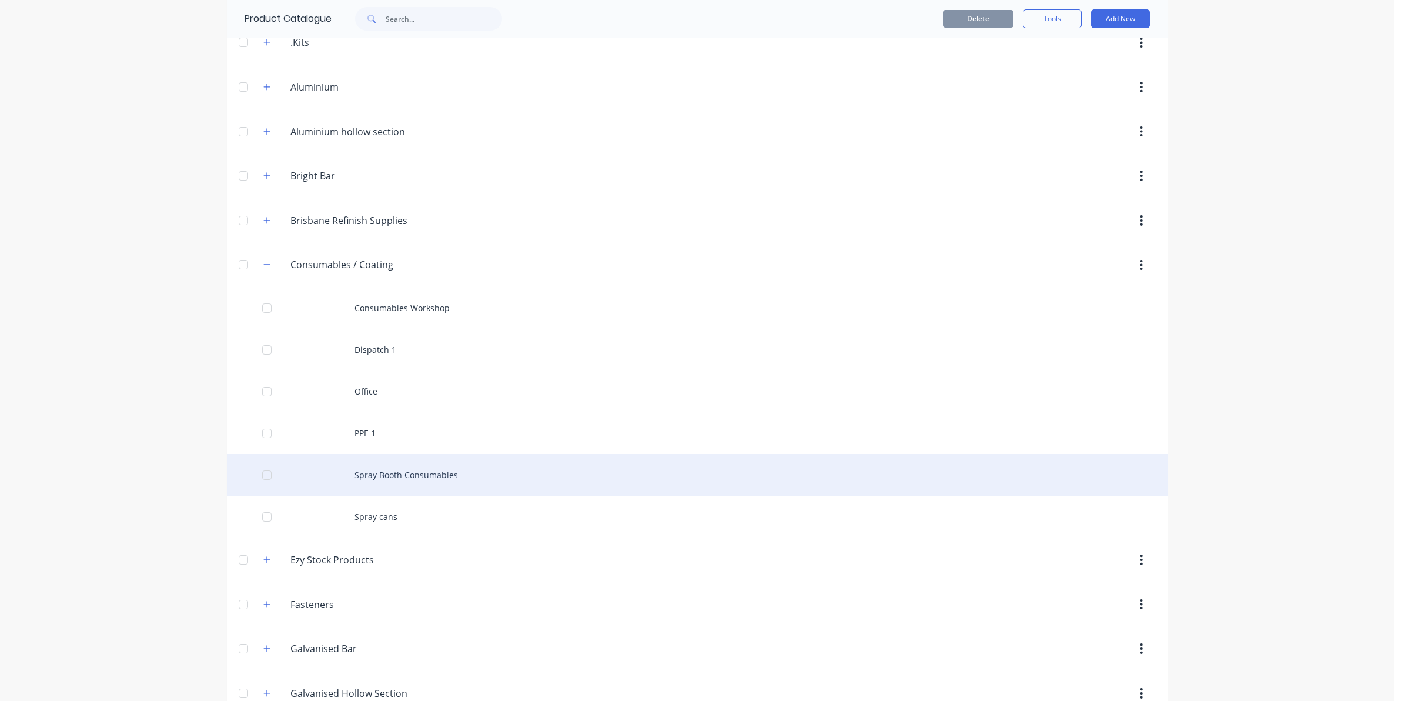
click at [392, 477] on div "Spray Booth Consumables" at bounding box center [697, 475] width 941 height 42
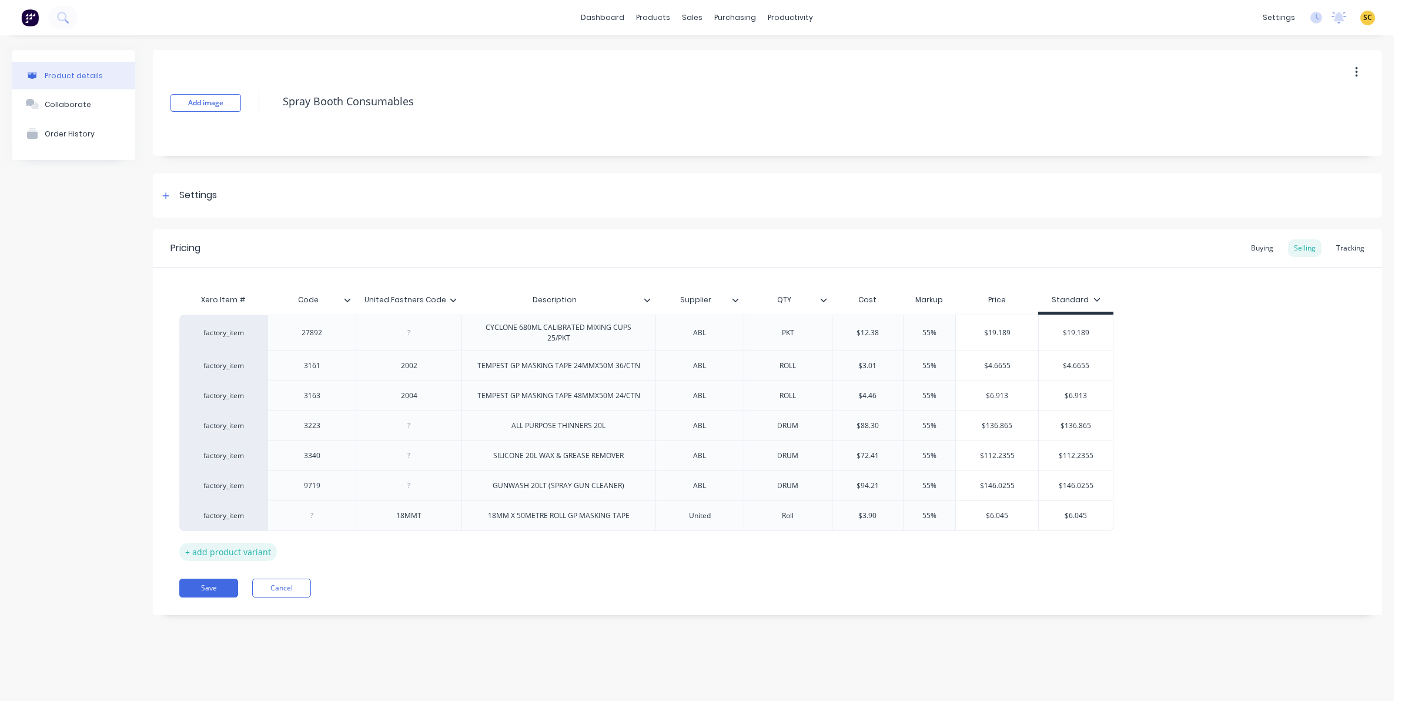
click at [224, 544] on div "+ add product variant" at bounding box center [228, 552] width 98 height 18
type textarea "x"
click at [313, 551] on div at bounding box center [312, 545] width 59 height 15
type textarea "x"
drag, startPoint x: 592, startPoint y: 549, endPoint x: 512, endPoint y: 548, distance: 80.6
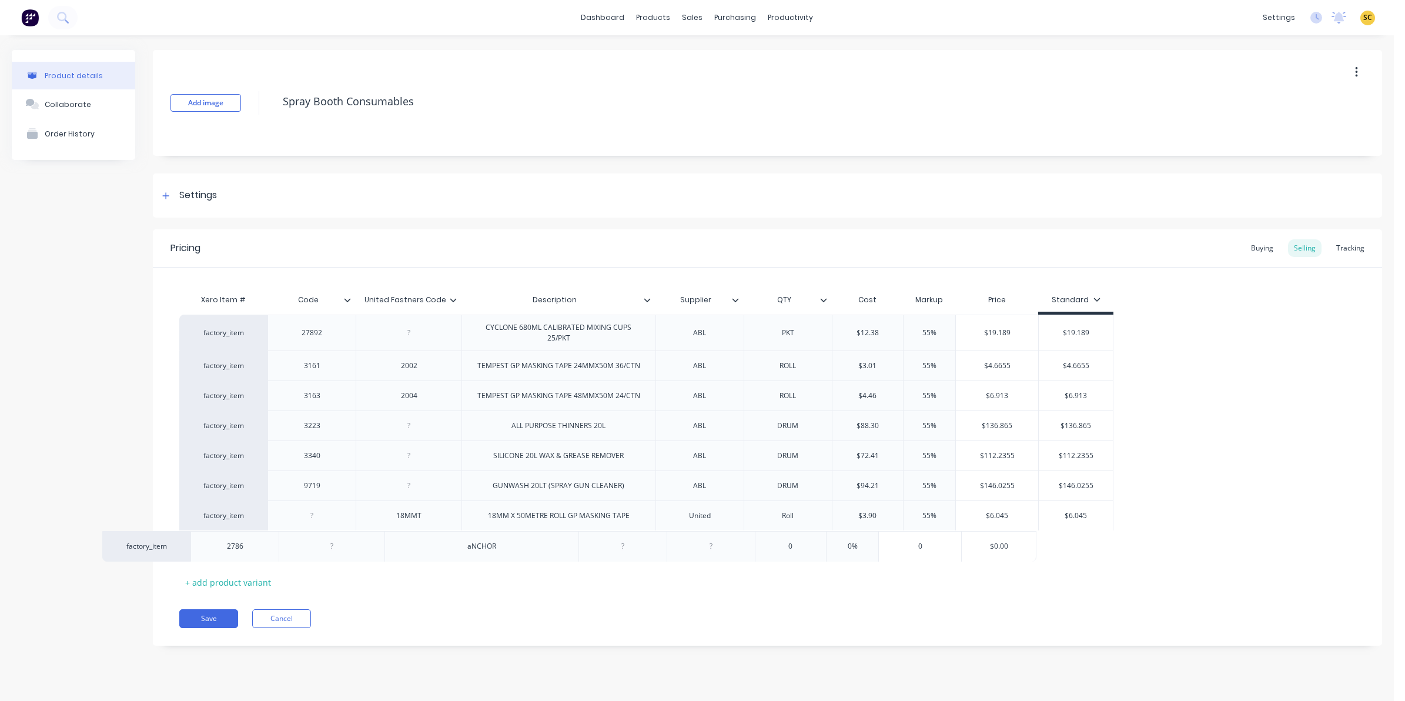
click at [512, 548] on div "factory_item 27892 CYCLONE 680ML CALIBRATED MIXING CUPS 25/PKT ABL PKT $12.38 5…" at bounding box center [767, 438] width 1177 height 247
drag, startPoint x: 568, startPoint y: 547, endPoint x: 407, endPoint y: 542, distance: 161.2
click at [425, 540] on div "factory_item 2786 aNCHOR 0 0% 0 $0.00" at bounding box center [646, 545] width 934 height 31
type textarea "x"
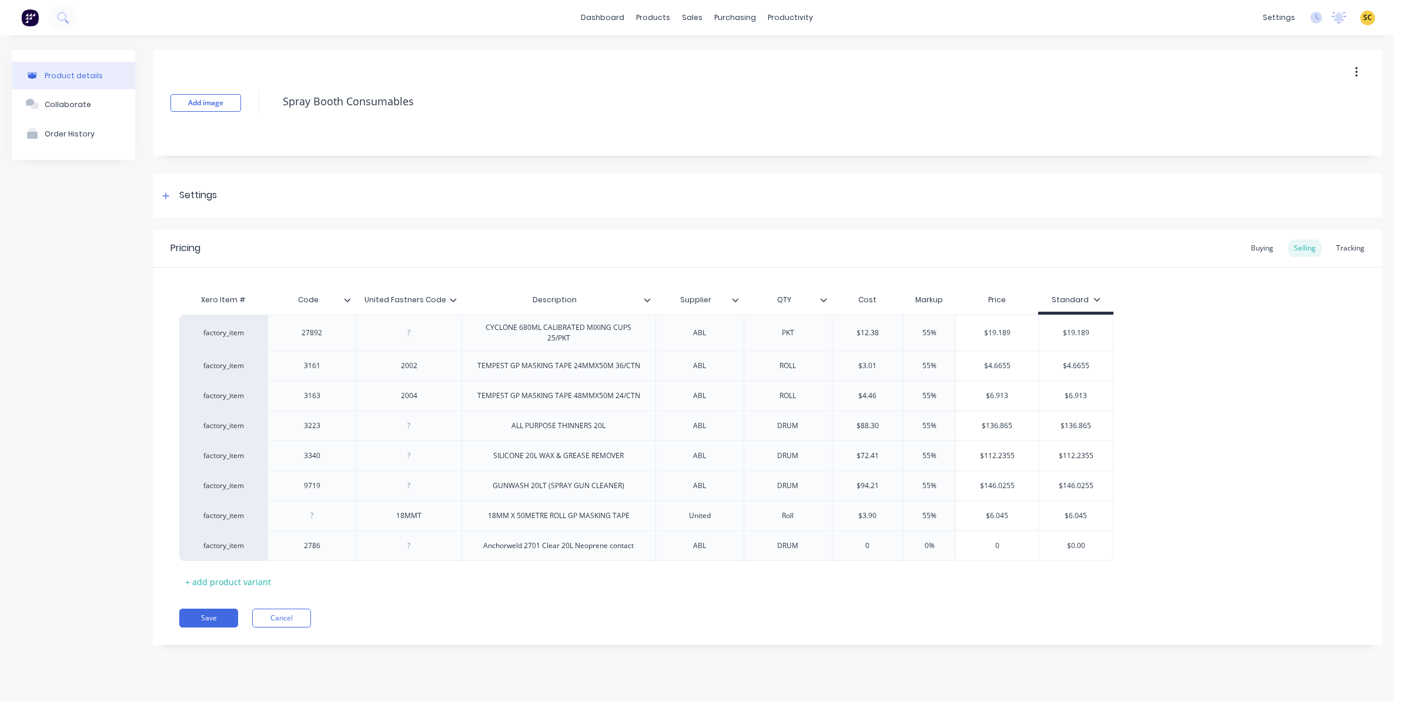
type input "0"
type textarea "x"
type input "1"
type textarea "x"
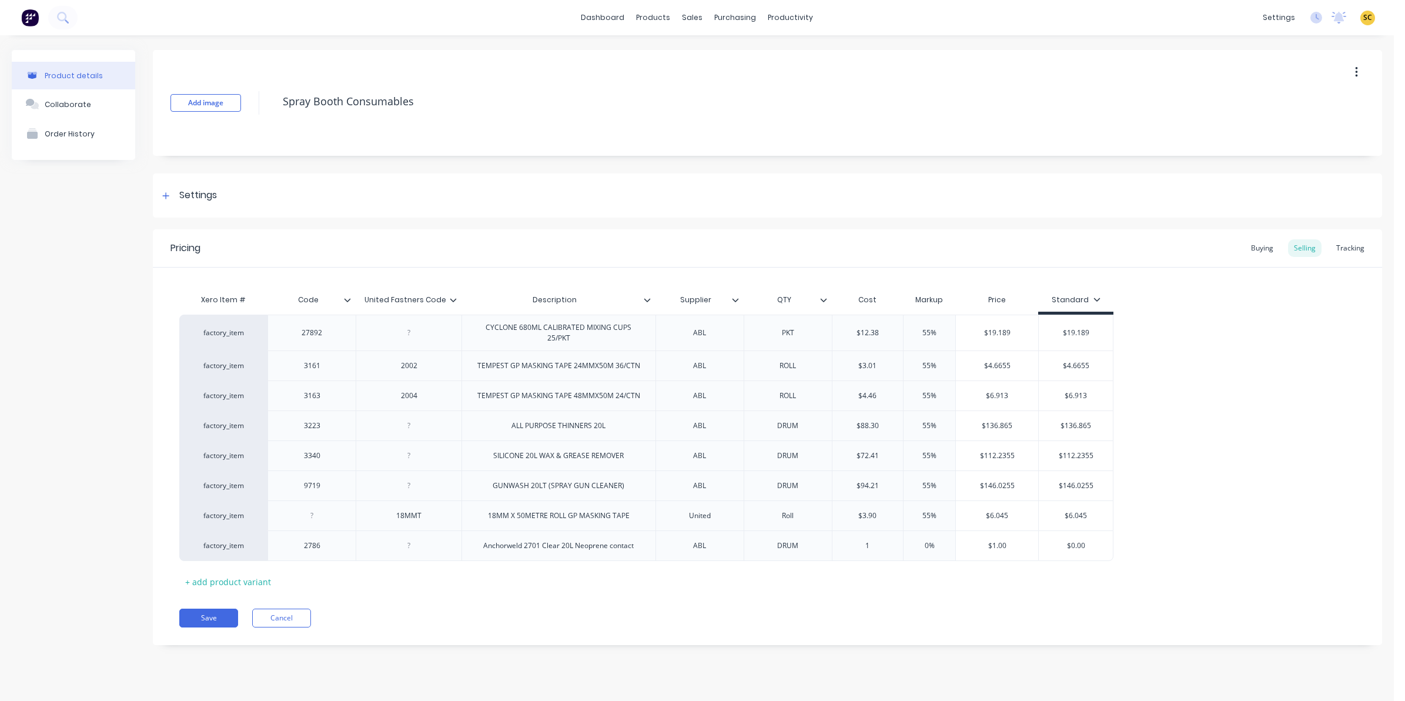
type input "13"
type textarea "x"
type input "130."
type textarea "x"
type input "130.7"
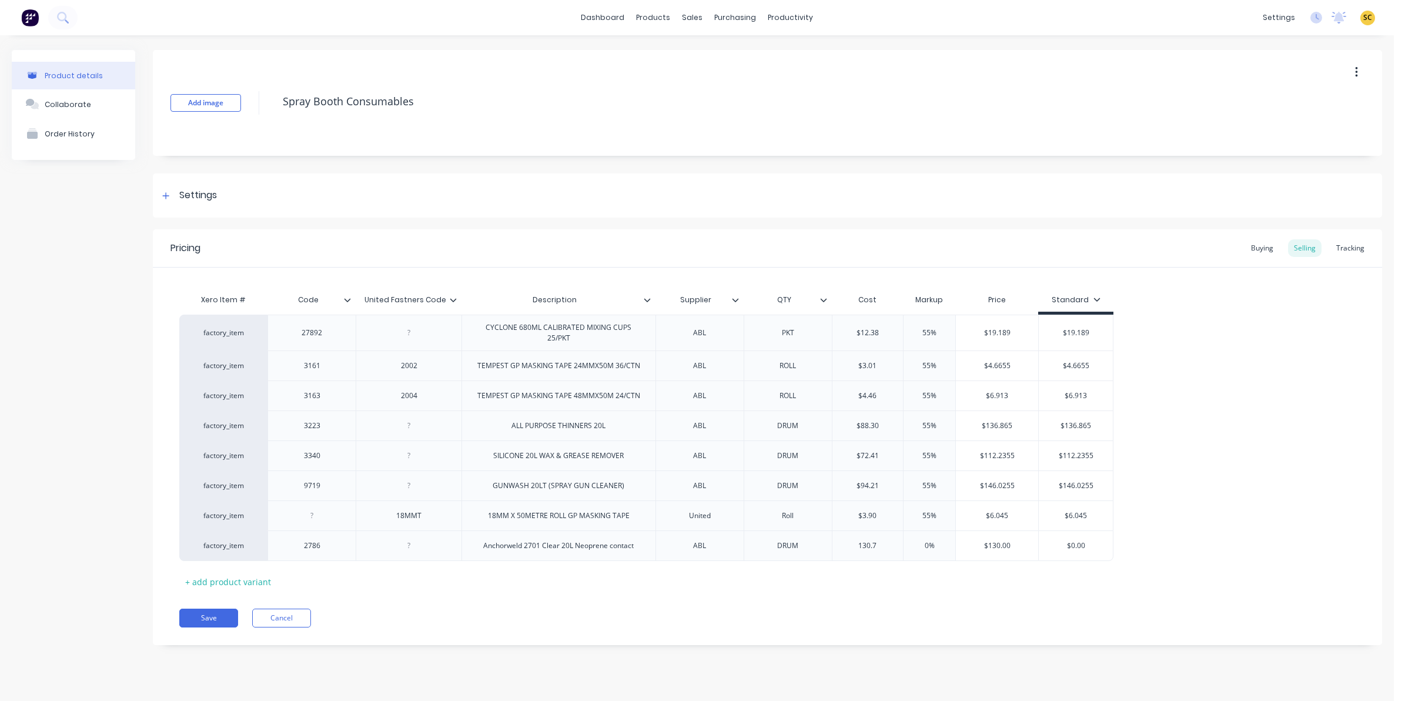
type textarea "x"
type input "130.75"
type input "0%"
type textarea "x"
type input "0%2"
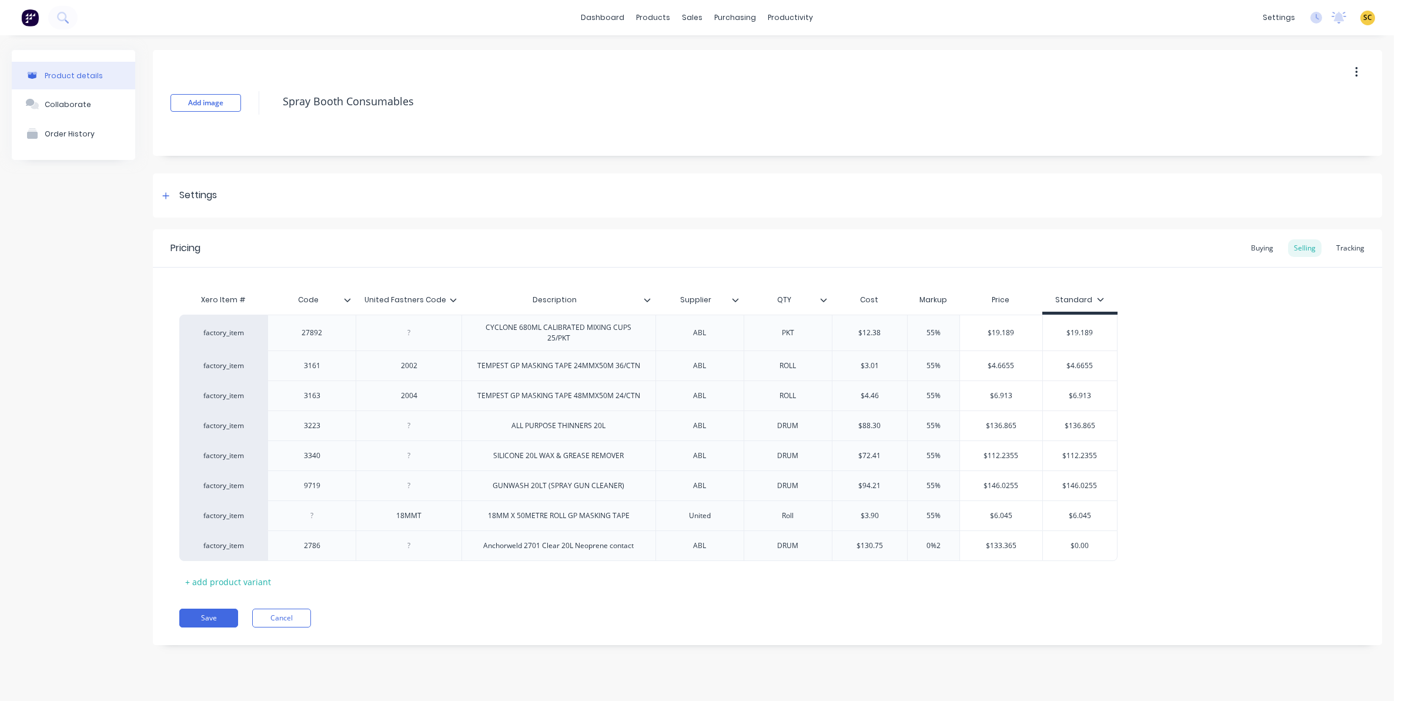
type textarea "x"
type input "0%22"
type textarea "x"
type input "0%2"
type textarea "x"
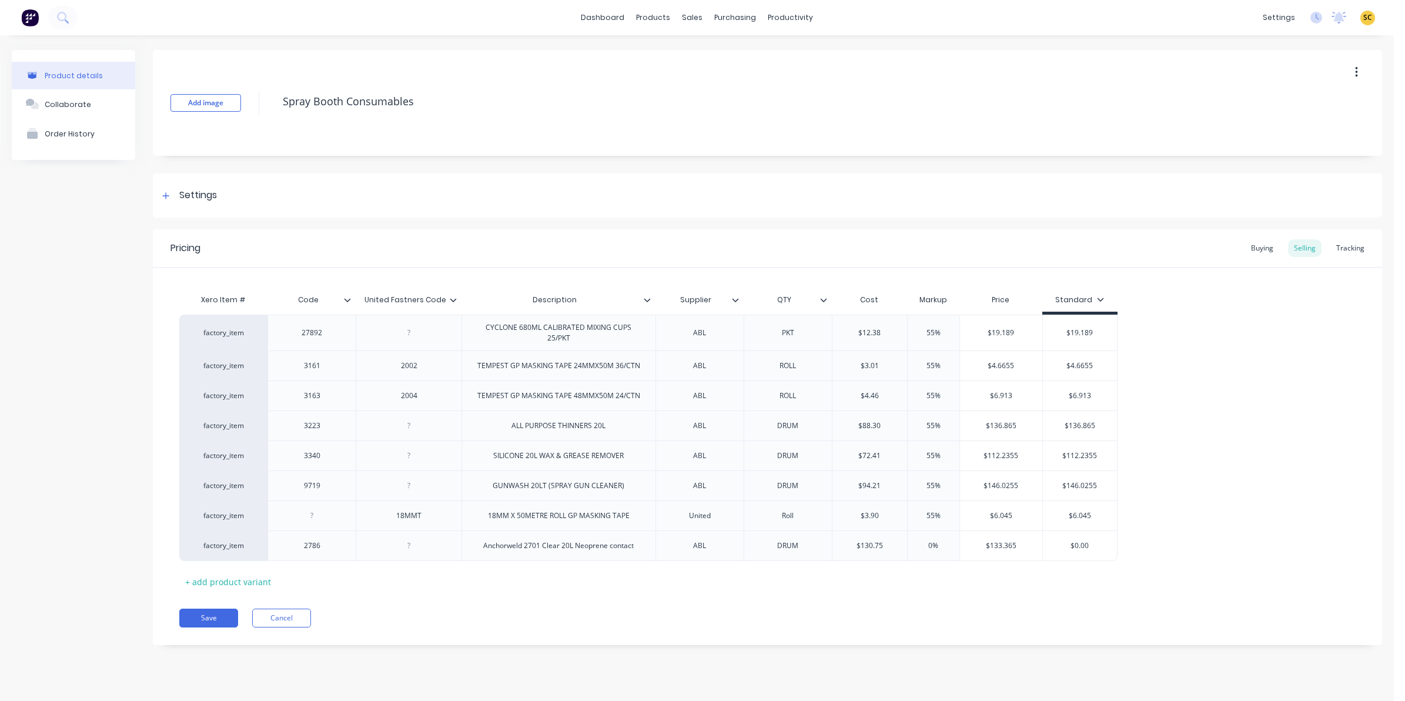
type input "0"
type textarea "x"
type input "05"
type textarea "x"
type input "055"
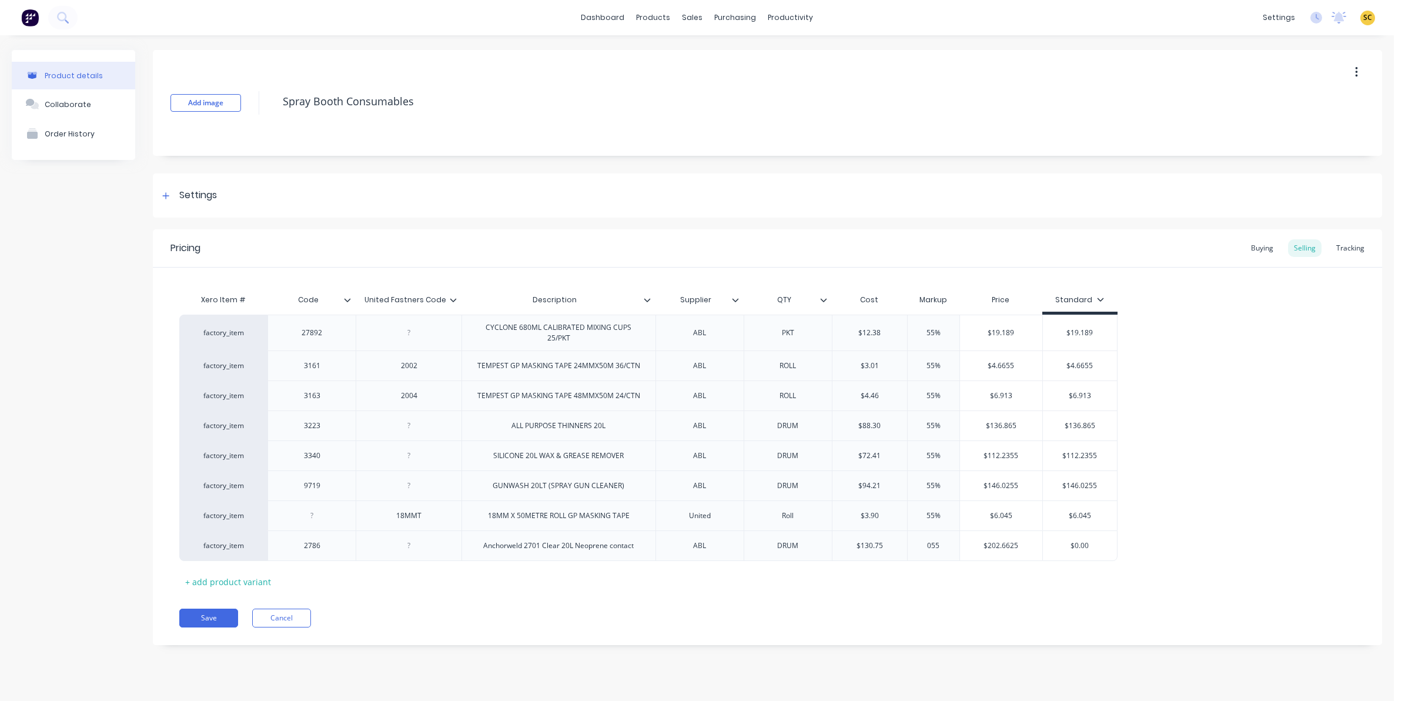
type input "$202.6625"
type input "$0.00"
type textarea "x"
type input "$0.0"
type textarea "x"
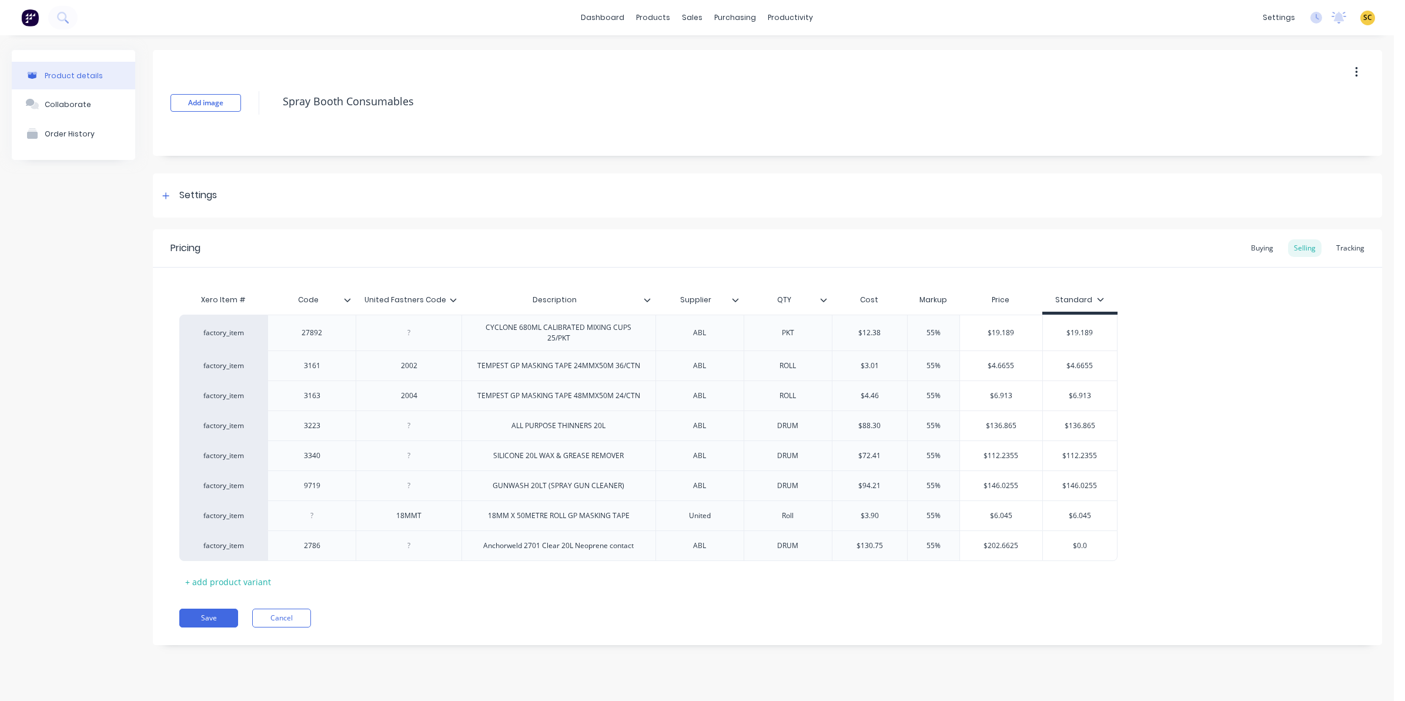
type input "$0."
type textarea "x"
type input "$0"
type textarea "x"
type input "$"
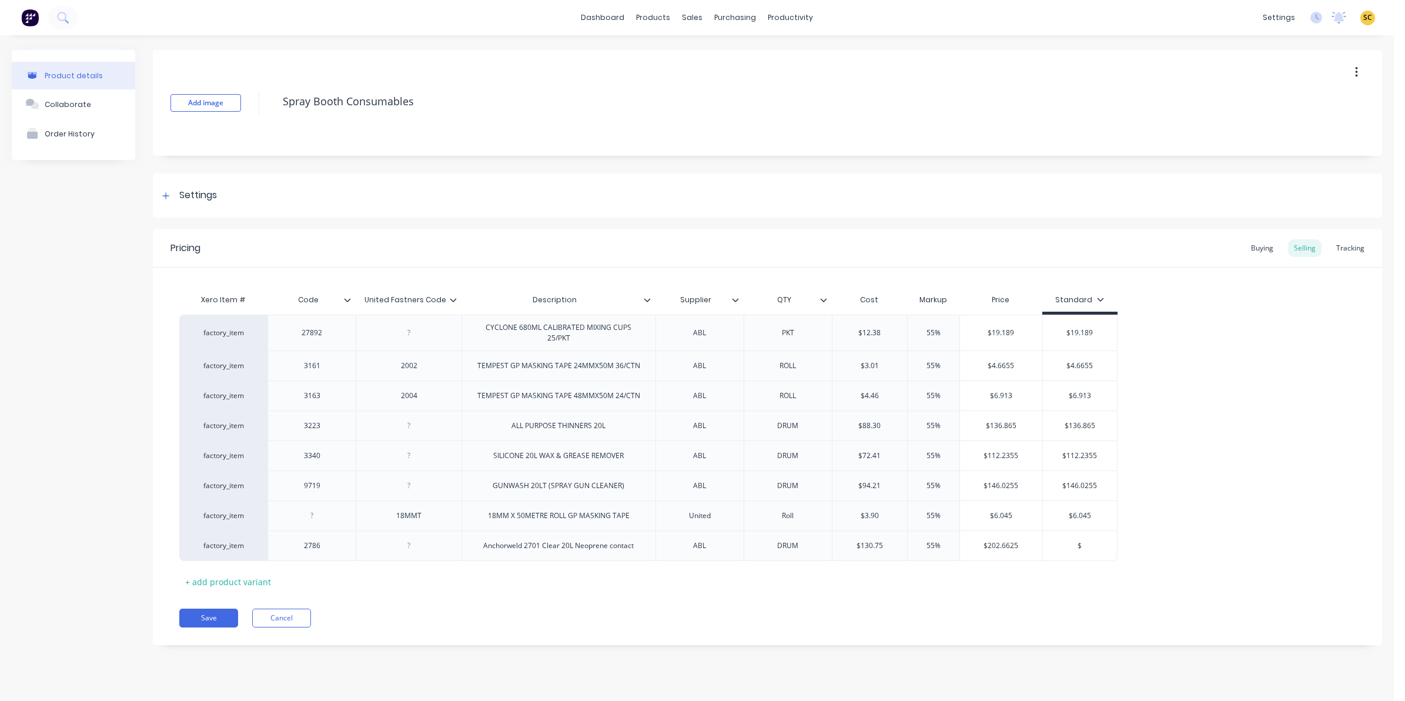
type textarea "x"
type input "$2"
type textarea "x"
type input "$20"
type textarea "x"
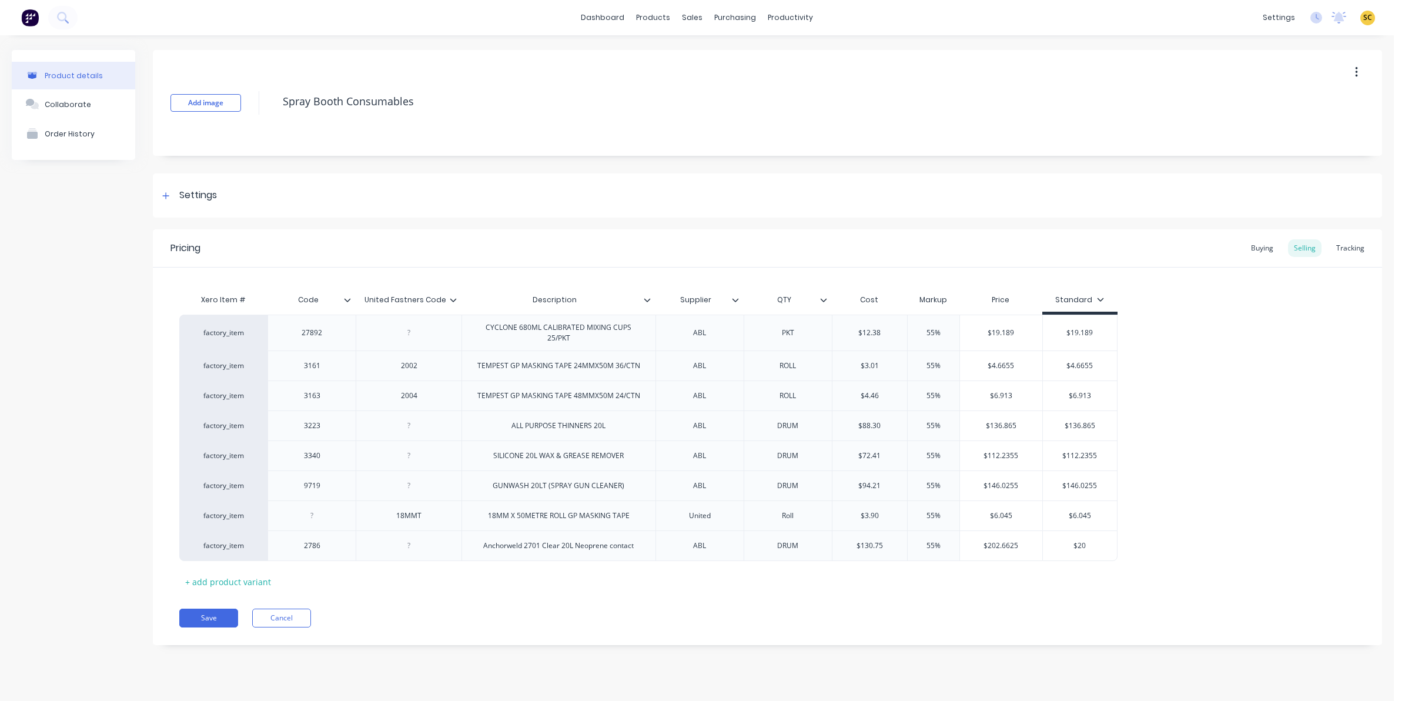
type input "$202"
type textarea "x"
type input "$202."
type textarea "x"
type input "$202.6"
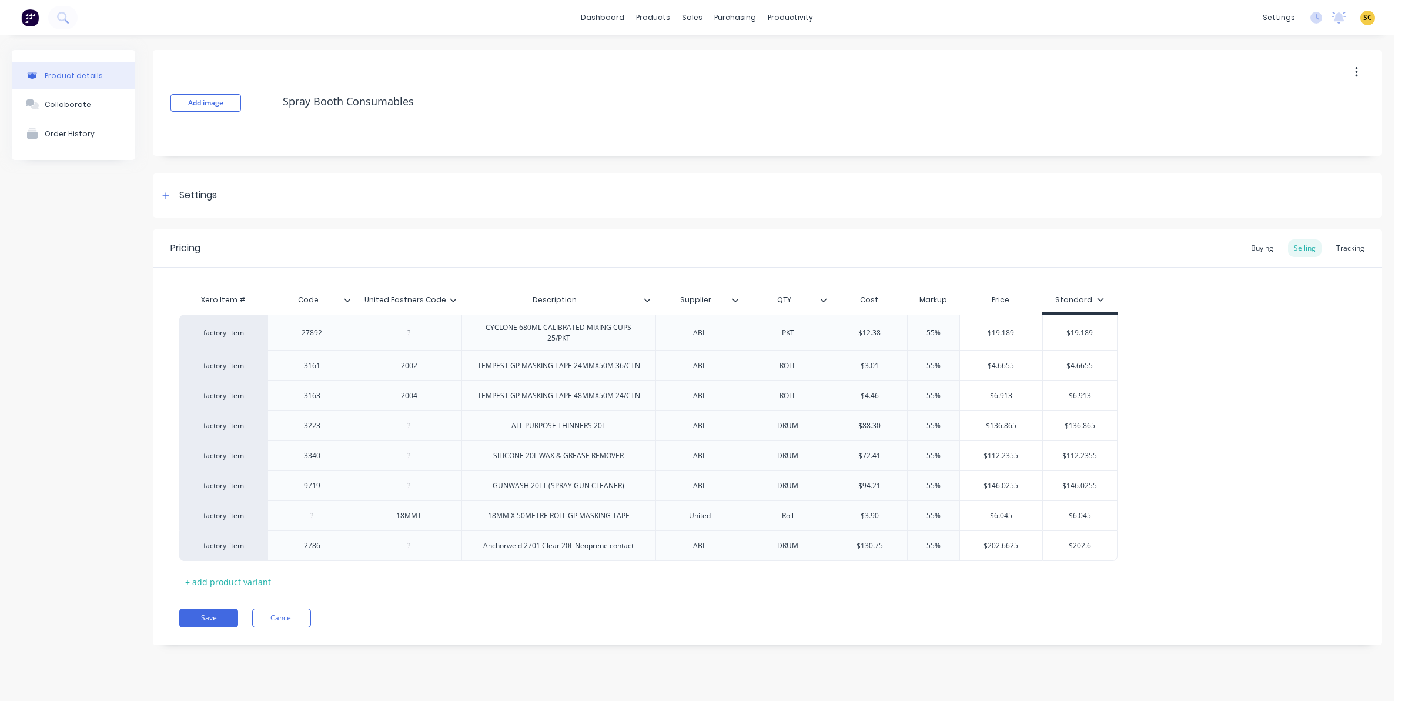
type textarea "x"
type input "$202.66"
type textarea "x"
type input "$202.662"
type textarea "x"
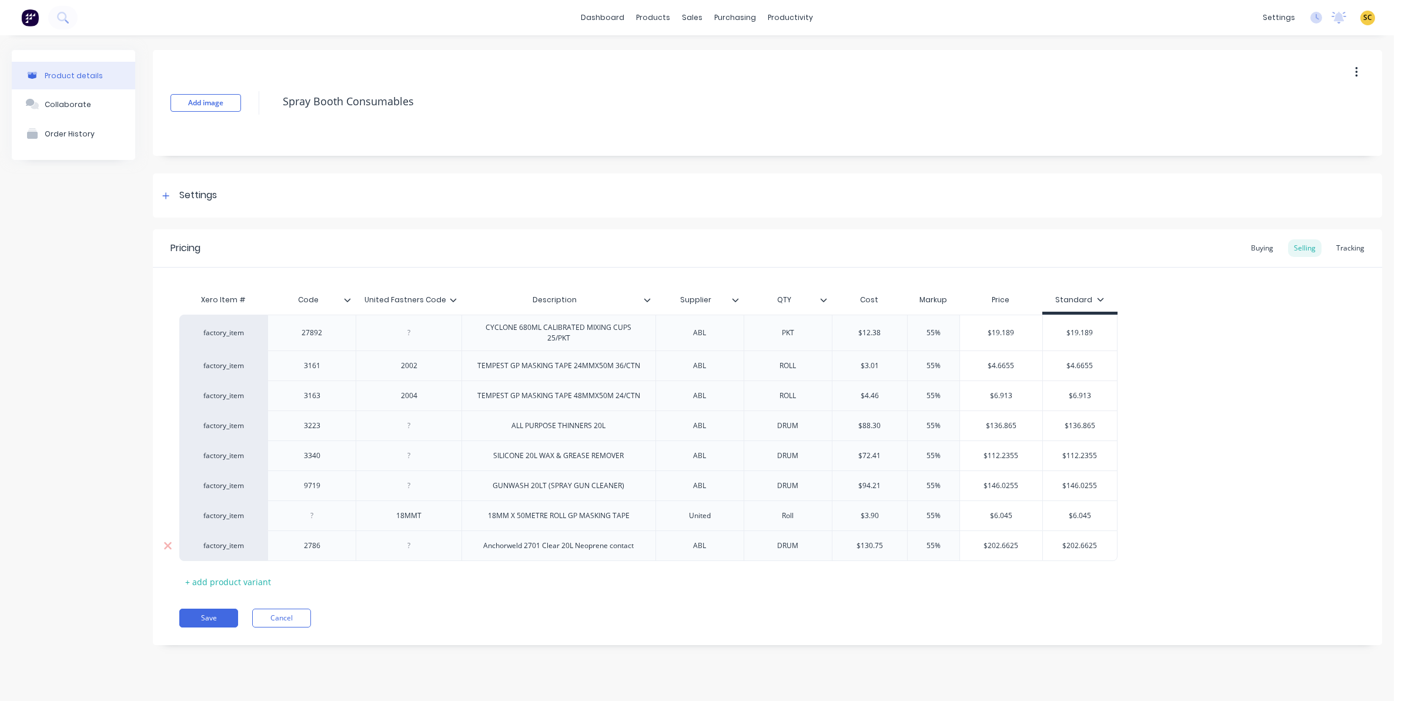
type input "$202.6625"
type input "$130.75"
drag, startPoint x: 886, startPoint y: 550, endPoint x: 803, endPoint y: 537, distance: 84.0
click at [803, 537] on div "factory_item 2786 Anchorweld 2701 Clear 20L Neoprene contact ABL DRUM $130.75 $…" at bounding box center [648, 545] width 938 height 31
click at [1260, 251] on div "Buying" at bounding box center [1262, 248] width 34 height 18
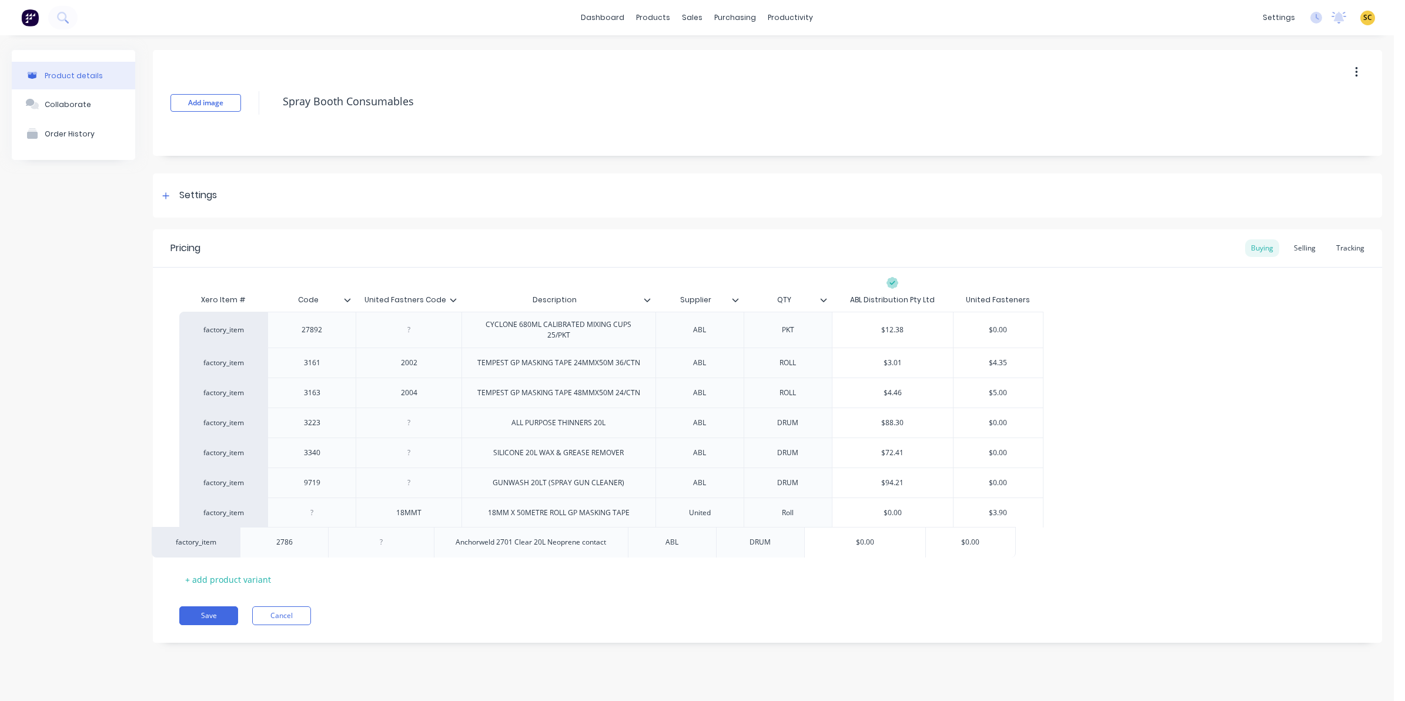
drag, startPoint x: 908, startPoint y: 550, endPoint x: 860, endPoint y: 553, distance: 48.3
click at [860, 553] on div "factory_item 27892 CYCLONE 680ML CALIBRATED MIXING CUPS 25/PKT ABL PKT $12.38 $…" at bounding box center [767, 435] width 1177 height 247
type input "$0.00"
drag, startPoint x: 906, startPoint y: 540, endPoint x: 772, endPoint y: 513, distance: 136.8
click at [781, 524] on div "factory_item 27892 CYCLONE 680ML CALIBRATED MIXING CUPS 25/PKT ABL PKT $12.38 $…" at bounding box center [767, 435] width 1177 height 246
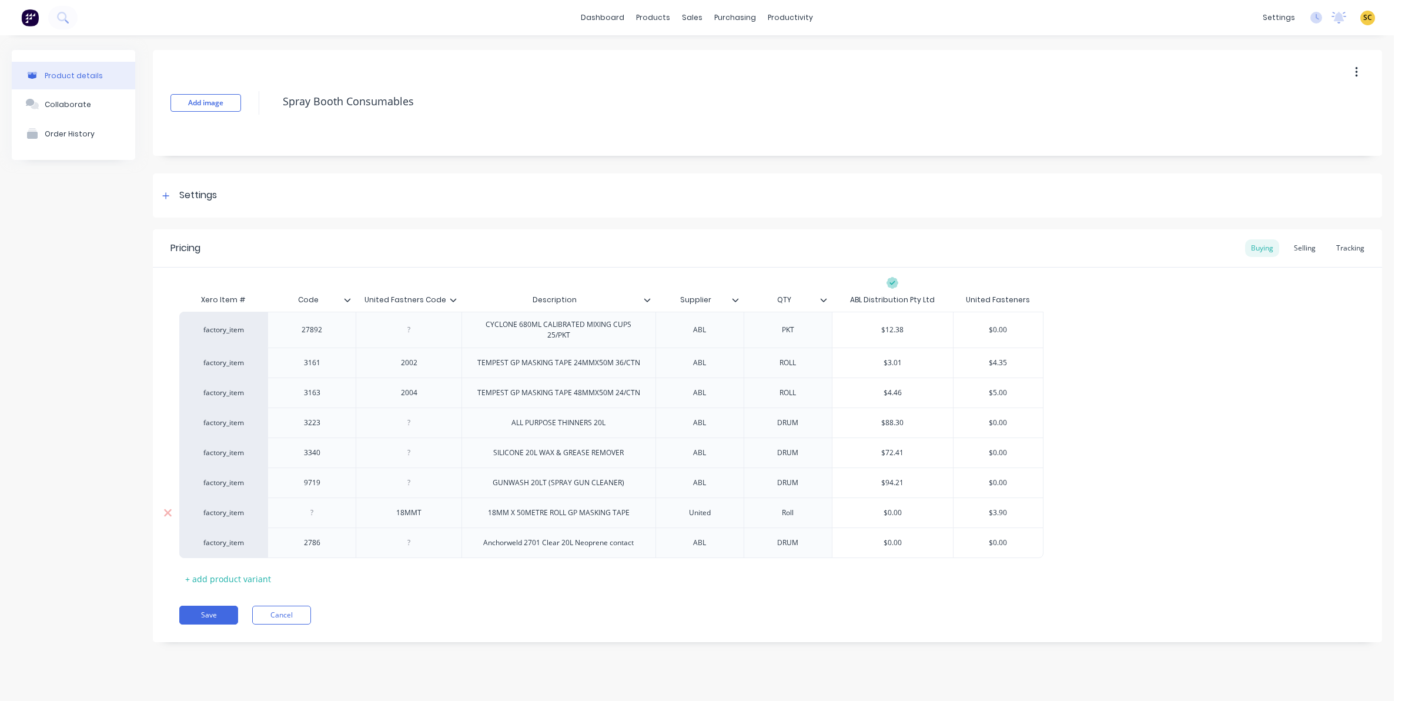
paste input "130.75"
type textarea "x"
type input "$130.75"
click at [211, 614] on button "Save" at bounding box center [208, 615] width 59 height 19
type textarea "x"
